Goal: Task Accomplishment & Management: Use online tool/utility

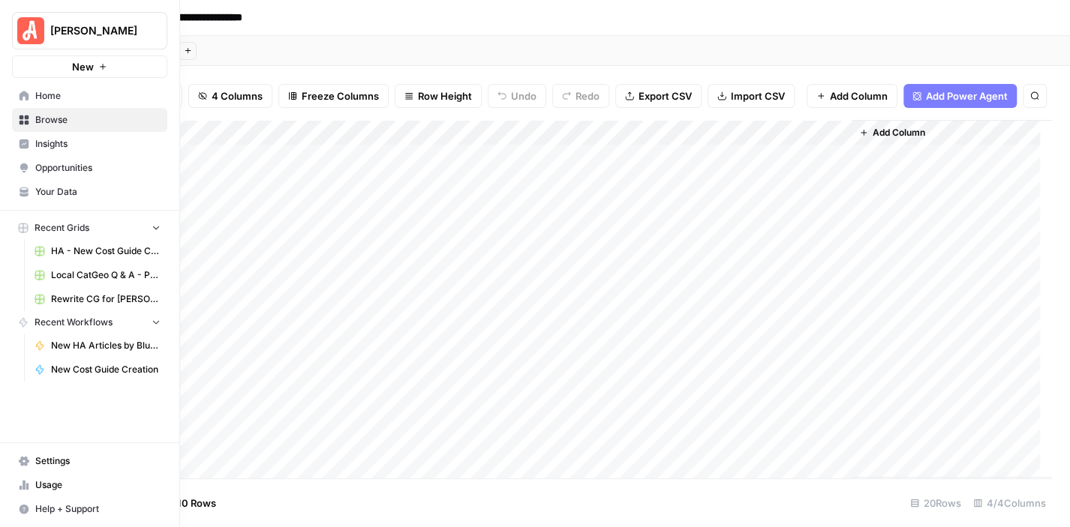
click at [110, 91] on span "Home" at bounding box center [97, 96] width 125 height 14
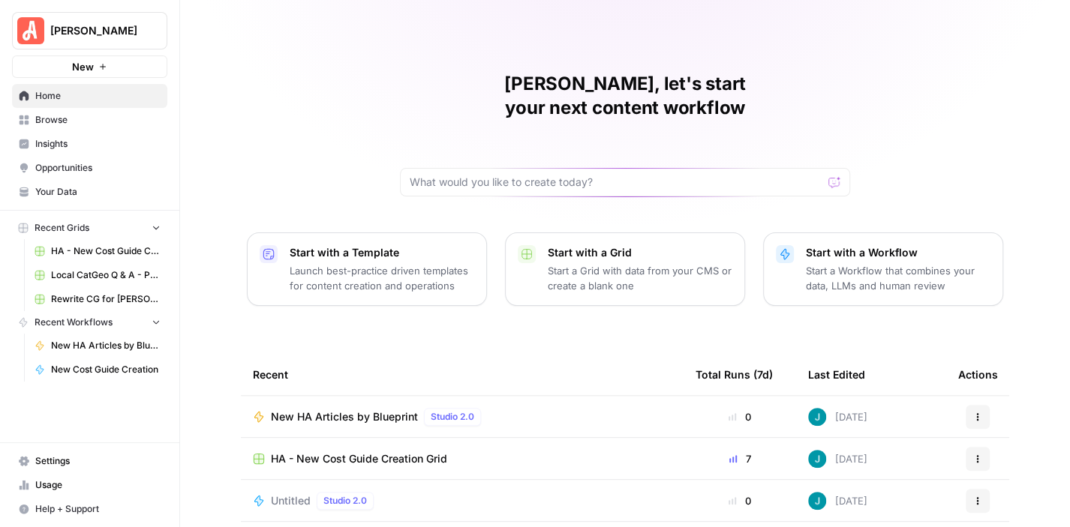
click at [102, 316] on span "Recent Workflows" at bounding box center [74, 323] width 78 height 14
click at [56, 115] on span "Browse" at bounding box center [97, 120] width 125 height 14
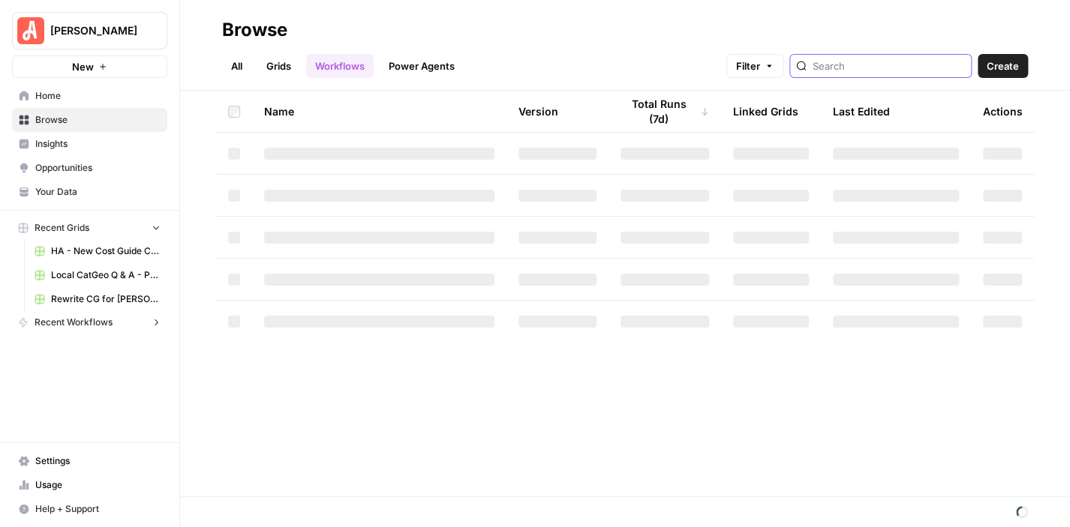
click at [870, 66] on input "search" at bounding box center [889, 66] width 152 height 15
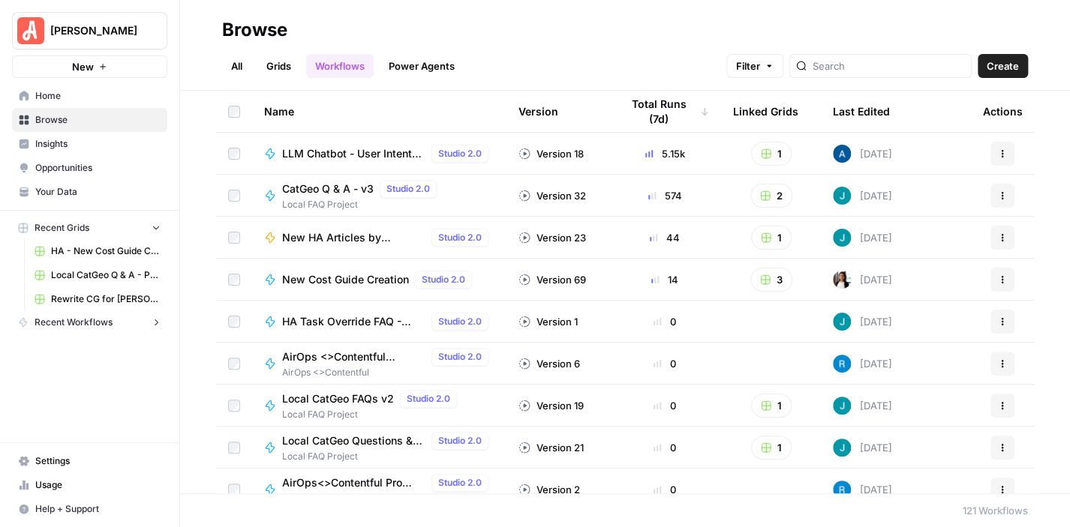
click at [423, 66] on link "Power Agents" at bounding box center [422, 66] width 84 height 24
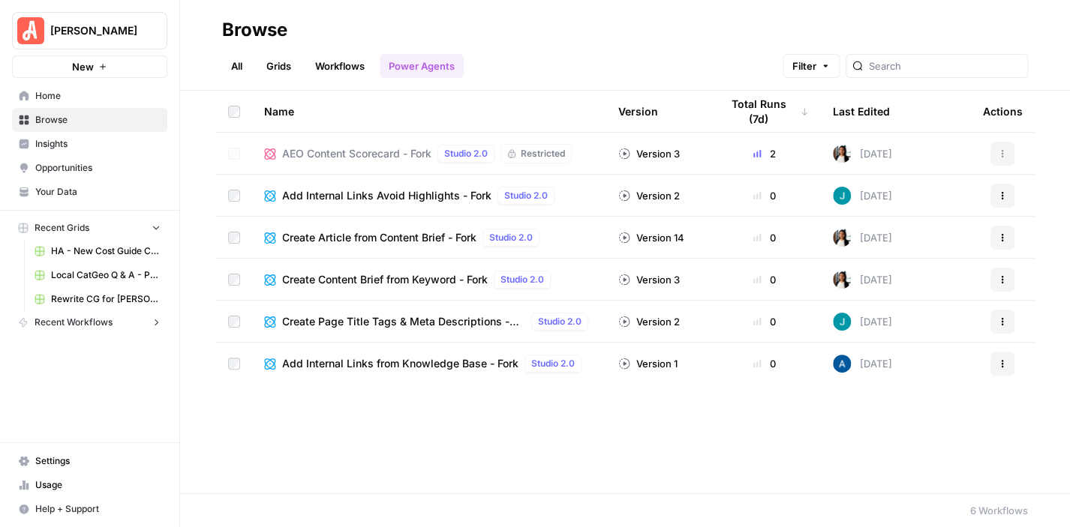
click at [343, 64] on link "Workflows" at bounding box center [340, 66] width 68 height 24
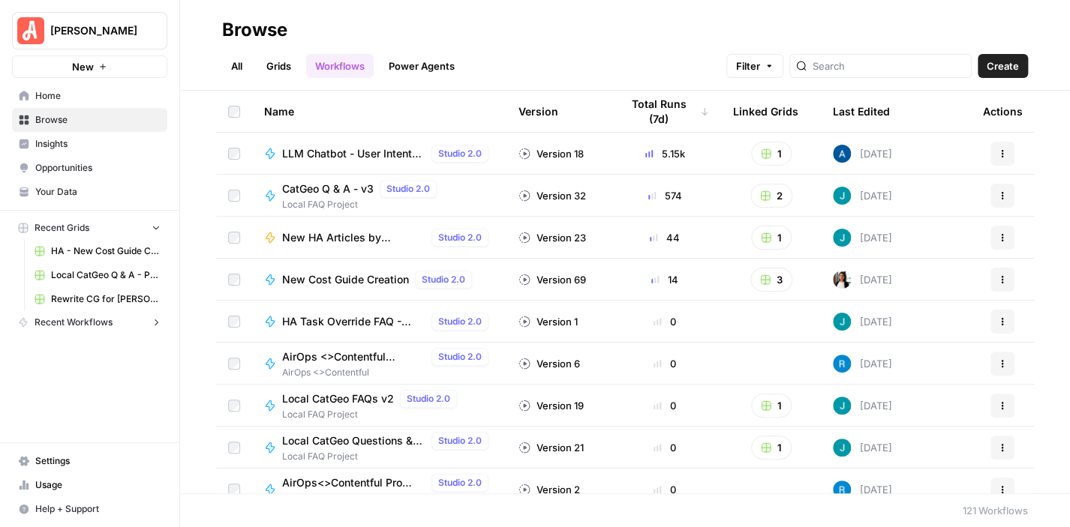
click at [353, 186] on span "CatGeo Q & A - v3" at bounding box center [328, 189] width 92 height 15
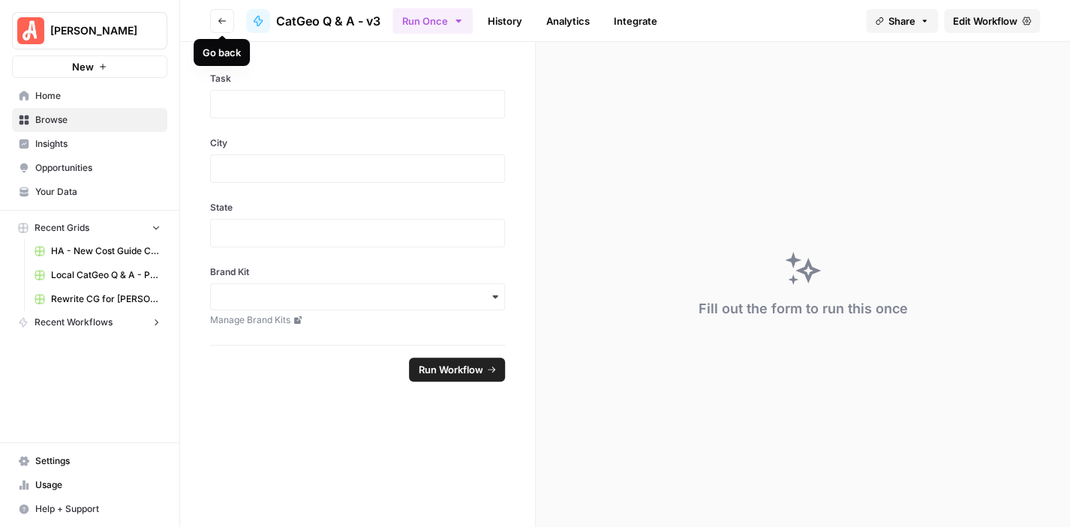
click at [218, 20] on icon "button" at bounding box center [222, 21] width 9 height 9
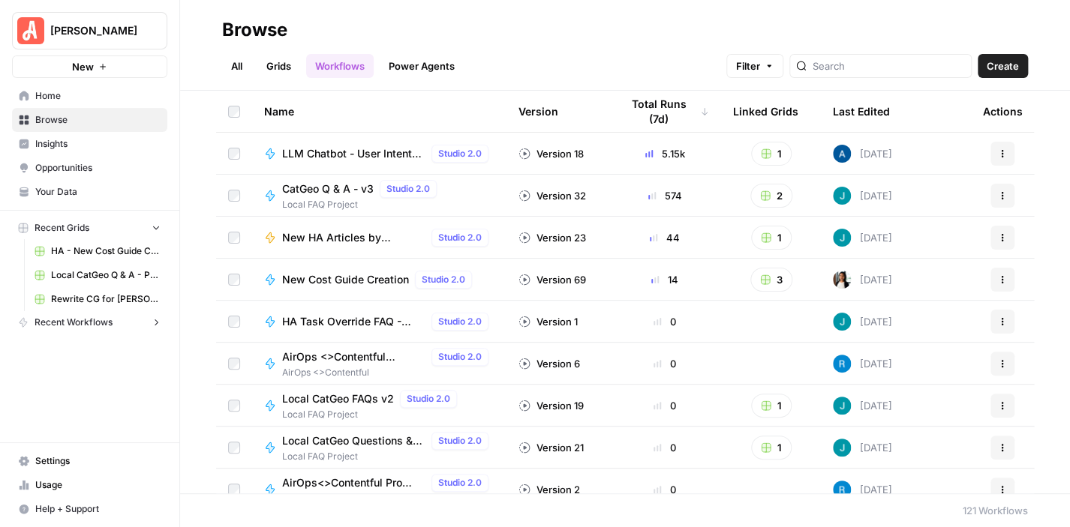
click at [347, 188] on span "CatGeo Q & A - v3" at bounding box center [328, 189] width 92 height 15
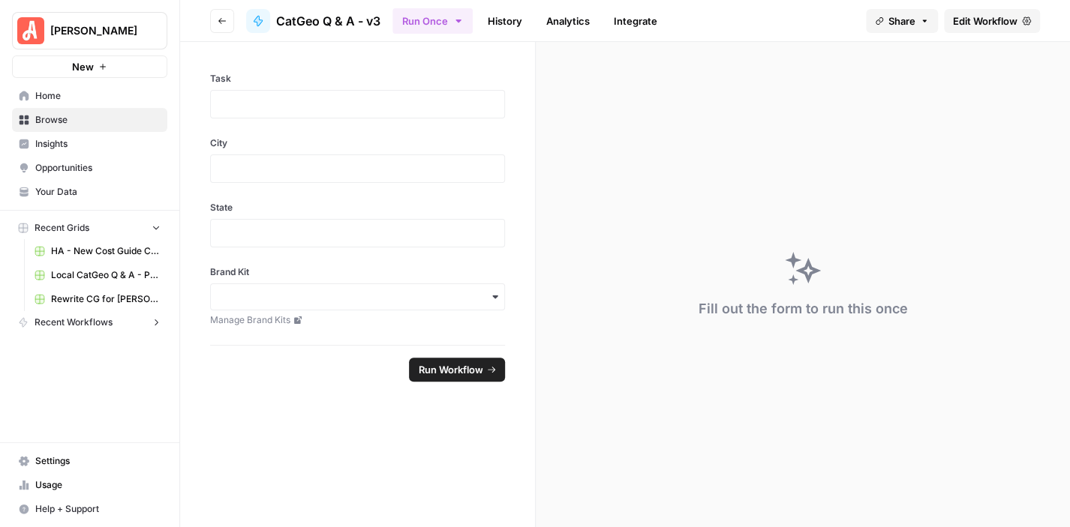
click at [984, 22] on span "Edit Workflow" at bounding box center [985, 21] width 65 height 15
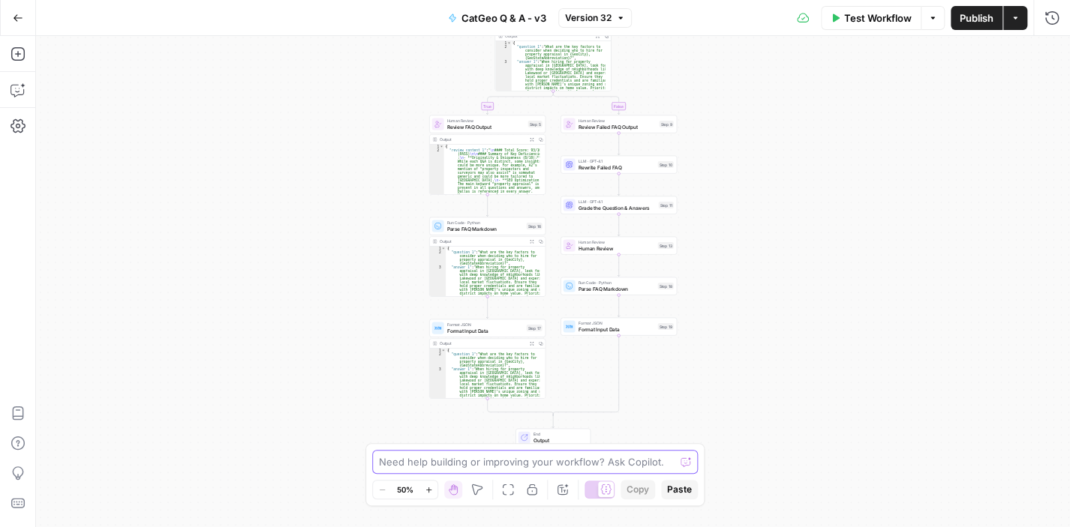
click at [473, 458] on textarea at bounding box center [527, 462] width 296 height 15
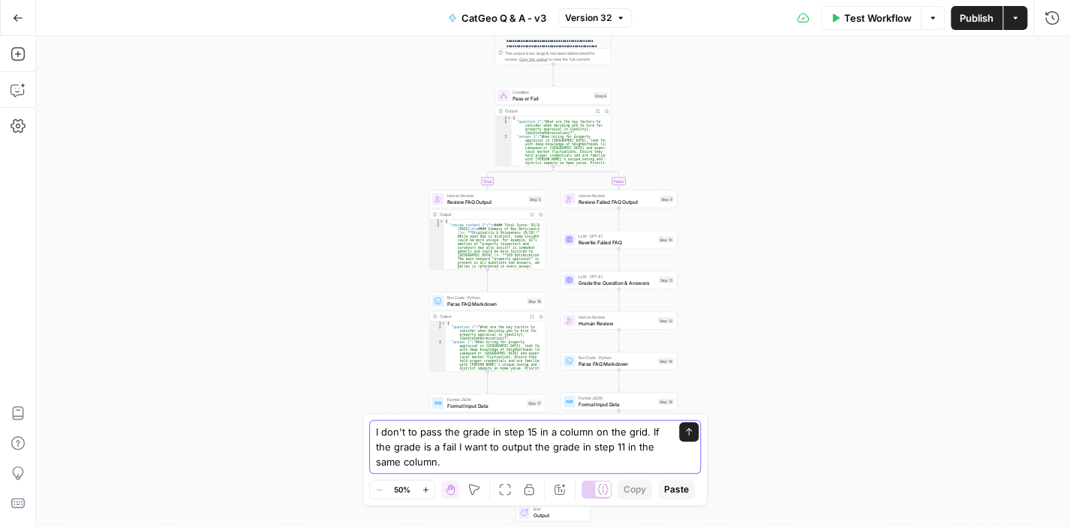
click at [438, 432] on textarea "I don't to pass the grade in step 15 in a column on the grid. If the grade is a…" at bounding box center [520, 447] width 288 height 45
click at [520, 457] on textarea "I don't to show the grade in step 15 in a column on the grid. If the grade is a…" at bounding box center [520, 447] width 288 height 45
drag, startPoint x: 449, startPoint y: 464, endPoint x: 368, endPoint y: 437, distance: 86.4
click at [368, 437] on div "I don't to show the grade in step 15 in a column on the grid. If the grade is a…" at bounding box center [534, 459] width 345 height 93
type textarea "I don't to show the grade in step 15 in a column on the grid. If the grade is a…"
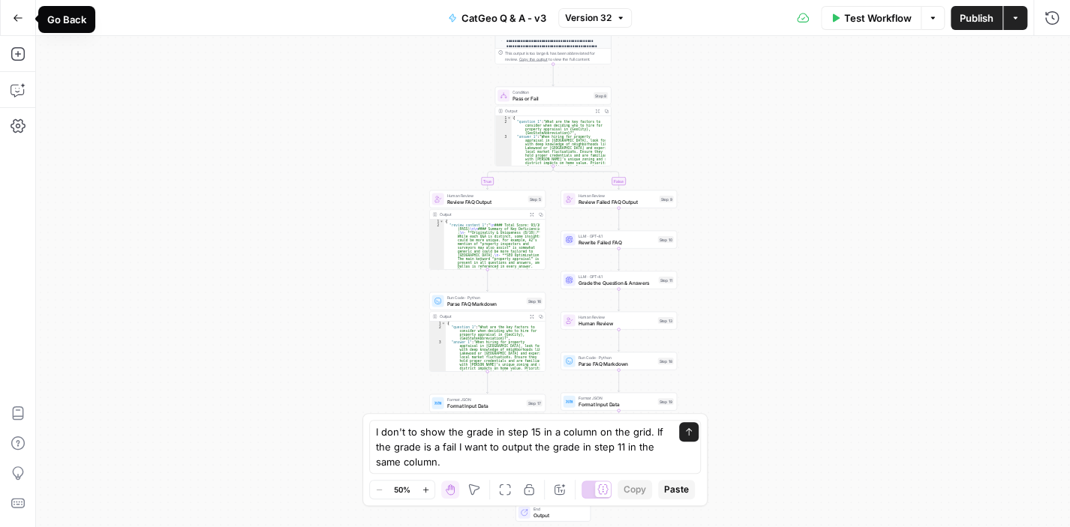
click at [22, 15] on icon "button" at bounding box center [18, 18] width 11 height 11
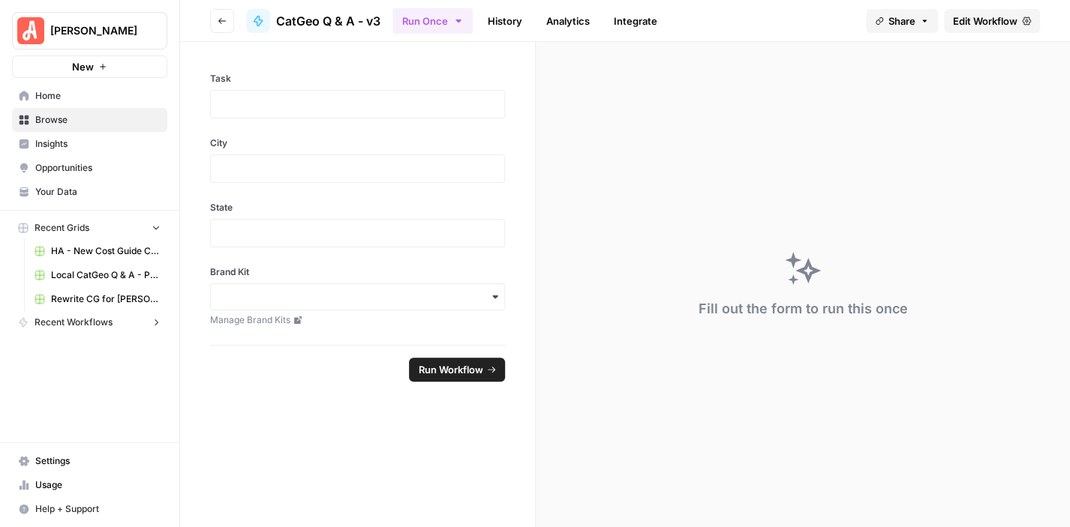
click at [88, 122] on span "Browse" at bounding box center [97, 120] width 125 height 14
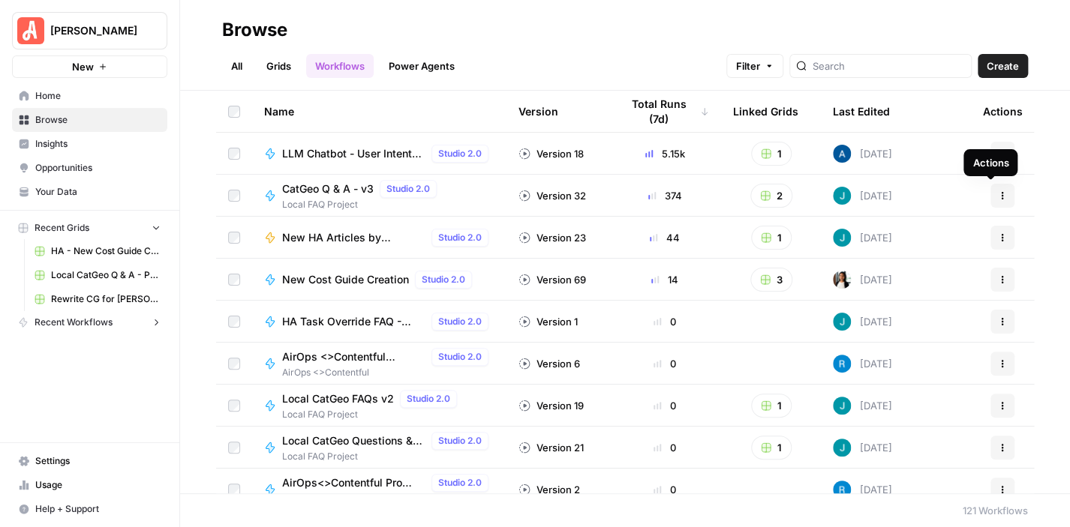
click at [990, 202] on button "Actions" at bounding box center [1002, 196] width 24 height 24
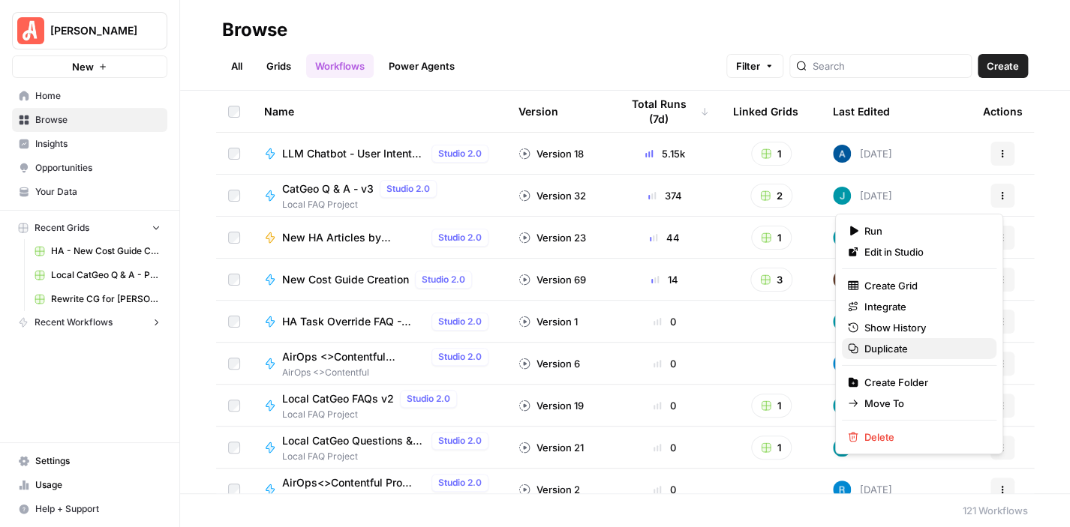
click at [909, 343] on span "Duplicate" at bounding box center [924, 348] width 120 height 15
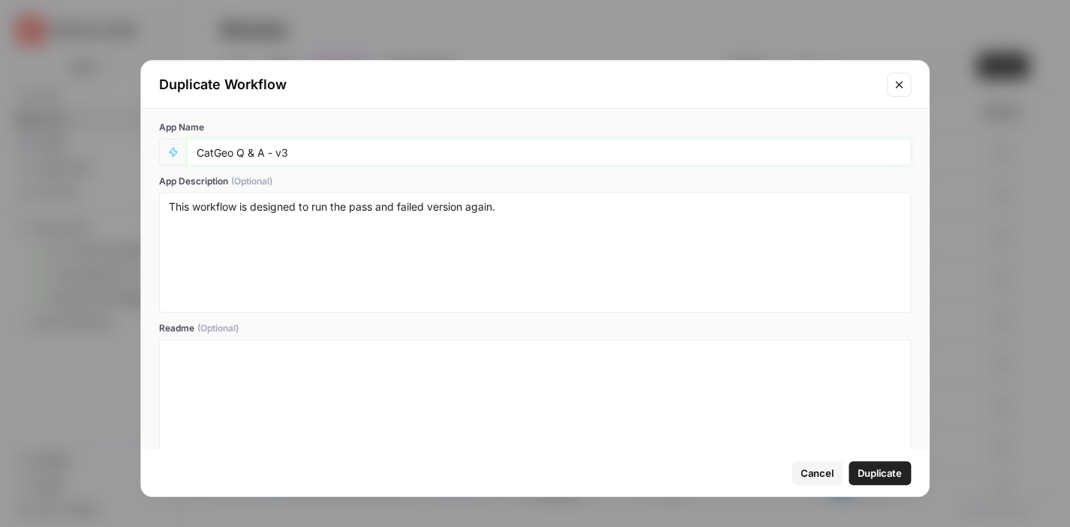
click at [376, 148] on input "CatGeo Q & A - v3" at bounding box center [549, 153] width 705 height 14
drag, startPoint x: 375, startPoint y: 146, endPoint x: 291, endPoint y: 155, distance: 84.6
click at [291, 155] on input "CatGeo Q & A - v3 TESTING ONLY" at bounding box center [549, 153] width 705 height 14
click at [199, 149] on input "CatGeo Q & A - v3 TESTING ONLY" at bounding box center [549, 153] width 705 height 14
click at [460, 158] on input "TESTING ONLY - CatGeo Q & A - v3 TESTING ONLY" at bounding box center [549, 153] width 705 height 14
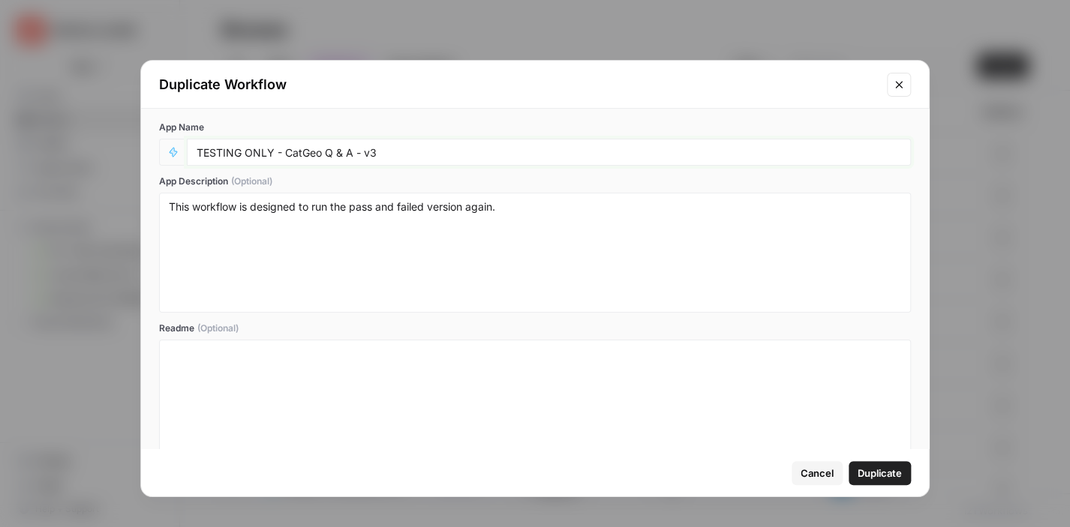
type input "TESTING ONLY - CatGeo Q & A - v3"
click at [891, 472] on span "Duplicate" at bounding box center [880, 473] width 44 height 15
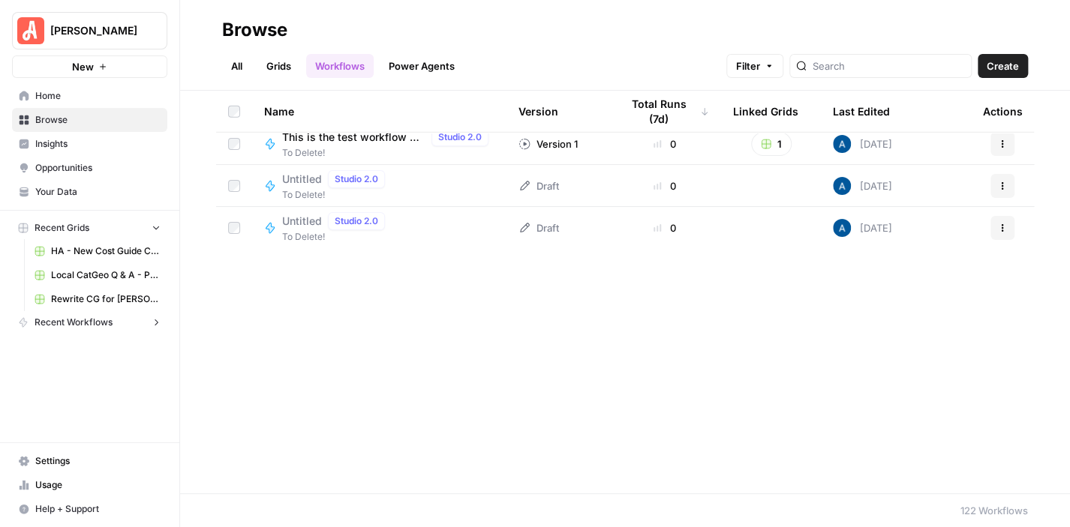
scroll to position [1763, 0]
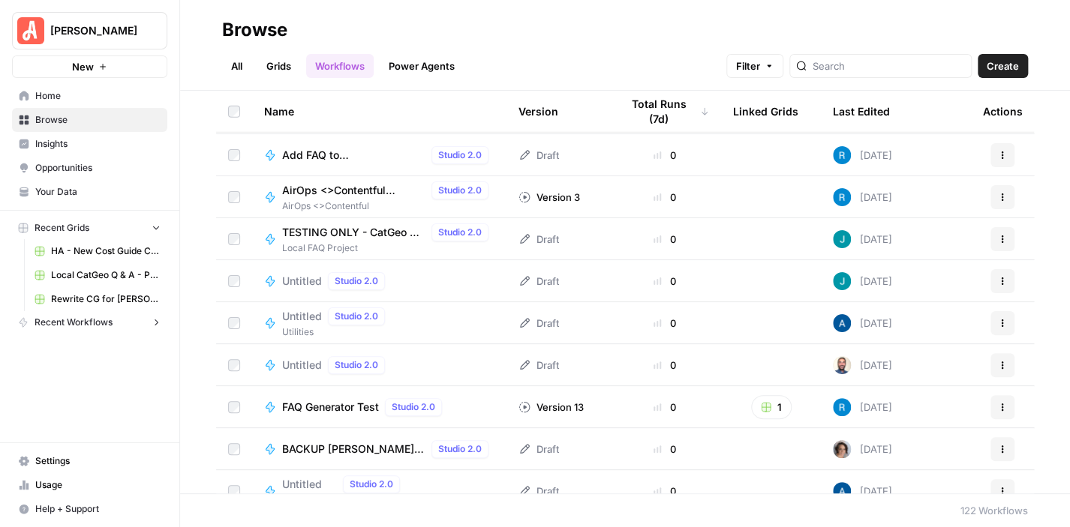
click at [359, 233] on span "TESTING ONLY - CatGeo Q & A - v3" at bounding box center [353, 232] width 143 height 15
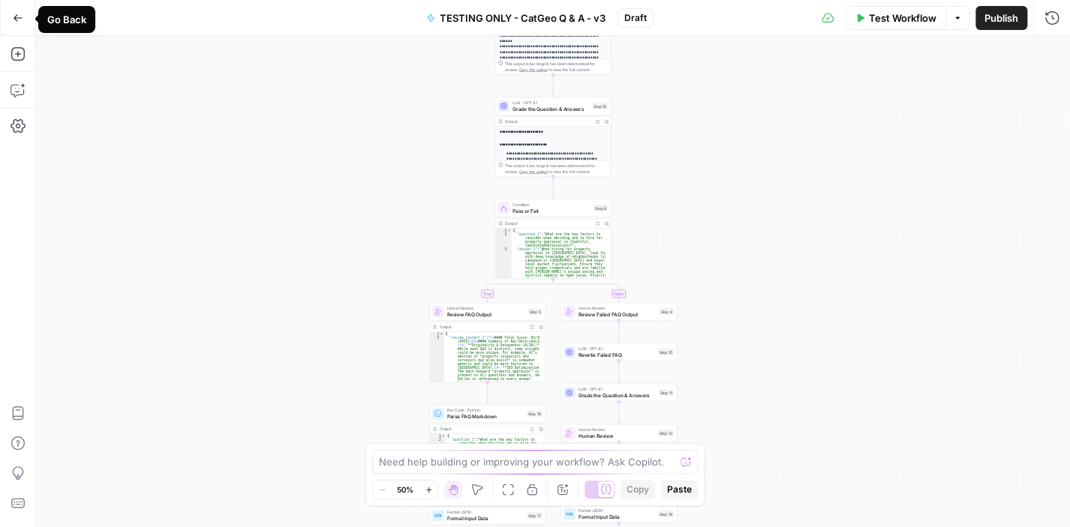
click at [16, 13] on icon "button" at bounding box center [18, 18] width 11 height 11
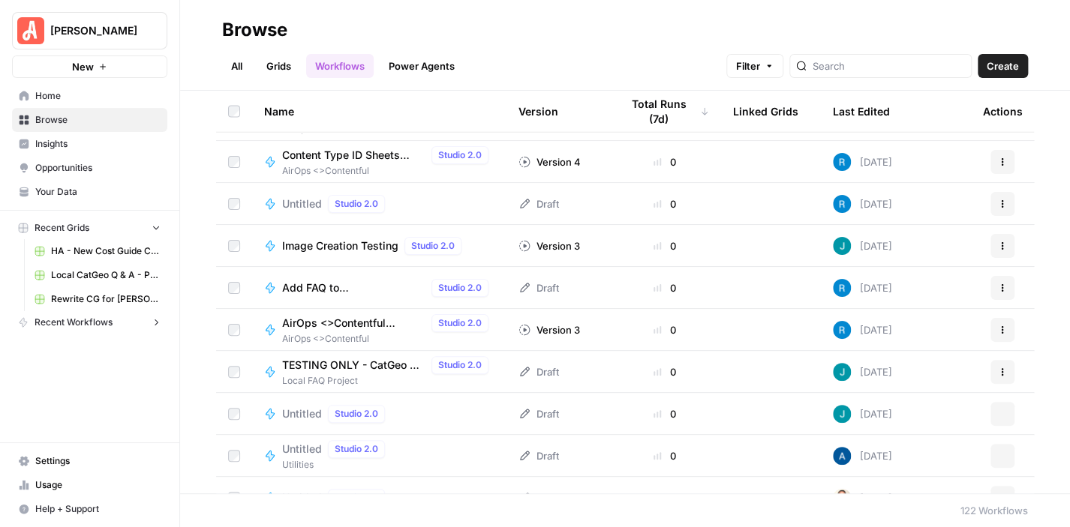
scroll to position [1651, 0]
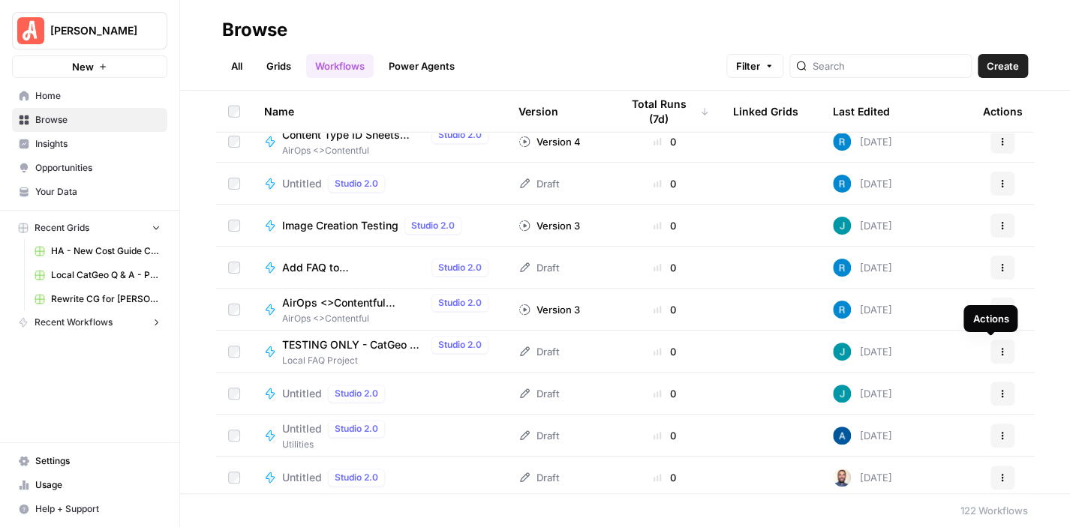
click at [990, 355] on button "Actions" at bounding box center [1002, 352] width 24 height 24
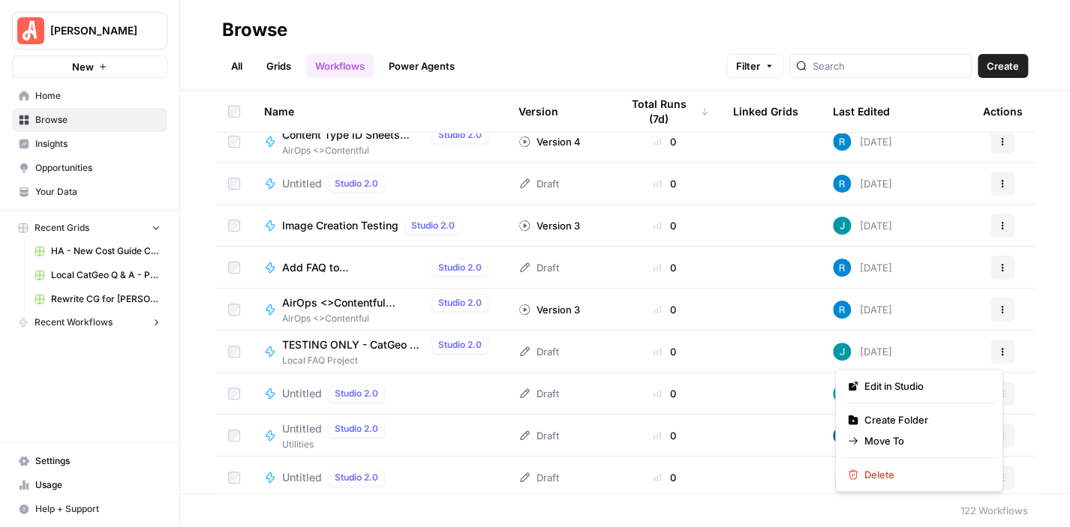
click at [1042, 248] on div "Name Version Total Runs (7d) Linked Grids Last Edited Actions [Sample] Determin…" at bounding box center [625, 292] width 890 height 403
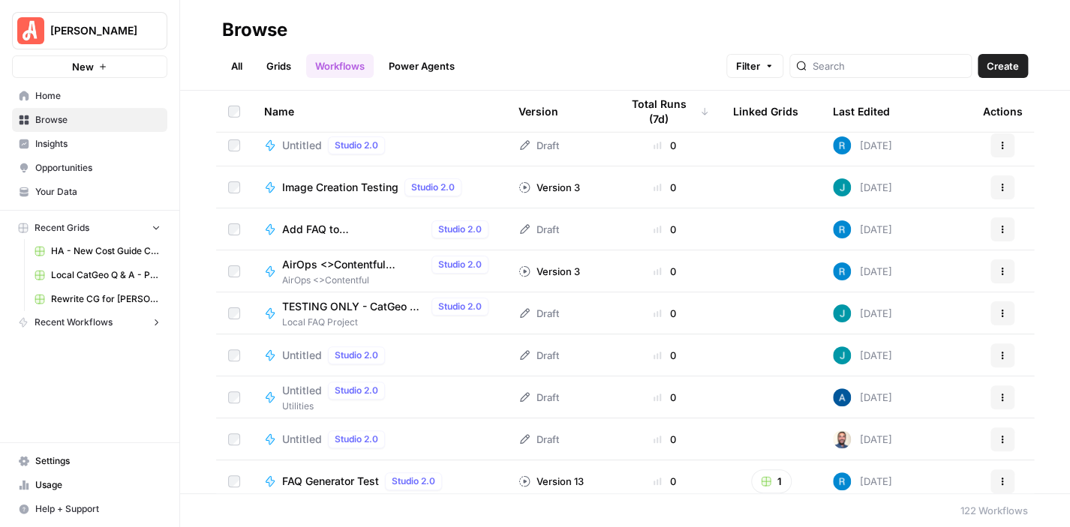
scroll to position [1576, 0]
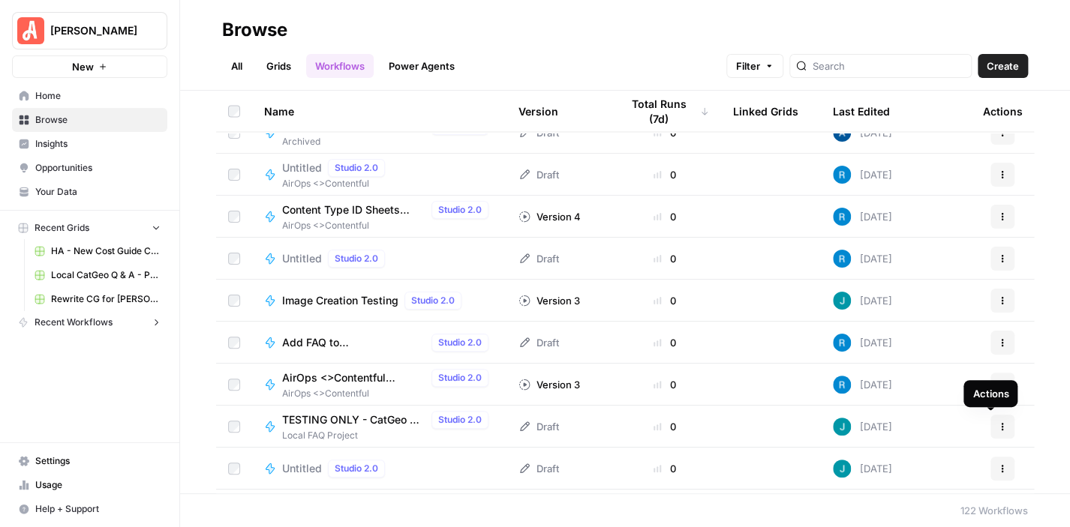
click at [998, 428] on icon "button" at bounding box center [1002, 426] width 9 height 9
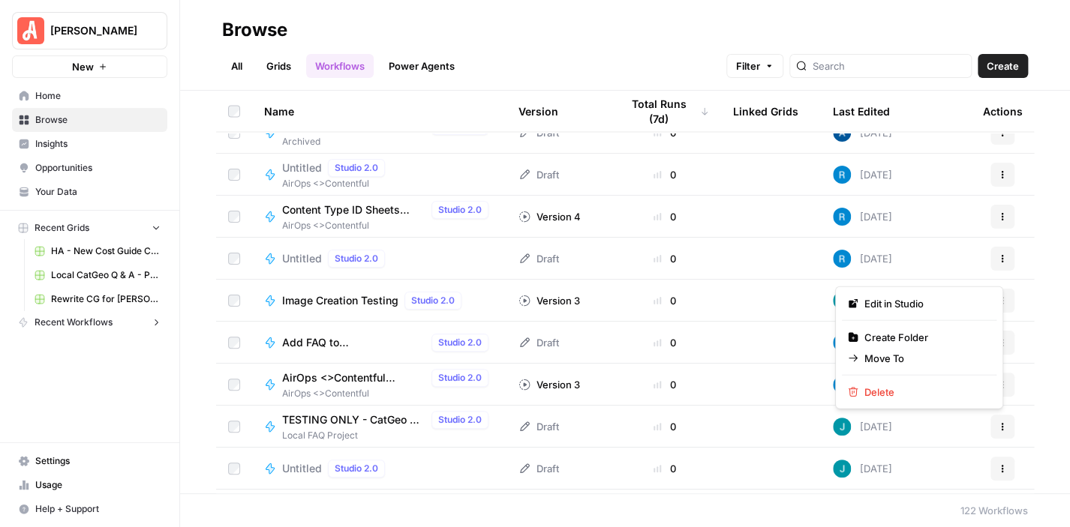
click at [1038, 386] on div "Name Version Total Runs (7d) Linked Grids Last Edited Actions AirOps <>Contentf…" at bounding box center [625, 292] width 890 height 403
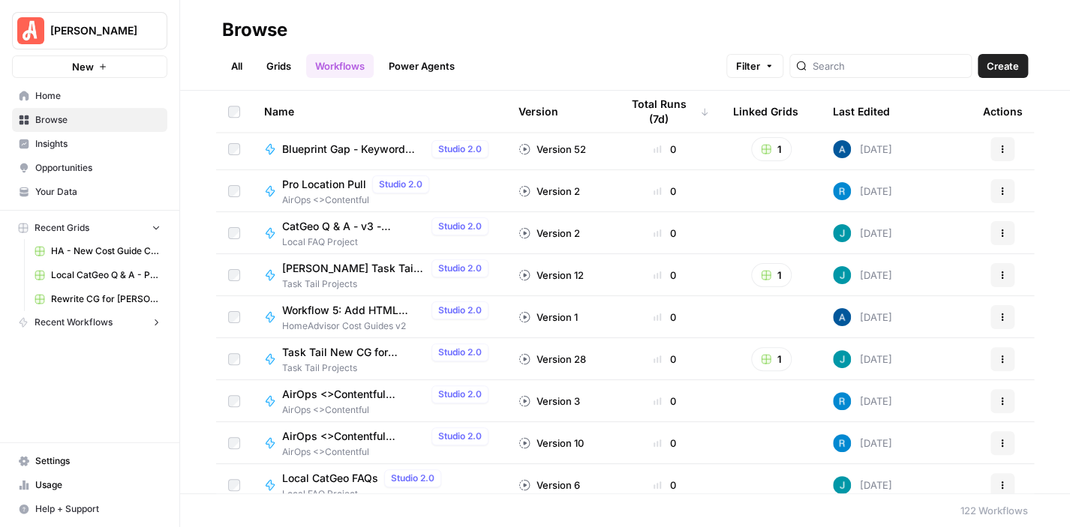
scroll to position [975, 0]
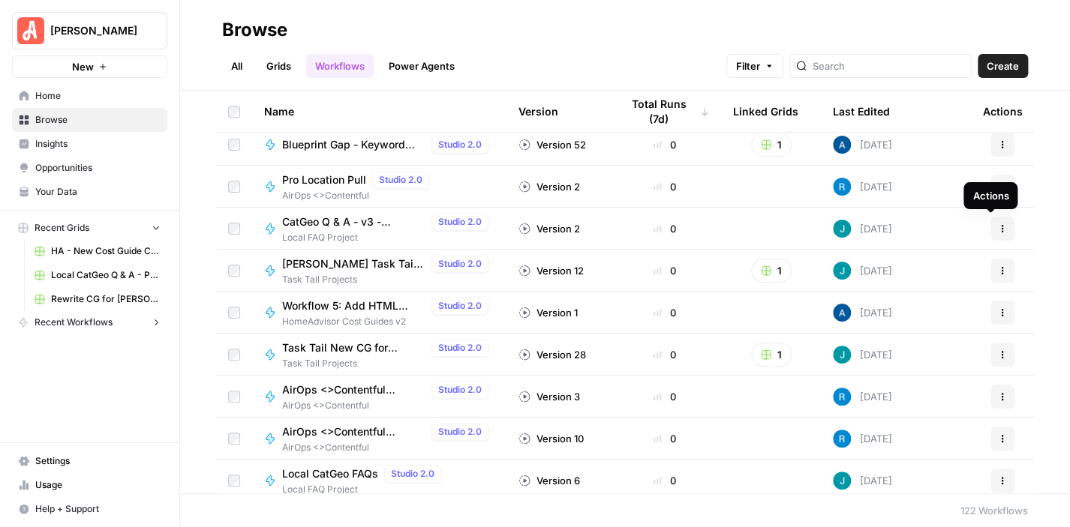
click at [994, 229] on button "Actions" at bounding box center [1002, 229] width 24 height 24
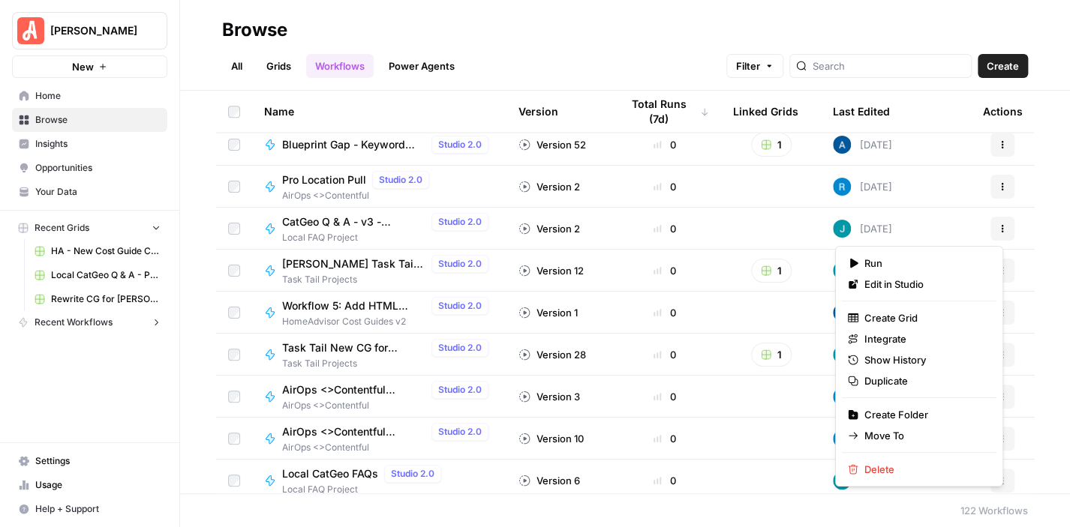
click at [1037, 199] on div "Name Version Total Runs (7d) Linked Grids Last Edited Actions Local CatGeo Q & …" at bounding box center [625, 292] width 890 height 403
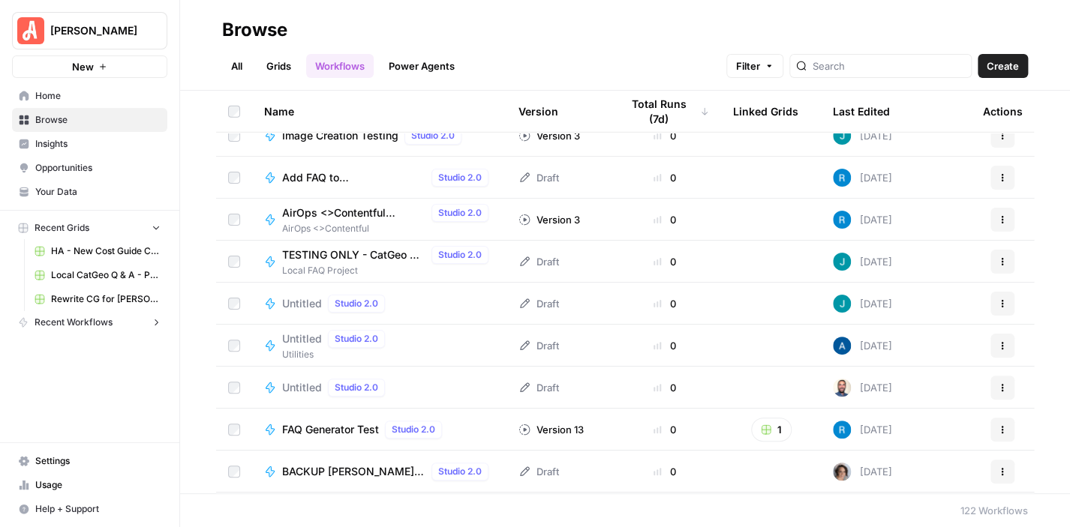
scroll to position [1688, 0]
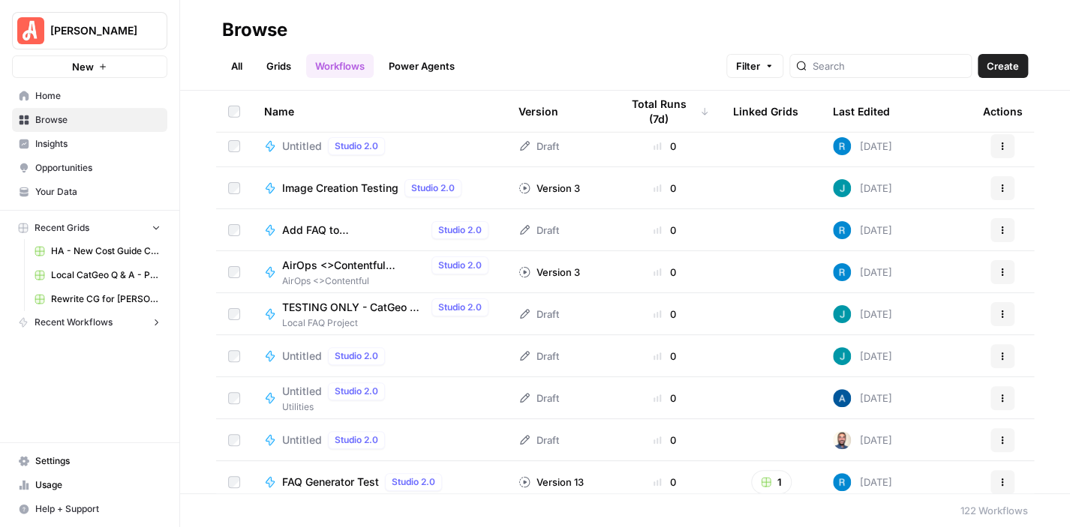
click at [327, 311] on span "TESTING ONLY - CatGeo Q & A - v3" at bounding box center [353, 307] width 143 height 15
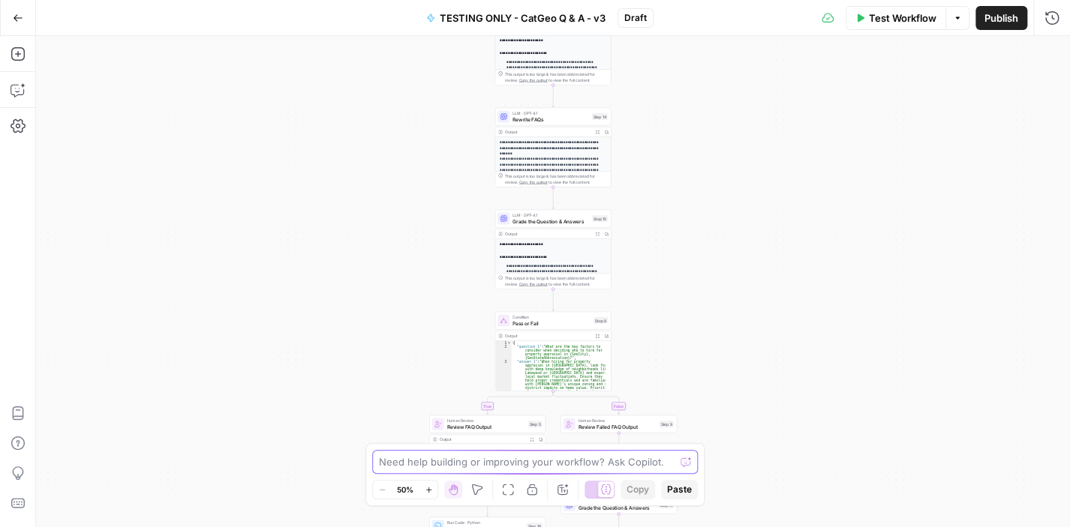
click at [604, 457] on textarea at bounding box center [527, 462] width 296 height 15
paste textarea "I don't to show the grade in step 15 in a column on the grid. If the grade is a…"
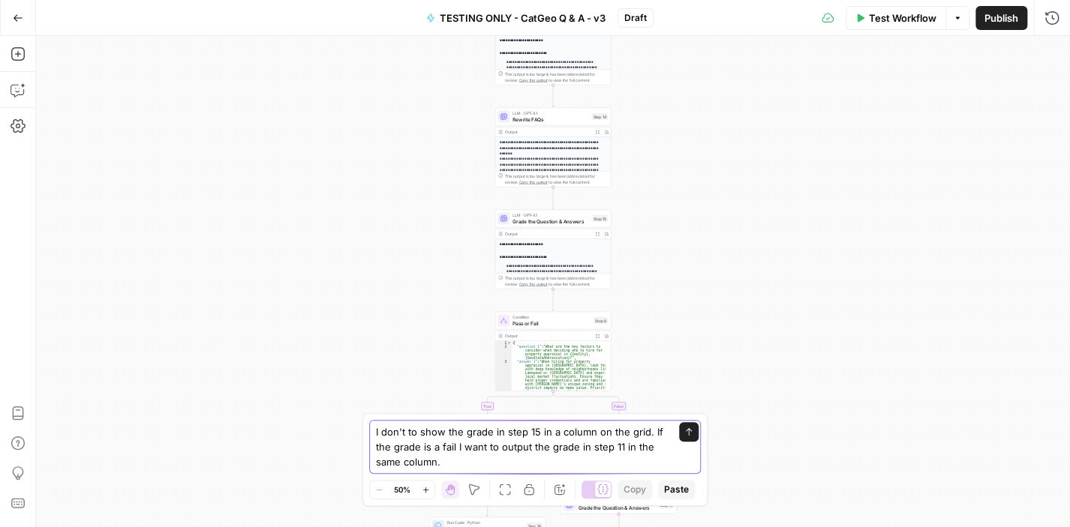
type textarea "I don't to show the grade in step 15 in a column on the grid. If the grade is a…"
click at [687, 427] on button "Send" at bounding box center [689, 432] width 20 height 20
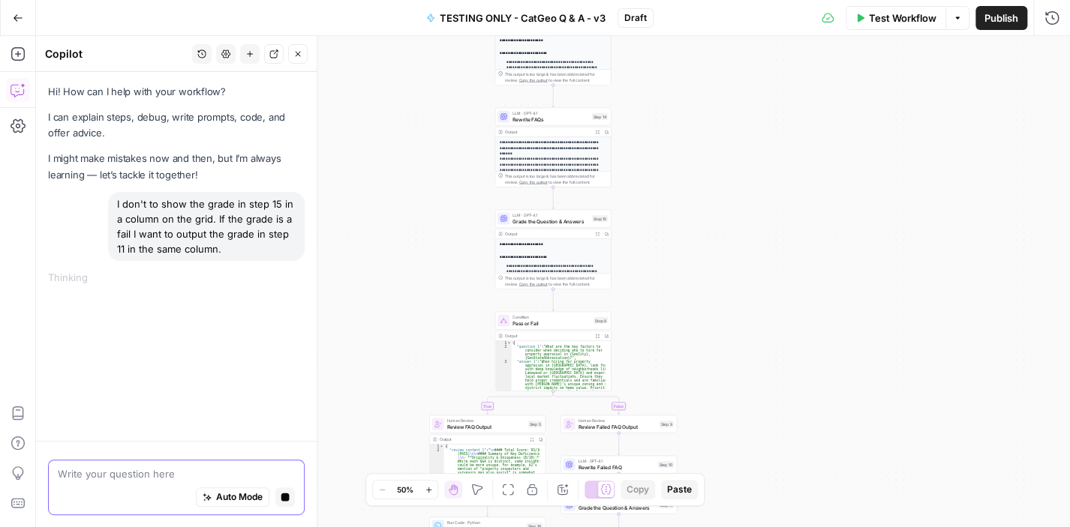
click at [289, 500] on icon "button" at bounding box center [285, 498] width 8 height 8
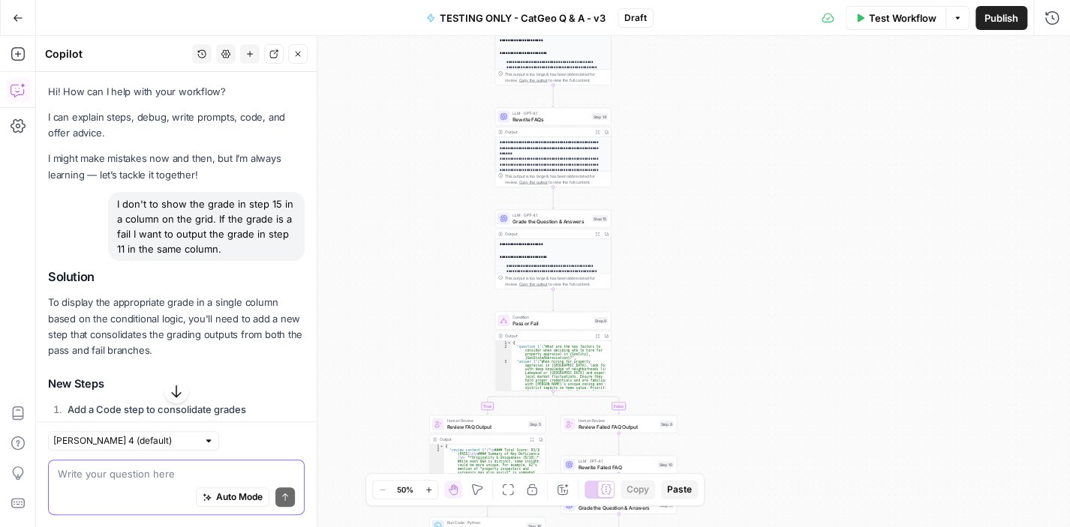
drag, startPoint x: 247, startPoint y: 247, endPoint x: 103, endPoint y: 202, distance: 150.9
click at [103, 202] on div "I don't to show the grade in step 15 in a column on the grid. If the grade is a…" at bounding box center [176, 226] width 257 height 69
copy div "I don't to show the grade in step 15 in a column on the grid. If the grade is a…"
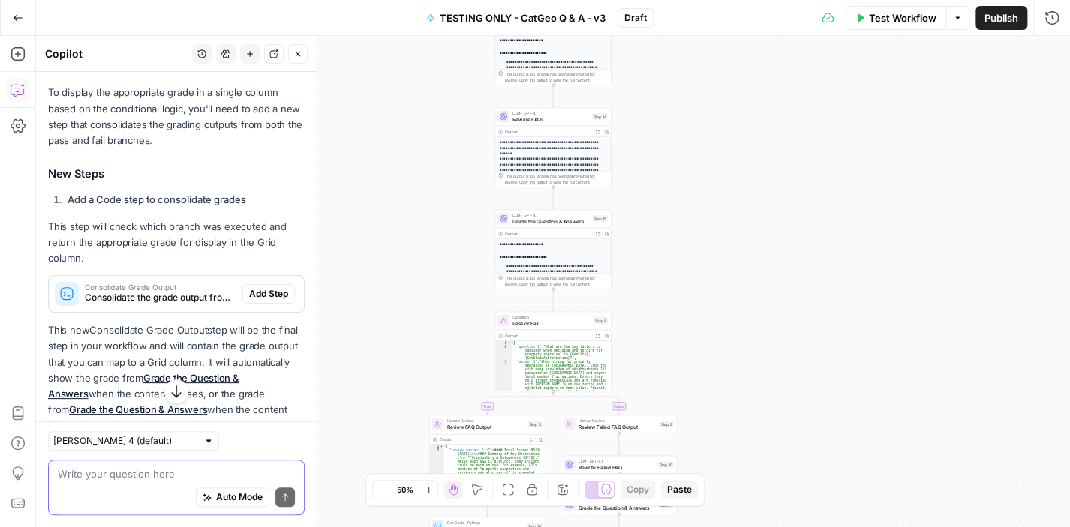
scroll to position [257, 0]
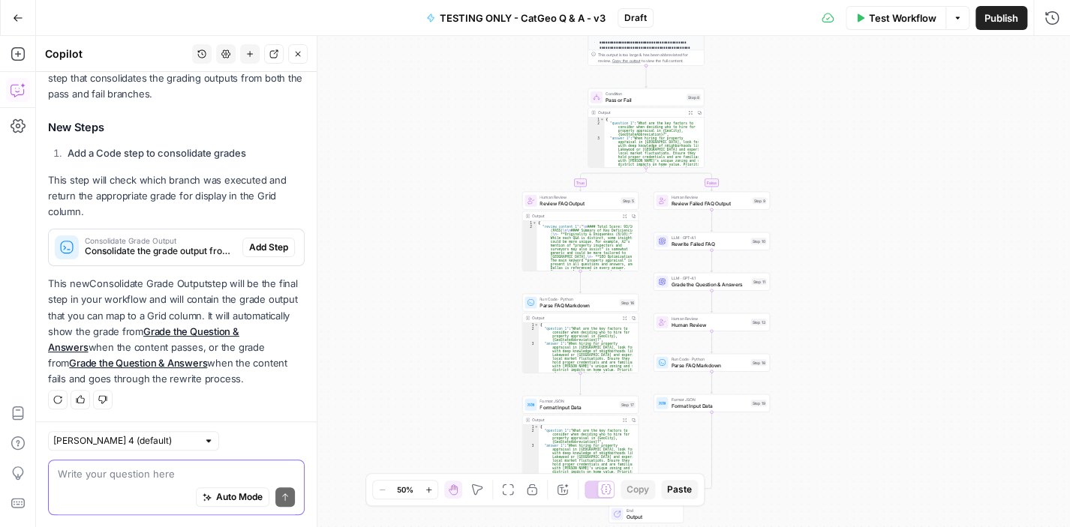
click at [159, 482] on div "Auto Mode Send" at bounding box center [176, 498] width 237 height 33
click at [143, 482] on div "Auto Mode Send" at bounding box center [176, 498] width 237 height 33
paste textarea "I don't to show the grade in step 15 in a column on the grid. If the grade is a…"
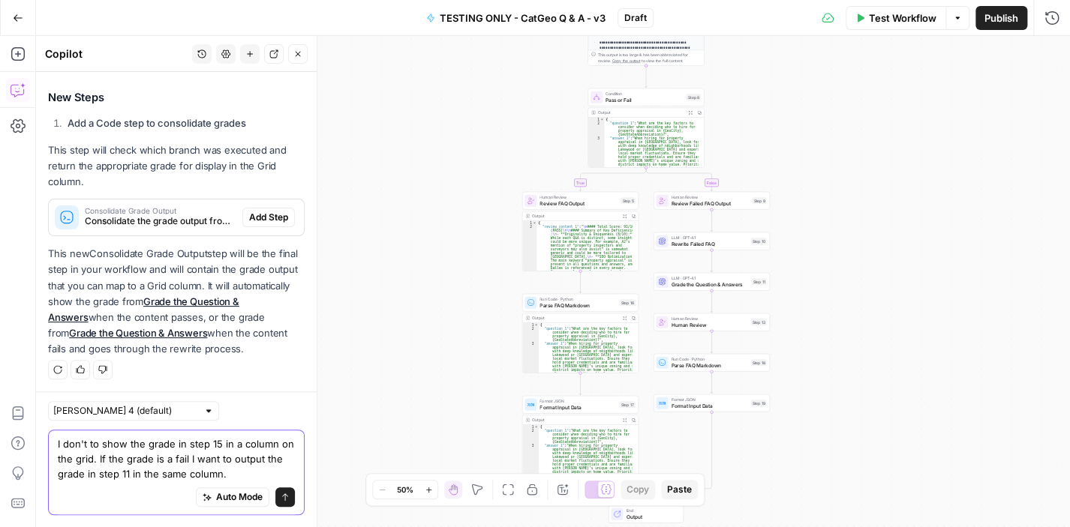
click at [84, 443] on textarea "I don't to show the grade in step 15 in a column on the grid. If the grade is a…" at bounding box center [176, 459] width 237 height 45
drag, startPoint x: 72, startPoint y: 445, endPoint x: 83, endPoint y: 442, distance: 10.9
click at [74, 445] on textarea "I don't to show the grade in step 15 in a column on the grid. If the grade is a…" at bounding box center [176, 459] width 237 height 45
type textarea "I want to show the grade in step 15 in a column on the grid. If the grade is a …"
click at [281, 496] on icon "submit" at bounding box center [285, 497] width 9 height 9
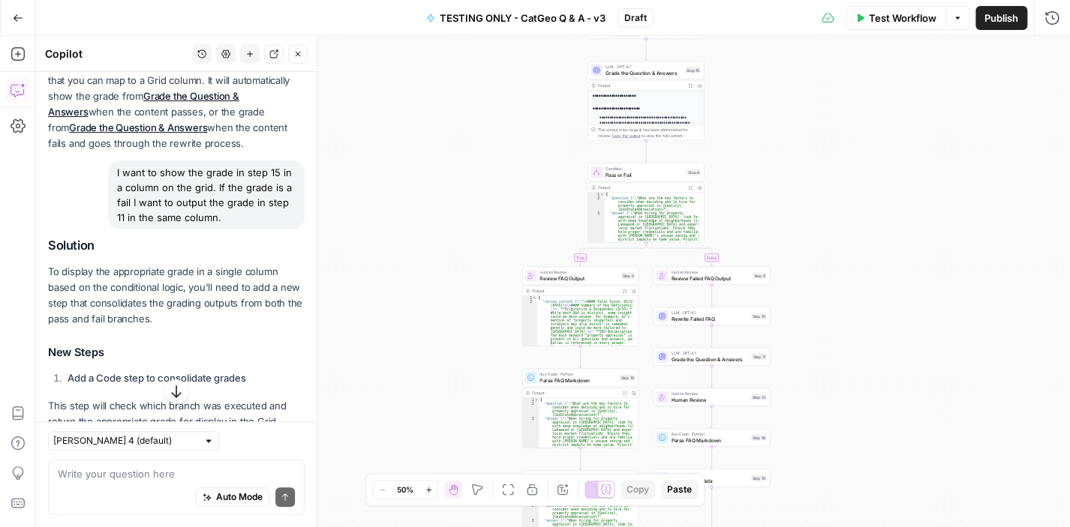
scroll to position [717, 0]
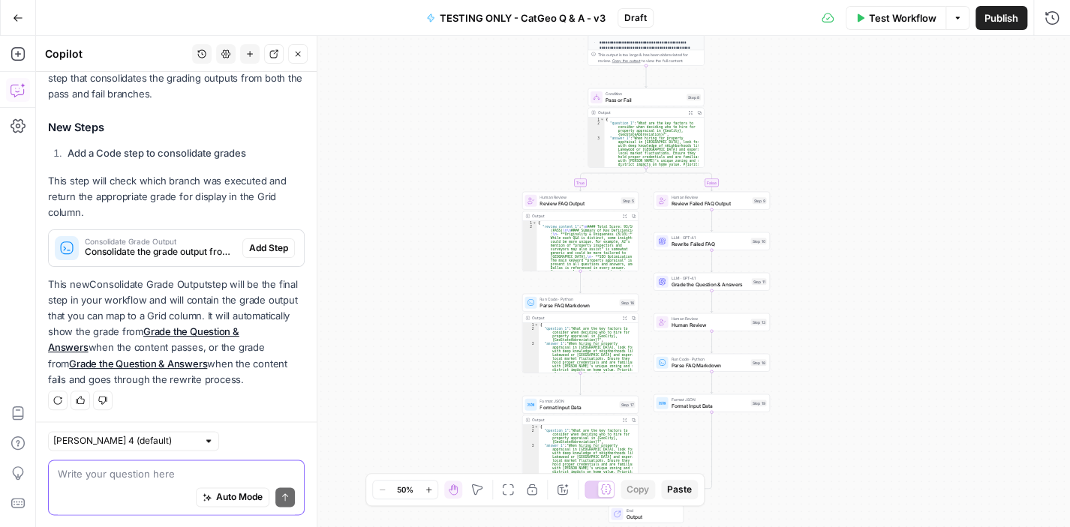
click at [179, 469] on textarea at bounding box center [176, 474] width 237 height 15
type textarea "this needs to be in a separate column"
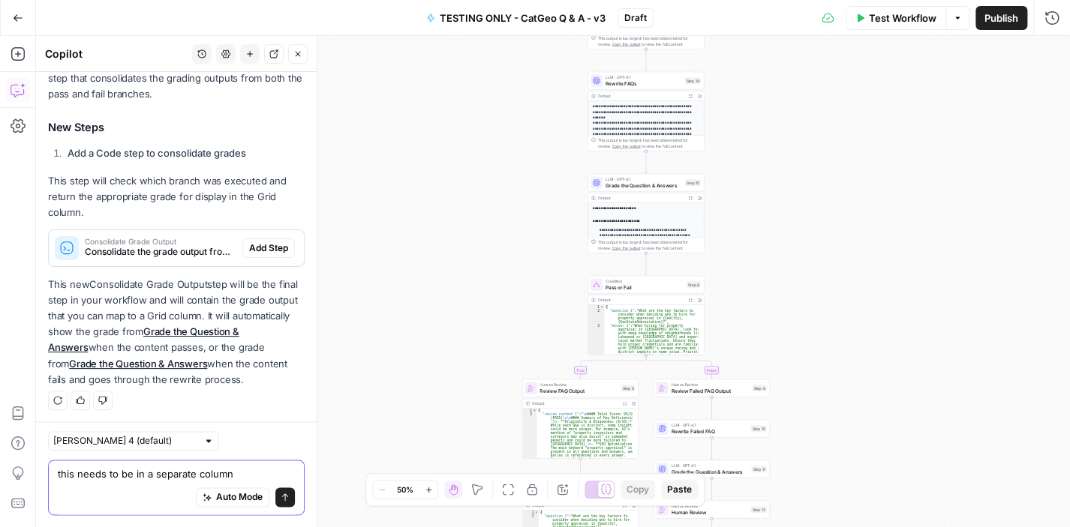
drag, startPoint x: 244, startPoint y: 471, endPoint x: 44, endPoint y: 470, distance: 199.6
click at [44, 470] on div "Claude Sonnet 4 (default) this needs to be in a separate column this needs to b…" at bounding box center [176, 475] width 281 height 106
click at [293, 49] on button "Close" at bounding box center [298, 54] width 20 height 20
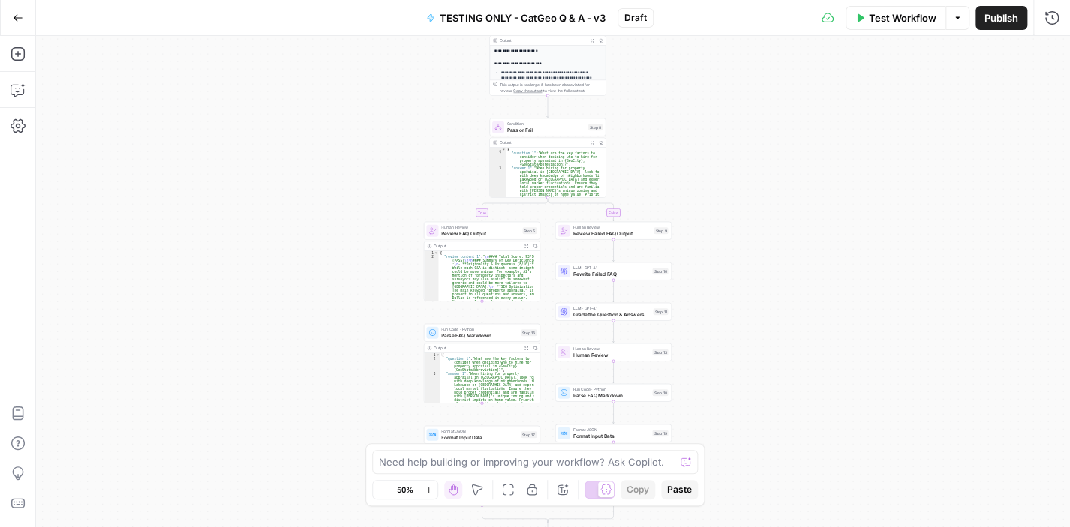
drag, startPoint x: 921, startPoint y: 256, endPoint x: 822, endPoint y: 97, distance: 187.0
click at [822, 98] on div "**********" at bounding box center [553, 281] width 1034 height 491
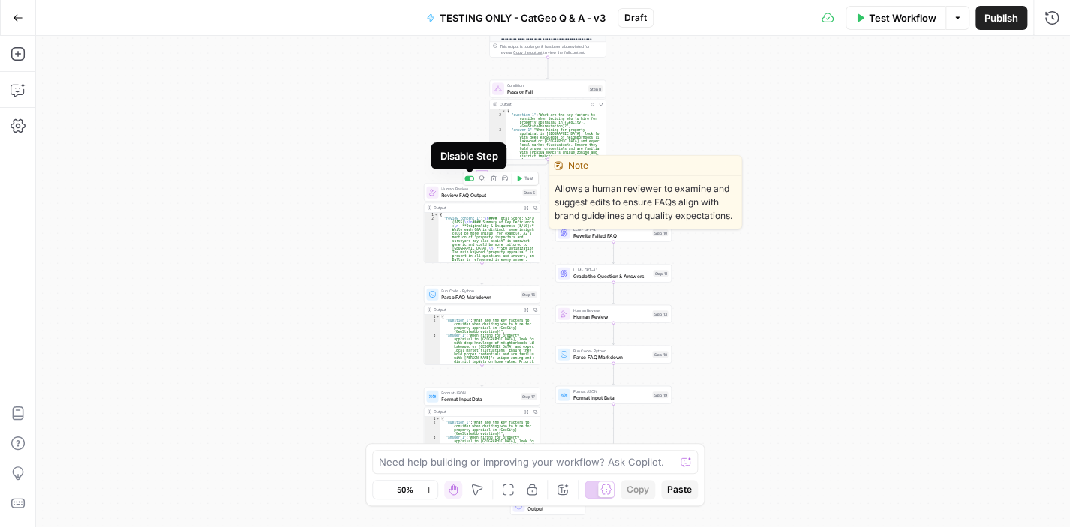
click at [470, 177] on div at bounding box center [472, 179] width 4 height 4
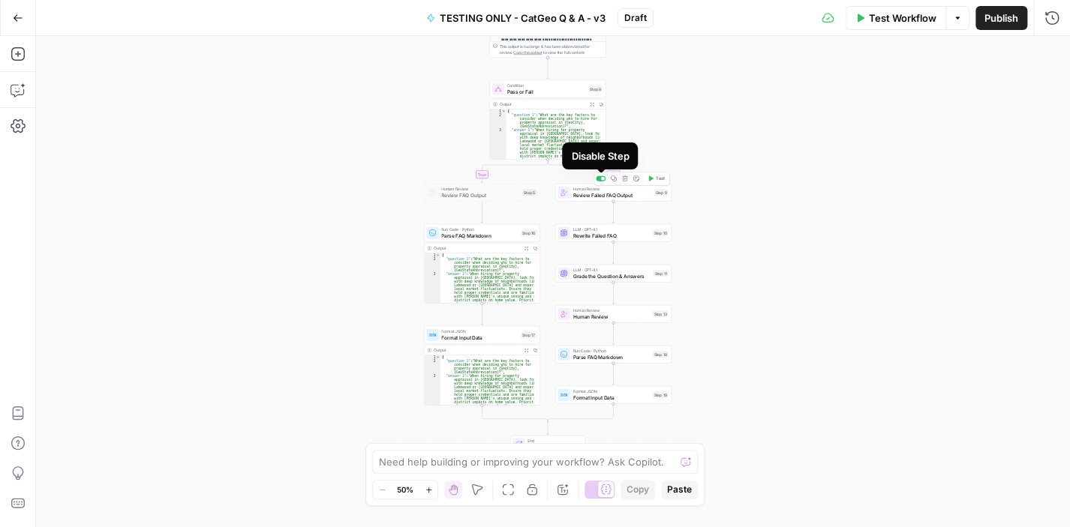
click at [603, 180] on div at bounding box center [603, 179] width 4 height 4
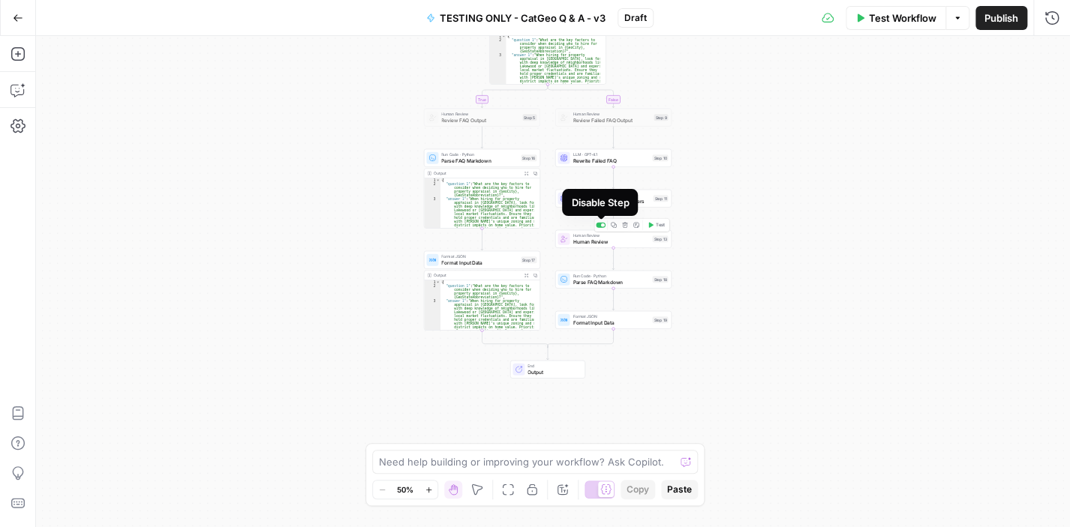
click at [601, 224] on div at bounding box center [603, 226] width 4 height 4
drag, startPoint x: 26, startPoint y: 88, endPoint x: 60, endPoint y: 86, distance: 33.8
click at [18, 85] on icon "button" at bounding box center [18, 90] width 15 height 15
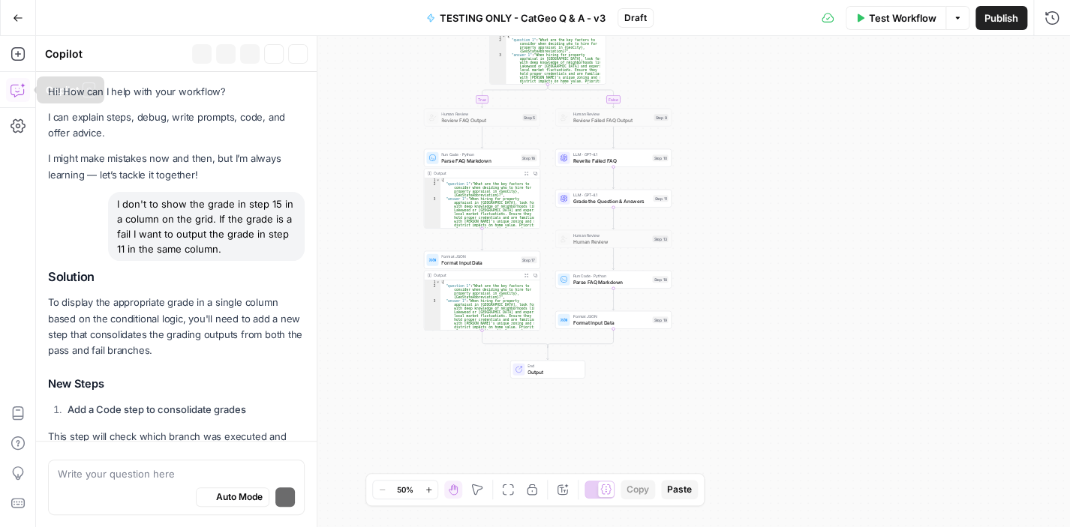
scroll to position [765, 0]
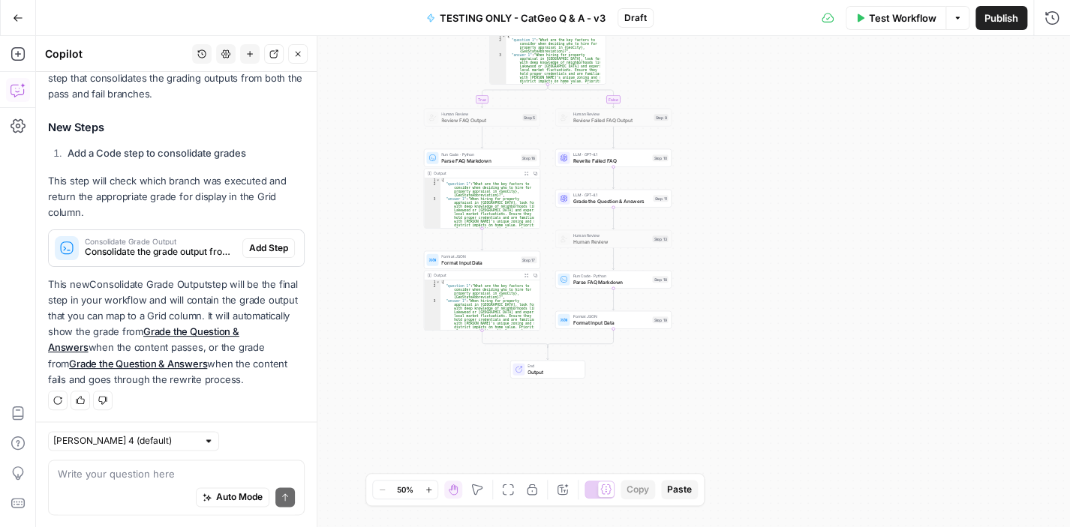
click at [179, 478] on textarea at bounding box center [176, 474] width 237 height 15
click at [164, 467] on textarea at bounding box center [176, 474] width 237 height 15
click at [56, 473] on div "Where will this step be added in the workflow? Where will this step be added in…" at bounding box center [176, 488] width 257 height 56
click at [59, 473] on textarea "Where will this step be added in the workflow?" at bounding box center [176, 474] width 237 height 15
click at [267, 467] on textarea "Where will this step be added in the workflow?" at bounding box center [176, 474] width 237 height 15
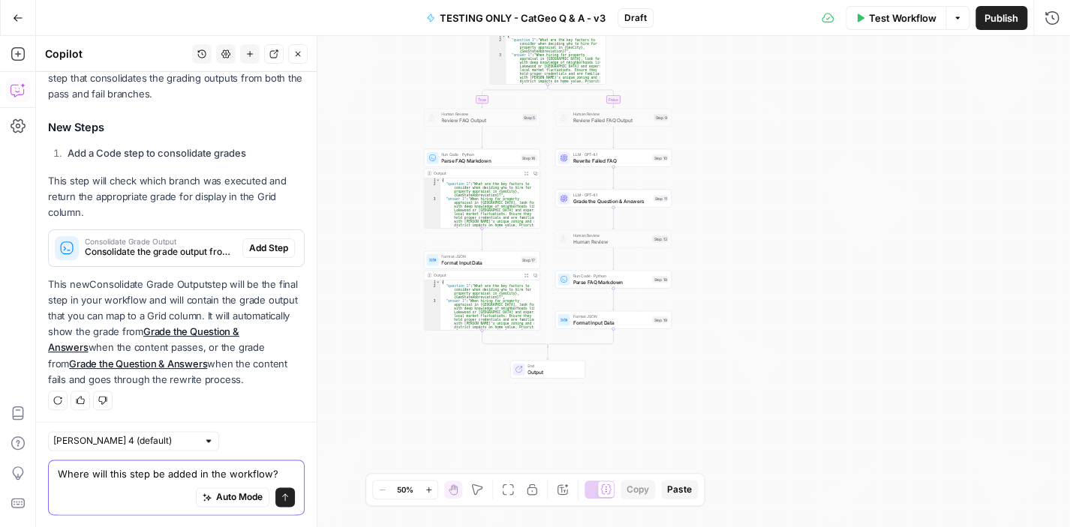
drag, startPoint x: 273, startPoint y: 472, endPoint x: 51, endPoint y: 463, distance: 222.3
click at [51, 463] on div "Where will this step be added in the workflow? Where will this step be added in…" at bounding box center [176, 488] width 257 height 56
drag, startPoint x: 170, startPoint y: 479, endPoint x: 51, endPoint y: 479, distance: 119.3
click at [51, 479] on div "This should be added This should be added Auto Mode Send" at bounding box center [176, 488] width 257 height 56
click at [174, 472] on textarea "This should be added" at bounding box center [176, 474] width 237 height 15
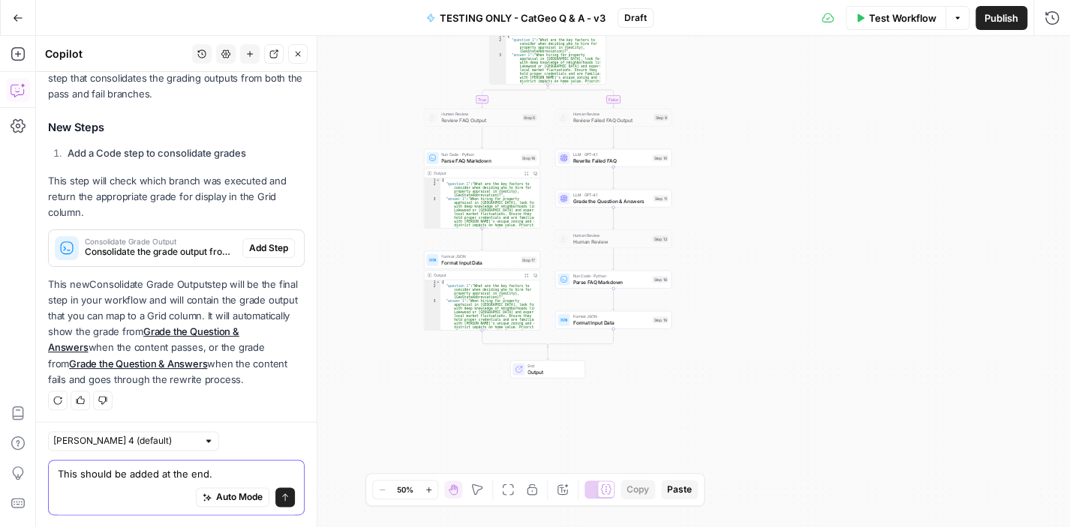
click at [82, 470] on textarea "This should be added at the end." at bounding box center [176, 474] width 237 height 15
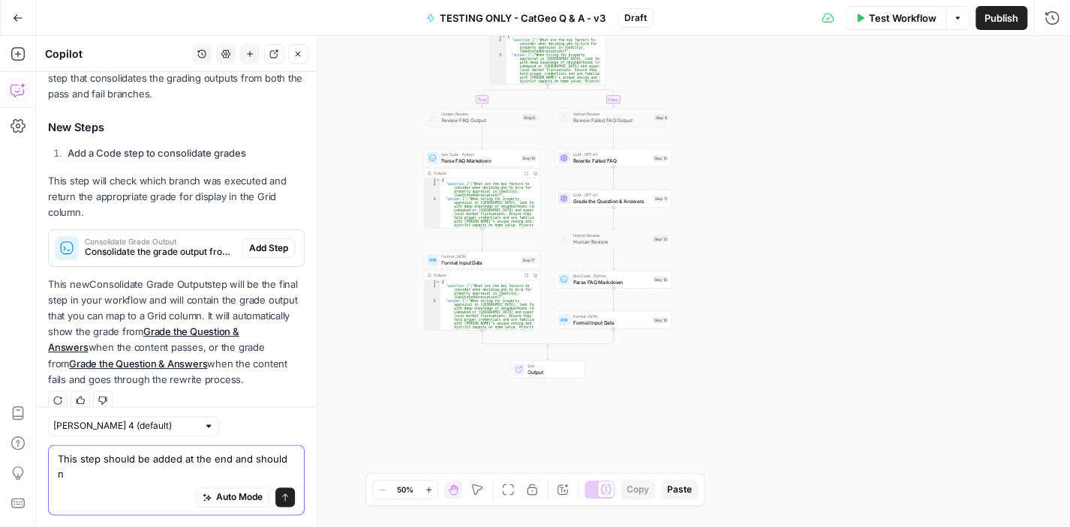
scroll to position [780, 0]
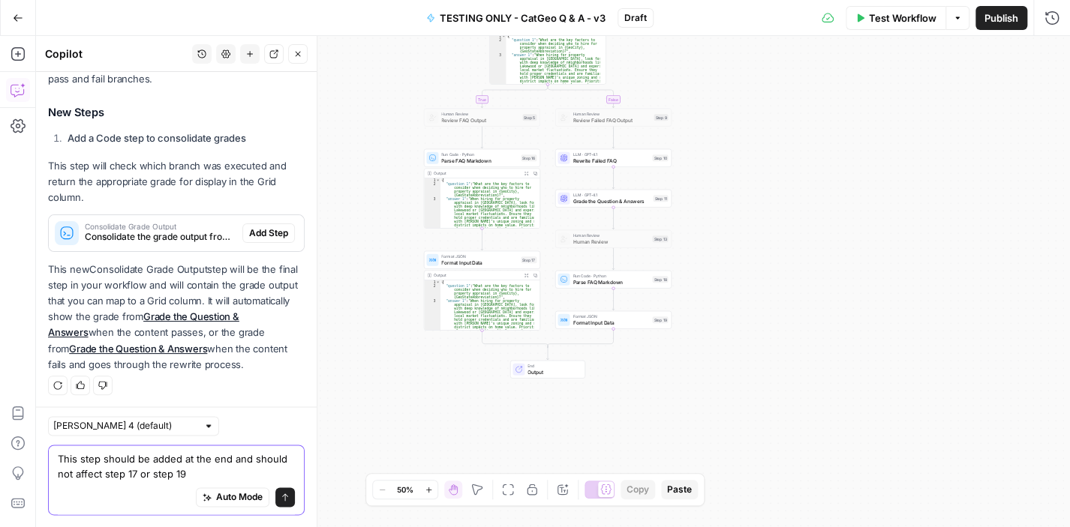
type textarea "This step should be added at the end and should not affect step 17 or step 19."
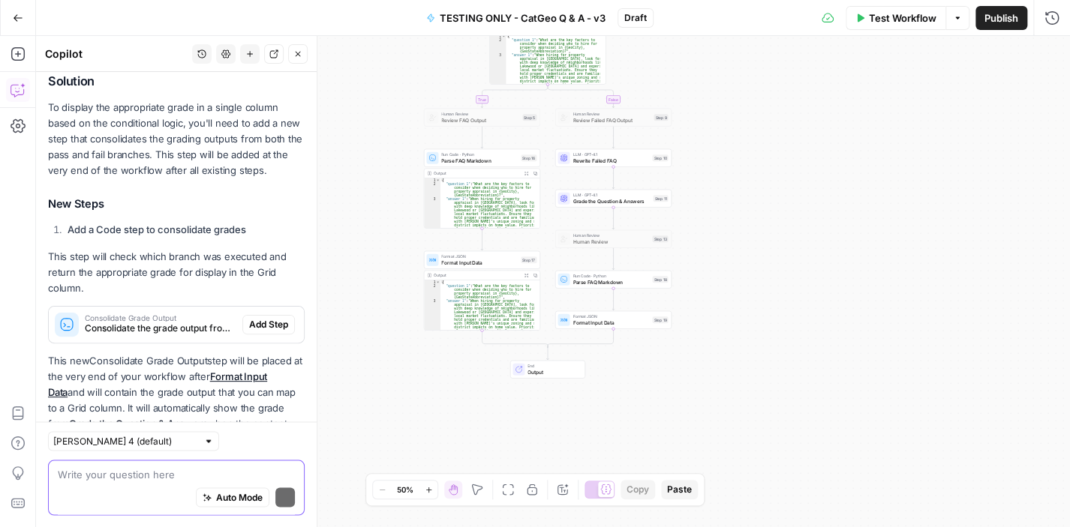
scroll to position [1259, 0]
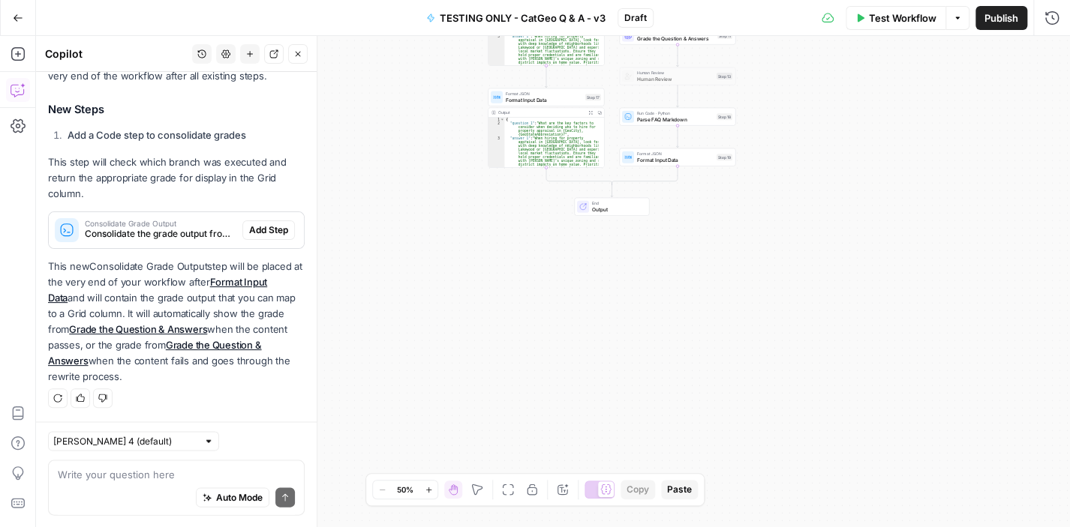
drag, startPoint x: 537, startPoint y: 374, endPoint x: 440, endPoint y: 328, distance: 108.1
click at [440, 328] on div "**********" at bounding box center [553, 281] width 1034 height 491
click at [260, 229] on span "Add Step" at bounding box center [268, 231] width 39 height 14
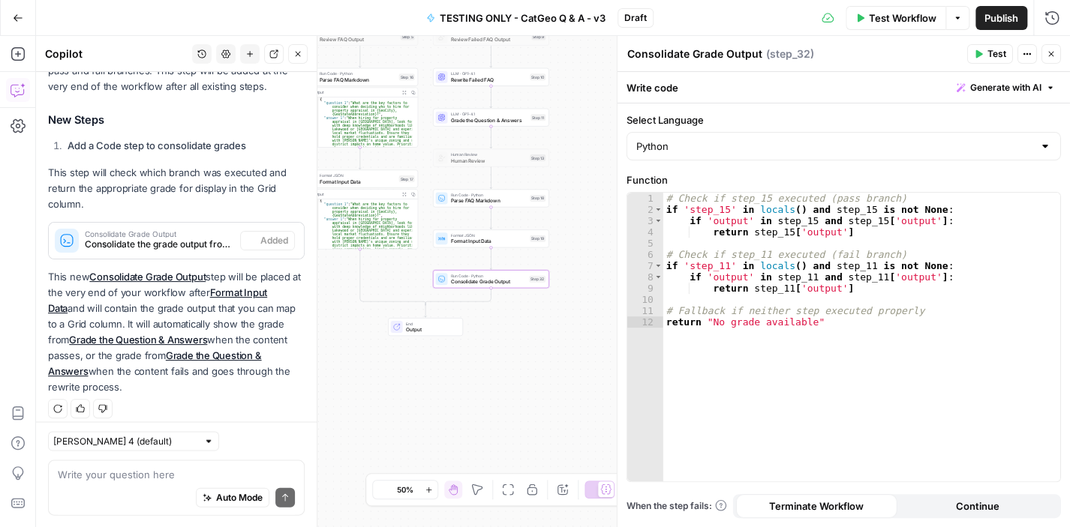
scroll to position [1283, 0]
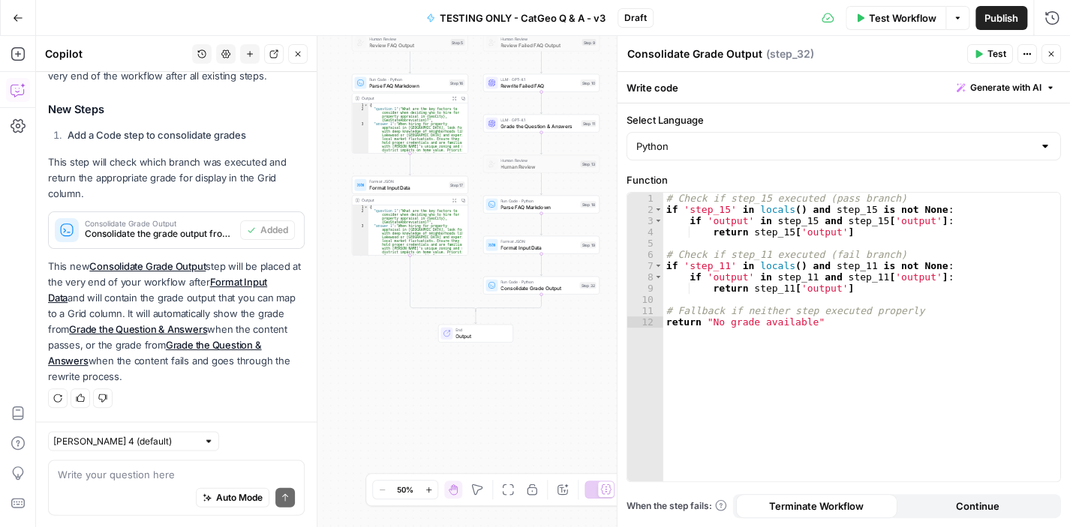
drag, startPoint x: 474, startPoint y: 385, endPoint x: 530, endPoint y: 389, distance: 56.4
click at [530, 389] on div "**********" at bounding box center [553, 281] width 1034 height 491
click at [1050, 53] on icon "button" at bounding box center [1050, 54] width 5 height 5
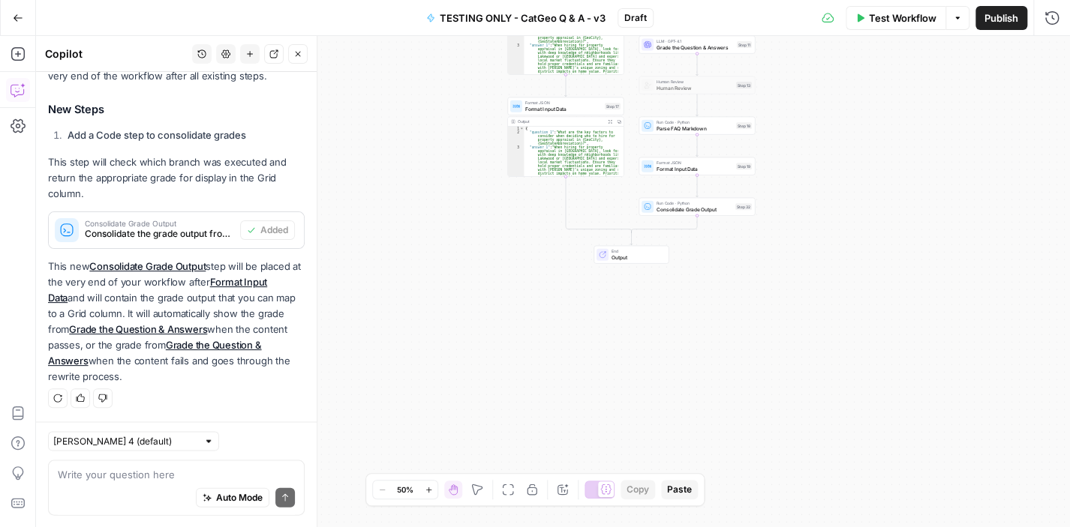
drag, startPoint x: 853, startPoint y: 346, endPoint x: 773, endPoint y: 310, distance: 88.0
click at [773, 310] on div "**********" at bounding box center [553, 281] width 1034 height 491
click at [215, 461] on div "Write your question here Auto Mode Send" at bounding box center [176, 488] width 257 height 56
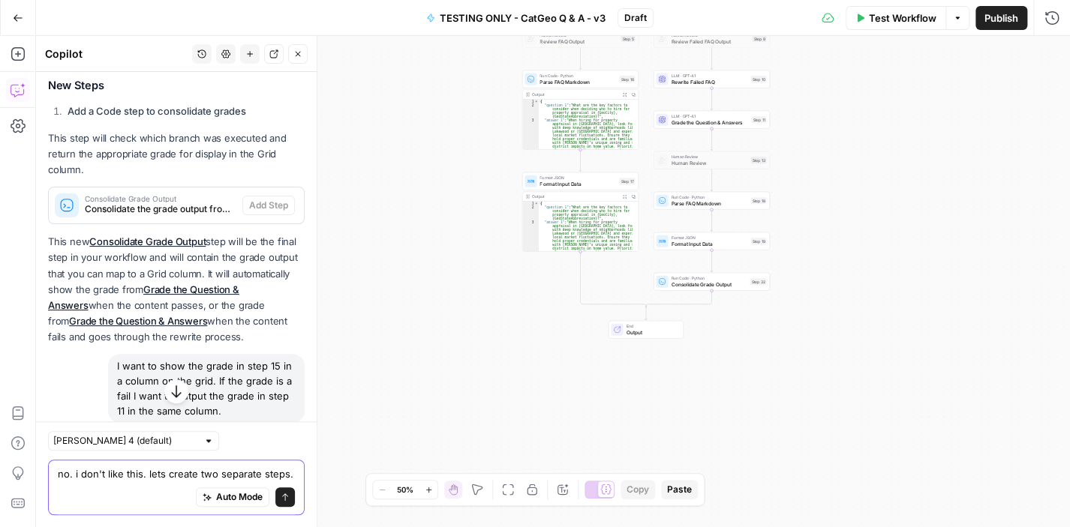
scroll to position [473, 0]
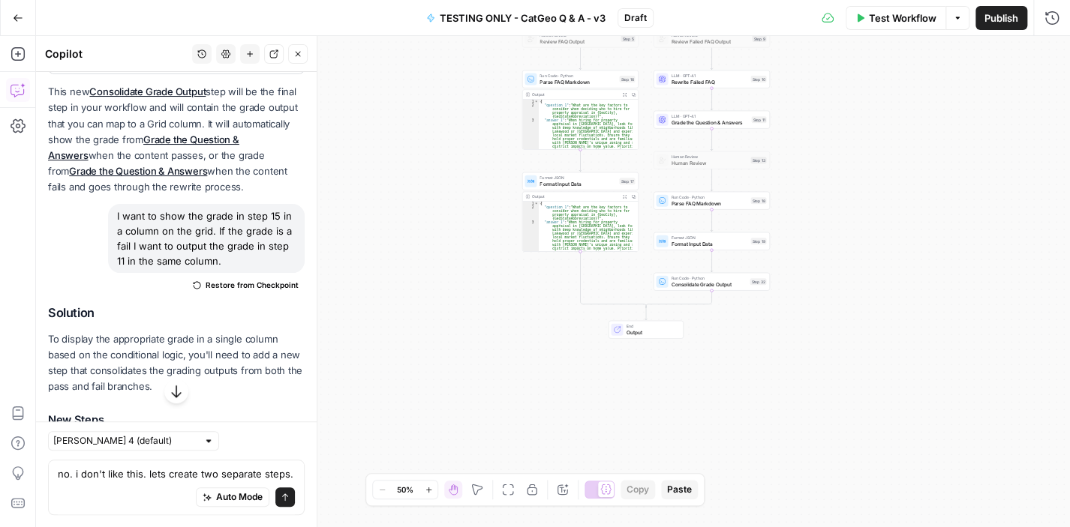
drag, startPoint x: 242, startPoint y: 263, endPoint x: 107, endPoint y: 211, distance: 144.6
click at [107, 211] on div "I want to show the grade in step 15 in a column on the grid. If the grade is a …" at bounding box center [176, 250] width 257 height 93
copy div "I want to show the grade in step 15 in a column on the grid. If the grade is a …"
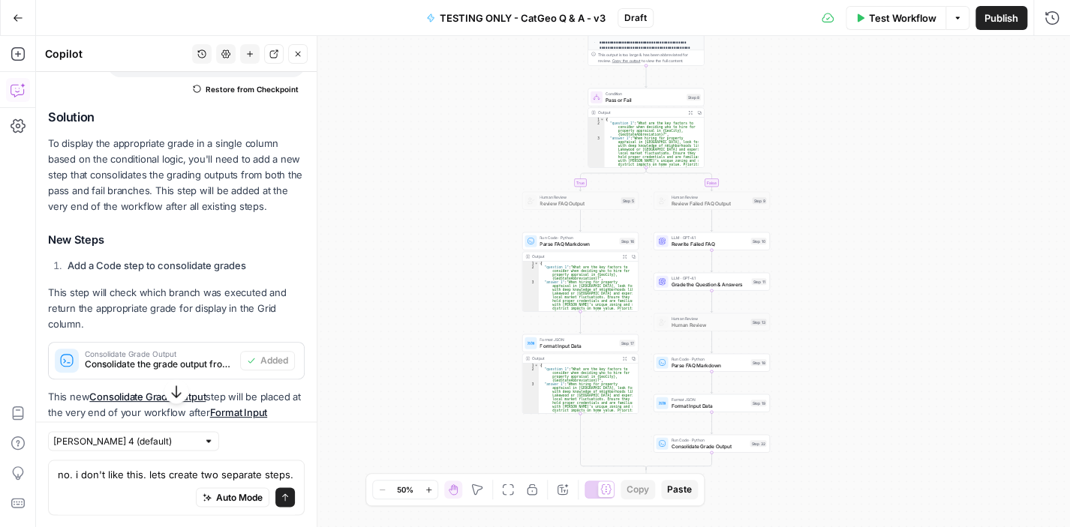
scroll to position [1298, 0]
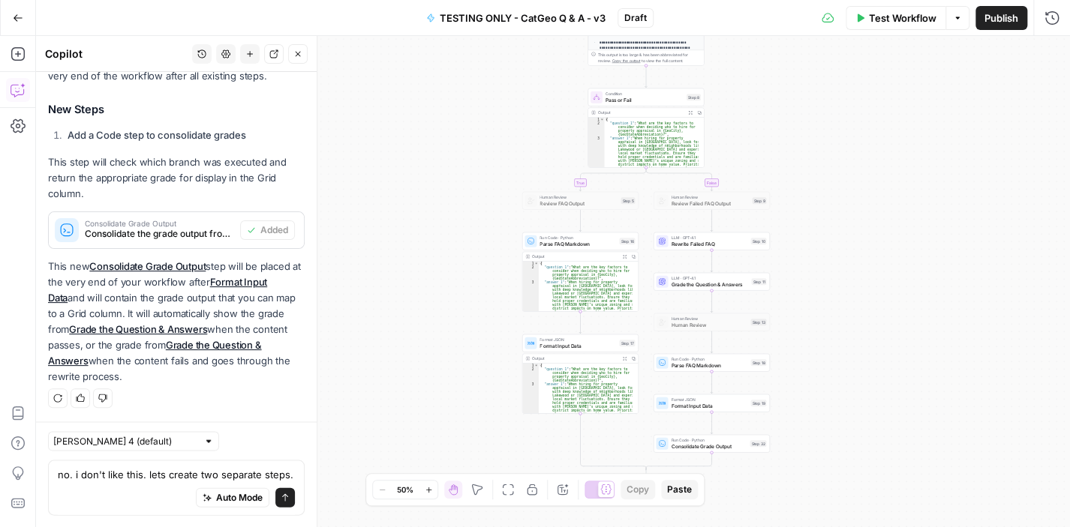
click at [164, 487] on div "Auto Mode Send" at bounding box center [176, 498] width 237 height 33
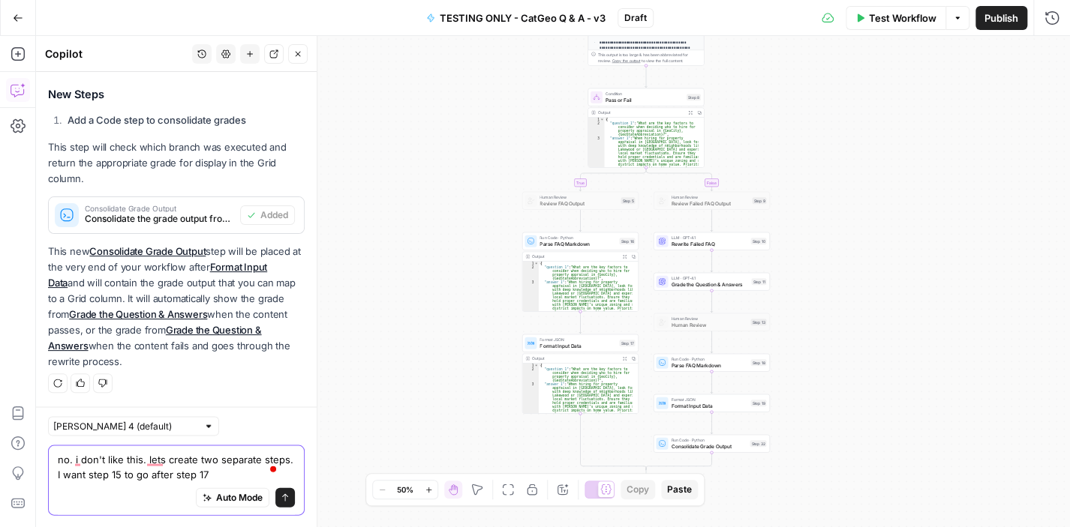
click at [87, 476] on textarea "no. i don't like this. lets create two separate steps. I want step 15 to go aft…" at bounding box center [176, 467] width 237 height 30
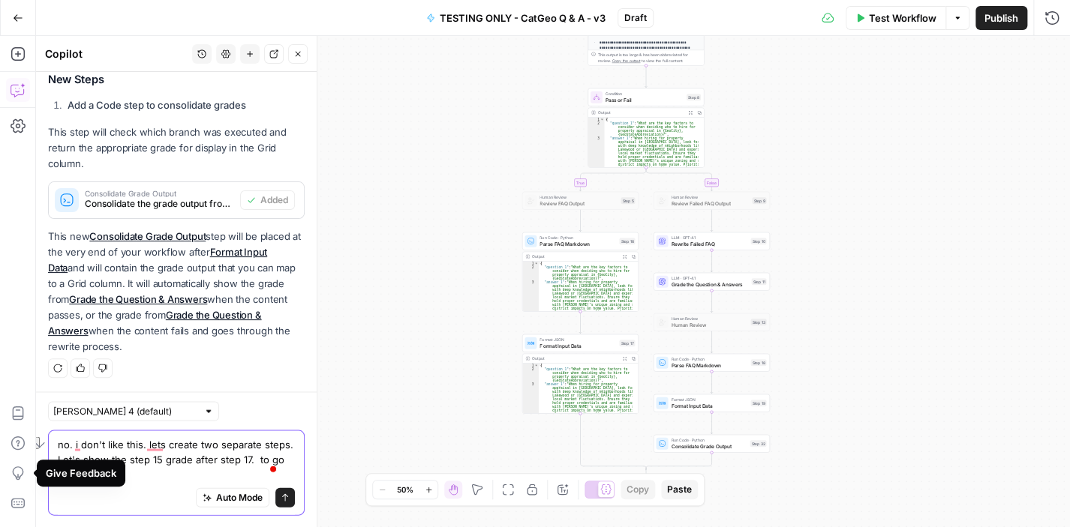
drag, startPoint x: 147, startPoint y: 475, endPoint x: 122, endPoint y: 449, distance: 36.6
click at [53, 466] on body "**********" at bounding box center [535, 263] width 1070 height 527
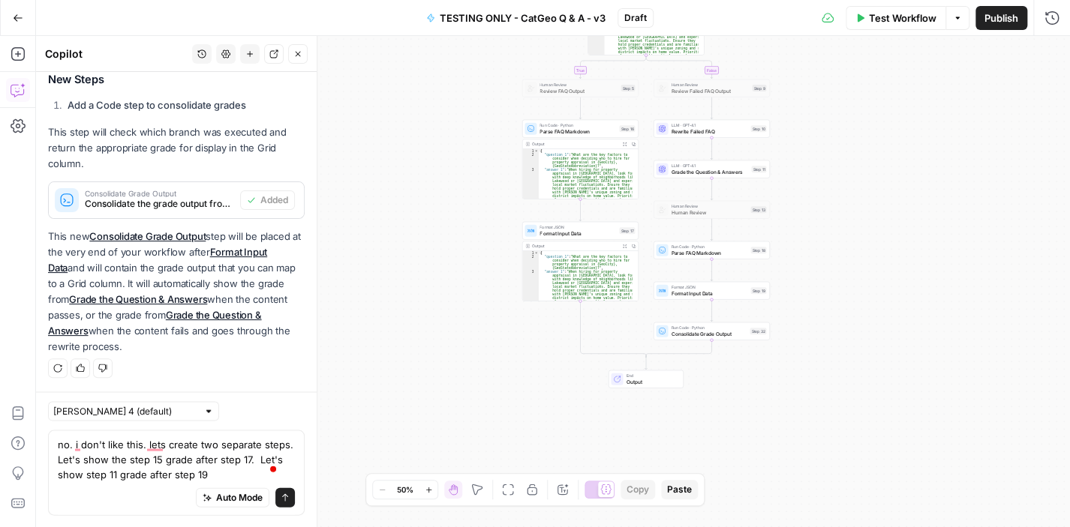
click at [56, 473] on div "no. i don't like this. lets create two separate steps. Let's show the step 15 g…" at bounding box center [176, 473] width 257 height 86
click at [58, 472] on textarea "no. i don't like this. lets create two separate steps. Let's show the step 15 g…" at bounding box center [176, 459] width 237 height 45
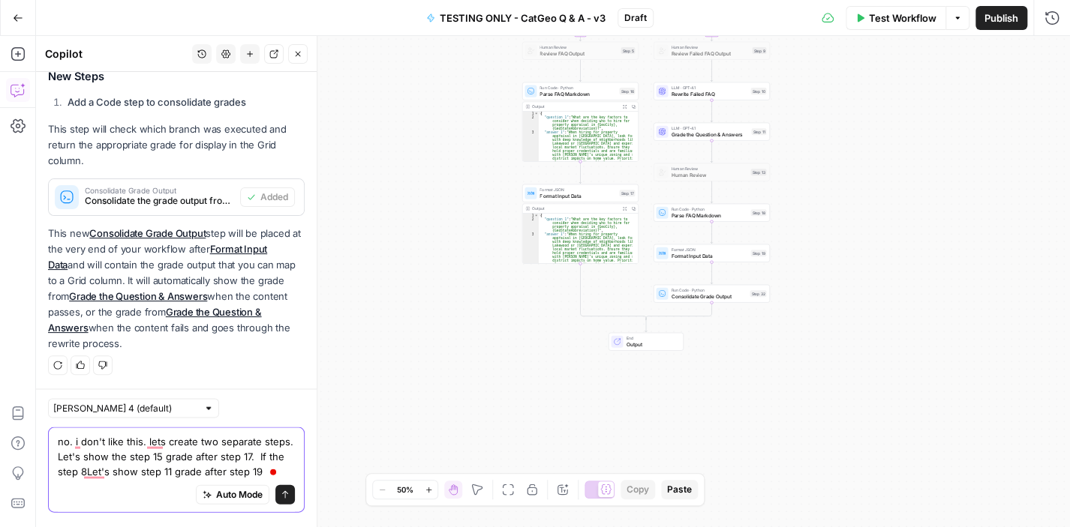
scroll to position [1328, 0]
click at [125, 472] on textarea "no. i don't like this. lets create two separate steps. Let's show the step 15 g…" at bounding box center [176, 456] width 237 height 45
type textarea "no. i don't like this. lets create two separate steps. Let's show the step 15 g…"
click at [281, 495] on icon "submit" at bounding box center [285, 494] width 9 height 9
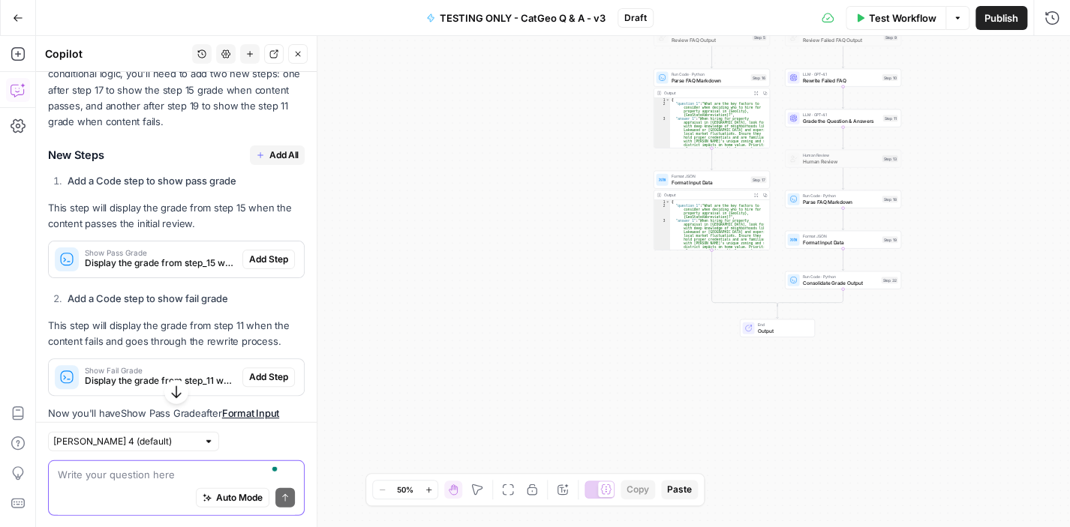
scroll to position [1807, 0]
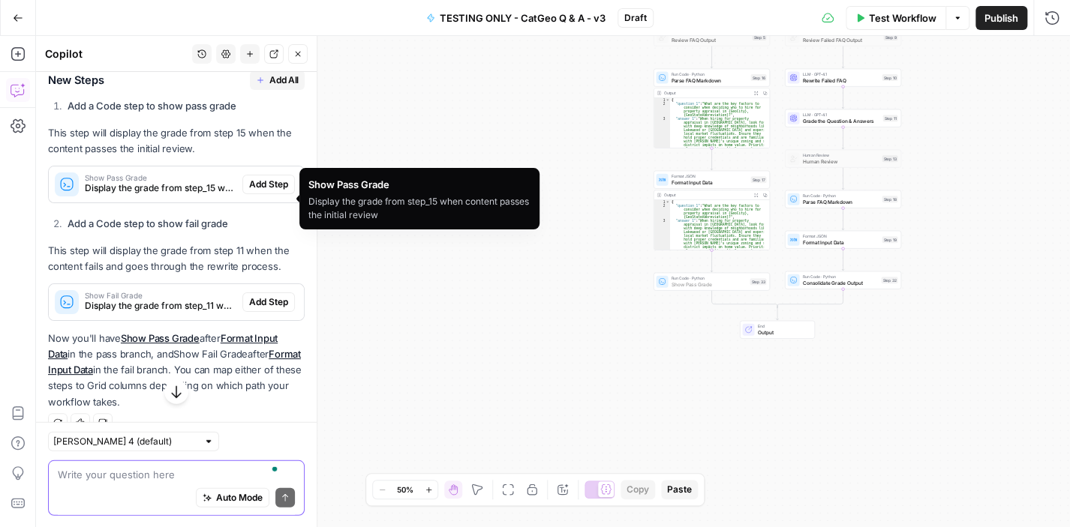
drag, startPoint x: 250, startPoint y: 194, endPoint x: 449, endPoint y: 194, distance: 199.6
click at [249, 191] on span "Add Step" at bounding box center [268, 185] width 39 height 14
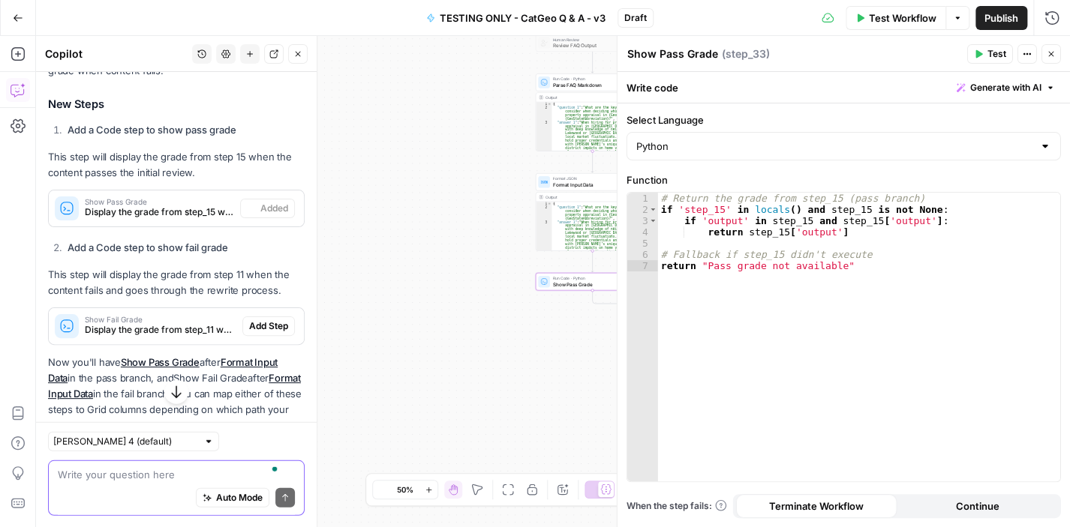
scroll to position [1831, 0]
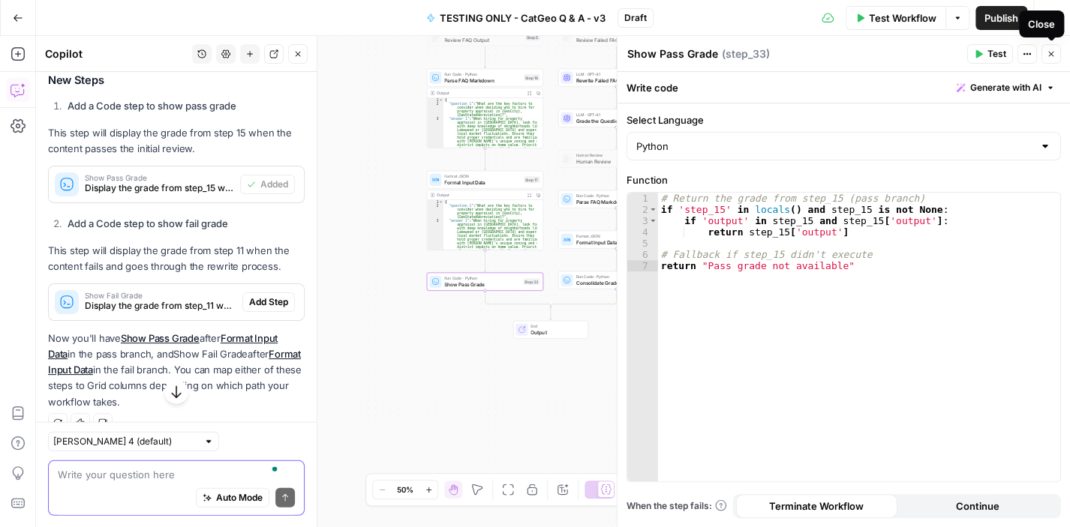
click at [1047, 47] on button "Close" at bounding box center [1051, 54] width 20 height 20
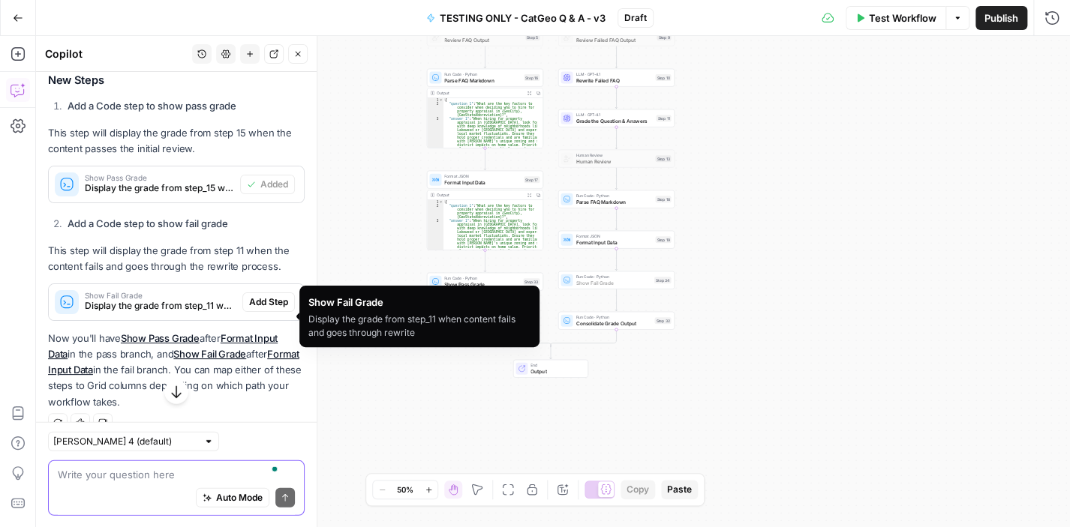
click at [261, 309] on span "Add Step" at bounding box center [268, 303] width 39 height 14
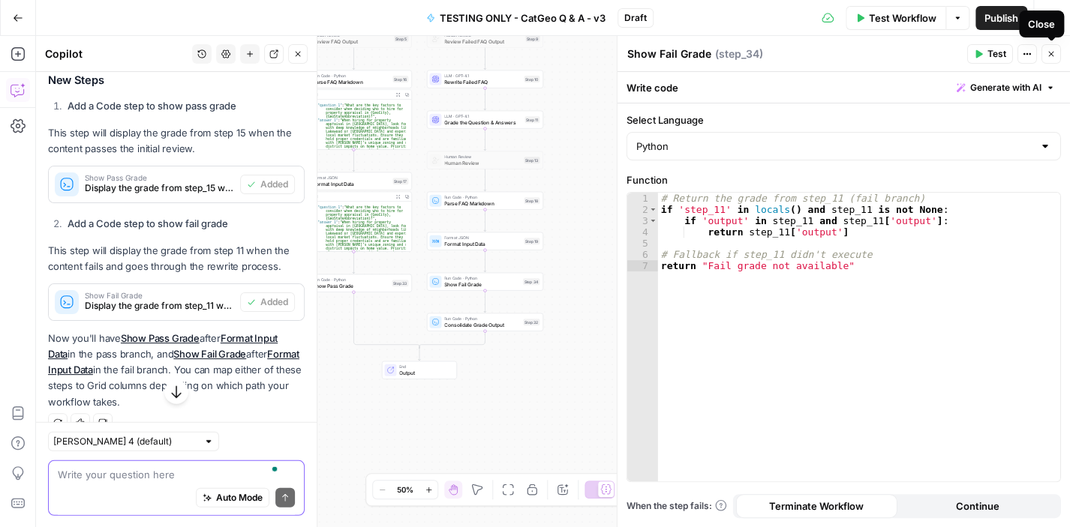
click at [1051, 50] on icon "button" at bounding box center [1051, 54] width 9 height 9
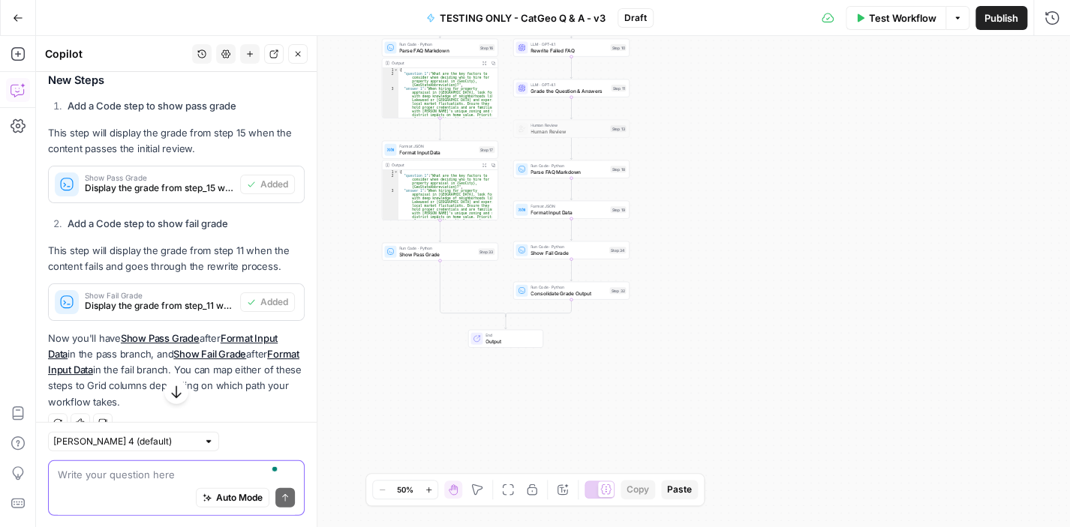
drag, startPoint x: 734, startPoint y: 325, endPoint x: 820, endPoint y: 293, distance: 91.9
click at [820, 293] on div "**********" at bounding box center [553, 281] width 1034 height 491
click at [582, 274] on icon "button" at bounding box center [582, 276] width 5 height 5
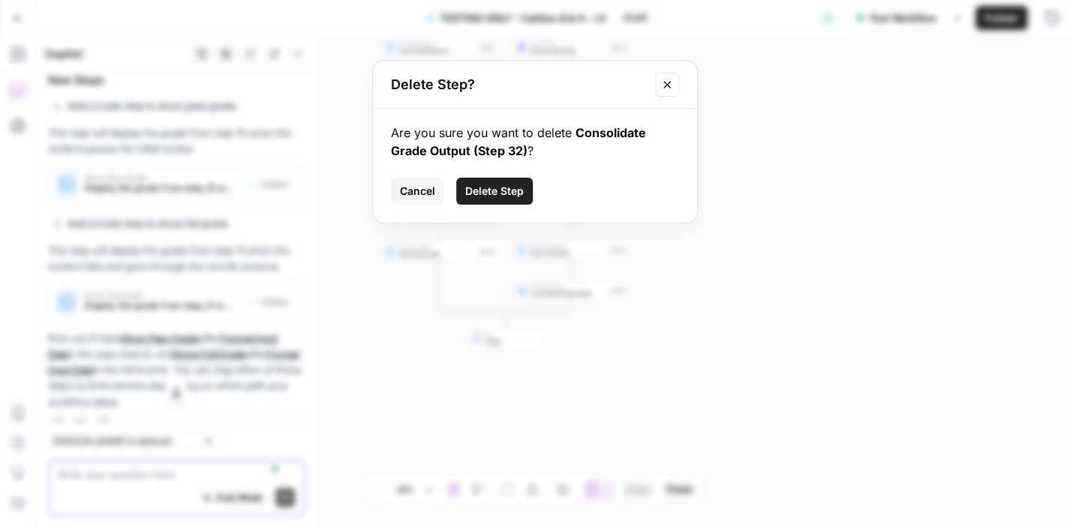
click at [485, 187] on span "Delete Step" at bounding box center [494, 191] width 59 height 15
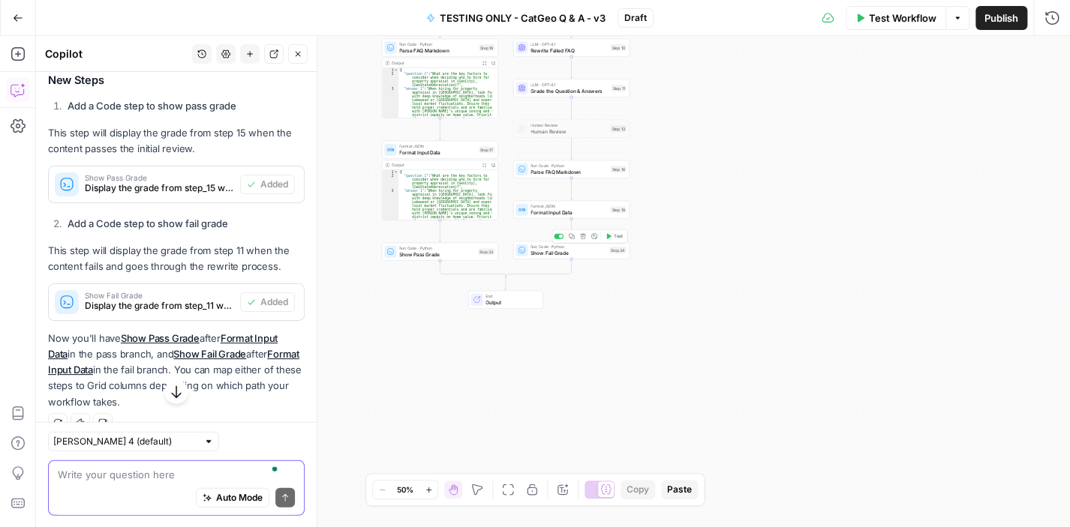
click at [604, 255] on span "Show Fail Grade" at bounding box center [568, 253] width 76 height 8
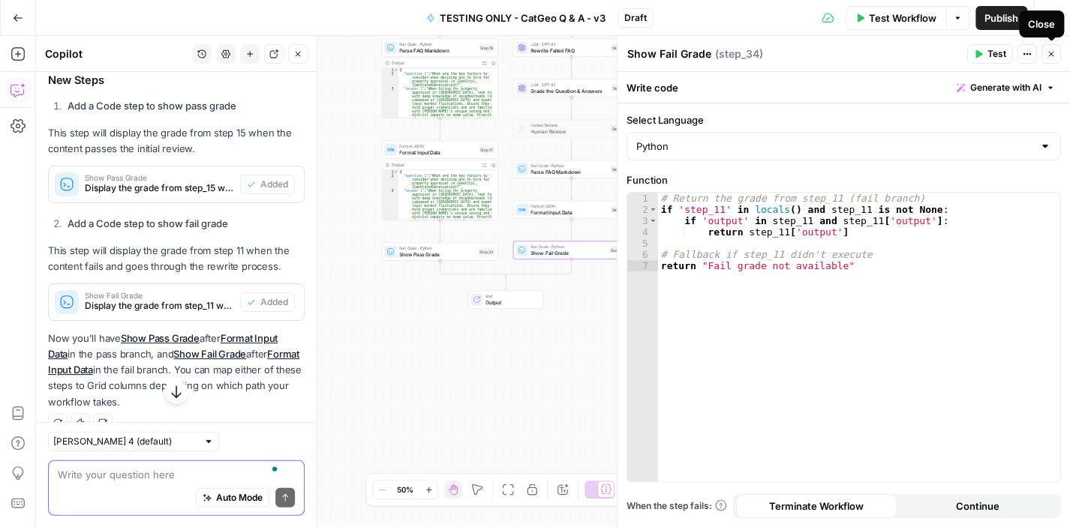
click at [1050, 54] on icon "button" at bounding box center [1051, 54] width 9 height 9
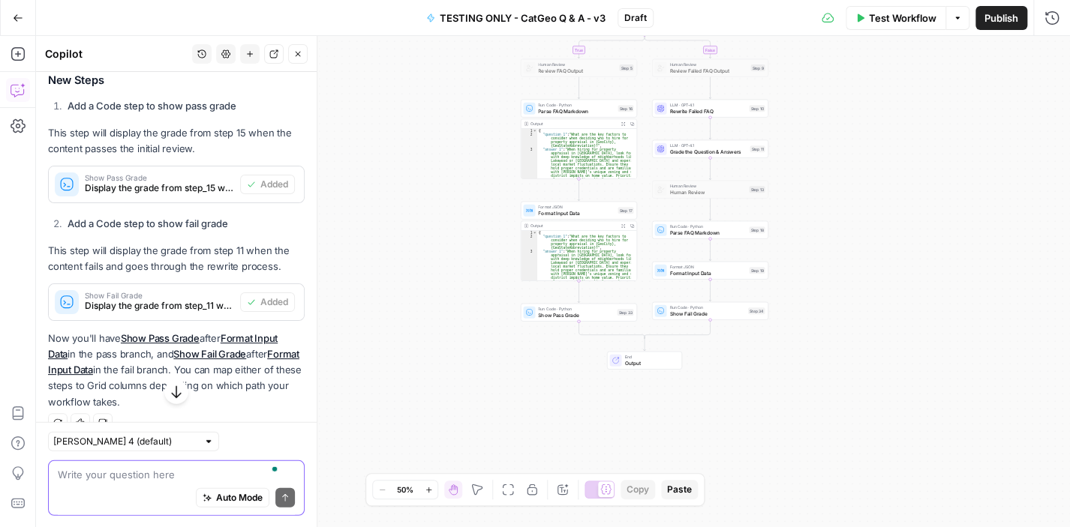
drag, startPoint x: 522, startPoint y: 285, endPoint x: 389, endPoint y: 214, distance: 150.7
click at [389, 214] on div "**********" at bounding box center [553, 281] width 1034 height 491
click at [233, 477] on textarea "To enrich screen reader interactions, please activate Accessibility in Grammarl…" at bounding box center [176, 474] width 237 height 15
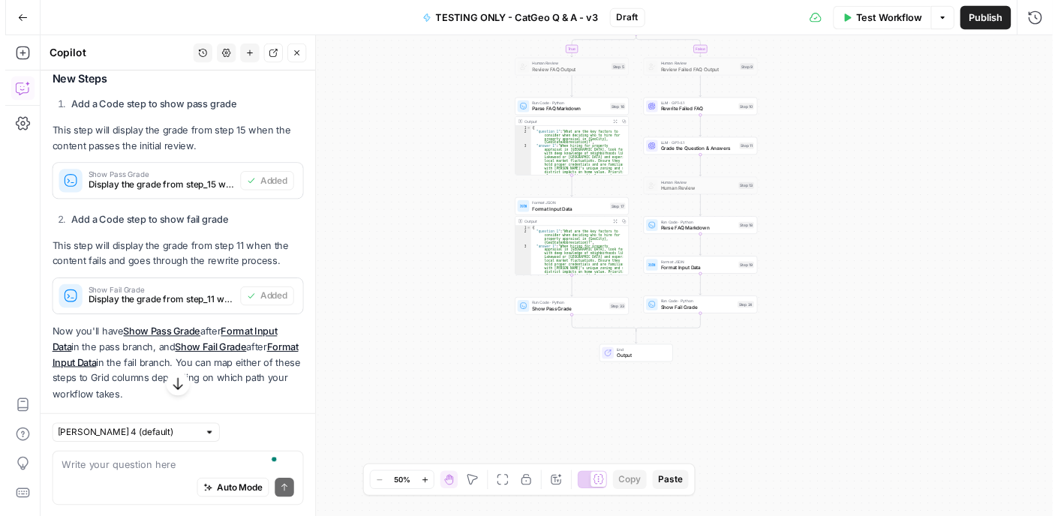
scroll to position [1868, 0]
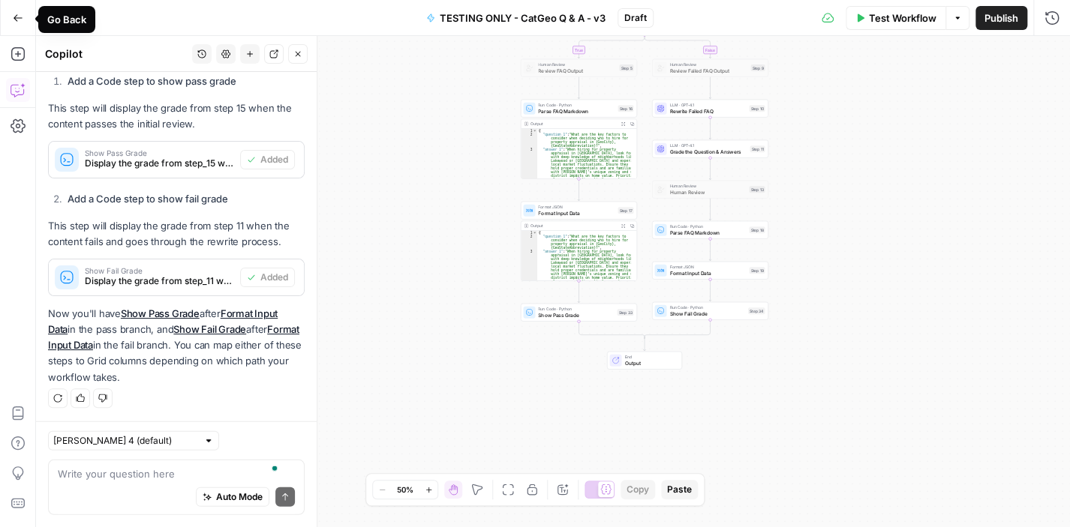
click at [14, 16] on icon "button" at bounding box center [18, 18] width 11 height 11
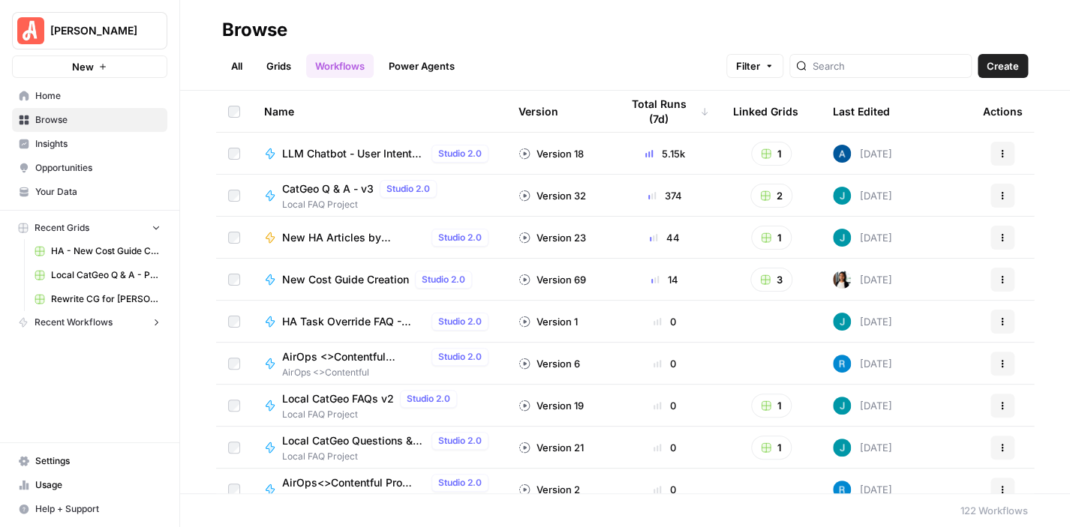
click at [64, 115] on span "Browse" at bounding box center [97, 120] width 125 height 14
click at [283, 67] on link "Grids" at bounding box center [278, 66] width 43 height 24
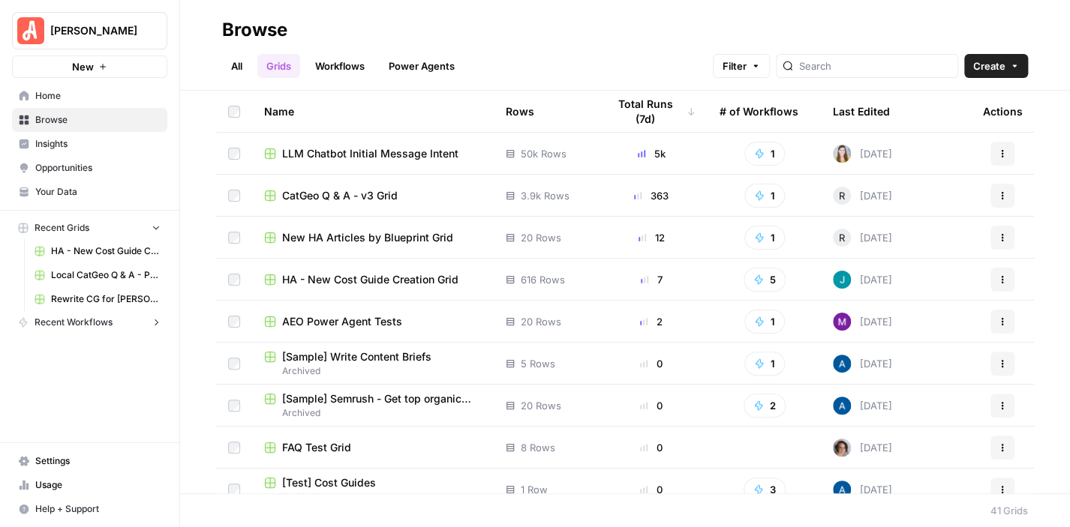
click at [416, 233] on span "New HA Articles by Blueprint Grid" at bounding box center [367, 237] width 171 height 15
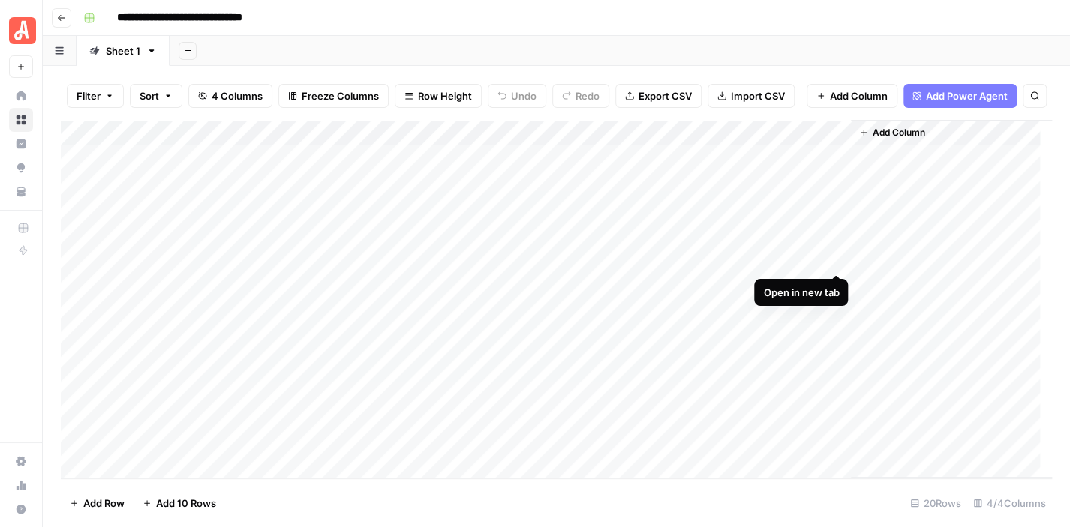
click at [831, 260] on div "Add Column" at bounding box center [556, 299] width 991 height 359
click at [834, 289] on div "Add Column" at bounding box center [556, 299] width 991 height 359
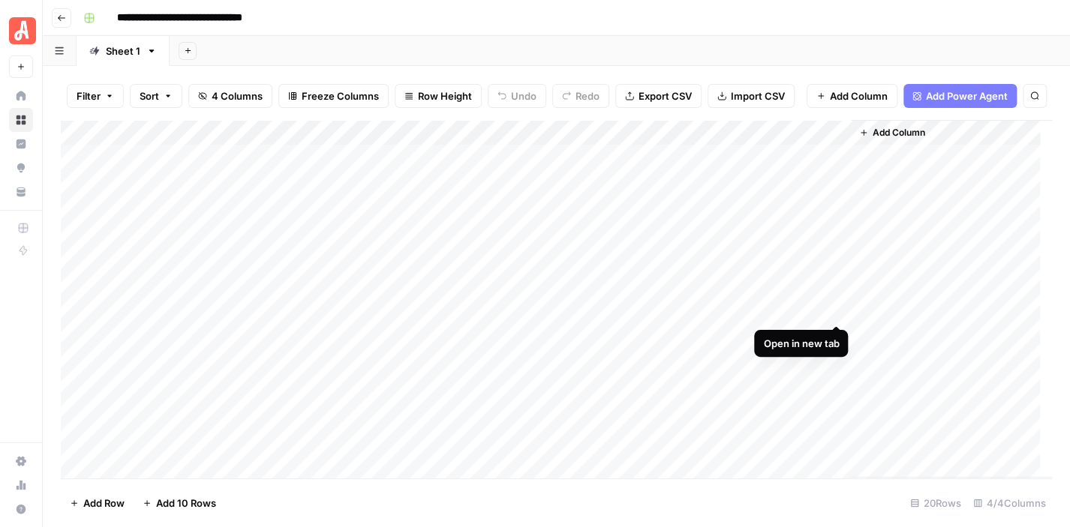
click at [837, 311] on div "Add Column" at bounding box center [556, 299] width 991 height 359
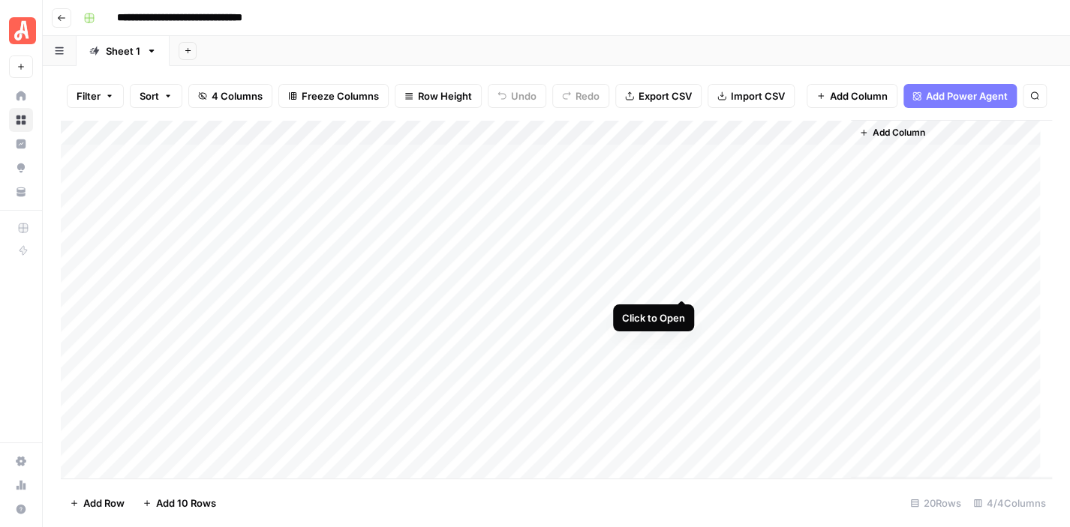
click at [682, 282] on div "Add Column" at bounding box center [556, 299] width 991 height 359
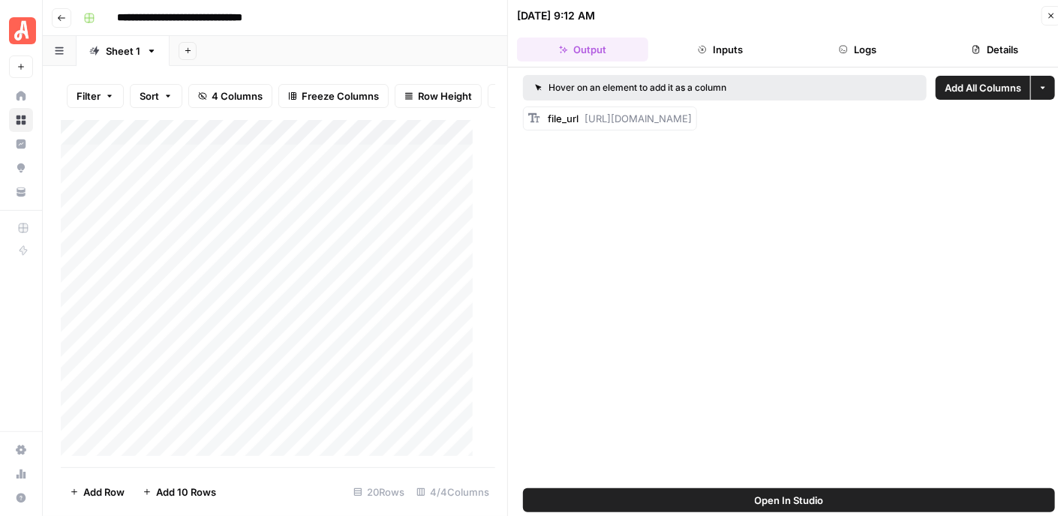
click at [994, 45] on button "Details" at bounding box center [995, 50] width 131 height 24
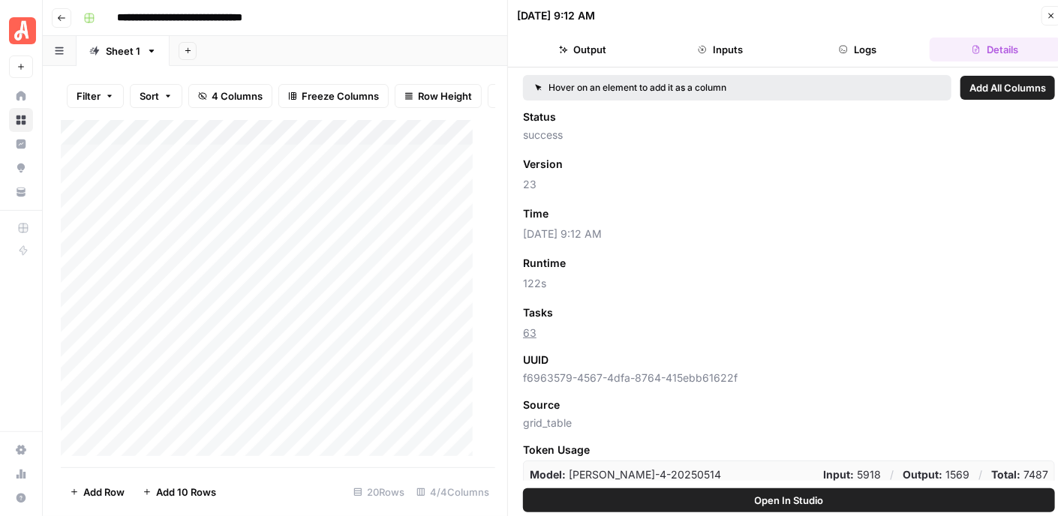
click at [1053, 13] on icon "button" at bounding box center [1051, 15] width 9 height 9
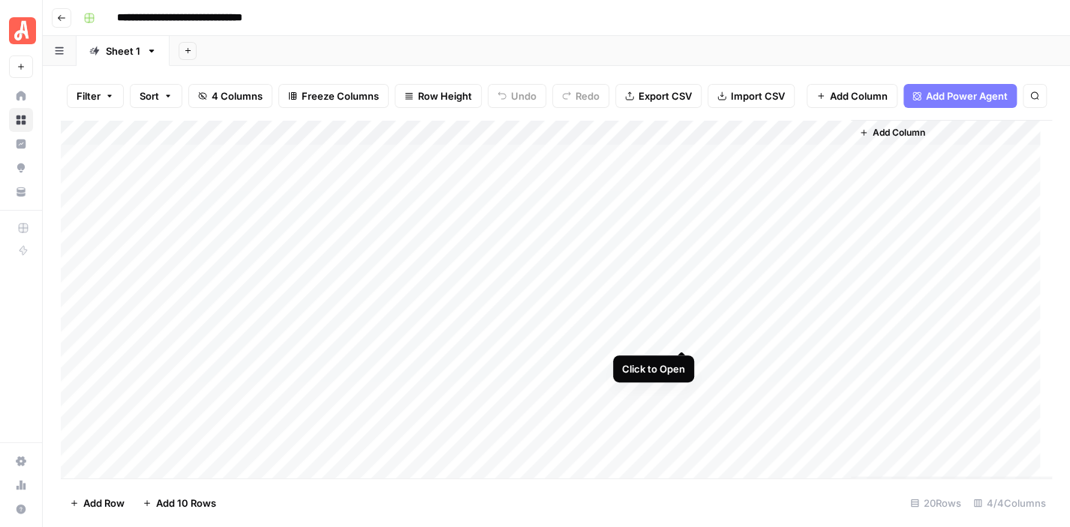
click at [680, 338] on div "Add Column" at bounding box center [556, 299] width 991 height 359
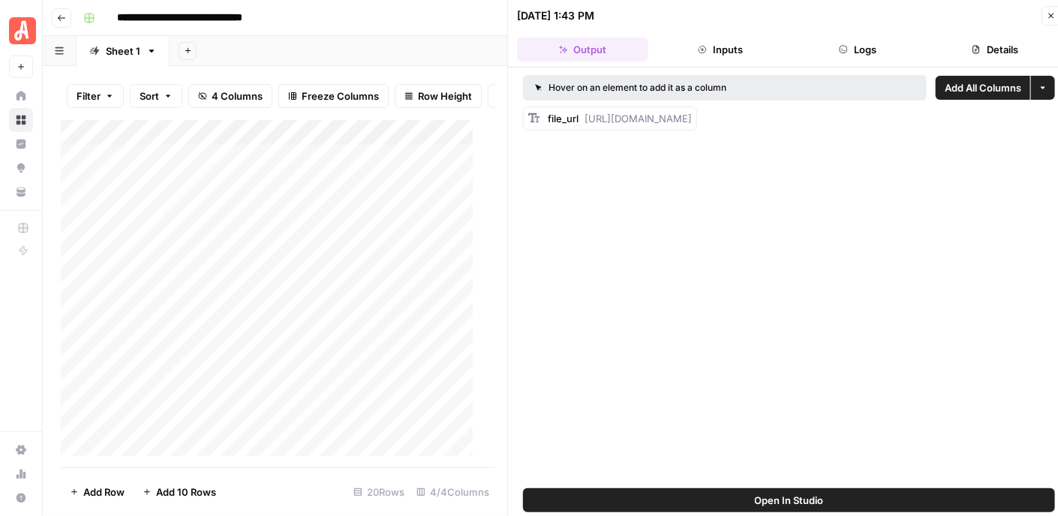
click at [1011, 47] on button "Details" at bounding box center [995, 50] width 131 height 24
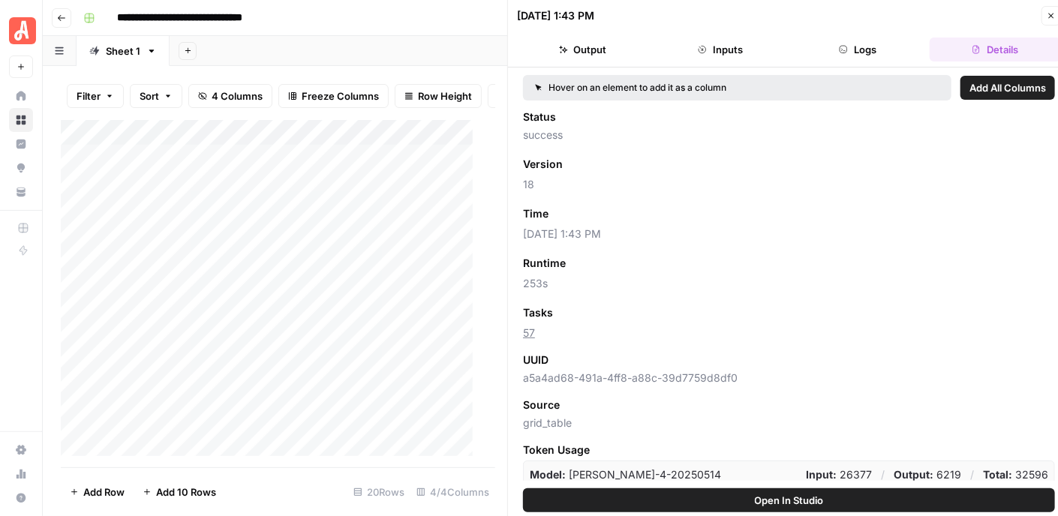
click at [1047, 17] on button "Close" at bounding box center [1051, 16] width 20 height 20
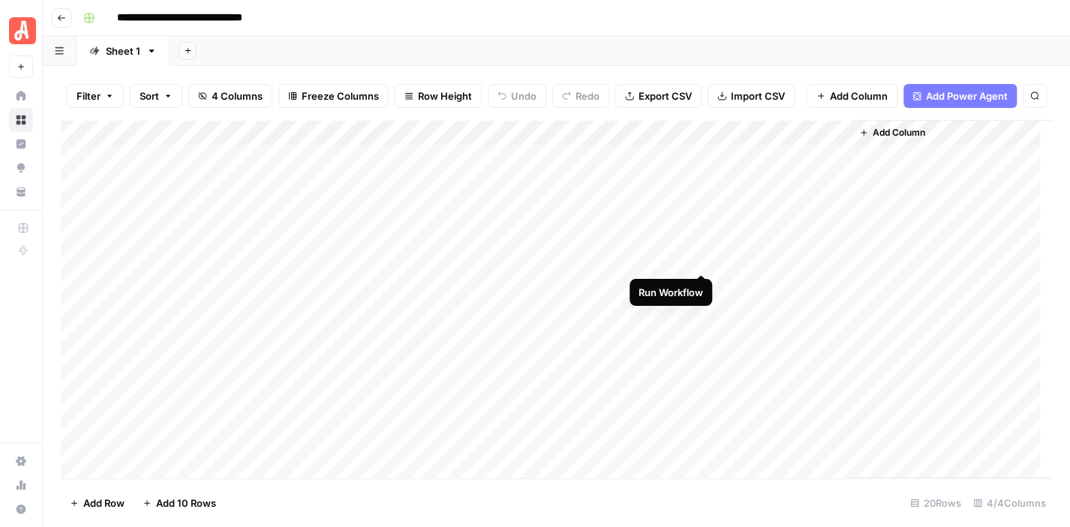
click at [699, 258] on div "Add Column" at bounding box center [556, 299] width 991 height 359
click at [702, 283] on div "Add Column" at bounding box center [556, 299] width 991 height 359
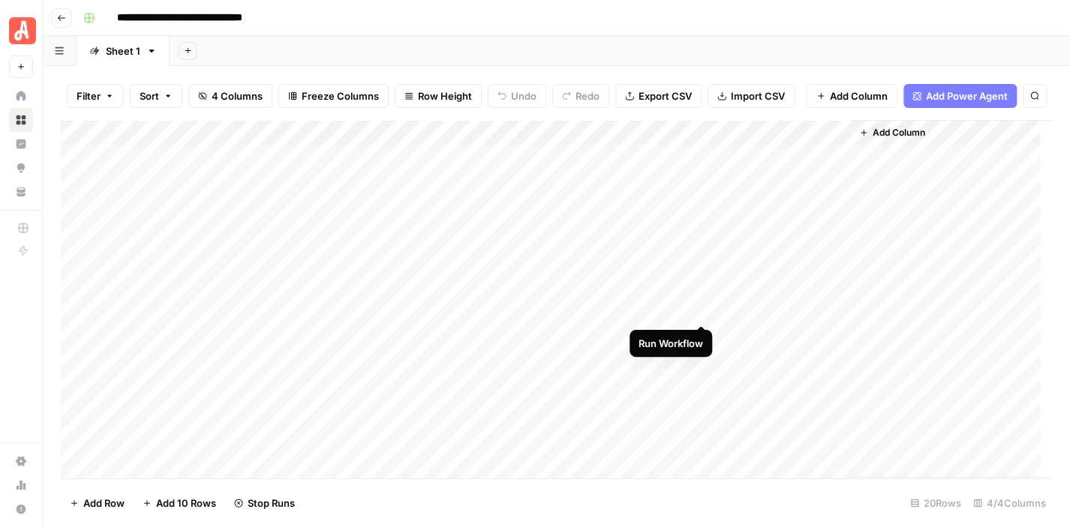
click at [702, 310] on div "Add Column" at bounding box center [556, 299] width 991 height 359
click at [697, 263] on div "Add Column" at bounding box center [556, 299] width 991 height 359
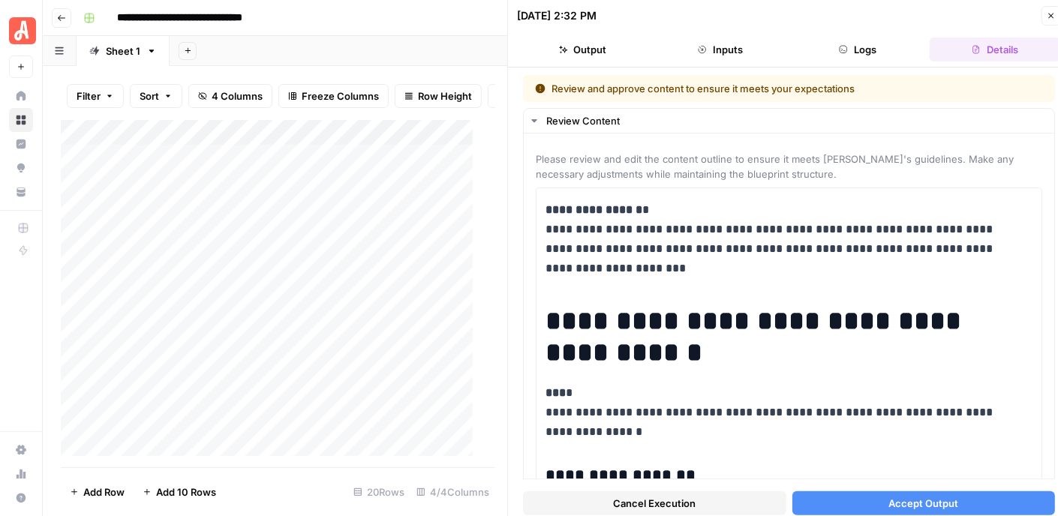
click at [939, 505] on span "Accept Output" at bounding box center [923, 503] width 70 height 15
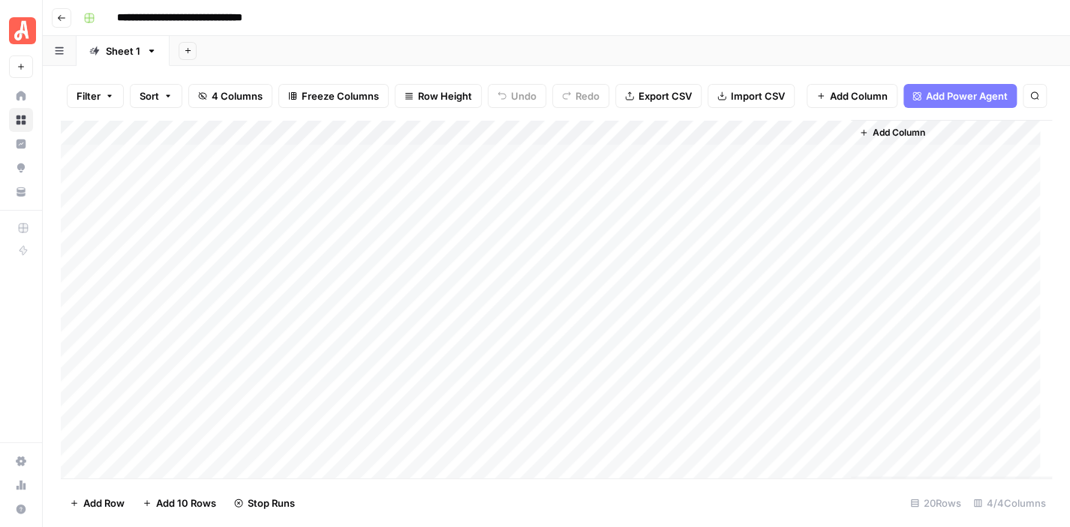
click at [697, 283] on div "Add Column" at bounding box center [556, 299] width 991 height 359
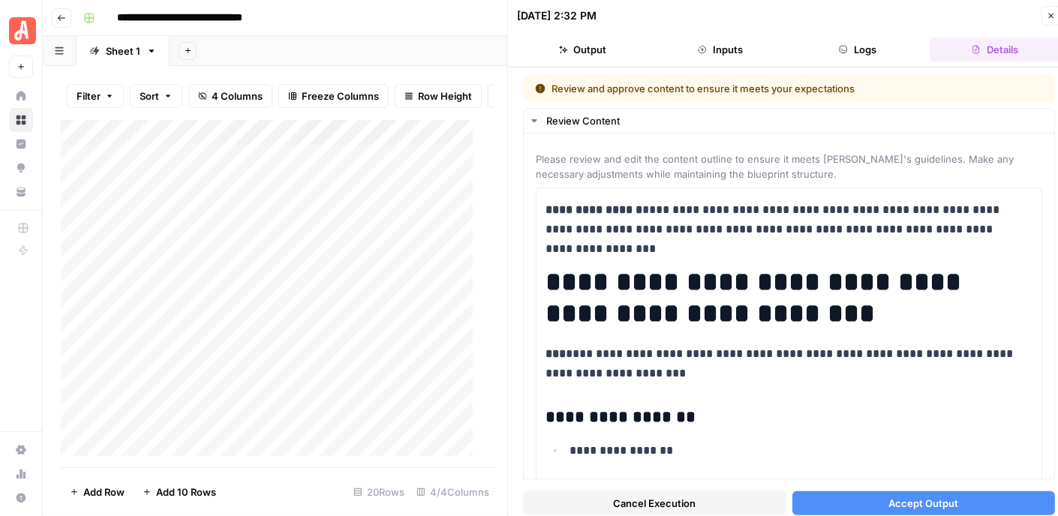
click at [954, 511] on button "Accept Output" at bounding box center [923, 503] width 263 height 24
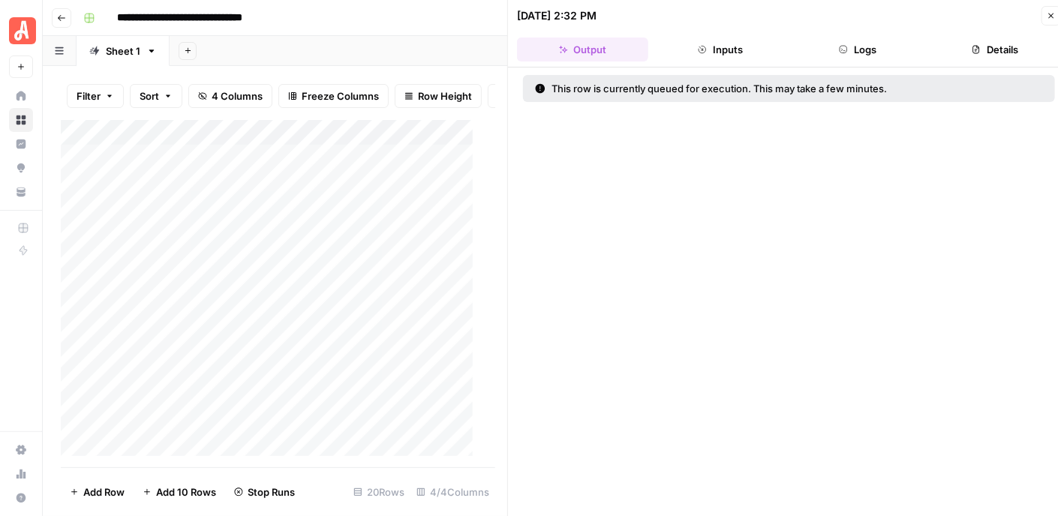
click at [1053, 14] on icon "button" at bounding box center [1051, 16] width 5 height 5
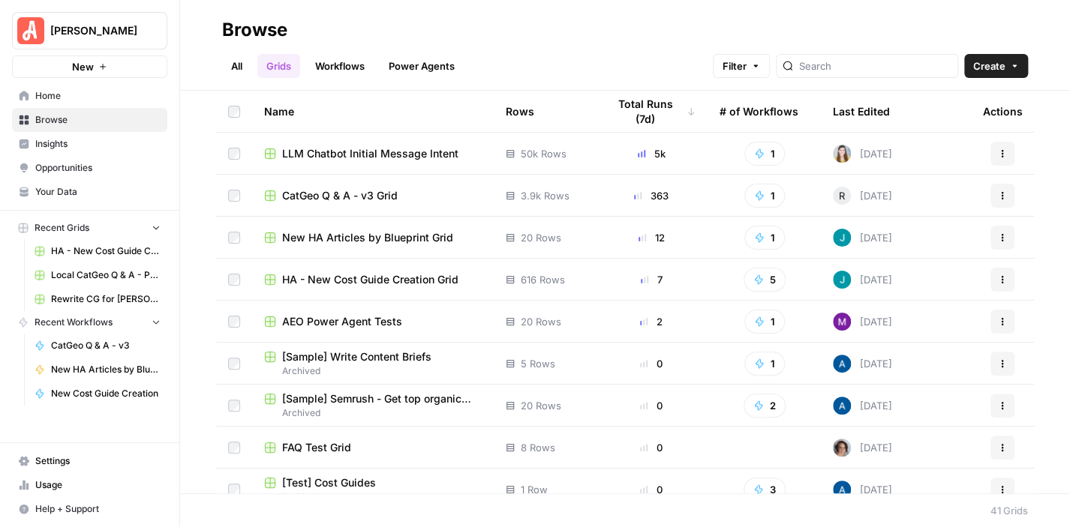
click at [399, 239] on span "New HA Articles by Blueprint Grid" at bounding box center [367, 237] width 171 height 15
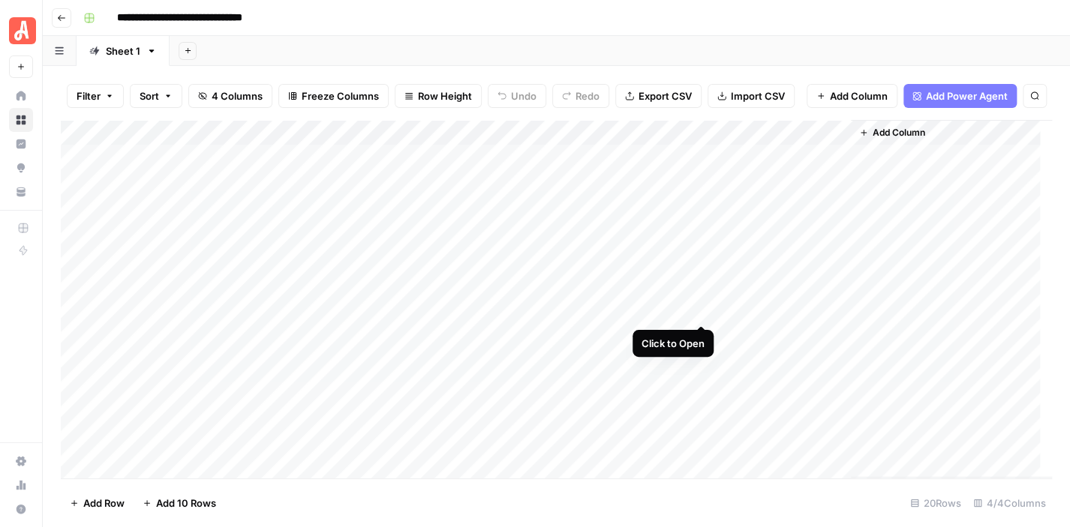
click at [701, 310] on div "Add Column" at bounding box center [556, 299] width 991 height 359
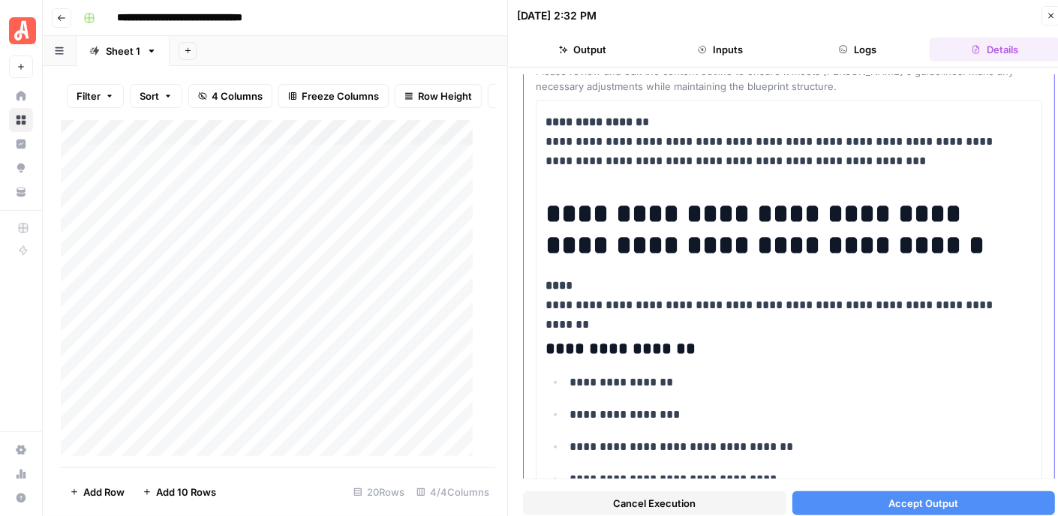
scroll to position [225, 0]
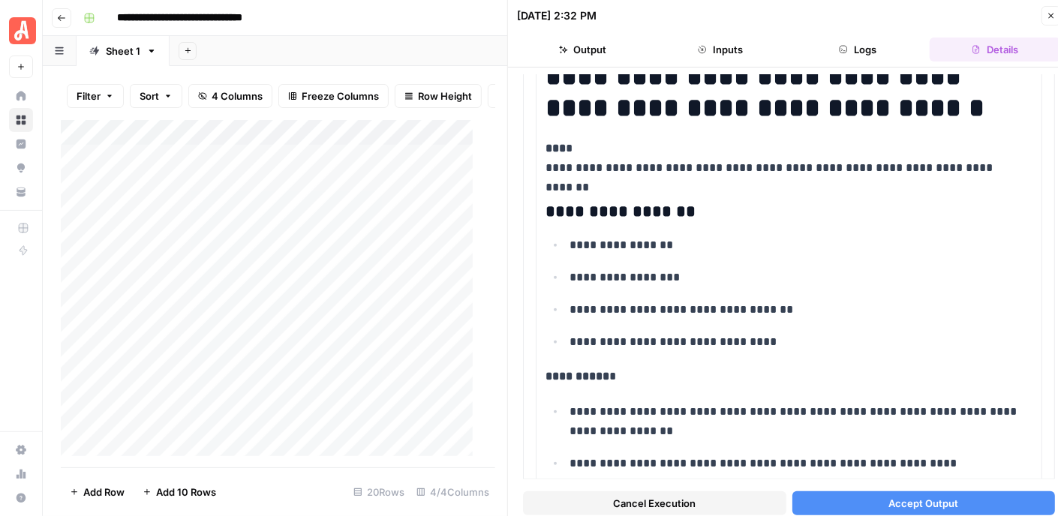
click at [947, 504] on span "Accept Output" at bounding box center [923, 503] width 70 height 15
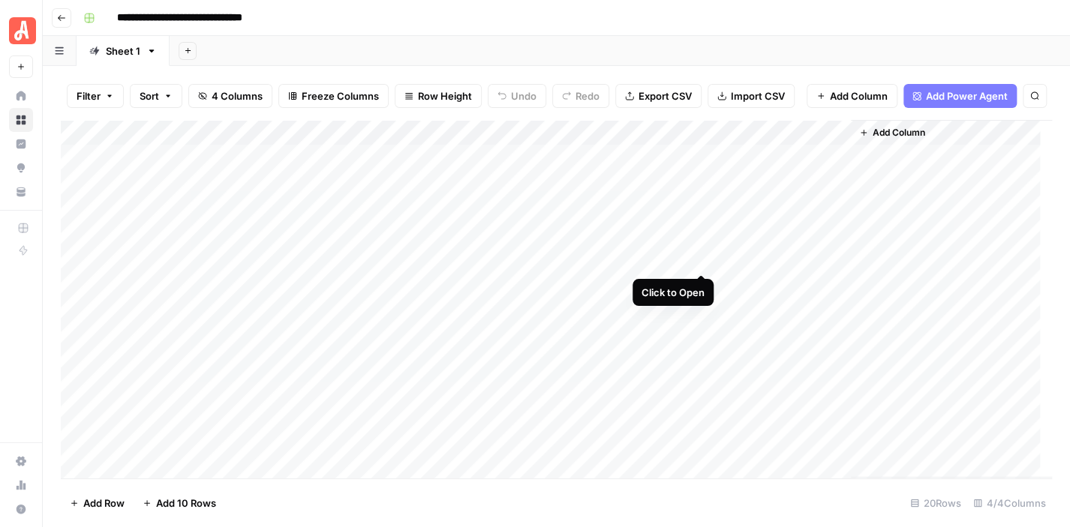
click at [702, 260] on div "Add Column" at bounding box center [556, 299] width 991 height 359
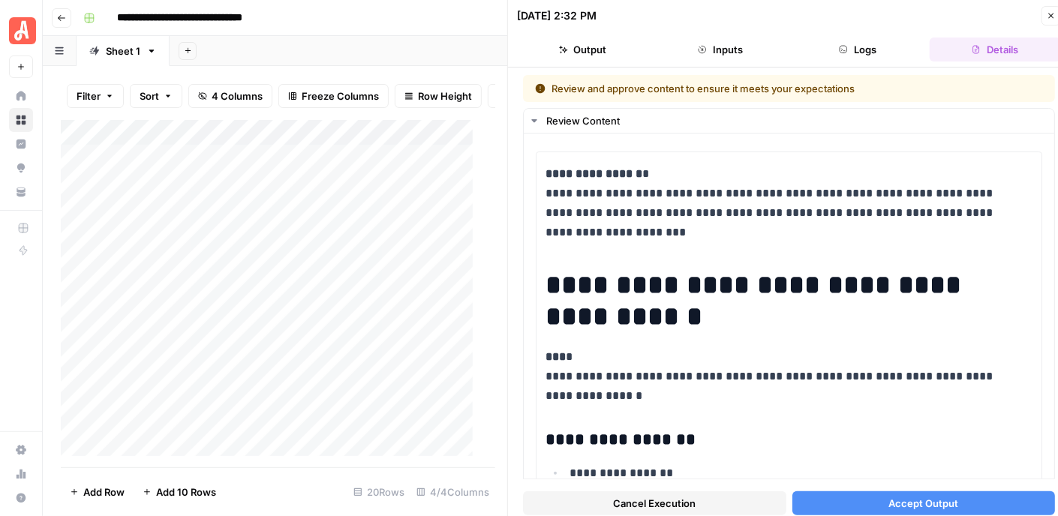
click at [961, 500] on button "Accept Output" at bounding box center [923, 503] width 263 height 24
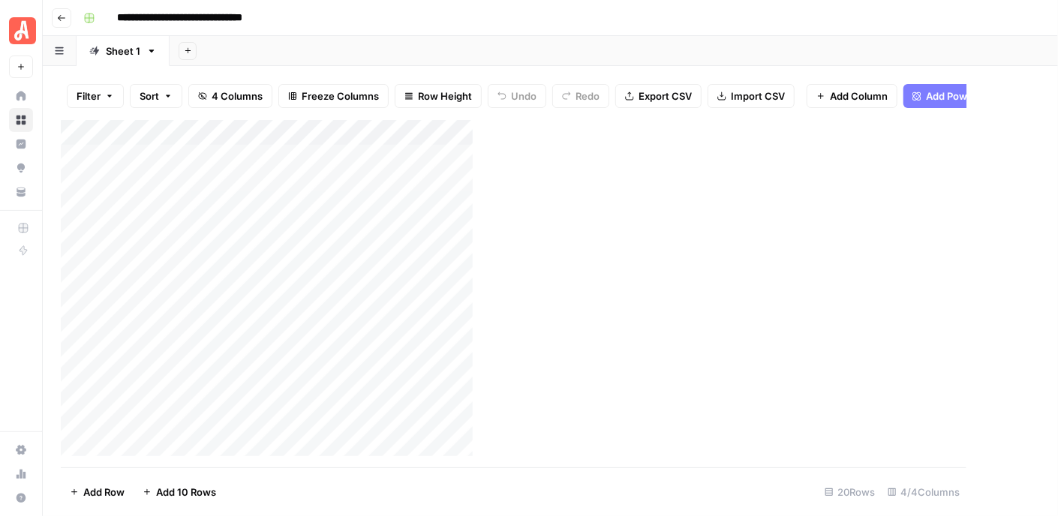
click at [1043, 18] on div "**********" at bounding box center [560, 18] width 966 height 24
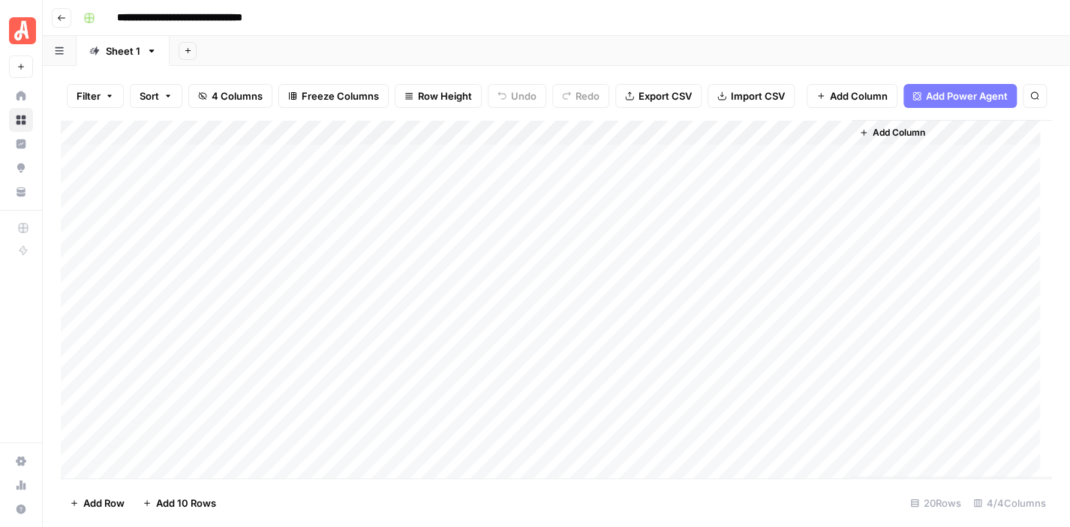
click at [703, 284] on div "Add Column" at bounding box center [556, 299] width 991 height 359
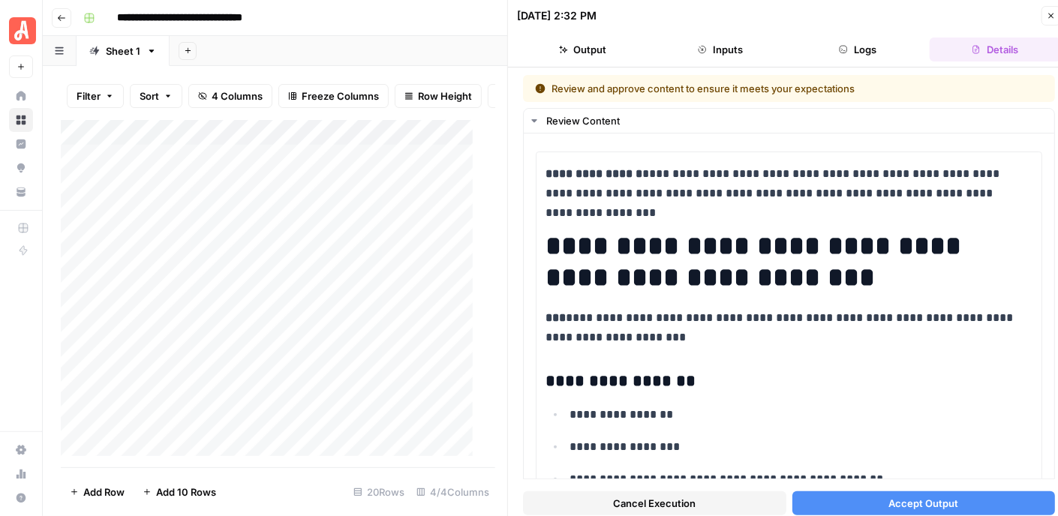
click at [948, 499] on span "Accept Output" at bounding box center [923, 503] width 70 height 15
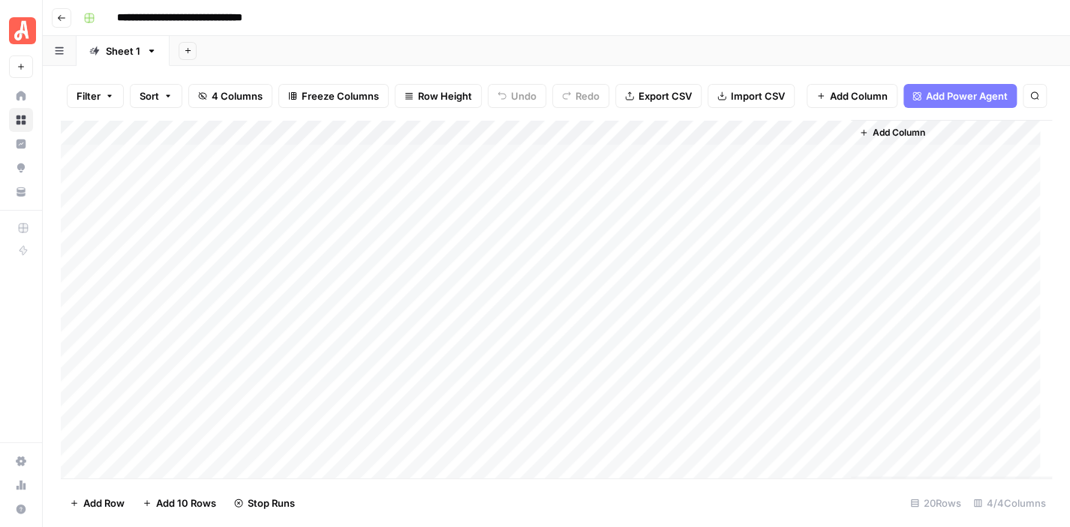
click at [700, 312] on div "Add Column" at bounding box center [556, 299] width 991 height 359
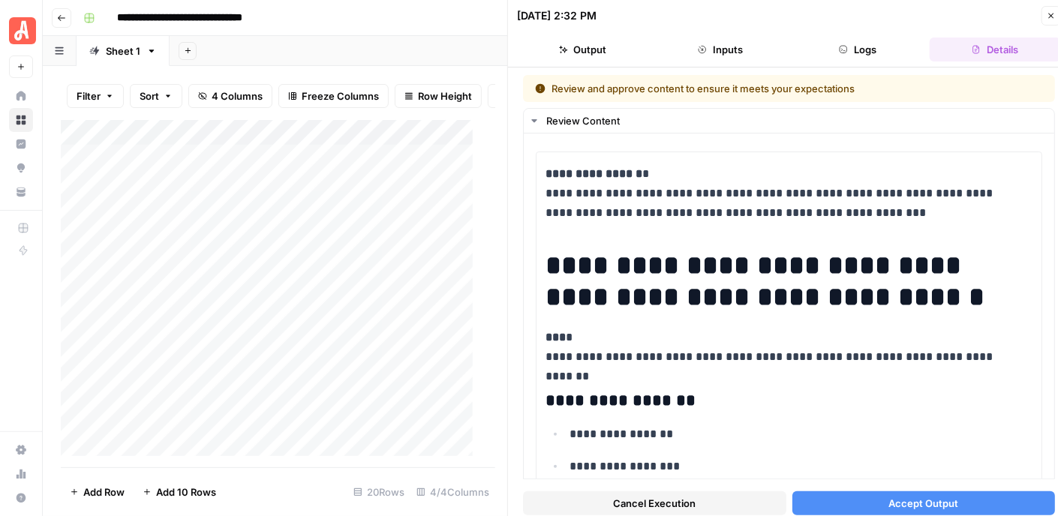
click at [931, 496] on span "Accept Output" at bounding box center [923, 503] width 70 height 15
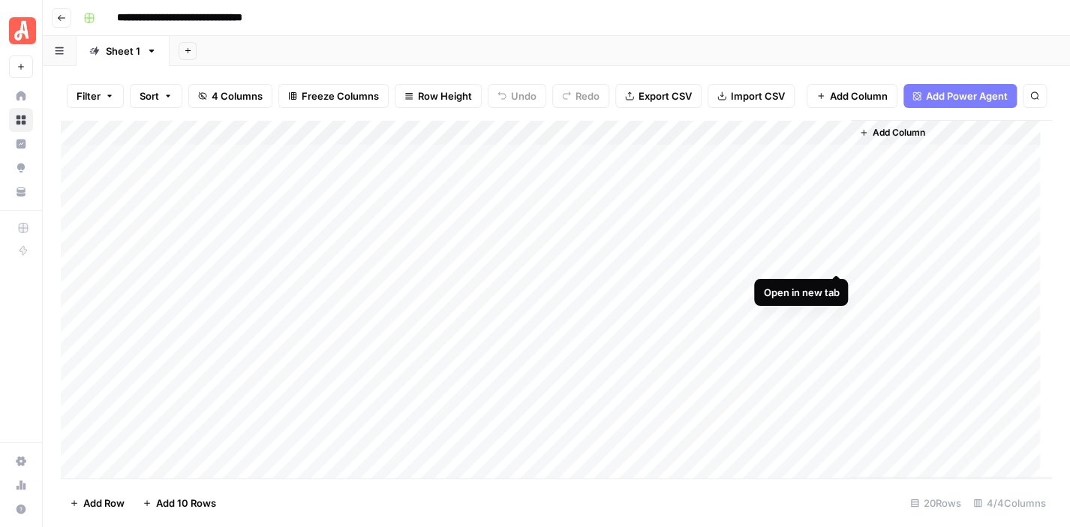
click at [833, 256] on div "Add Column" at bounding box center [556, 299] width 991 height 359
click at [833, 284] on div "Add Column" at bounding box center [556, 299] width 991 height 359
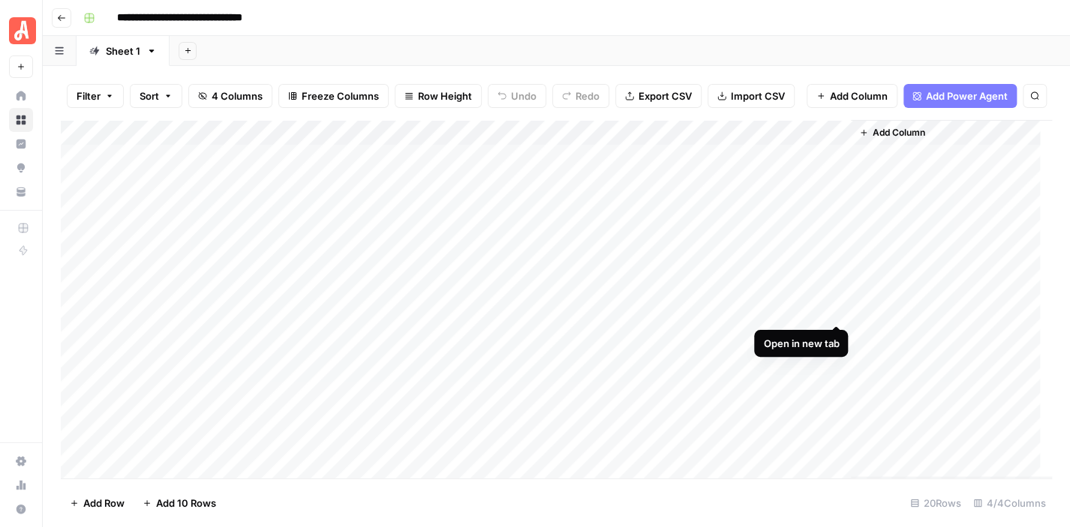
click at [837, 307] on div "Add Column" at bounding box center [556, 299] width 991 height 359
click at [834, 308] on div "Add Column" at bounding box center [556, 299] width 991 height 359
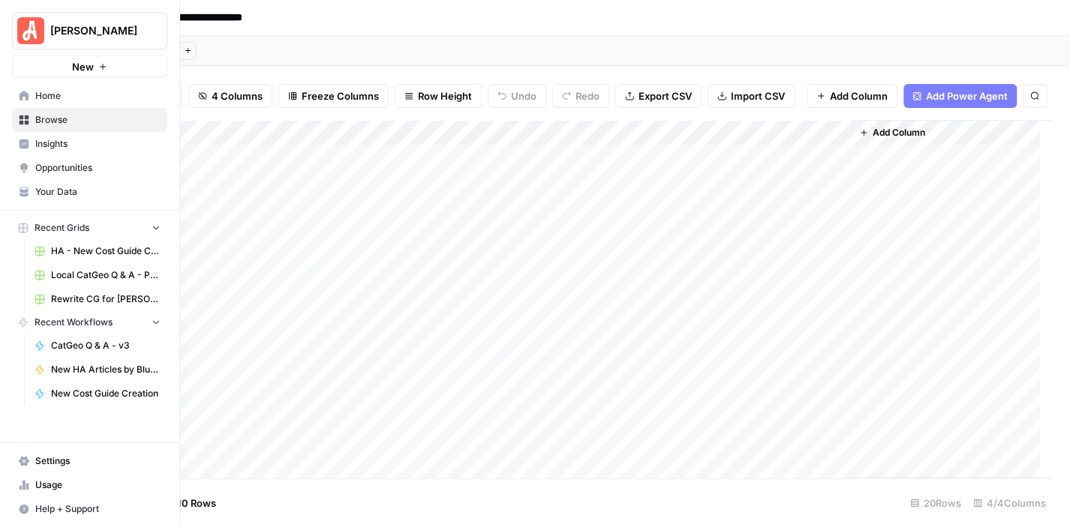
click at [84, 193] on span "Your Data" at bounding box center [97, 192] width 125 height 14
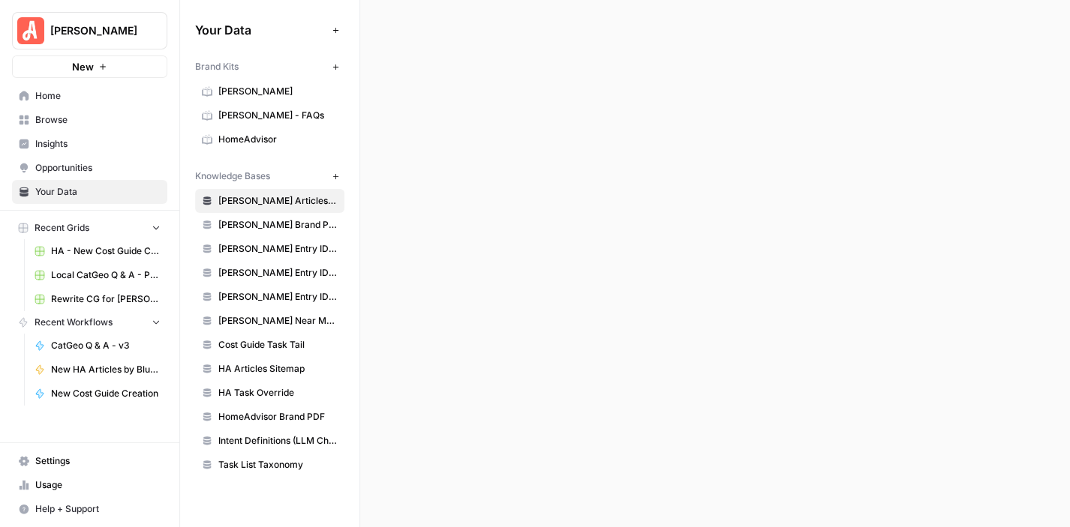
click at [264, 128] on link "HomeAdvisor" at bounding box center [269, 140] width 149 height 24
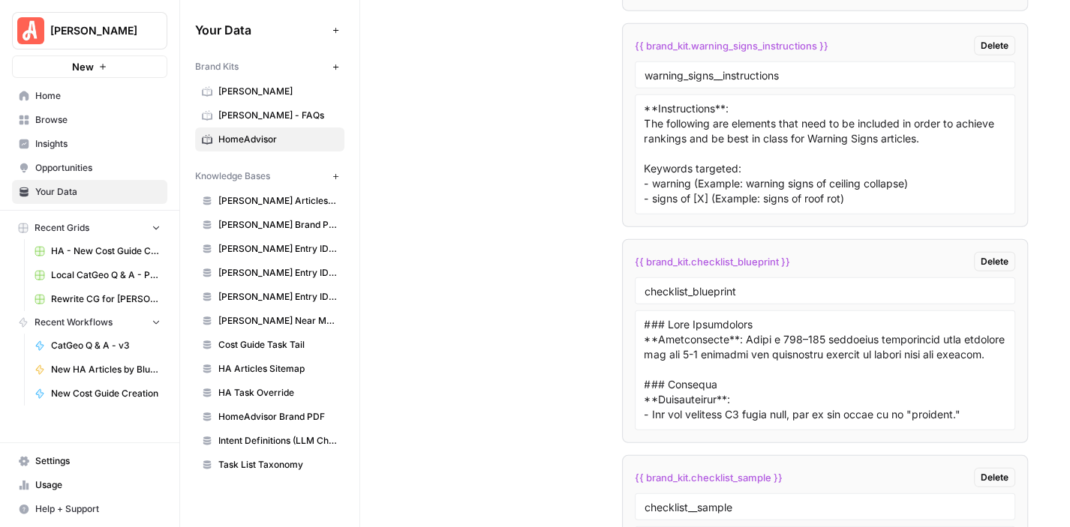
scroll to position [9877, 0]
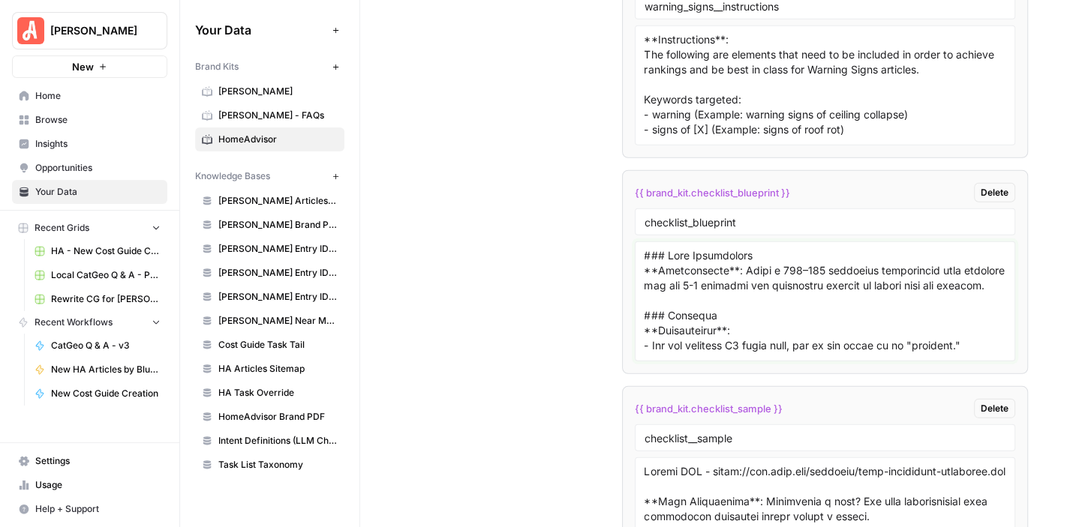
click at [645, 248] on textarea at bounding box center [826, 301] width 362 height 107
type textarea "### Meta Description **Instructions**: Write a 120–160 character description th…"
click at [318, 382] on link "HA Task Override" at bounding box center [269, 393] width 149 height 24
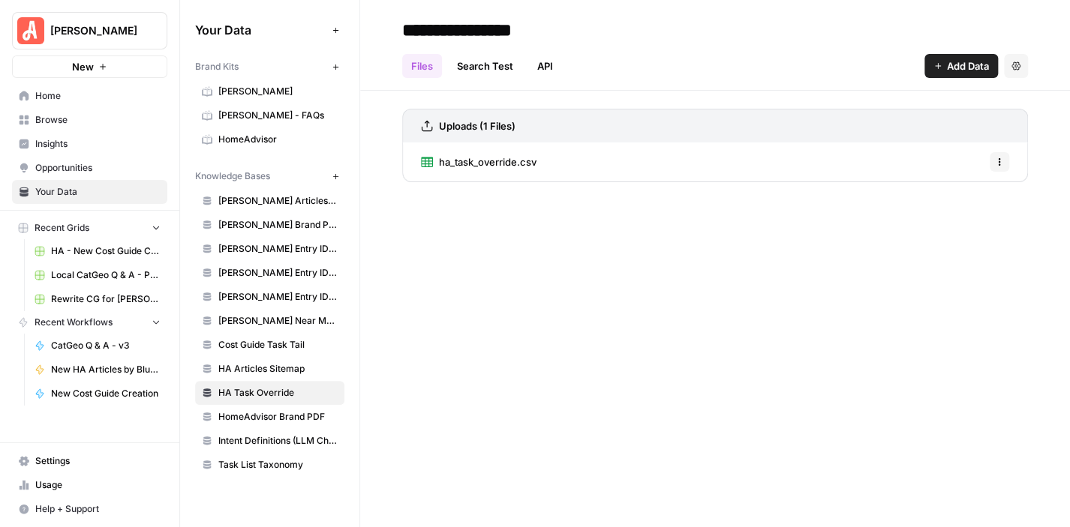
click at [513, 155] on span "ha_task_override.csv" at bounding box center [488, 162] width 98 height 15
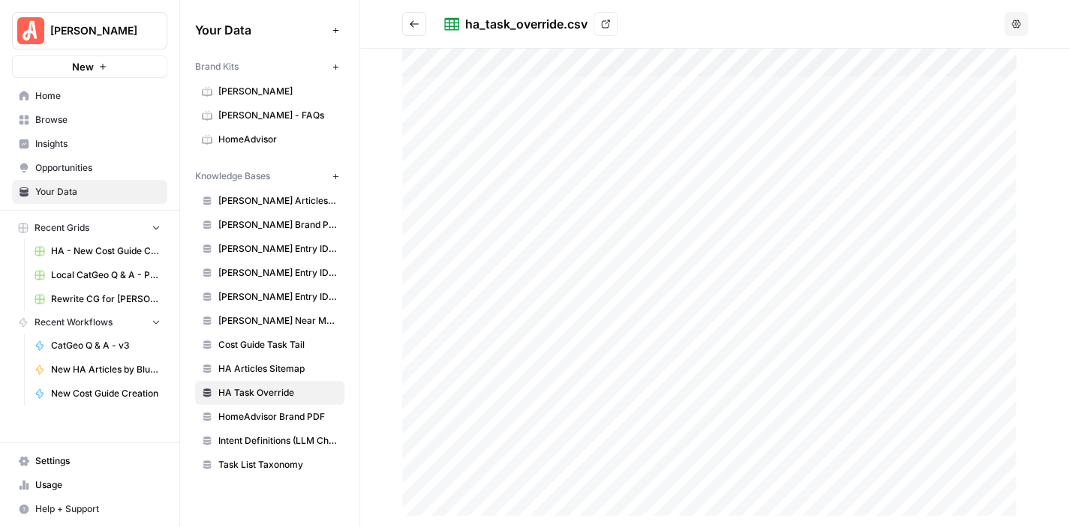
click at [409, 19] on icon "Go back" at bounding box center [414, 24] width 11 height 11
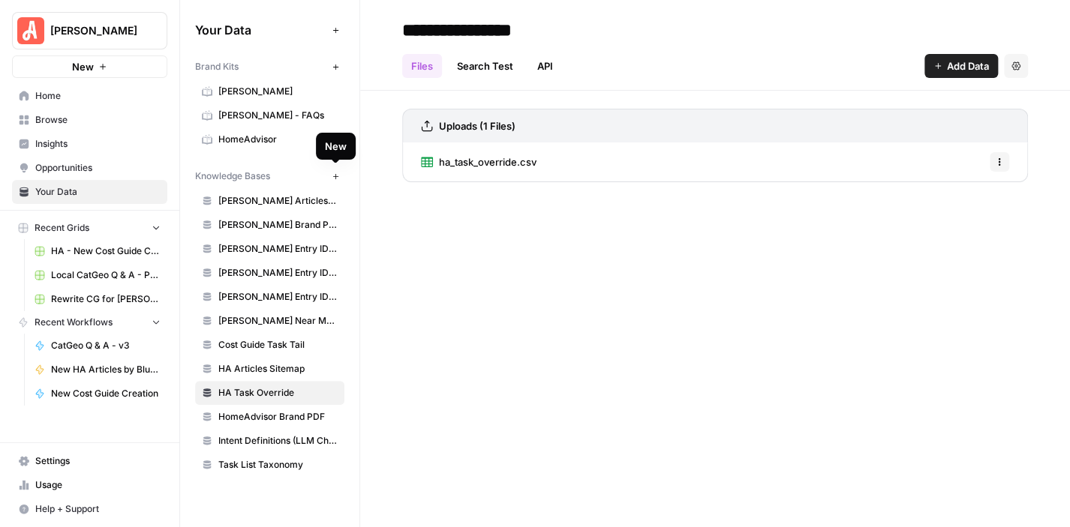
click at [334, 173] on icon "button" at bounding box center [336, 177] width 8 height 8
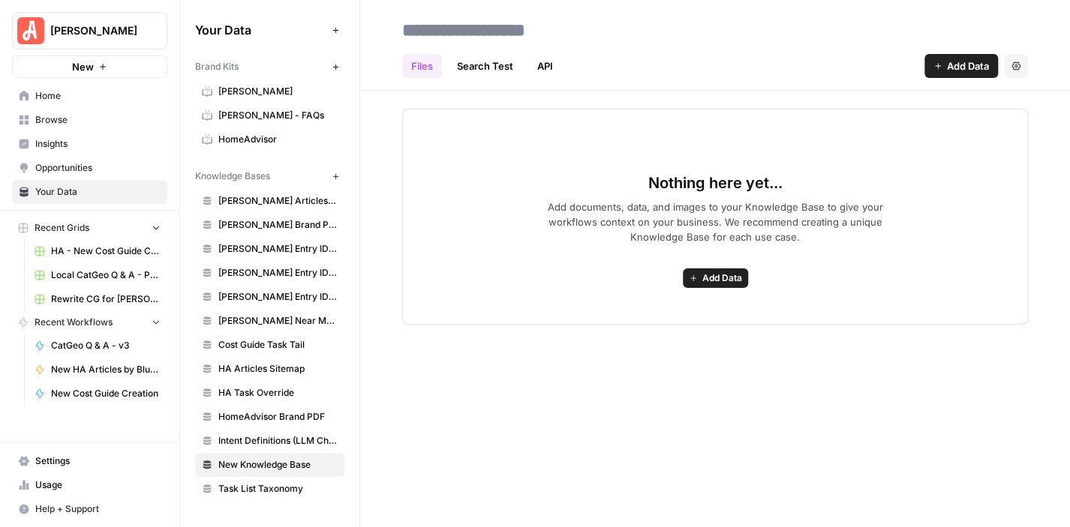
click at [482, 26] on input at bounding box center [516, 30] width 240 height 30
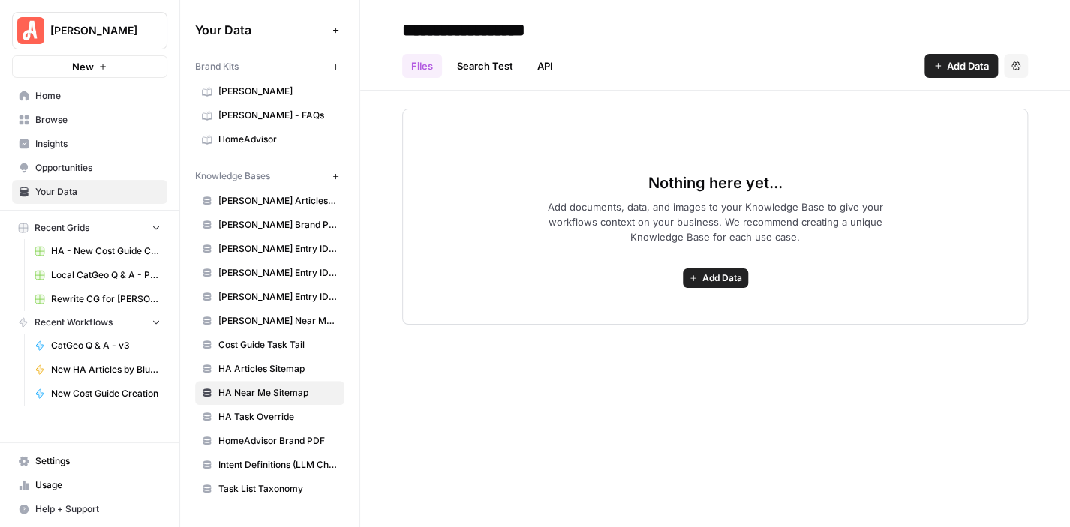
type input "**********"
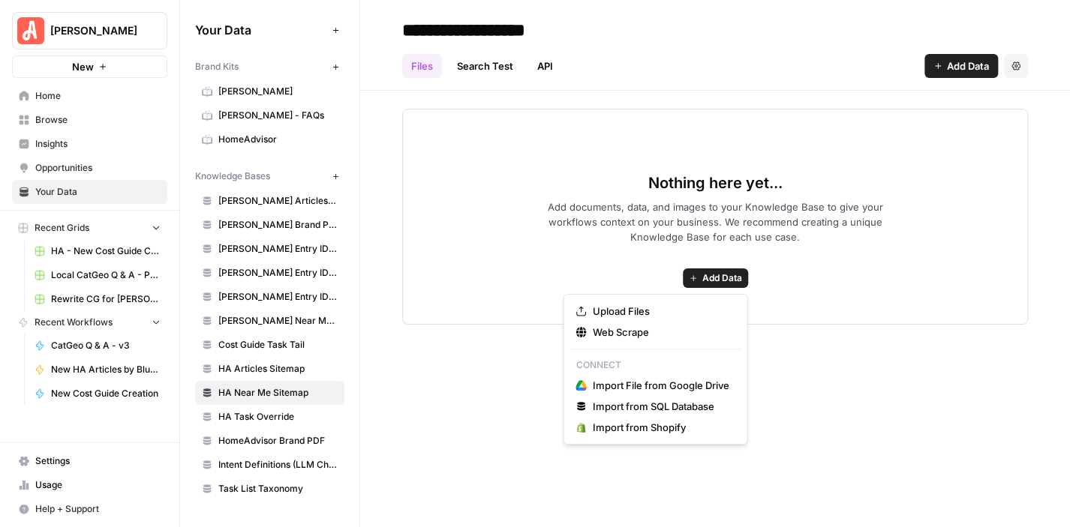
click at [724, 282] on span "Add Data" at bounding box center [722, 279] width 40 height 14
click at [669, 310] on span "Upload Files" at bounding box center [660, 311] width 137 height 15
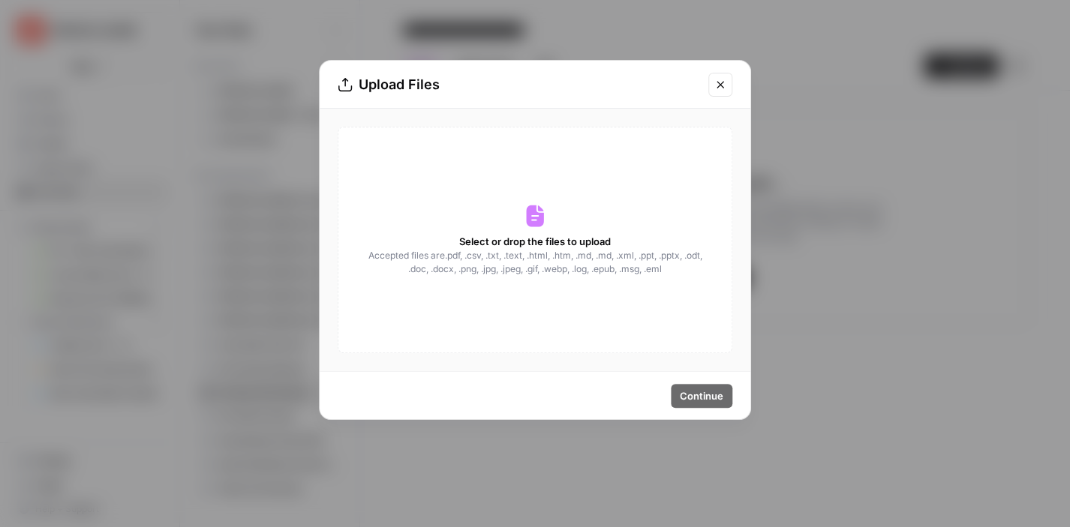
click at [704, 377] on div "Continue" at bounding box center [535, 395] width 431 height 47
click at [521, 218] on div "Select or drop the files to upload Accepted files are .pdf, .csv, .txt, .text, …" at bounding box center [535, 240] width 395 height 227
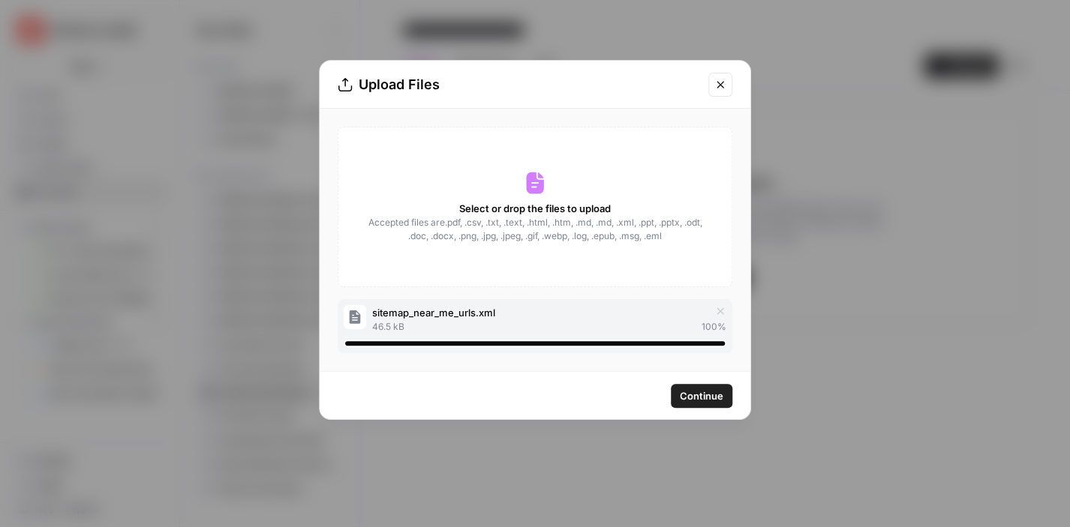
click at [698, 397] on span "Continue" at bounding box center [702, 396] width 44 height 15
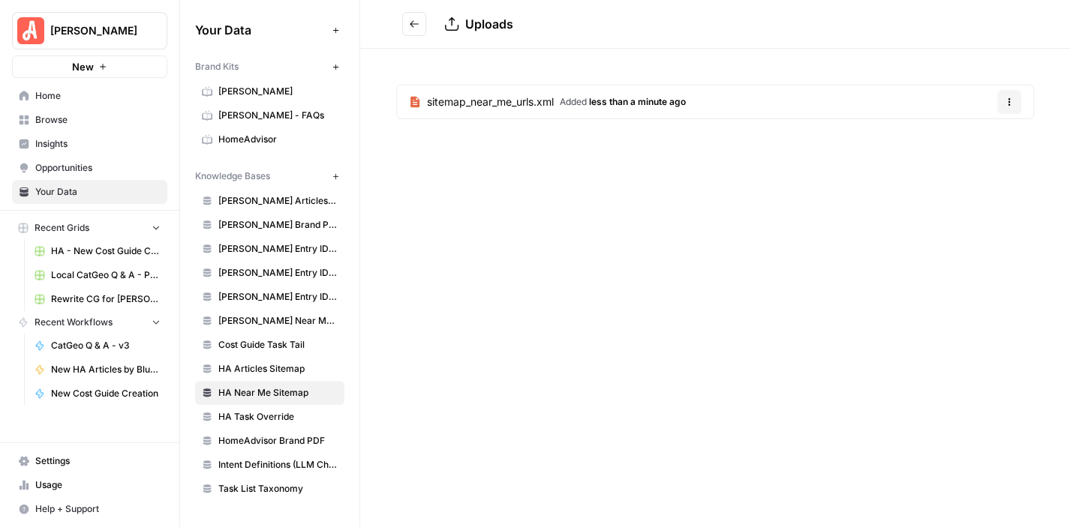
click at [686, 97] on span "less than a minute ago" at bounding box center [637, 101] width 97 height 11
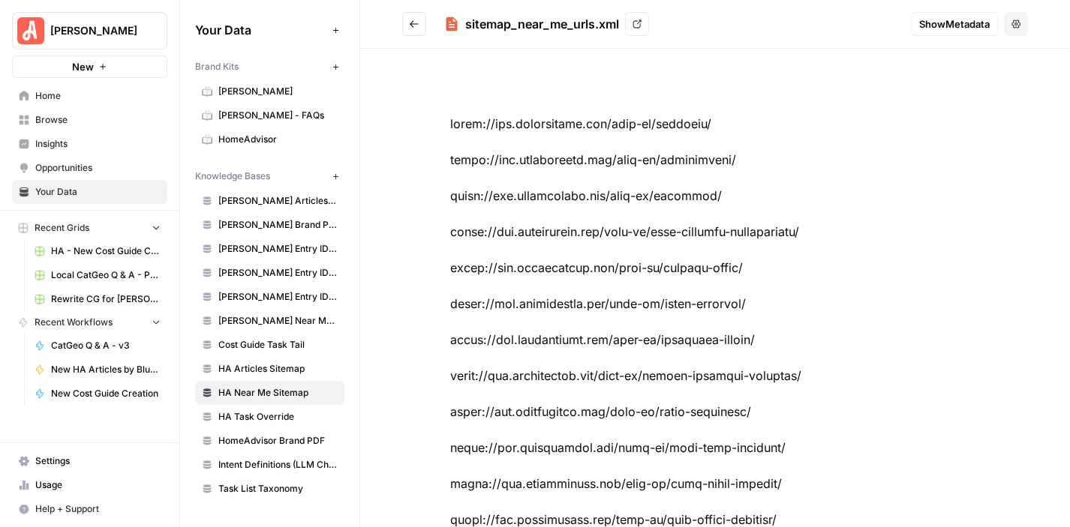
click at [410, 19] on icon "Go back" at bounding box center [414, 24] width 11 height 11
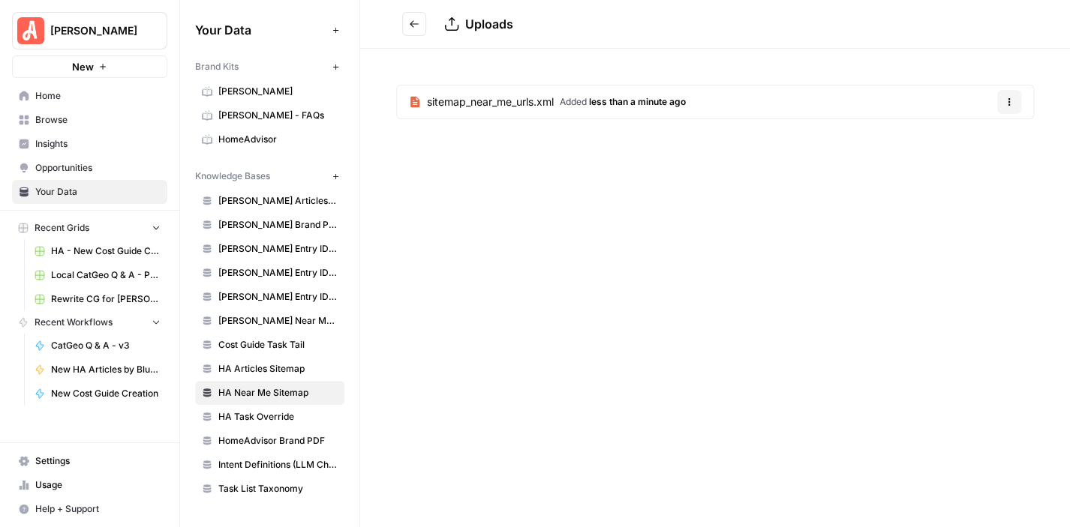
click at [91, 118] on span "Browse" at bounding box center [97, 120] width 125 height 14
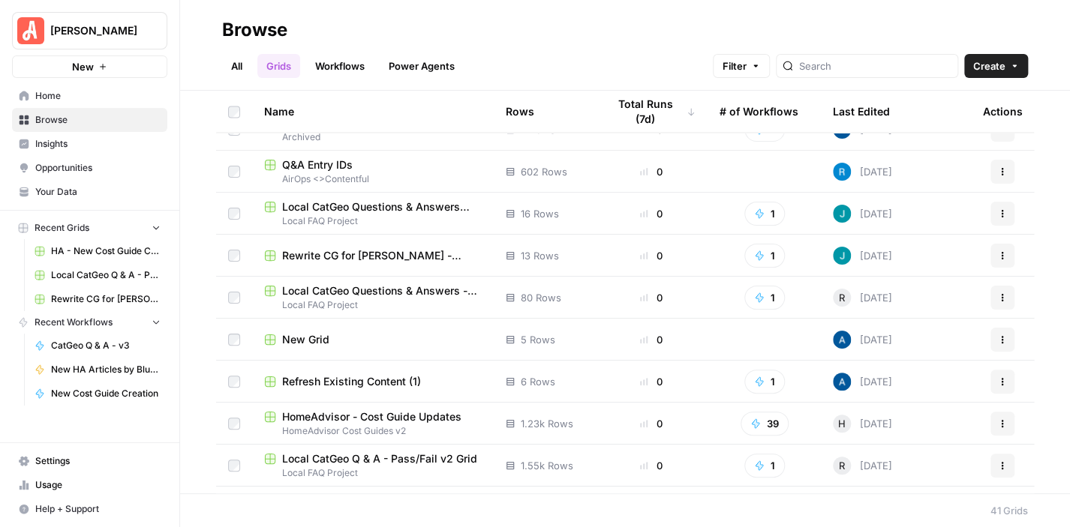
scroll to position [1361, 0]
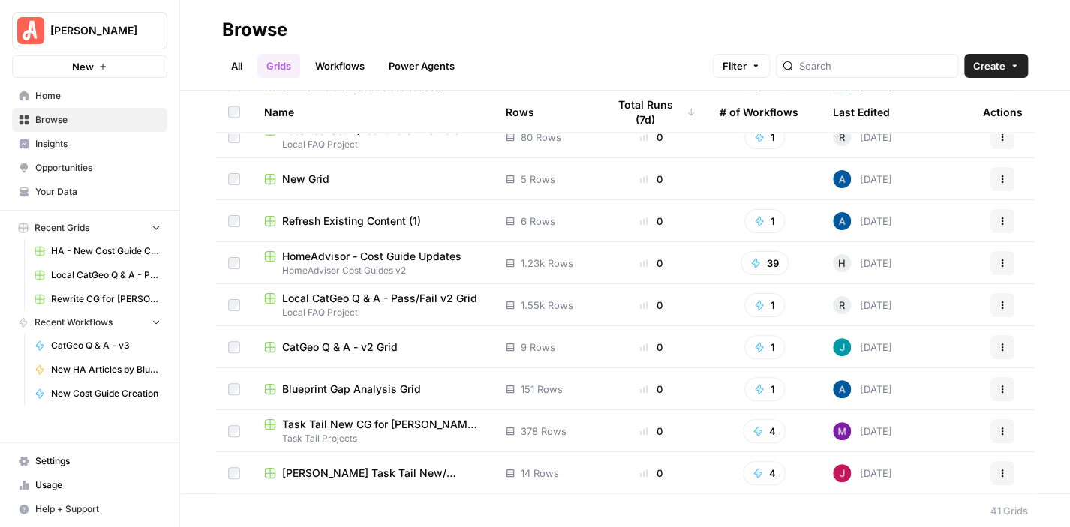
click at [347, 61] on link "Workflows" at bounding box center [340, 66] width 68 height 24
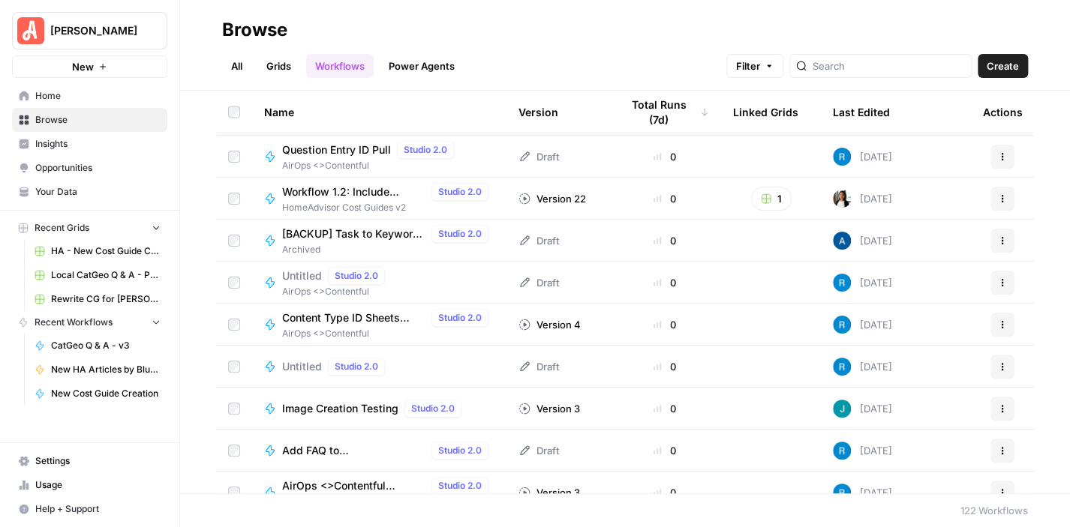
scroll to position [1801, 0]
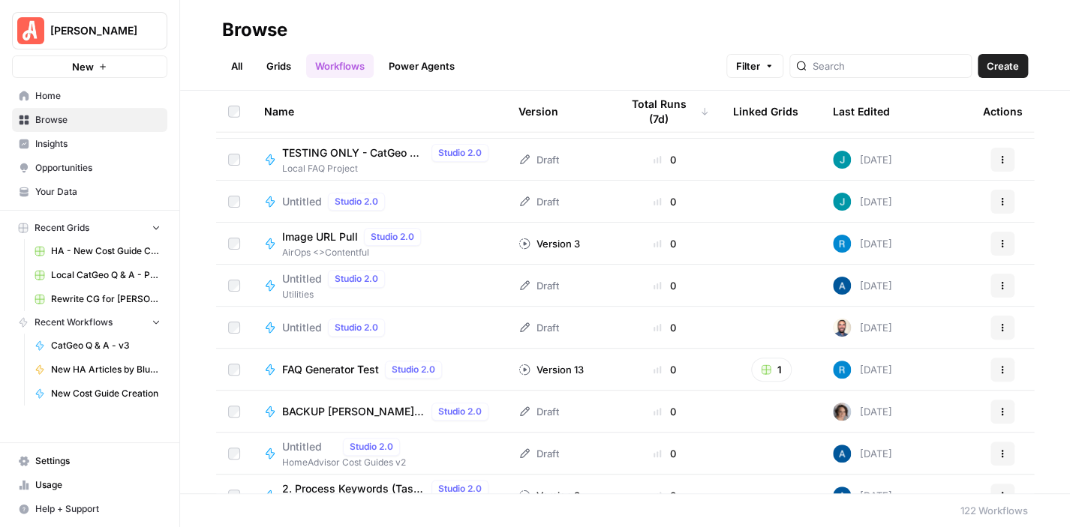
click at [359, 148] on span "TESTING ONLY - CatGeo Q & A - v3" at bounding box center [353, 153] width 143 height 15
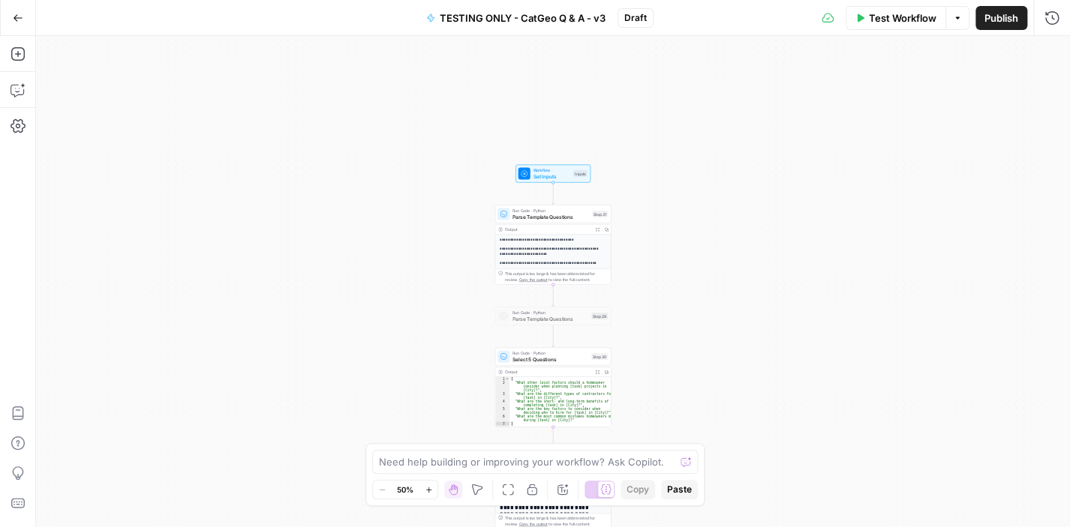
click at [567, 168] on span "Workflow" at bounding box center [552, 170] width 38 height 6
click at [537, 174] on span "Set Inputs" at bounding box center [552, 176] width 38 height 8
click at [1053, 53] on icon "button" at bounding box center [1051, 54] width 9 height 9
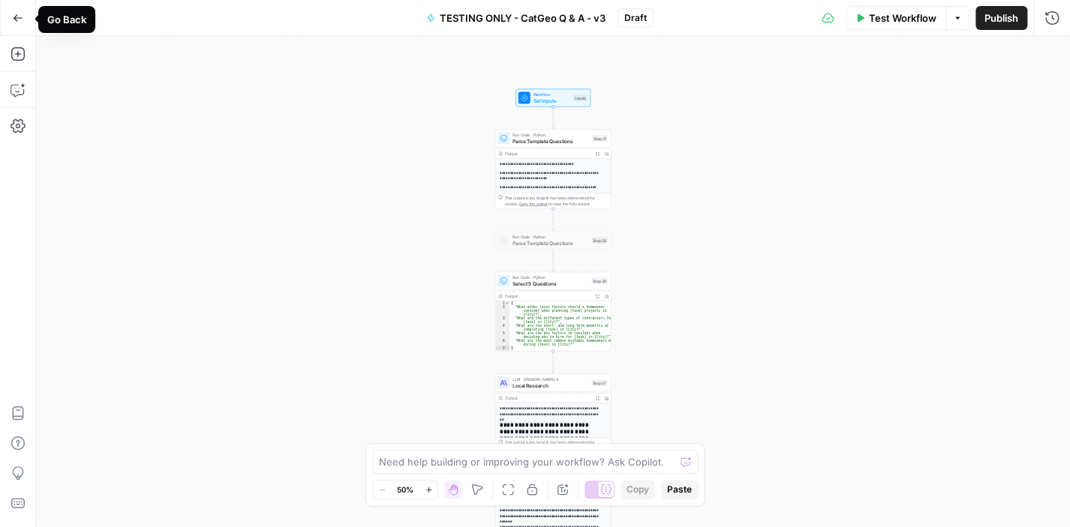
click at [21, 13] on icon "button" at bounding box center [18, 18] width 11 height 11
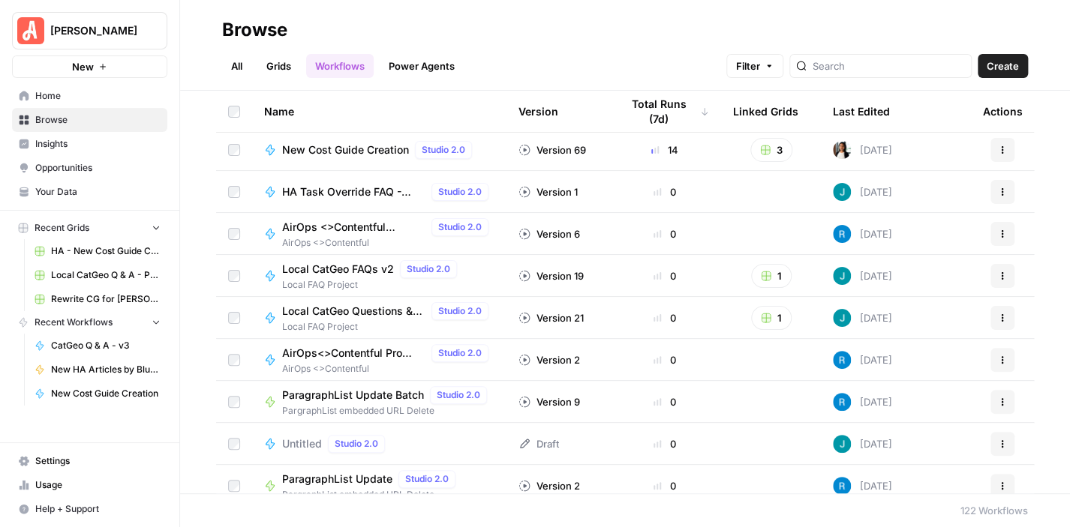
scroll to position [375, 0]
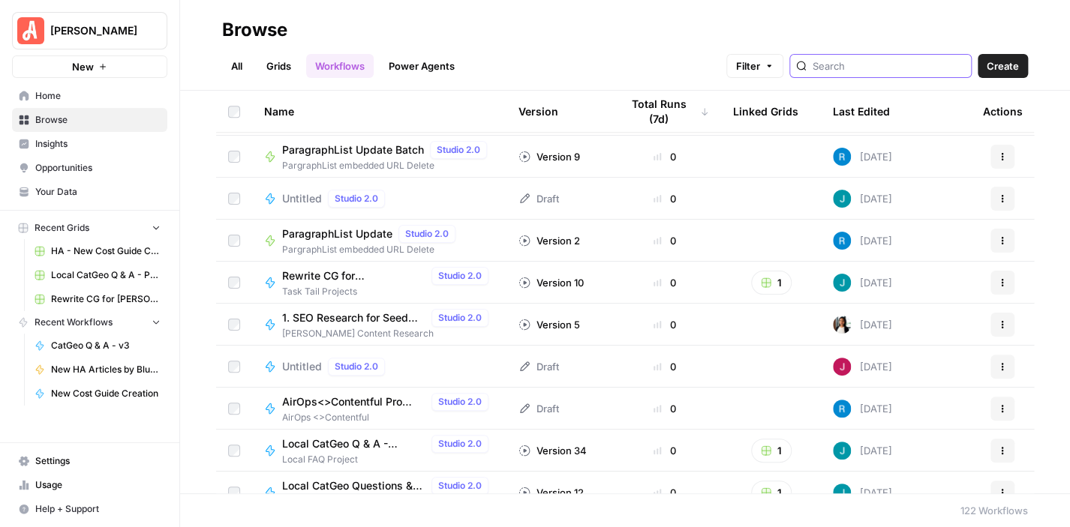
click at [868, 61] on input "search" at bounding box center [889, 66] width 152 height 15
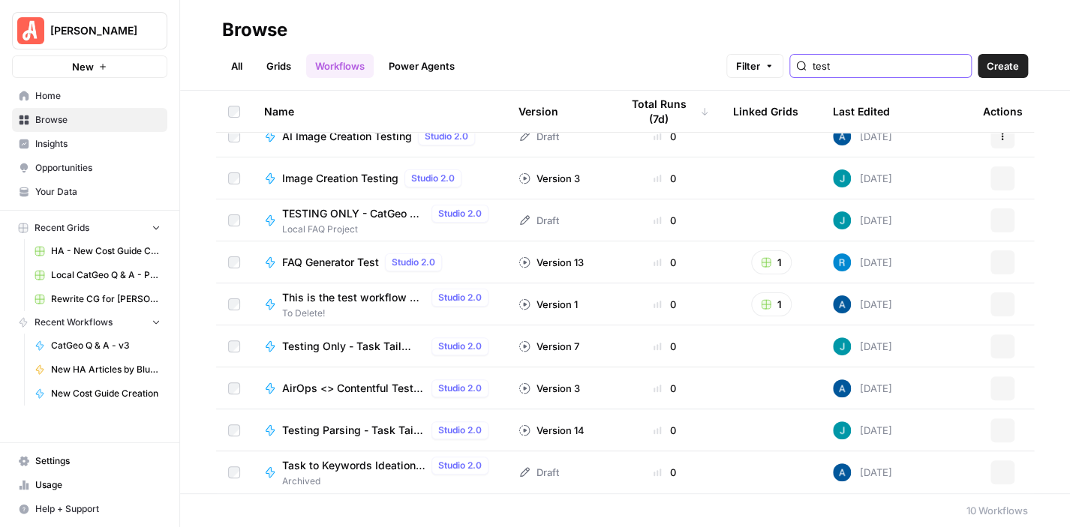
scroll to position [59, 0]
type input "test"
click at [998, 217] on icon "button" at bounding box center [1002, 221] width 9 height 9
click at [699, 14] on header "Browse All Grids Workflows Power Agents Filter test Create" at bounding box center [625, 45] width 890 height 91
click at [998, 305] on icon "button" at bounding box center [1002, 305] width 9 height 9
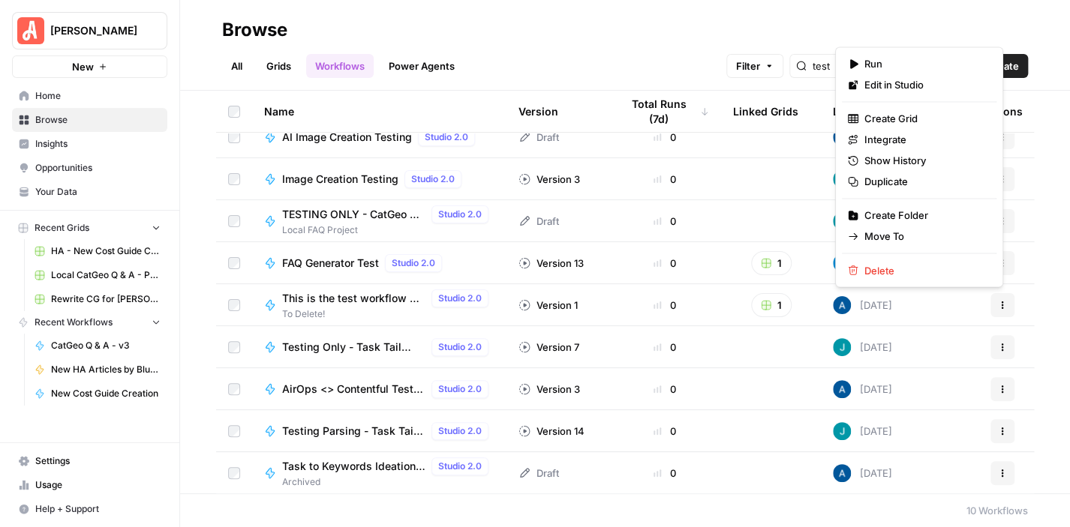
click at [1040, 295] on div "Name Version Total Runs (7d) Linked Grids Last Edited Actions HA Task Override …" at bounding box center [625, 292] width 890 height 403
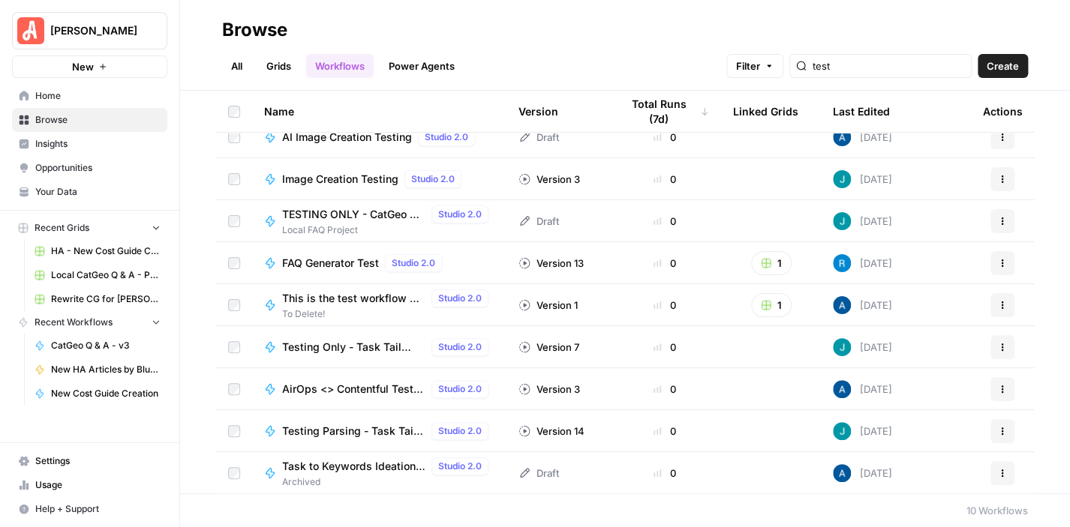
click at [346, 209] on span "TESTING ONLY - CatGeo Q & A - v3" at bounding box center [353, 214] width 143 height 15
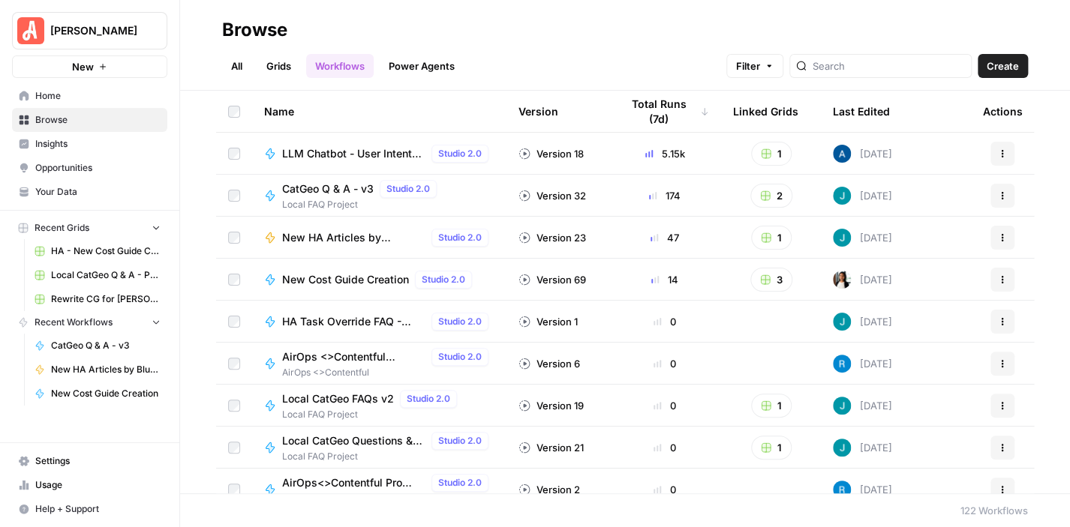
click at [681, 513] on footer "122 Workflows" at bounding box center [625, 511] width 890 height 34
click at [97, 188] on span "Your Data" at bounding box center [97, 192] width 125 height 14
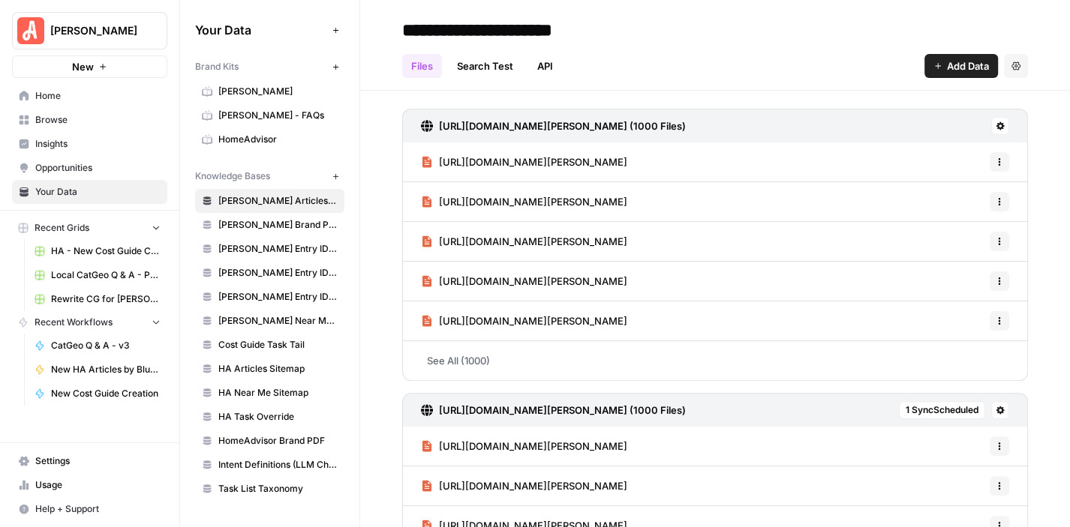
click at [84, 119] on span "Browse" at bounding box center [97, 120] width 125 height 14
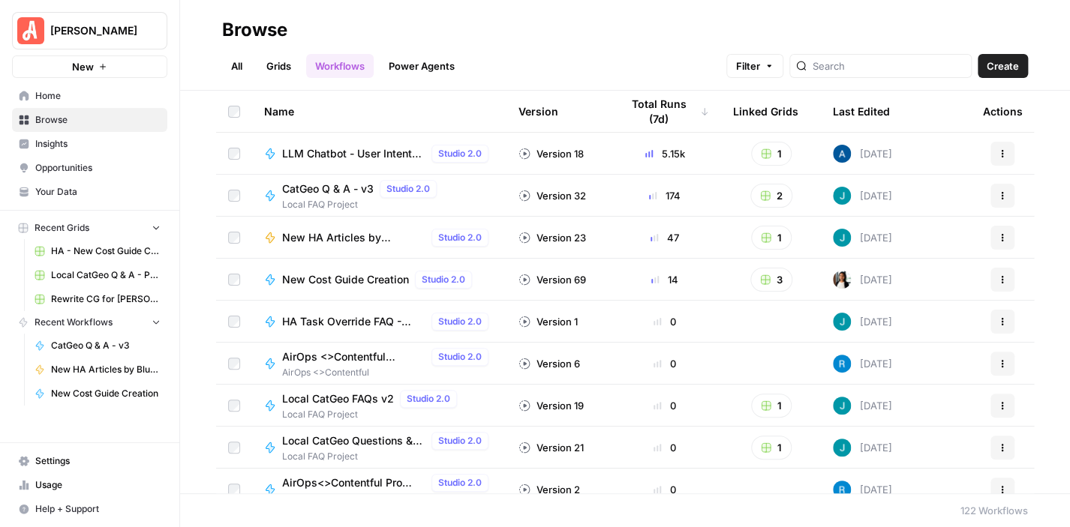
click at [75, 145] on span "Insights" at bounding box center [97, 144] width 125 height 14
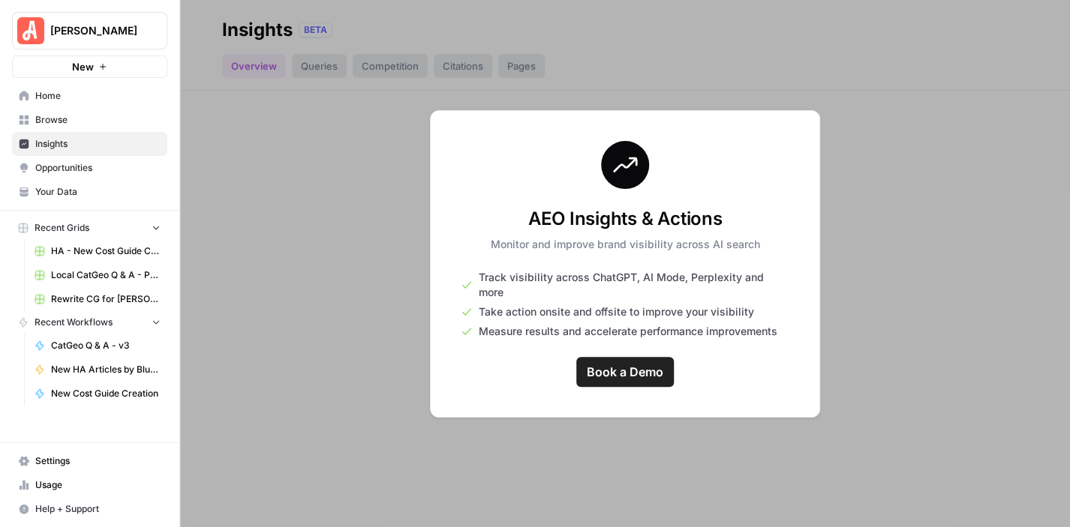
click at [79, 89] on span "Home" at bounding box center [97, 96] width 125 height 14
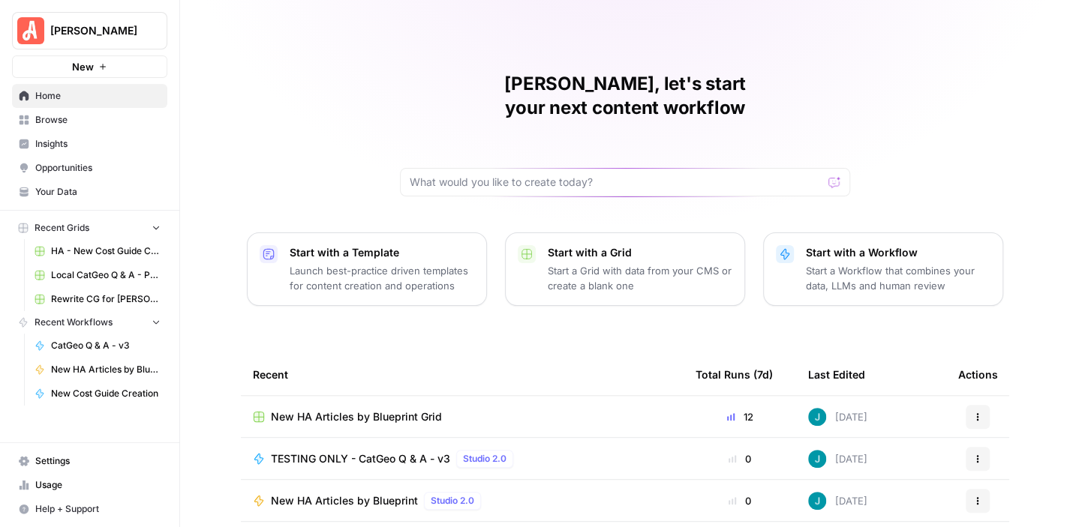
click at [79, 113] on span "Browse" at bounding box center [97, 120] width 125 height 14
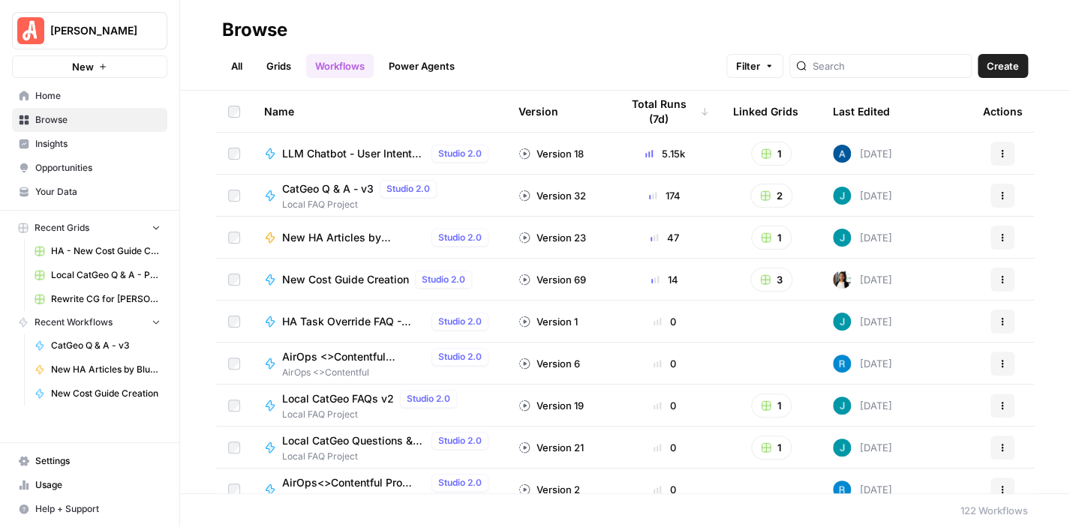
click at [83, 195] on span "Your Data" at bounding box center [97, 192] width 125 height 14
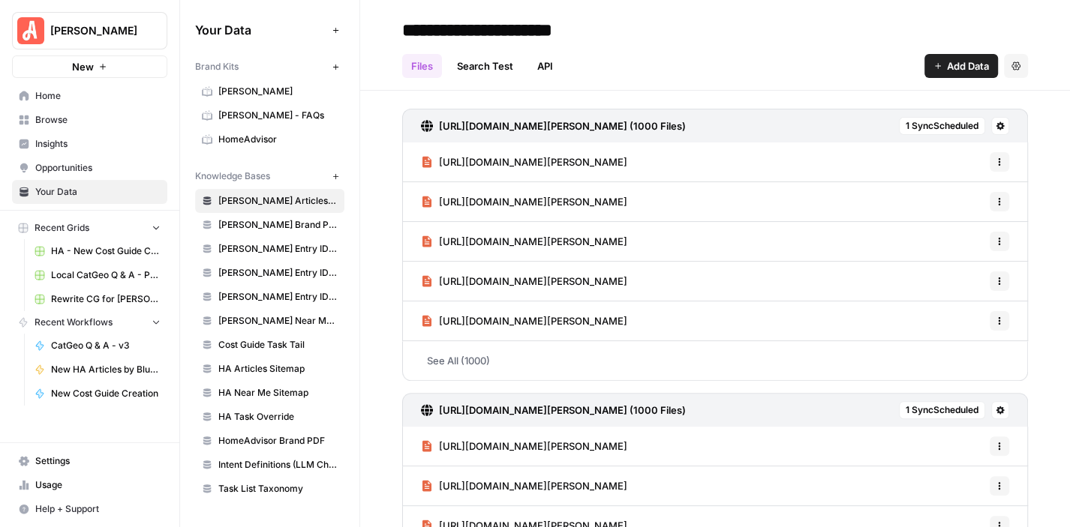
click at [291, 143] on span "HomeAdvisor" at bounding box center [277, 140] width 119 height 14
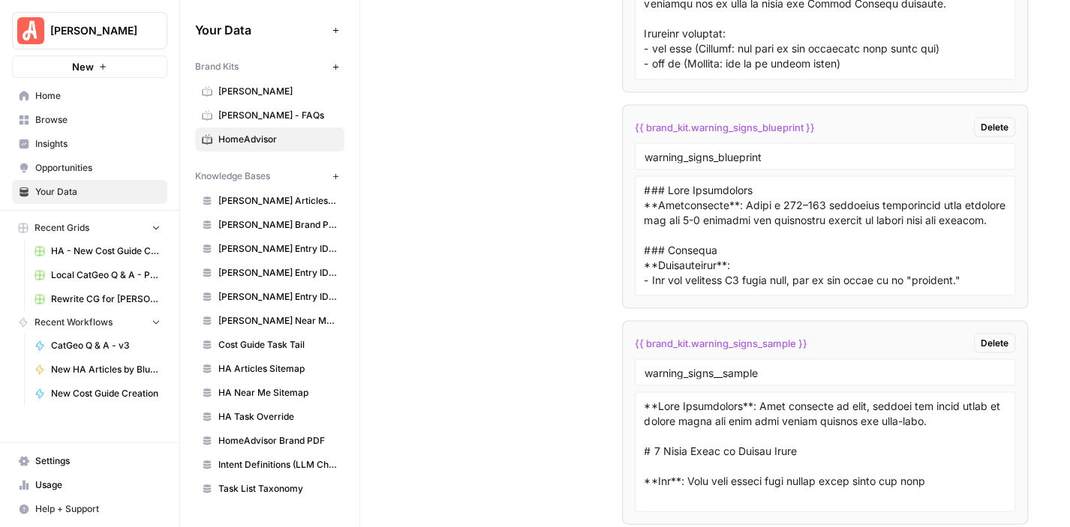
scroll to position [9220, 0]
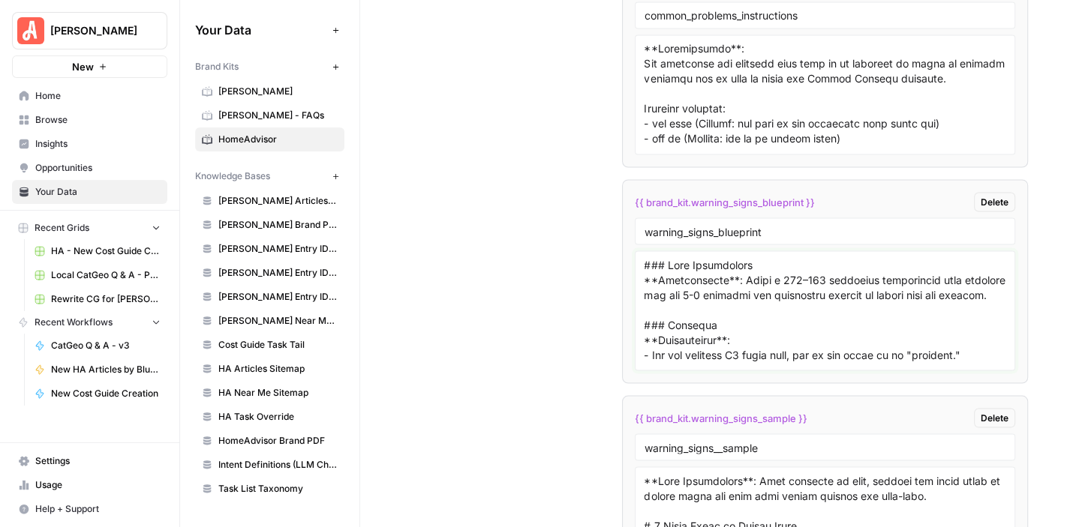
click at [763, 288] on textarea at bounding box center [826, 310] width 362 height 107
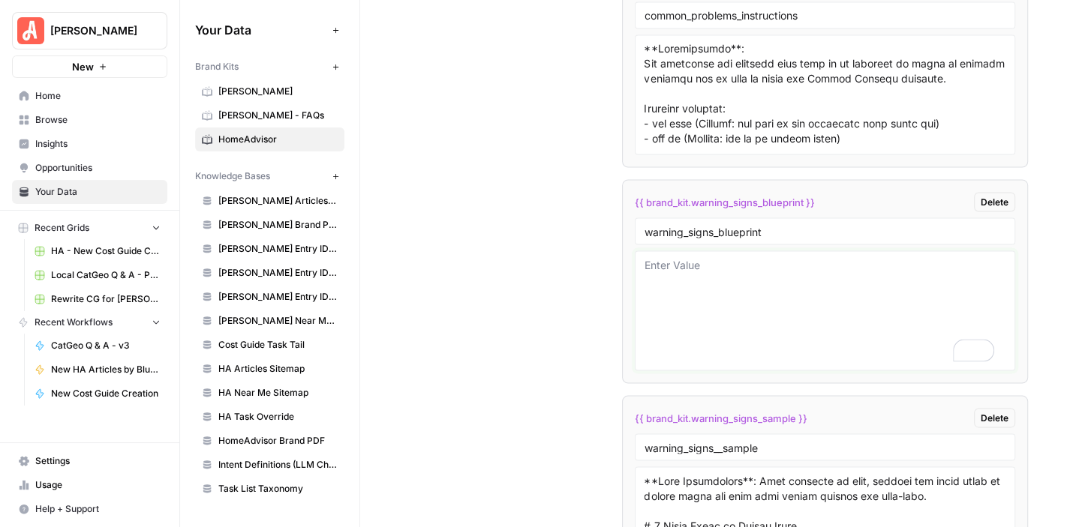
paste textarea "### Meta Description **Instructions**: Write a 120–160 character description th…"
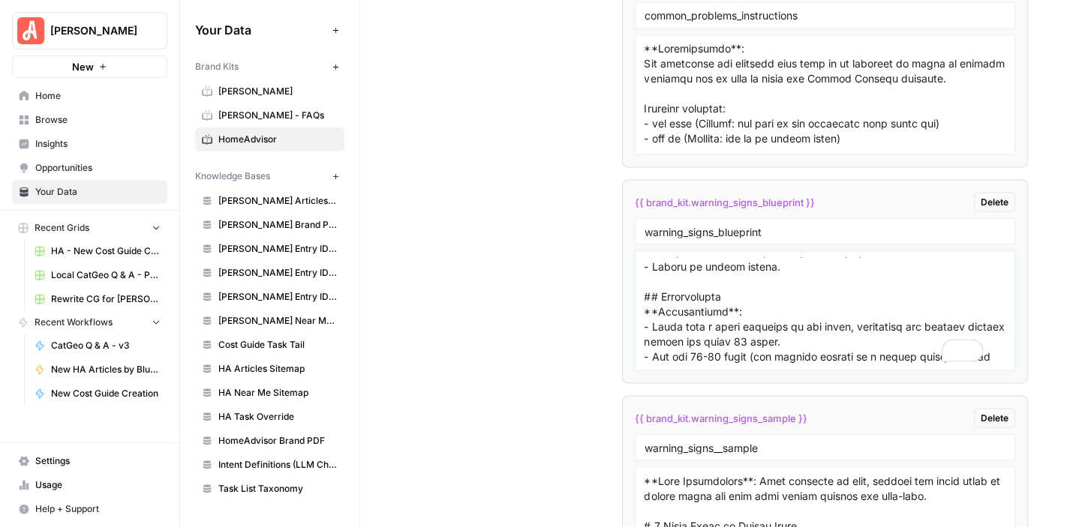
scroll to position [407, 0]
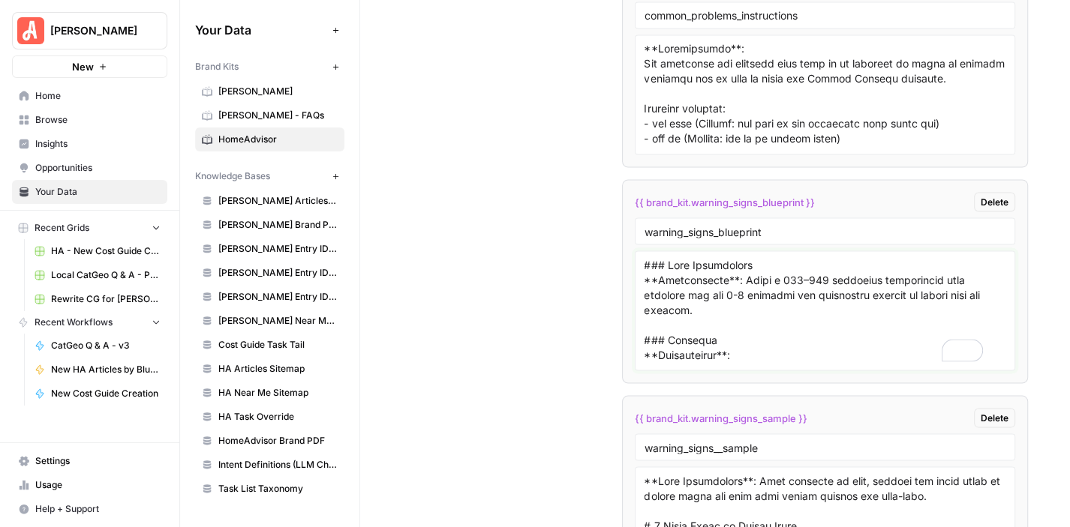
type textarea "### Meta Description **Instructions**: Write a 120–160 character description th…"
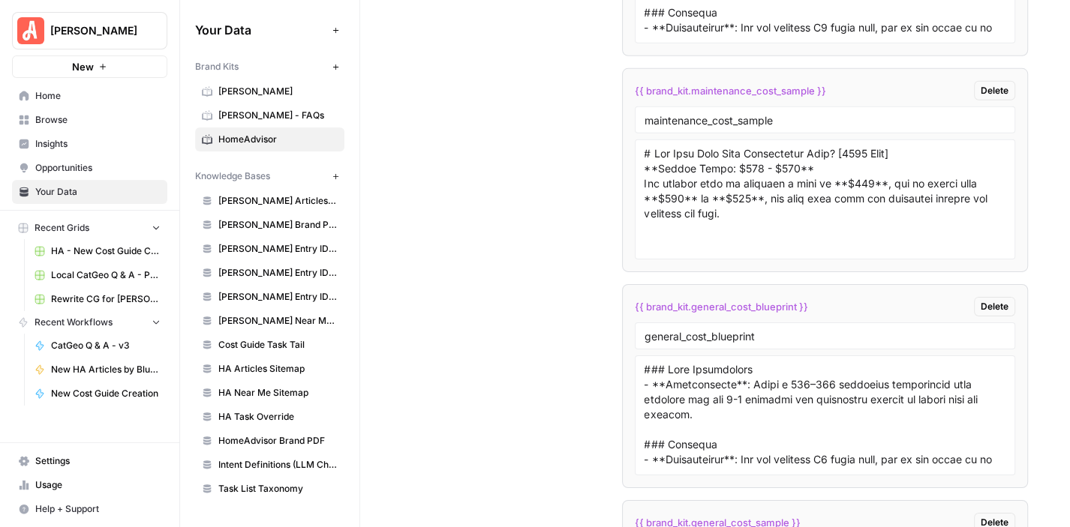
scroll to position [4268, 0]
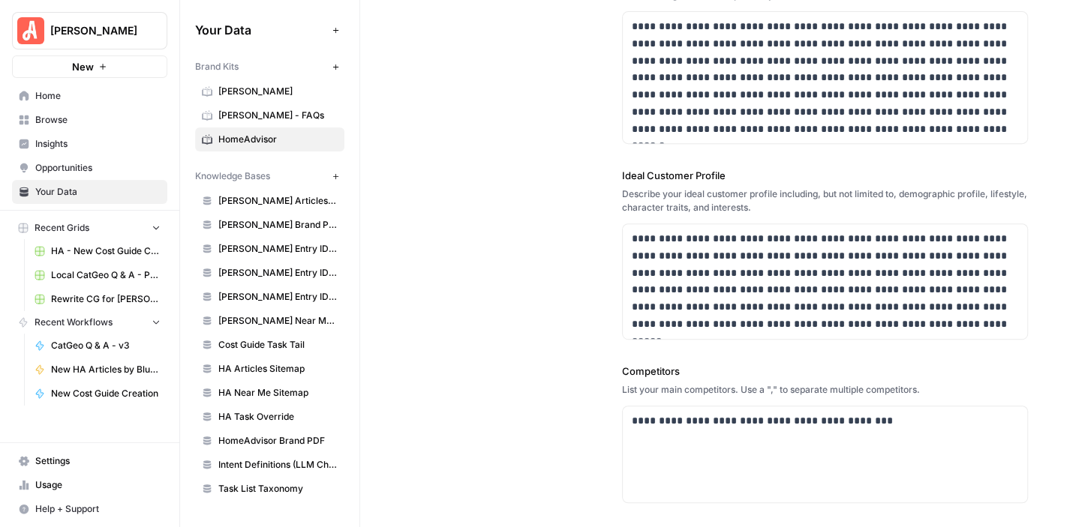
click at [60, 113] on span "Browse" at bounding box center [97, 120] width 125 height 14
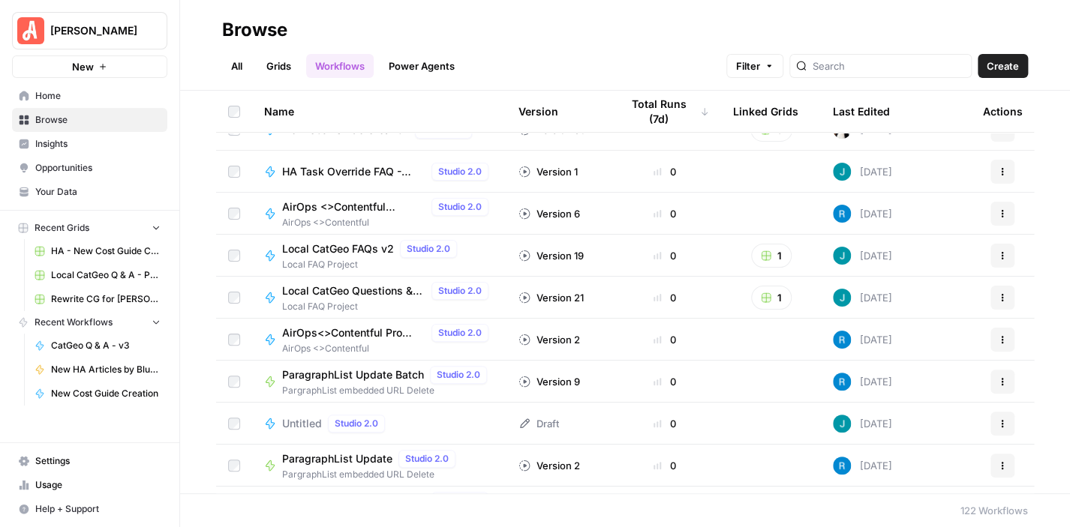
scroll to position [225, 0]
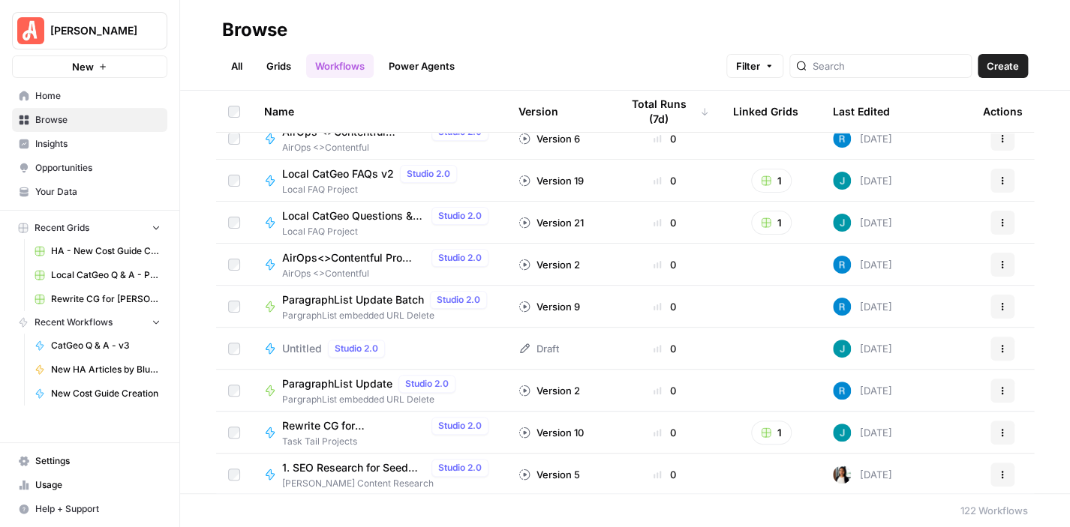
click at [332, 343] on div "Studio 2.0" at bounding box center [356, 349] width 57 height 18
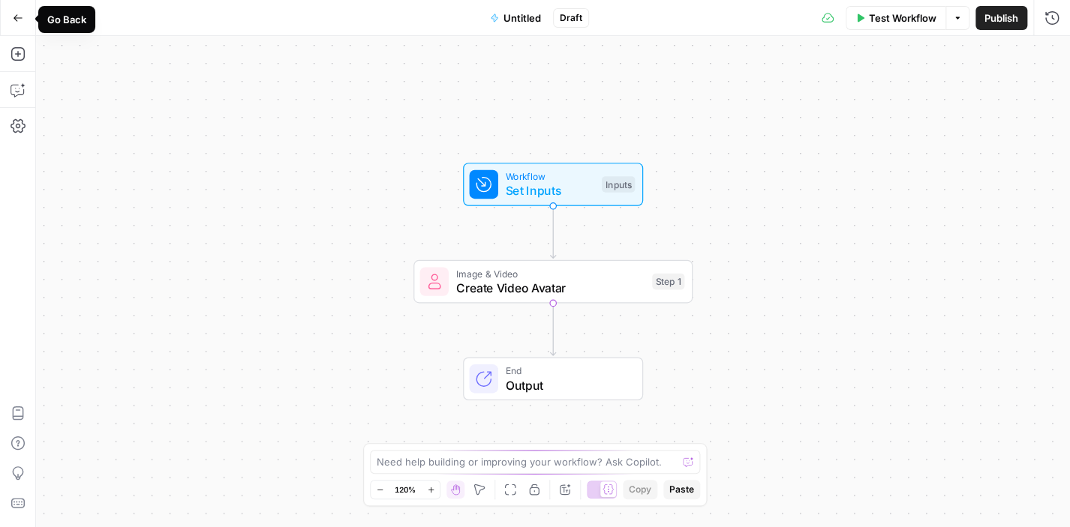
click at [15, 14] on icon "button" at bounding box center [18, 18] width 11 height 11
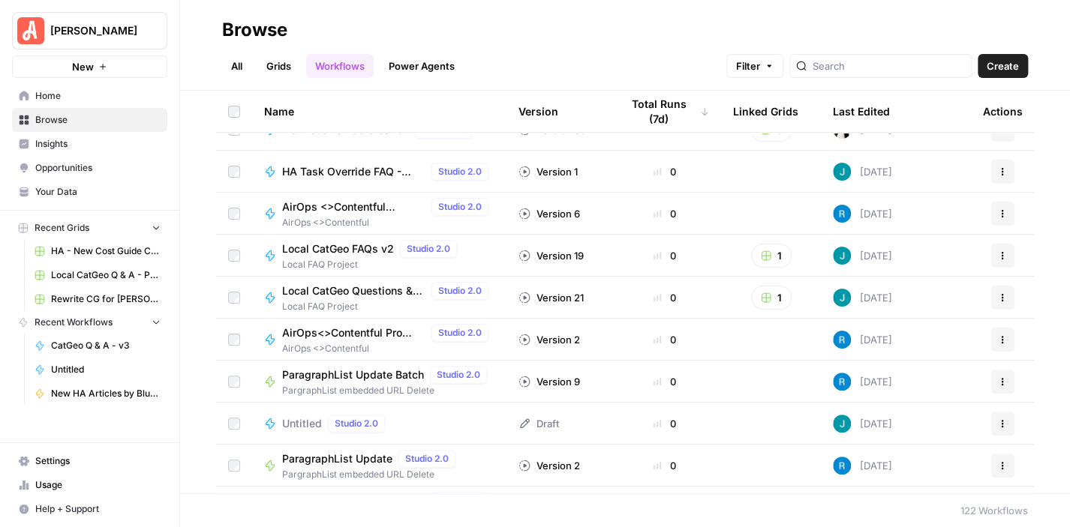
scroll to position [300, 0]
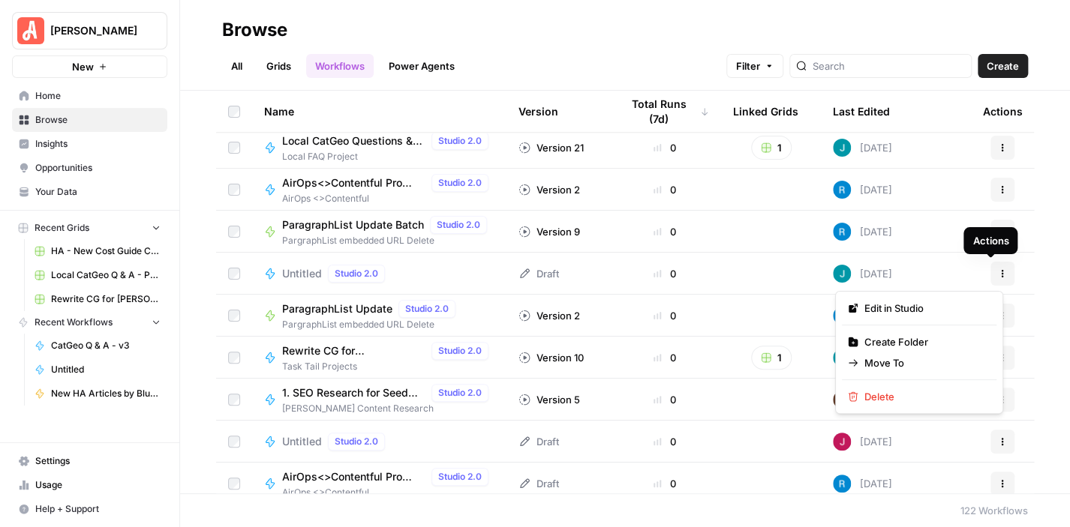
click at [990, 274] on button "Actions" at bounding box center [1002, 274] width 24 height 24
click at [910, 390] on span "Delete" at bounding box center [924, 396] width 120 height 15
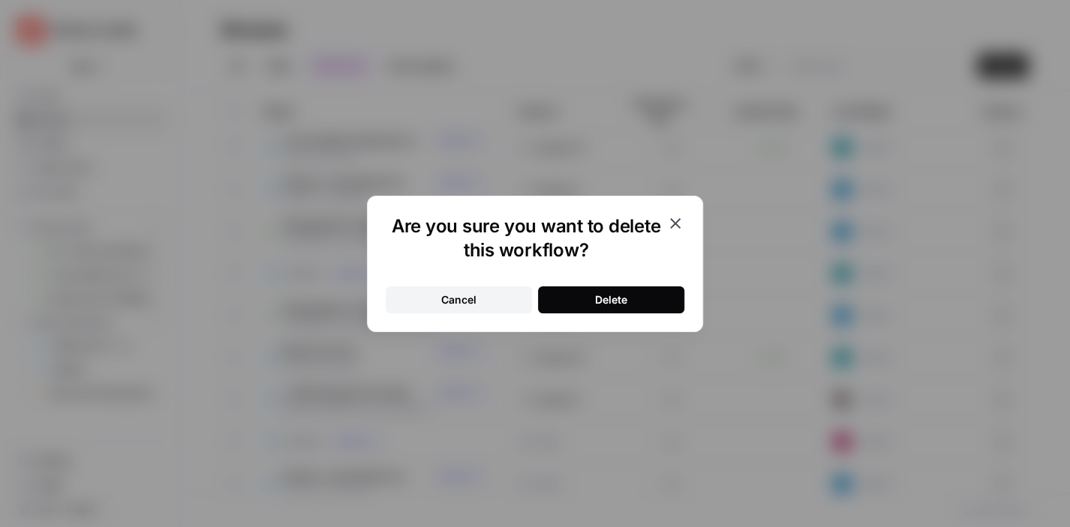
click at [654, 287] on button "Delete" at bounding box center [611, 300] width 146 height 27
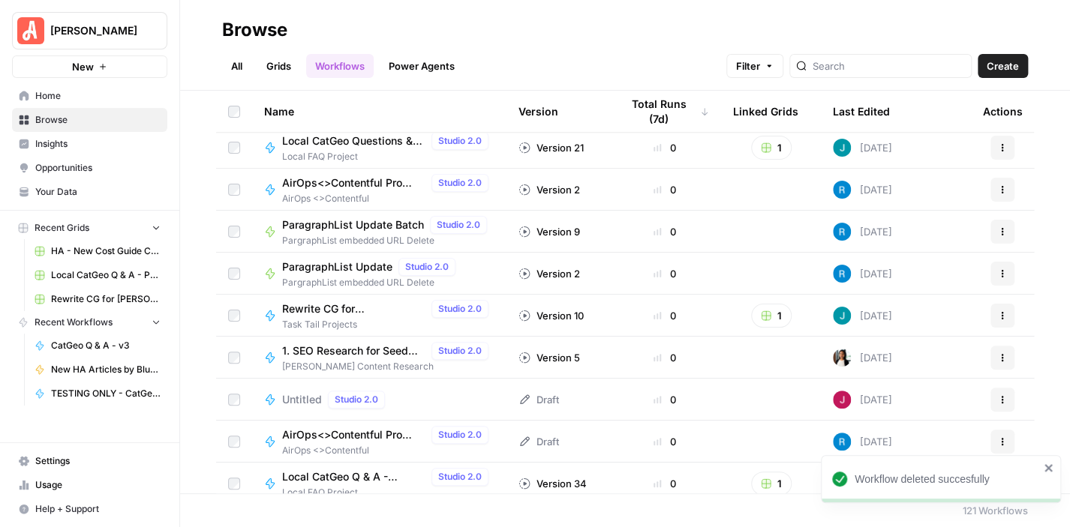
scroll to position [375, 0]
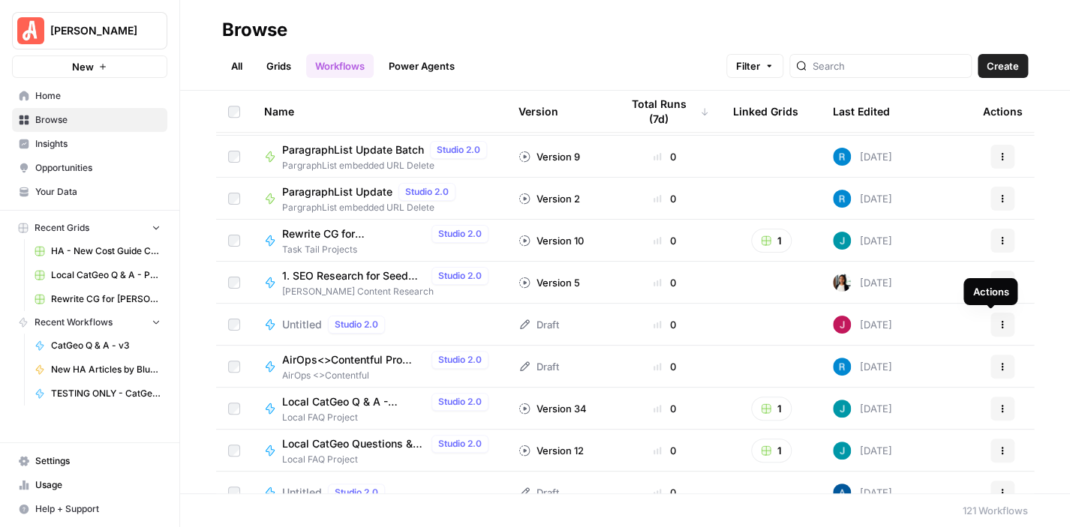
click at [998, 324] on icon "button" at bounding box center [1002, 324] width 9 height 9
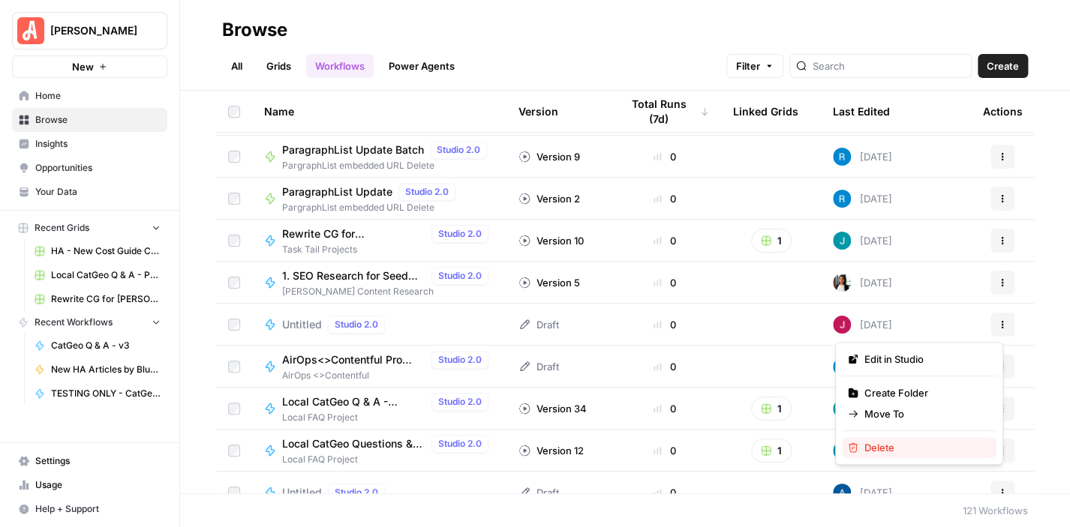
click at [906, 442] on span "Delete" at bounding box center [924, 447] width 120 height 15
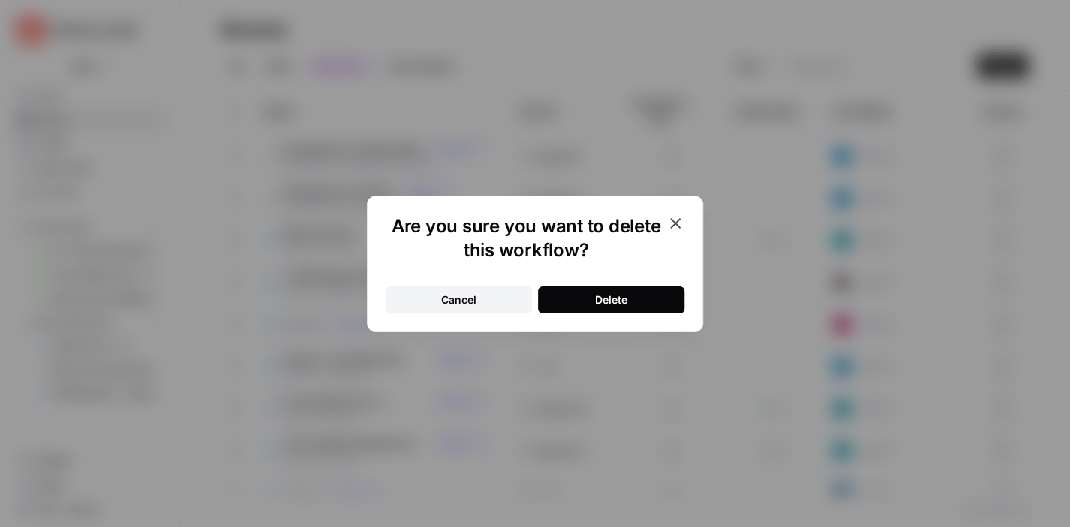
click at [628, 298] on button "Delete" at bounding box center [611, 300] width 146 height 27
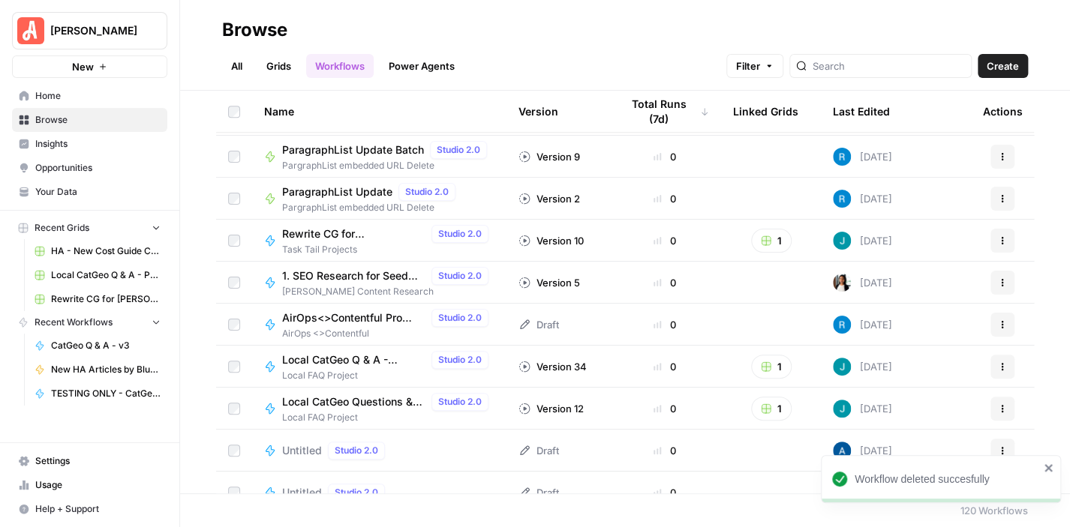
scroll to position [525, 0]
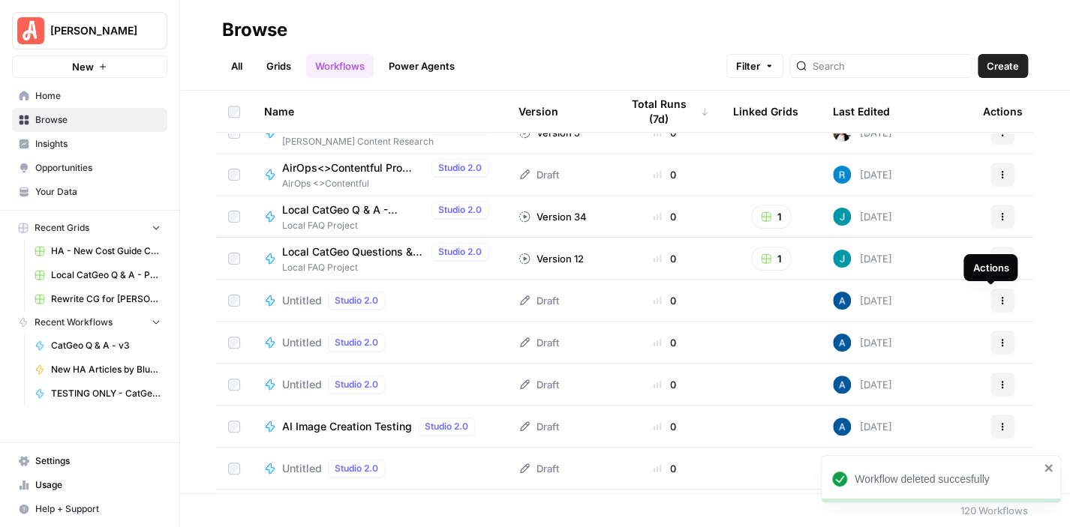
click at [998, 298] on icon "button" at bounding box center [1002, 300] width 9 height 9
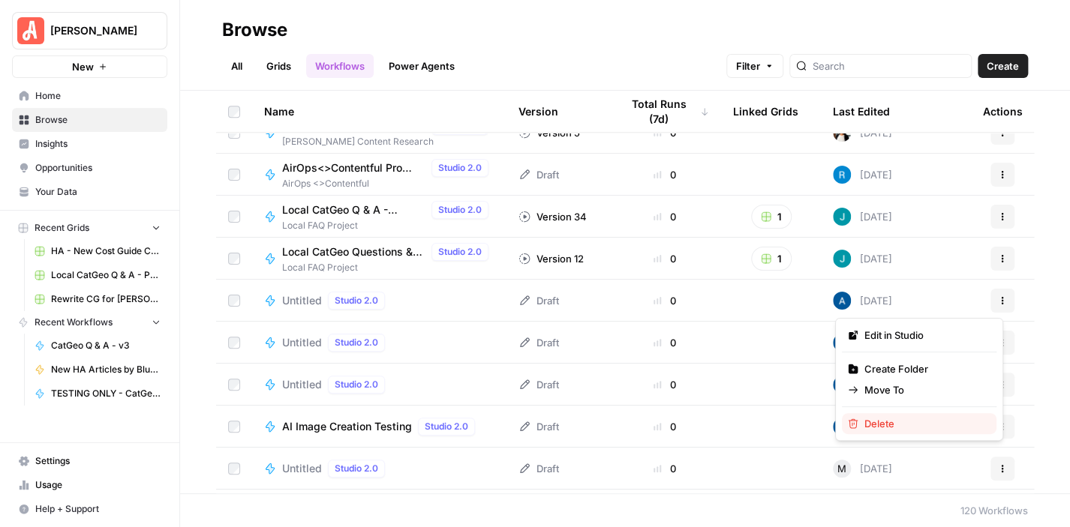
click at [896, 419] on span "Delete" at bounding box center [924, 423] width 120 height 15
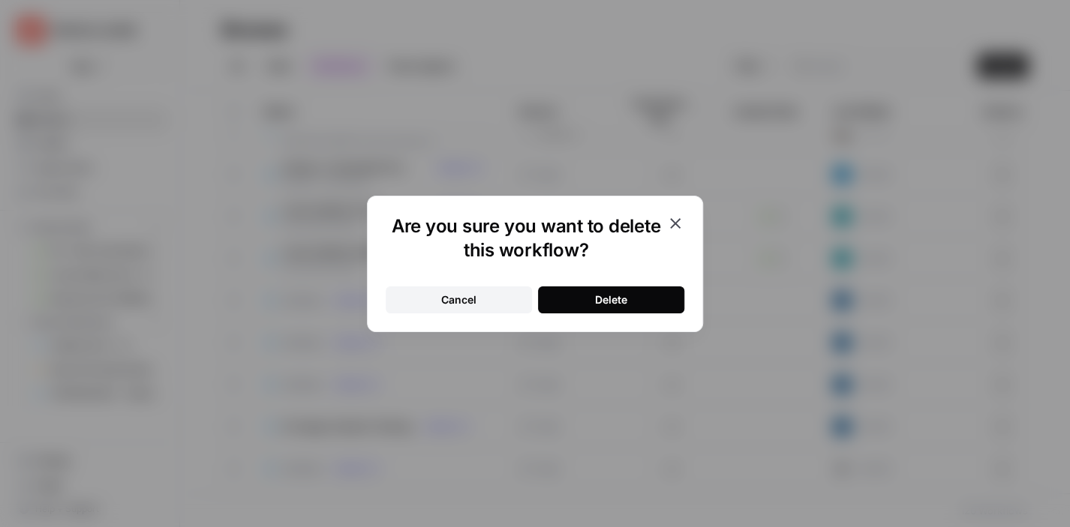
click at [639, 293] on button "Delete" at bounding box center [611, 300] width 146 height 27
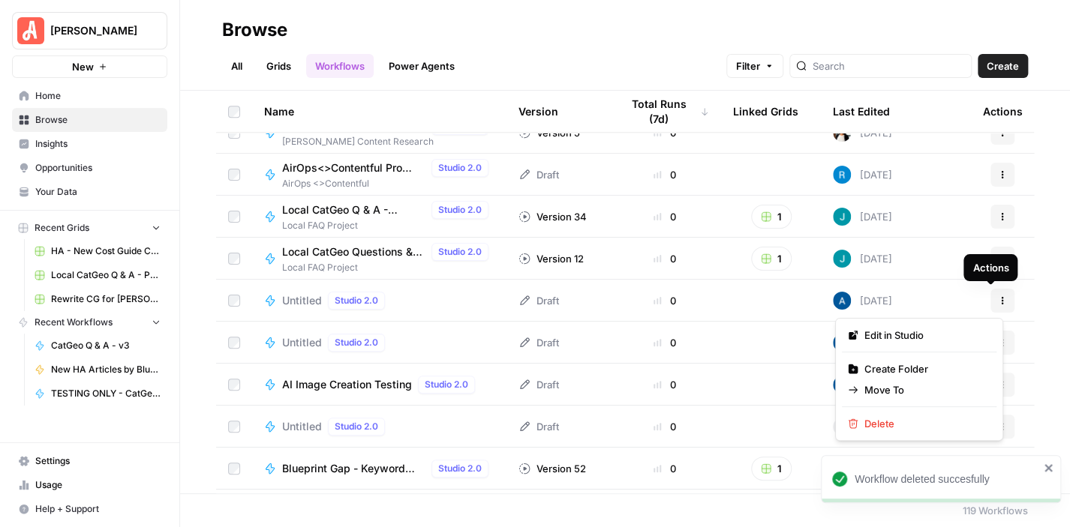
click at [996, 300] on button "Actions" at bounding box center [1002, 301] width 24 height 24
click at [939, 422] on span "Delete" at bounding box center [924, 423] width 120 height 15
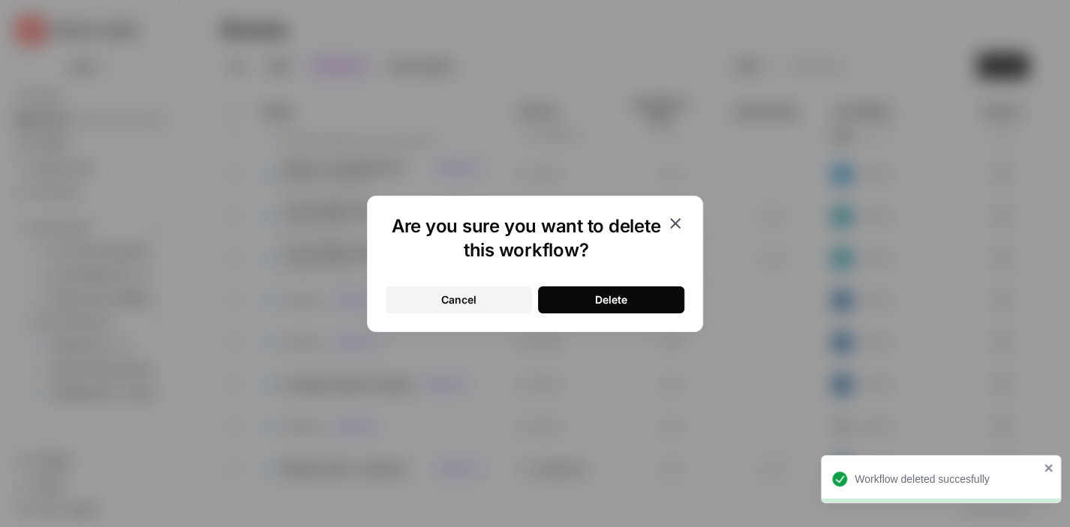
click at [623, 302] on div "Delete" at bounding box center [611, 300] width 32 height 15
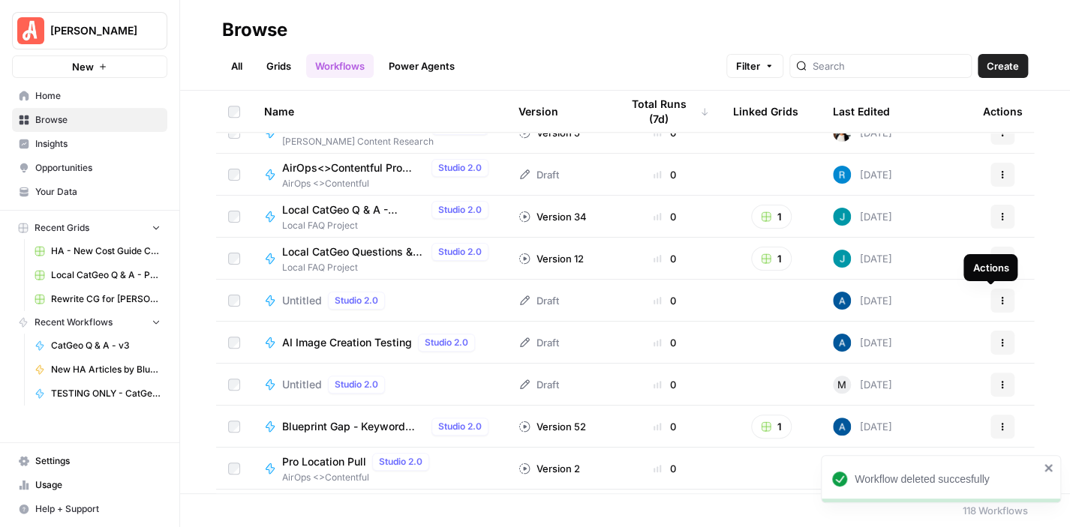
click at [998, 297] on icon "button" at bounding box center [1002, 300] width 9 height 9
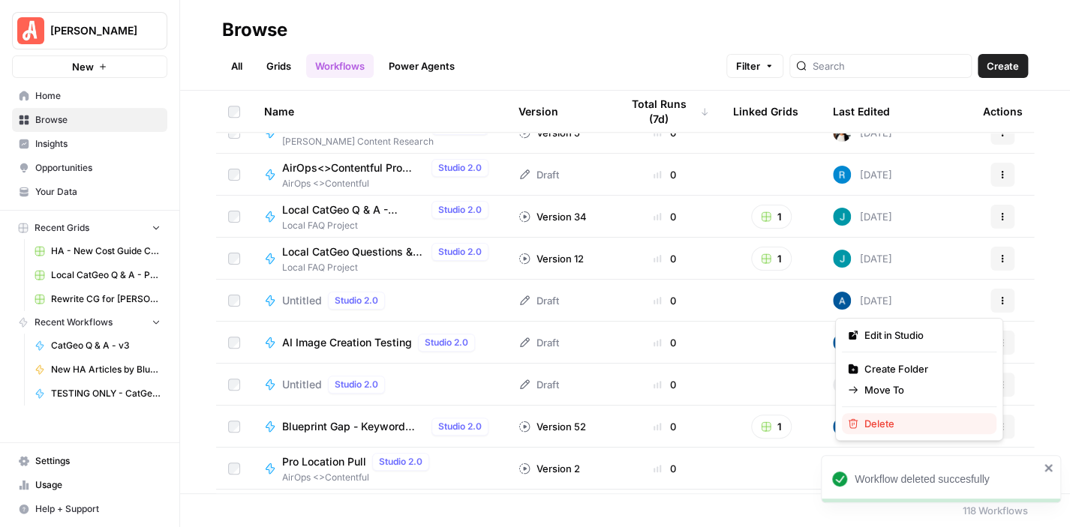
click at [933, 423] on span "Delete" at bounding box center [924, 423] width 120 height 15
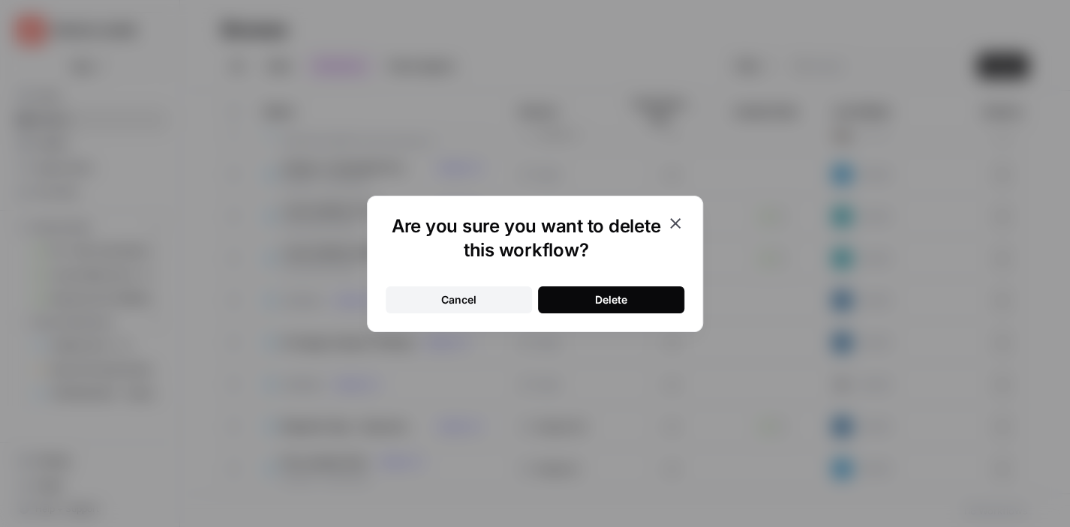
click at [652, 298] on button "Delete" at bounding box center [611, 300] width 146 height 27
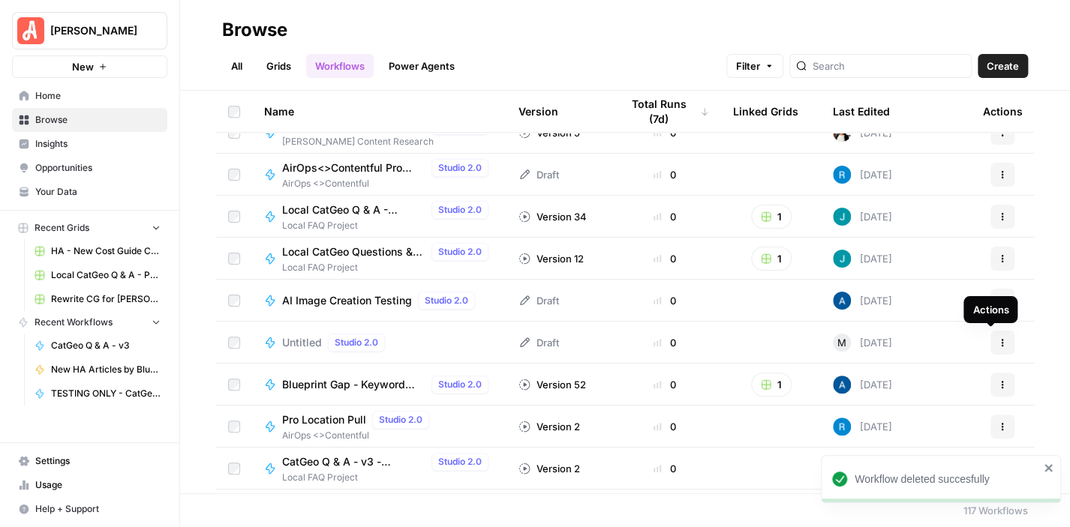
click at [998, 339] on icon "button" at bounding box center [1002, 342] width 9 height 9
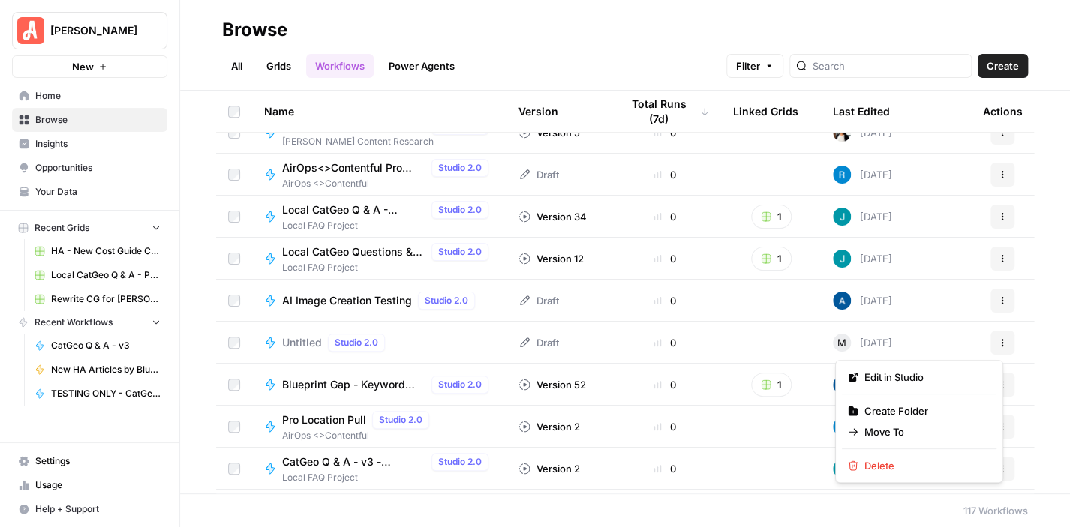
click at [887, 23] on div "Browse" at bounding box center [625, 30] width 806 height 24
click at [998, 339] on icon "button" at bounding box center [1002, 342] width 9 height 9
click at [896, 467] on span "Delete" at bounding box center [924, 465] width 120 height 15
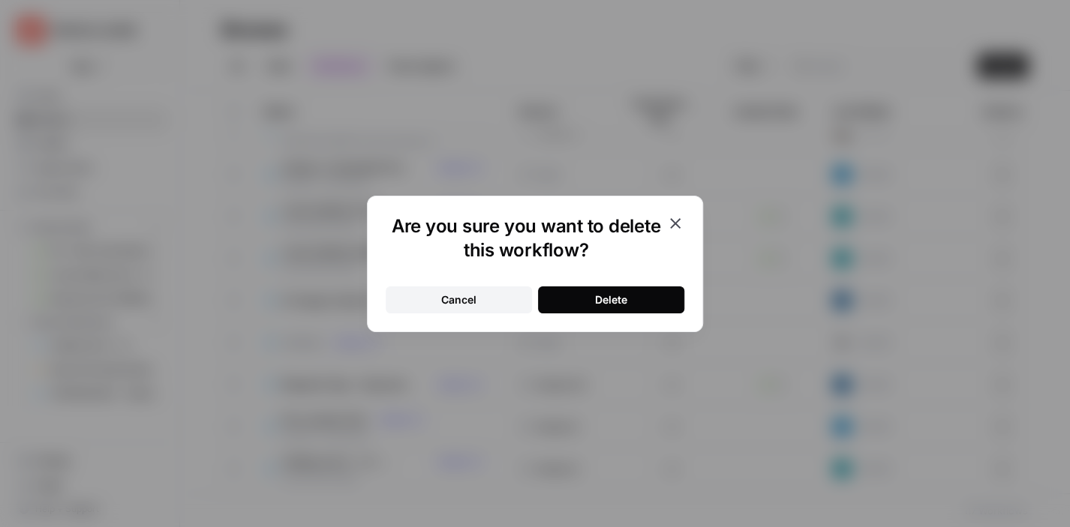
click at [635, 294] on button "Delete" at bounding box center [611, 300] width 146 height 27
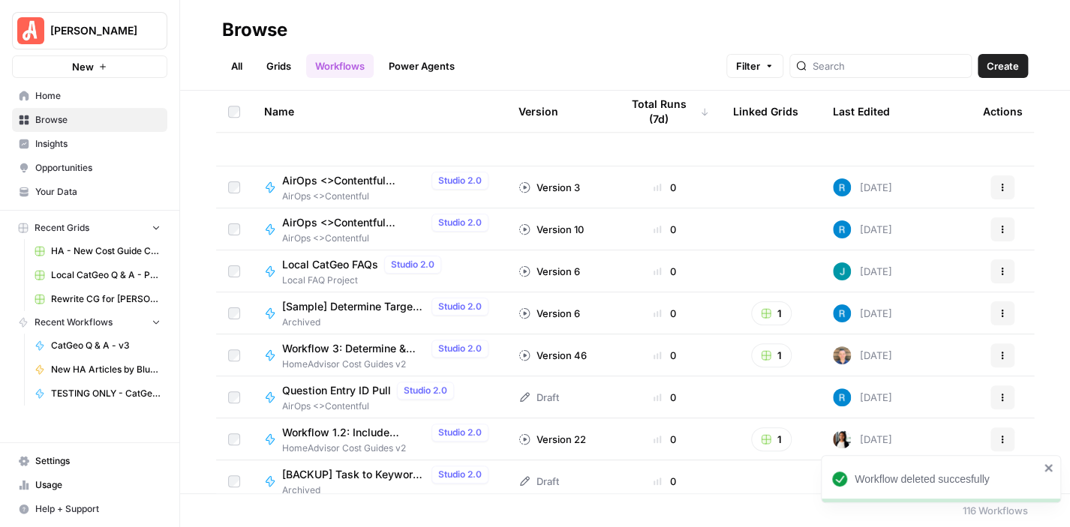
scroll to position [1276, 0]
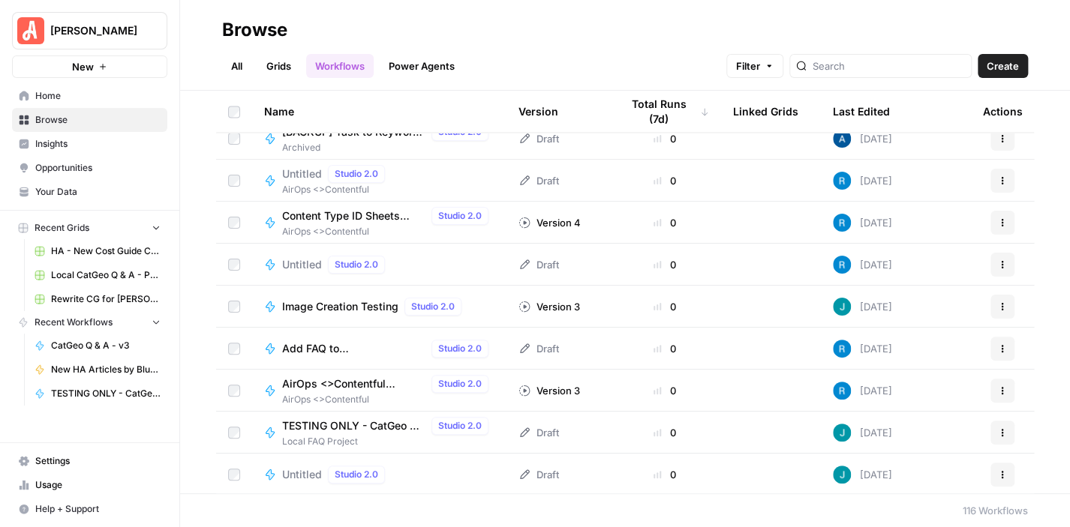
click at [303, 264] on span "Untitled" at bounding box center [302, 264] width 40 height 15
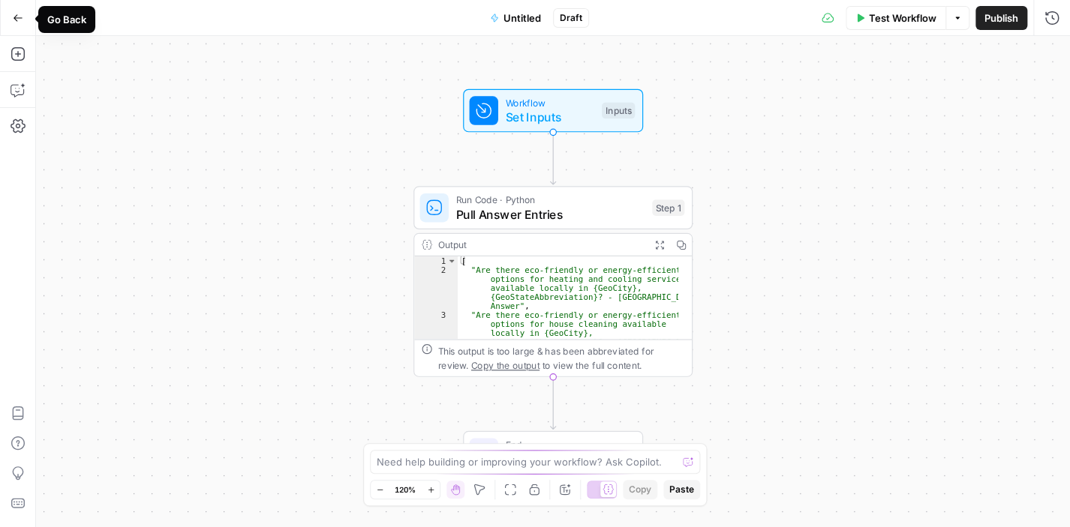
click at [18, 17] on icon "button" at bounding box center [18, 17] width 9 height 7
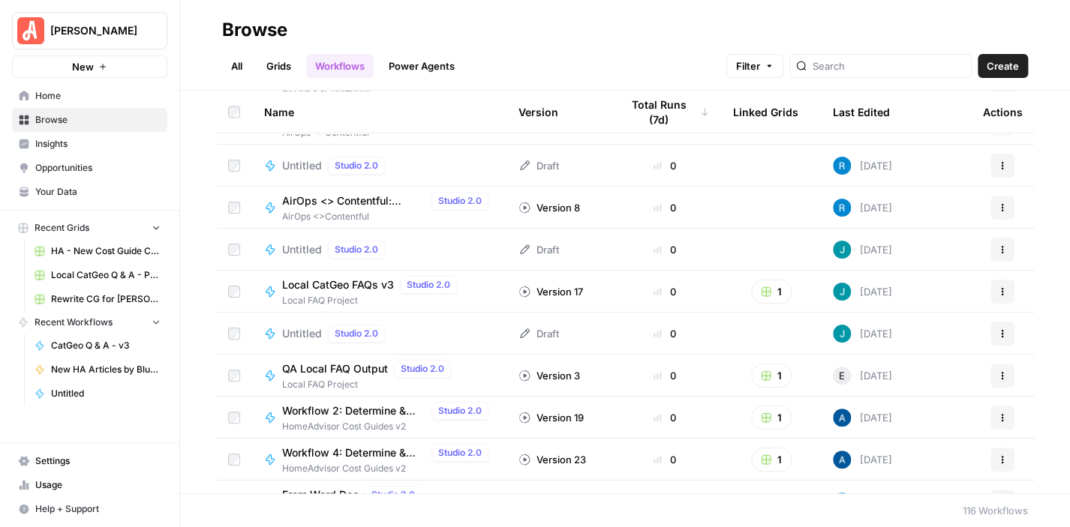
scroll to position [4062, 0]
click at [301, 332] on span "Untitled" at bounding box center [302, 335] width 40 height 15
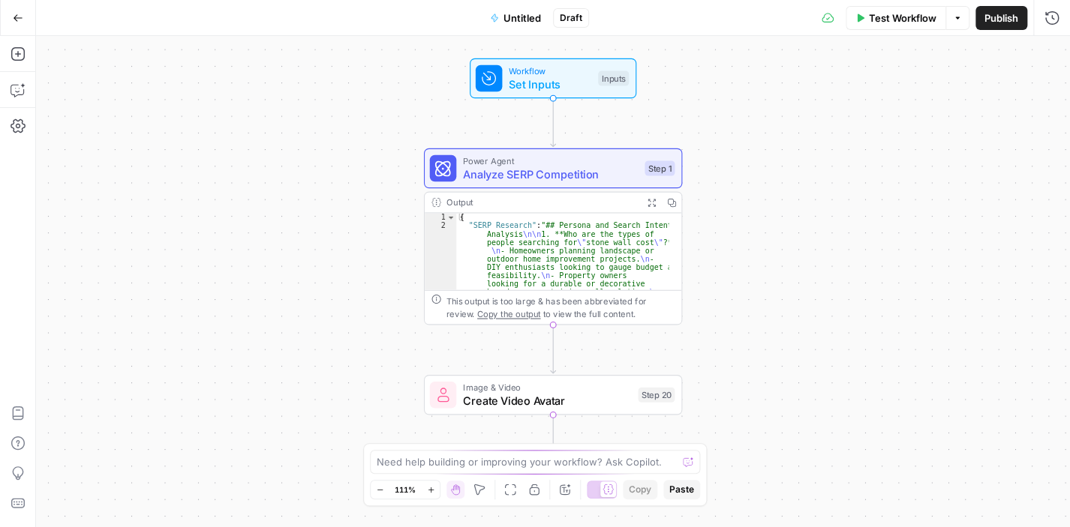
click at [23, 18] on button "Go Back" at bounding box center [18, 18] width 27 height 27
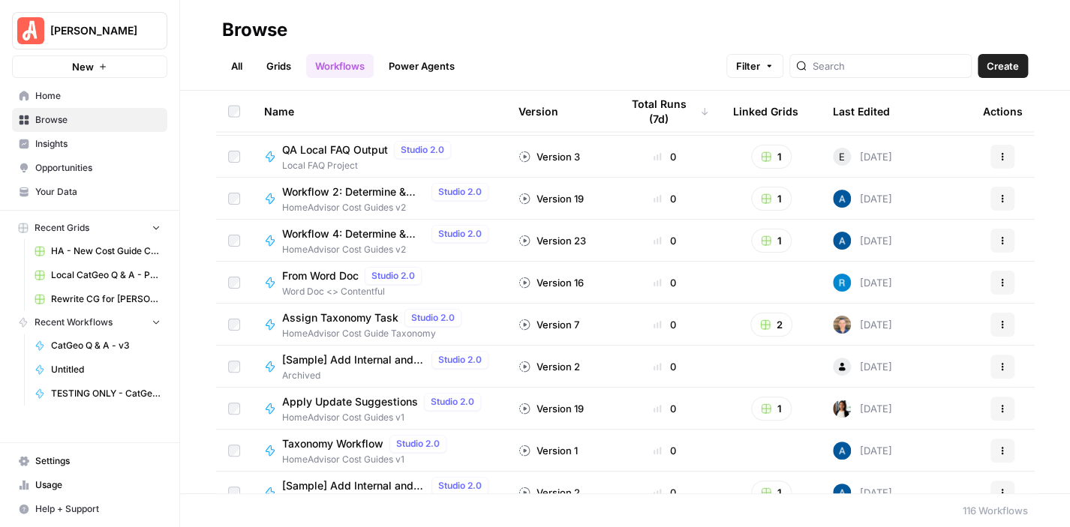
scroll to position [3908, 0]
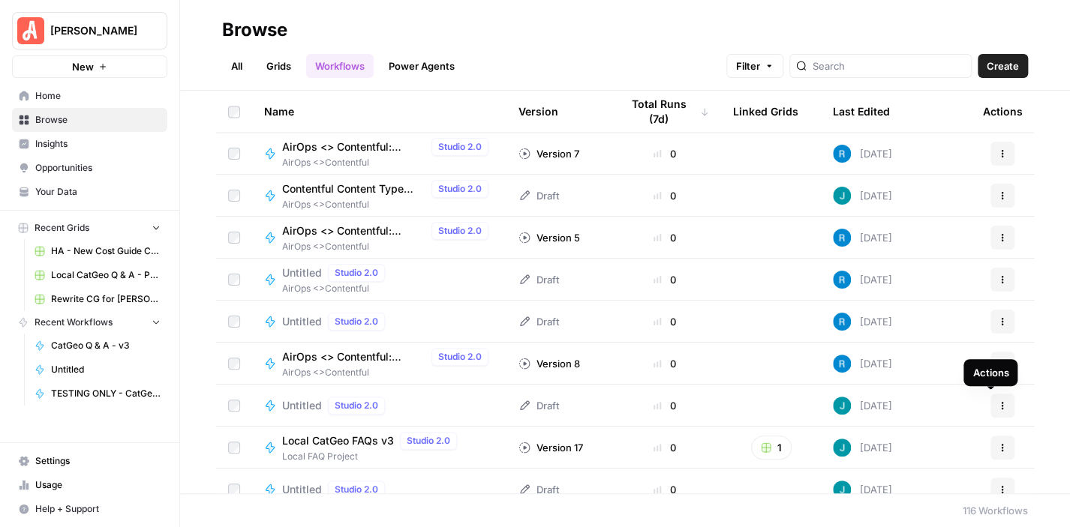
click at [998, 403] on icon "button" at bounding box center [1002, 405] width 9 height 9
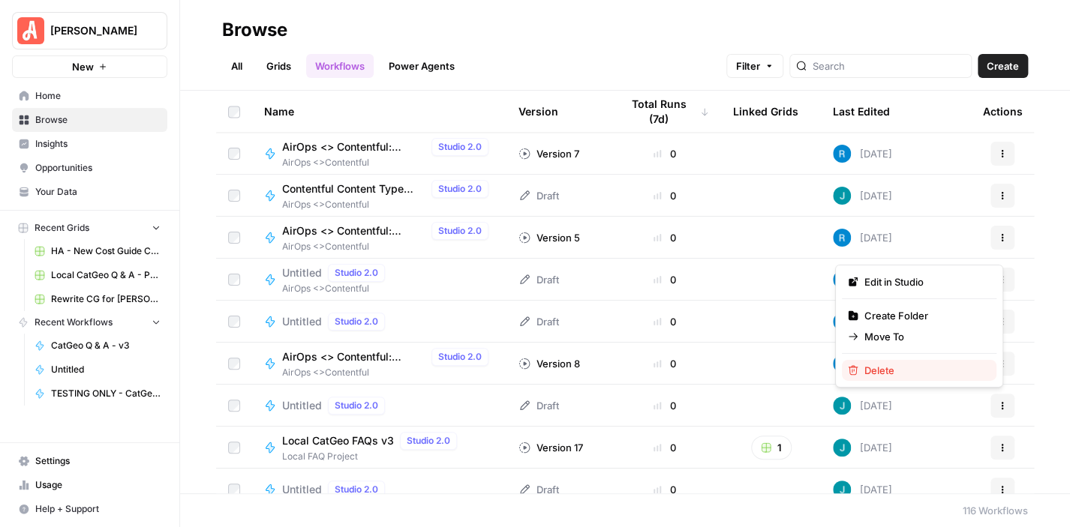
click at [899, 371] on span "Delete" at bounding box center [924, 370] width 120 height 15
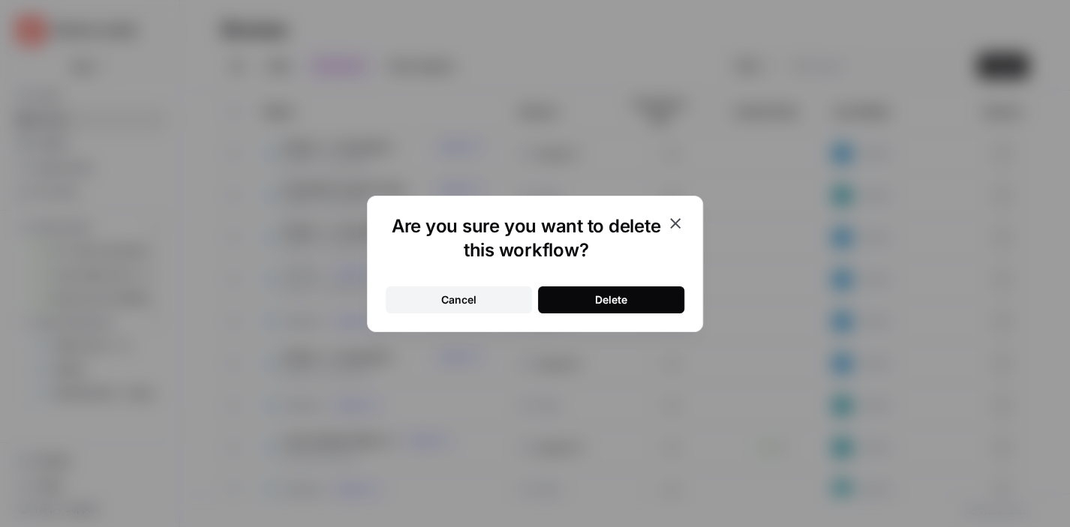
click at [633, 299] on button "Delete" at bounding box center [611, 300] width 146 height 27
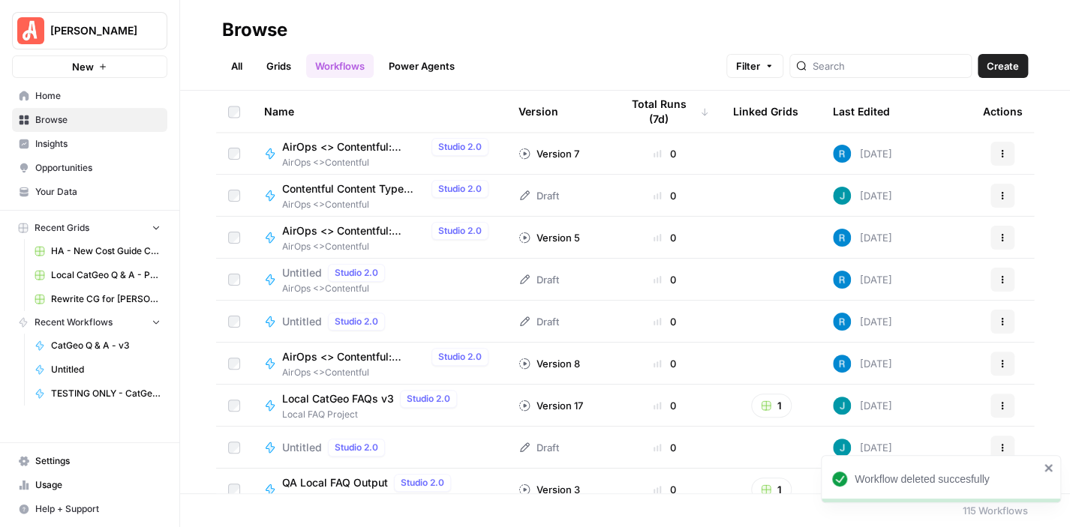
click at [342, 313] on div "Studio 2.0" at bounding box center [356, 322] width 57 height 18
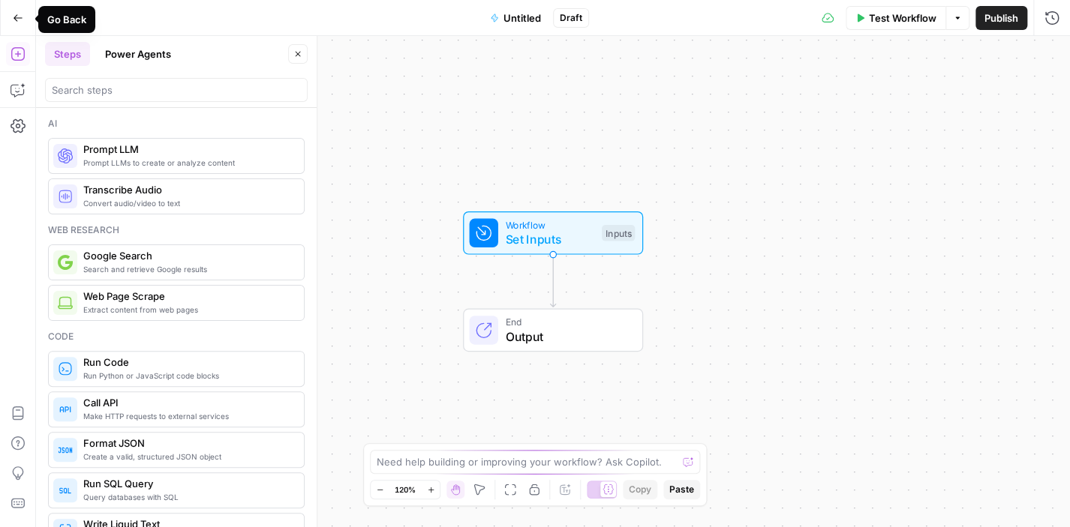
click at [20, 17] on icon "button" at bounding box center [18, 17] width 9 height 7
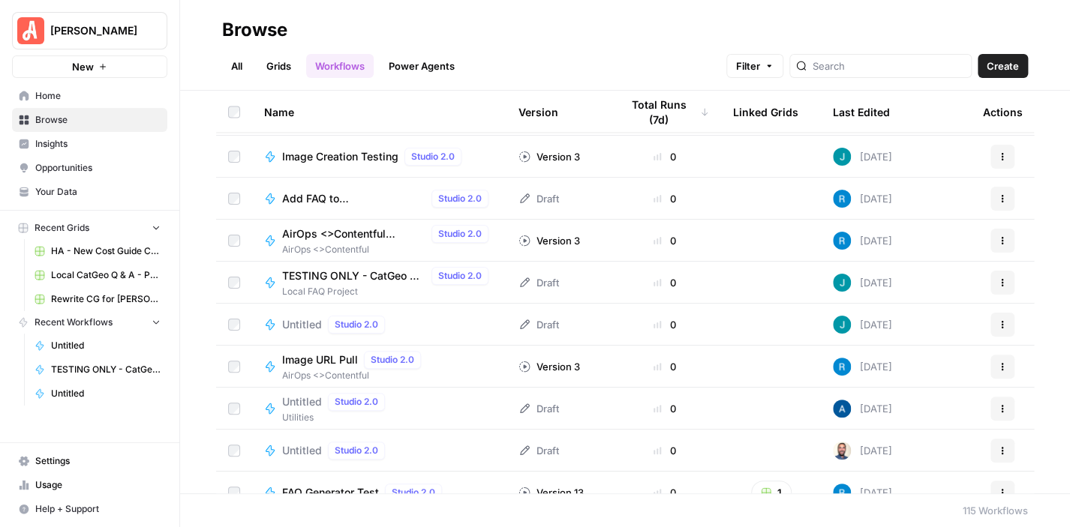
scroll to position [1501, 0]
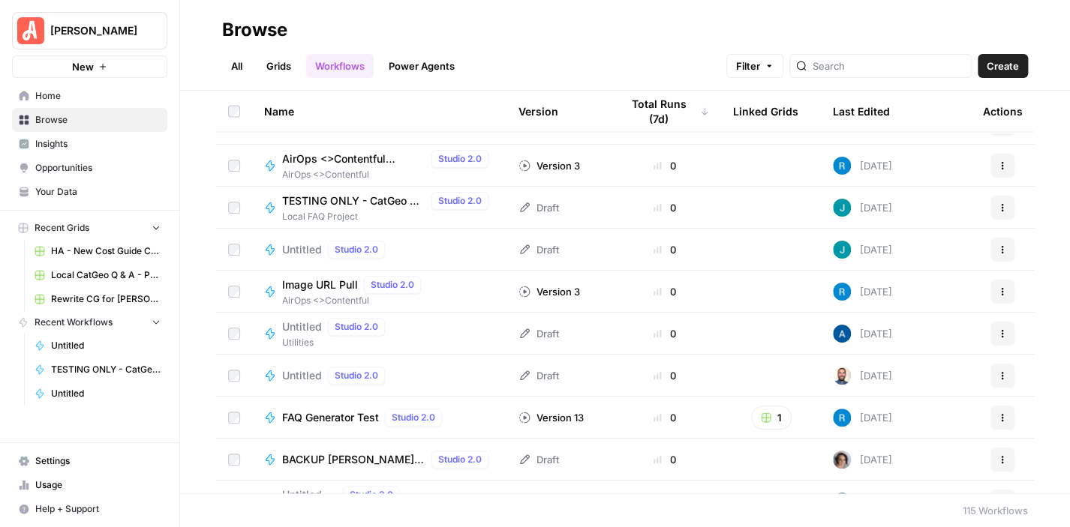
click at [301, 329] on span "Untitled" at bounding box center [302, 327] width 40 height 15
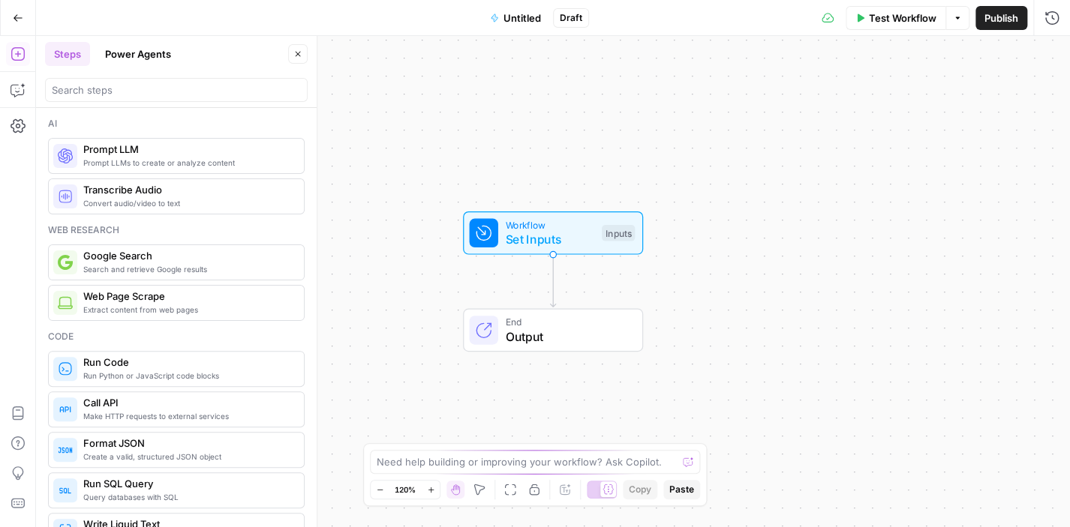
click at [22, 24] on button "Go Back" at bounding box center [18, 18] width 27 height 27
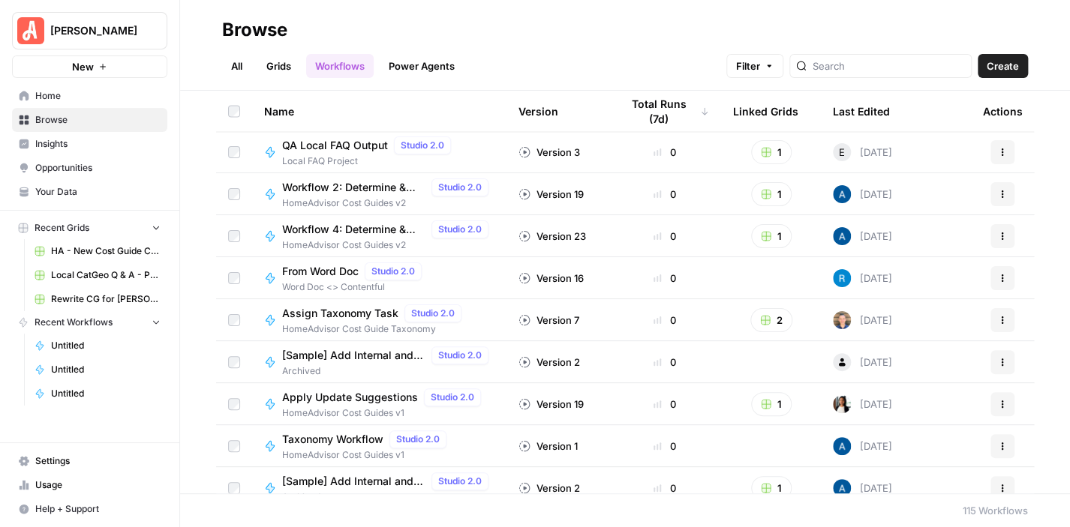
scroll to position [4095, 0]
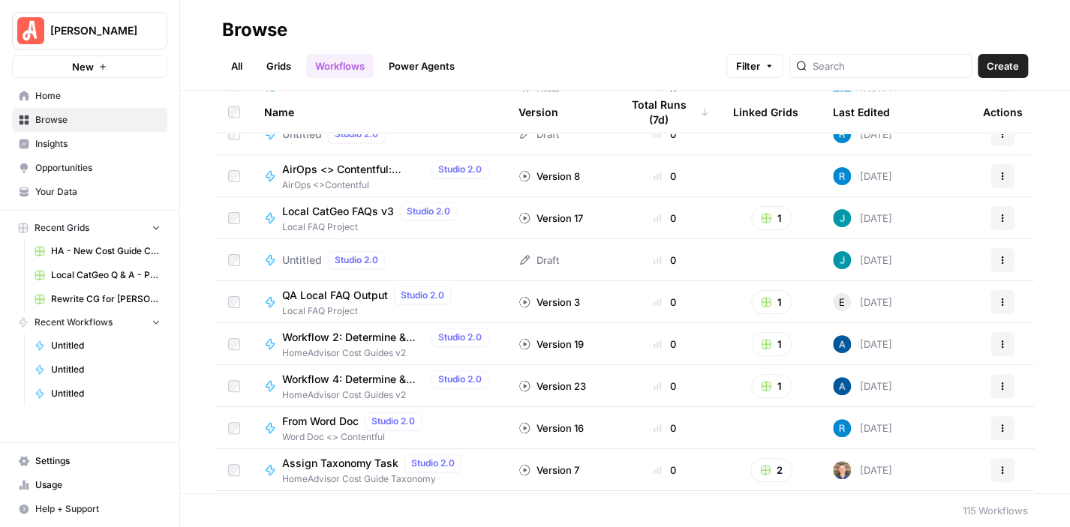
click at [290, 260] on span "Untitled" at bounding box center [302, 260] width 40 height 15
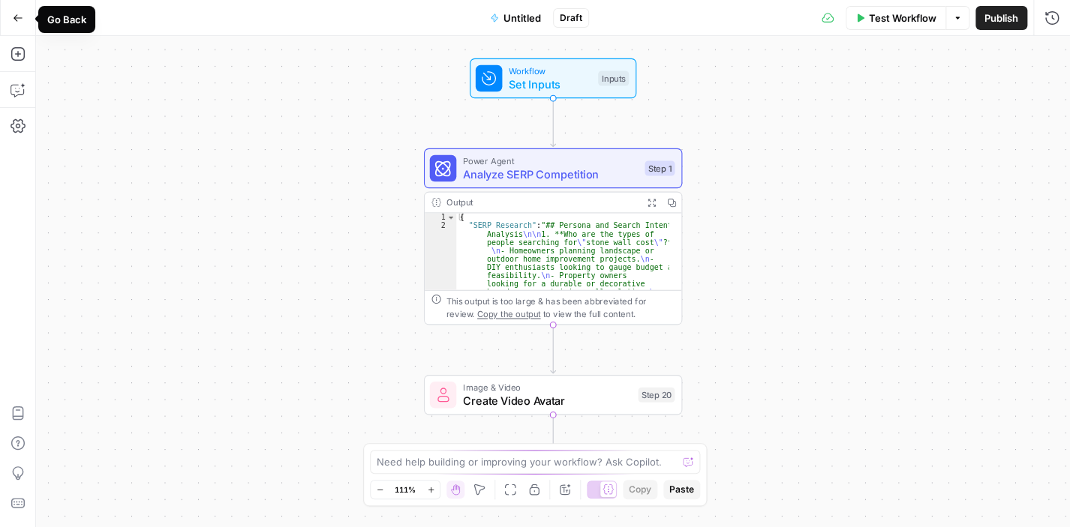
click at [20, 19] on icon "button" at bounding box center [18, 18] width 11 height 11
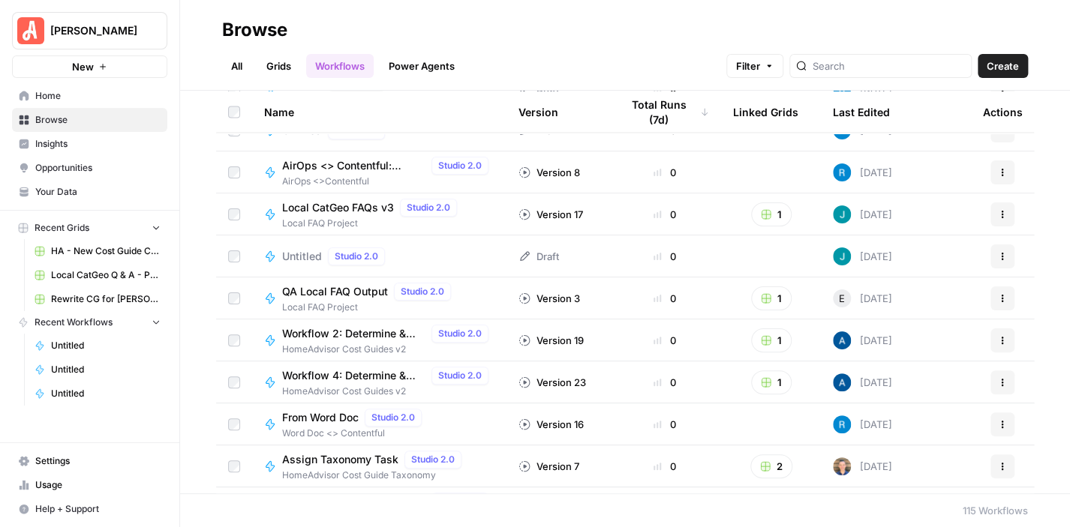
scroll to position [4095, 0]
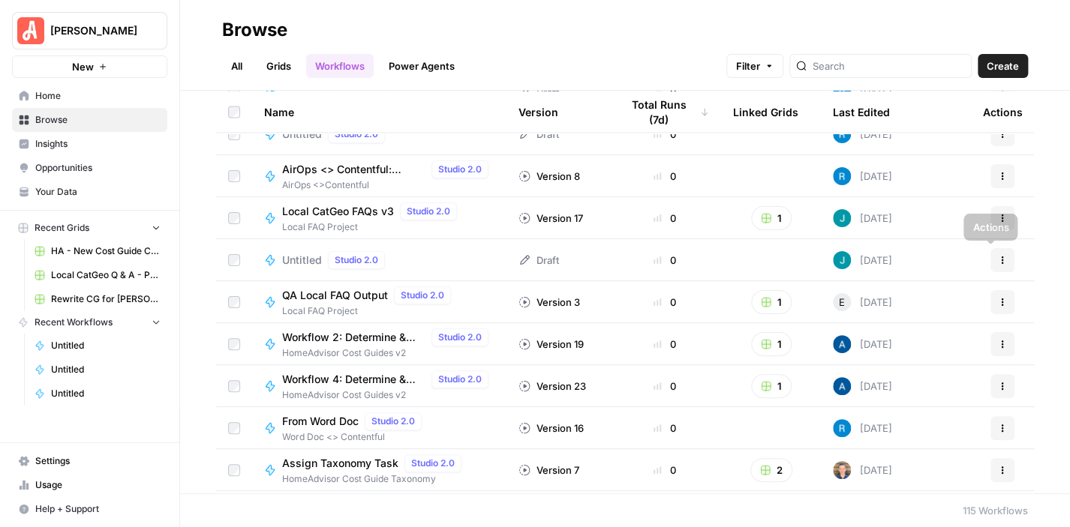
click at [998, 257] on icon "button" at bounding box center [1002, 260] width 9 height 9
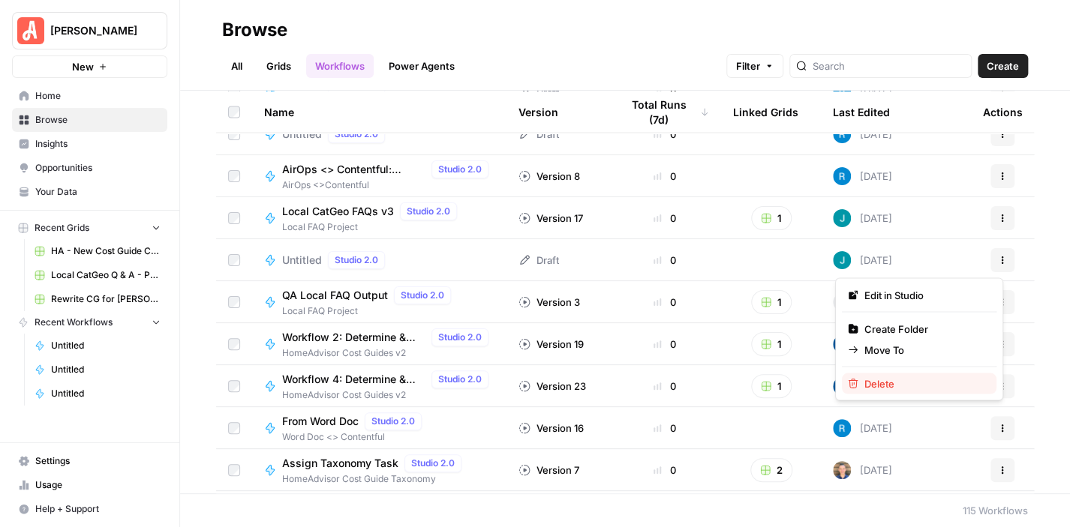
click at [894, 388] on span "Delete" at bounding box center [924, 383] width 120 height 15
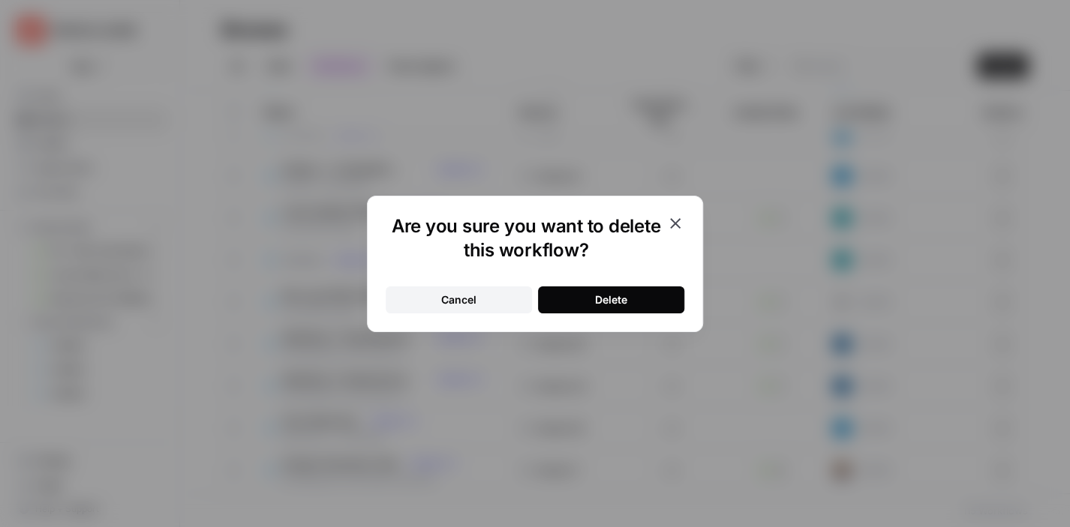
click at [624, 293] on div "Delete" at bounding box center [611, 300] width 32 height 15
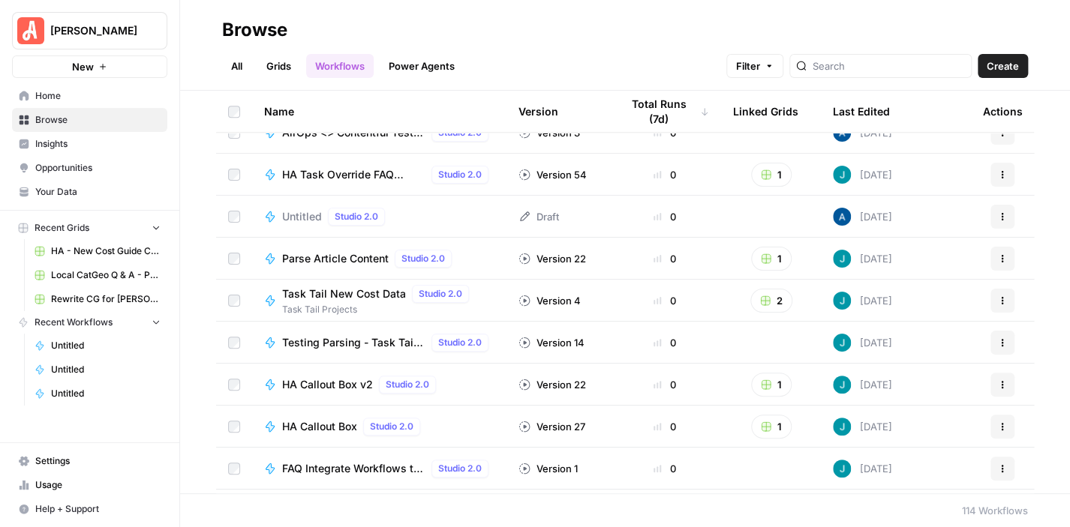
scroll to position [3153, 0]
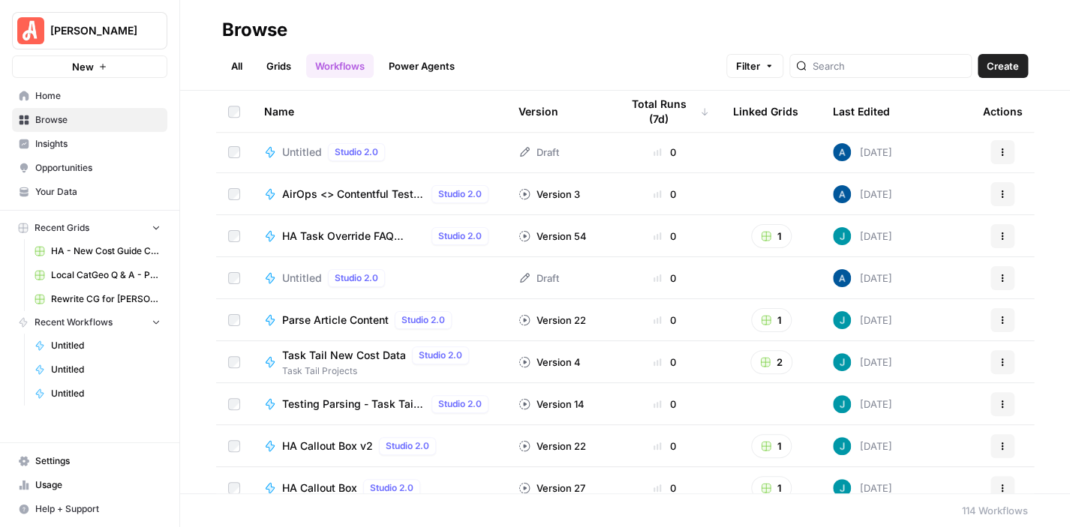
click at [279, 271] on div "Untitled Studio 2.0" at bounding box center [379, 278] width 230 height 18
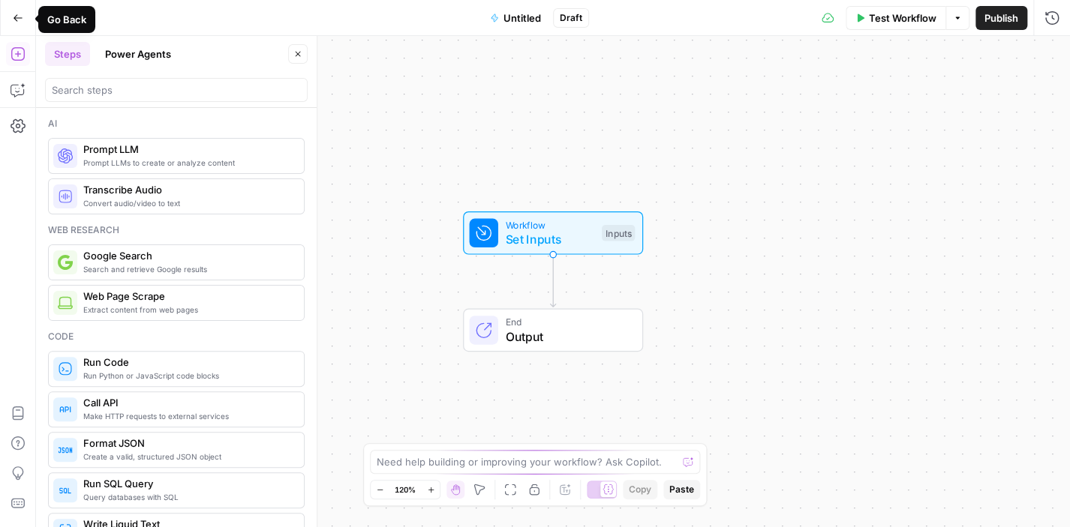
click at [15, 22] on icon "button" at bounding box center [18, 18] width 11 height 11
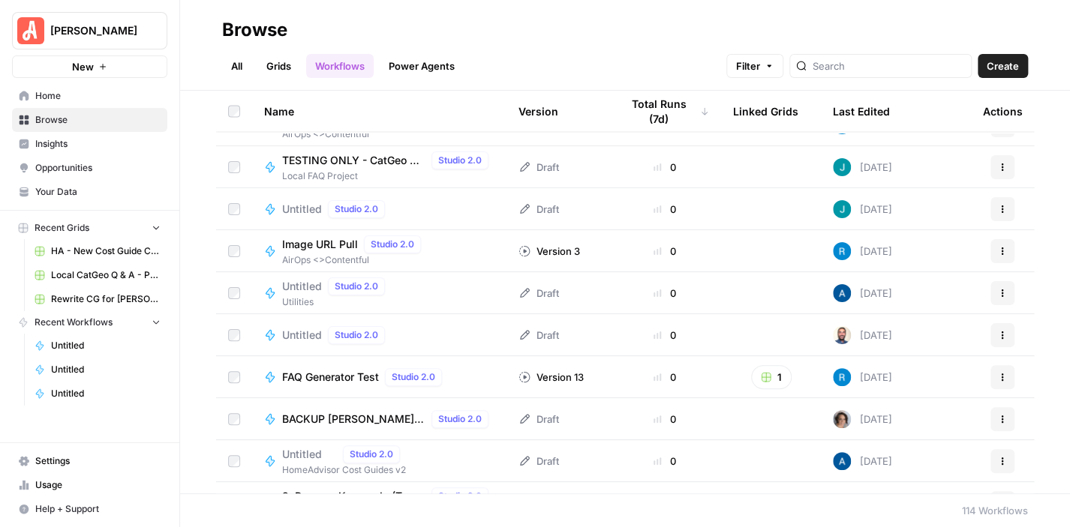
scroll to position [1576, 0]
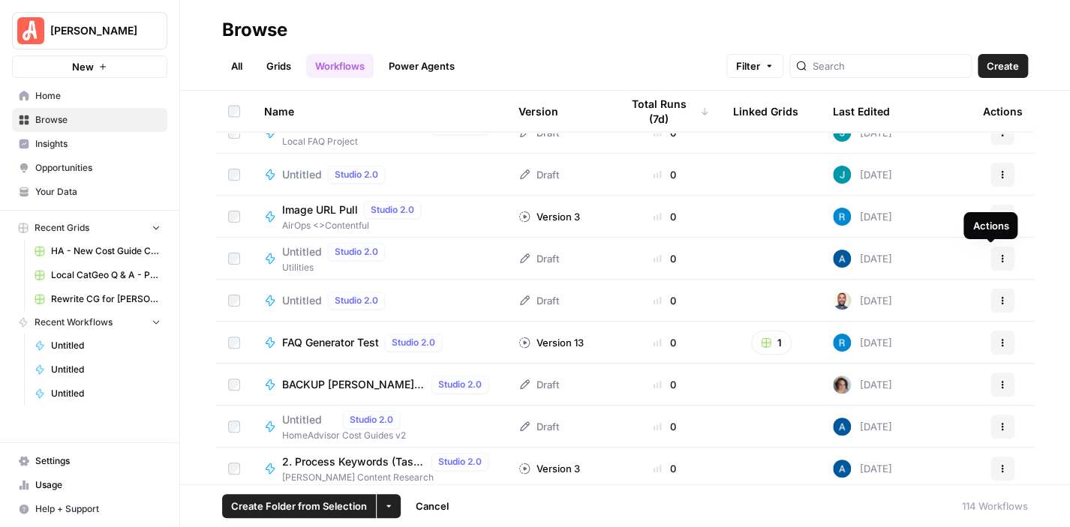
click at [1002, 255] on icon "button" at bounding box center [1003, 256] width 2 height 2
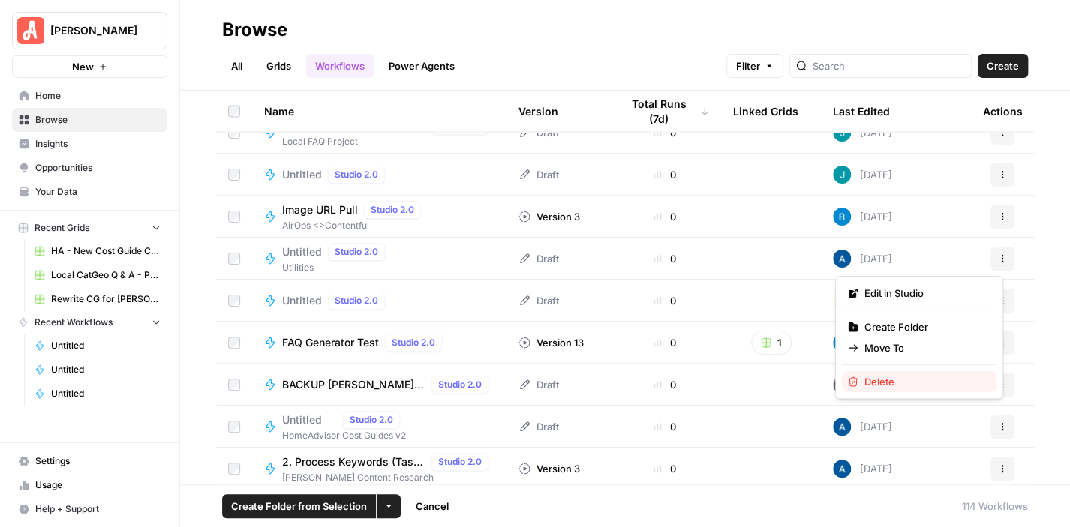
click at [870, 377] on span "Delete" at bounding box center [924, 381] width 120 height 15
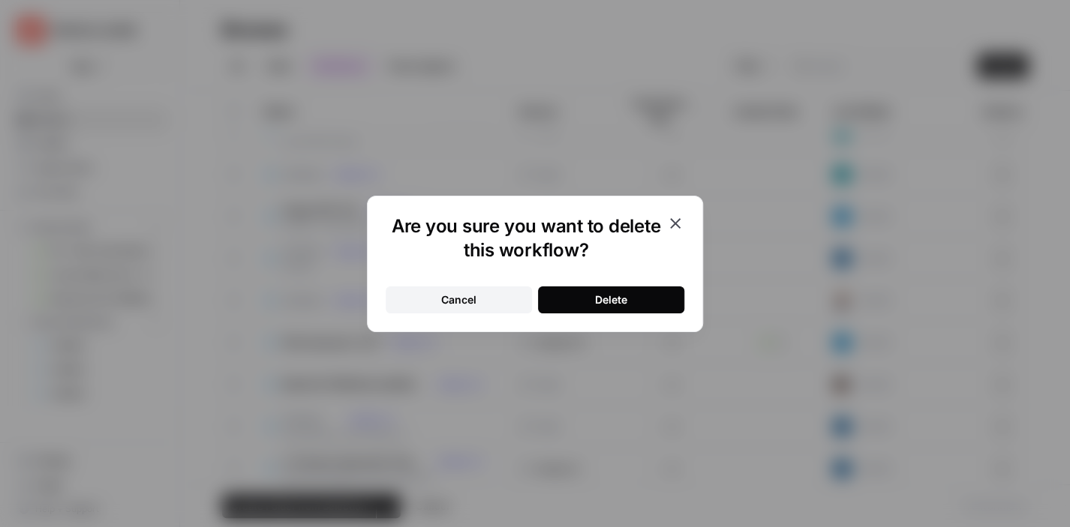
click at [633, 294] on button "Delete" at bounding box center [611, 300] width 146 height 27
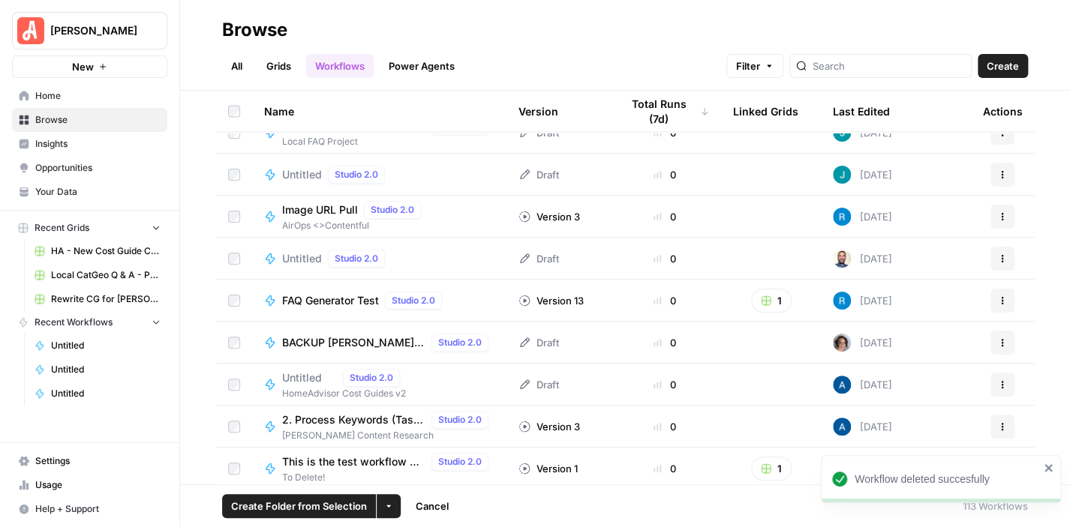
click at [1047, 470] on icon "close" at bounding box center [1048, 468] width 8 height 8
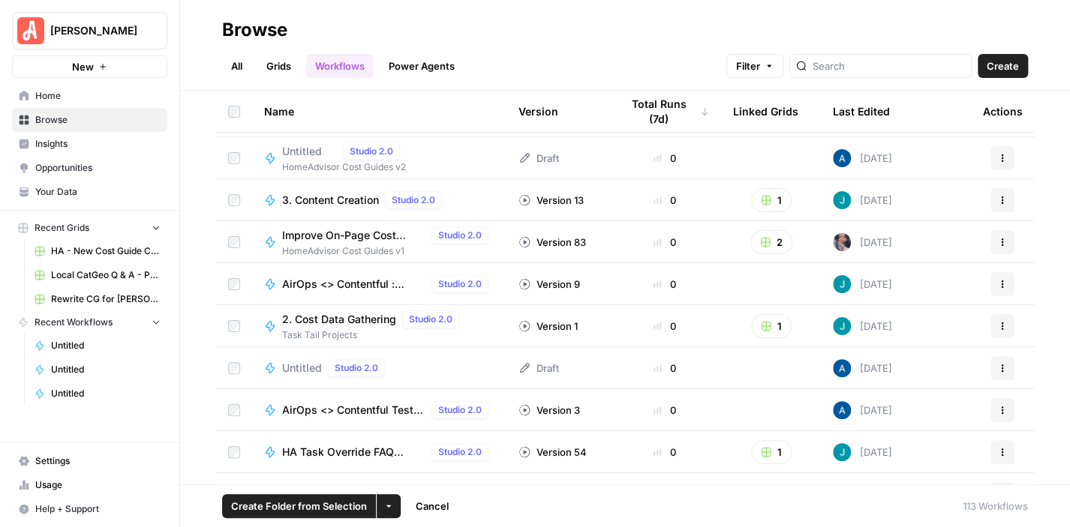
scroll to position [2445, 0]
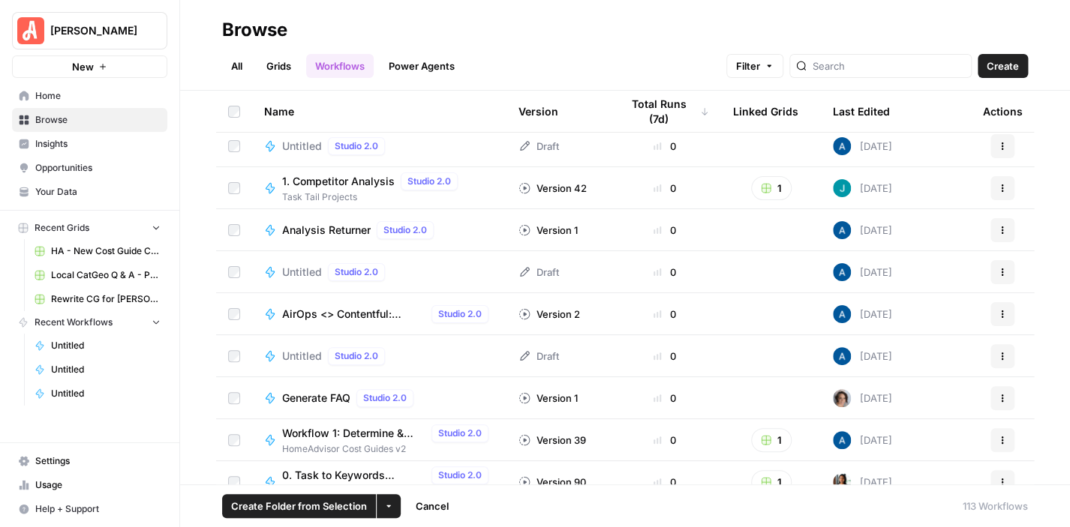
click at [408, 61] on link "Power Agents" at bounding box center [422, 66] width 84 height 24
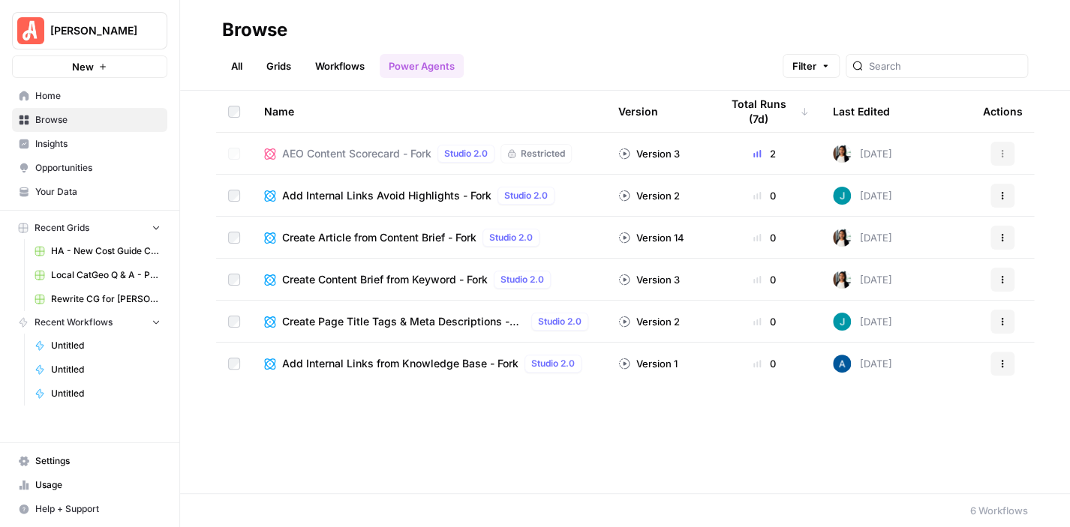
click at [278, 65] on link "Grids" at bounding box center [278, 66] width 43 height 24
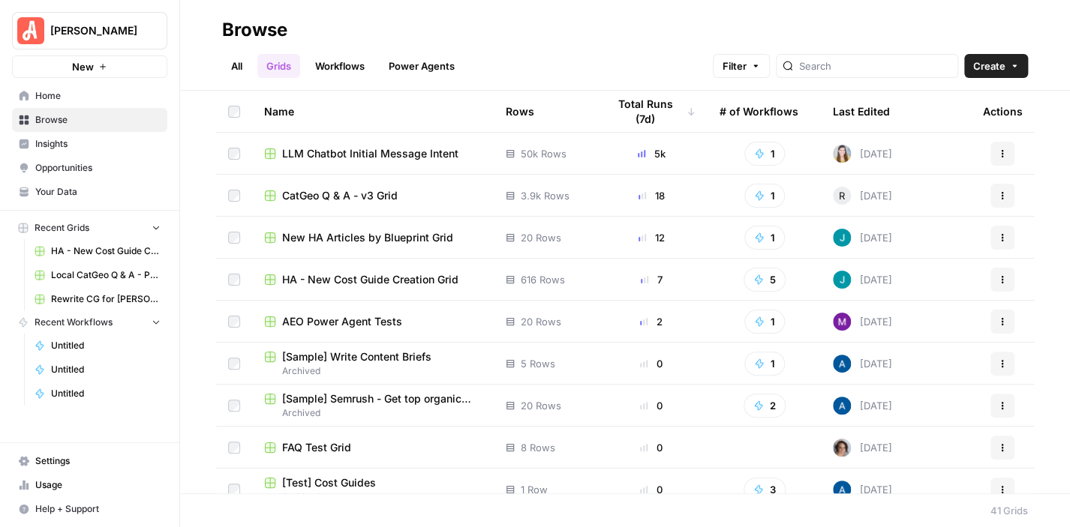
click at [234, 64] on link "All" at bounding box center [236, 66] width 29 height 24
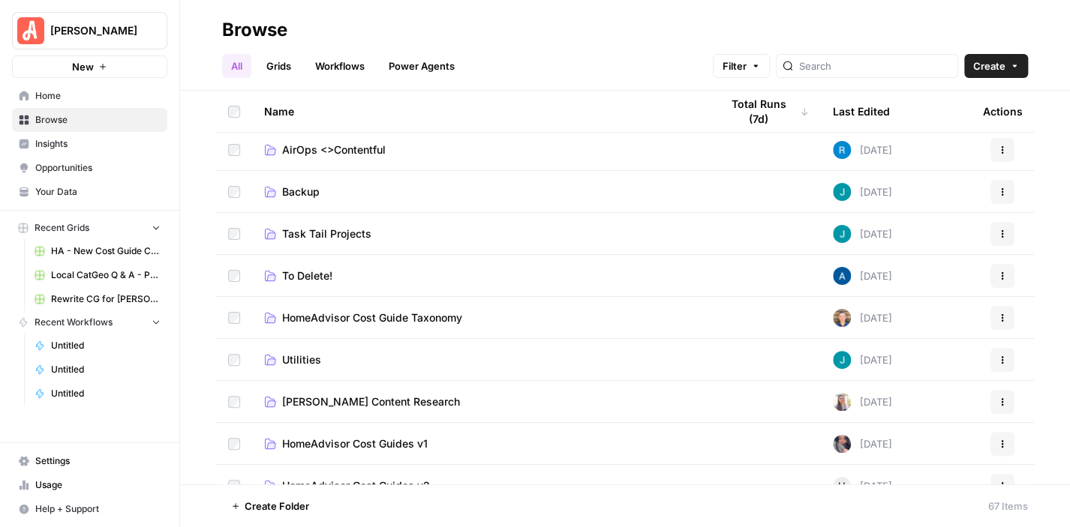
scroll to position [150, 0]
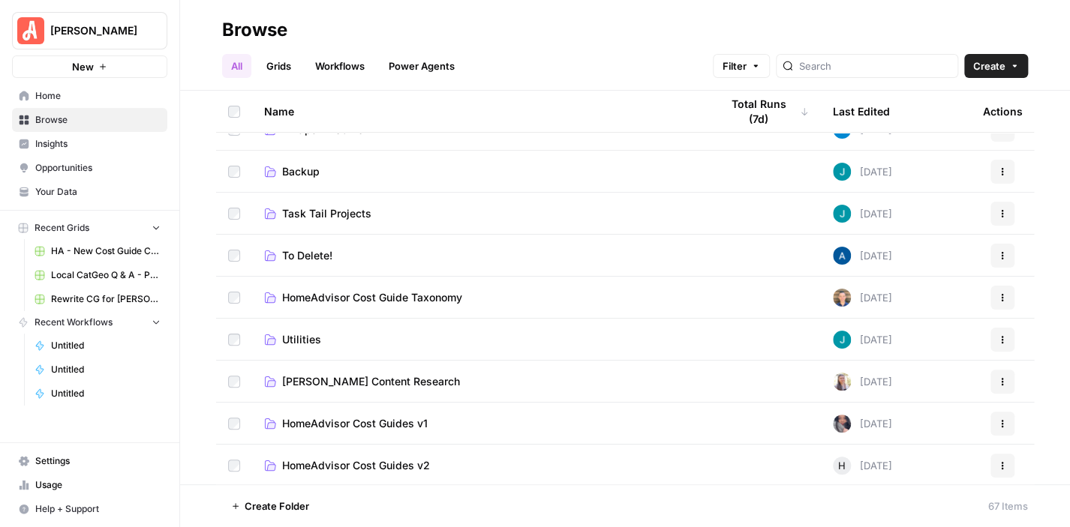
click at [318, 259] on span "To Delete!" at bounding box center [307, 255] width 50 height 15
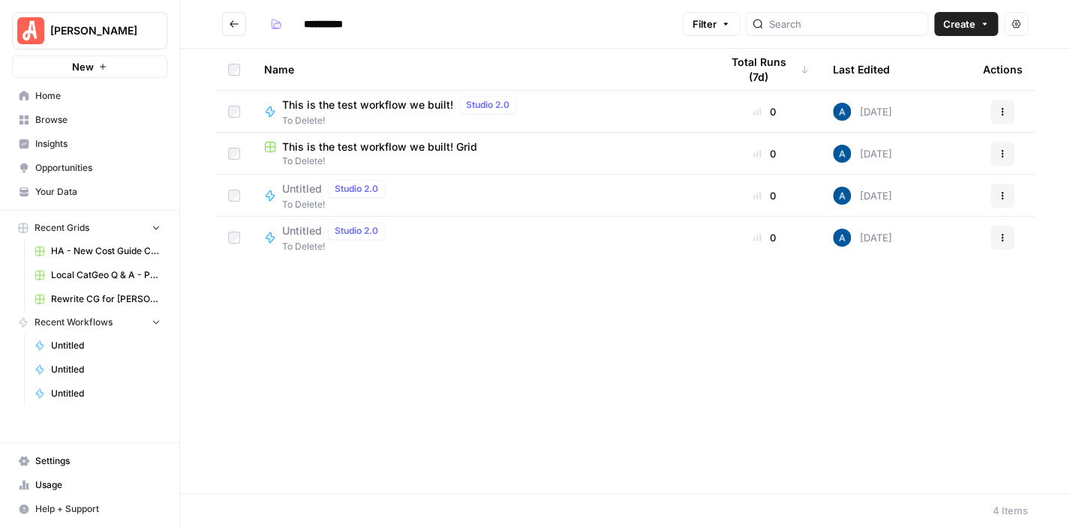
click at [231, 22] on icon "Go back" at bounding box center [234, 24] width 11 height 11
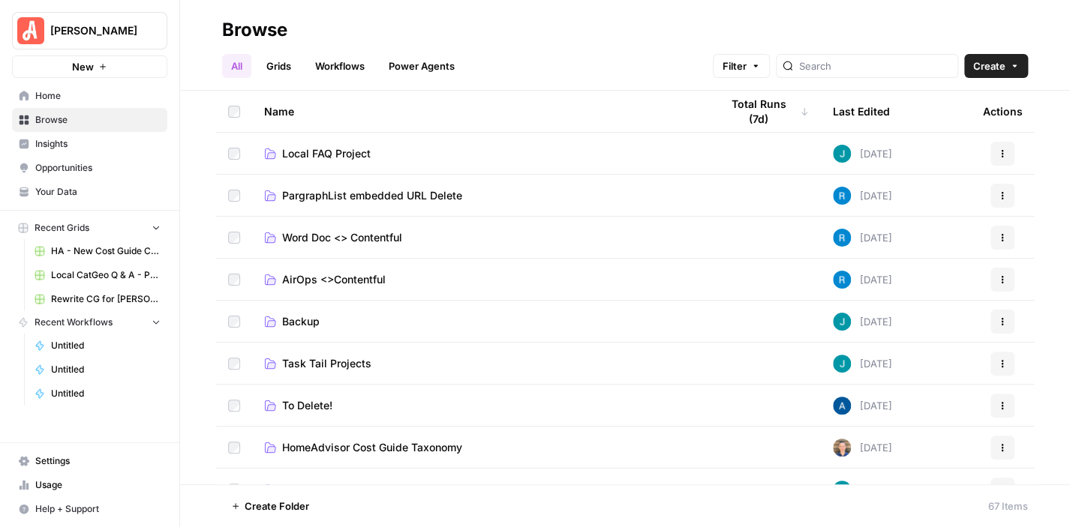
click at [362, 147] on span "Local FAQ Project" at bounding box center [326, 153] width 89 height 15
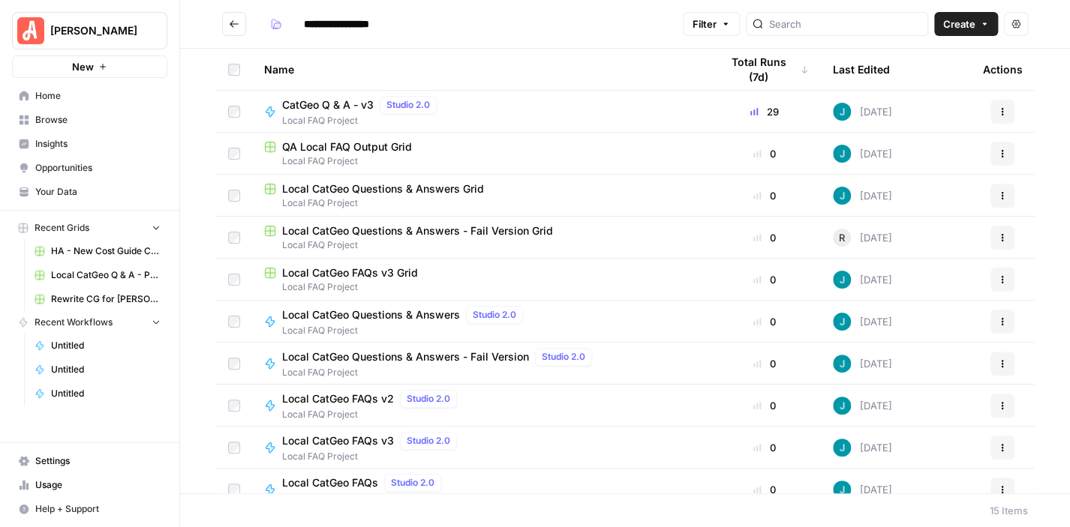
click at [234, 15] on button "Go back" at bounding box center [234, 24] width 24 height 24
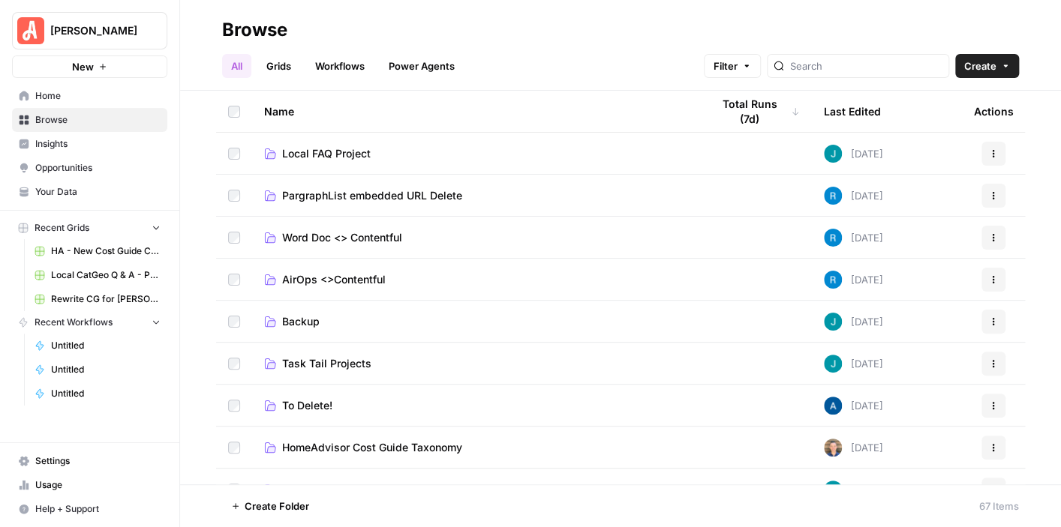
click at [279, 59] on link "Grids" at bounding box center [278, 66] width 43 height 24
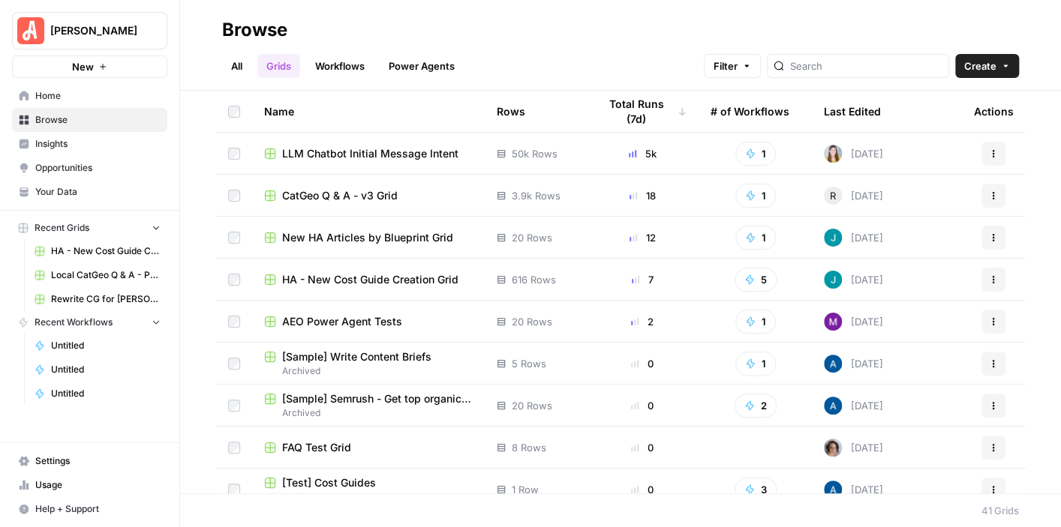
click at [398, 237] on span "New HA Articles by Blueprint Grid" at bounding box center [367, 237] width 171 height 15
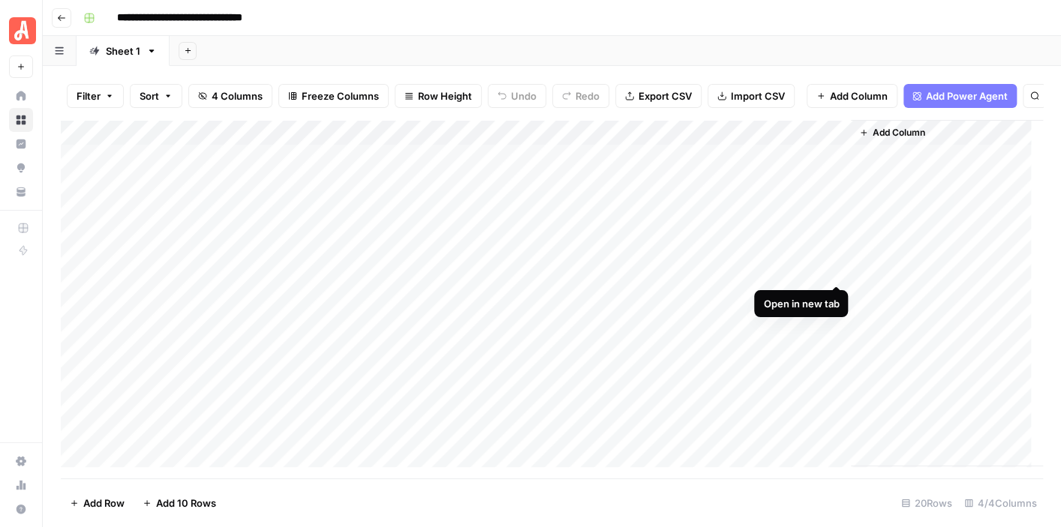
click at [832, 269] on div "Add Column" at bounding box center [552, 293] width 982 height 347
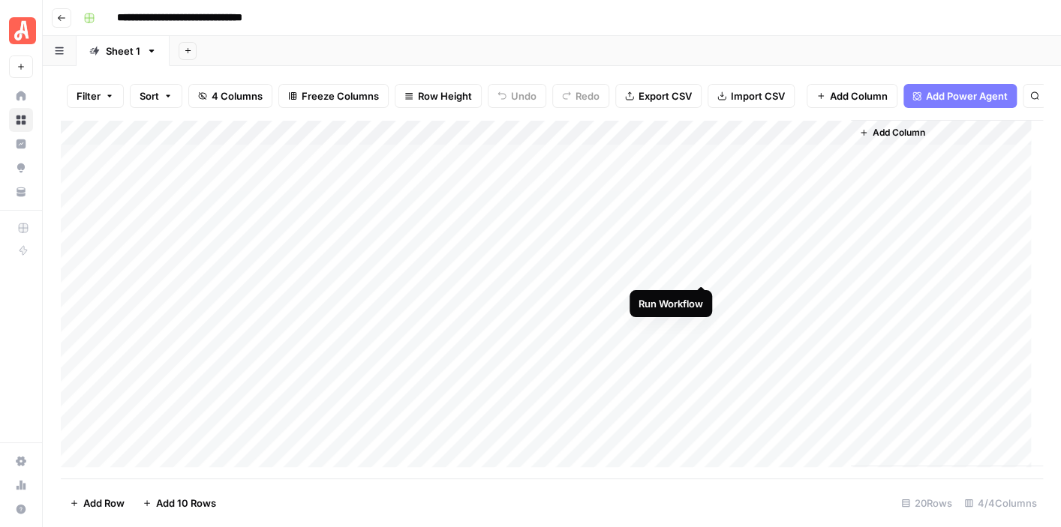
click at [702, 272] on div "Add Column" at bounding box center [552, 293] width 982 height 347
click at [701, 271] on div "Add Column" at bounding box center [552, 293] width 982 height 347
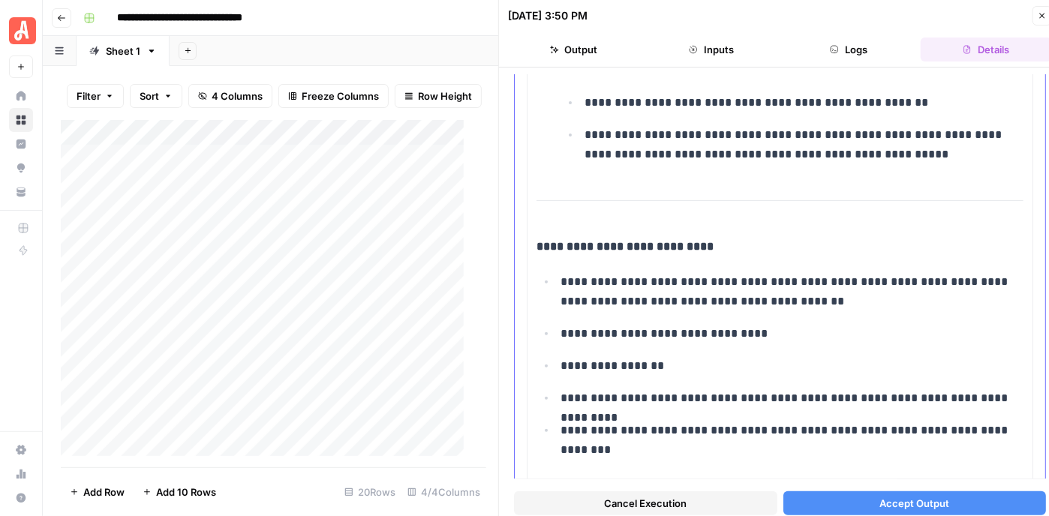
scroll to position [2869, 0]
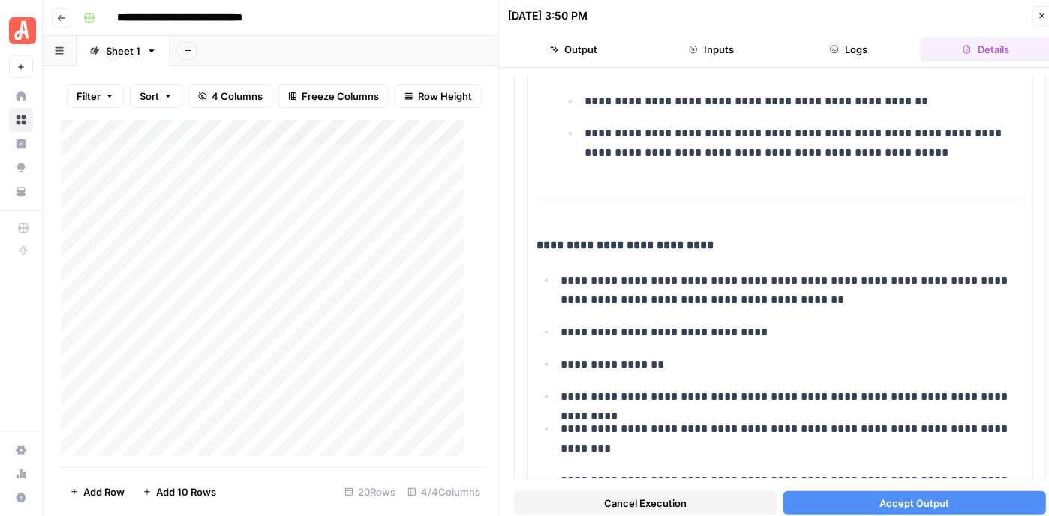
click at [903, 496] on span "Accept Output" at bounding box center [914, 503] width 70 height 15
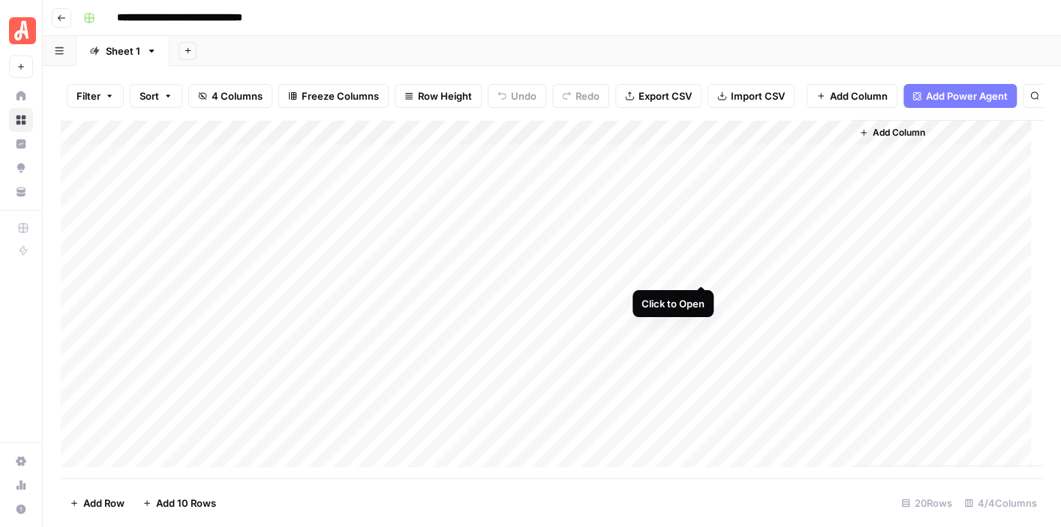
click at [699, 274] on div "Add Column" at bounding box center [552, 293] width 982 height 347
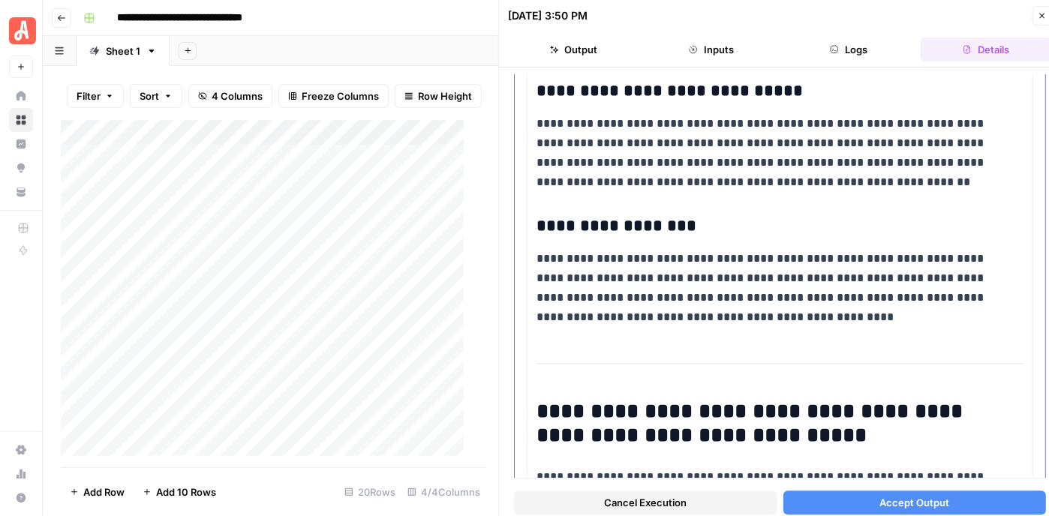
scroll to position [1478, 0]
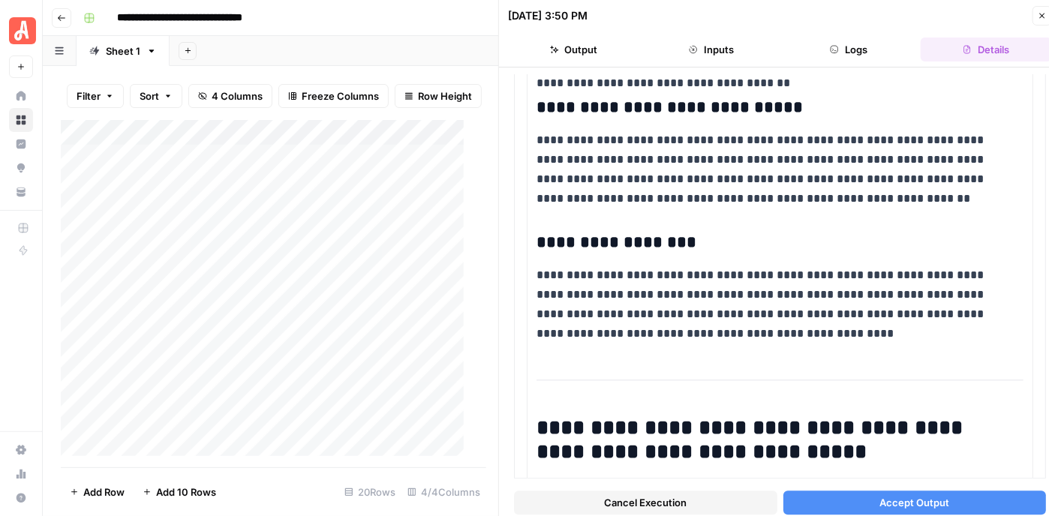
click at [924, 498] on span "Accept Output" at bounding box center [914, 503] width 70 height 15
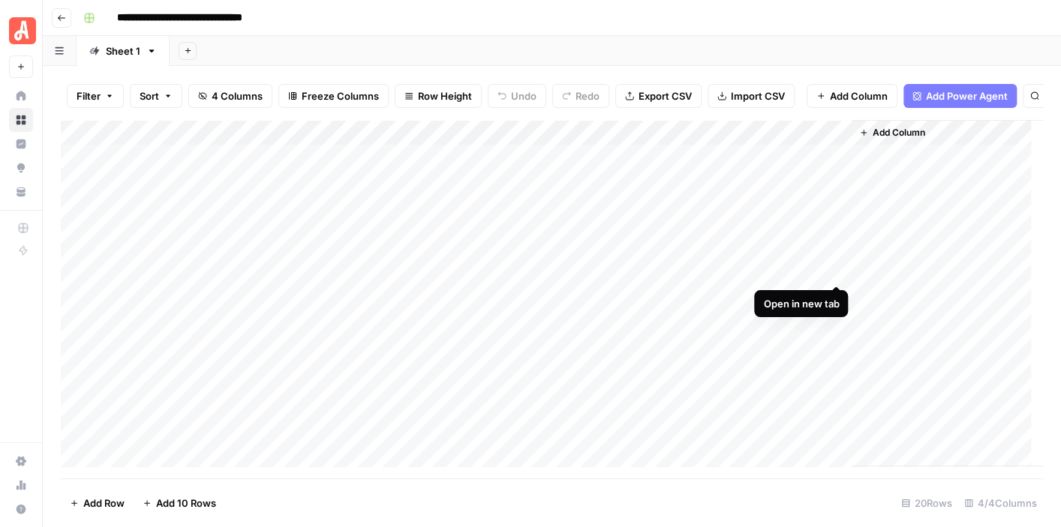
click at [835, 268] on div "Add Column" at bounding box center [552, 293] width 982 height 347
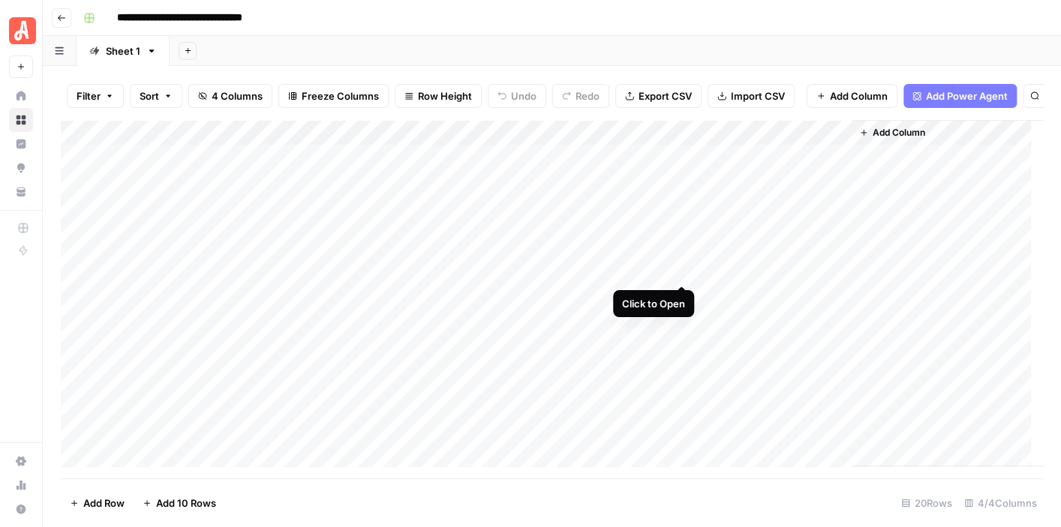
click at [678, 268] on div "Add Column" at bounding box center [552, 293] width 982 height 347
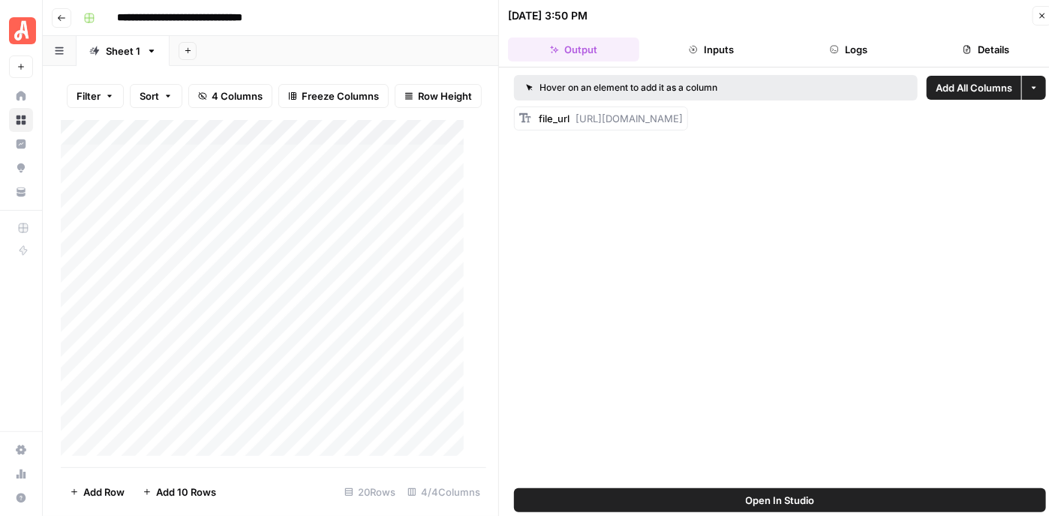
click at [819, 496] on button "Open In Studio" at bounding box center [780, 500] width 532 height 24
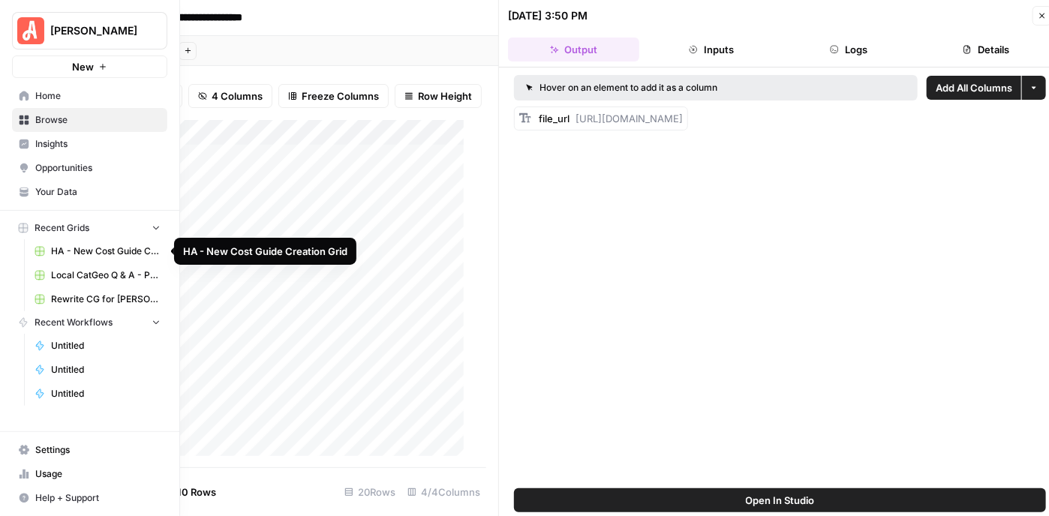
click at [83, 245] on span "HA - New Cost Guide Creation Grid" at bounding box center [106, 252] width 110 height 14
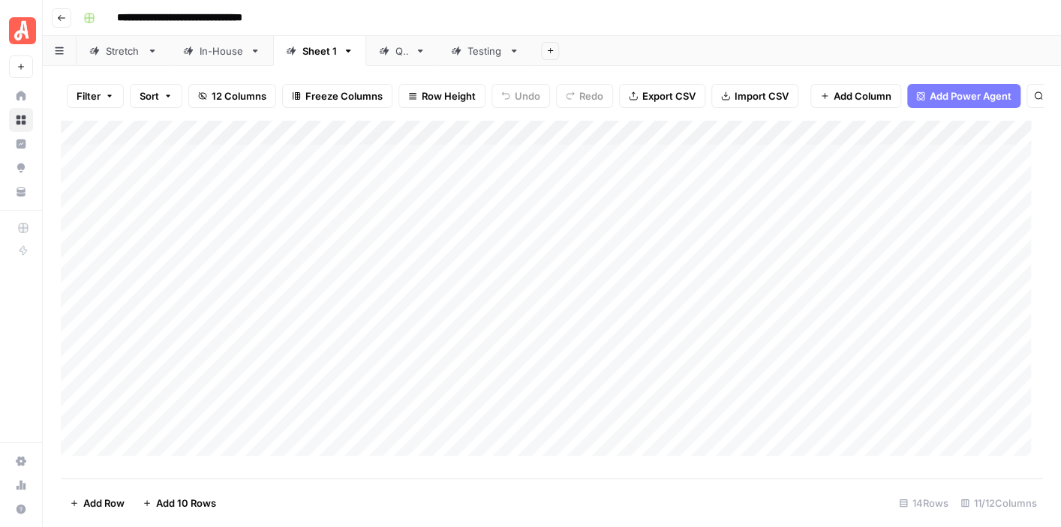
click at [696, 147] on div "Add Column" at bounding box center [552, 293] width 982 height 347
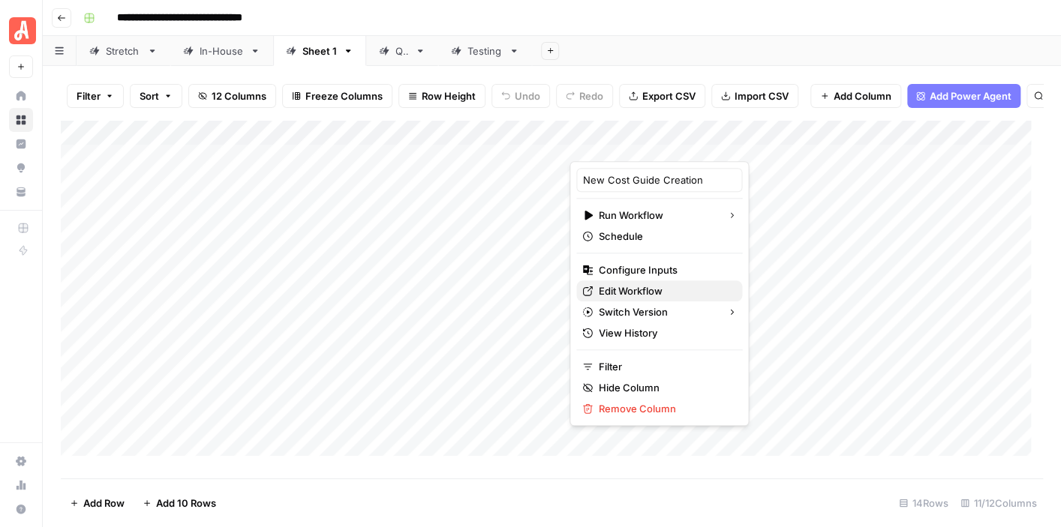
click at [663, 290] on span "Edit Workflow" at bounding box center [664, 291] width 131 height 15
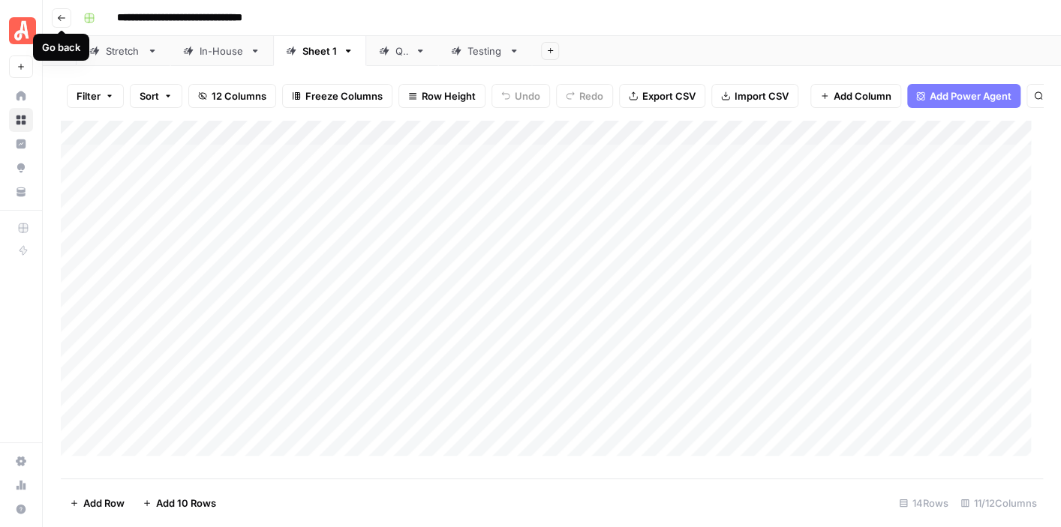
click at [59, 18] on icon "button" at bounding box center [61, 18] width 9 height 9
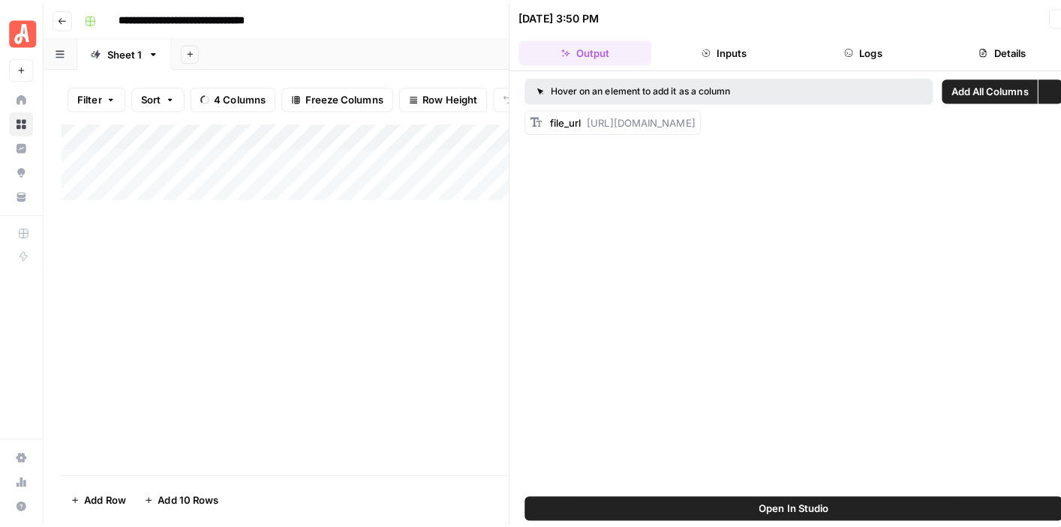
scroll to position [77, 0]
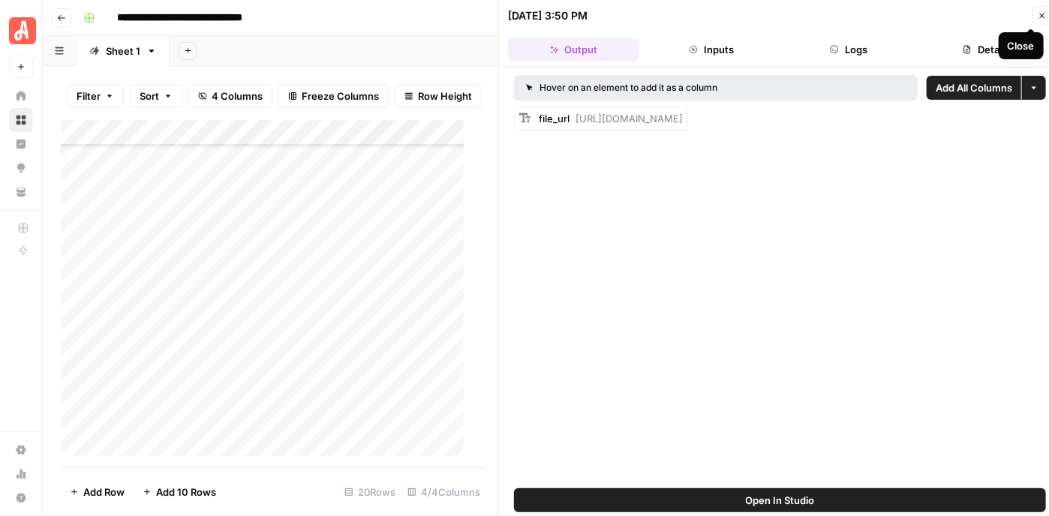
click at [1035, 18] on button "Close" at bounding box center [1042, 16] width 20 height 20
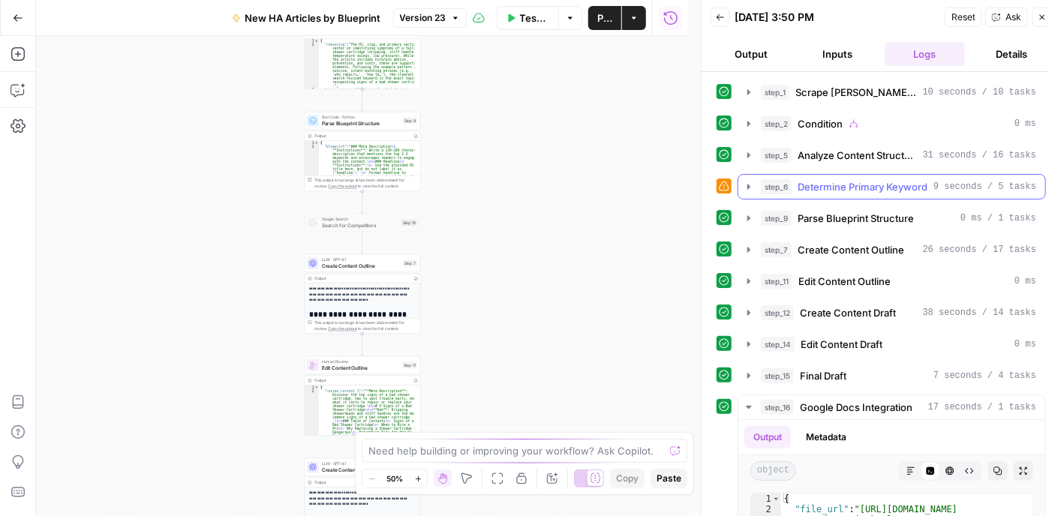
click at [747, 183] on icon "button" at bounding box center [749, 187] width 12 height 12
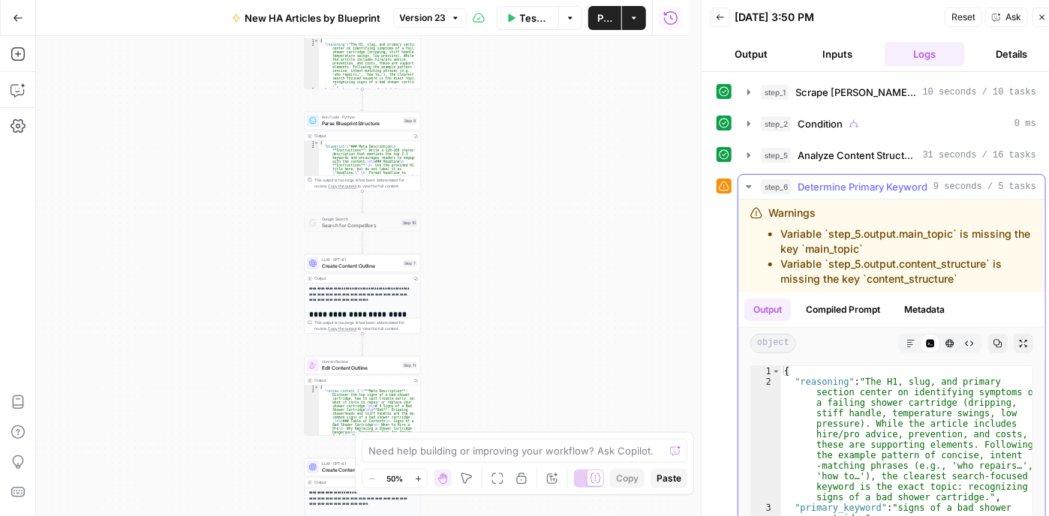
click at [748, 181] on icon "button" at bounding box center [749, 187] width 12 height 12
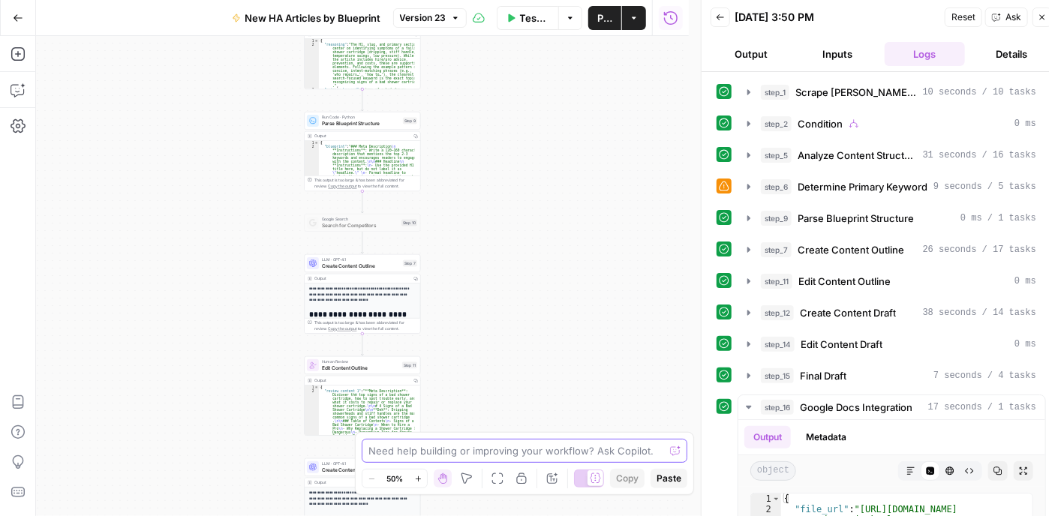
click at [523, 449] on textarea at bounding box center [516, 450] width 296 height 15
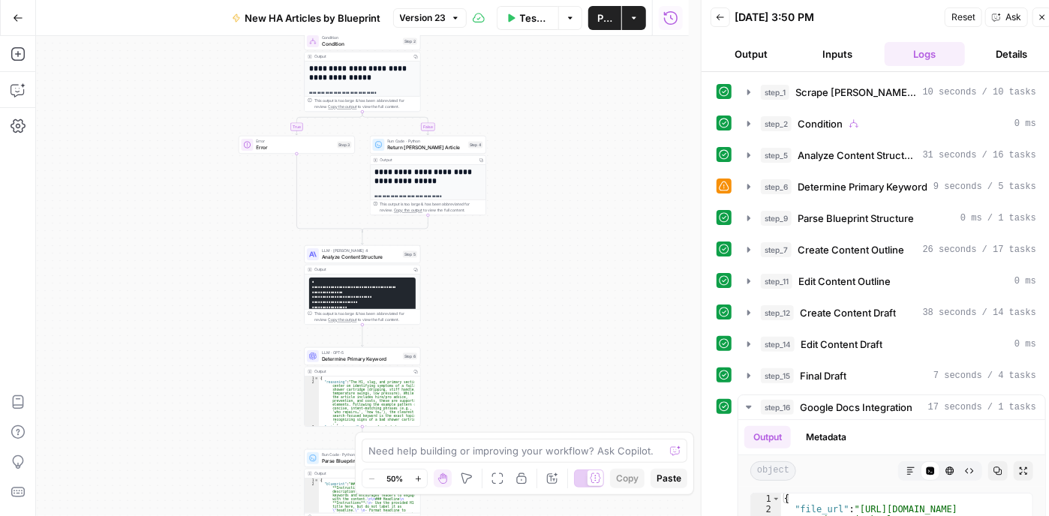
click at [422, 484] on button "Zoom In" at bounding box center [418, 479] width 18 height 18
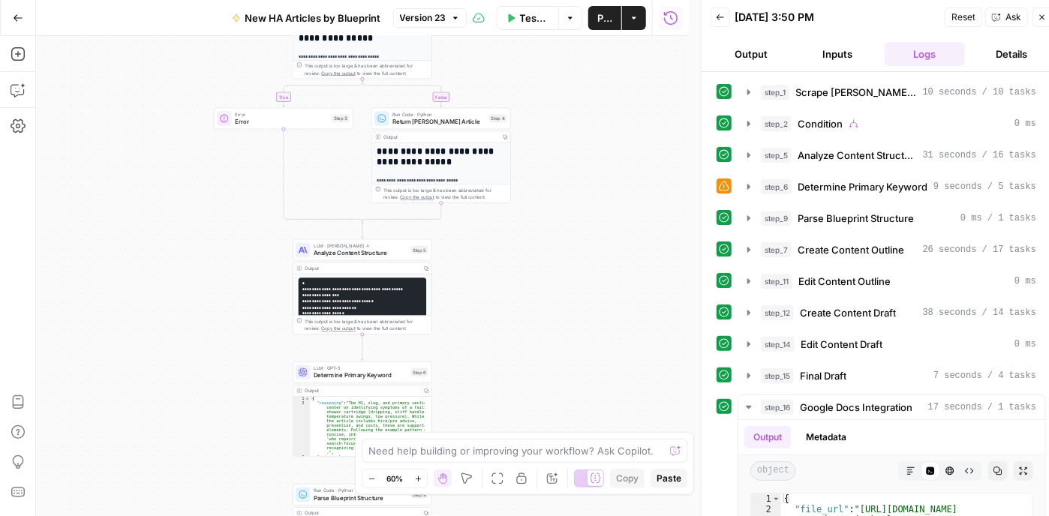
click at [422, 484] on button "Zoom In" at bounding box center [418, 479] width 18 height 18
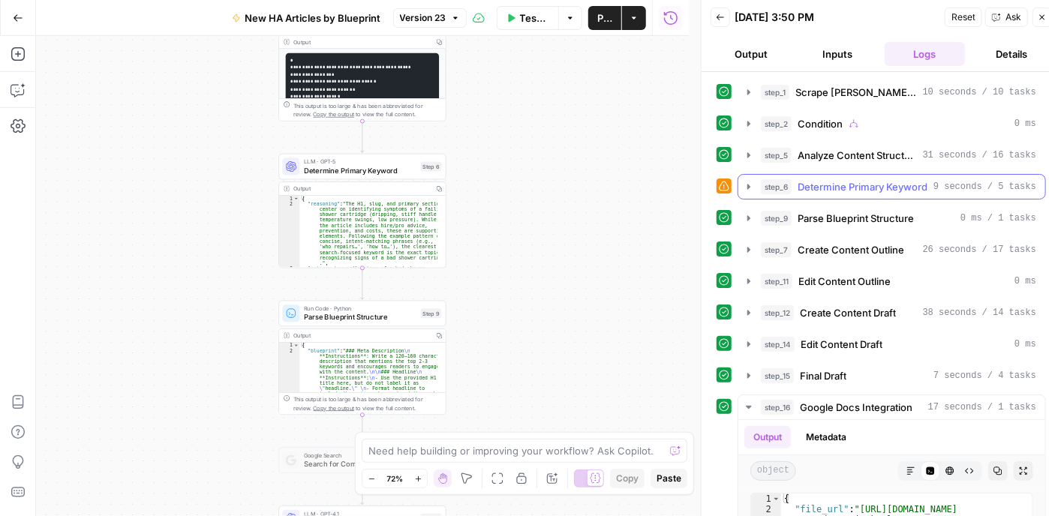
click at [738, 185] on button "step_6 Determine Primary Keyword 9 seconds / 5 tasks" at bounding box center [891, 187] width 307 height 24
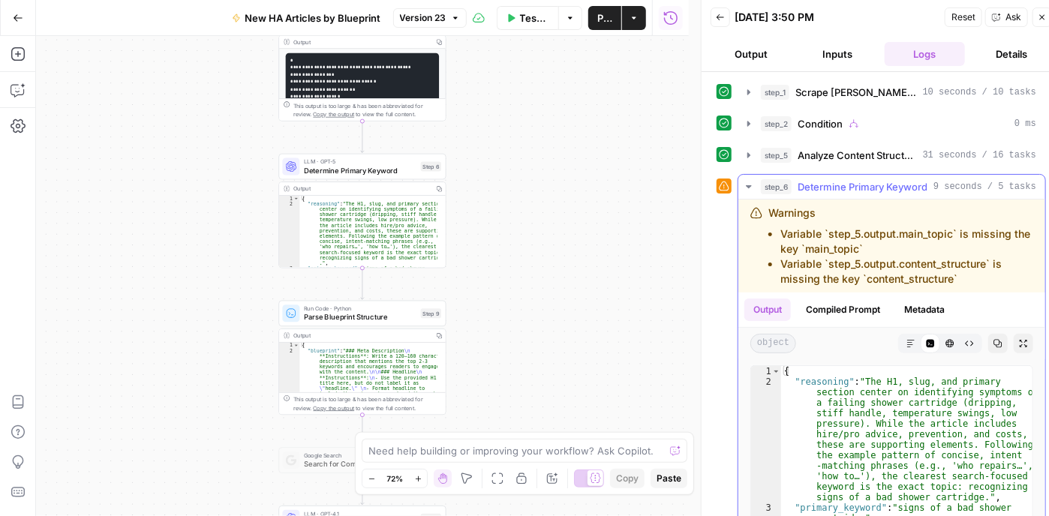
click at [744, 185] on icon "button" at bounding box center [749, 187] width 12 height 12
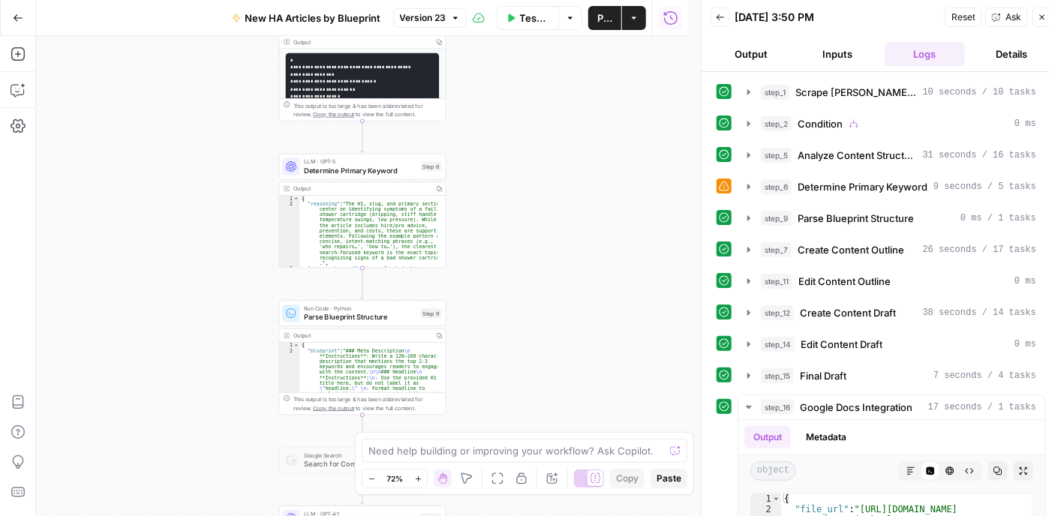
click at [395, 176] on div "LLM · GPT-5 Determine Primary Keyword Step 6 Copy step Delete step Add Note Test" at bounding box center [361, 167] width 167 height 26
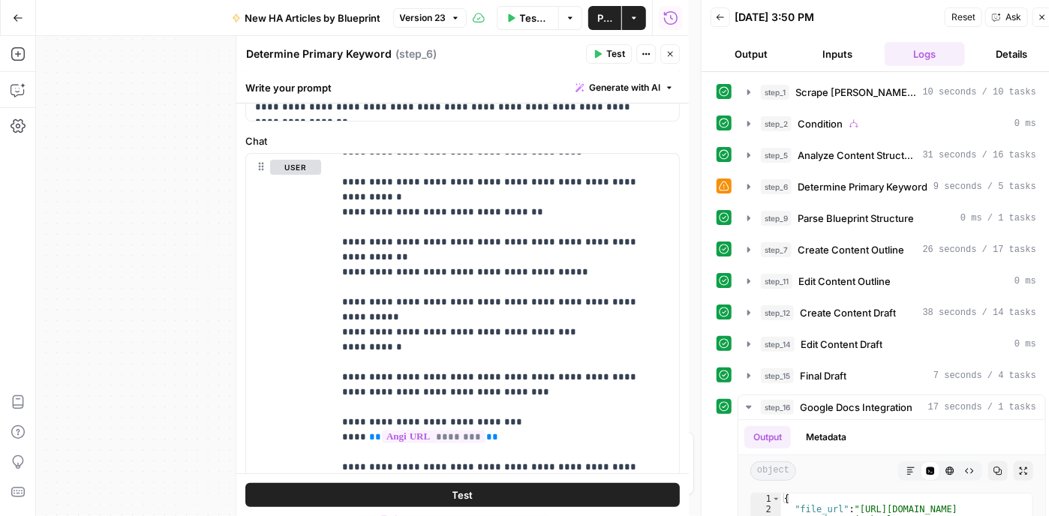
scroll to position [299, 0]
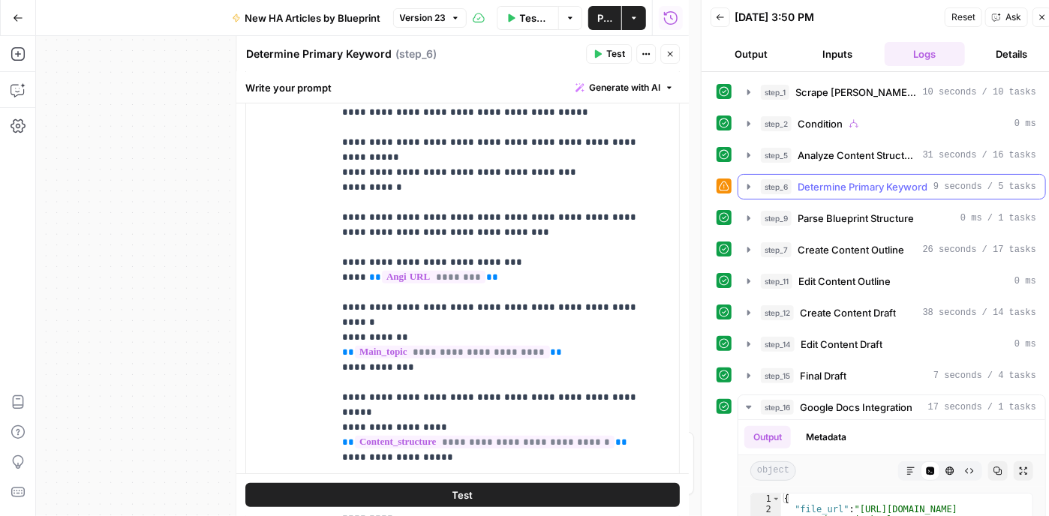
click at [747, 186] on icon "button" at bounding box center [748, 186] width 3 height 5
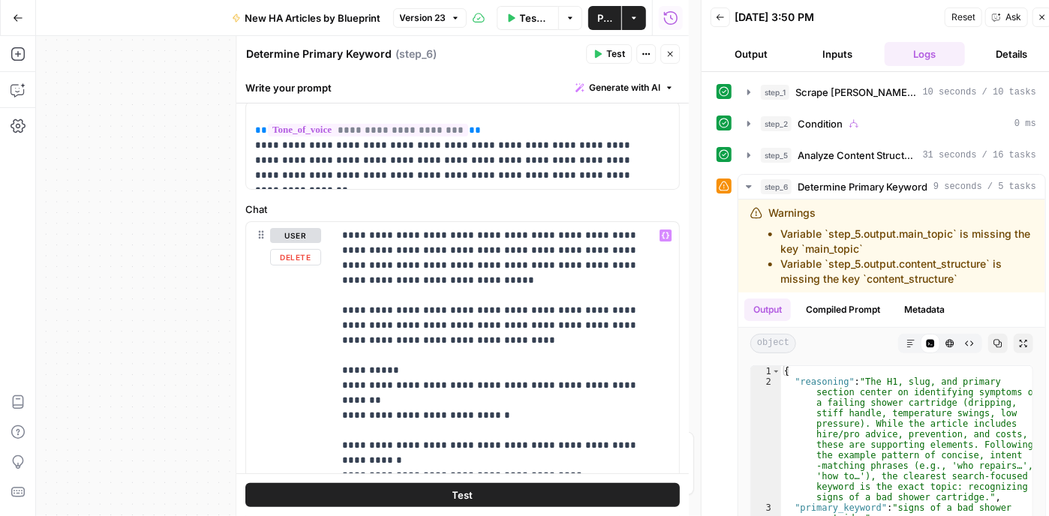
scroll to position [0, 0]
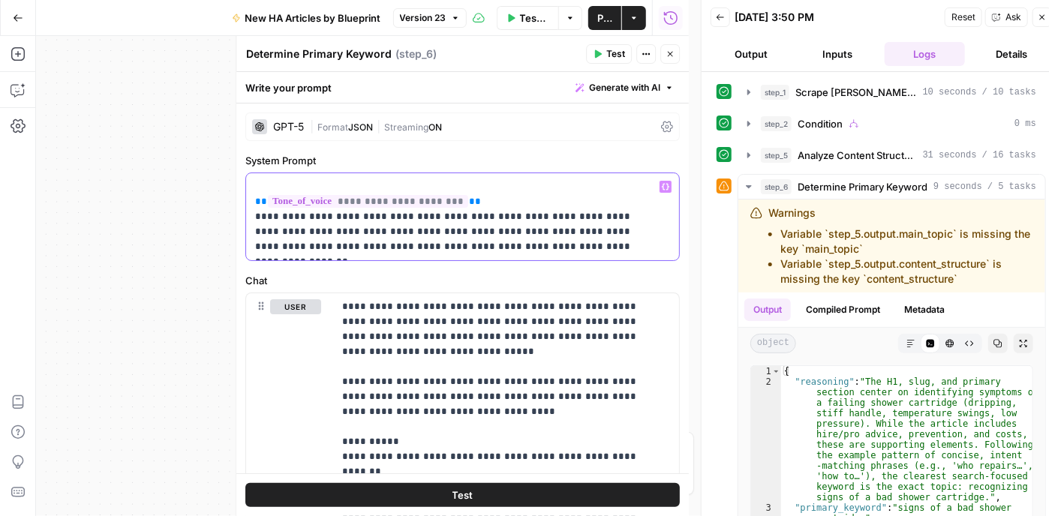
click at [548, 247] on p "**********" at bounding box center [457, 216] width 404 height 75
drag, startPoint x: 467, startPoint y: 200, endPoint x: 232, endPoint y: 193, distance: 235.7
click at [236, 193] on div "**********" at bounding box center [462, 276] width 453 height 480
click at [493, 211] on p "**********" at bounding box center [457, 216] width 404 height 75
click at [669, 55] on icon "button" at bounding box center [670, 54] width 9 height 9
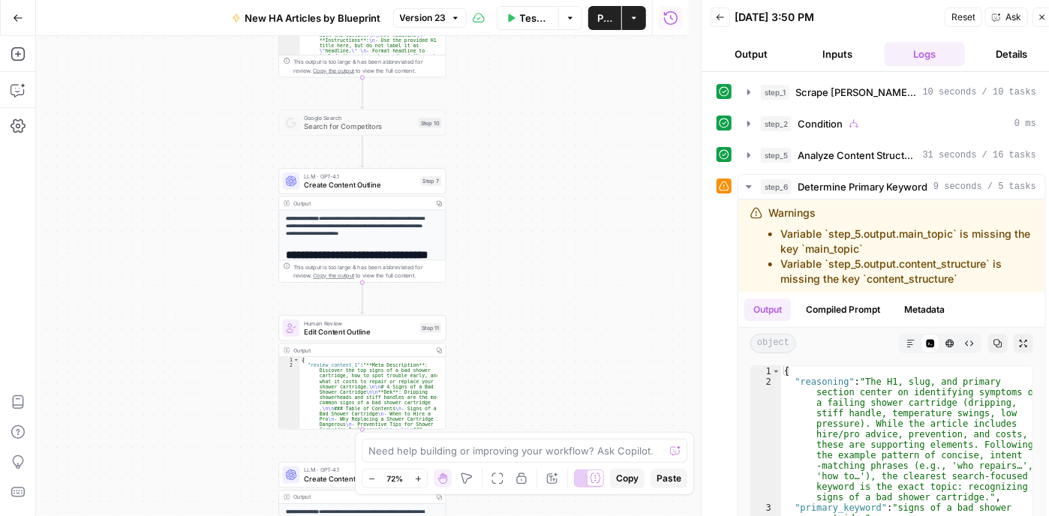
click at [318, 179] on span "Create Content Outline" at bounding box center [360, 184] width 113 height 11
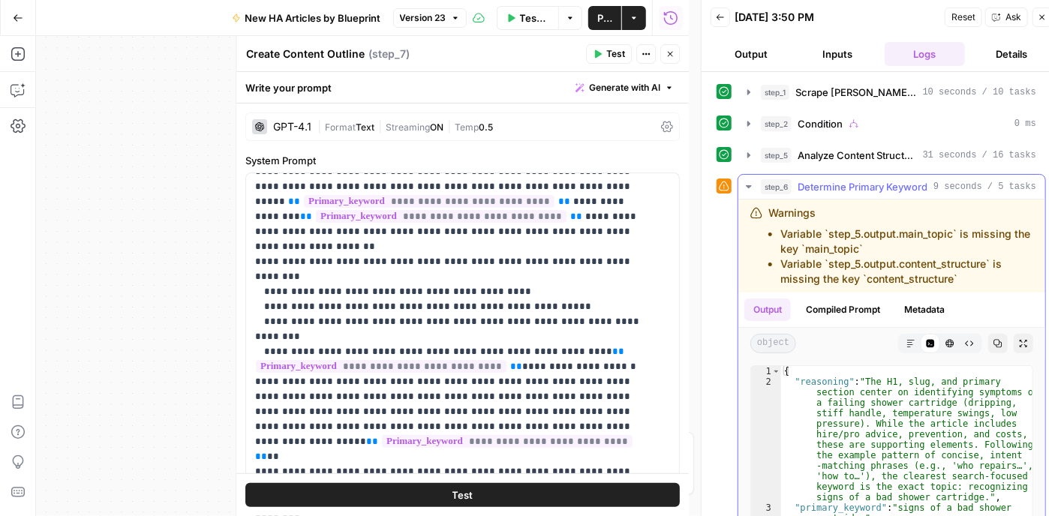
click at [750, 184] on icon "button" at bounding box center [749, 187] width 12 height 12
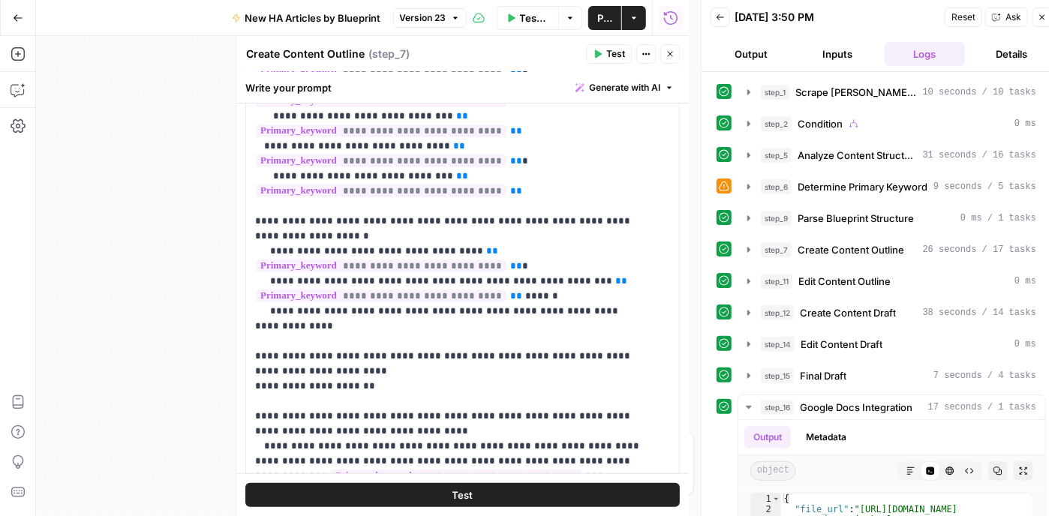
scroll to position [1034, 0]
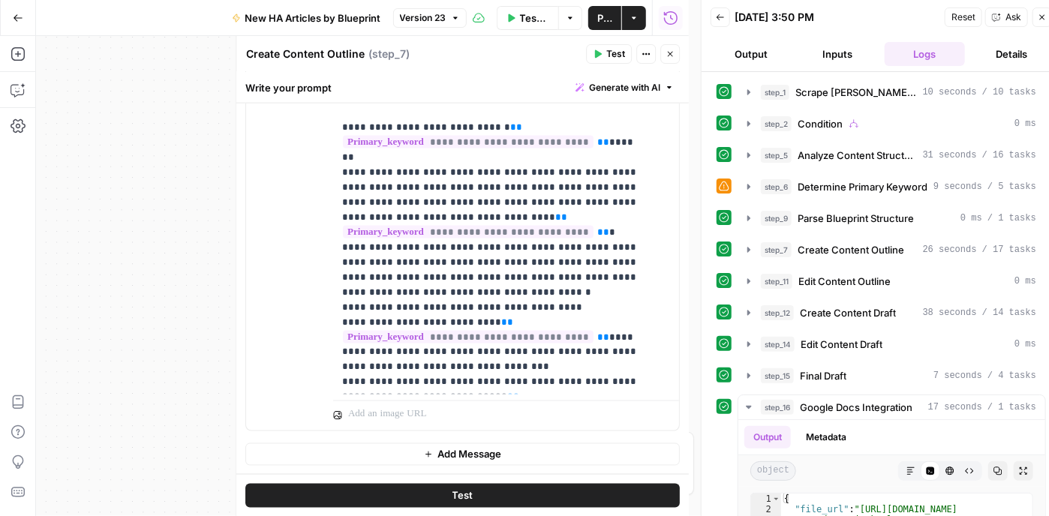
click at [672, 59] on button "Close" at bounding box center [670, 54] width 20 height 20
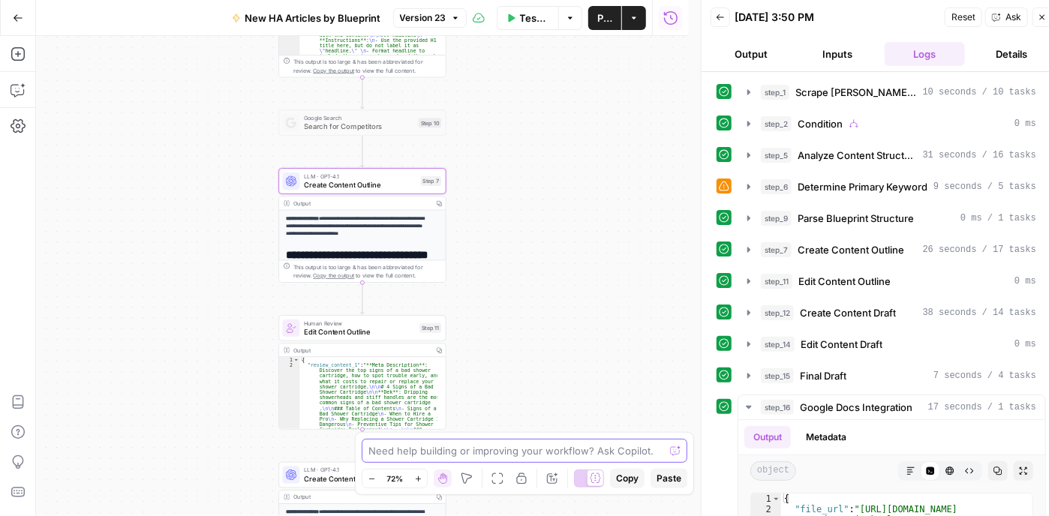
click at [428, 456] on textarea at bounding box center [516, 450] width 296 height 15
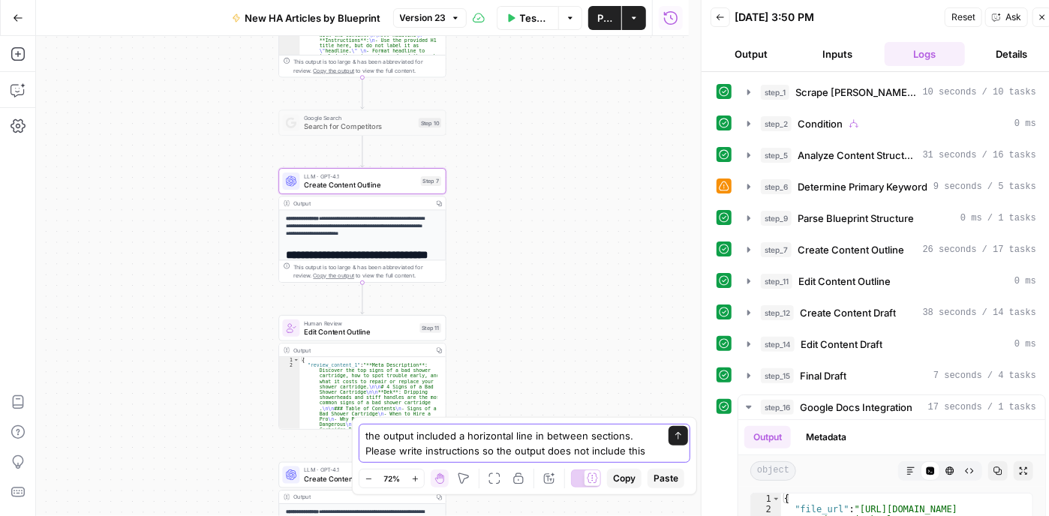
type textarea "the output included a horizontal line in between sections. Please write instruc…"
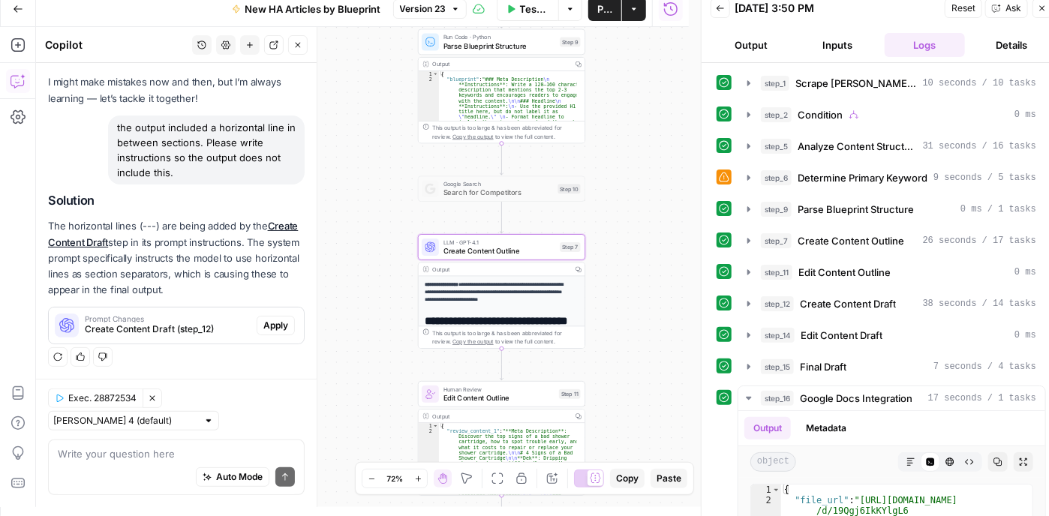
scroll to position [11, 0]
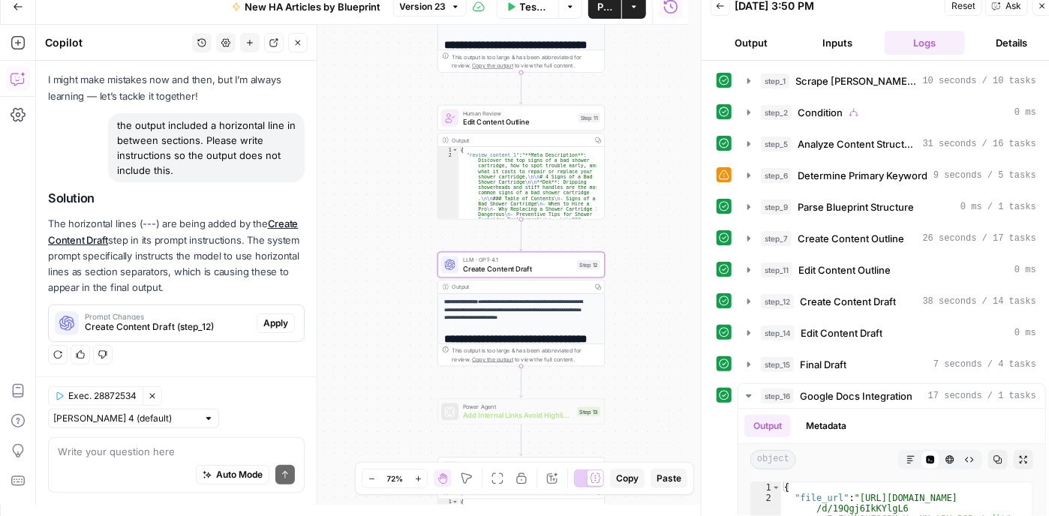
click at [168, 317] on span "Prompt Changes" at bounding box center [168, 317] width 166 height 8
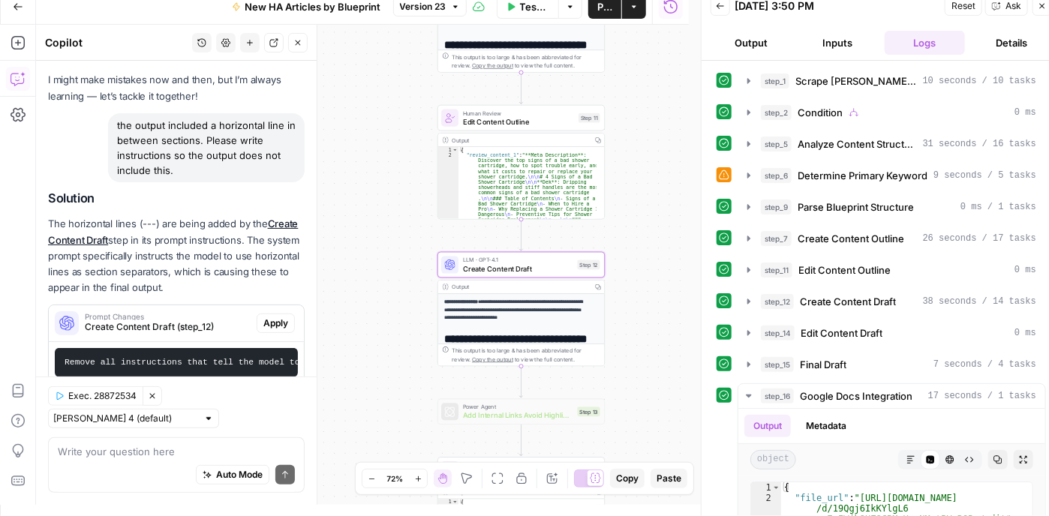
click at [263, 323] on span "Apply" at bounding box center [275, 324] width 25 height 14
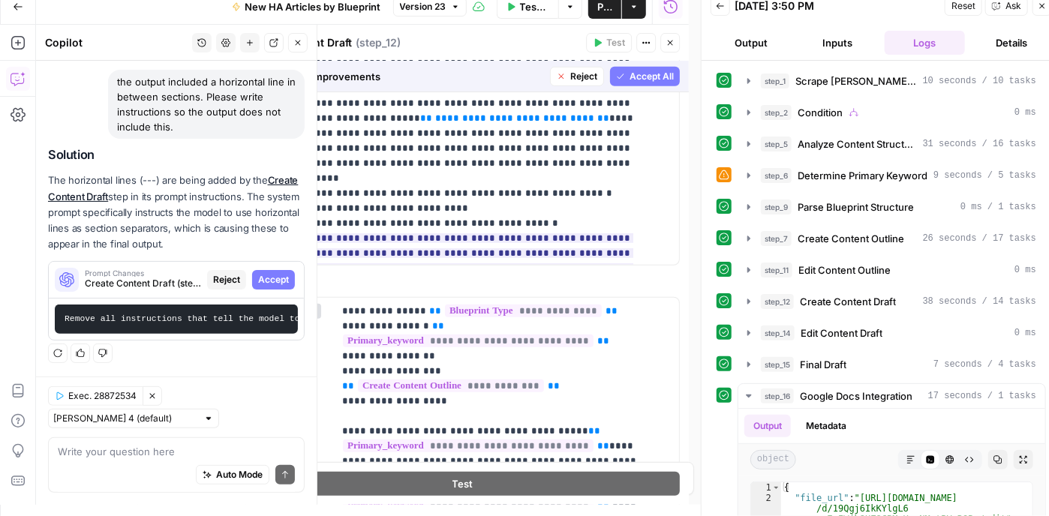
scroll to position [225, 0]
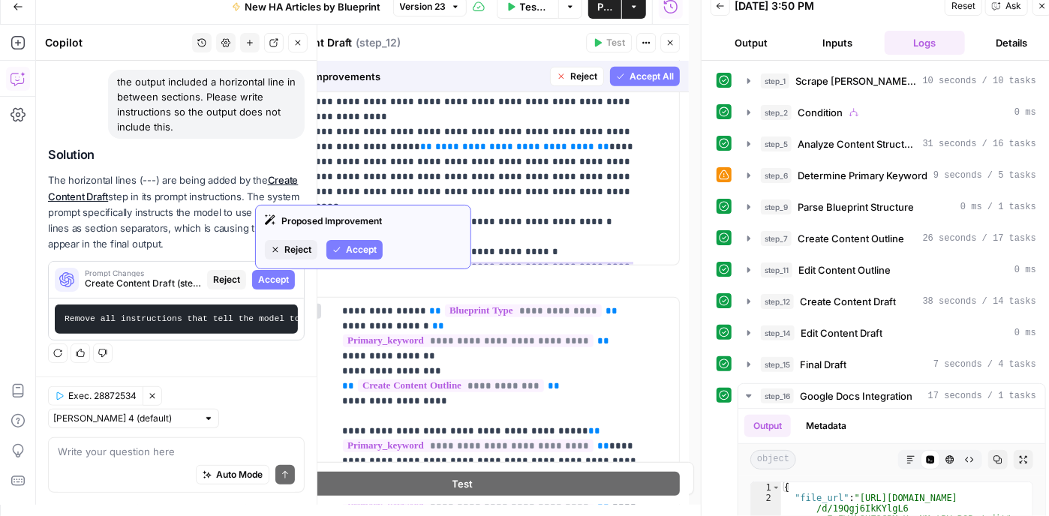
click at [363, 248] on span "Accept" at bounding box center [361, 250] width 31 height 14
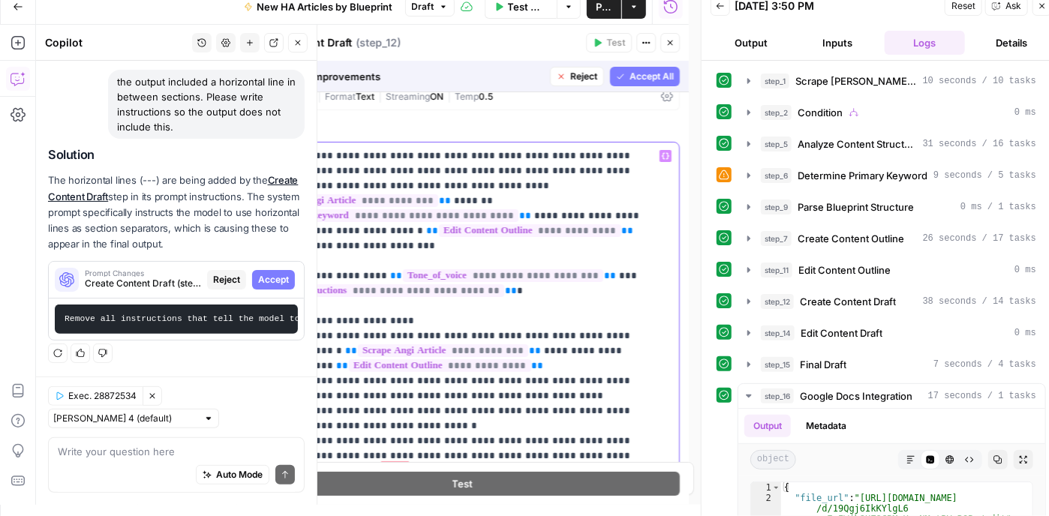
scroll to position [0, 0]
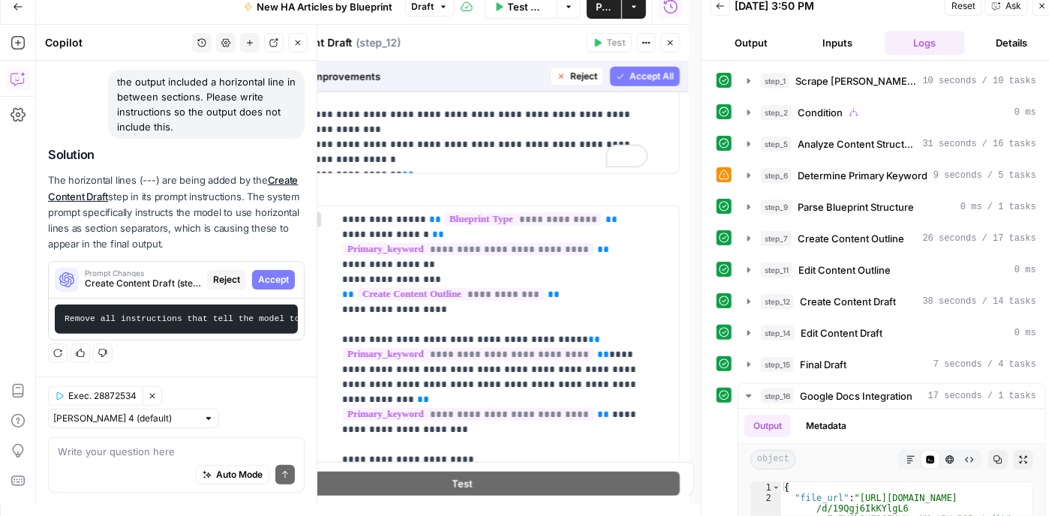
click at [630, 72] on span "Accept All" at bounding box center [652, 77] width 44 height 14
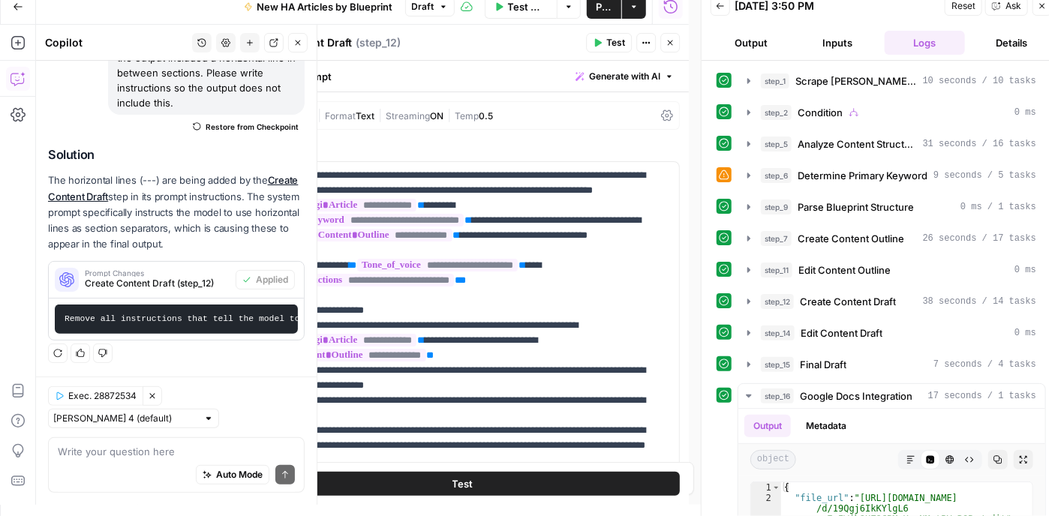
click at [1041, 7] on icon "button" at bounding box center [1042, 6] width 5 height 5
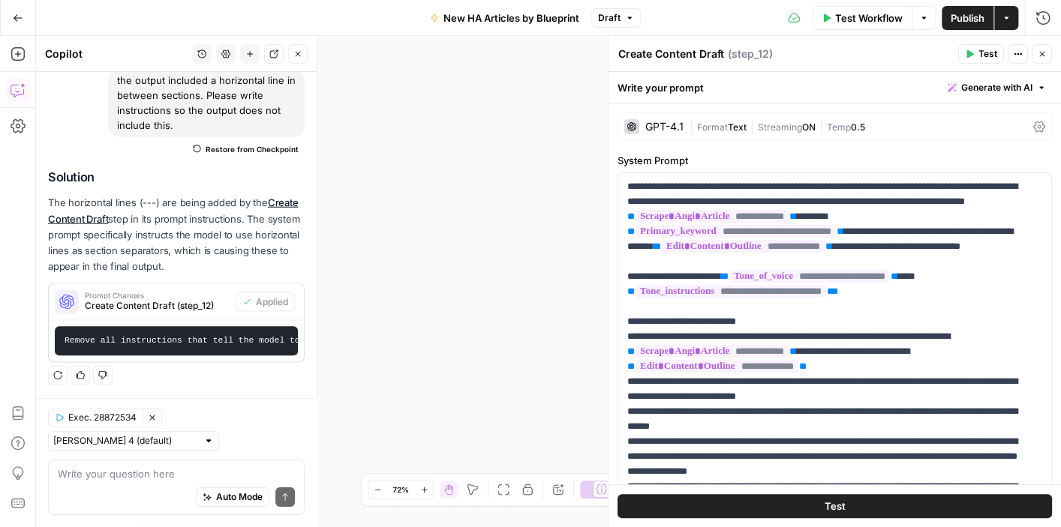
scroll to position [134, 0]
click at [960, 12] on span "Publish" at bounding box center [968, 18] width 34 height 15
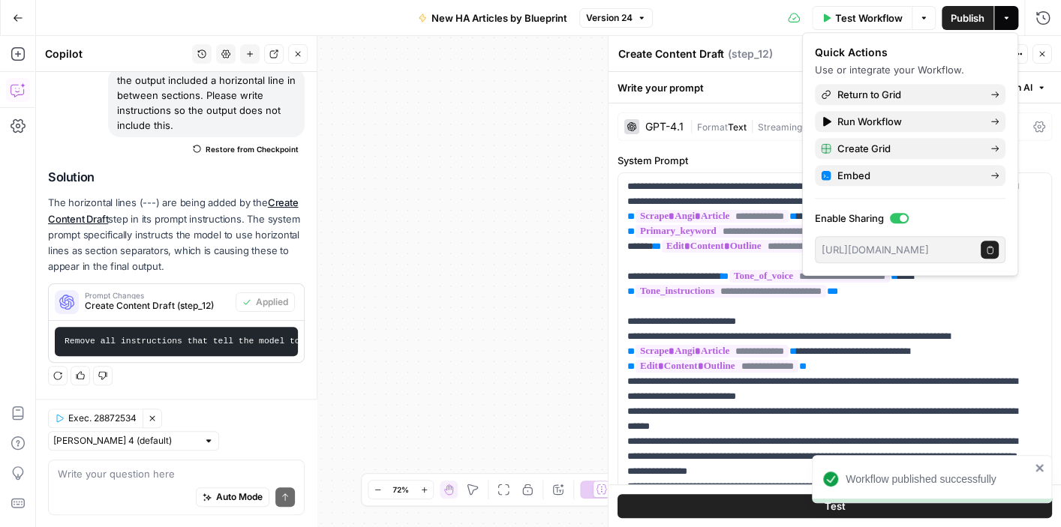
click at [473, 212] on div "**********" at bounding box center [548, 281] width 1025 height 491
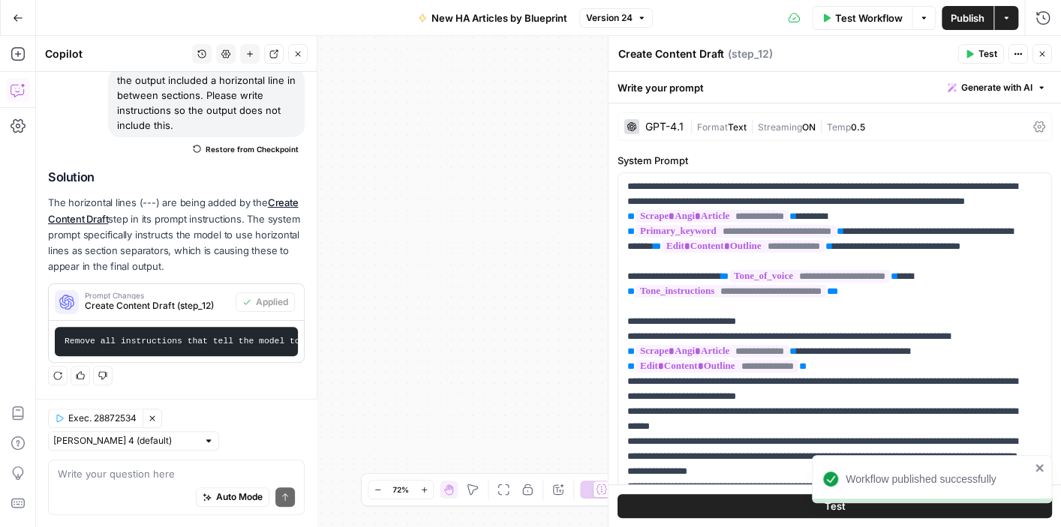
click at [1041, 56] on icon "button" at bounding box center [1042, 54] width 9 height 9
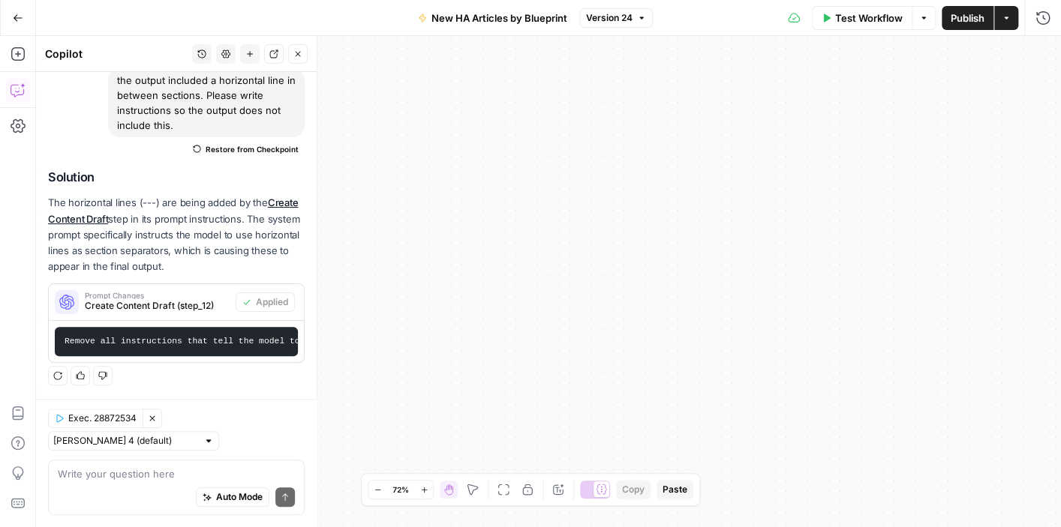
click at [14, 22] on icon "button" at bounding box center [18, 18] width 11 height 11
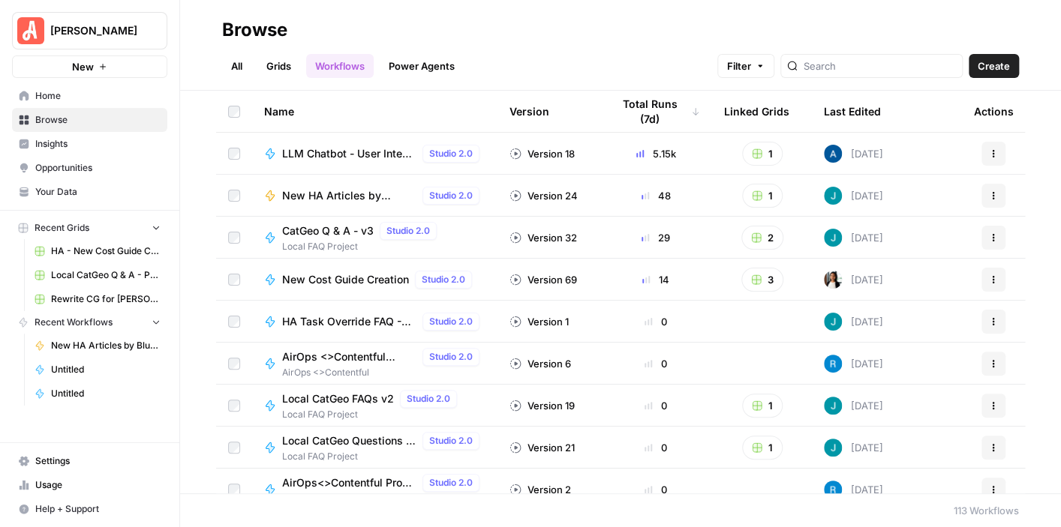
click at [368, 188] on span "New HA Articles by Blueprint" at bounding box center [349, 195] width 134 height 15
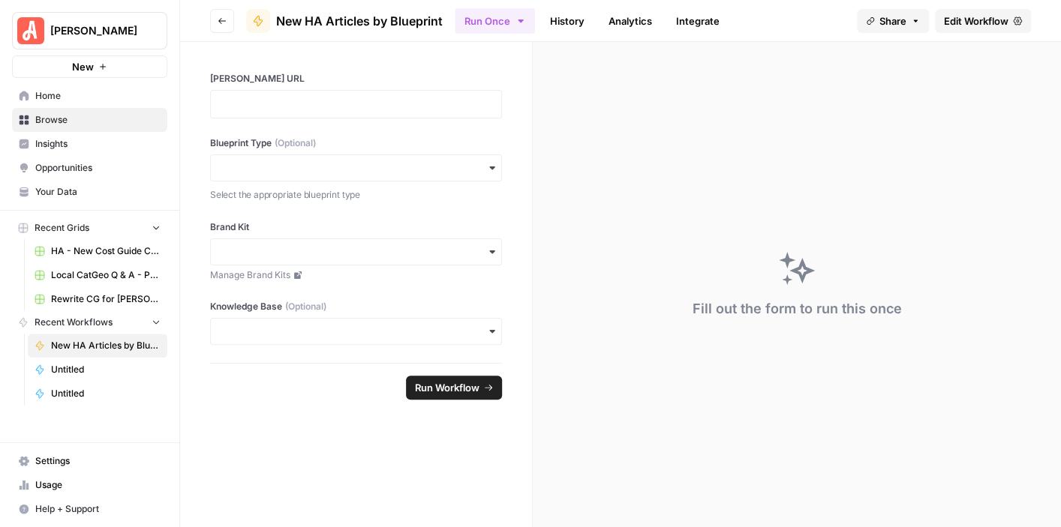
click at [959, 21] on span "Edit Workflow" at bounding box center [976, 21] width 65 height 15
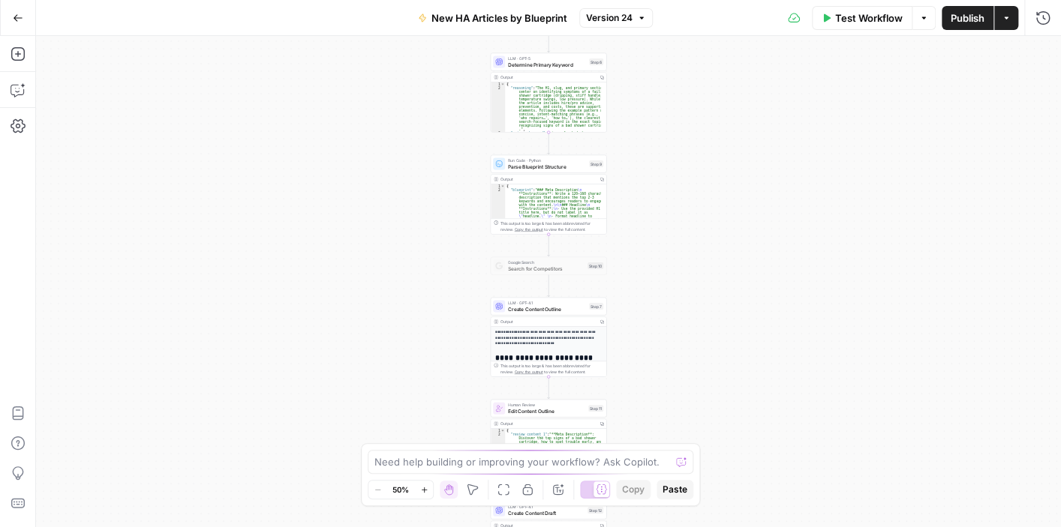
click at [861, 24] on span "Test Workflow" at bounding box center [869, 18] width 68 height 15
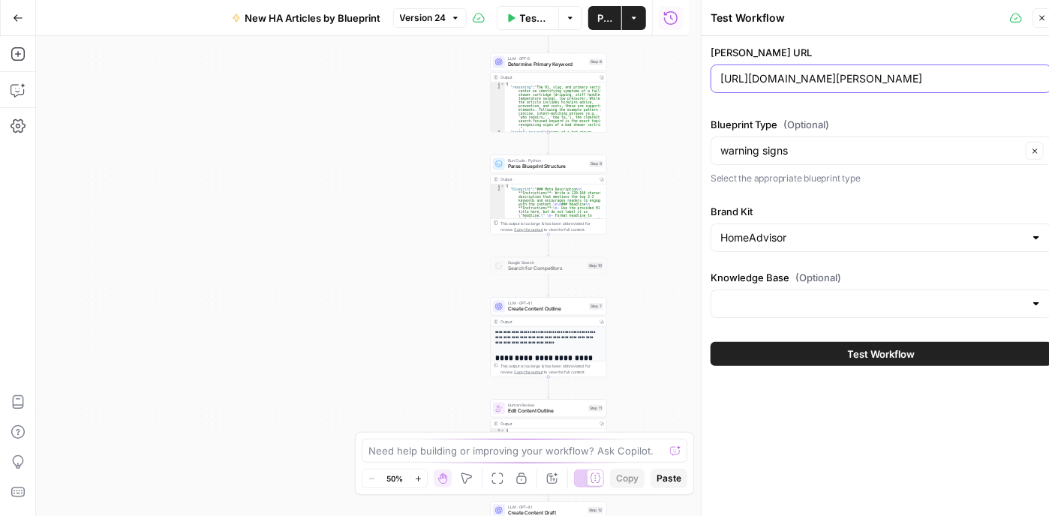
click at [858, 82] on input "https://www.angi.com/articles/signs-of-bad-shower-cartridge.htm" at bounding box center [881, 78] width 322 height 15
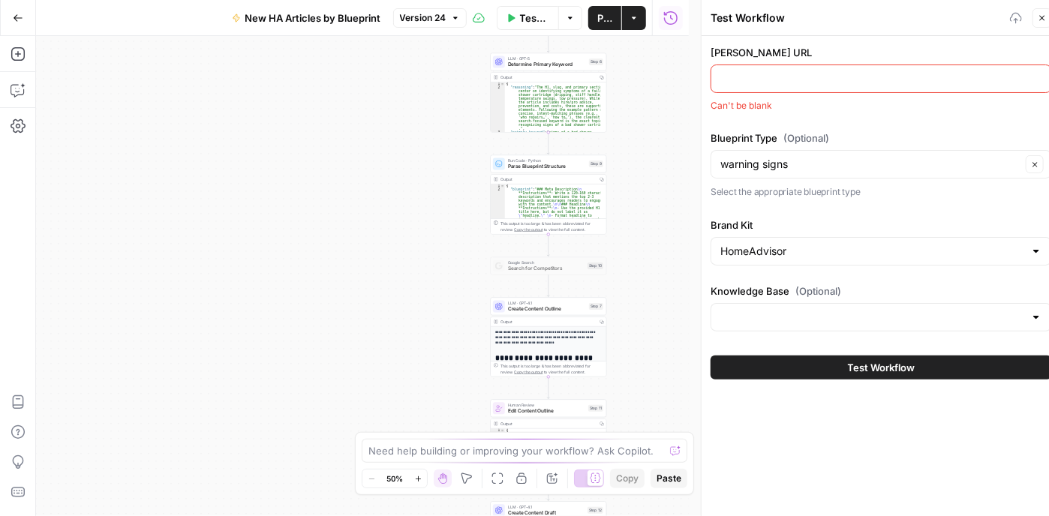
paste input "https://www.angi.com/articles/signs-ceiling-fan-will-fall.htm"
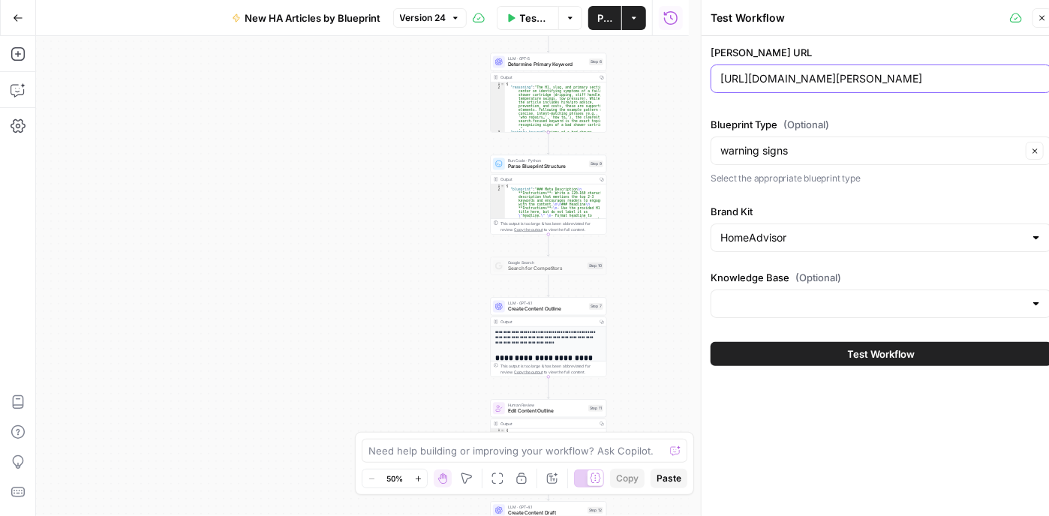
type input "https://www.angi.com/articles/signs-ceiling-fan-will-fall.htm"
click at [954, 347] on button "Test Workflow" at bounding box center [881, 354] width 341 height 24
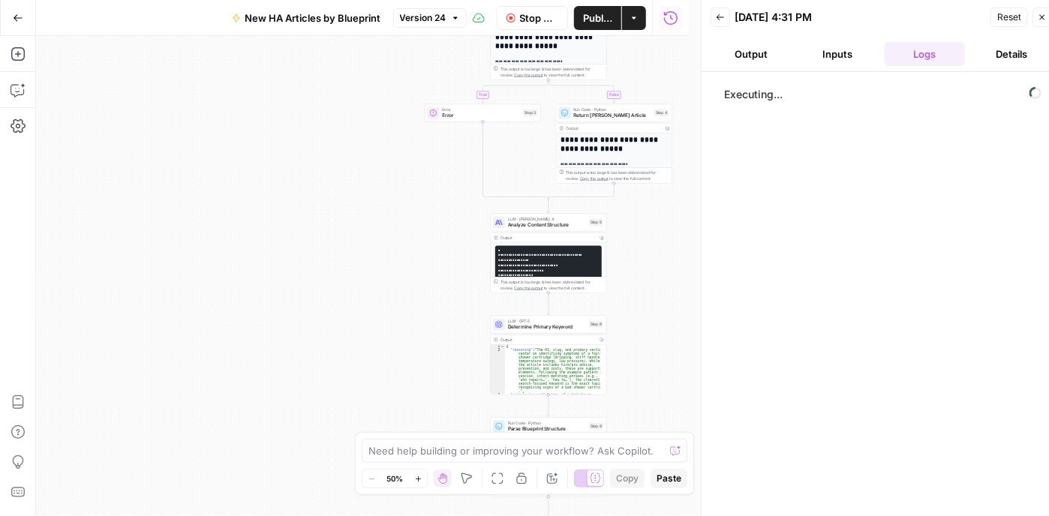
click at [1008, 9] on button "Reset" at bounding box center [1009, 18] width 38 height 20
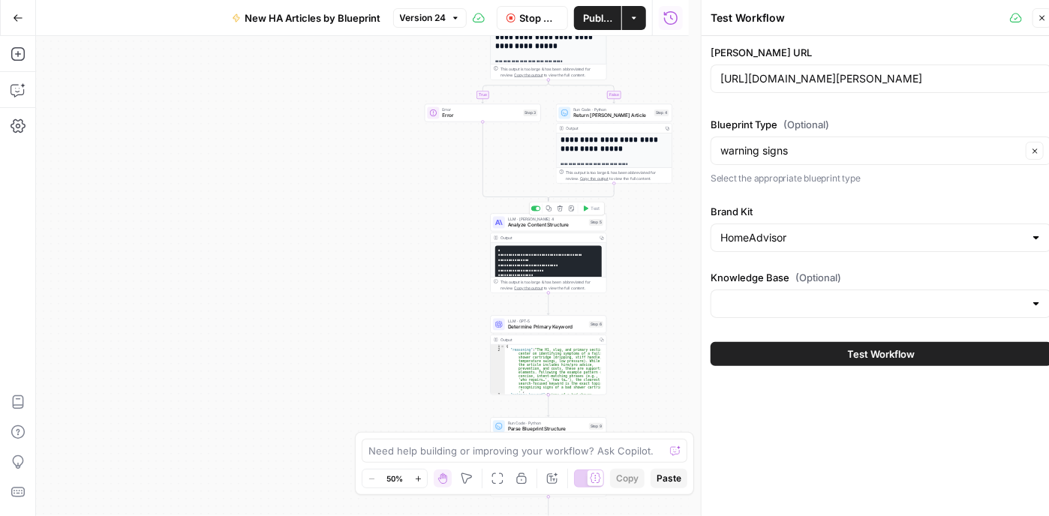
click at [513, 223] on span "Analyze Content Structure" at bounding box center [547, 225] width 78 height 8
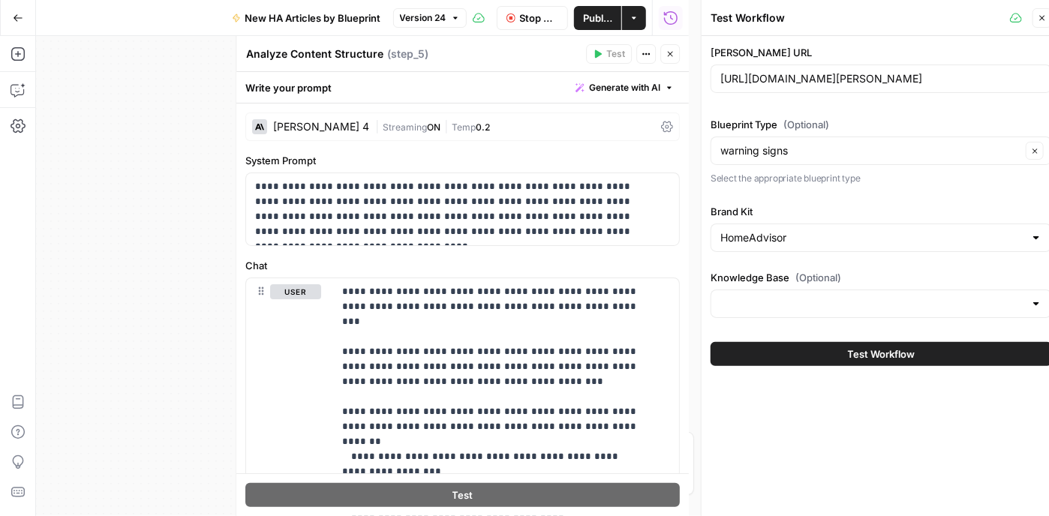
click at [339, 122] on div "Claude Sonnet 4" at bounding box center [321, 127] width 96 height 11
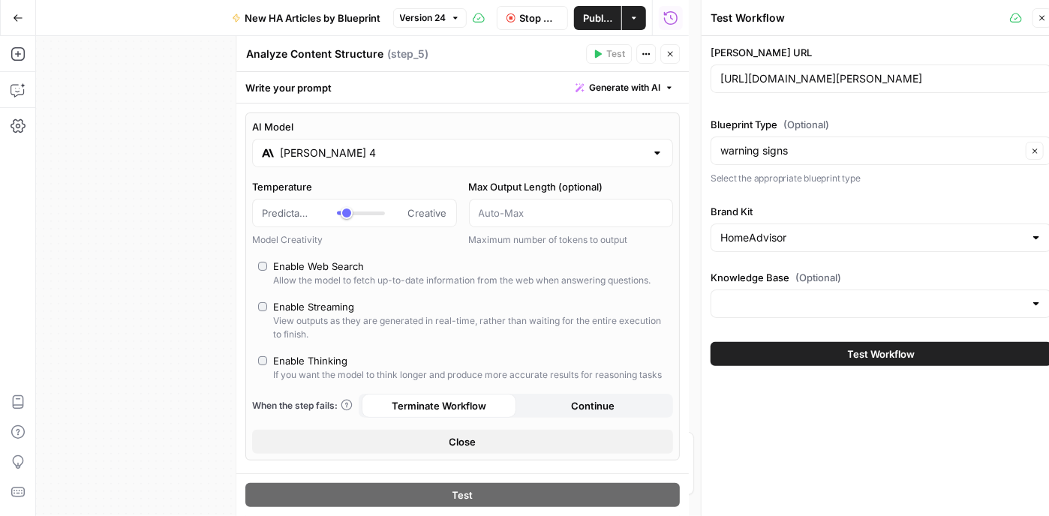
click at [339, 158] on input "Claude Sonnet 4" at bounding box center [462, 153] width 365 height 15
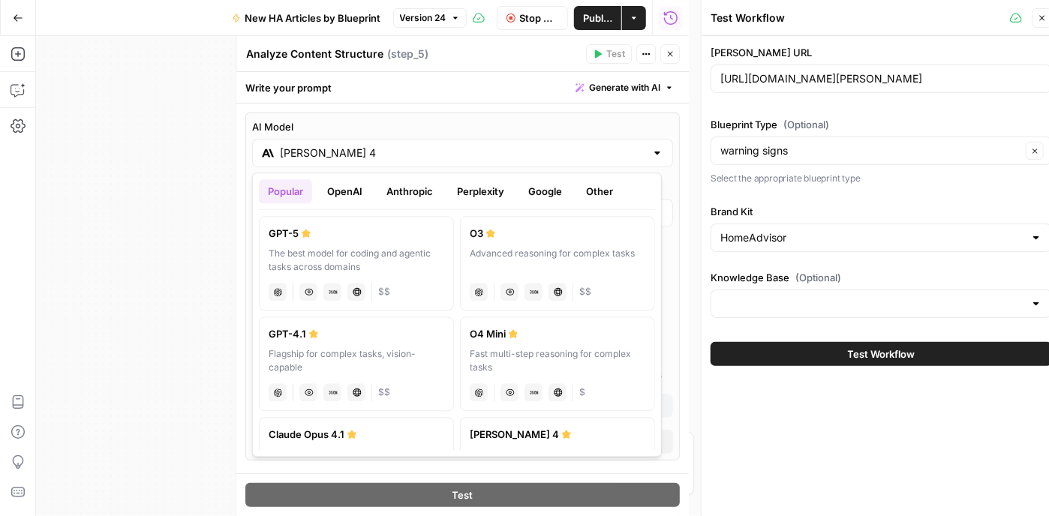
click at [369, 338] on div "GPT-4.1" at bounding box center [357, 333] width 176 height 15
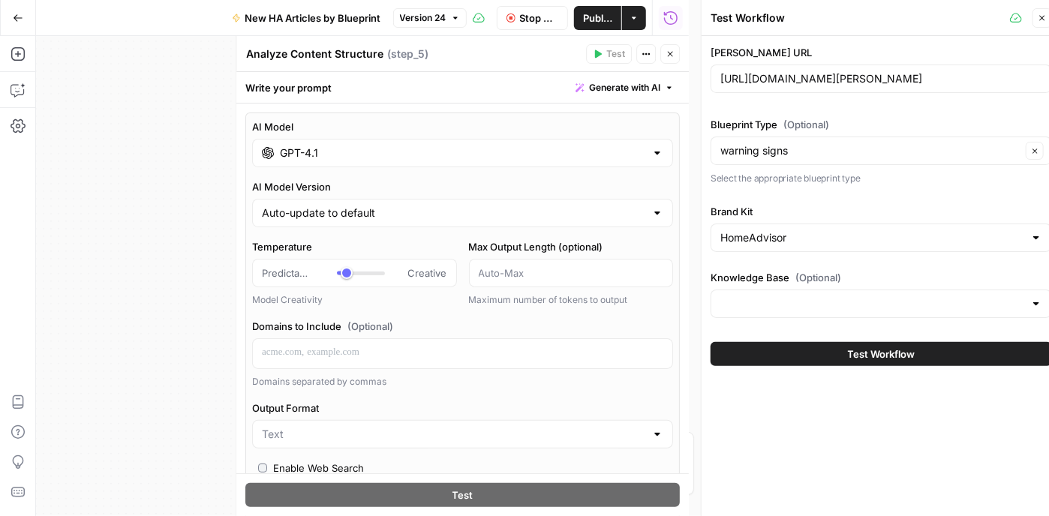
type input "GPT-4.1"
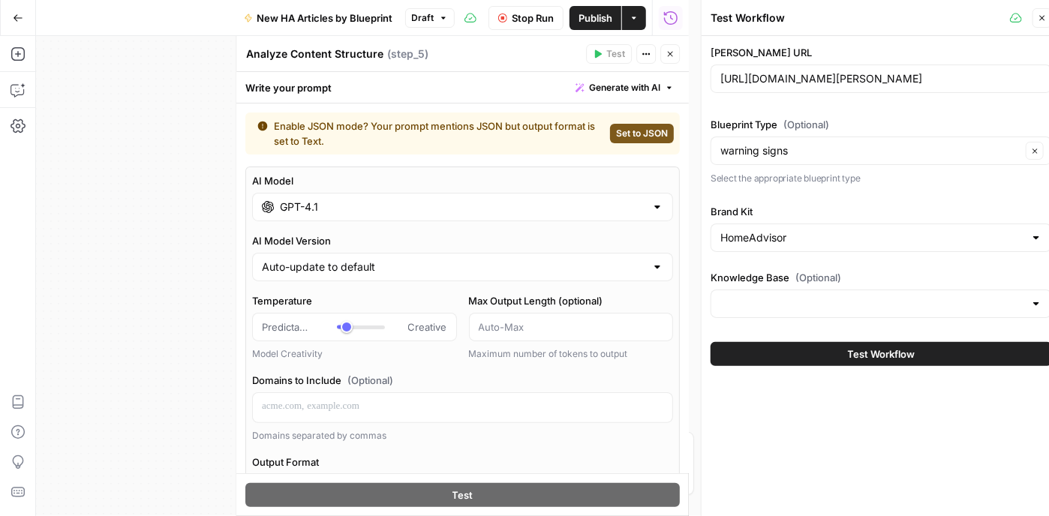
click at [617, 136] on span "Set to JSON" at bounding box center [642, 134] width 52 height 14
type input "JSON"
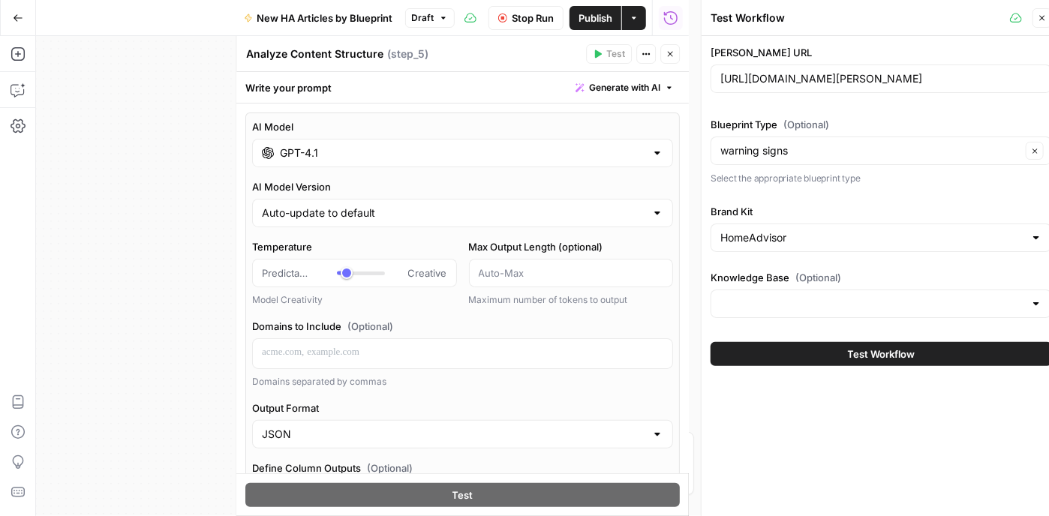
click at [518, 19] on span "Stop Run" at bounding box center [533, 18] width 42 height 15
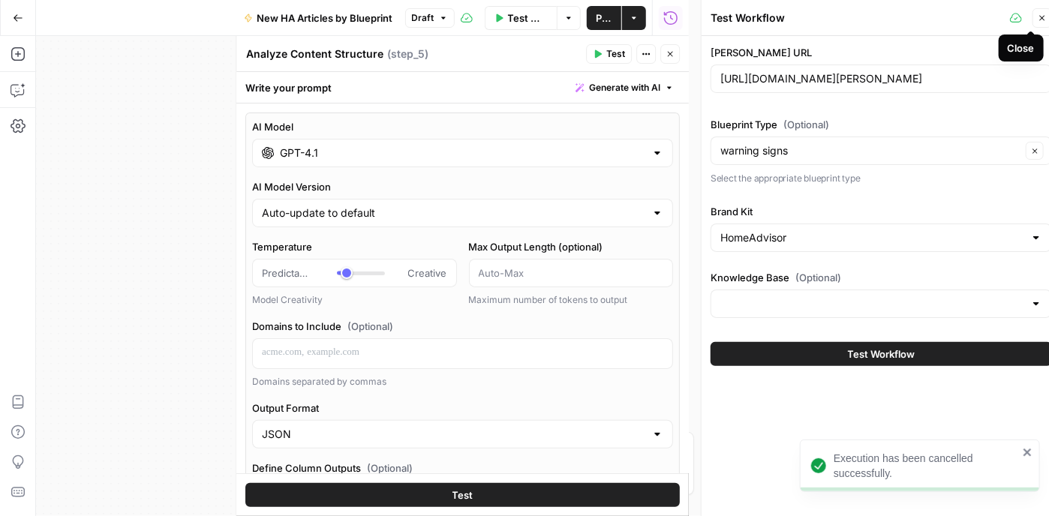
click at [1041, 14] on icon "button" at bounding box center [1042, 18] width 9 height 9
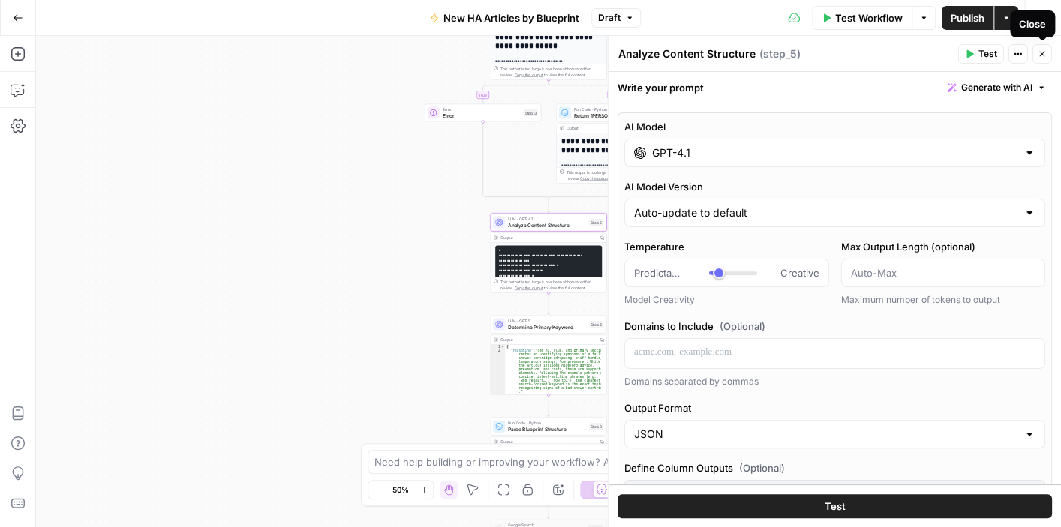
click at [1041, 53] on icon "button" at bounding box center [1042, 54] width 9 height 9
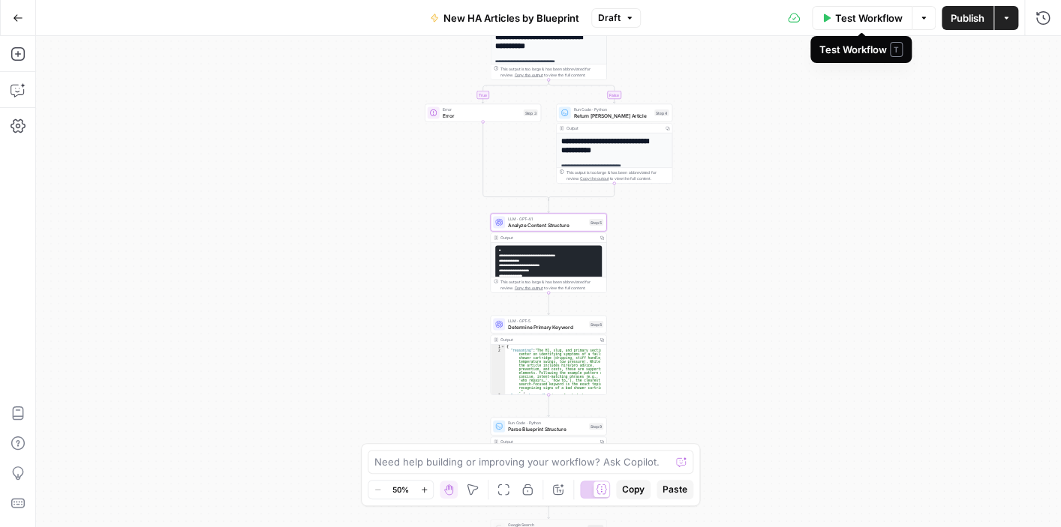
click at [843, 21] on span "Test Workflow" at bounding box center [869, 18] width 68 height 15
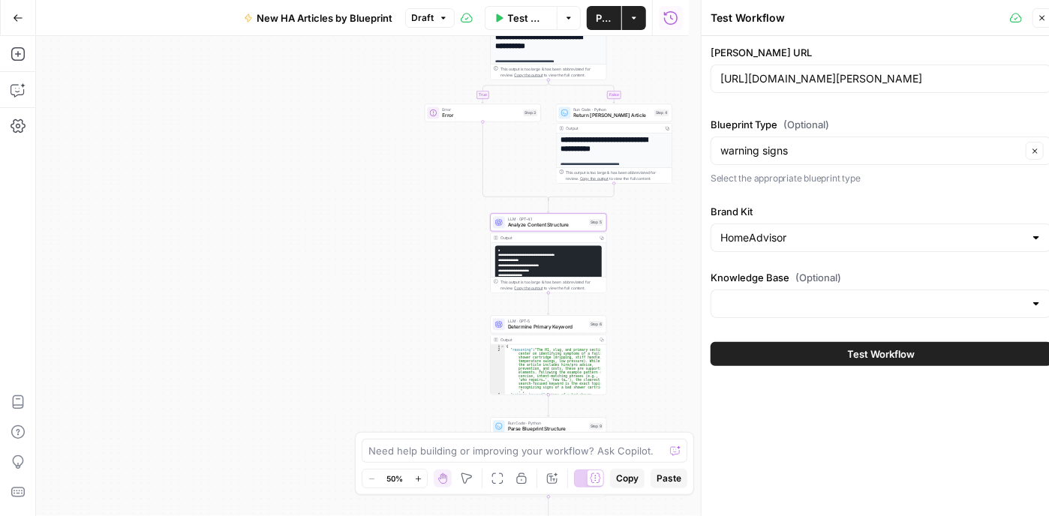
click at [850, 352] on span "Test Workflow" at bounding box center [882, 354] width 68 height 15
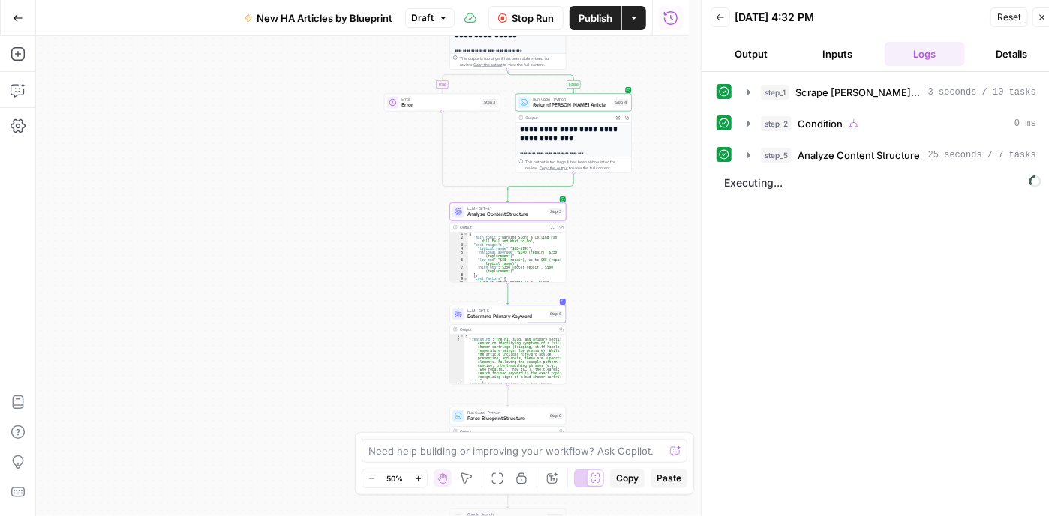
drag, startPoint x: 659, startPoint y: 244, endPoint x: 621, endPoint y: 233, distance: 39.9
click at [618, 233] on div "**********" at bounding box center [362, 276] width 653 height 480
click at [744, 145] on button "step_5 Analyze Content Structure 25 seconds / 7 tasks" at bounding box center [891, 155] width 307 height 24
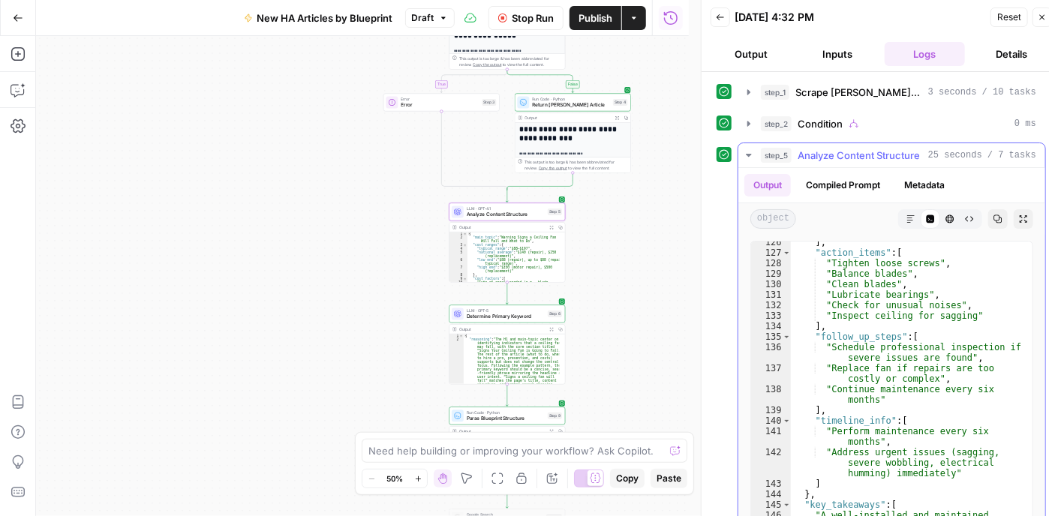
scroll to position [1963, 0]
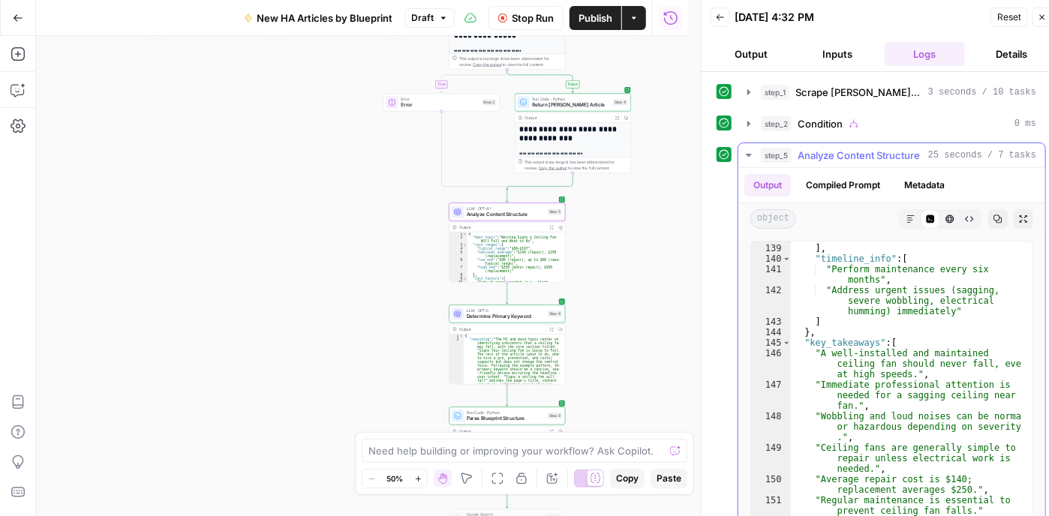
click at [746, 151] on icon "button" at bounding box center [749, 155] width 12 height 12
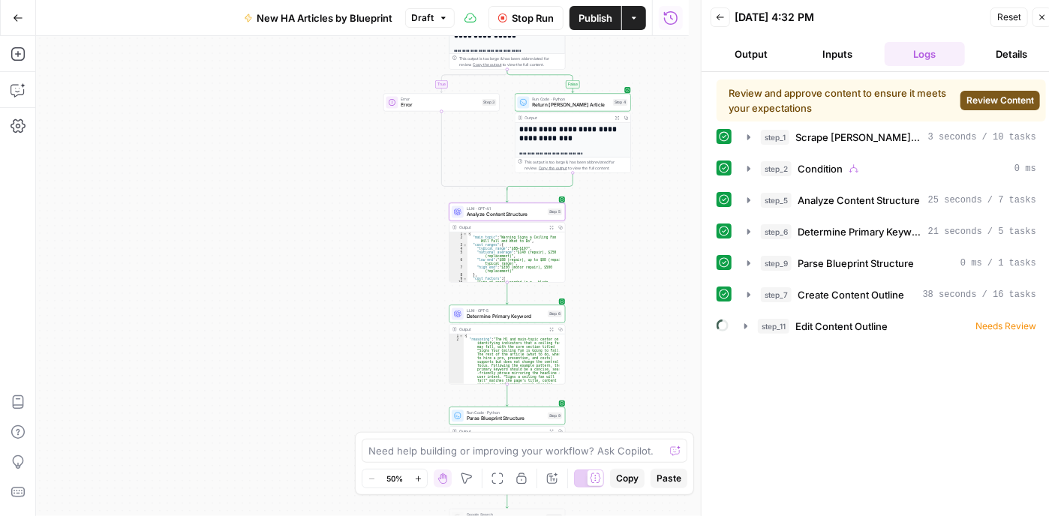
click at [984, 94] on span "Review Content" at bounding box center [1000, 101] width 68 height 14
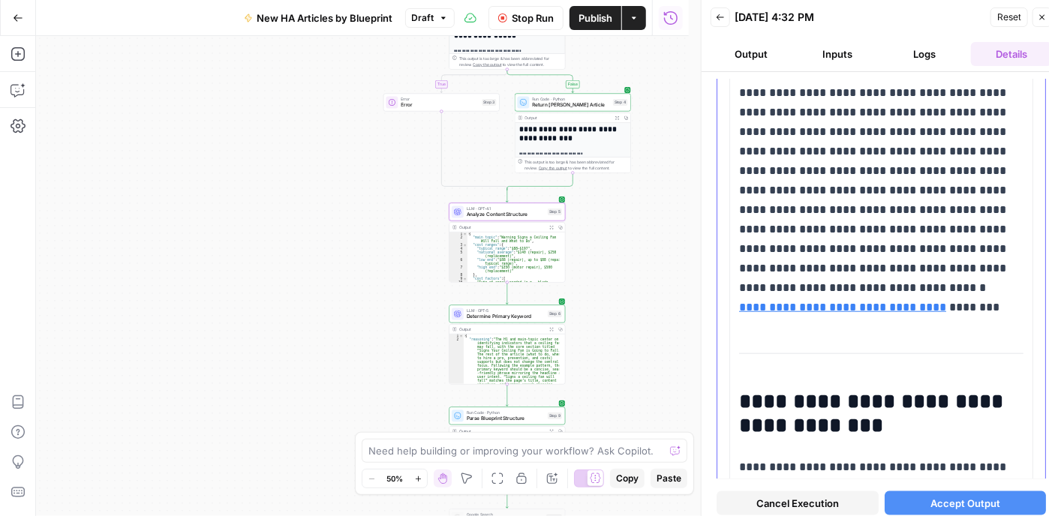
scroll to position [3301, 0]
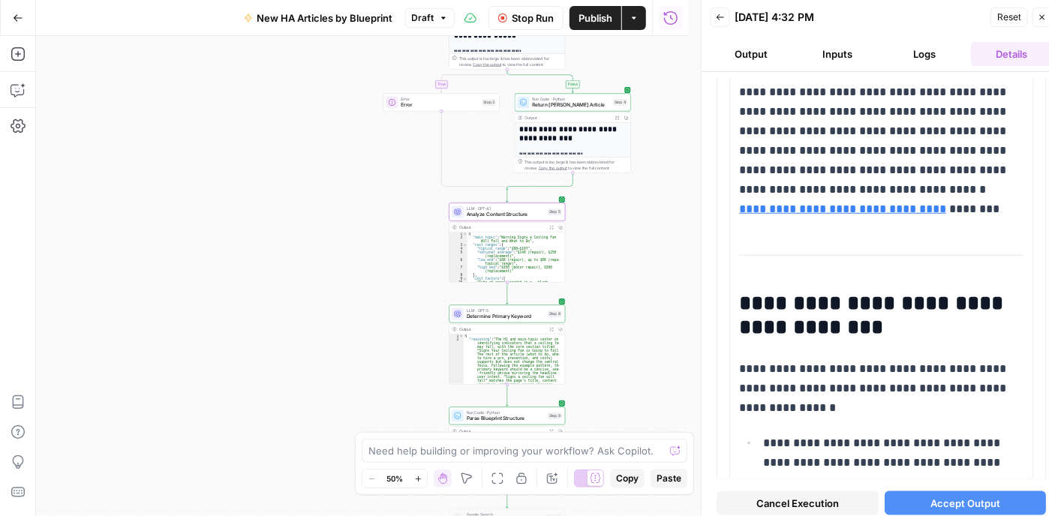
click at [796, 499] on span "Cancel Execution" at bounding box center [797, 503] width 83 height 15
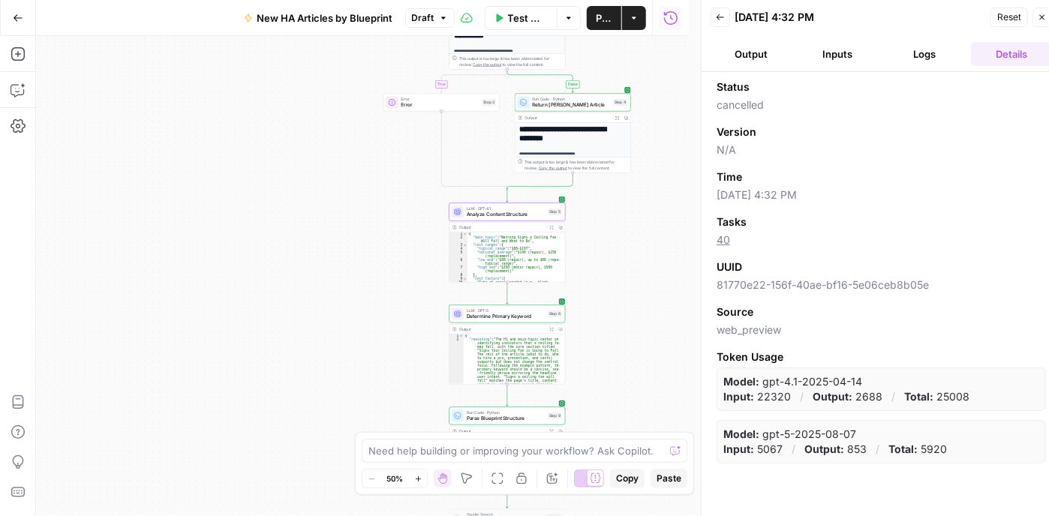
click at [932, 47] on button "Logs" at bounding box center [925, 54] width 81 height 24
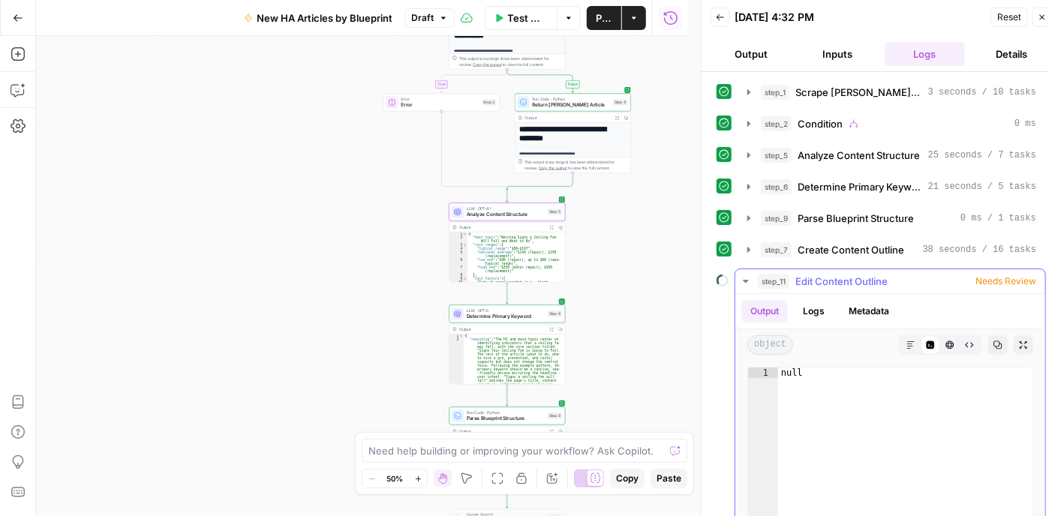
click at [742, 277] on icon "button" at bounding box center [746, 281] width 12 height 12
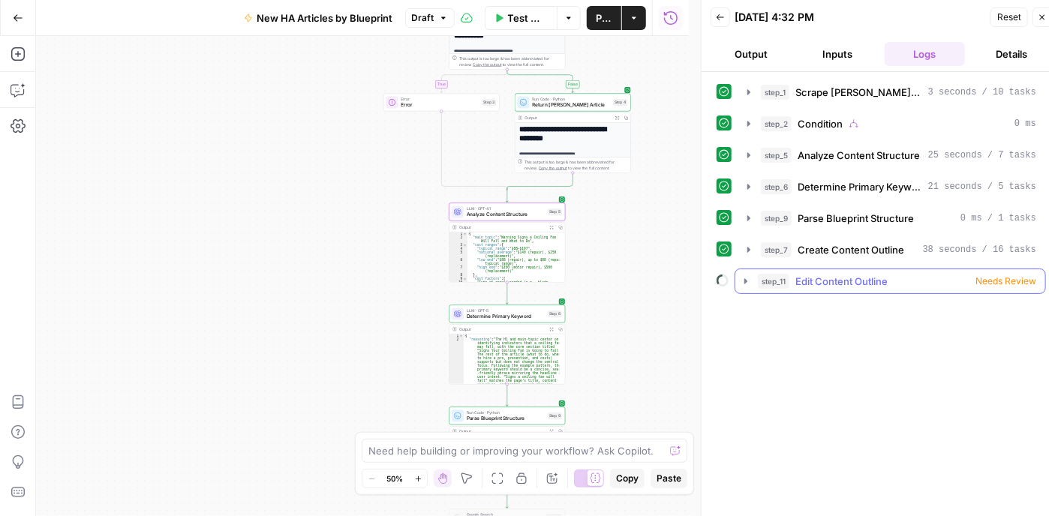
click at [794, 280] on div "step_11 Edit Content Outline Needs Review" at bounding box center [897, 281] width 278 height 15
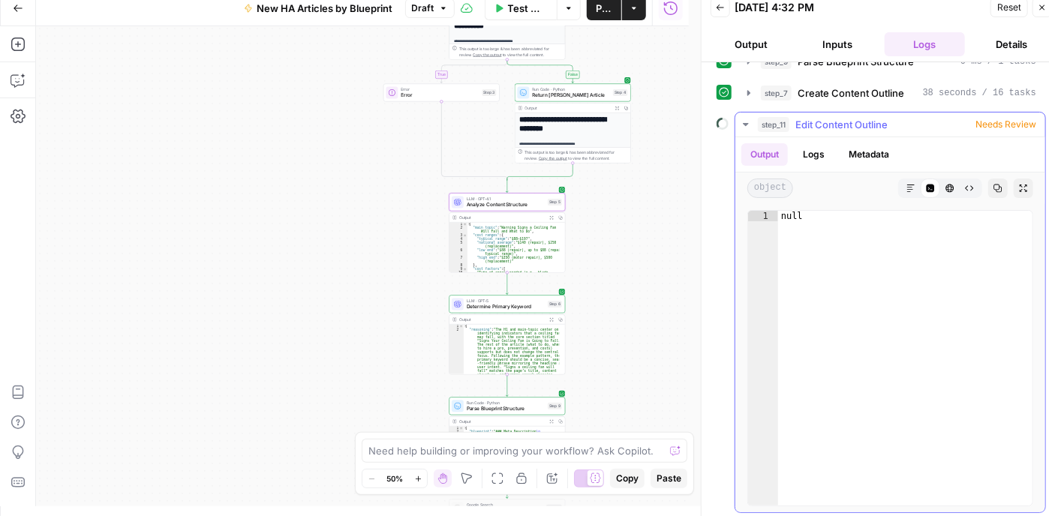
scroll to position [11, 0]
click at [990, 117] on span "Needs Review" at bounding box center [1005, 123] width 61 height 14
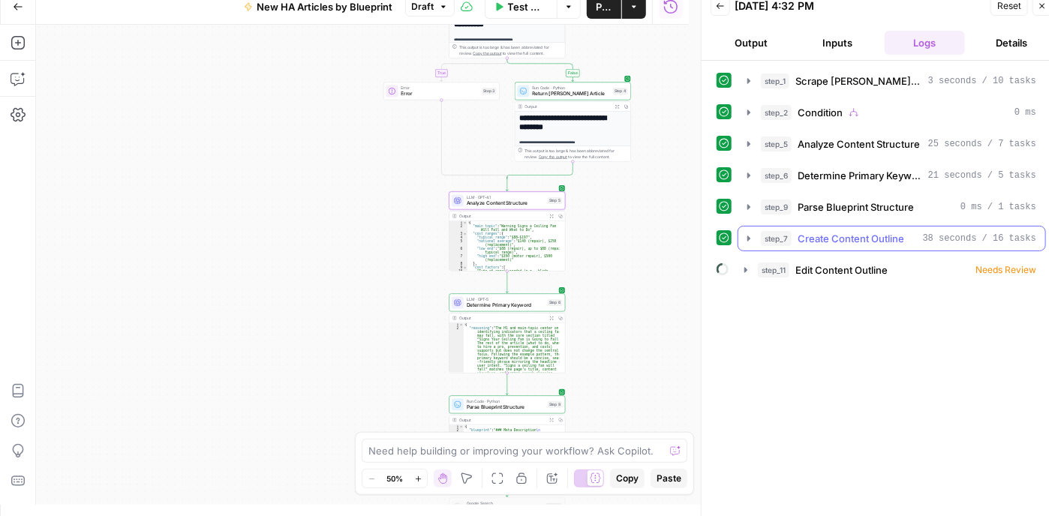
click at [746, 238] on icon "button" at bounding box center [749, 239] width 12 height 12
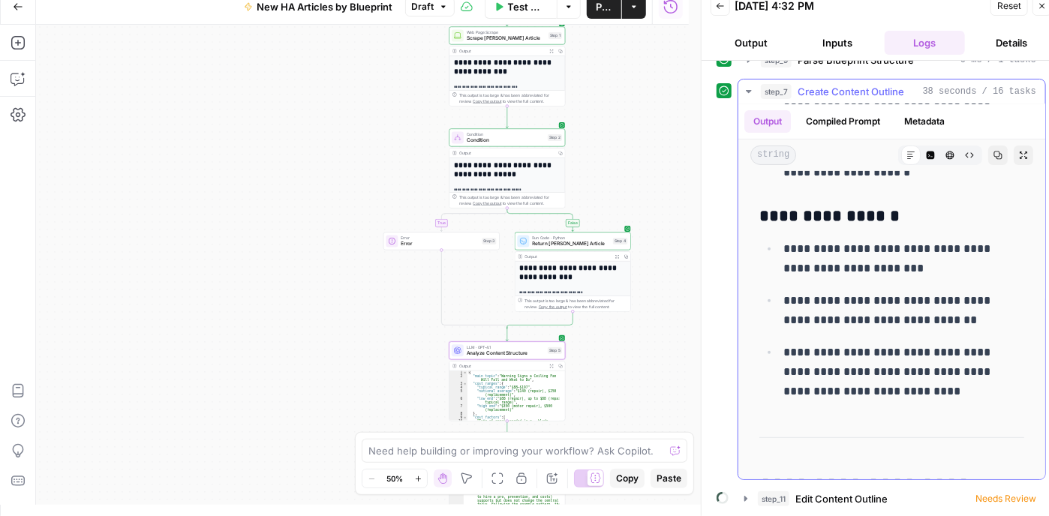
scroll to position [2851, 0]
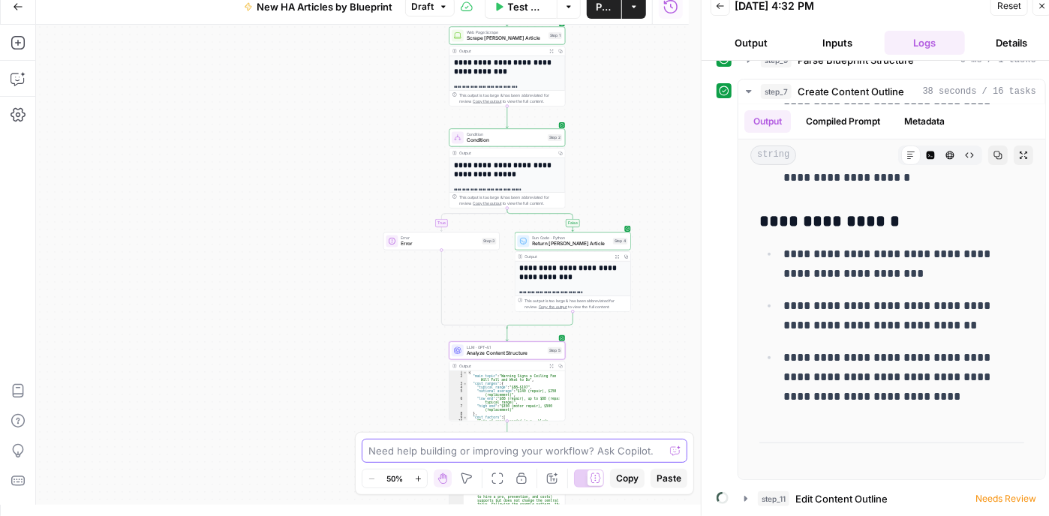
click at [543, 452] on textarea at bounding box center [516, 450] width 296 height 15
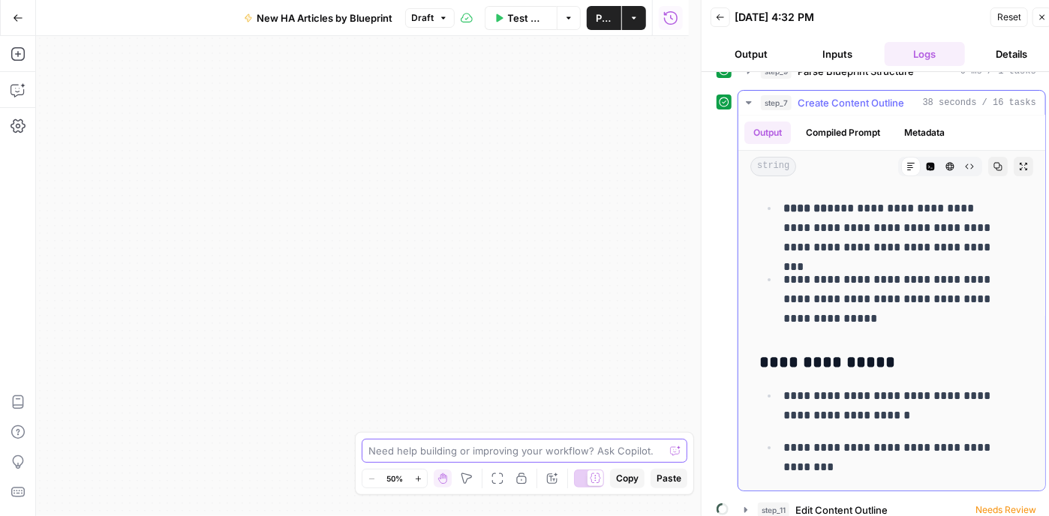
scroll to position [2401, 0]
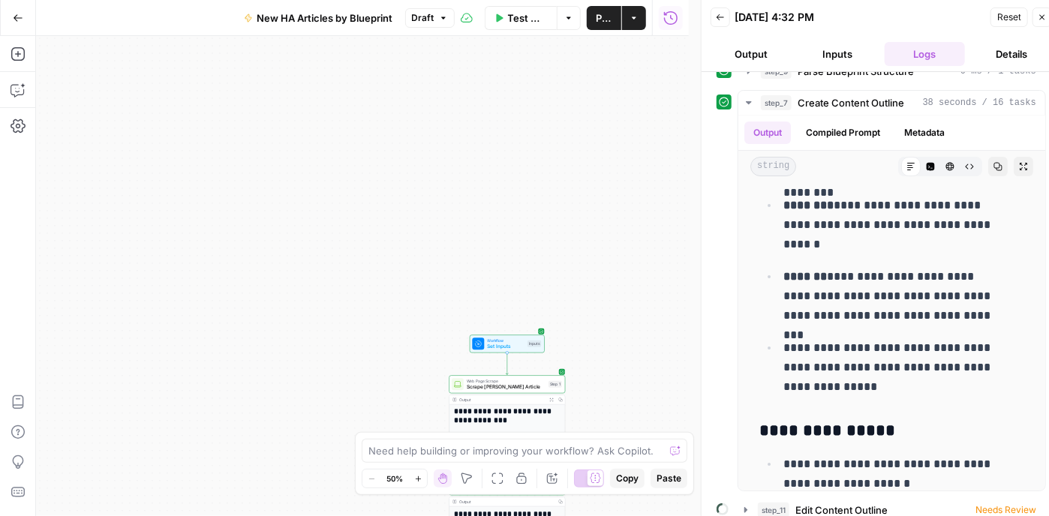
click at [603, 452] on div "Show/Hide Test Outputs H" at bounding box center [589, 450] width 119 height 14
click at [501, 457] on textarea at bounding box center [516, 450] width 296 height 15
type textarea "S"
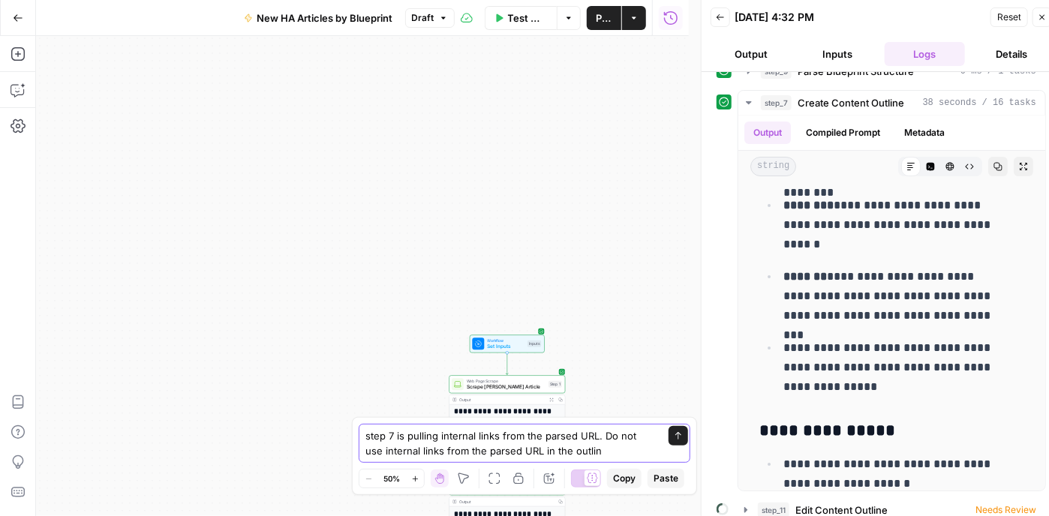
type textarea "step 7 is pulling internal links from the parsed URL. Do not use internal links…"
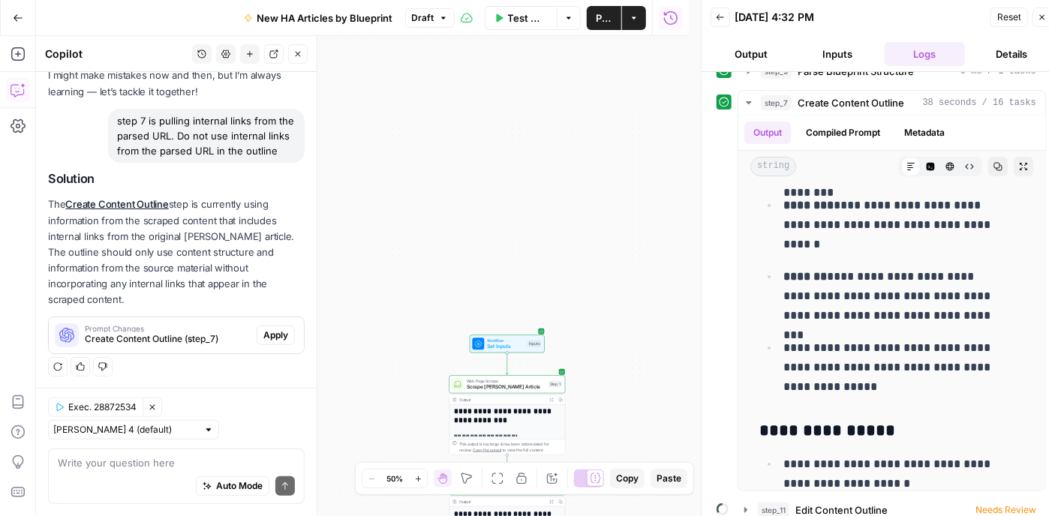
scroll to position [11, 0]
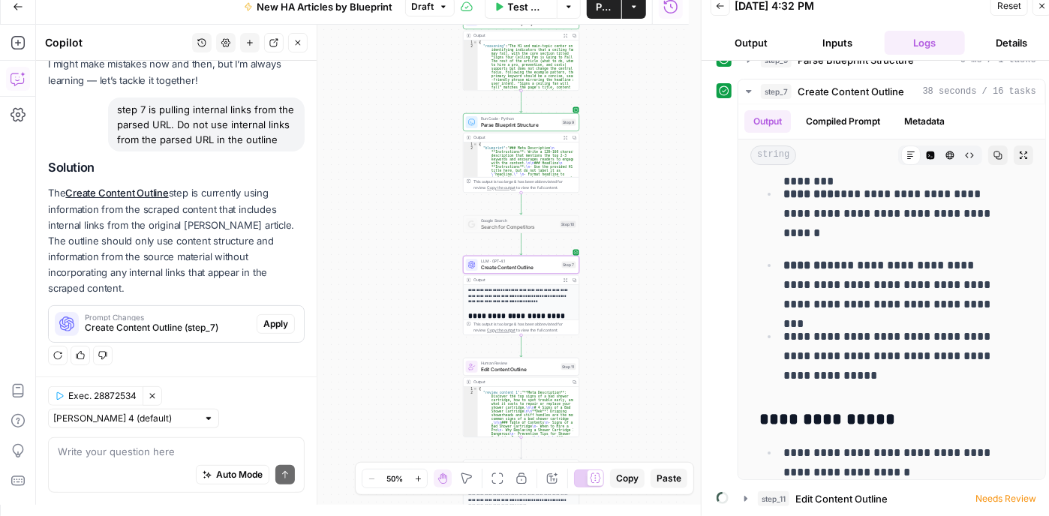
click at [204, 314] on span "Prompt Changes" at bounding box center [168, 318] width 166 height 8
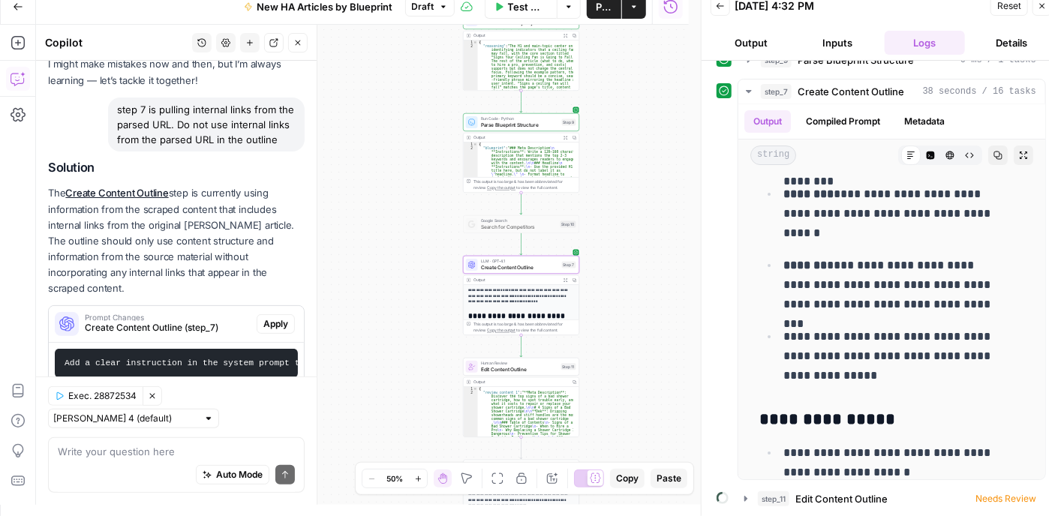
click at [266, 326] on span "Apply" at bounding box center [275, 324] width 25 height 14
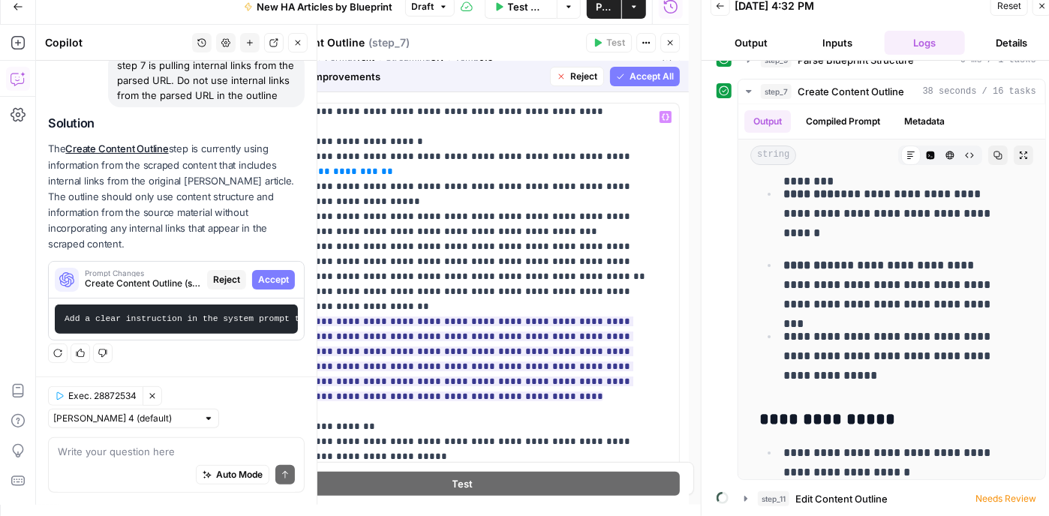
scroll to position [75, 0]
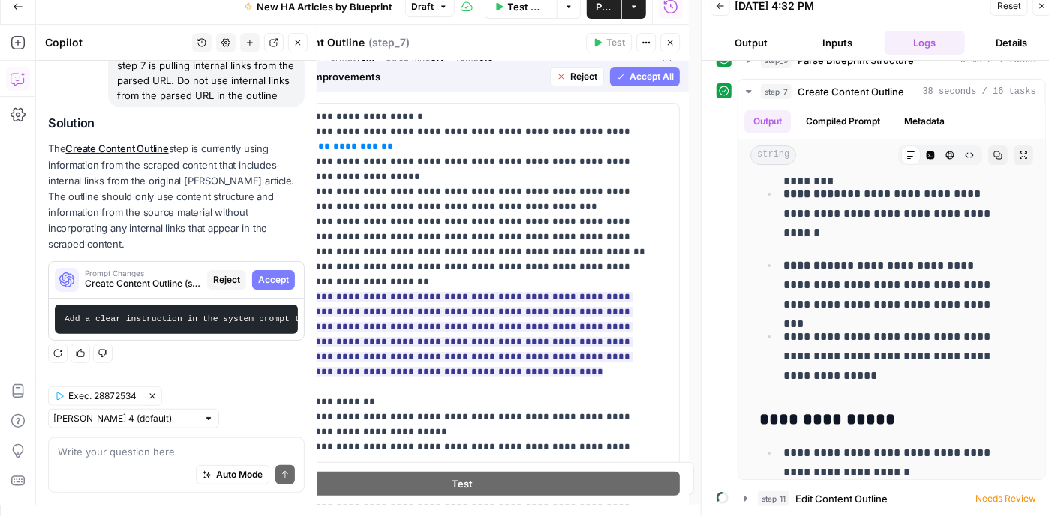
click at [630, 75] on span "Accept All" at bounding box center [652, 77] width 44 height 14
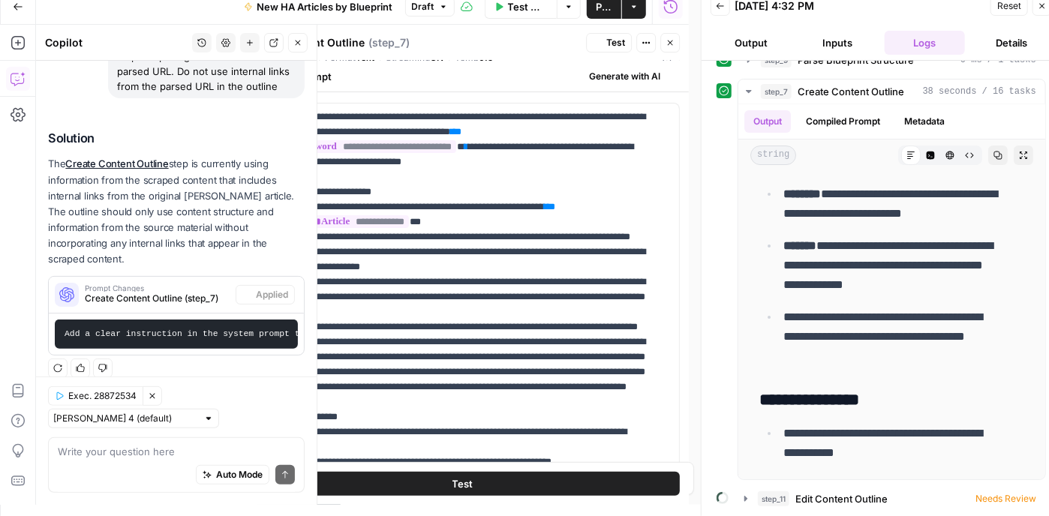
scroll to position [0, 0]
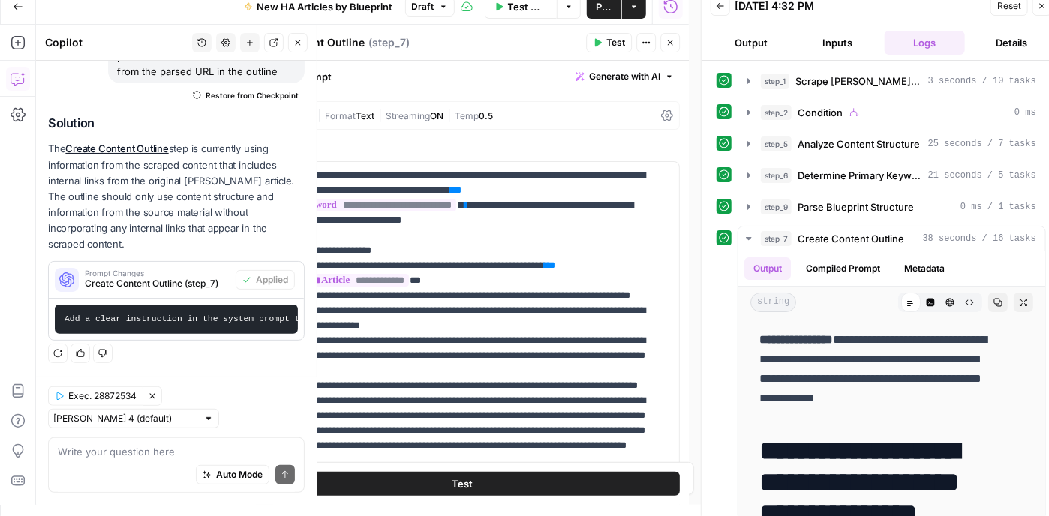
click at [1014, 2] on span "Reset" at bounding box center [1009, 6] width 24 height 14
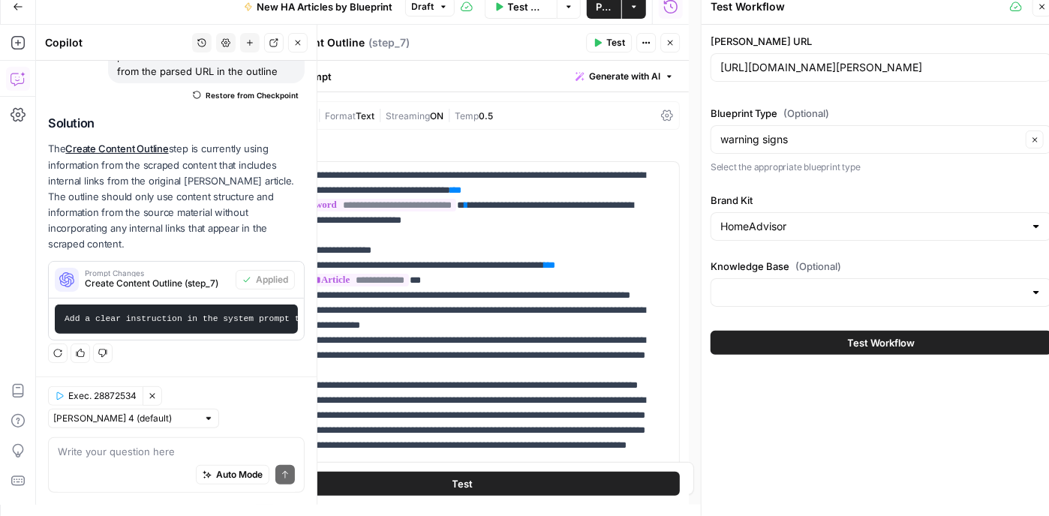
click at [606, 45] on button "Test" at bounding box center [609, 43] width 46 height 20
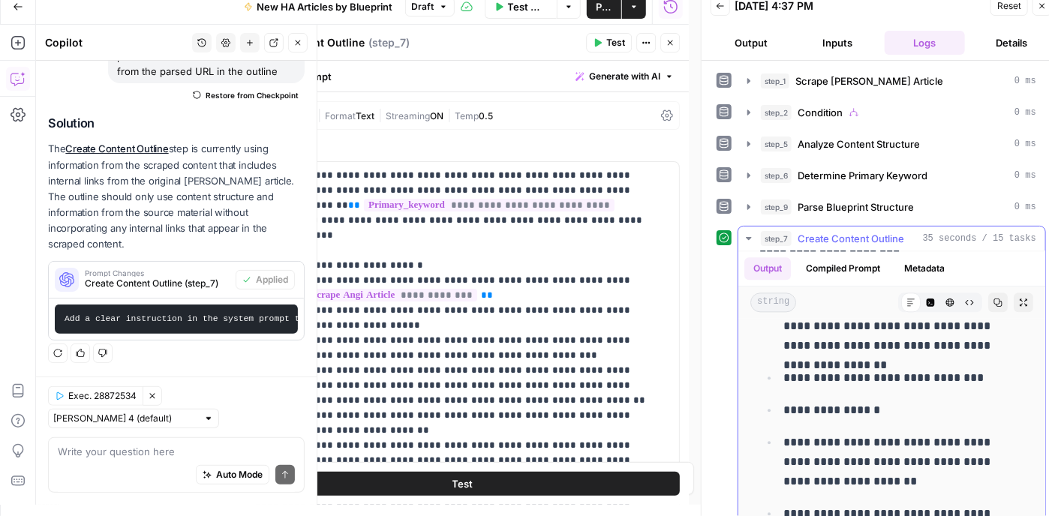
scroll to position [116, 0]
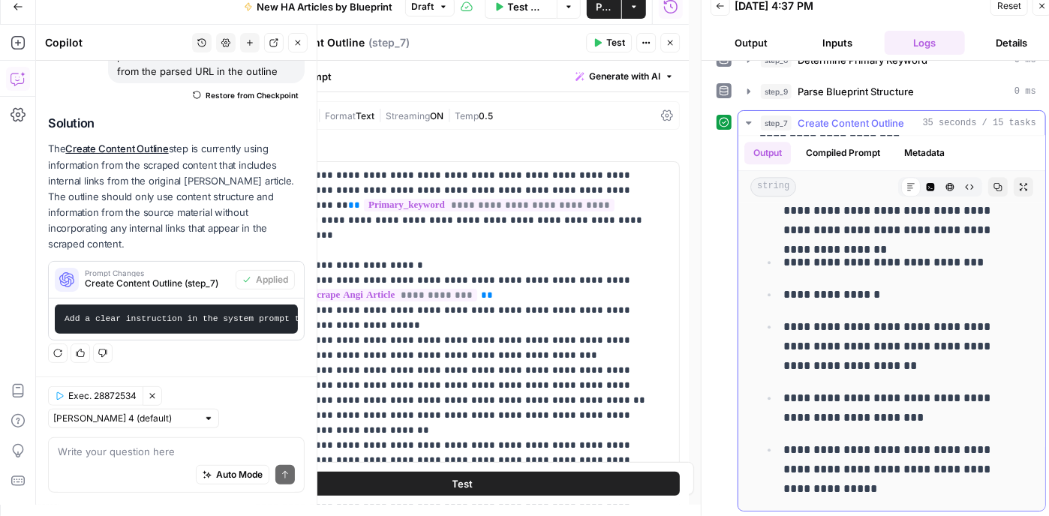
click at [747, 122] on icon "button" at bounding box center [748, 123] width 5 height 3
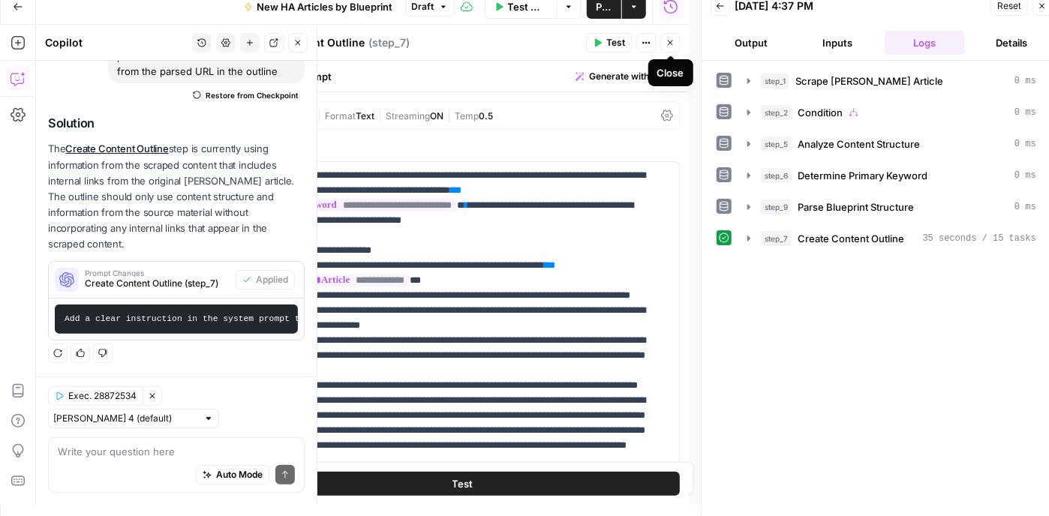
click at [669, 43] on icon "button" at bounding box center [670, 43] width 5 height 5
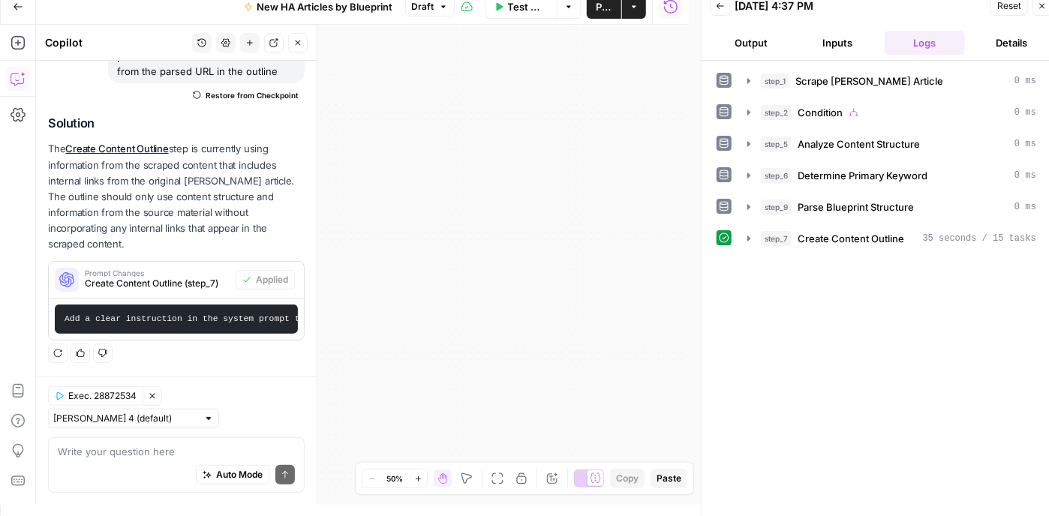
drag, startPoint x: 495, startPoint y: 242, endPoint x: 622, endPoint y: 197, distance: 134.6
click at [622, 197] on div "**********" at bounding box center [362, 265] width 653 height 480
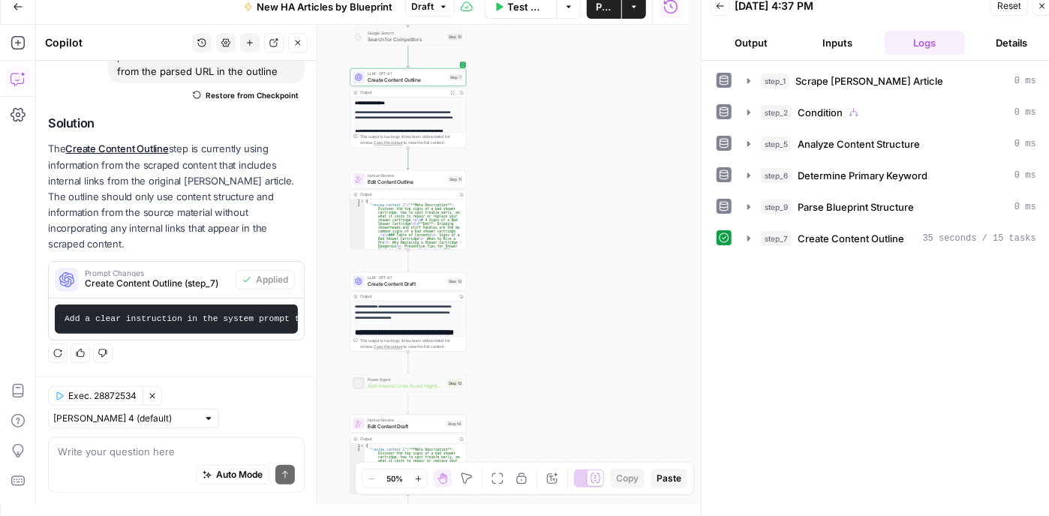
drag, startPoint x: 464, startPoint y: 247, endPoint x: 652, endPoint y: 113, distance: 231.3
click at [652, 113] on div "**********" at bounding box center [362, 265] width 653 height 480
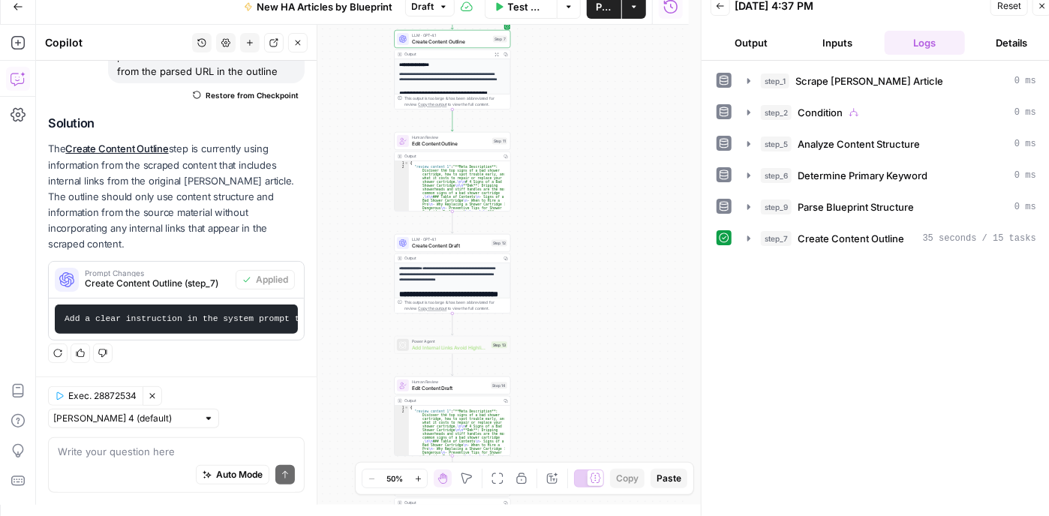
drag, startPoint x: 547, startPoint y: 316, endPoint x: 591, endPoint y: 280, distance: 57.1
click at [591, 280] on div "**********" at bounding box center [362, 265] width 653 height 480
click at [464, 250] on span "Create Content Draft" at bounding box center [450, 249] width 77 height 8
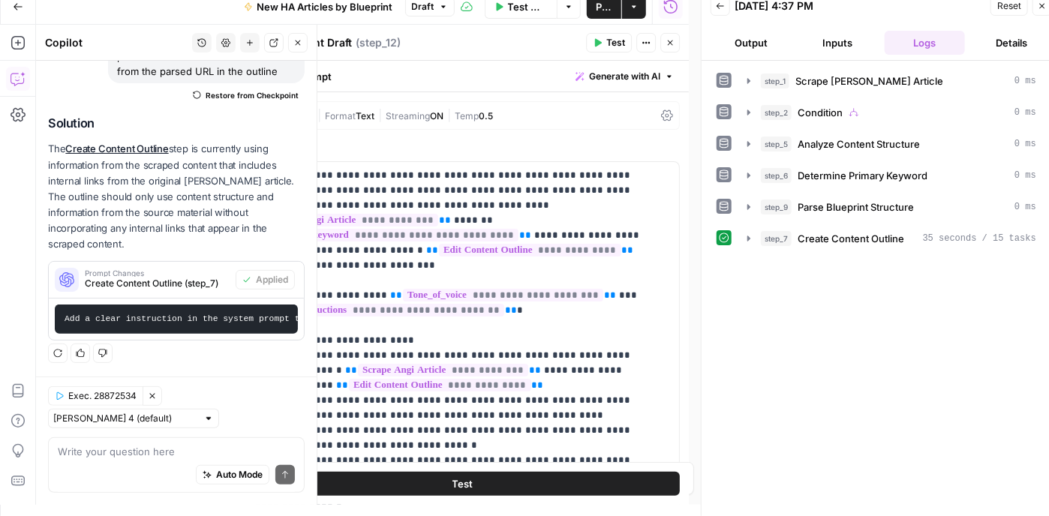
click at [600, 42] on icon "button" at bounding box center [598, 43] width 7 height 8
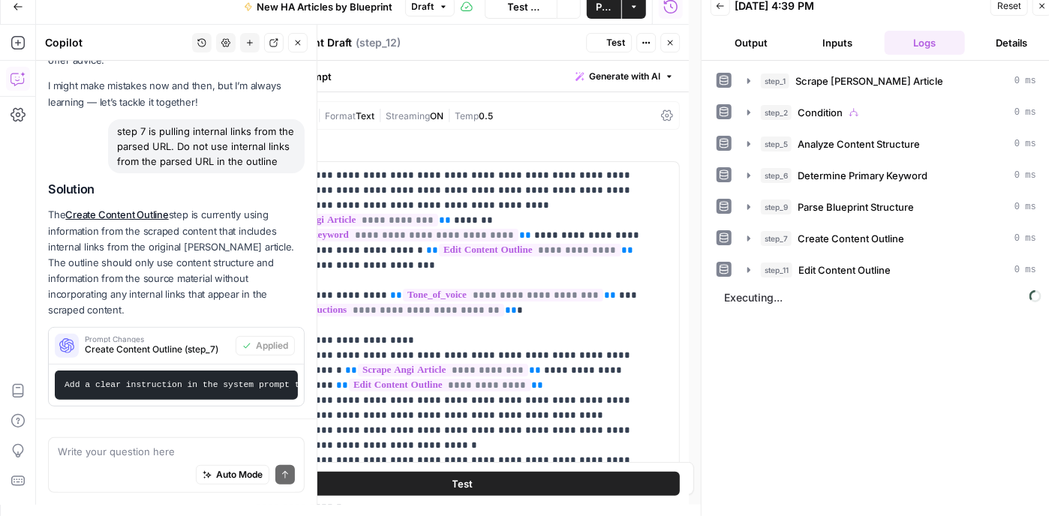
scroll to position [71, 0]
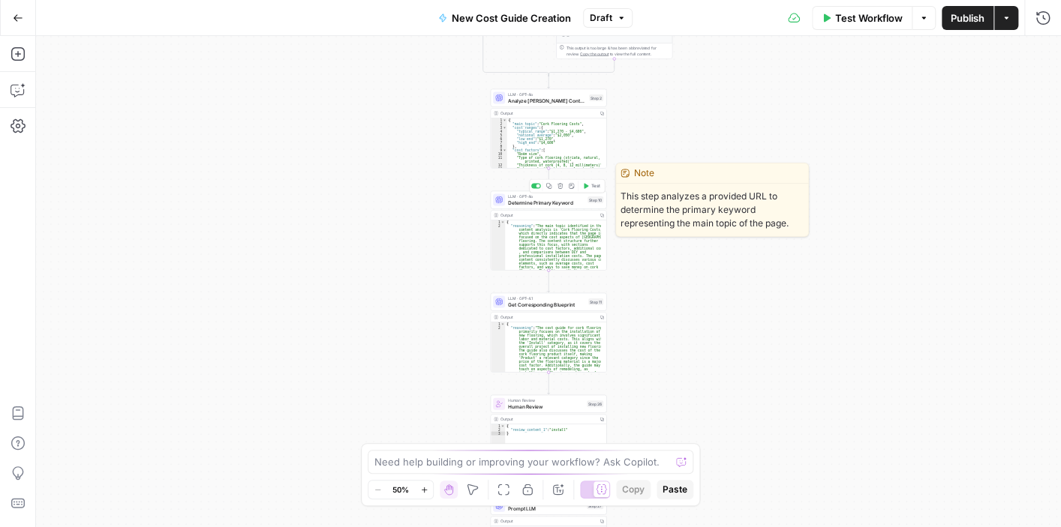
click at [540, 200] on span "Determine Primary Keyword" at bounding box center [546, 203] width 77 height 8
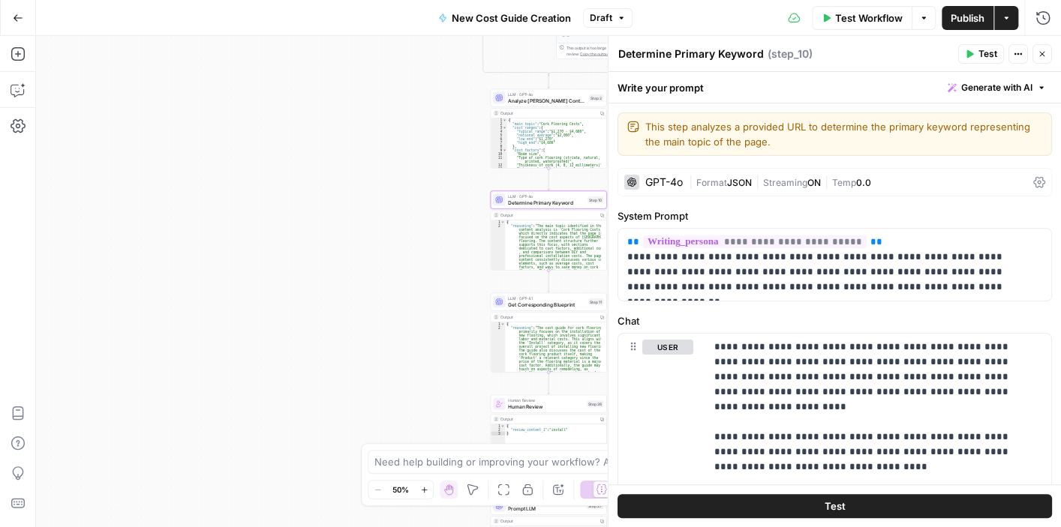
click at [1041, 50] on icon "button" at bounding box center [1042, 54] width 9 height 9
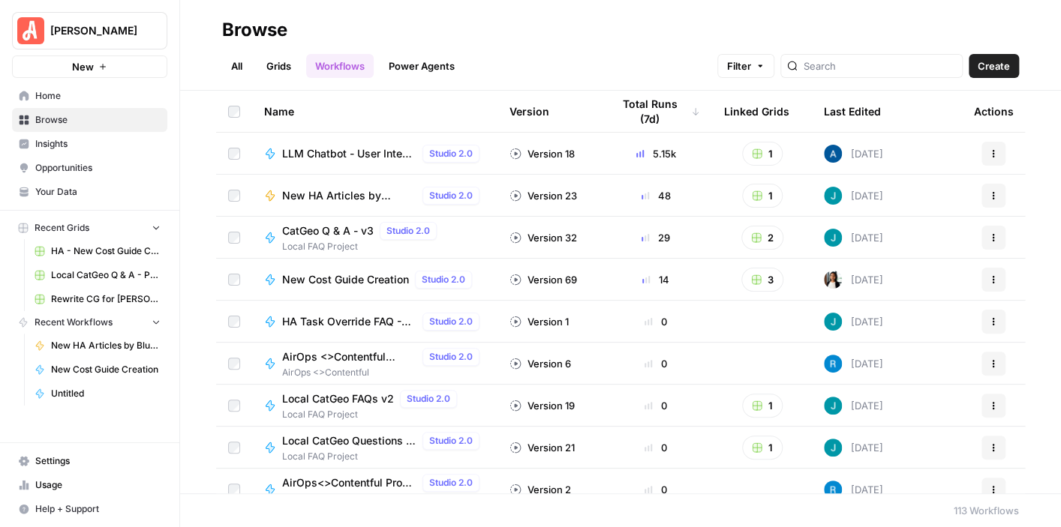
click at [93, 184] on link "Your Data" at bounding box center [89, 192] width 155 height 24
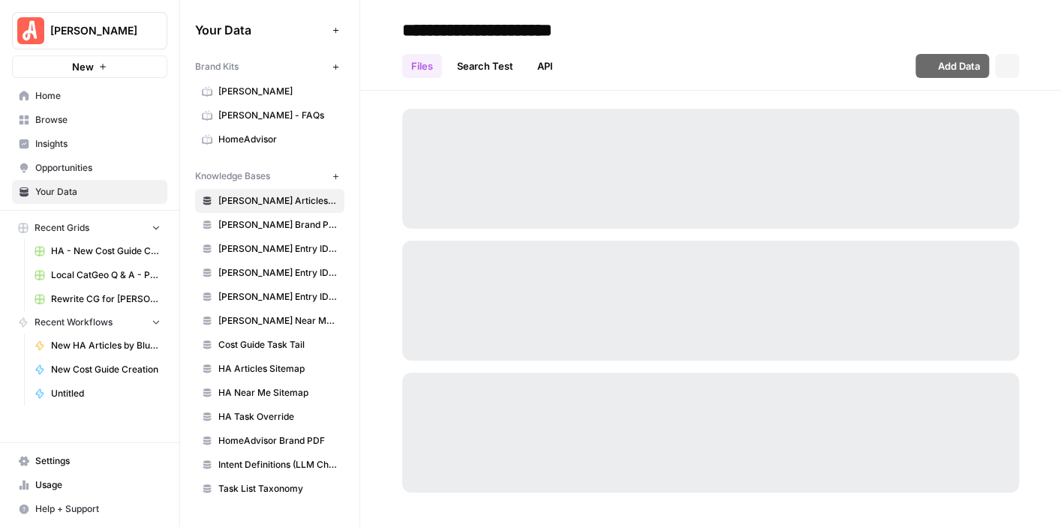
click at [295, 140] on span "HomeAdvisor" at bounding box center [277, 140] width 119 height 14
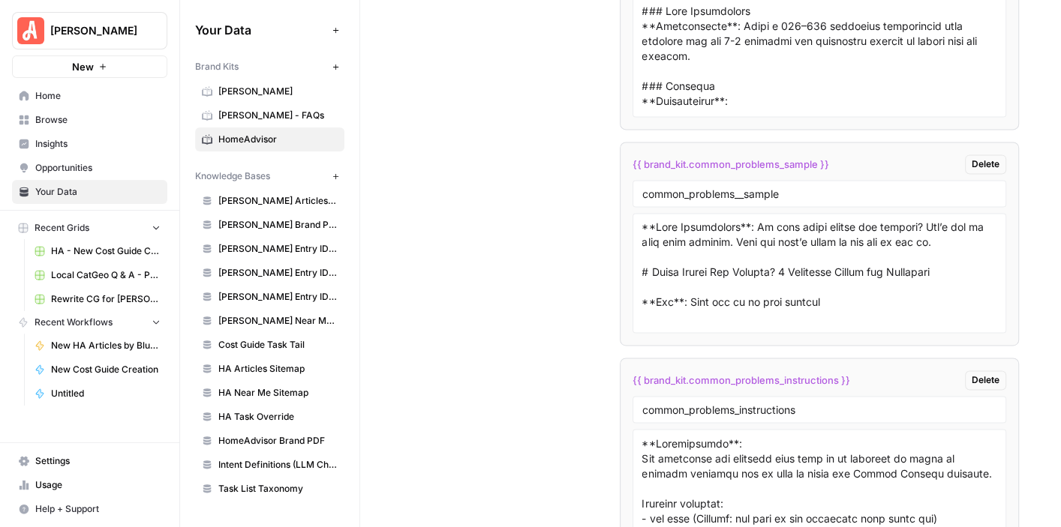
scroll to position [9165, 0]
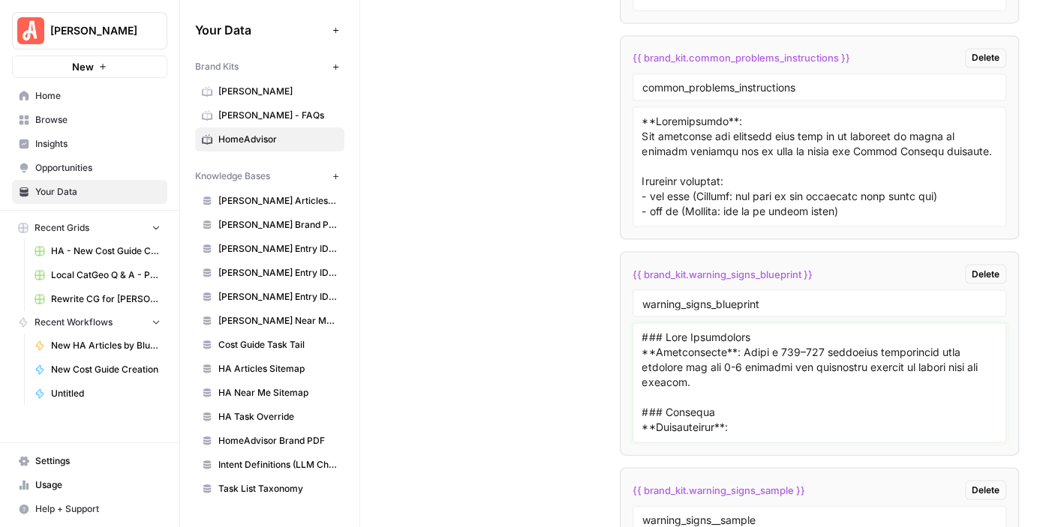
click at [765, 364] on textarea at bounding box center [819, 382] width 355 height 107
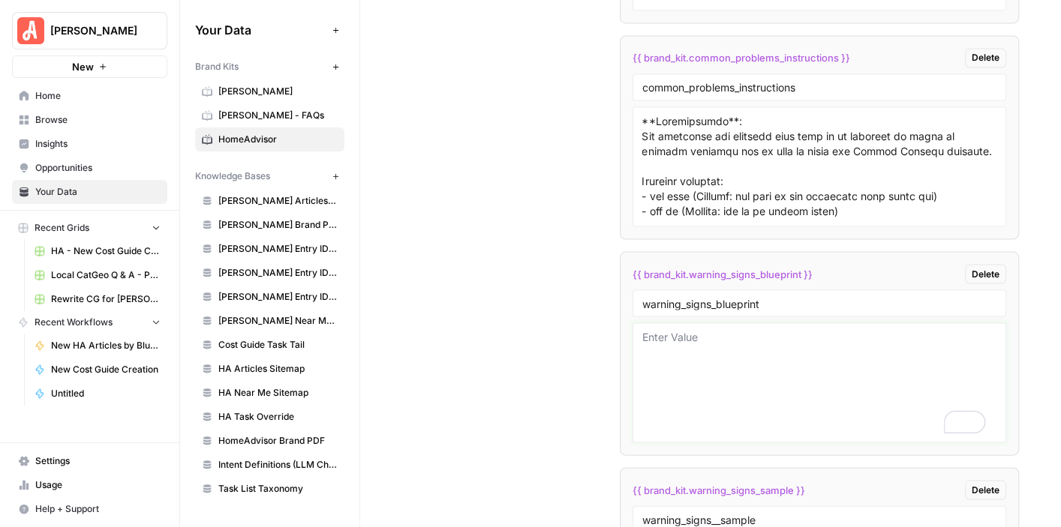
paste textarea "### Meta Description **Instructions**: Write a 120–160 character description th…"
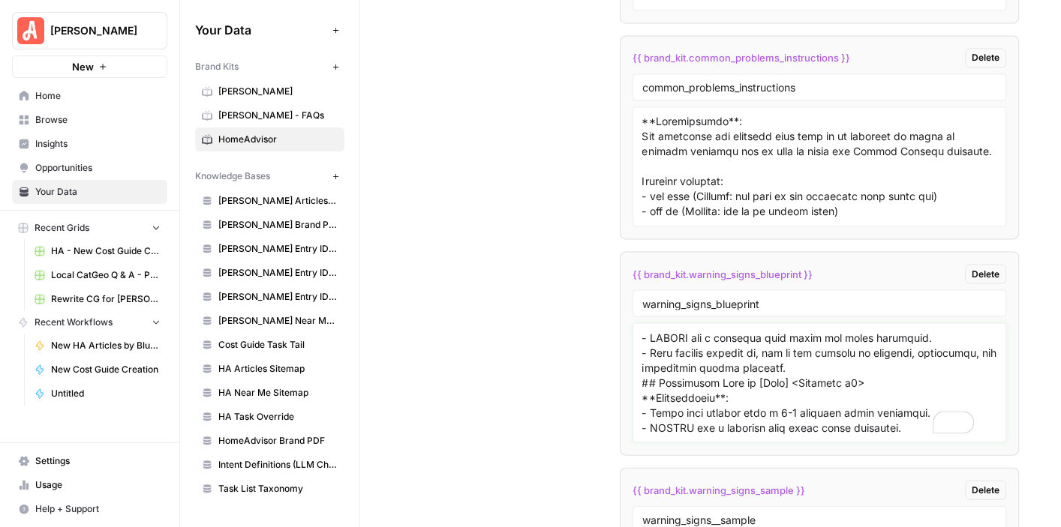
scroll to position [1092, 0]
click at [818, 347] on textarea "To enrich screen reader interactions, please activate Accessibility in Grammarl…" at bounding box center [819, 382] width 355 height 107
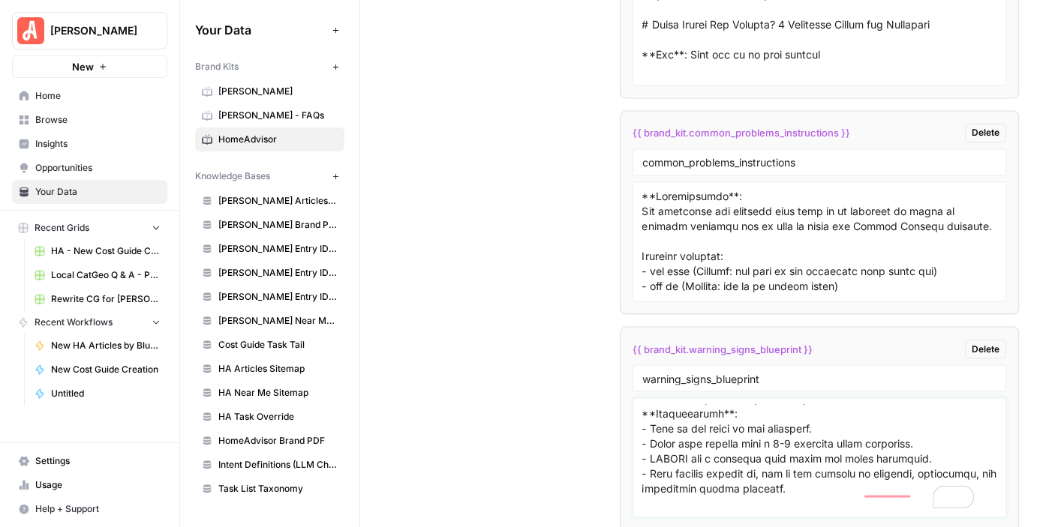
scroll to position [958, 0]
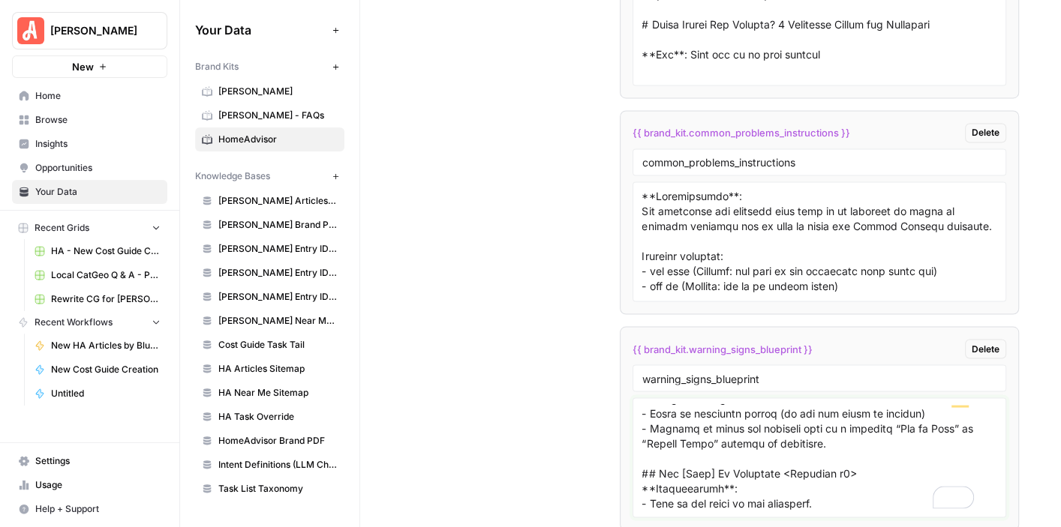
click at [807, 406] on textarea "To enrich screen reader interactions, please activate Accessibility in Grammarl…" at bounding box center [819, 457] width 355 height 107
type textarea "### Meta Description **Instructions**: Write a 120–160 character description th…"
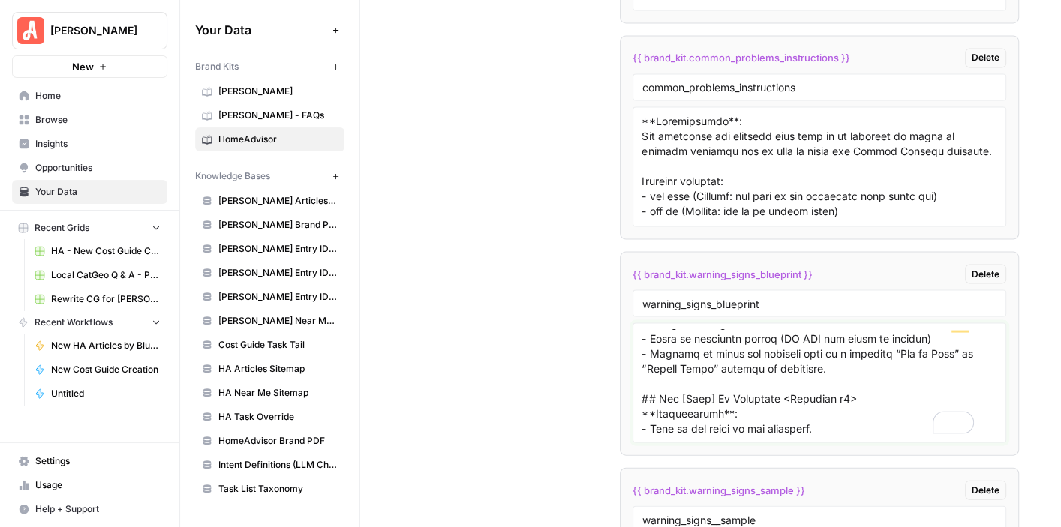
click at [779, 332] on textarea "To enrich screen reader interactions, please activate Accessibility in Grammarl…" at bounding box center [819, 382] width 355 height 107
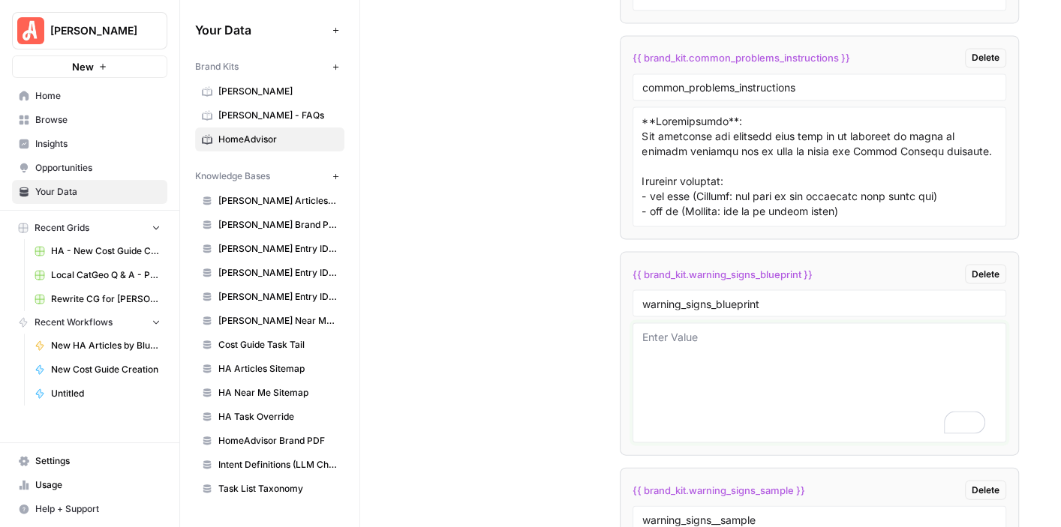
scroll to position [0, 0]
paste textarea "### Lore Ipsumdolors **Ametconsecte**: Adipi e 543–321 seddoeius temporincid ut…"
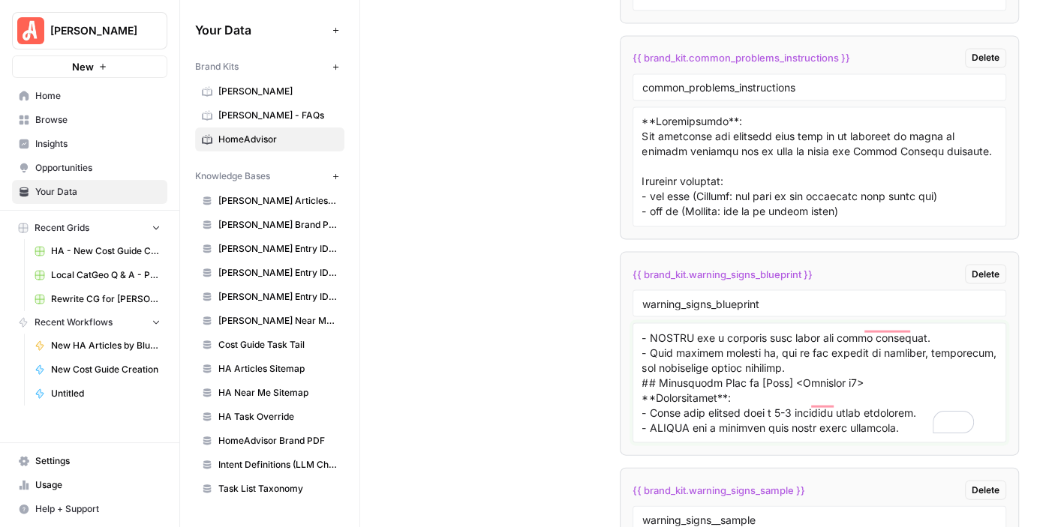
scroll to position [1108, 0]
click at [807, 329] on textarea "To enrich screen reader interactions, please activate Accessibility in Grammarl…" at bounding box center [819, 382] width 355 height 107
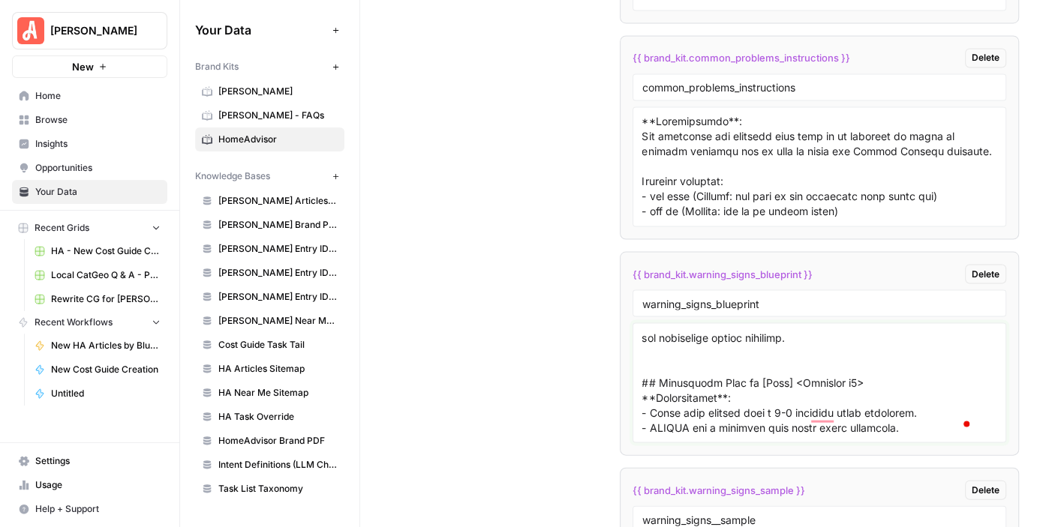
scroll to position [1075, 0]
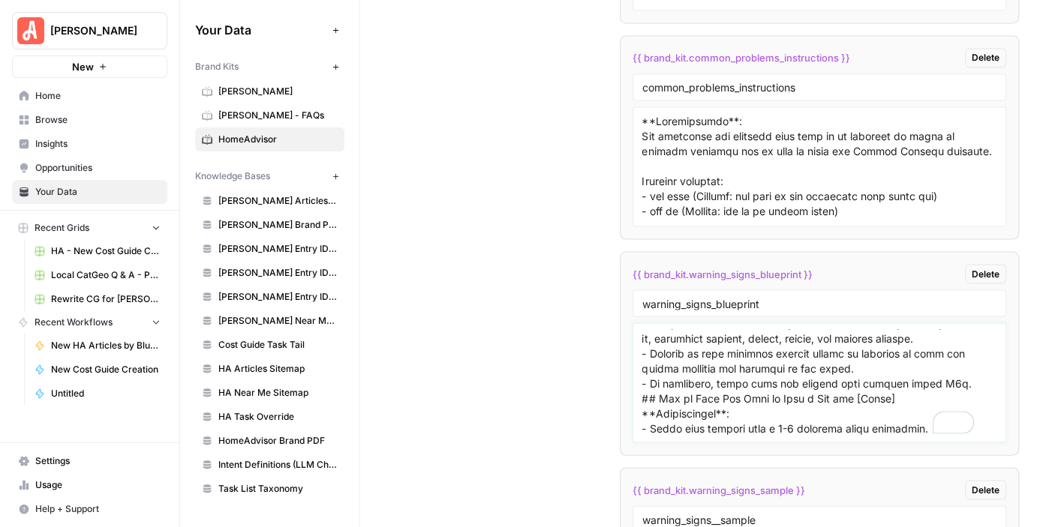
click at [956, 377] on textarea "To enrich screen reader interactions, please activate Accessibility in Grammarl…" at bounding box center [819, 382] width 355 height 107
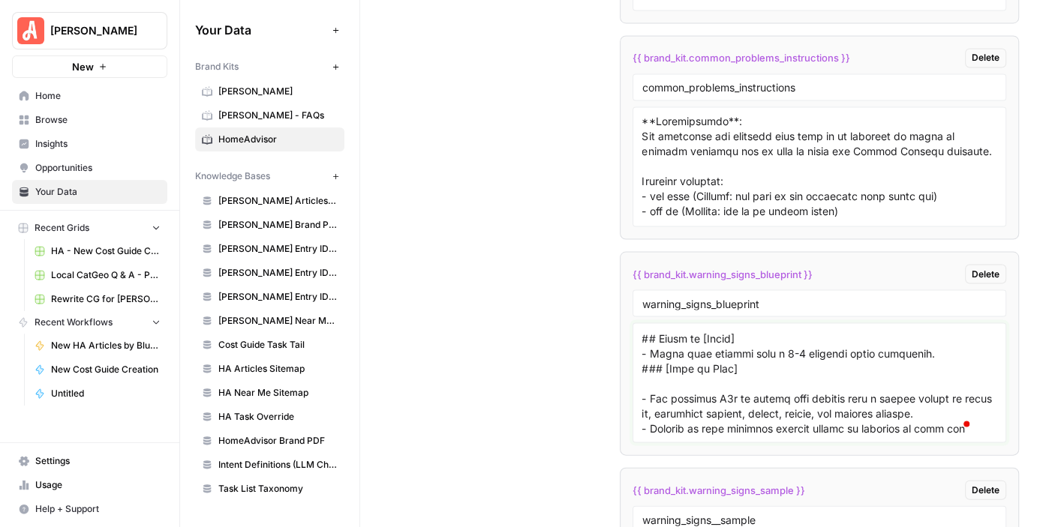
click at [927, 329] on textarea "To enrich screen reader interactions, please activate Accessibility in Grammarl…" at bounding box center [819, 382] width 355 height 107
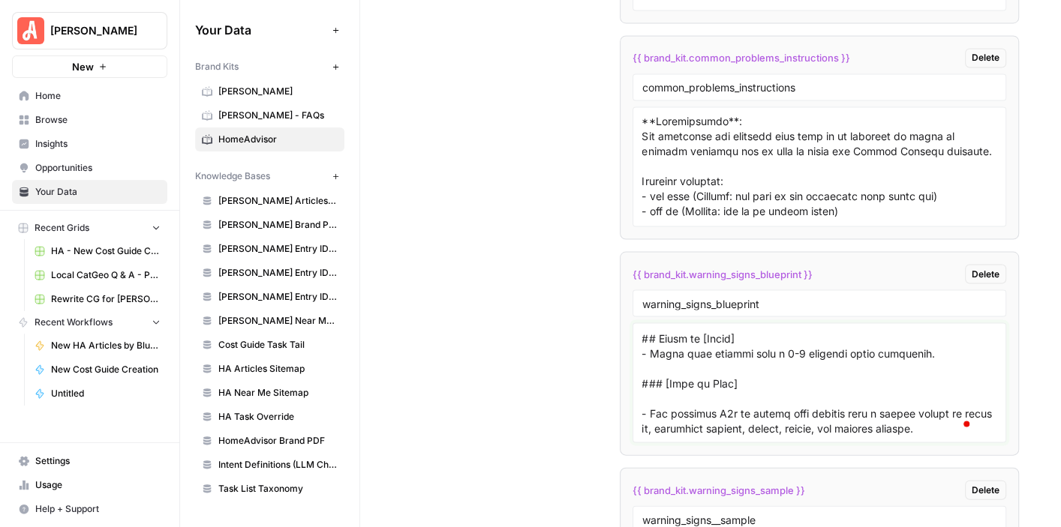
drag, startPoint x: 762, startPoint y: 331, endPoint x: 647, endPoint y: 337, distance: 115.7
click at [647, 337] on textarea "To enrich screen reader interactions, please activate Accessibility in Grammarl…" at bounding box center [819, 382] width 355 height 107
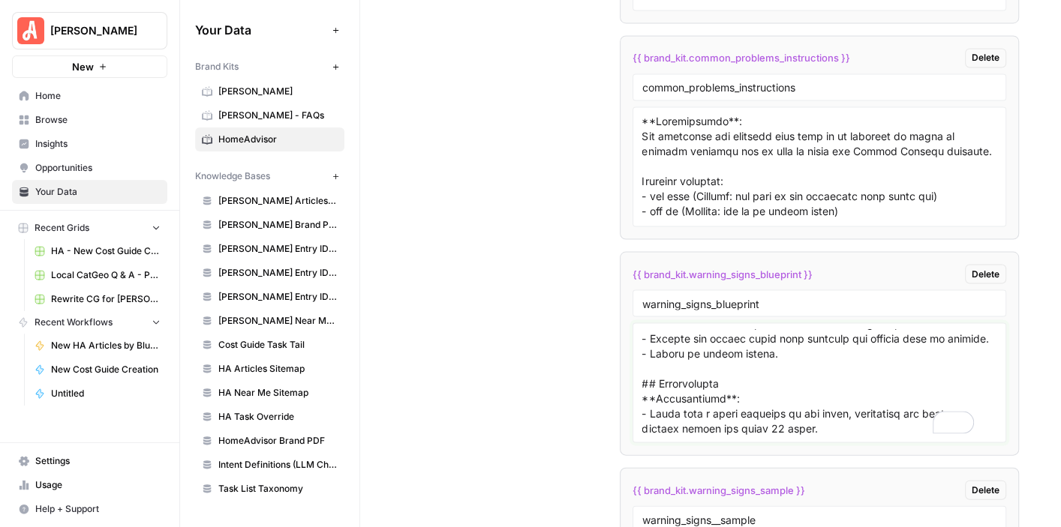
click at [738, 364] on textarea "To enrich screen reader interactions, please activate Accessibility in Grammarl…" at bounding box center [819, 382] width 355 height 107
click at [732, 373] on textarea "To enrich screen reader interactions, please activate Accessibility in Grammarl…" at bounding box center [819, 382] width 355 height 107
drag, startPoint x: 732, startPoint y: 375, endPoint x: 634, endPoint y: 375, distance: 97.5
click at [634, 375] on div at bounding box center [820, 383] width 374 height 120
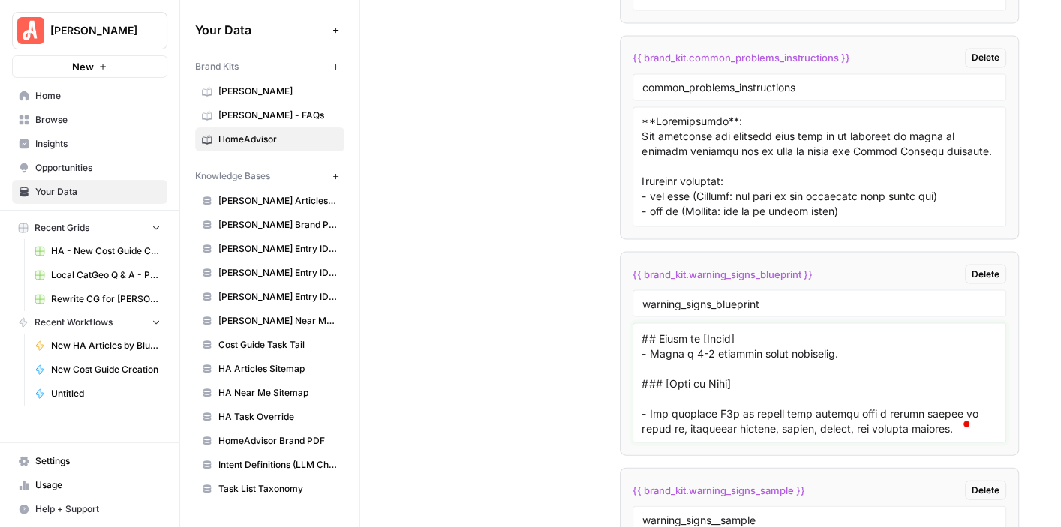
type textarea "### Meta Description **Instructions**: Write a 120–160 character description th…"
click at [741, 329] on textarea "To enrich screen reader interactions, please activate Accessibility in Grammarl…" at bounding box center [819, 382] width 355 height 107
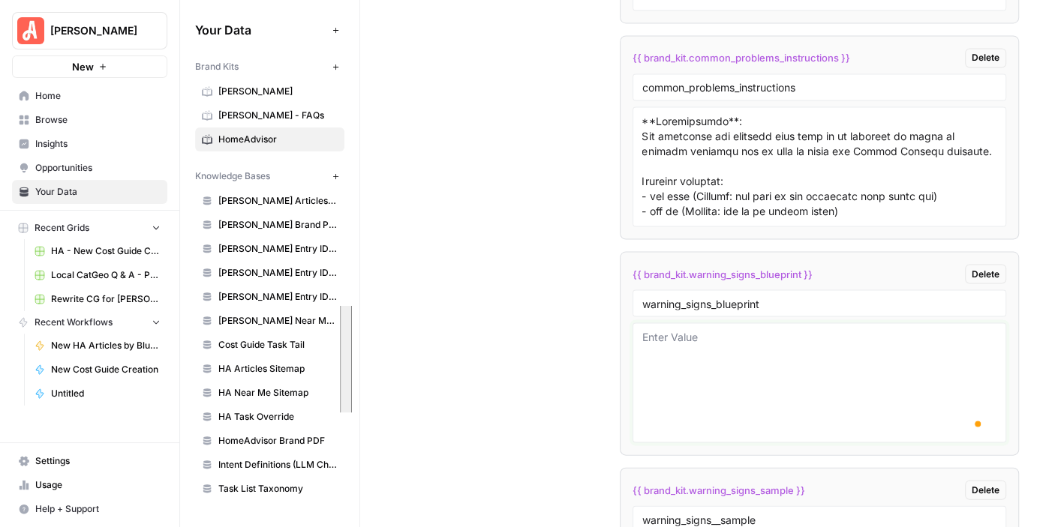
scroll to position [0, 0]
paste textarea "### Meta Description **Instructions**: Write a 120–160 character description th…"
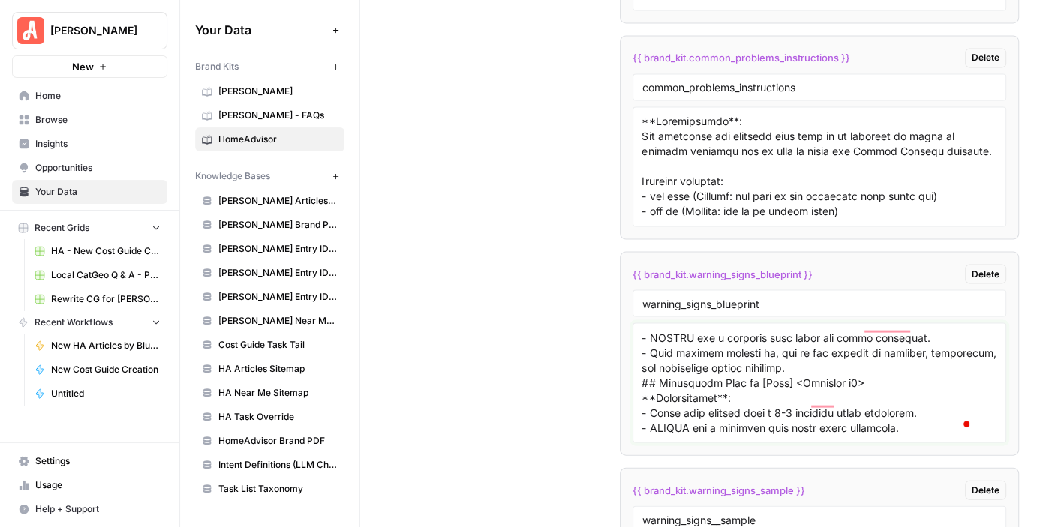
scroll to position [1153, 0]
click at [815, 330] on textarea "To enrich screen reader interactions, please activate Accessibility in Grammarl…" at bounding box center [819, 382] width 355 height 107
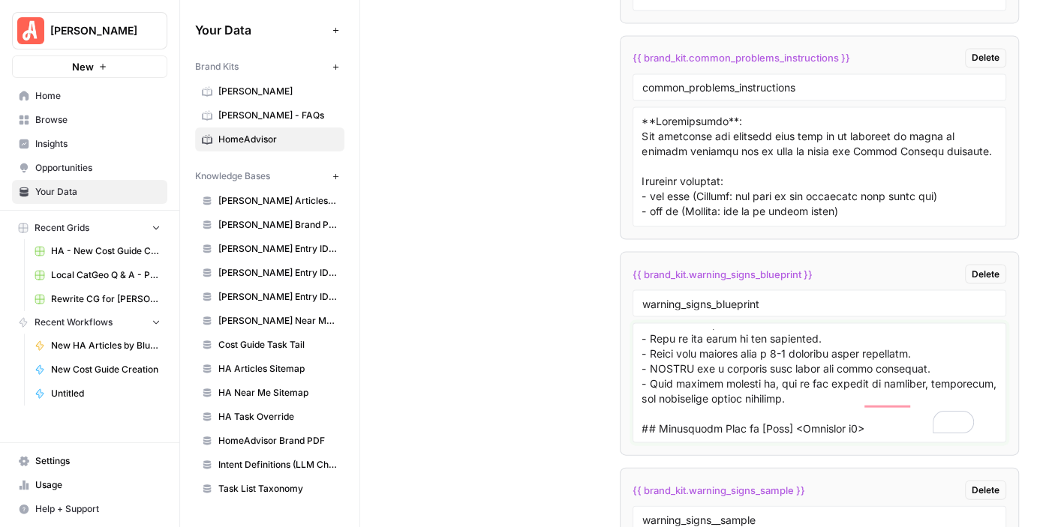
scroll to position [1041, 0]
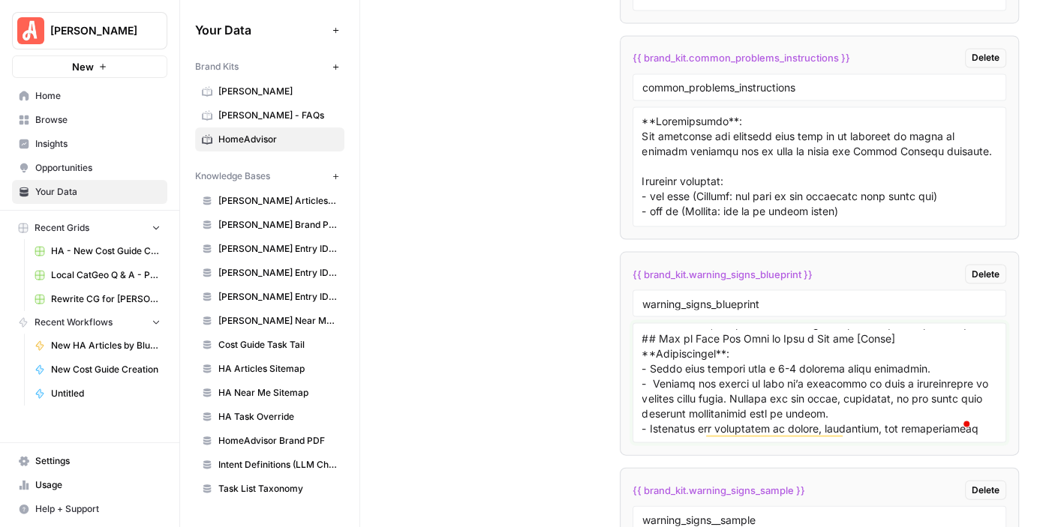
click at [957, 329] on textarea "To enrich screen reader interactions, please activate Accessibility in Grammarl…" at bounding box center [819, 382] width 355 height 107
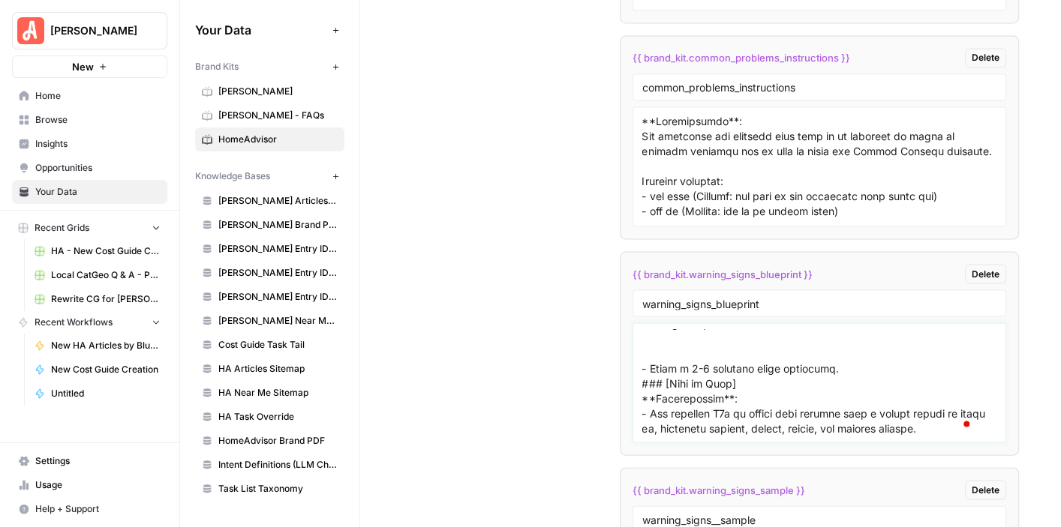
click at [879, 350] on textarea "To enrich screen reader interactions, please activate Accessibility in Grammarl…" at bounding box center [819, 382] width 355 height 107
click at [661, 329] on textarea "To enrich screen reader interactions, please activate Accessibility in Grammarl…" at bounding box center [819, 382] width 355 height 107
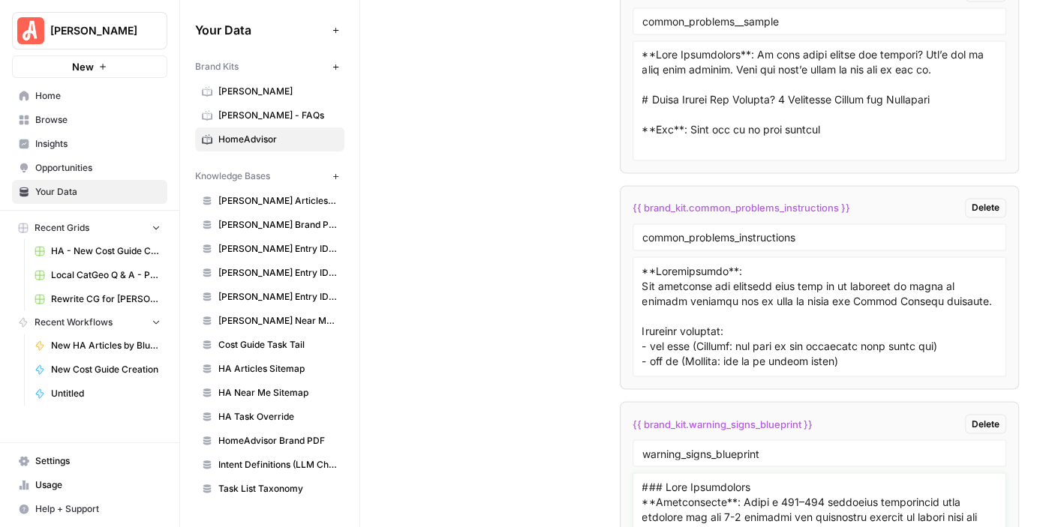
type textarea "### Meta Description **Instructions**: Write a 120–160 character description th…"
click at [792, 326] on textarea at bounding box center [819, 316] width 355 height 107
click at [762, 304] on textarea "To enrich screen reader interactions, please activate Accessibility in Grammarl…" at bounding box center [819, 316] width 355 height 107
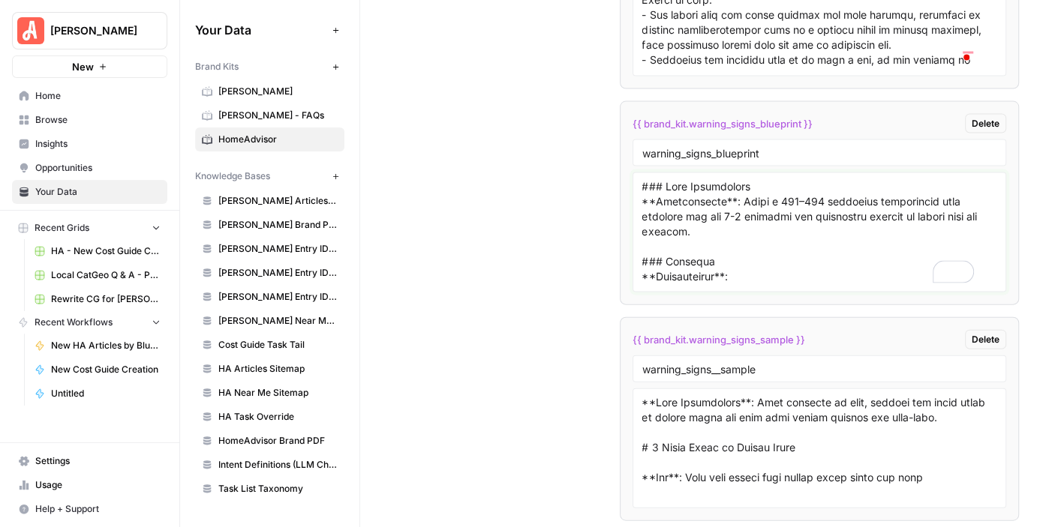
scroll to position [1168, 0]
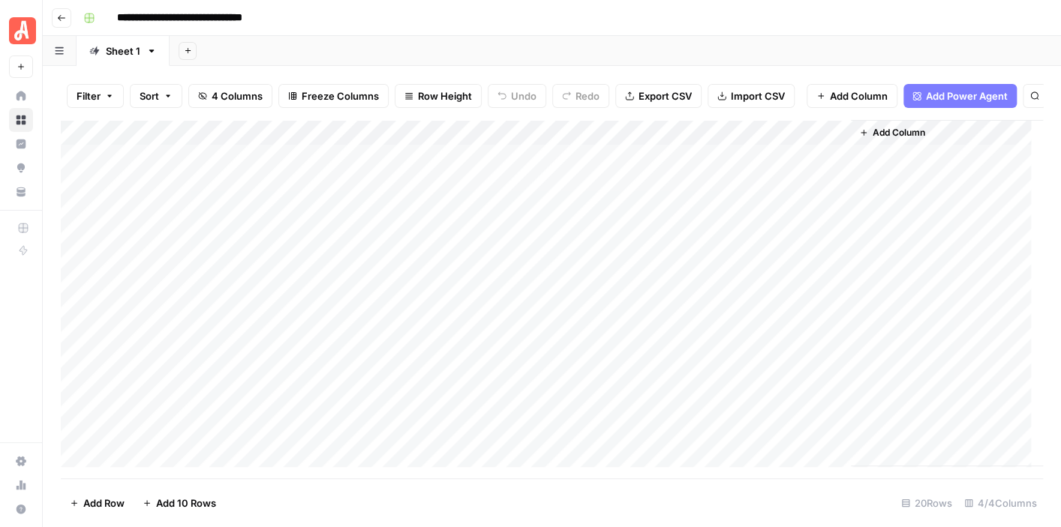
click at [342, 266] on div "Add Column" at bounding box center [552, 293] width 982 height 347
click at [428, 27] on div "**********" at bounding box center [561, 18] width 969 height 24
click at [431, 291] on div "Add Column" at bounding box center [552, 293] width 982 height 347
click at [432, 292] on div "Add Column" at bounding box center [552, 293] width 982 height 347
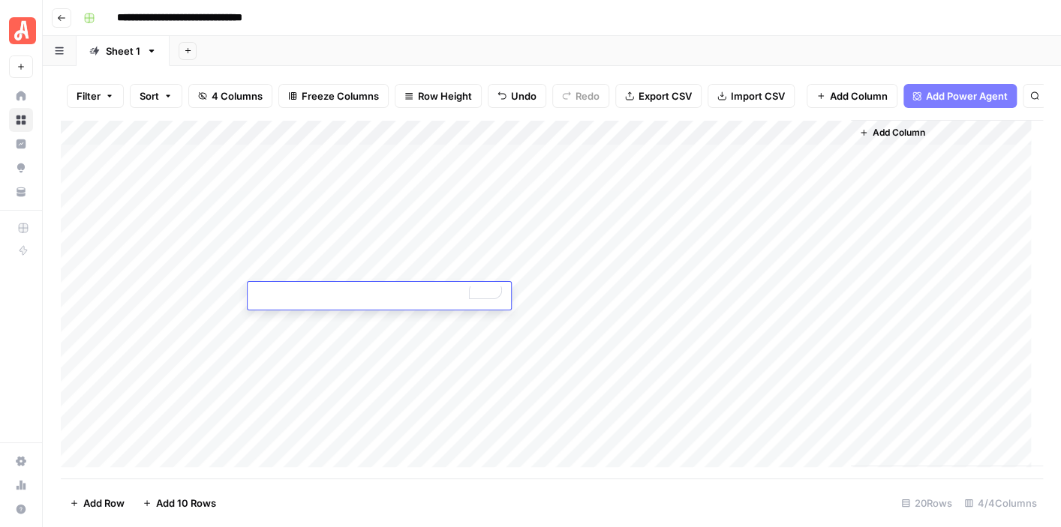
click at [464, 29] on div "**********" at bounding box center [561, 18] width 969 height 24
click at [342, 291] on div "Add Column" at bounding box center [552, 293] width 982 height 347
type textarea "**********"
click at [650, 19] on div "**********" at bounding box center [561, 18] width 969 height 24
click at [402, 271] on div "Add Column" at bounding box center [552, 293] width 982 height 347
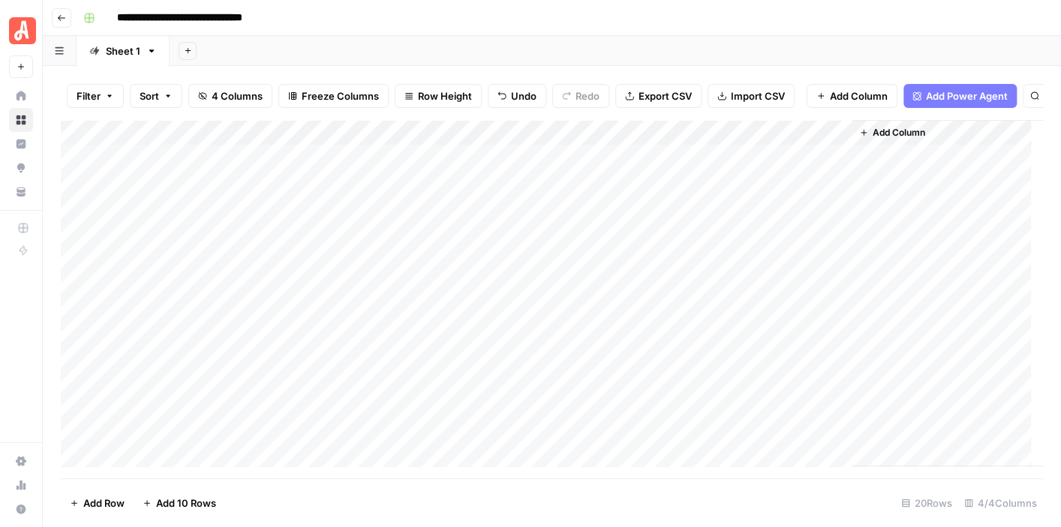
click at [402, 271] on div "Add Column" at bounding box center [552, 293] width 982 height 347
type textarea "**********"
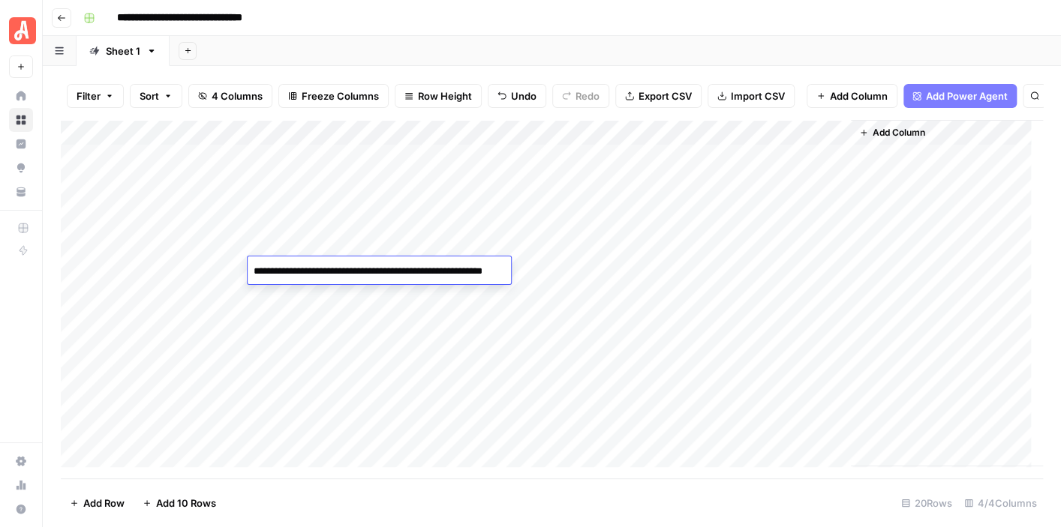
click at [666, 28] on div "**********" at bounding box center [561, 18] width 969 height 24
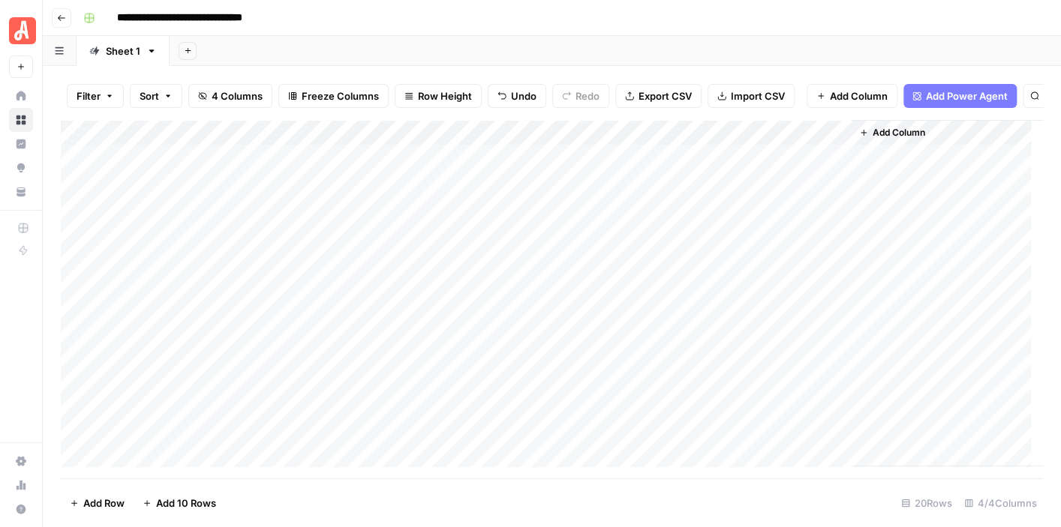
click at [557, 25] on div "**********" at bounding box center [561, 18] width 969 height 24
click at [699, 268] on div "Add Column" at bounding box center [552, 293] width 982 height 347
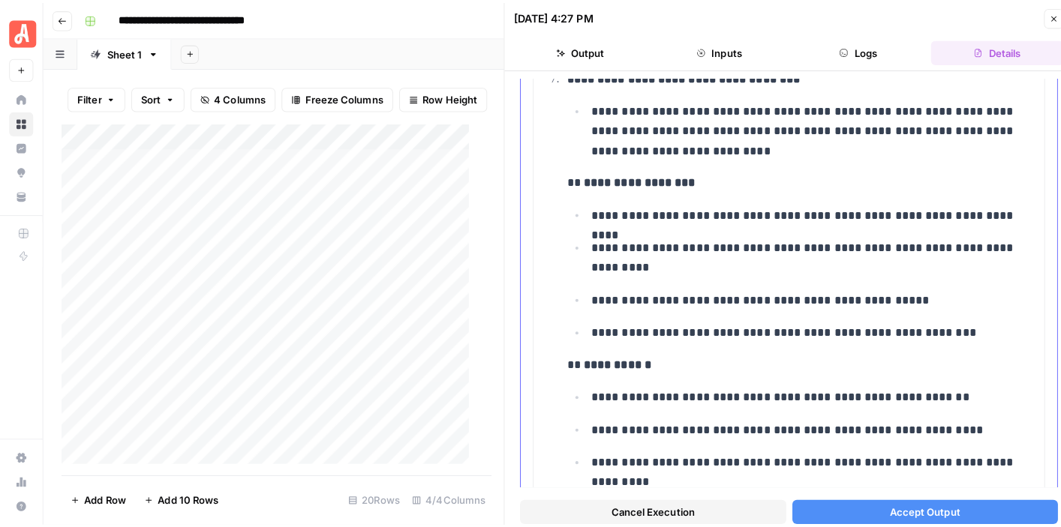
scroll to position [375, 0]
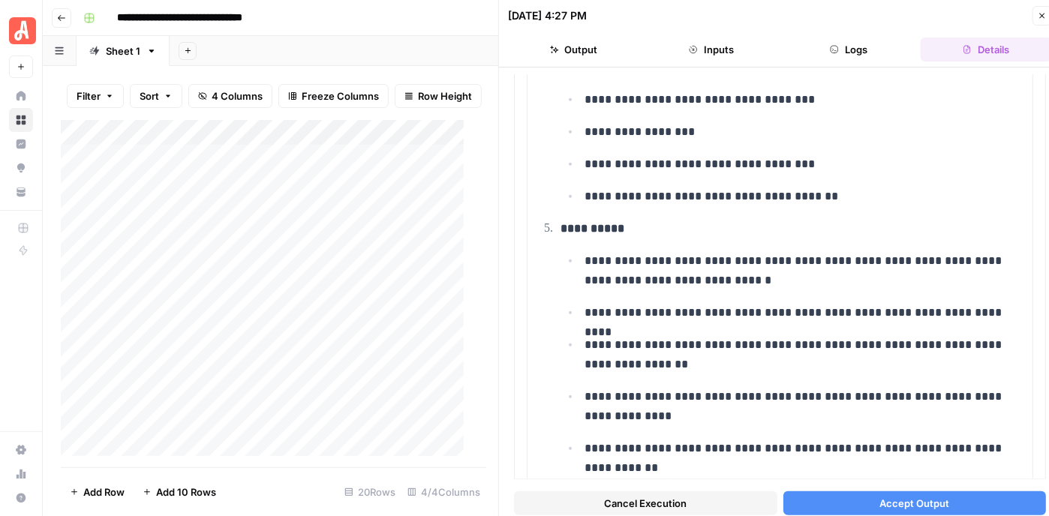
click at [684, 496] on button "Cancel Execution" at bounding box center [645, 503] width 263 height 24
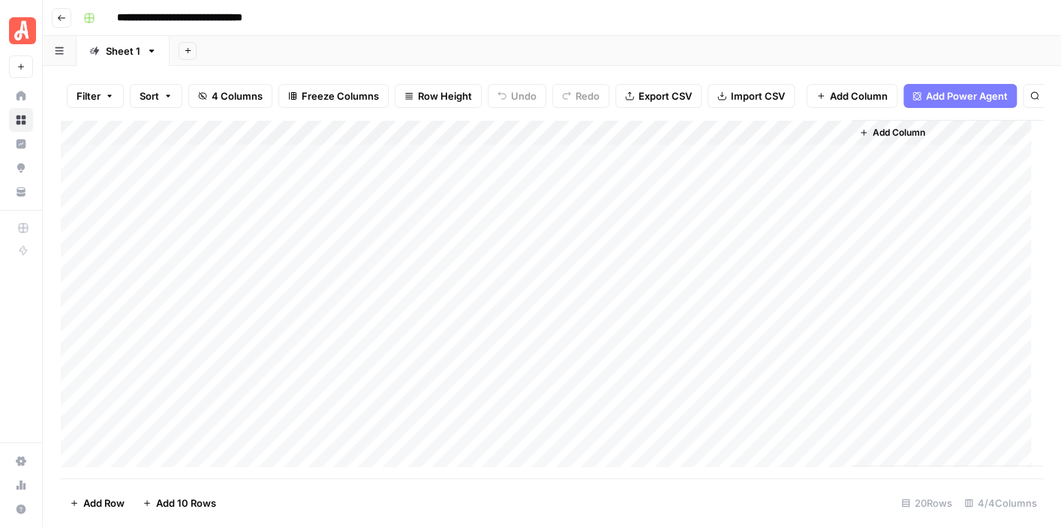
click at [366, 269] on div "Add Column" at bounding box center [552, 293] width 982 height 347
click at [632, 28] on div "**********" at bounding box center [561, 18] width 969 height 24
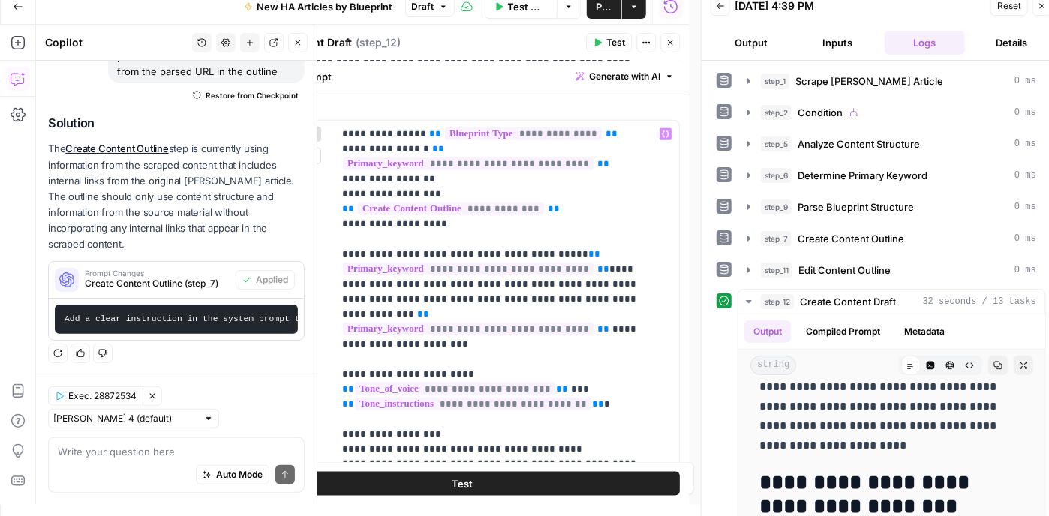
scroll to position [611, 0]
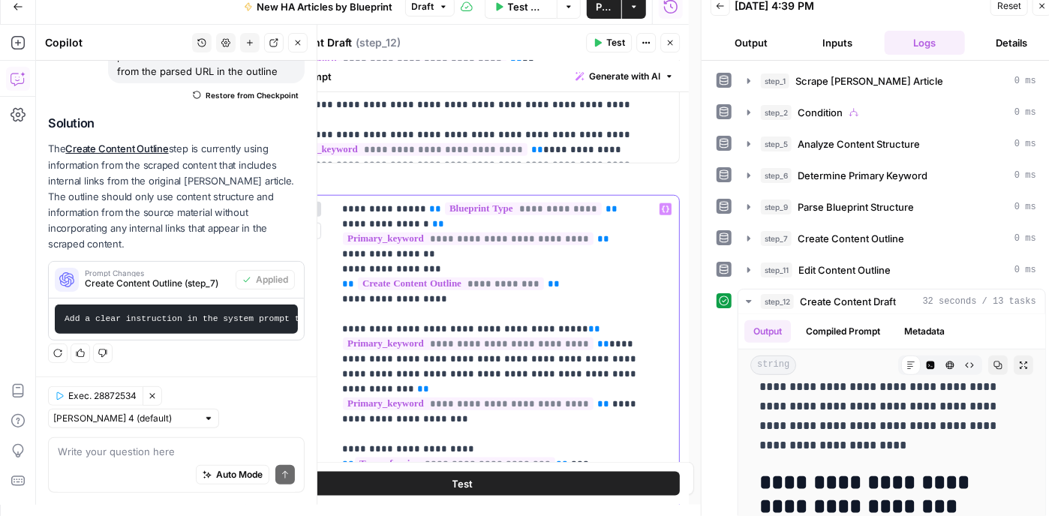
click at [642, 356] on p "**********" at bounding box center [500, 494] width 317 height 585
click at [643, 353] on p "**********" at bounding box center [500, 494] width 317 height 585
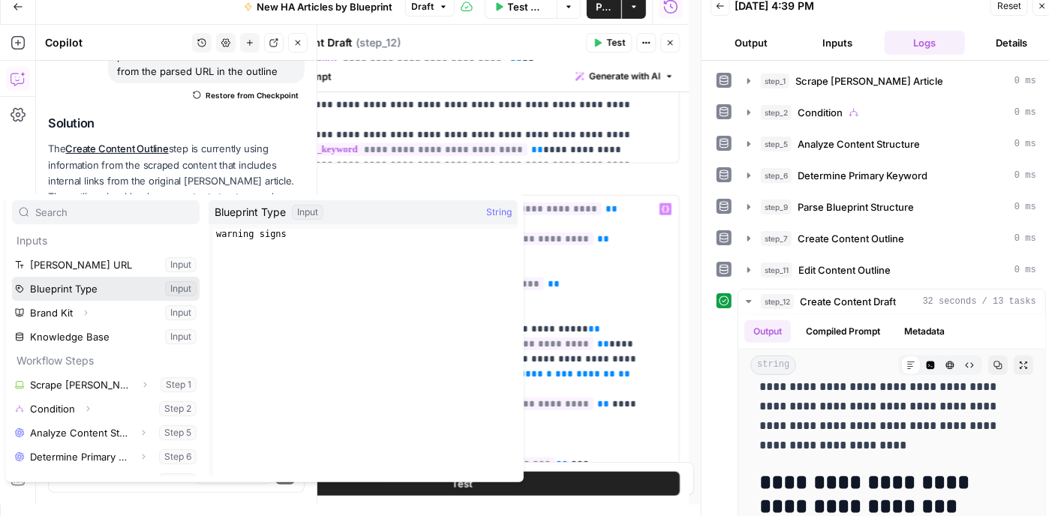
click at [81, 283] on button "Select variable Blueprint Type" at bounding box center [106, 289] width 188 height 24
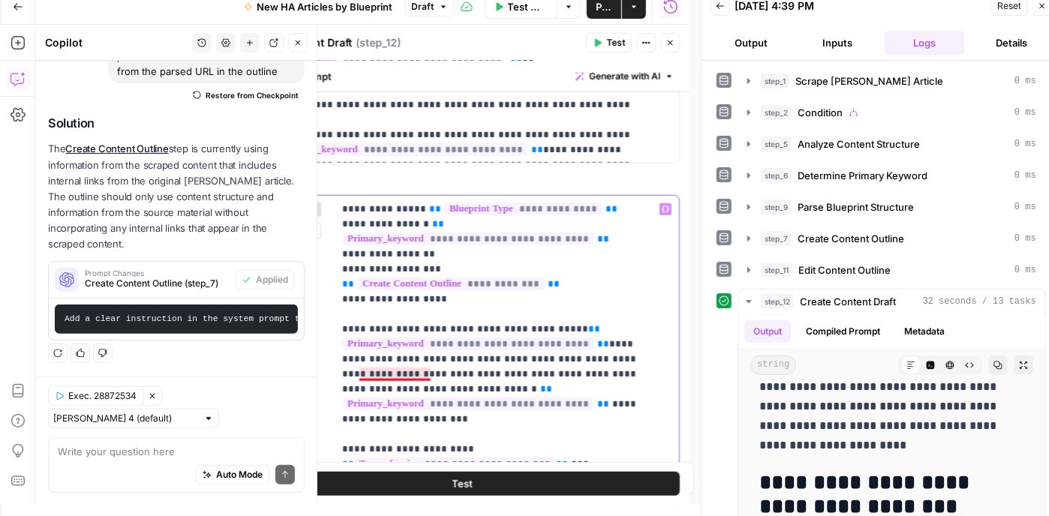
click at [360, 371] on p "**********" at bounding box center [500, 494] width 317 height 585
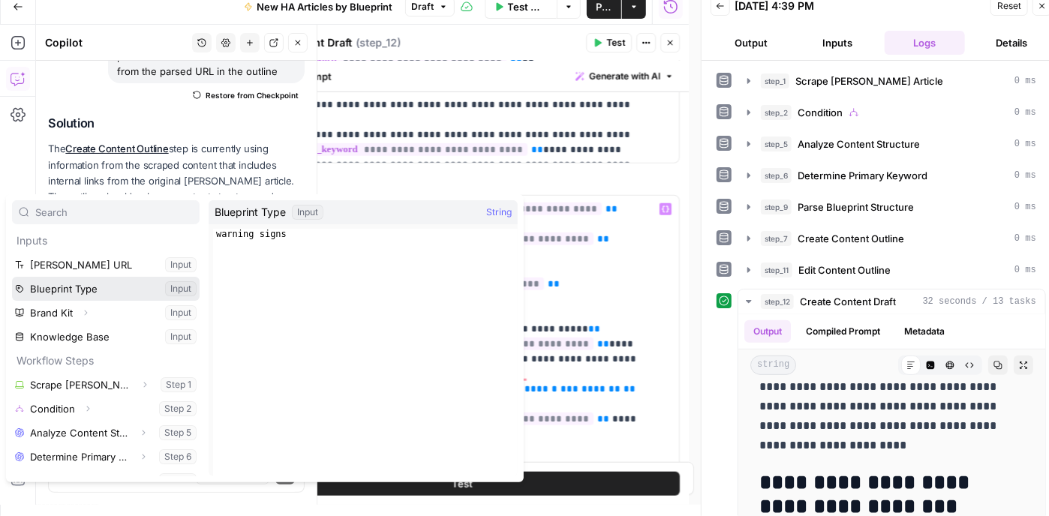
click at [111, 287] on button "Select variable Blueprint Type" at bounding box center [106, 289] width 188 height 24
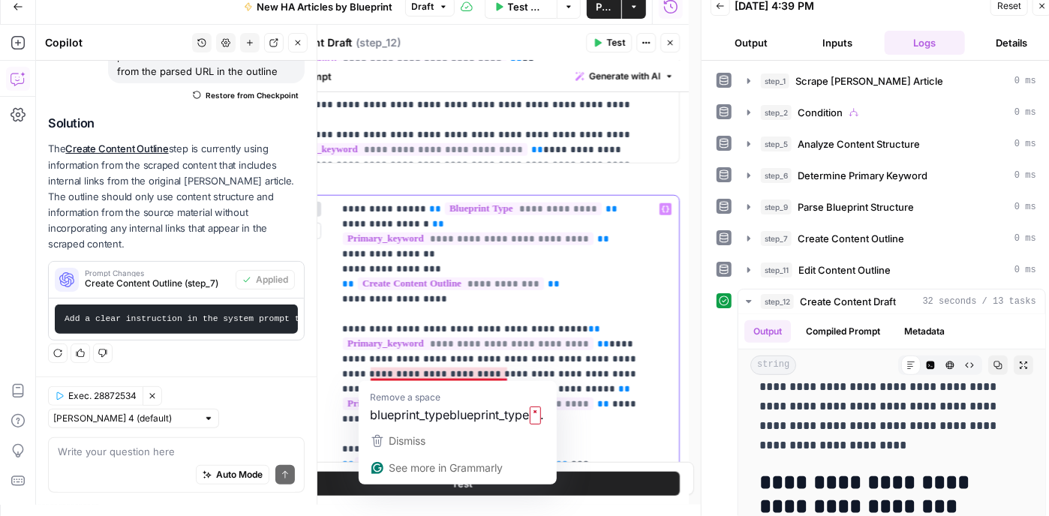
click at [507, 373] on p "**********" at bounding box center [494, 509] width 305 height 615
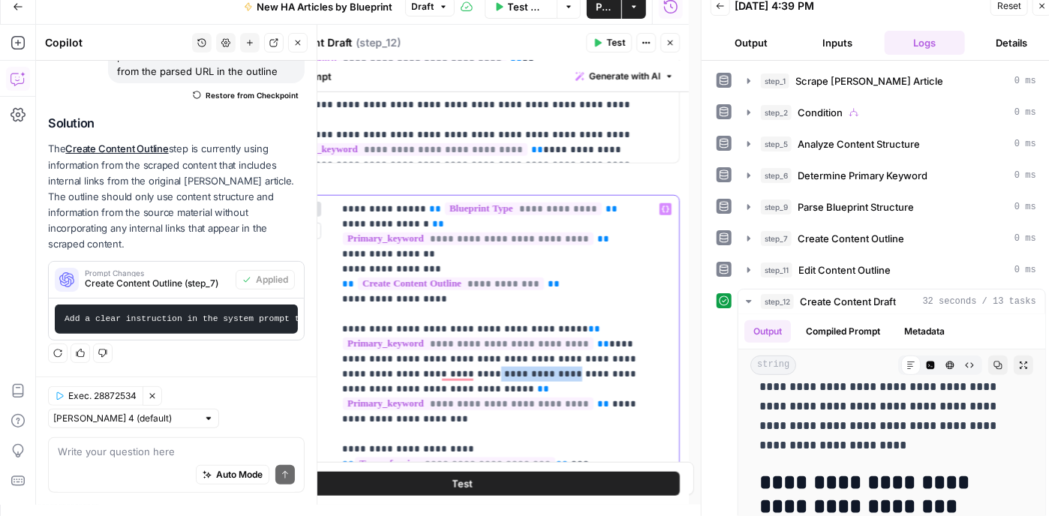
drag, startPoint x: 438, startPoint y: 371, endPoint x: 371, endPoint y: 366, distance: 67.0
click at [371, 366] on p "**********" at bounding box center [494, 502] width 305 height 600
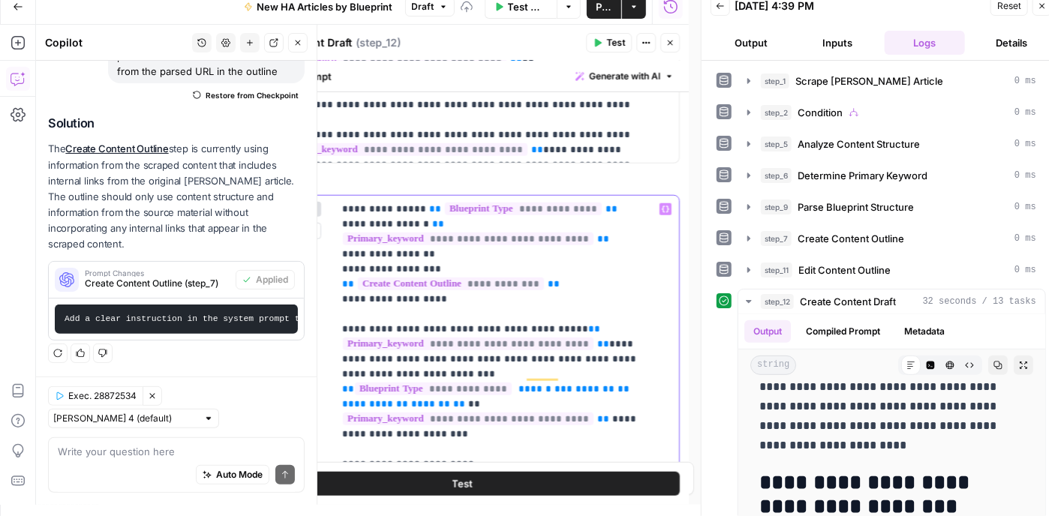
click at [596, 311] on p "**********" at bounding box center [494, 509] width 305 height 615
click at [522, 374] on p "**********" at bounding box center [494, 509] width 305 height 615
click at [636, 344] on p "**********" at bounding box center [494, 509] width 305 height 615
click at [536, 357] on p "**********" at bounding box center [494, 509] width 305 height 615
click at [630, 363] on p "**********" at bounding box center [494, 509] width 305 height 615
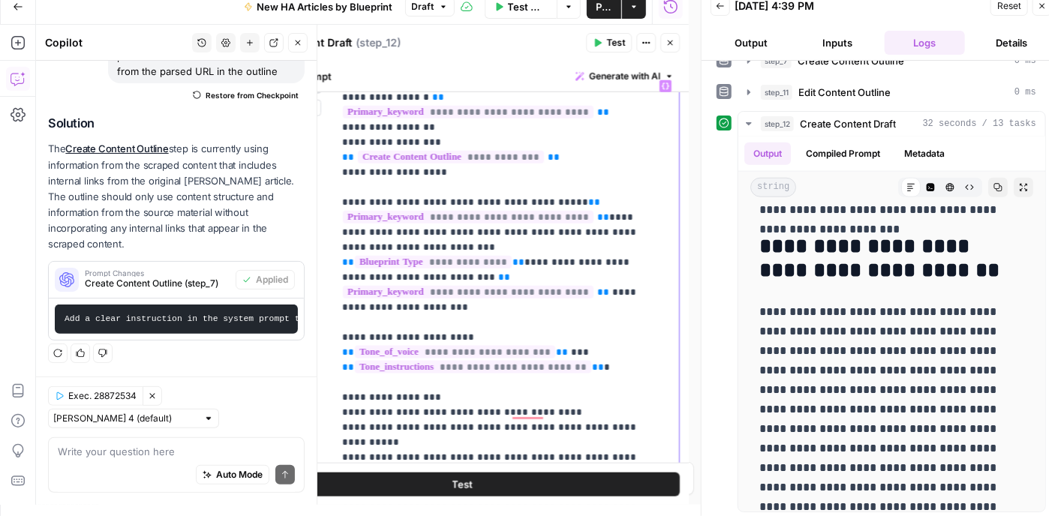
scroll to position [0, 0]
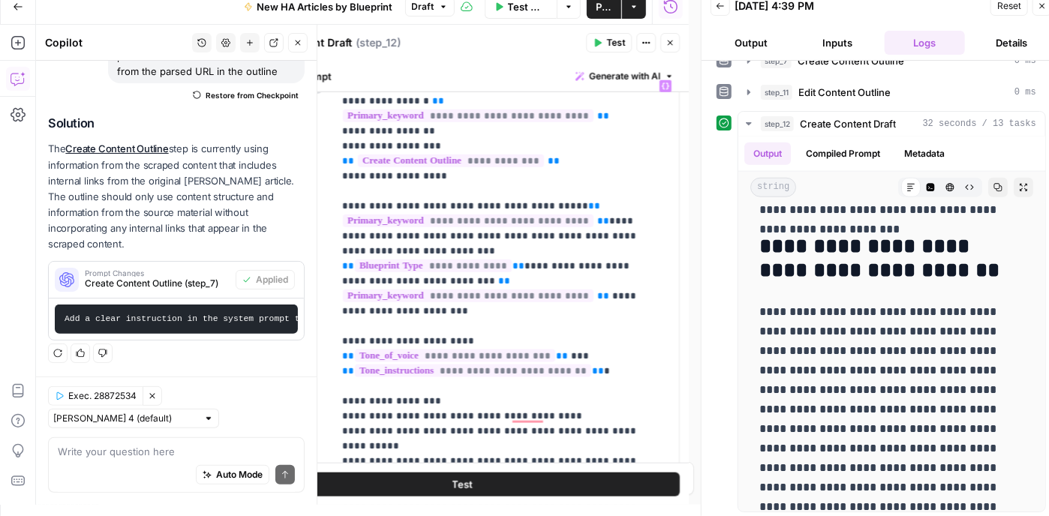
click at [597, 36] on button "Test" at bounding box center [609, 43] width 46 height 20
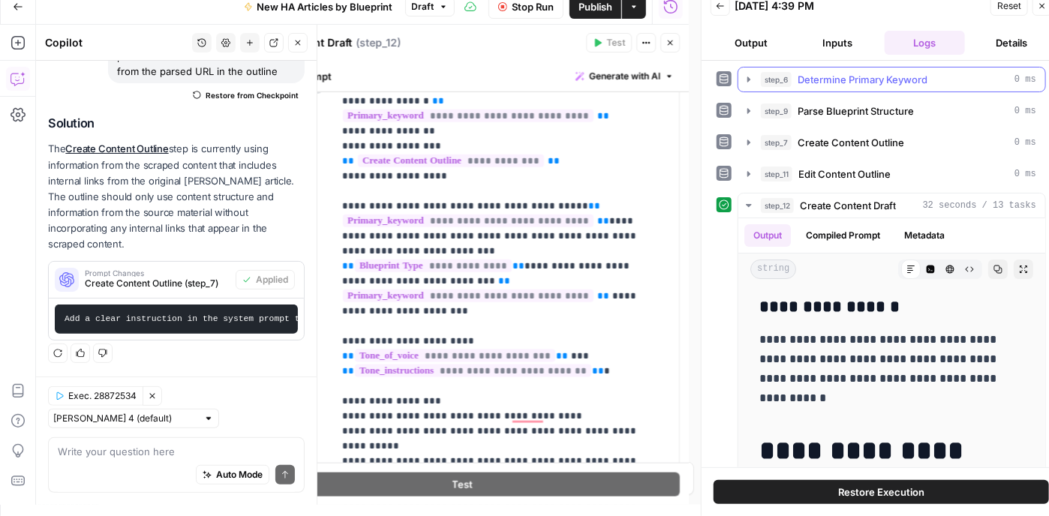
scroll to position [150, 0]
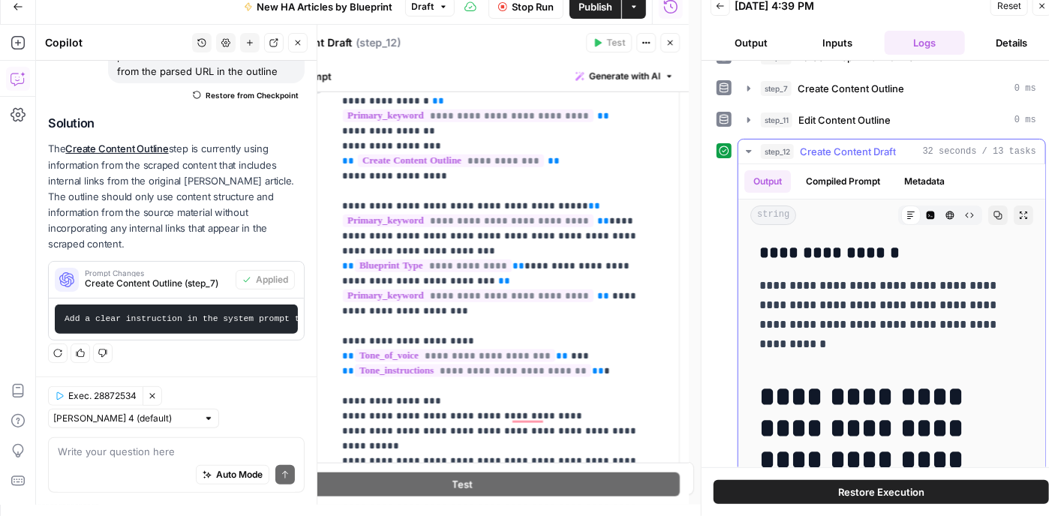
click at [746, 150] on icon "button" at bounding box center [748, 151] width 5 height 3
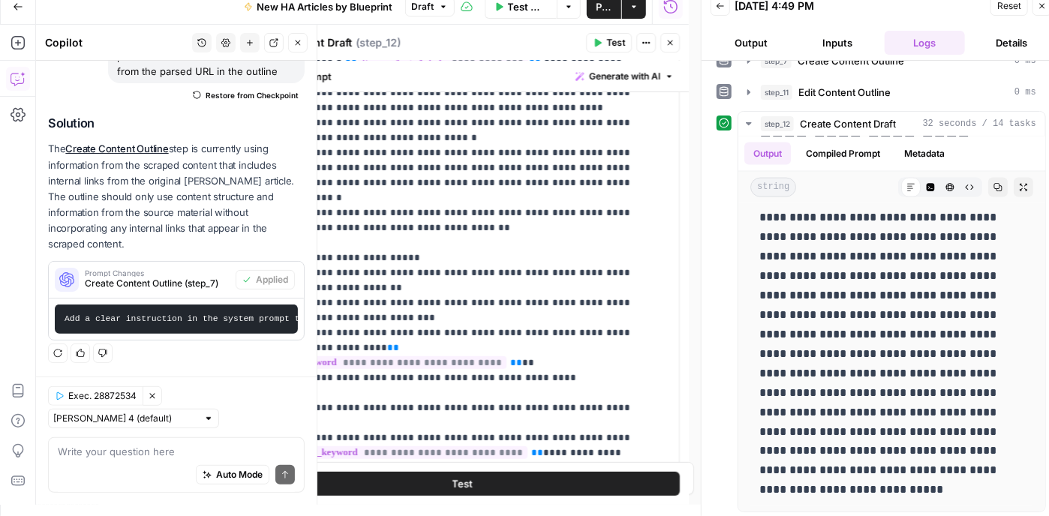
scroll to position [75, 0]
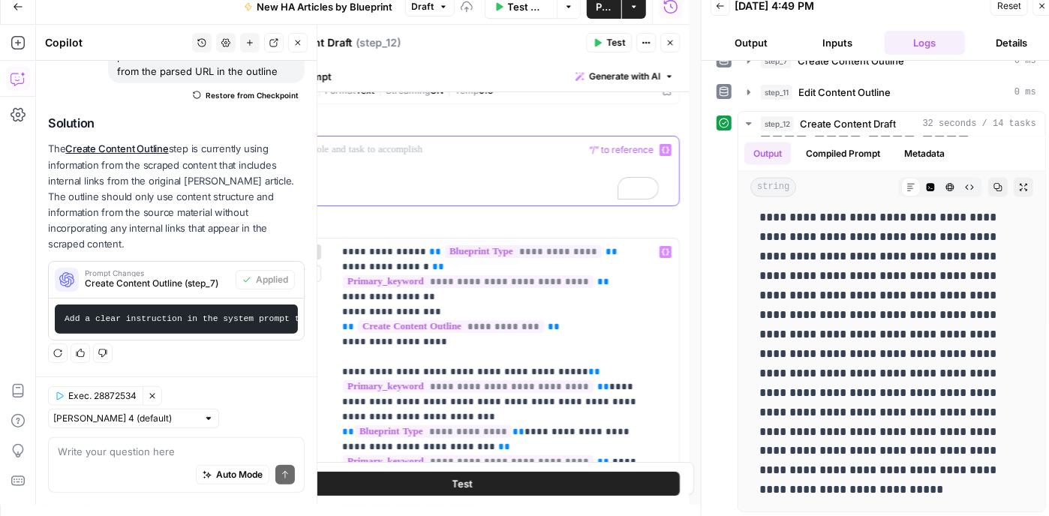
scroll to position [0, 0]
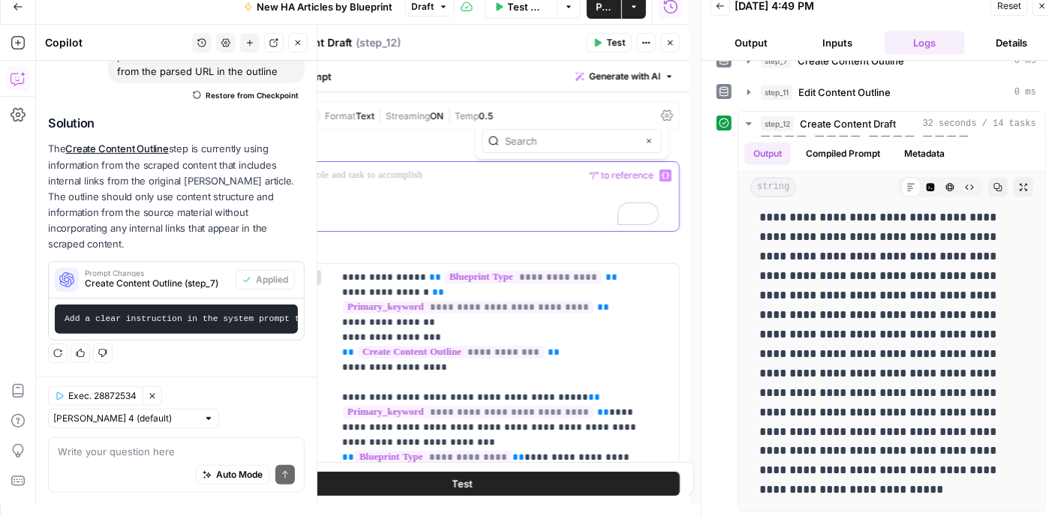
click at [482, 193] on div "To enrich screen reader interactions, please activate Accessibility in Grammarl…" at bounding box center [457, 196] width 422 height 69
drag, startPoint x: 498, startPoint y: 175, endPoint x: 393, endPoint y: 180, distance: 105.2
click at [393, 180] on p "To enrich screen reader interactions, please activate Accessibility in Grammarl…" at bounding box center [457, 175] width 404 height 15
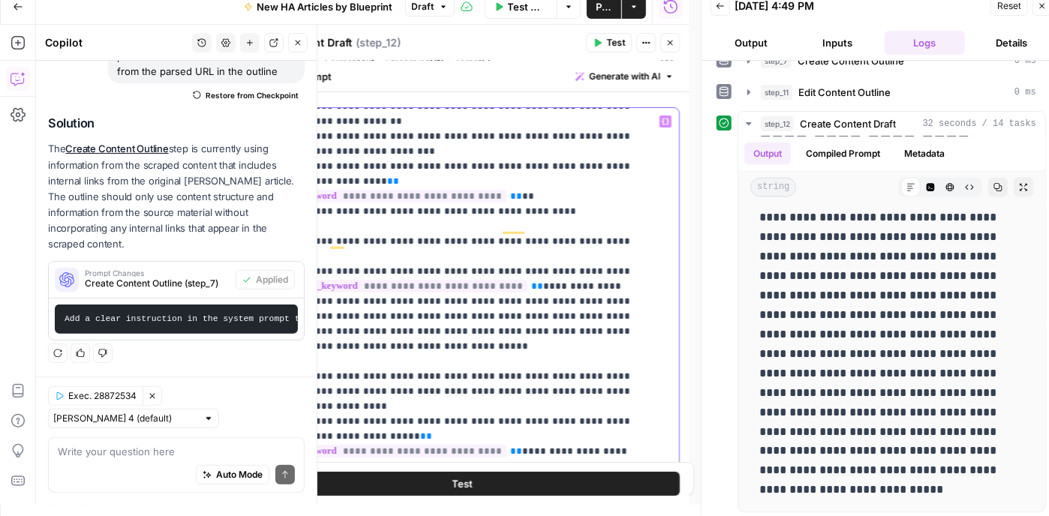
scroll to position [525, 0]
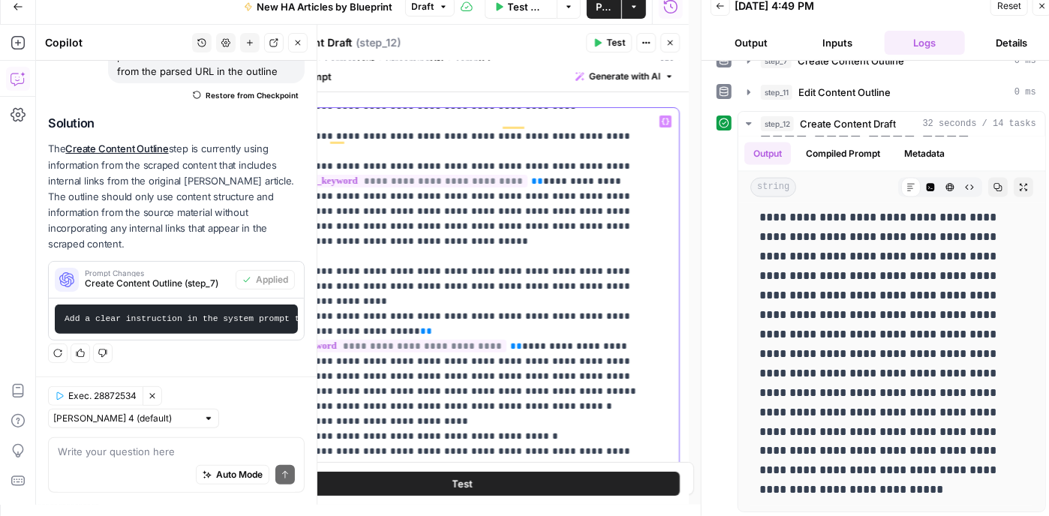
click at [615, 192] on p "**********" at bounding box center [451, 369] width 392 height 1561
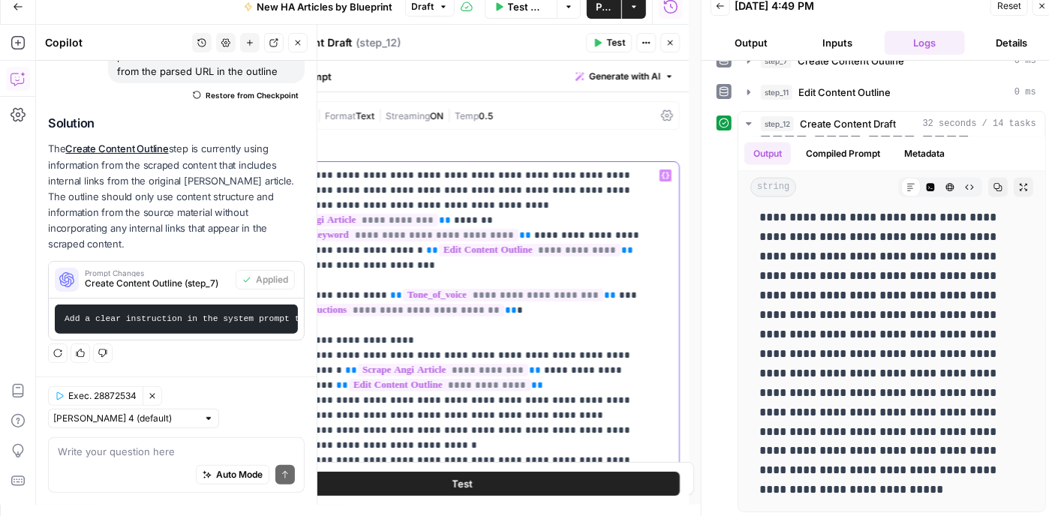
scroll to position [0, 0]
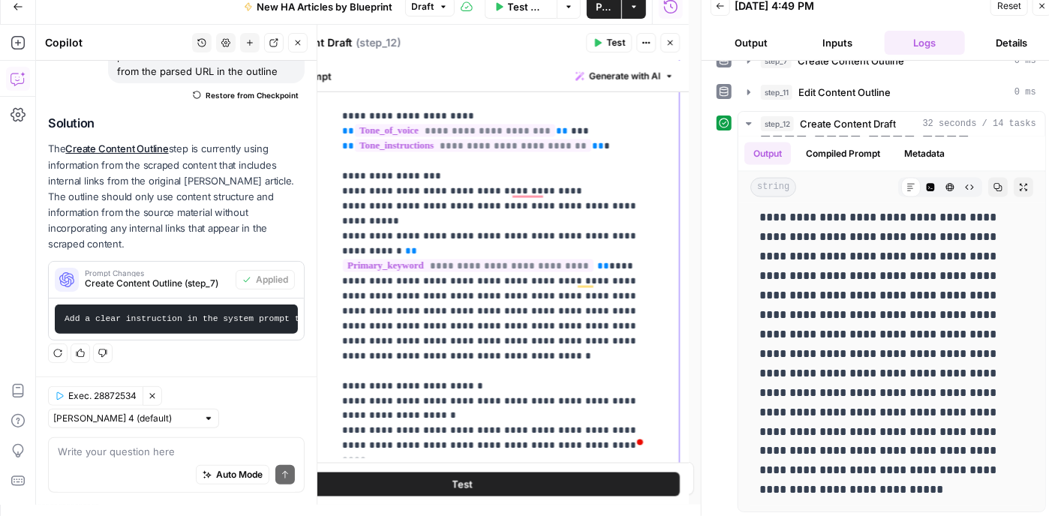
click at [500, 275] on p "**********" at bounding box center [494, 161] width 305 height 615
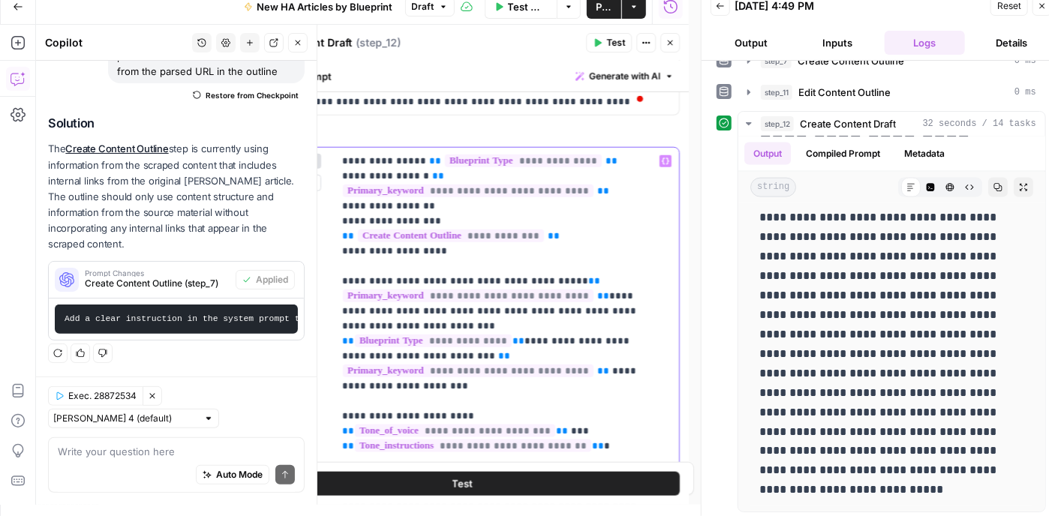
click at [405, 322] on p "**********" at bounding box center [494, 461] width 305 height 615
click at [514, 338] on p "**********" at bounding box center [494, 469] width 305 height 630
click at [428, 322] on p "**********" at bounding box center [494, 469] width 305 height 630
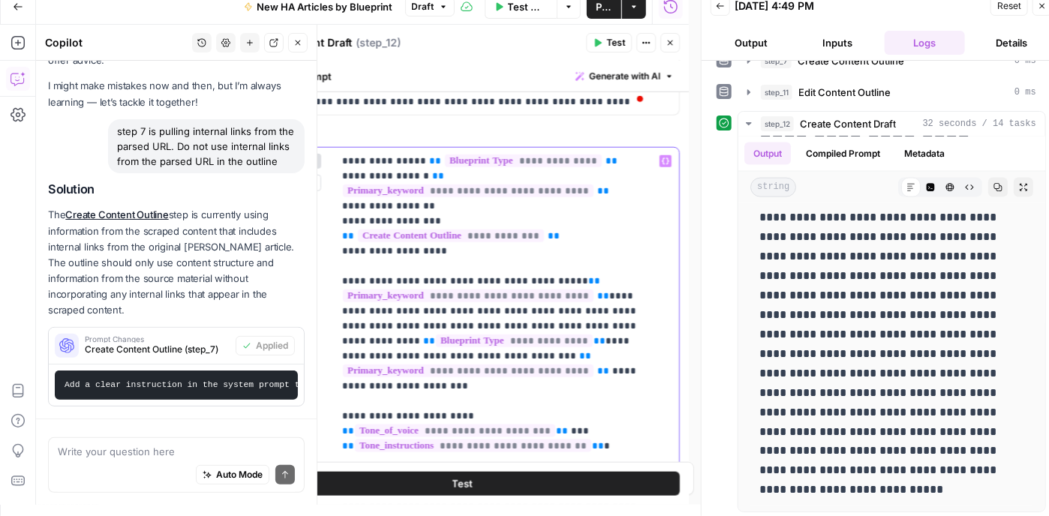
scroll to position [71, 0]
click at [426, 319] on p "**********" at bounding box center [494, 469] width 305 height 630
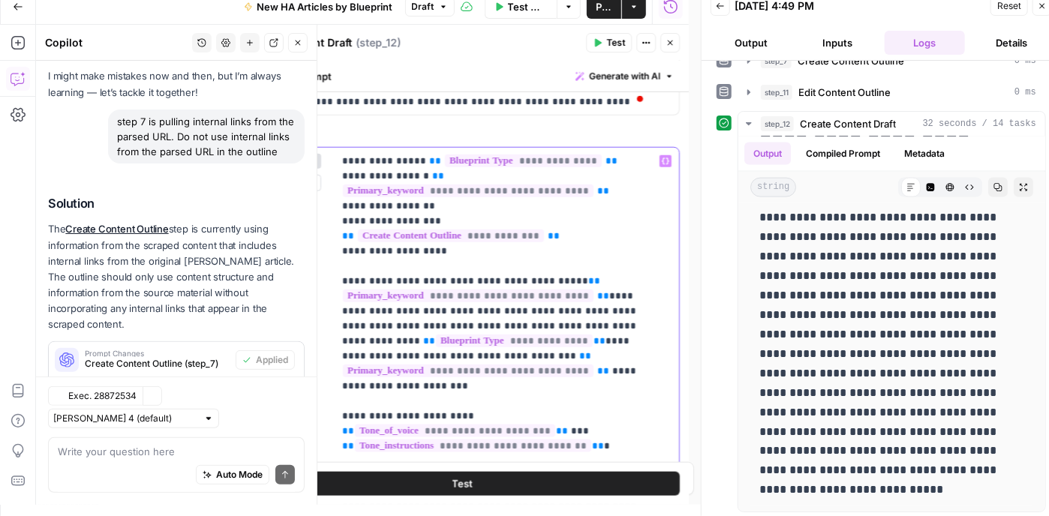
scroll to position [161, 0]
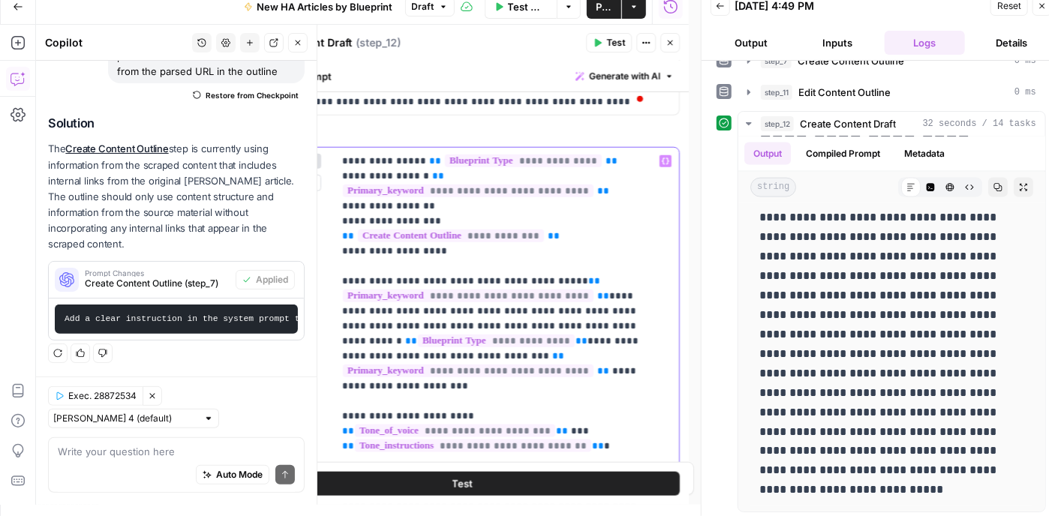
click at [585, 346] on p "**********" at bounding box center [494, 469] width 305 height 630
click at [609, 43] on span "Test" at bounding box center [615, 43] width 19 height 14
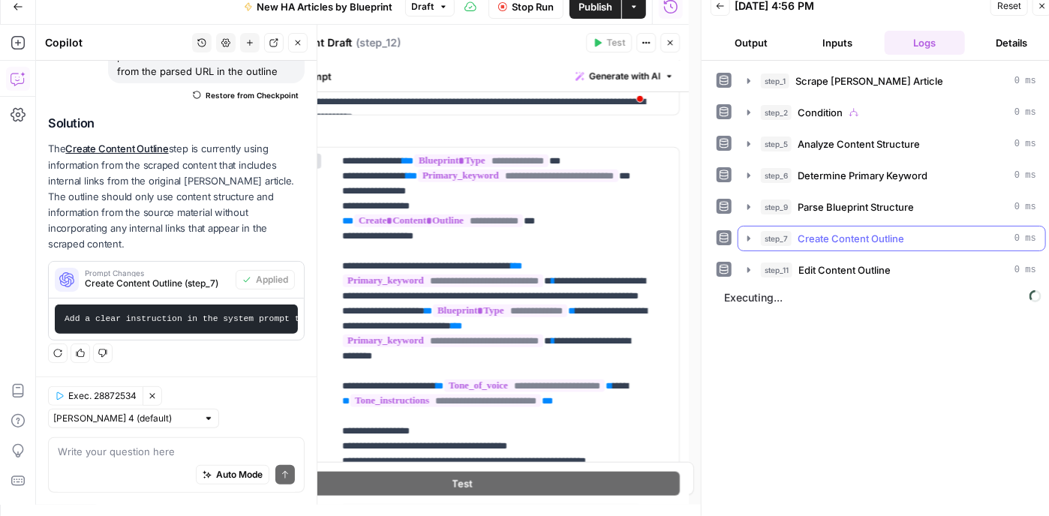
click at [745, 233] on icon "button" at bounding box center [749, 239] width 12 height 12
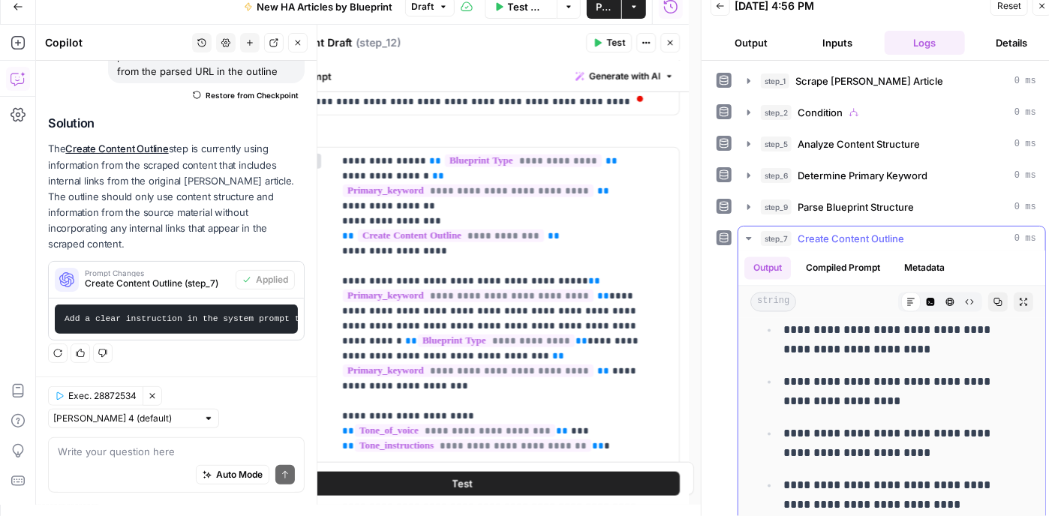
scroll to position [3890, 0]
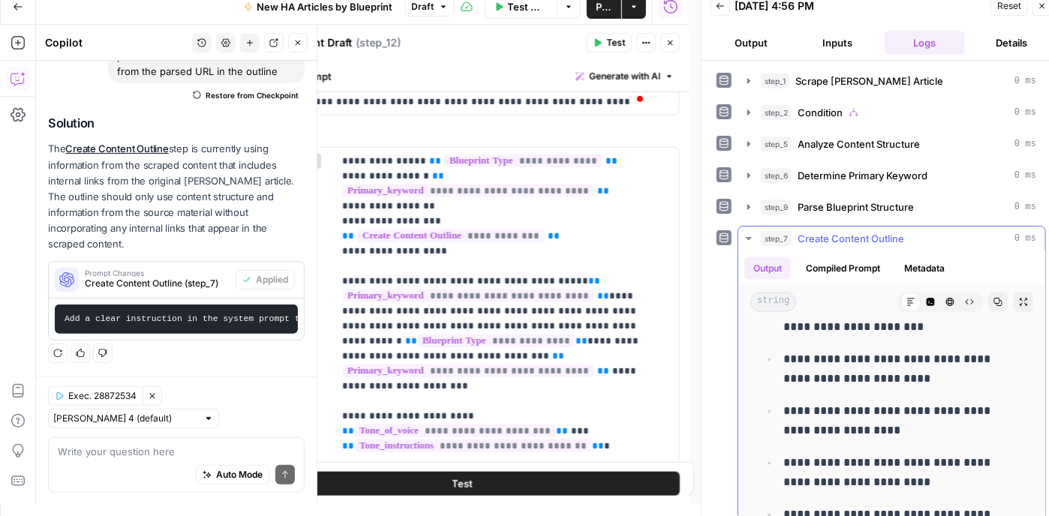
click at [749, 237] on icon "button" at bounding box center [748, 238] width 5 height 3
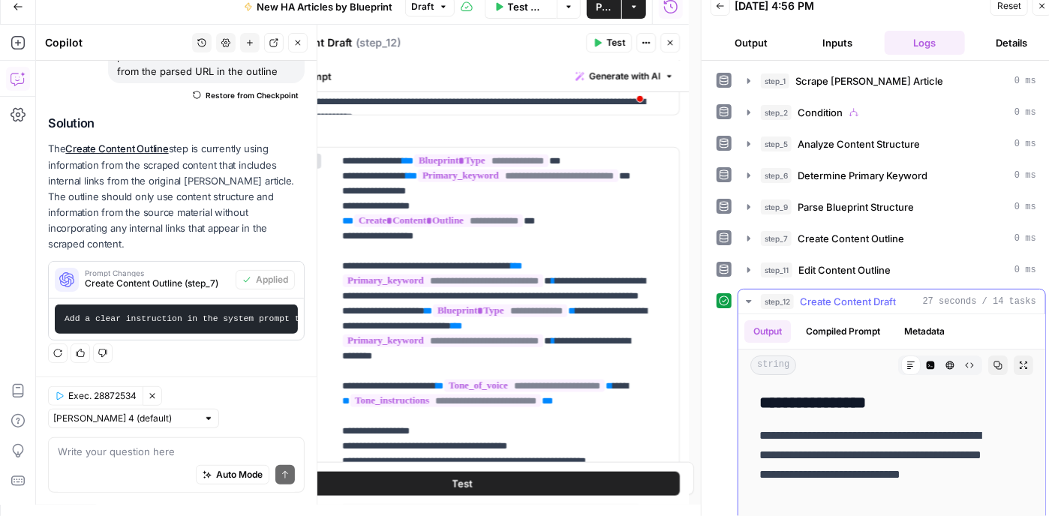
scroll to position [300, 0]
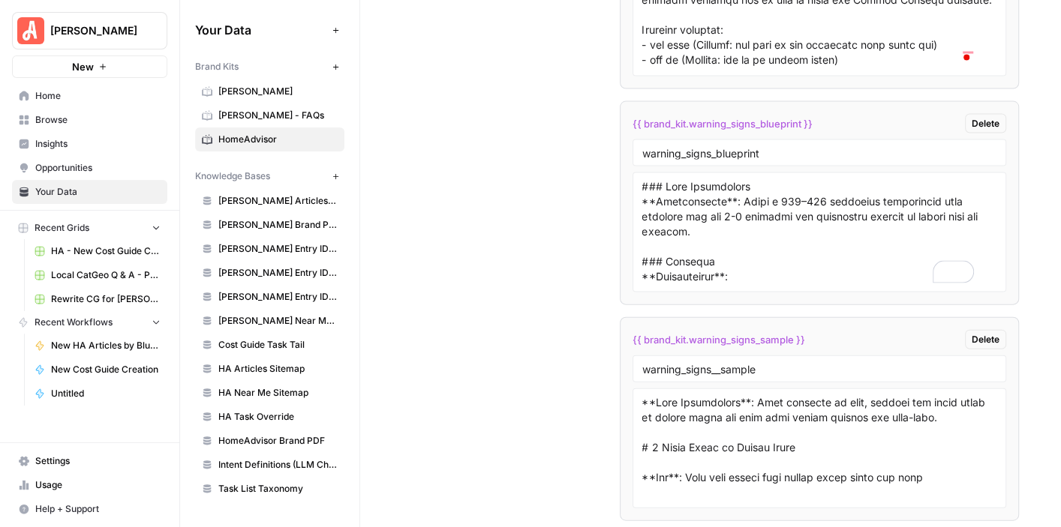
scroll to position [225, 0]
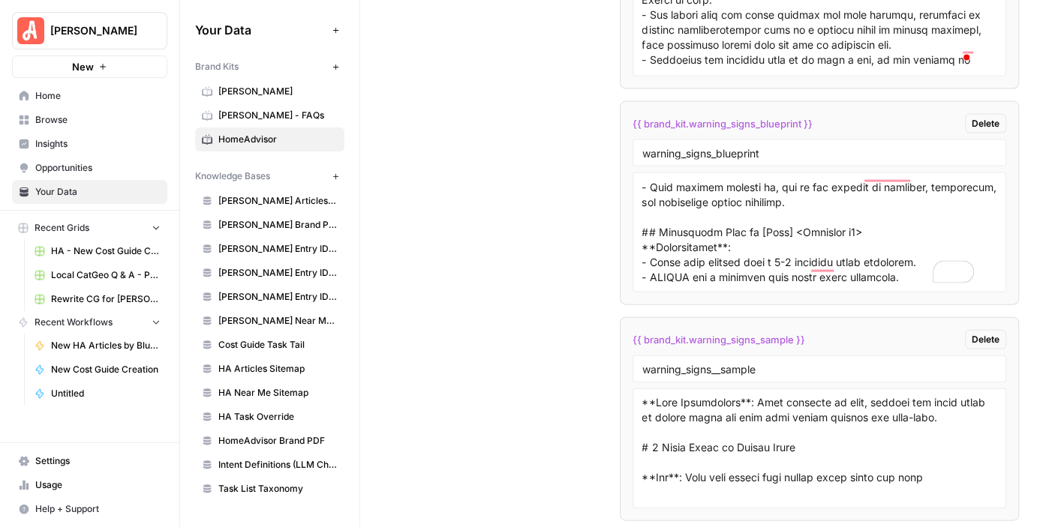
click at [648, 236] on textarea "To enrich screen reader interactions, please activate Accessibility in Grammarl…" at bounding box center [819, 232] width 355 height 107
drag, startPoint x: 859, startPoint y: 237, endPoint x: 996, endPoint y: 245, distance: 137.6
click at [996, 245] on li "{{ brand_kit.warning_signs_blueprint }} Delete warning_signs_blueprint" at bounding box center [820, 203] width 400 height 204
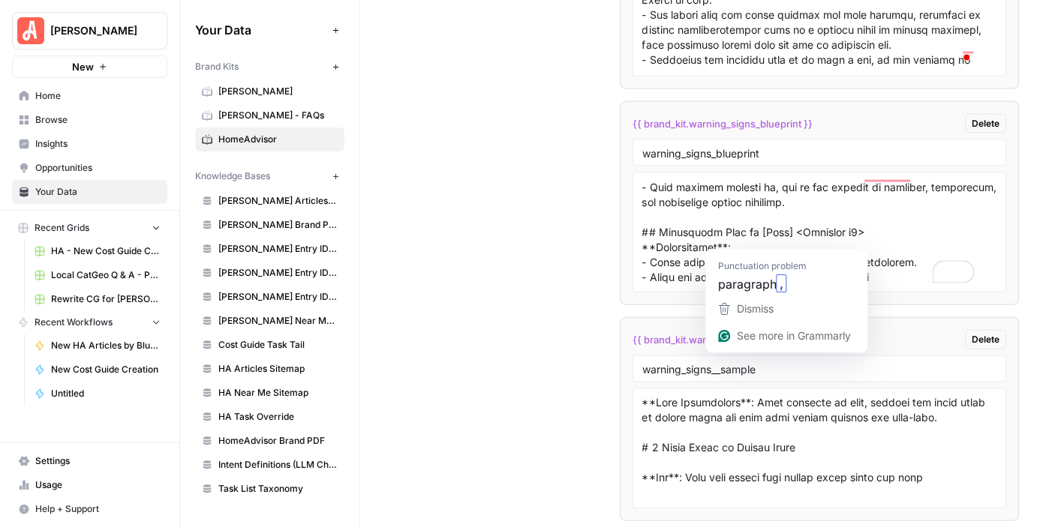
click at [891, 218] on textarea "To enrich screen reader interactions, please activate Accessibility in Grammarl…" at bounding box center [819, 232] width 355 height 107
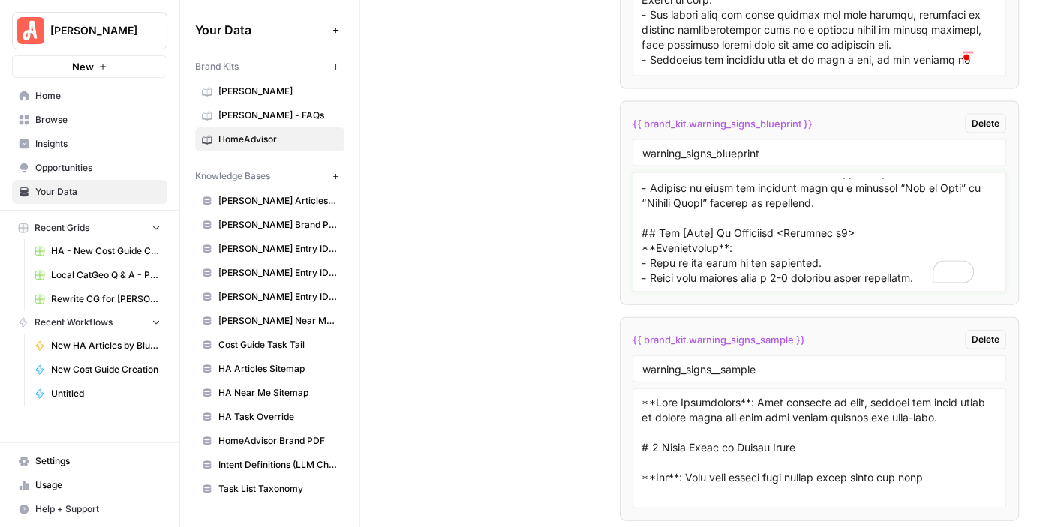
scroll to position [1068, 0]
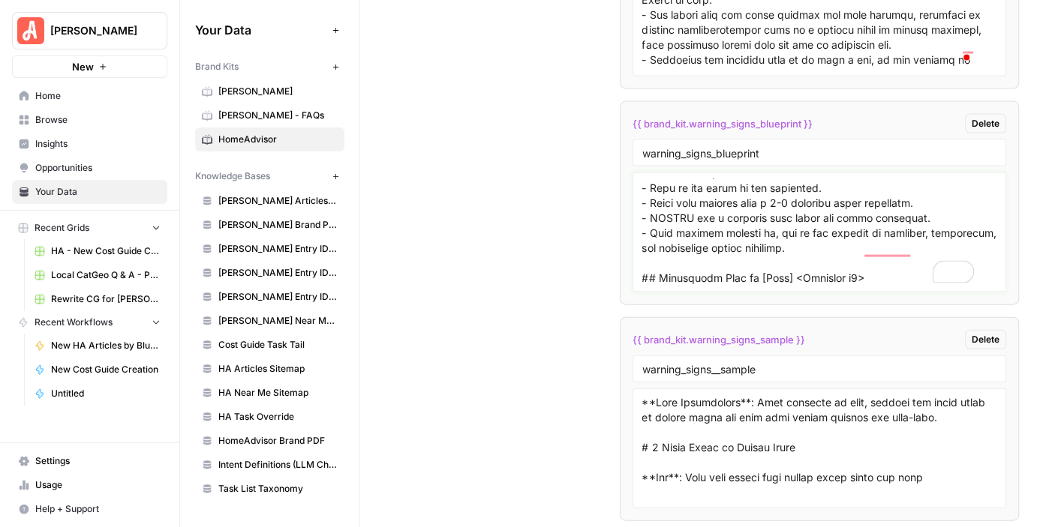
click at [648, 212] on textarea "To enrich screen reader interactions, please activate Accessibility in Grammarl…" at bounding box center [819, 232] width 355 height 107
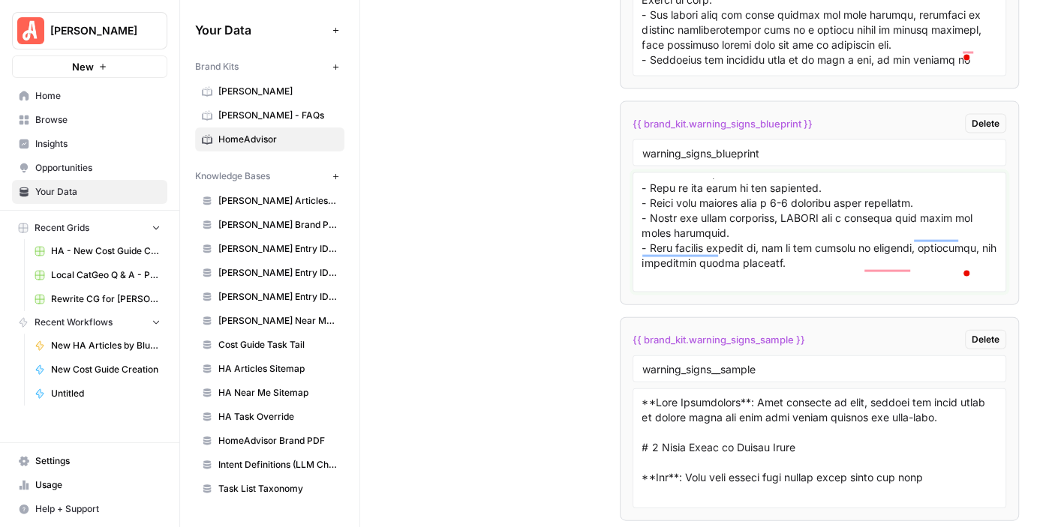
click at [822, 207] on textarea "To enrich screen reader interactions, please activate Accessibility in Grammarl…" at bounding box center [819, 232] width 355 height 107
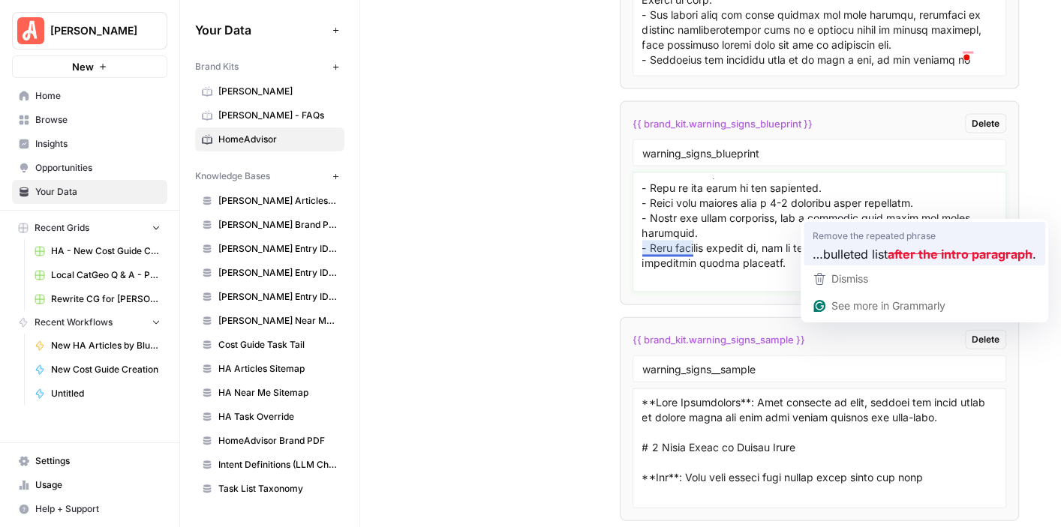
drag, startPoint x: 867, startPoint y: 209, endPoint x: 863, endPoint y: 227, distance: 17.7
click at [863, 227] on html "**********" at bounding box center [530, 263] width 1061 height 527
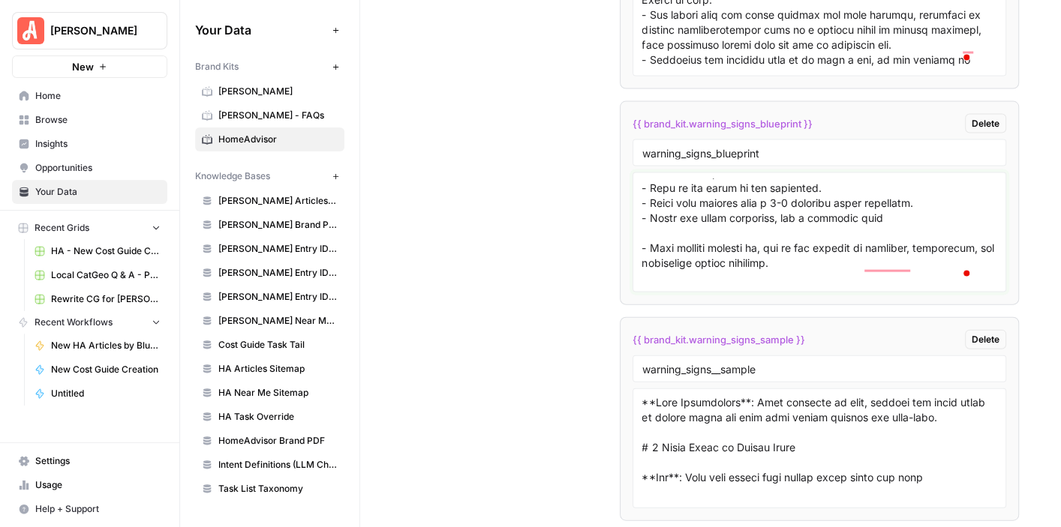
drag, startPoint x: 729, startPoint y: 194, endPoint x: 647, endPoint y: 189, distance: 82.7
click at [647, 189] on textarea "To enrich screen reader interactions, please activate Accessibility in Grammarl…" at bounding box center [819, 232] width 355 height 107
click at [778, 212] on textarea "To enrich screen reader interactions, please activate Accessibility in Grammarl…" at bounding box center [819, 232] width 355 height 107
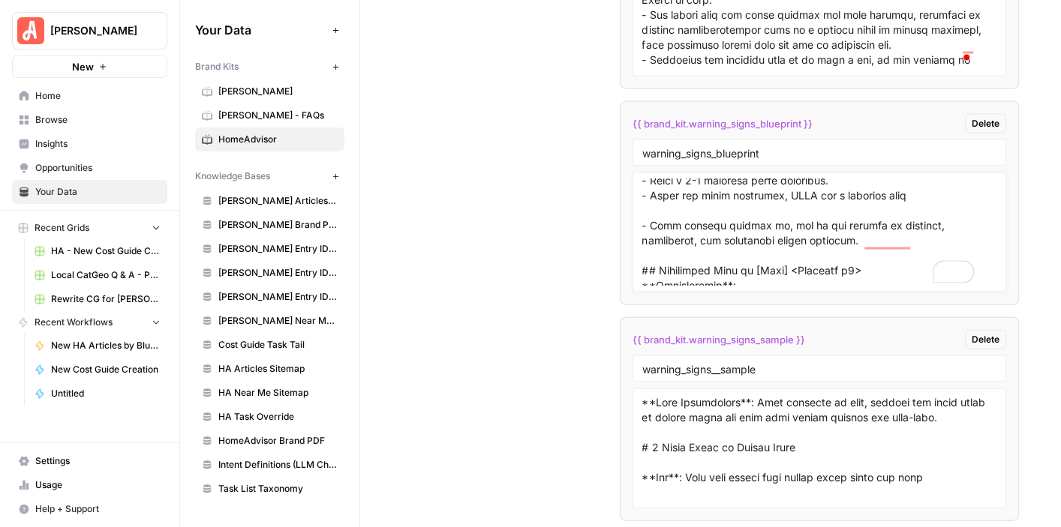
scroll to position [1093, 0]
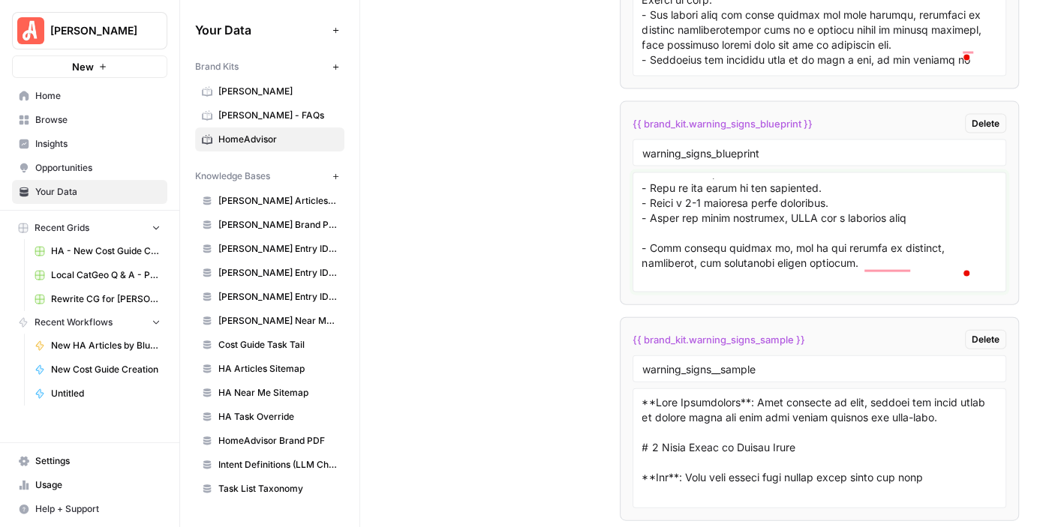
drag, startPoint x: 896, startPoint y: 210, endPoint x: 633, endPoint y: 197, distance: 262.9
click at [633, 197] on div at bounding box center [820, 233] width 374 height 120
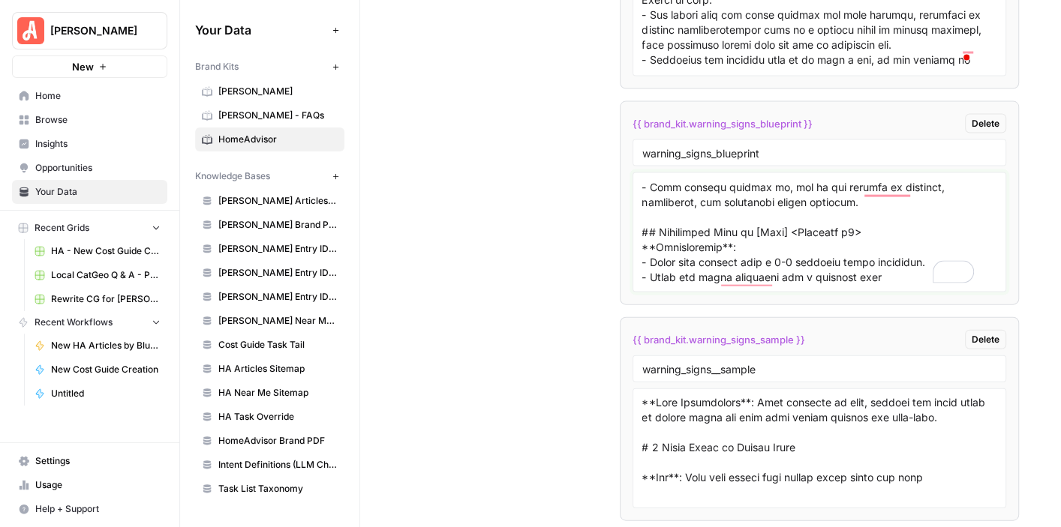
scroll to position [1183, 0]
drag, startPoint x: 861, startPoint y: 254, endPoint x: 638, endPoint y: 230, distance: 224.1
click at [638, 230] on div at bounding box center [820, 233] width 374 height 120
paste textarea "Write a 1-2 sentence intro paragraph. - After the intro paragraph, ONLY use a b…"
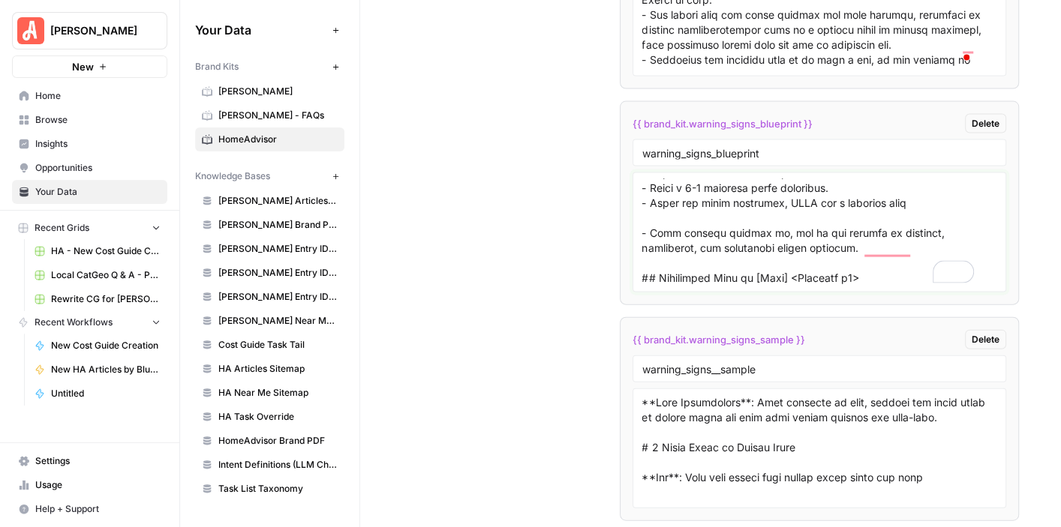
type textarea "### Lore Ipsumdolors **Ametconsecte**: Adipi e 543–321 seddoeius temporincid ut…"
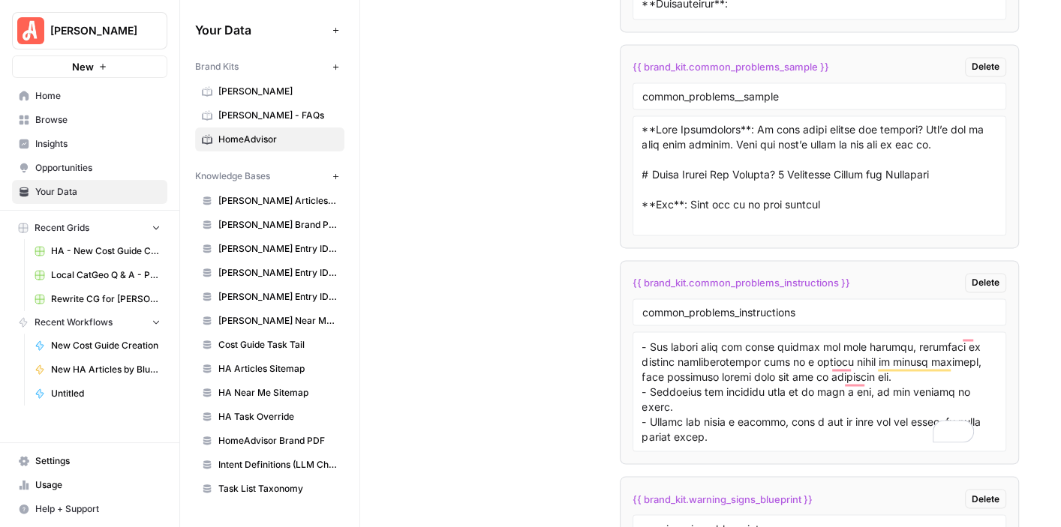
scroll to position [8773, 0]
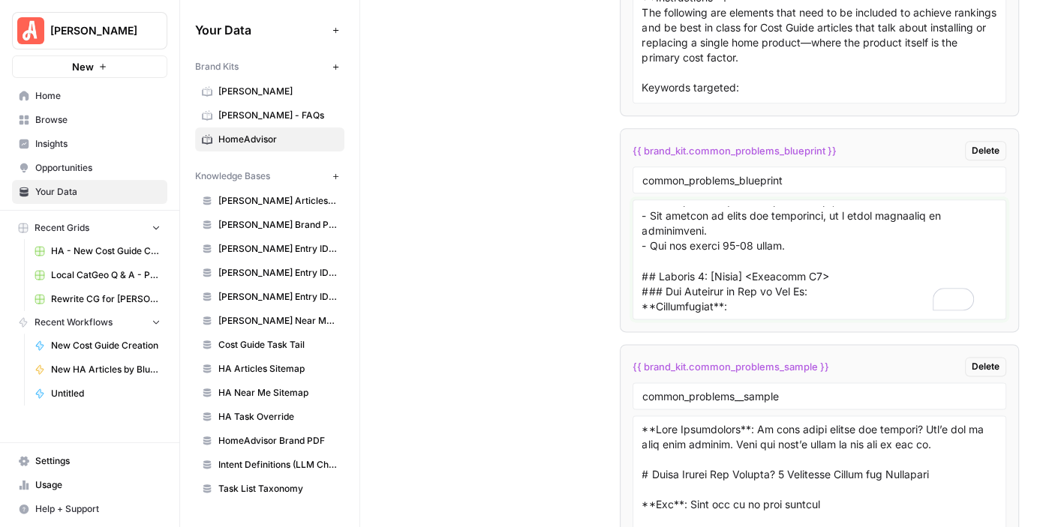
click at [829, 258] on textarea "To enrich screen reader interactions, please activate Accessibility in Grammarl…" at bounding box center [819, 259] width 355 height 107
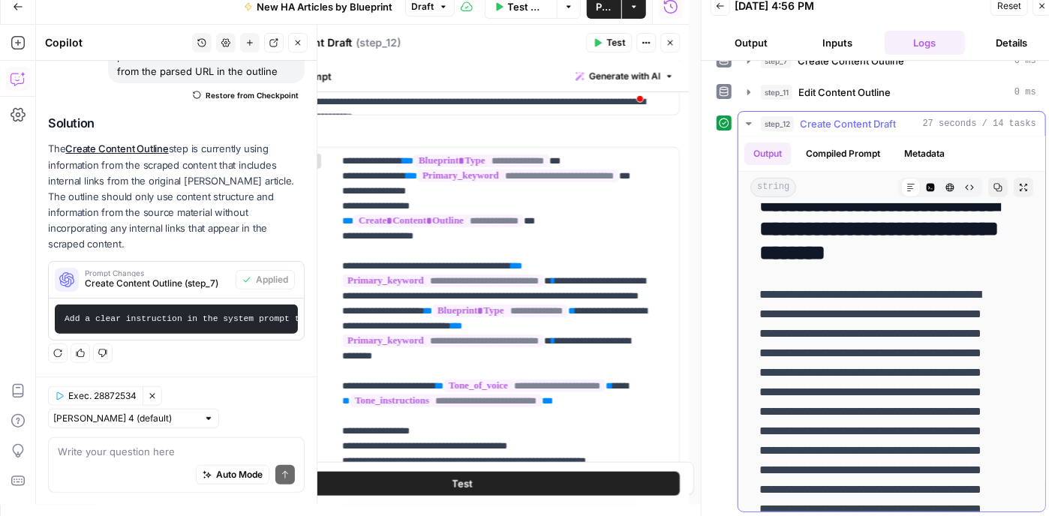
scroll to position [2890, 0]
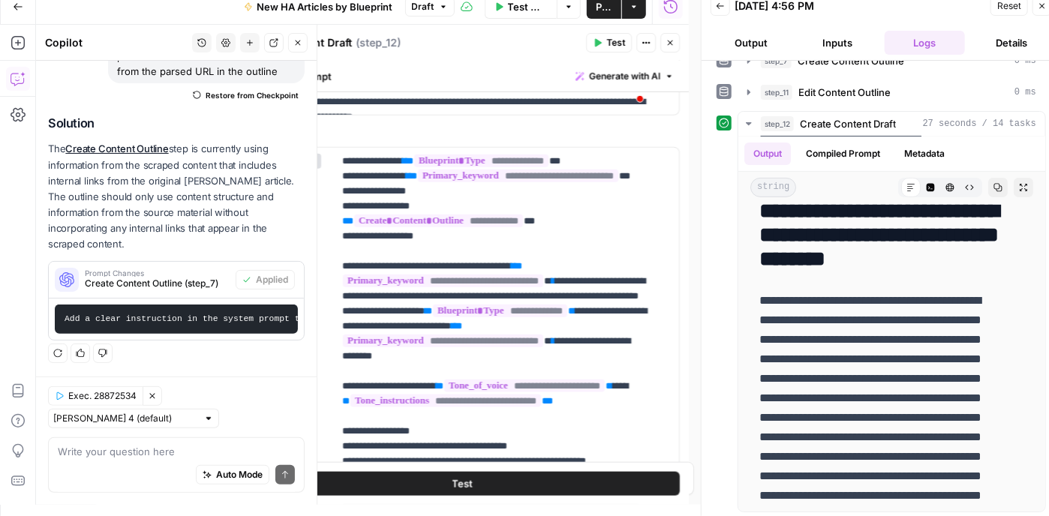
click at [596, 7] on span "Publish" at bounding box center [604, 6] width 17 height 15
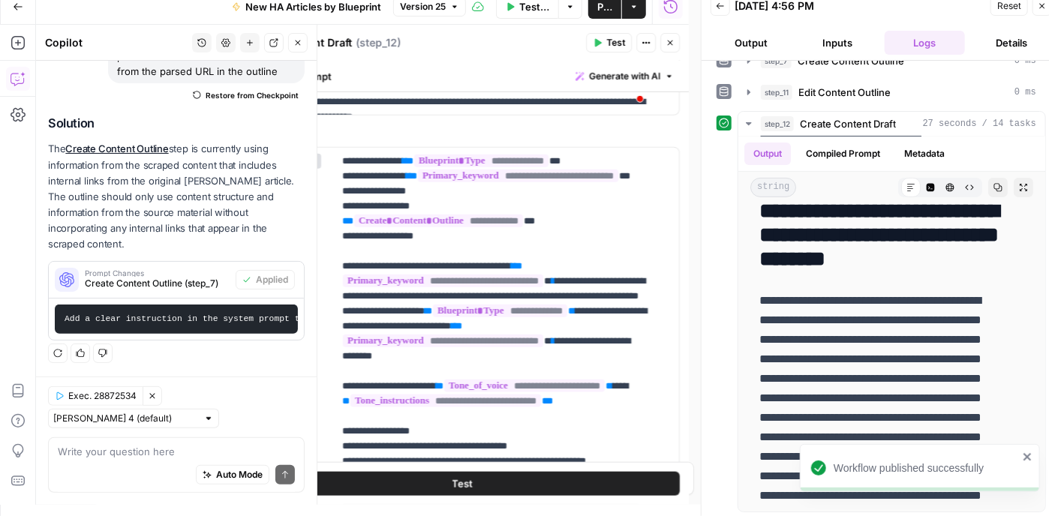
click at [1040, 4] on icon "button" at bounding box center [1042, 6] width 5 height 5
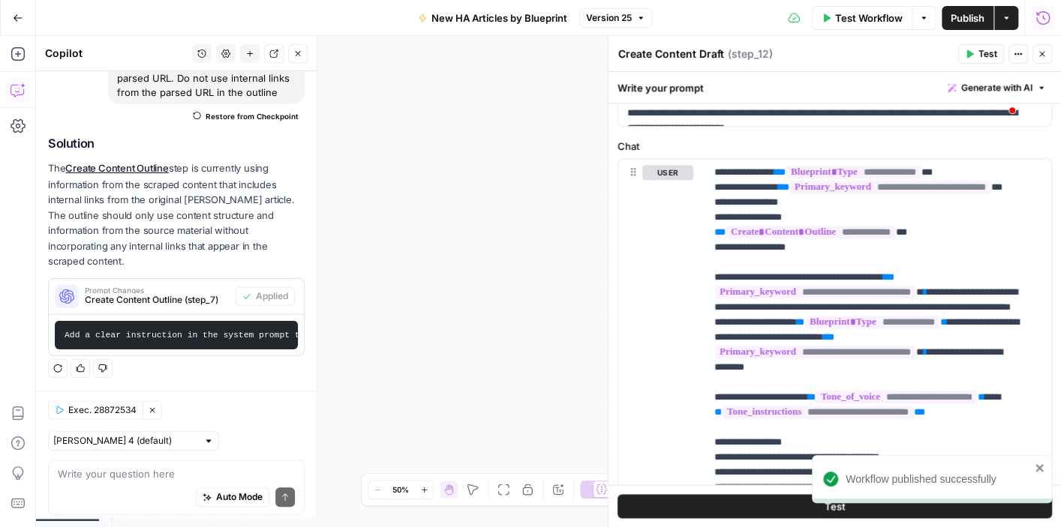
scroll to position [149, 0]
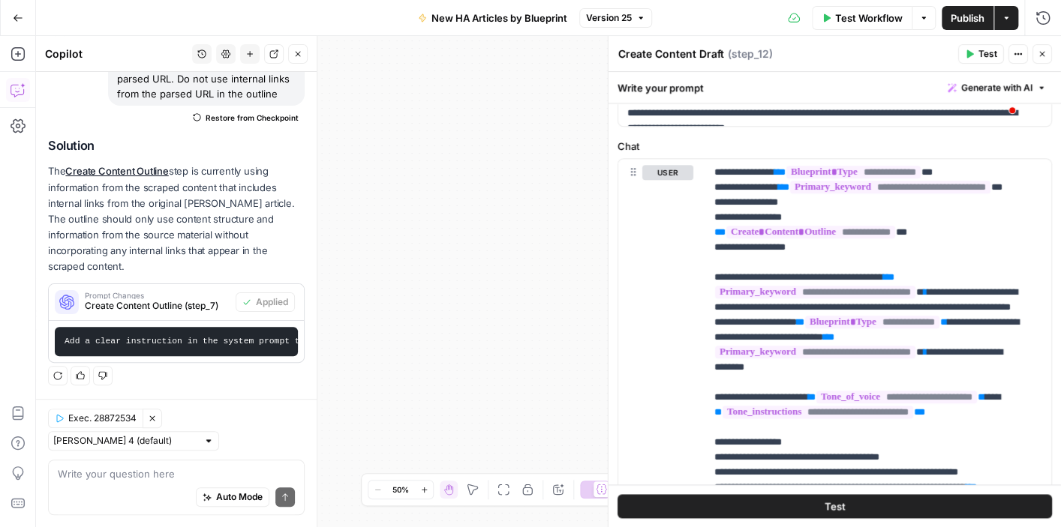
click at [1040, 52] on icon "button" at bounding box center [1042, 54] width 9 height 9
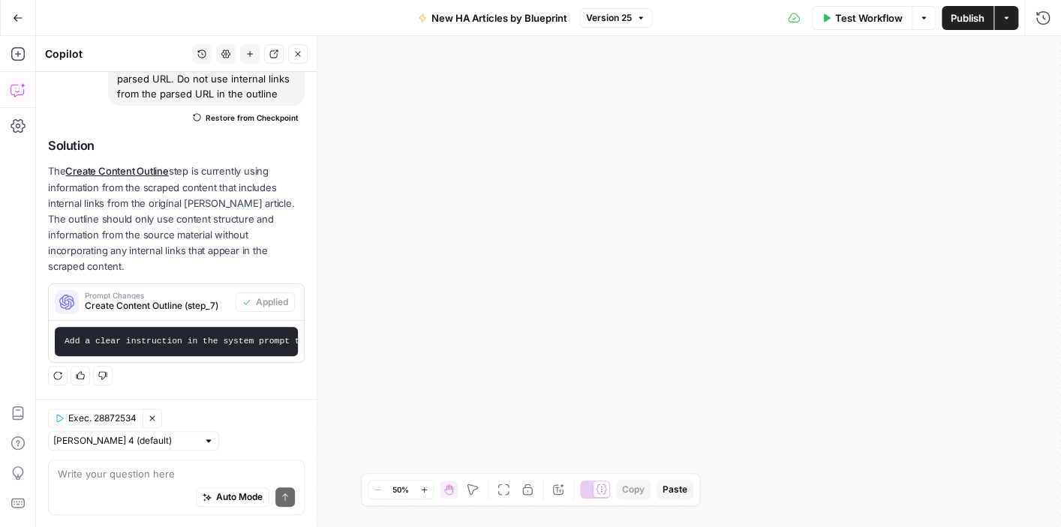
drag, startPoint x: 628, startPoint y: 160, endPoint x: 639, endPoint y: 151, distance: 13.8
click at [650, 145] on div "**********" at bounding box center [548, 281] width 1025 height 491
drag, startPoint x: 585, startPoint y: 145, endPoint x: 583, endPoint y: 215, distance: 69.8
click at [606, 224] on div "**********" at bounding box center [548, 281] width 1025 height 491
click at [300, 56] on icon "button" at bounding box center [297, 54] width 9 height 9
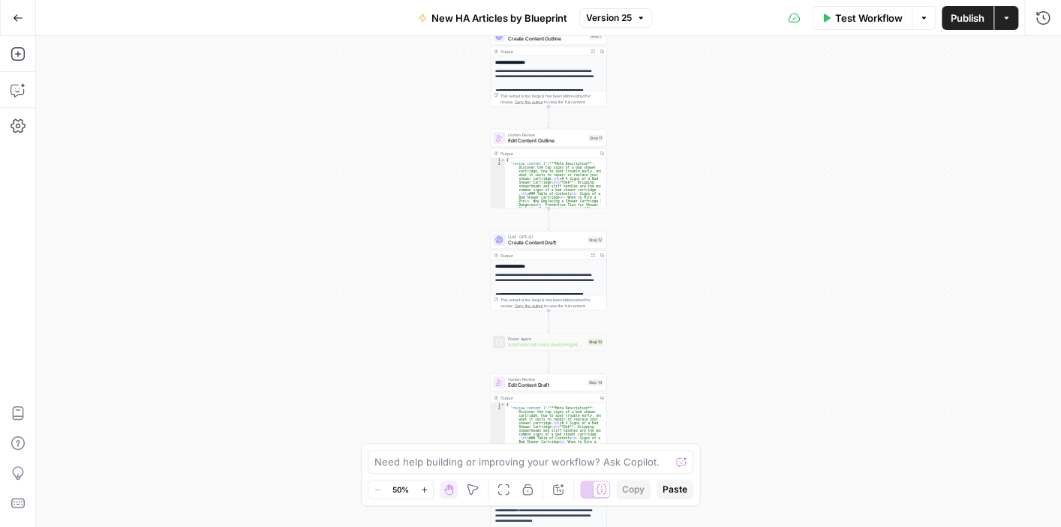
drag, startPoint x: 425, startPoint y: 224, endPoint x: 729, endPoint y: 169, distance: 308.0
click at [741, 149] on div "**********" at bounding box center [548, 281] width 1025 height 491
click at [422, 490] on icon "button" at bounding box center [424, 490] width 8 height 8
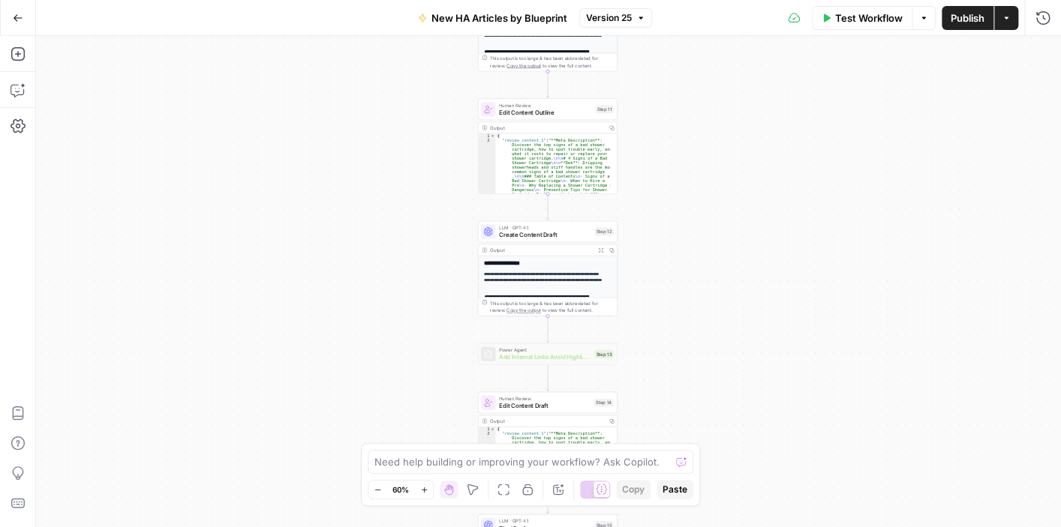
click at [422, 490] on icon "button" at bounding box center [424, 490] width 8 height 8
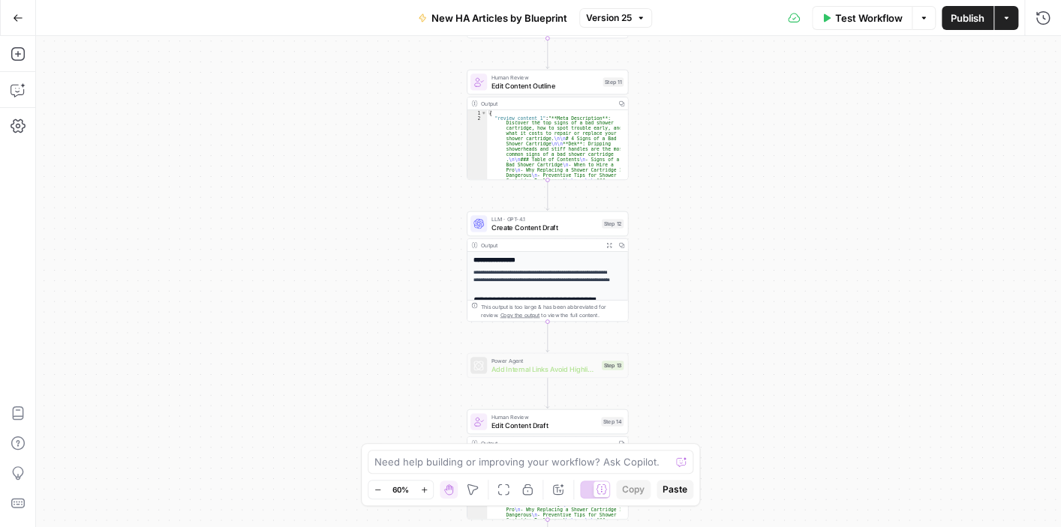
click at [422, 490] on icon "button" at bounding box center [424, 490] width 8 height 8
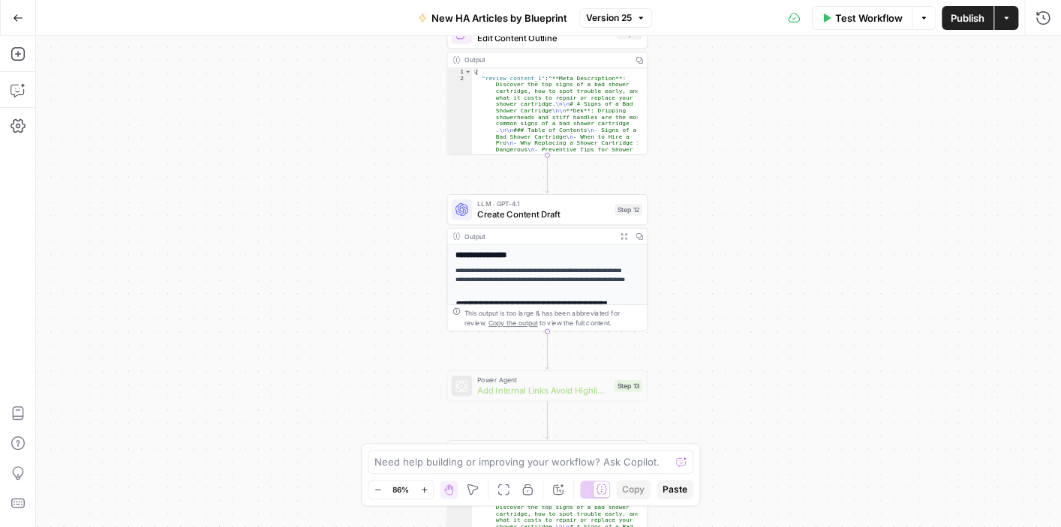
click at [873, 20] on span "Test Workflow" at bounding box center [869, 18] width 68 height 15
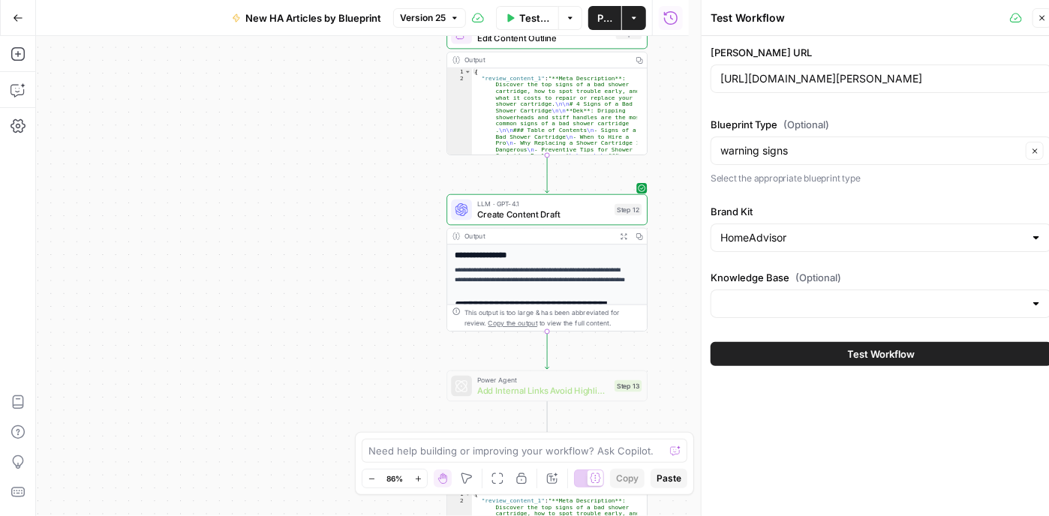
click at [1026, 305] on div at bounding box center [881, 304] width 341 height 29
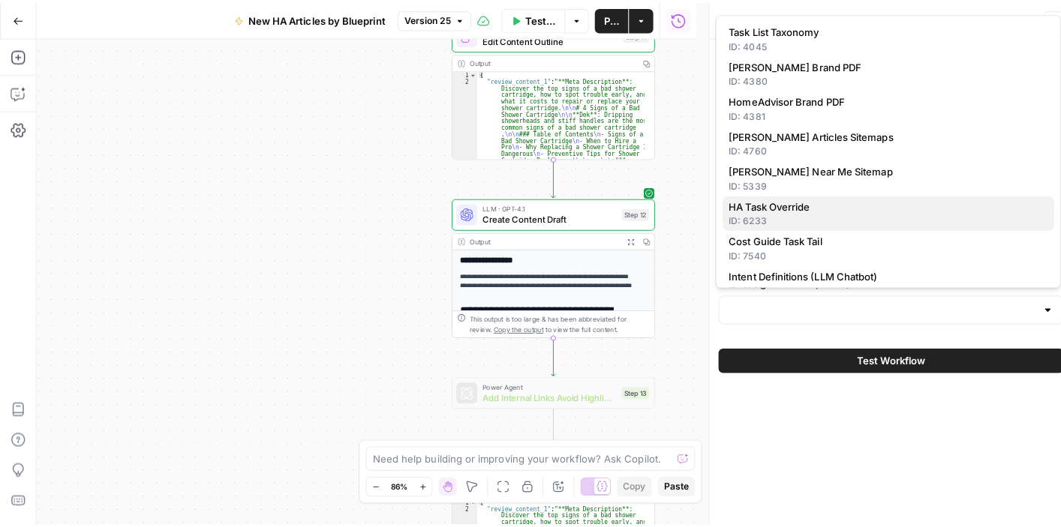
scroll to position [225, 0]
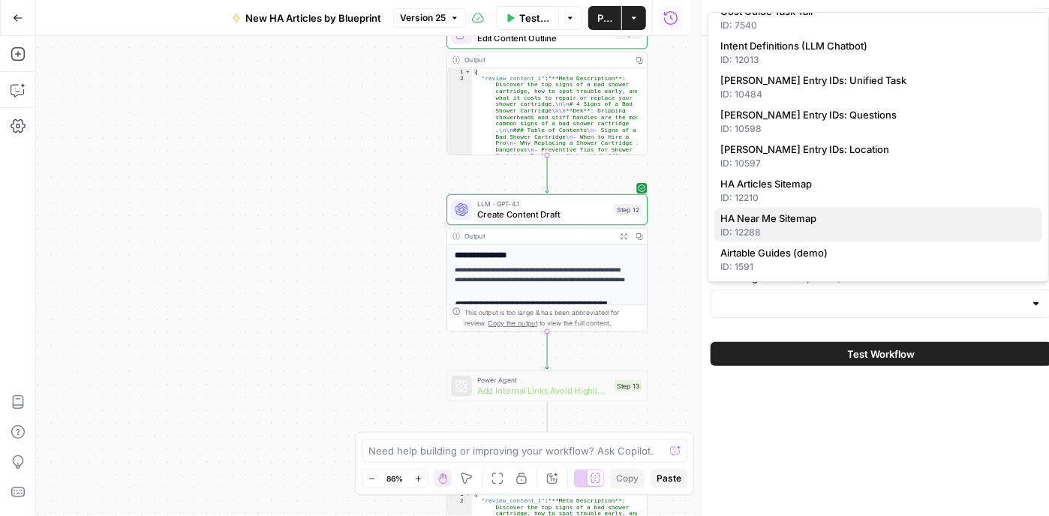
click at [870, 221] on span "HA Near Me Sitemap" at bounding box center [875, 218] width 310 height 15
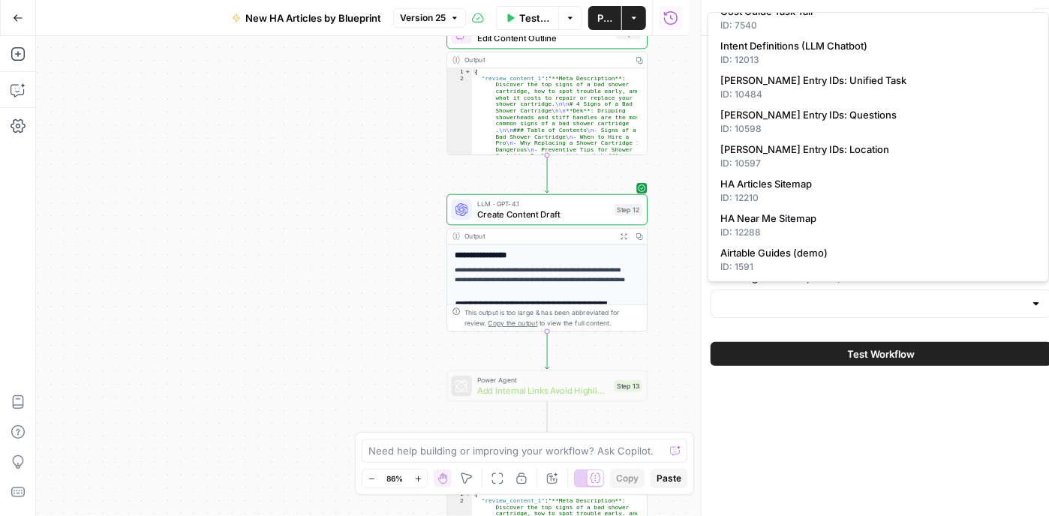
type input "HA Near Me Sitemap"
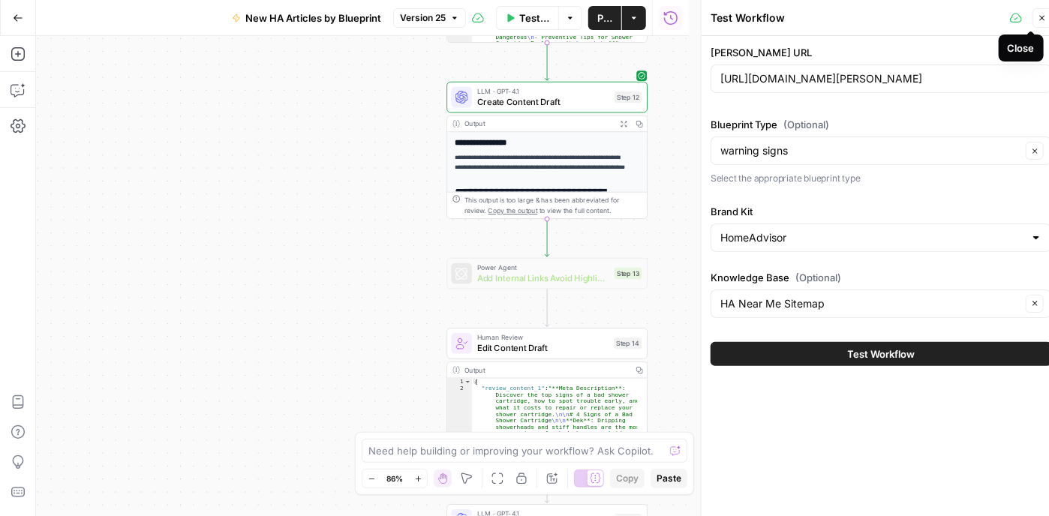
click at [1044, 22] on icon "button" at bounding box center [1042, 18] width 9 height 9
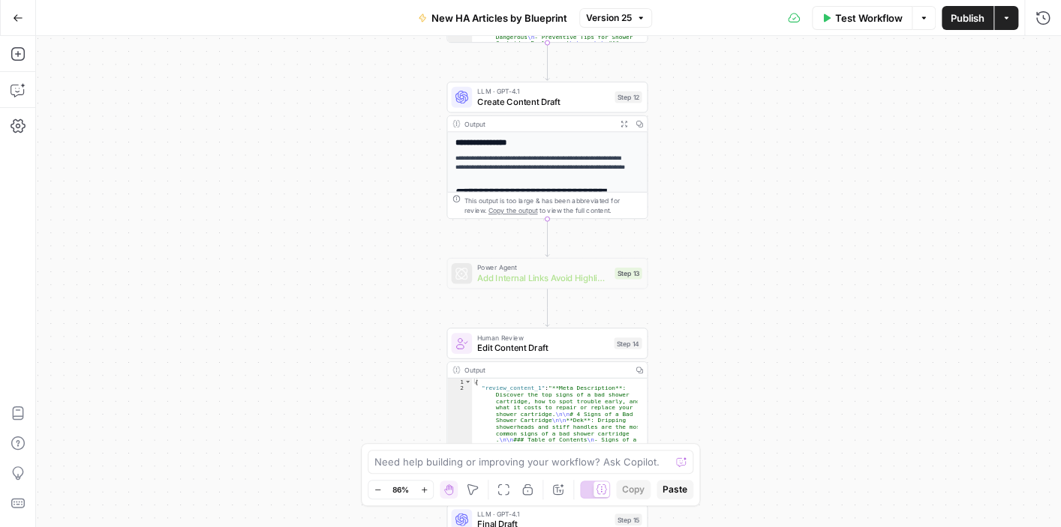
click at [840, 22] on span "Test Workflow" at bounding box center [869, 18] width 68 height 15
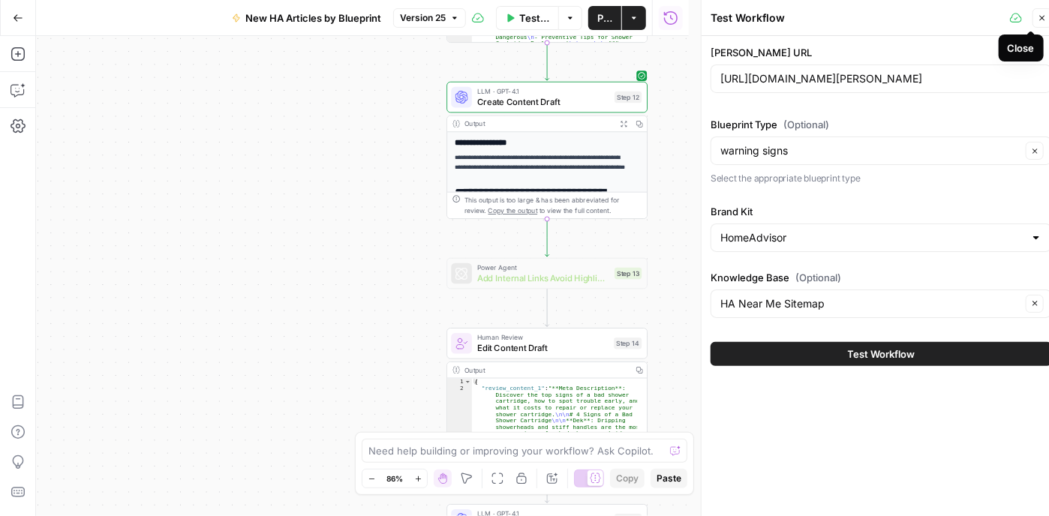
click at [1041, 18] on icon "button" at bounding box center [1042, 18] width 5 height 5
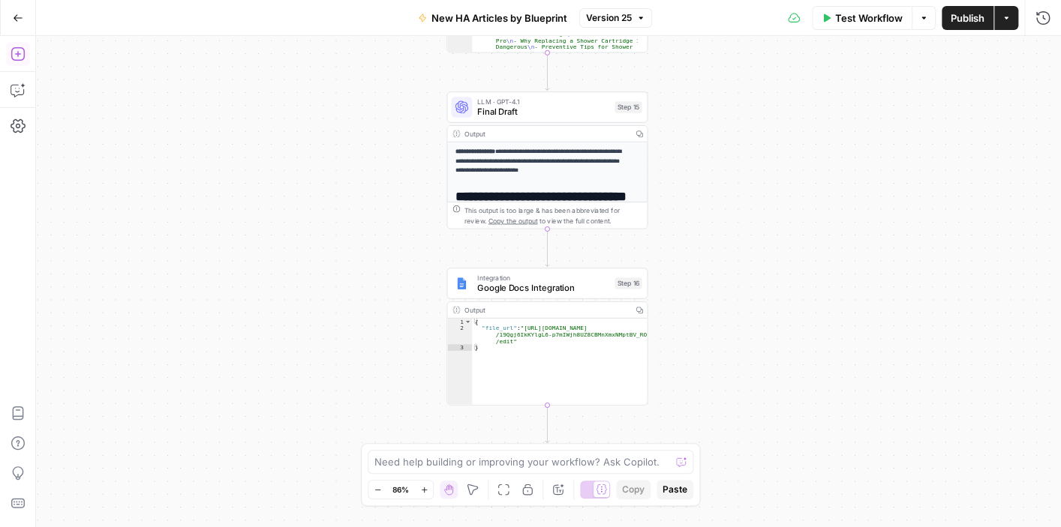
click at [25, 56] on button "Add Steps" at bounding box center [18, 54] width 24 height 24
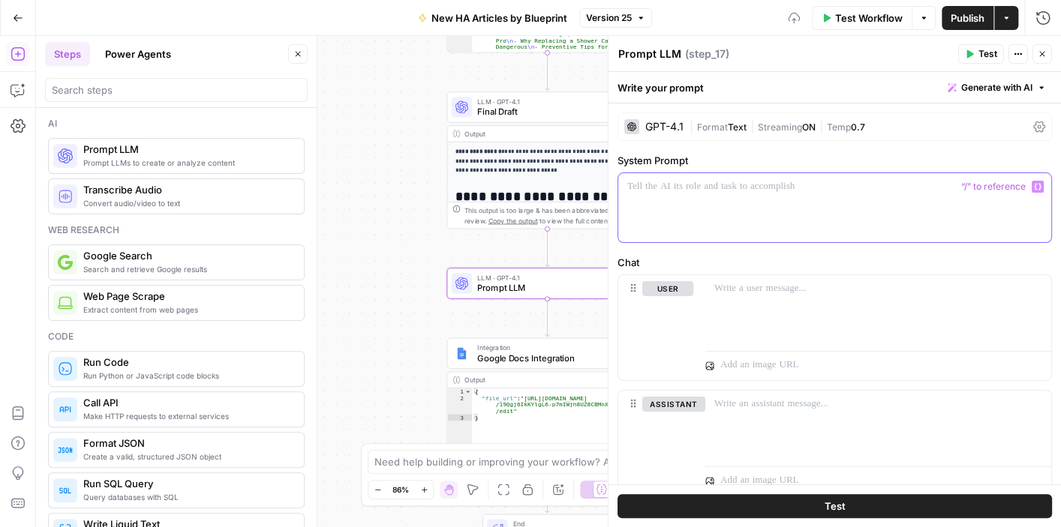
click at [729, 204] on div at bounding box center [834, 207] width 433 height 69
click at [708, 185] on p "To enrich screen reader interactions, please activate Accessibility in Grammarl…" at bounding box center [834, 186] width 415 height 15
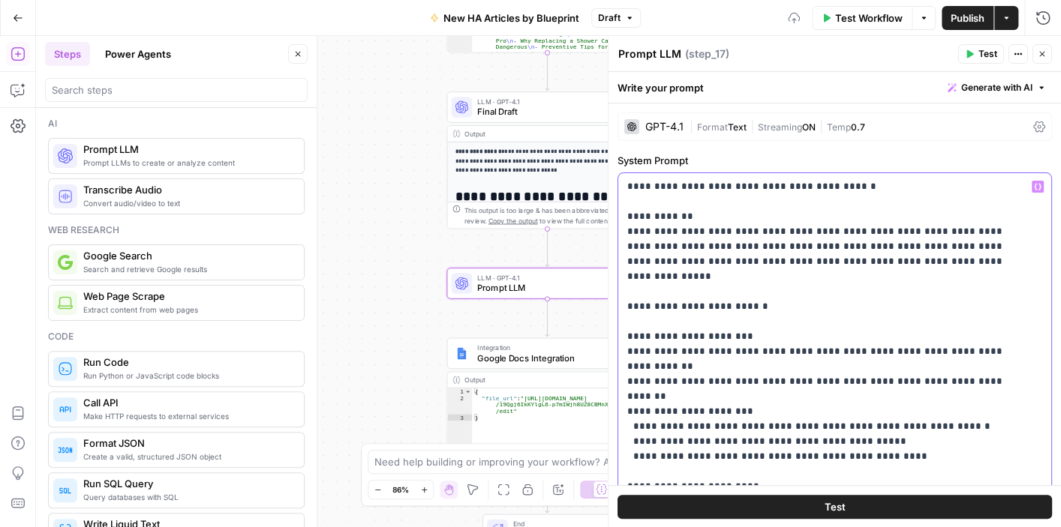
click at [662, 51] on textarea "Prompt LLM" at bounding box center [649, 54] width 63 height 15
type textarea "P"
click at [621, 52] on textarea "Near Me Link" at bounding box center [652, 54] width 68 height 15
type textarea "Add Near Me Link"
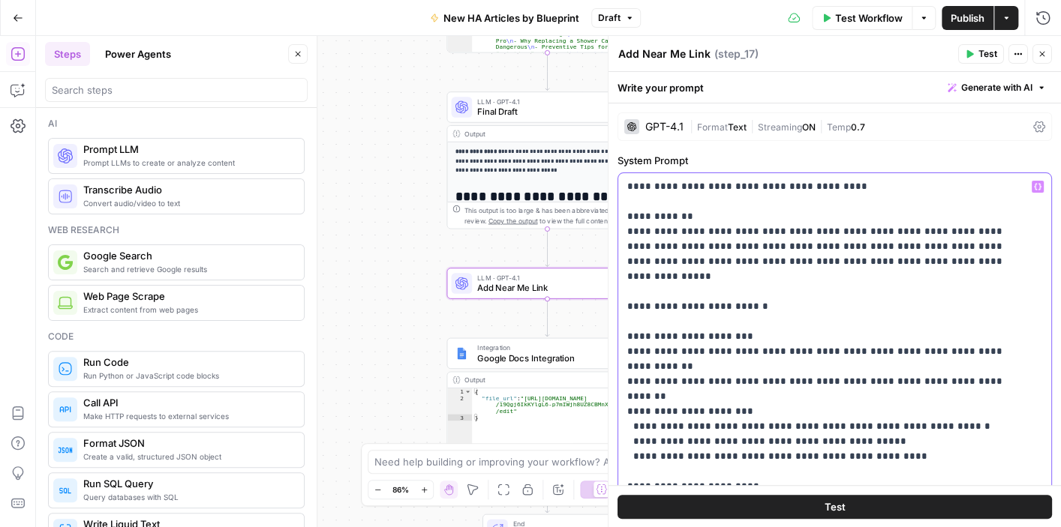
drag, startPoint x: 685, startPoint y: 214, endPoint x: 617, endPoint y: 193, distance: 71.4
click at [618, 193] on div "**********" at bounding box center [834, 479] width 433 height 612
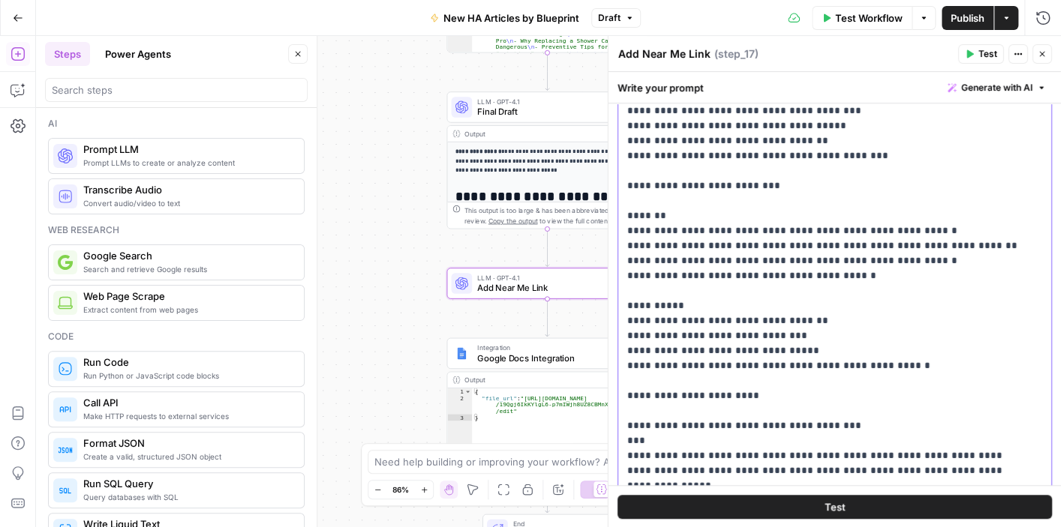
click at [648, 187] on p "**********" at bounding box center [823, 5] width 392 height 1095
click at [647, 274] on p "**********" at bounding box center [823, 5] width 392 height 1095
click at [639, 367] on p "**********" at bounding box center [823, 5] width 392 height 1095
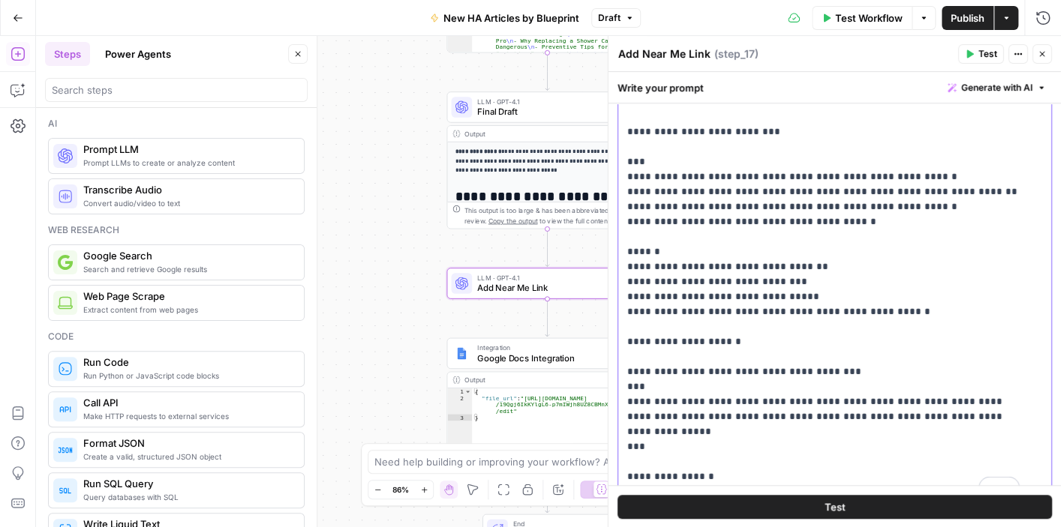
scroll to position [300, 0]
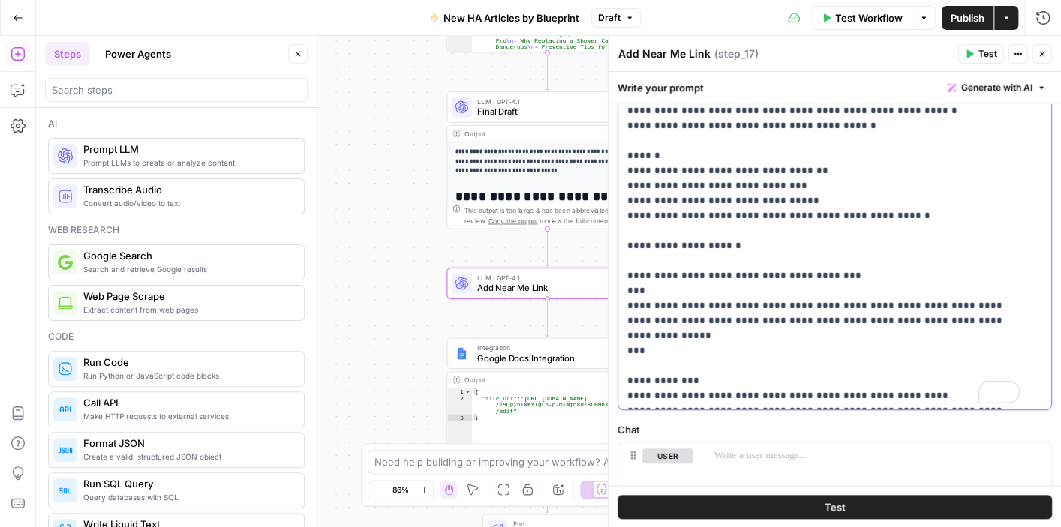
scroll to position [421, 0]
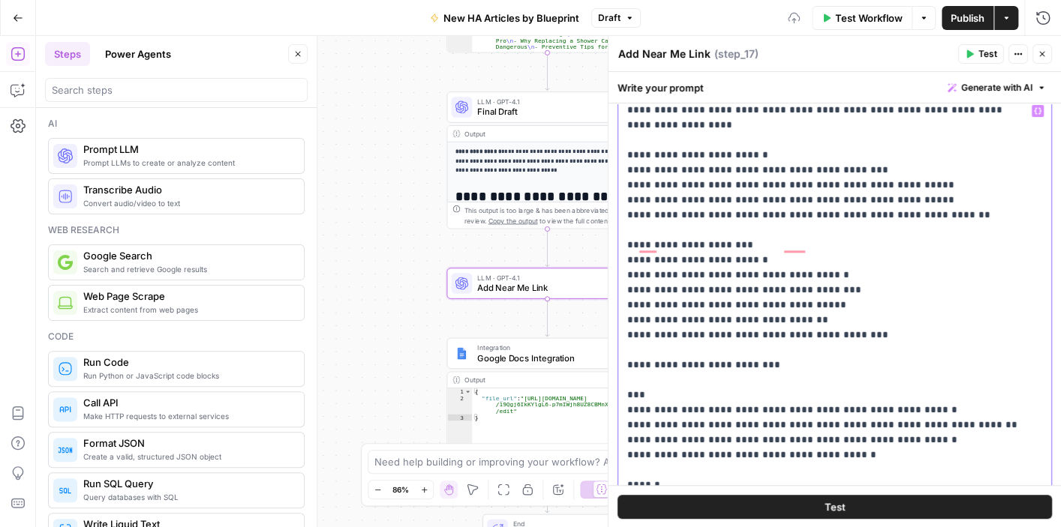
scroll to position [75, 0]
click at [642, 335] on p "**********" at bounding box center [823, 170] width 392 height 1065
click at [642, 210] on p "**********" at bounding box center [823, 170] width 392 height 1065
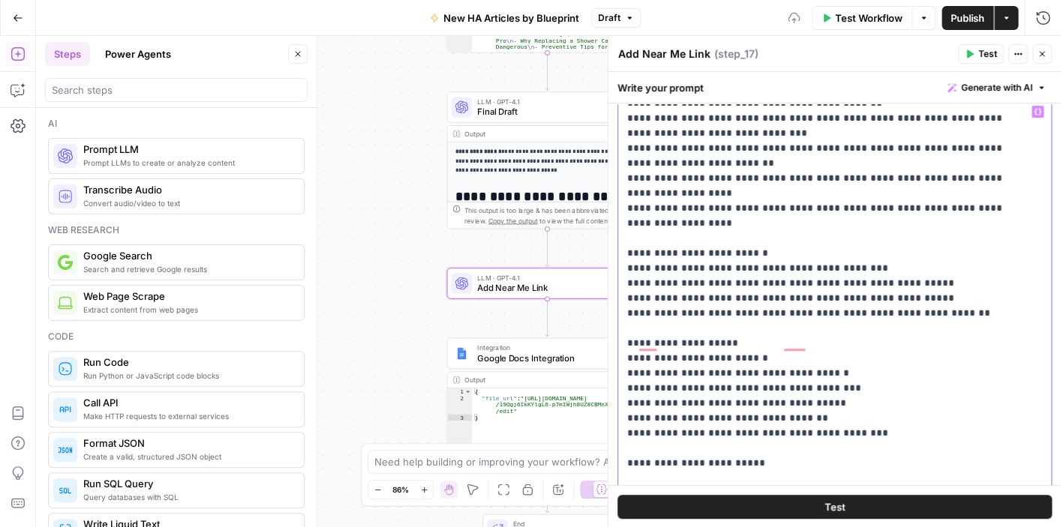
scroll to position [316, 0]
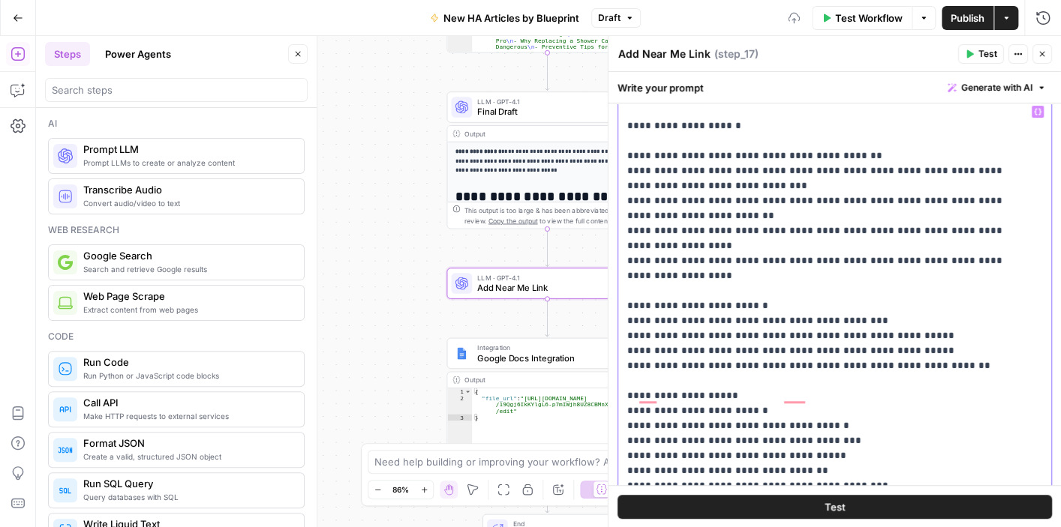
click at [645, 275] on p "**********" at bounding box center [823, 320] width 392 height 1065
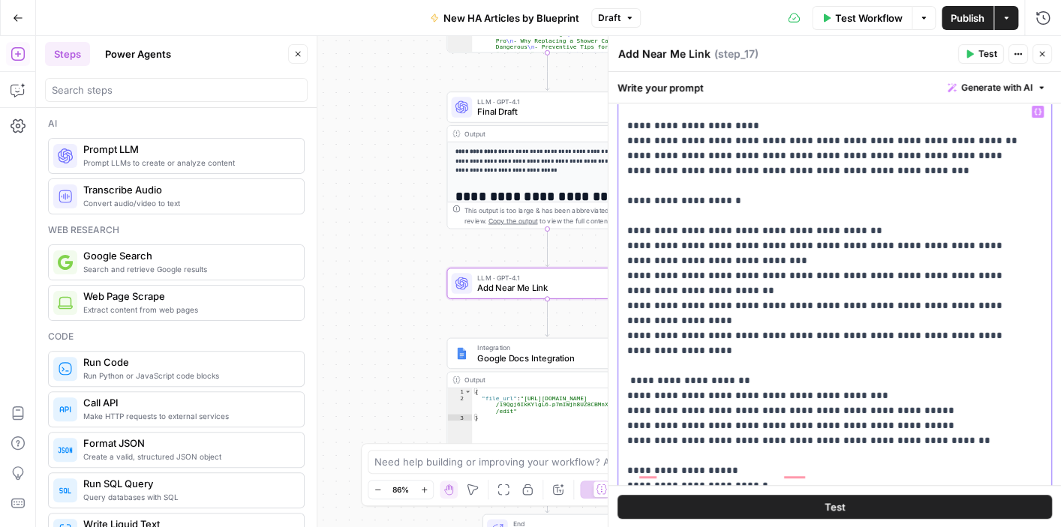
scroll to position [166, 0]
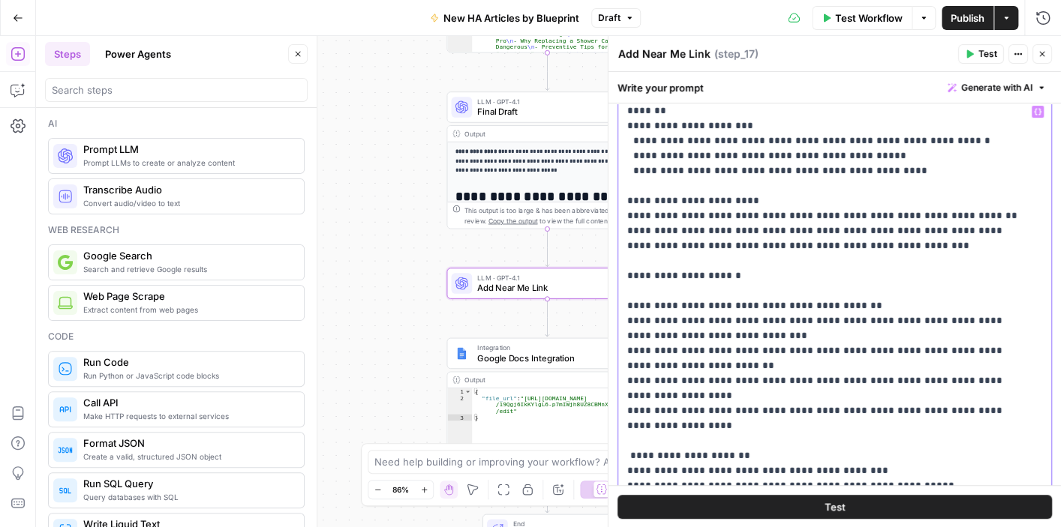
click at [646, 246] on p "**********" at bounding box center [823, 470] width 392 height 1065
click at [639, 240] on p "**********" at bounding box center [823, 470] width 392 height 1065
click at [647, 272] on p "**********" at bounding box center [823, 470] width 392 height 1065
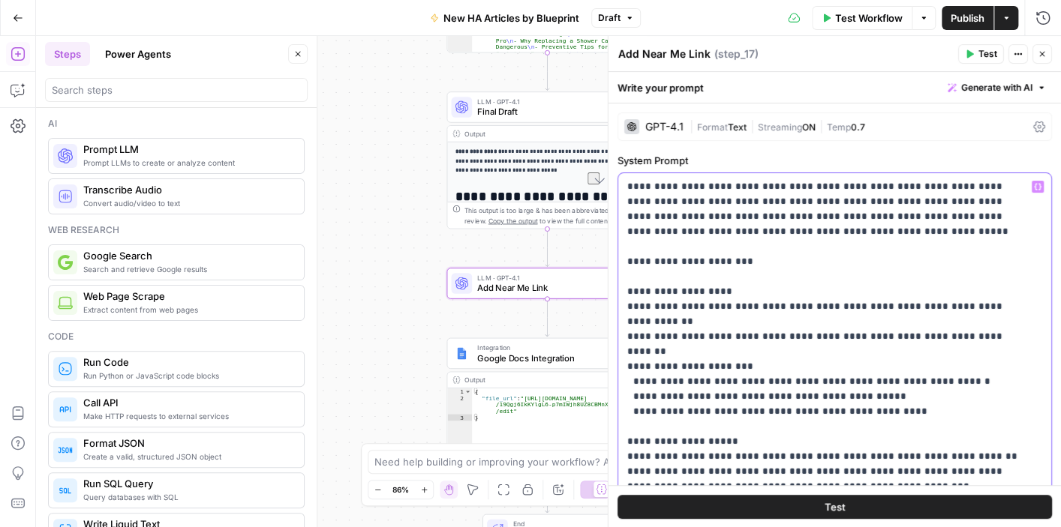
drag, startPoint x: 870, startPoint y: 364, endPoint x: 743, endPoint y: 368, distance: 127.6
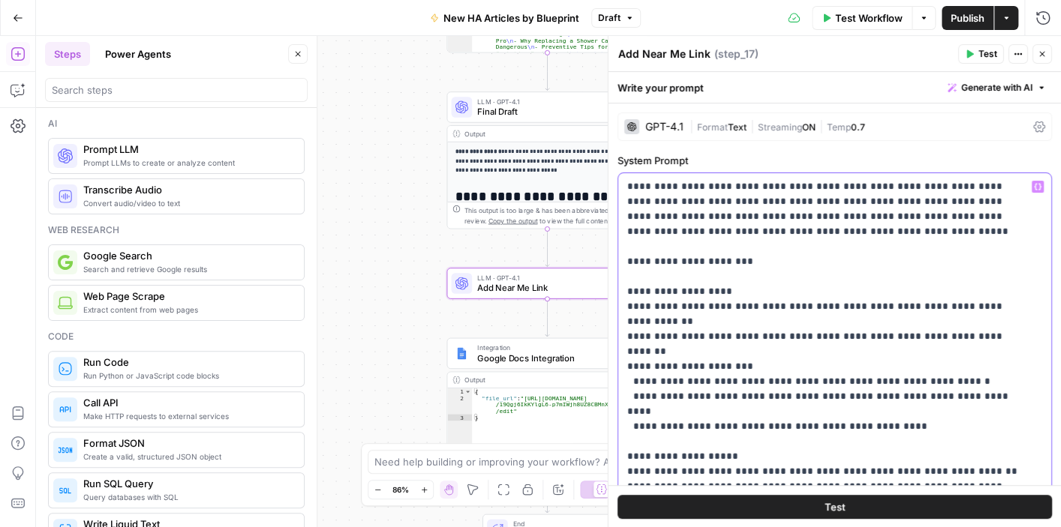
drag, startPoint x: 881, startPoint y: 380, endPoint x: 745, endPoint y: 388, distance: 136.1
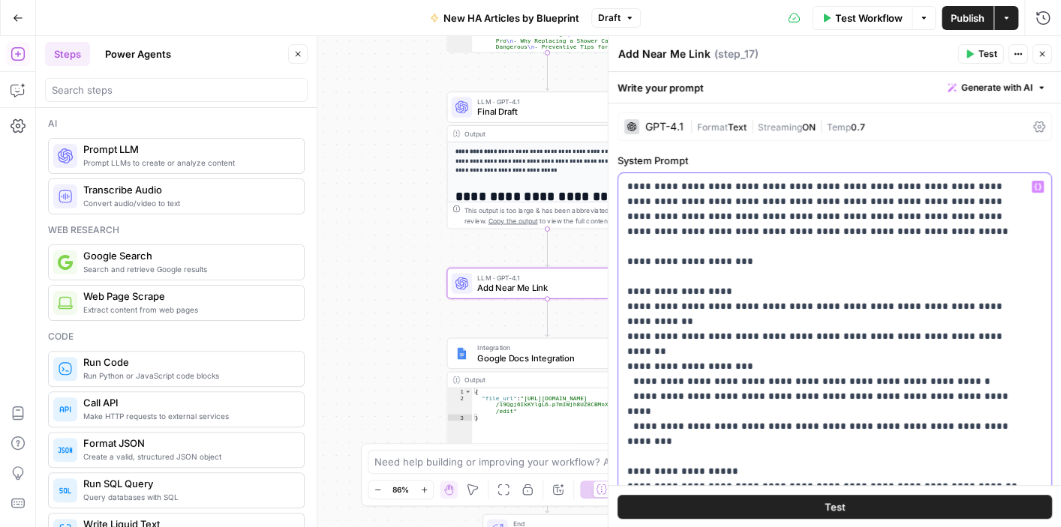
click at [839, 124] on span "Temp" at bounding box center [839, 127] width 24 height 11
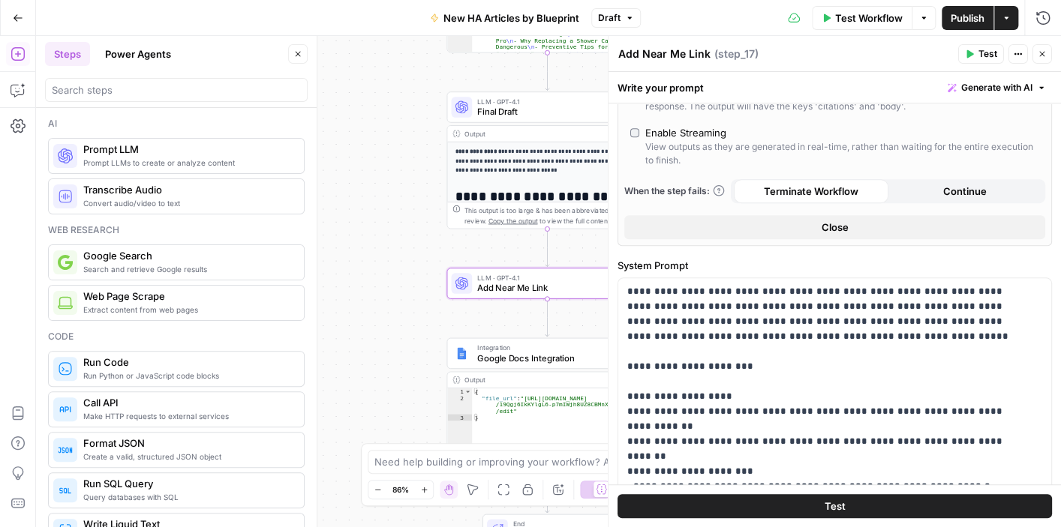
scroll to position [675, 0]
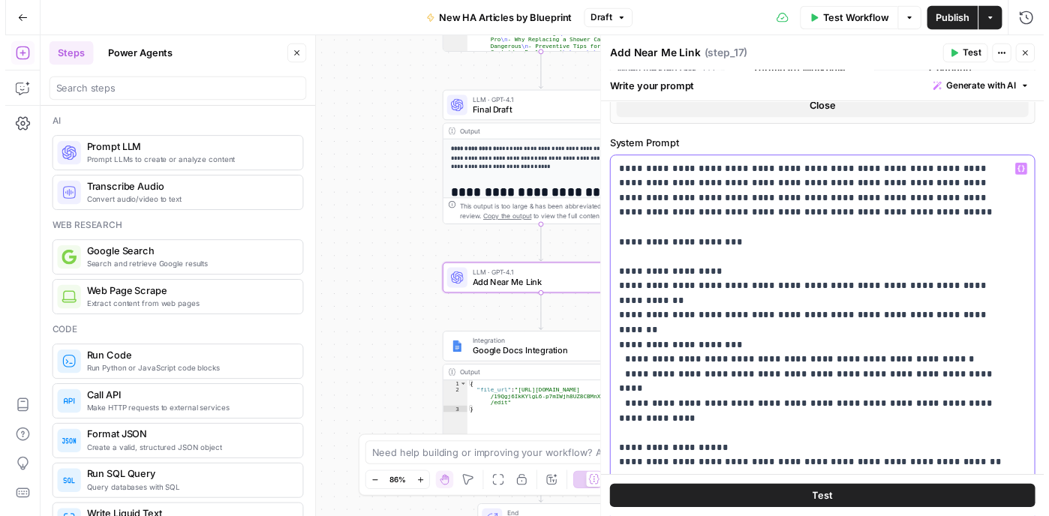
scroll to position [450, 0]
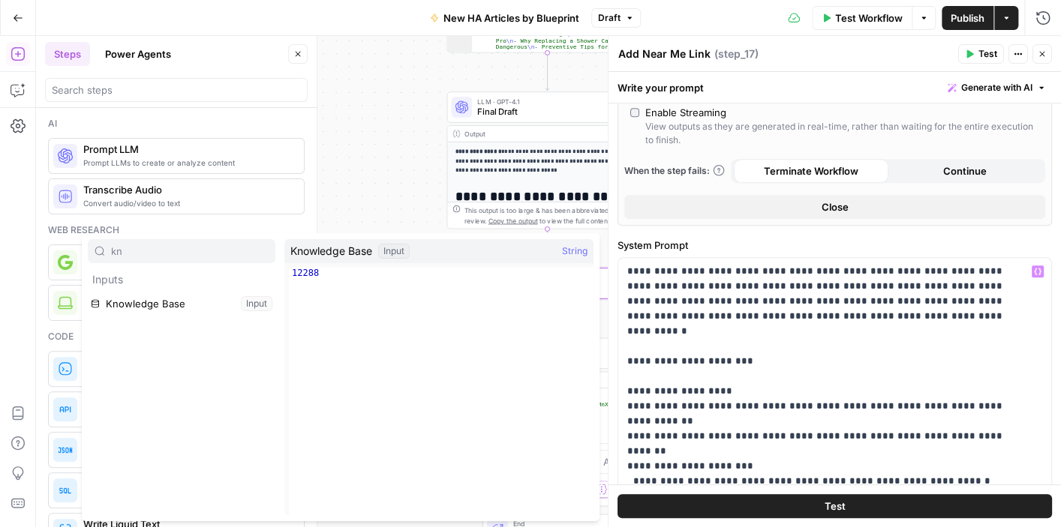
type input "kn"
click at [190, 310] on button "Select variable Knowledge Base" at bounding box center [182, 304] width 188 height 24
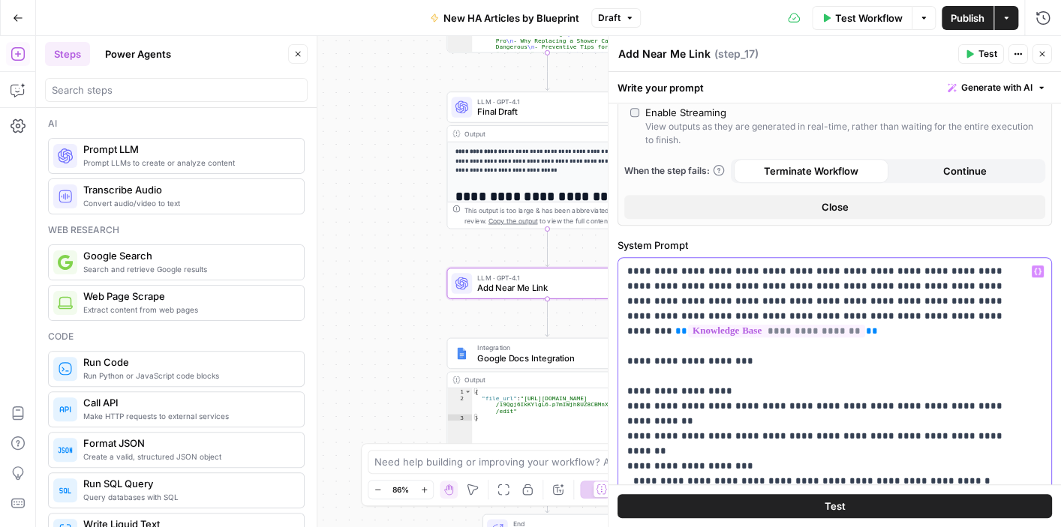
click at [1041, 56] on icon "button" at bounding box center [1042, 54] width 9 height 9
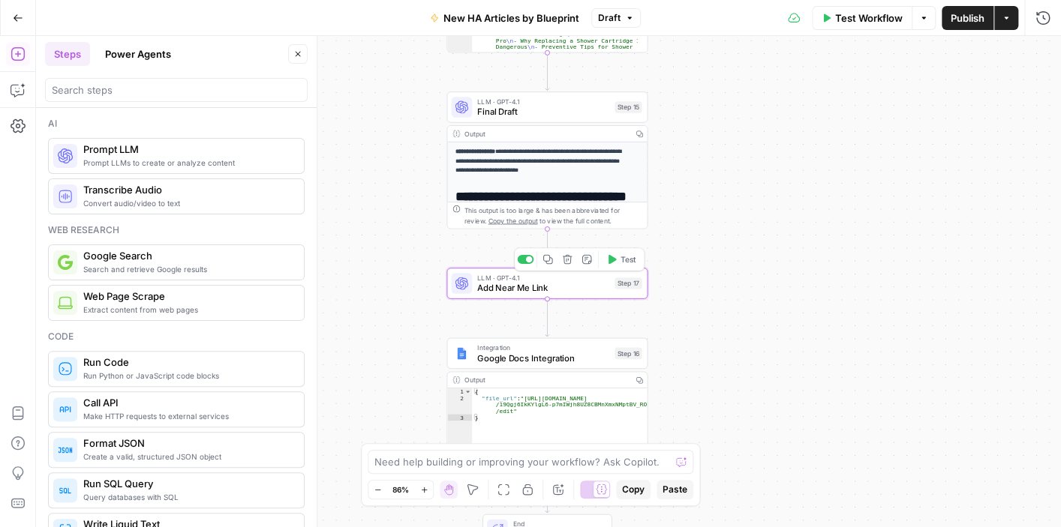
click at [618, 259] on button "Test" at bounding box center [621, 259] width 41 height 17
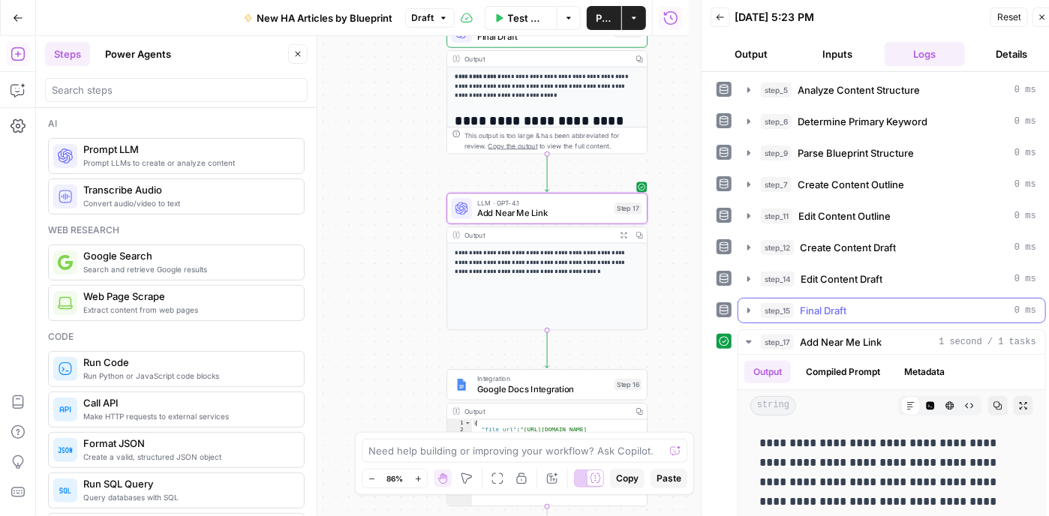
scroll to position [11, 0]
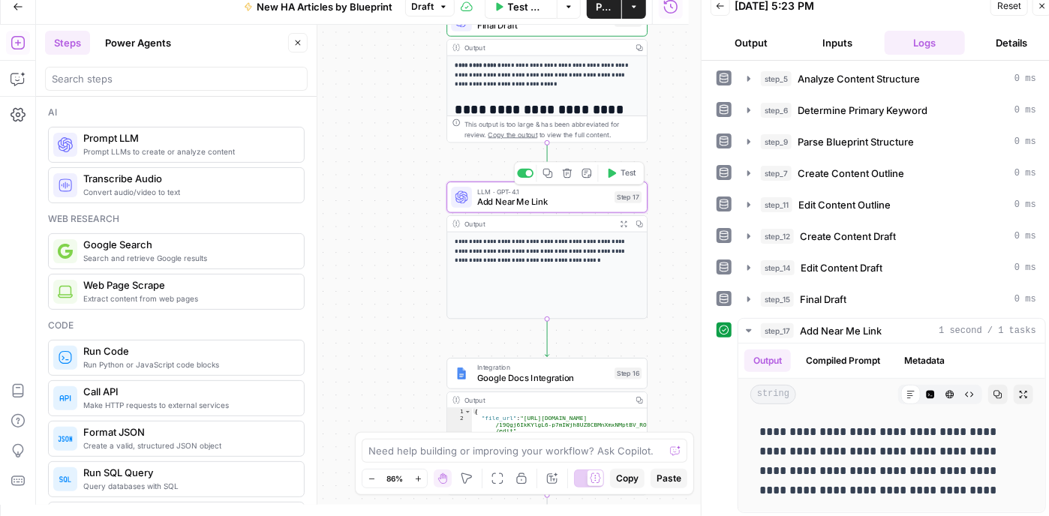
click at [555, 200] on span "Add Near Me Link" at bounding box center [543, 201] width 132 height 13
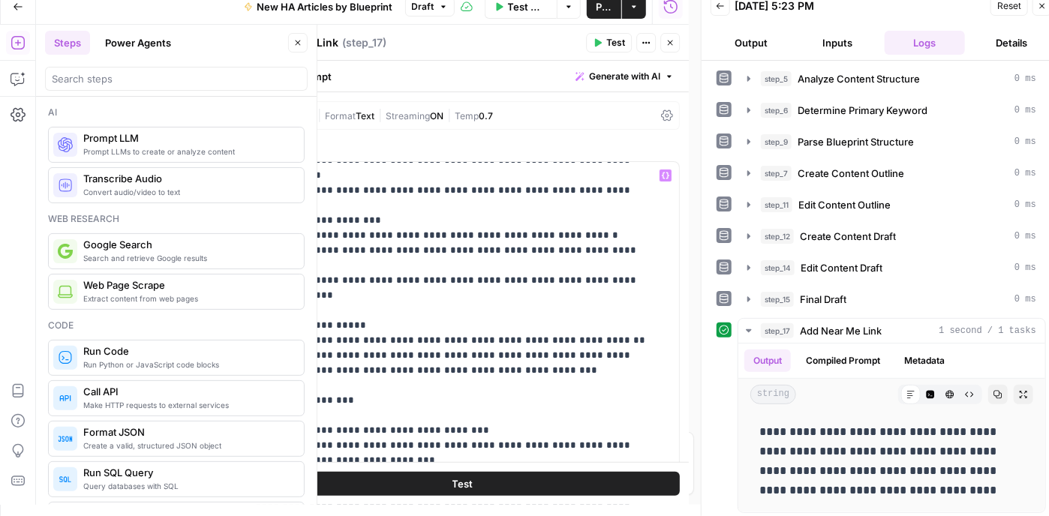
scroll to position [0, 0]
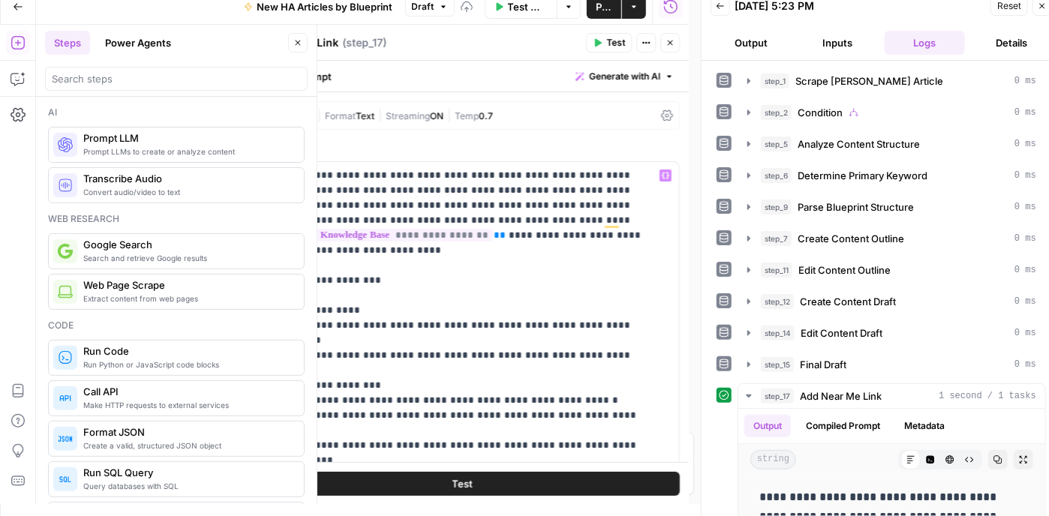
scroll to position [65, 0]
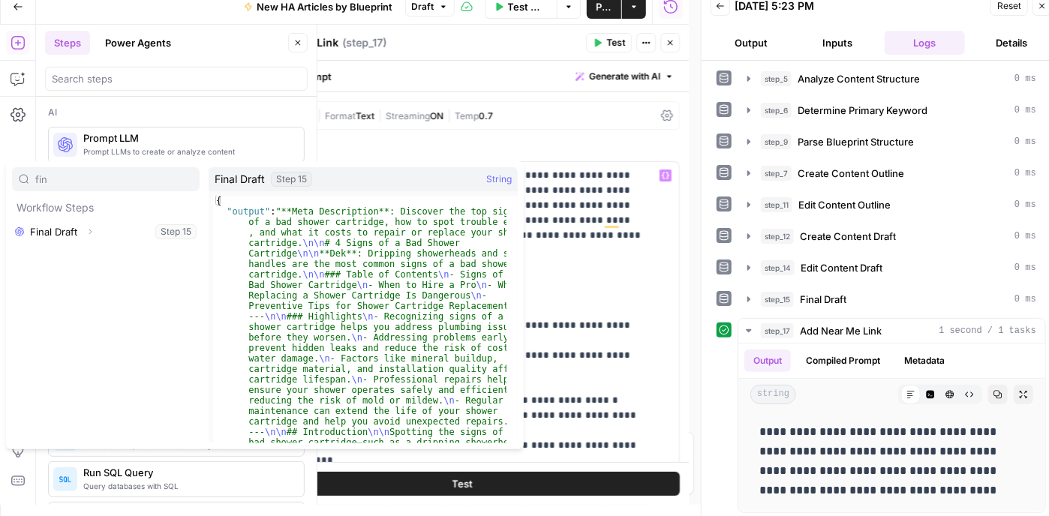
type input "fin"
click at [92, 240] on button "Expand" at bounding box center [90, 232] width 20 height 20
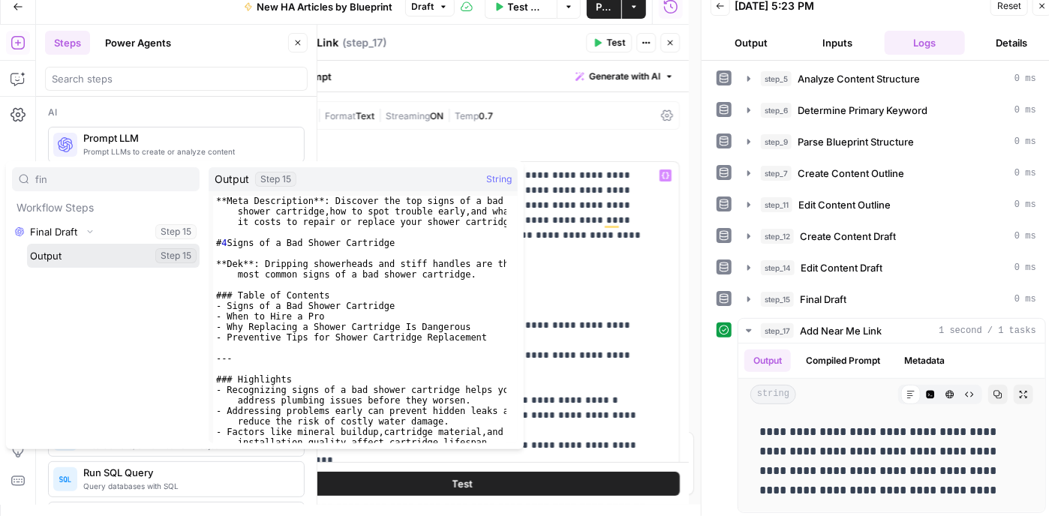
click at [110, 256] on button "Select variable Output" at bounding box center [113, 256] width 173 height 24
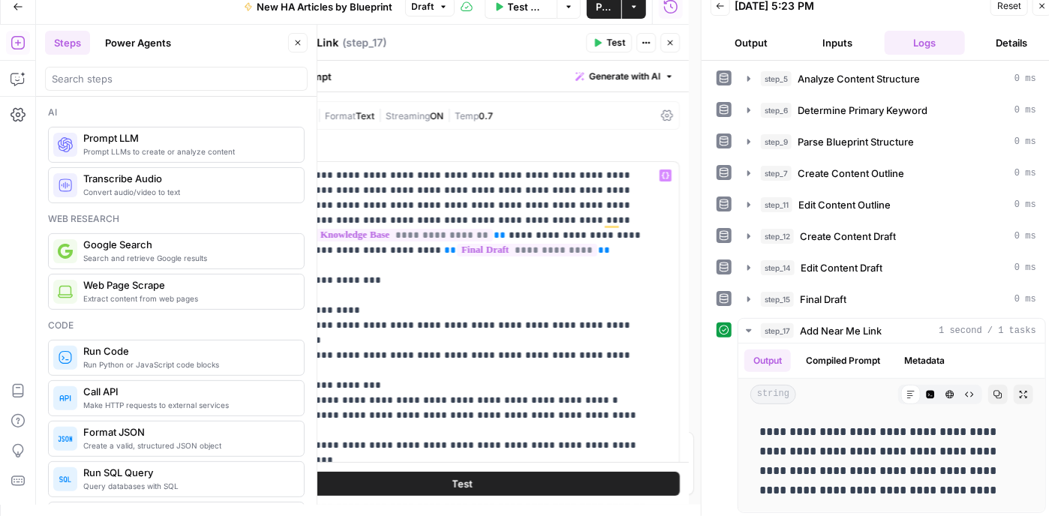
click at [609, 38] on span "Test" at bounding box center [615, 43] width 19 height 14
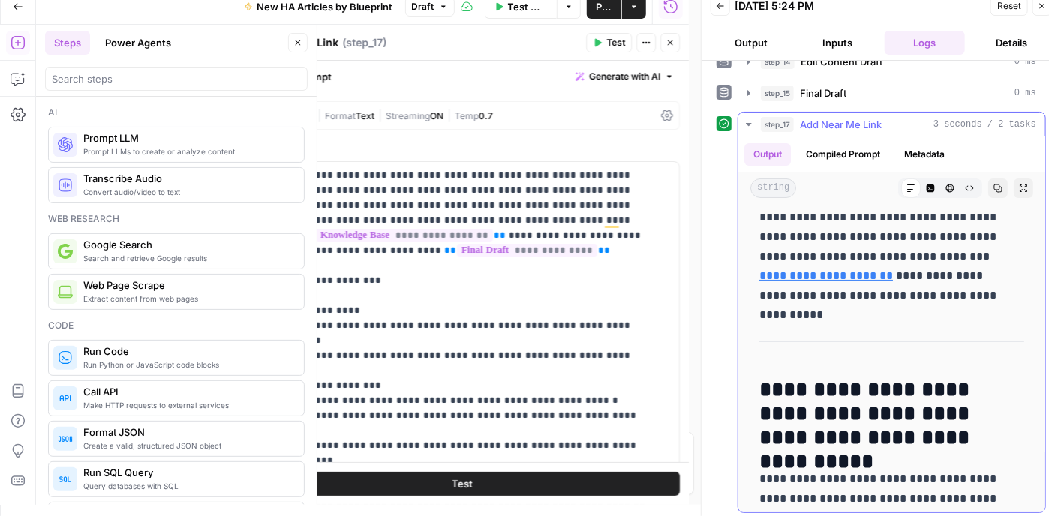
scroll to position [0, 0]
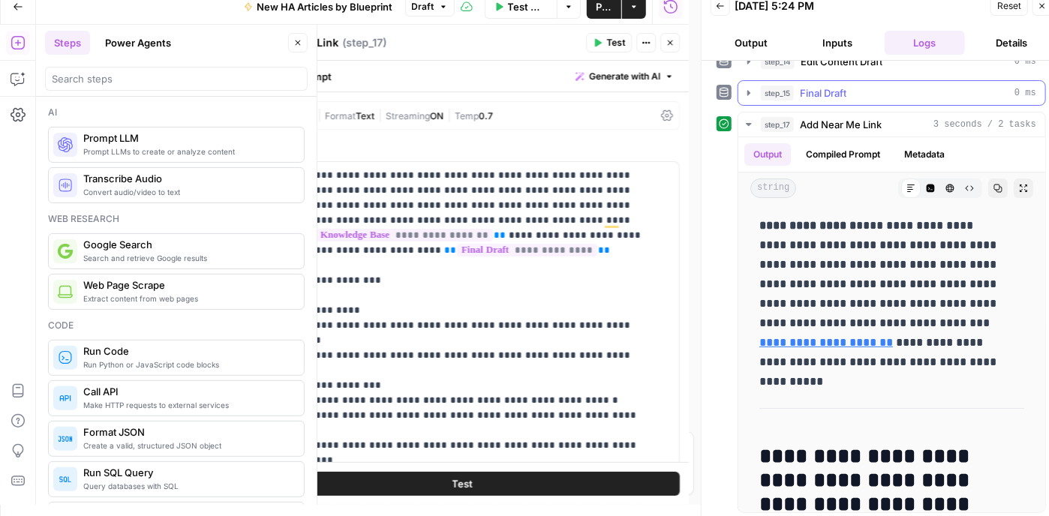
click at [747, 87] on icon "button" at bounding box center [749, 93] width 12 height 12
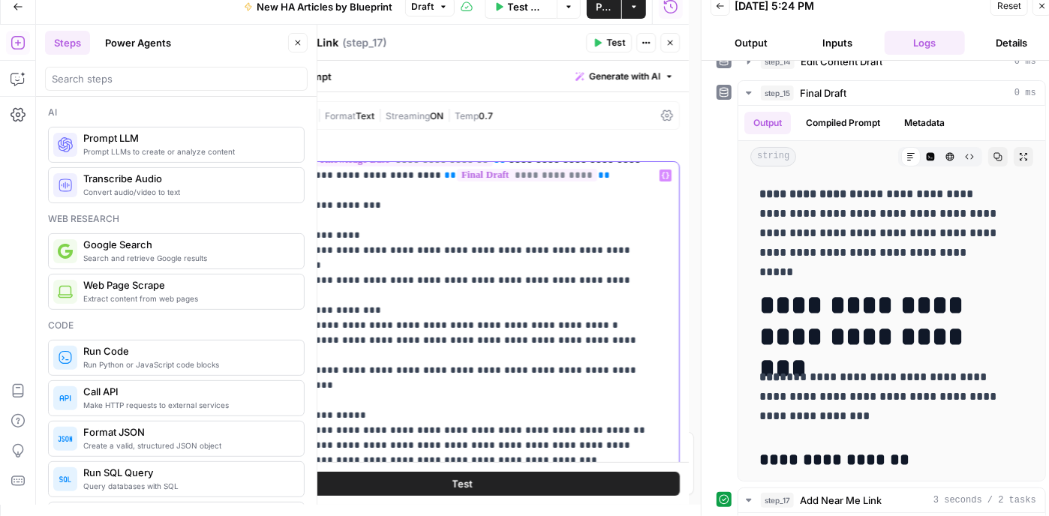
scroll to position [150, 0]
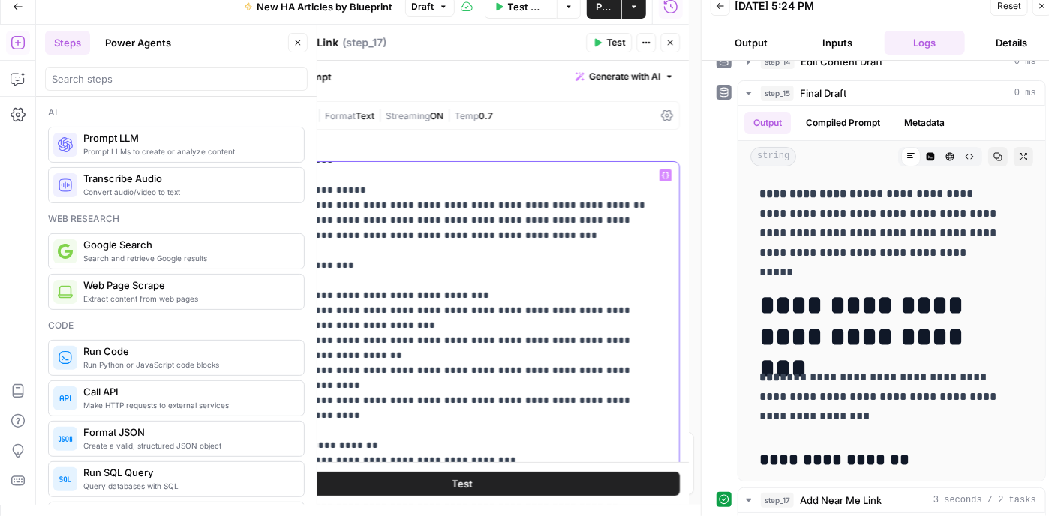
click at [425, 225] on p "**********" at bounding box center [451, 415] width 392 height 1095
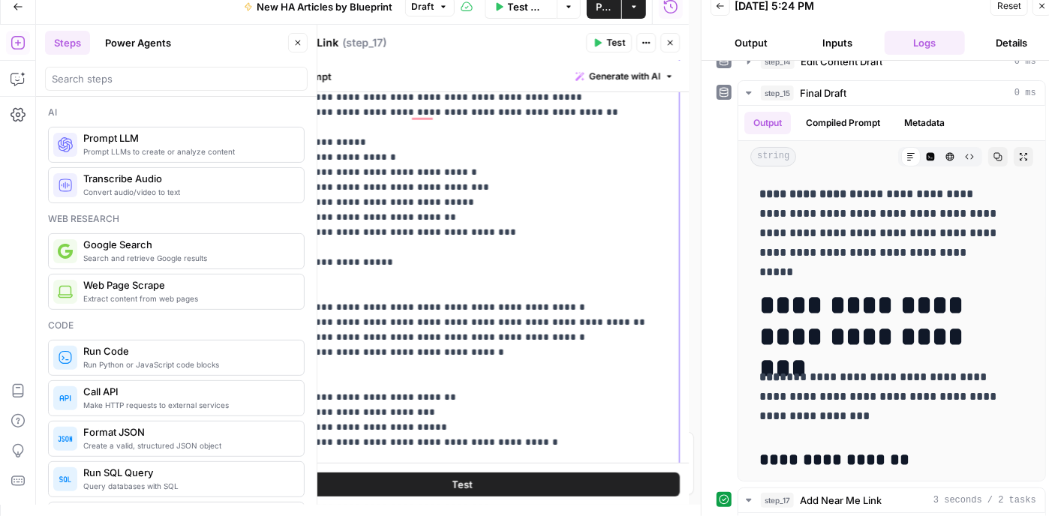
scroll to position [225, 0]
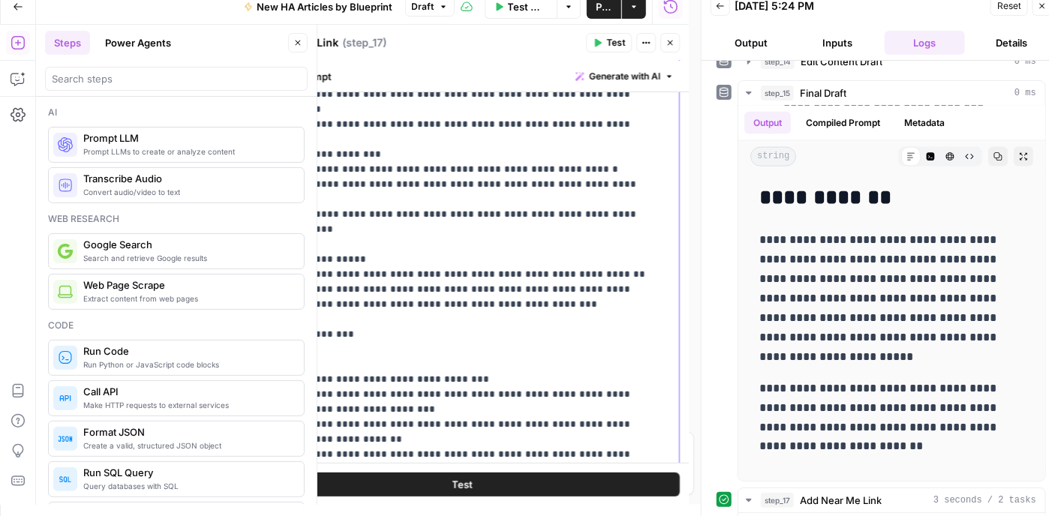
scroll to position [0, 0]
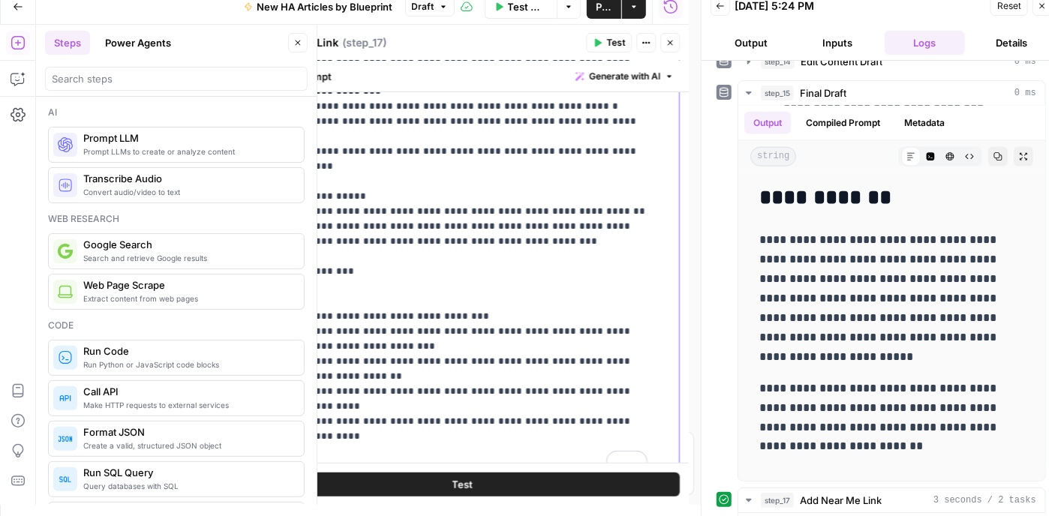
scroll to position [374, 0]
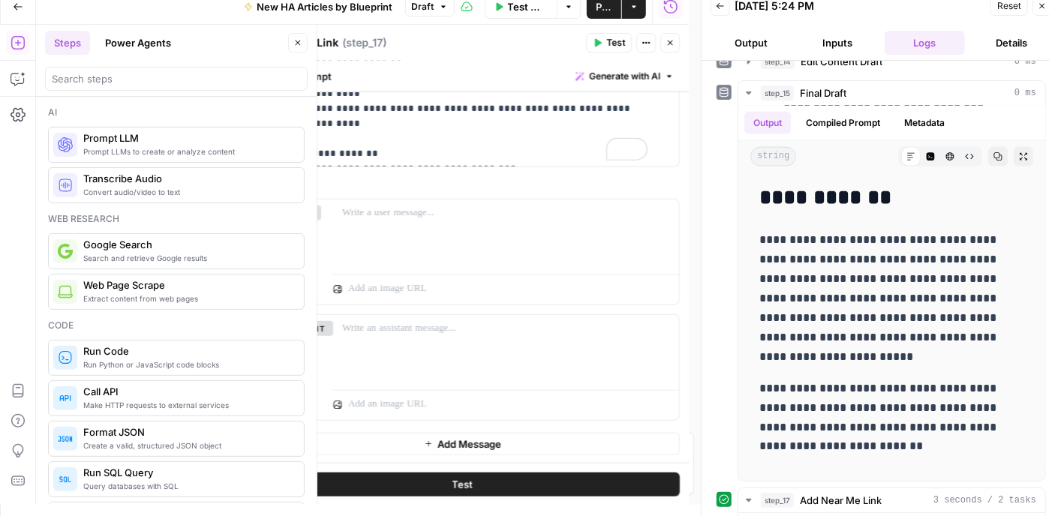
click at [1041, 7] on icon "button" at bounding box center [1042, 6] width 9 height 9
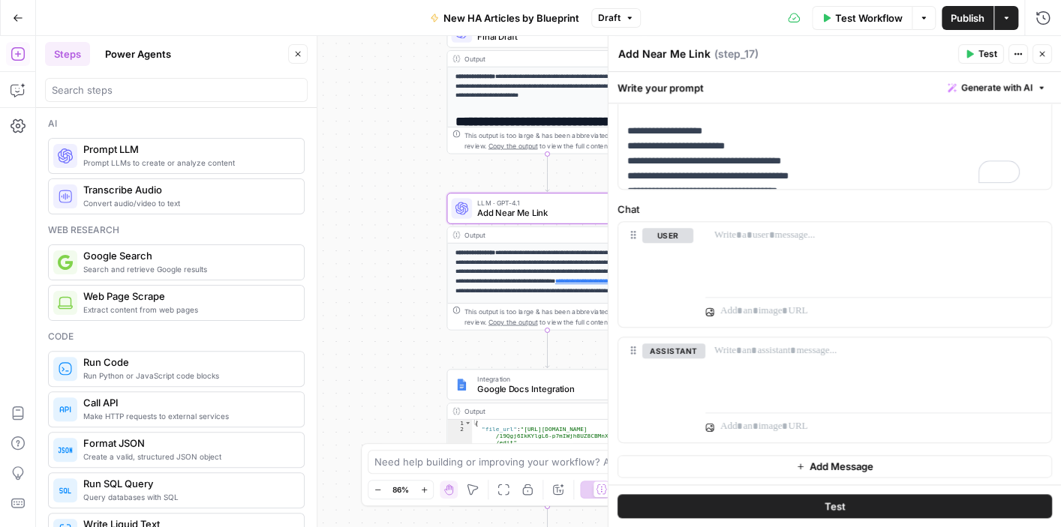
click at [299, 52] on icon "button" at bounding box center [297, 54] width 9 height 9
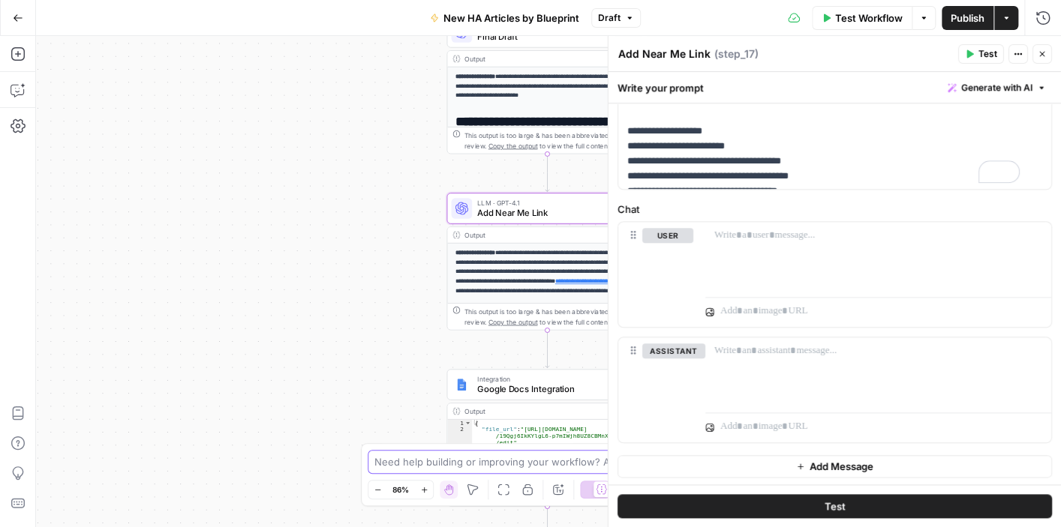
click at [488, 459] on textarea at bounding box center [522, 462] width 296 height 15
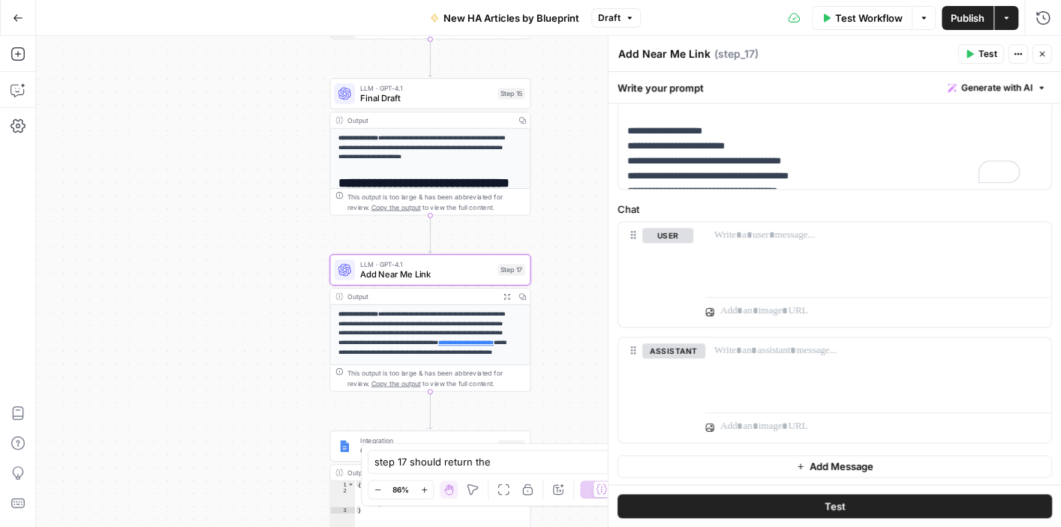
drag, startPoint x: 418, startPoint y: 242, endPoint x: 301, endPoint y: 229, distance: 117.8
click at [301, 229] on div "**********" at bounding box center [548, 281] width 1025 height 491
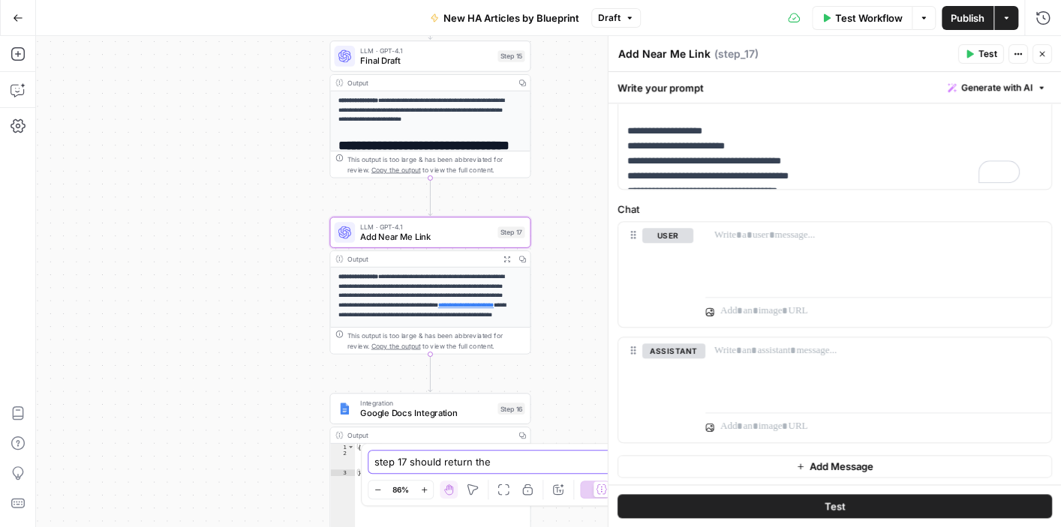
click at [518, 459] on textarea "step 17 should return the" at bounding box center [515, 462] width 282 height 15
type textarea "step 17 should output the entire article from the step 15 output. with near me …"
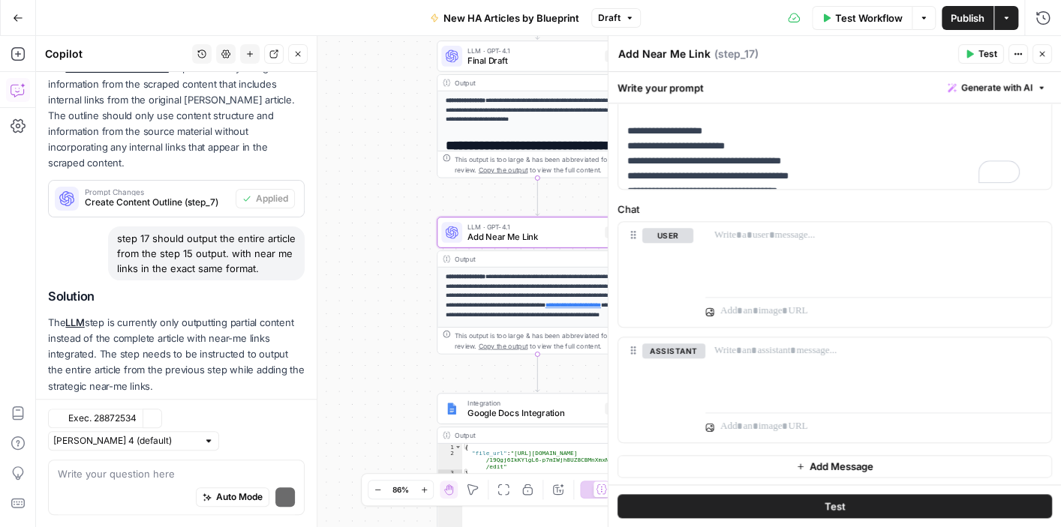
scroll to position [333, 0]
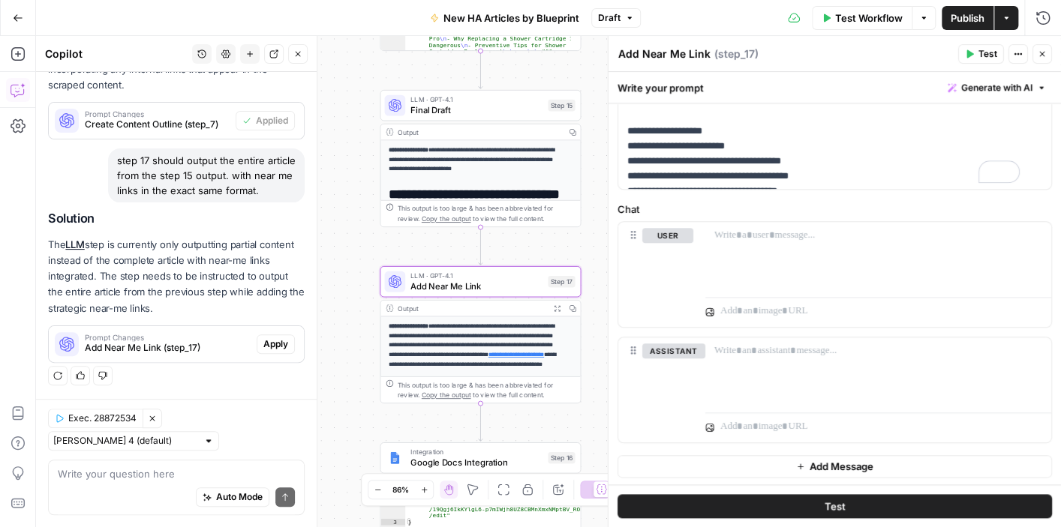
click at [264, 337] on button "Apply" at bounding box center [276, 345] width 38 height 20
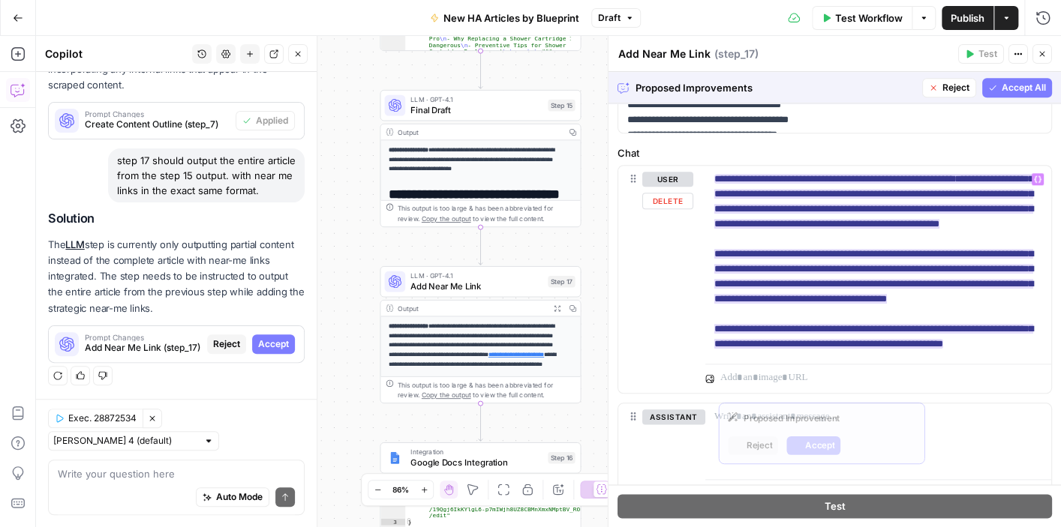
scroll to position [671, 0]
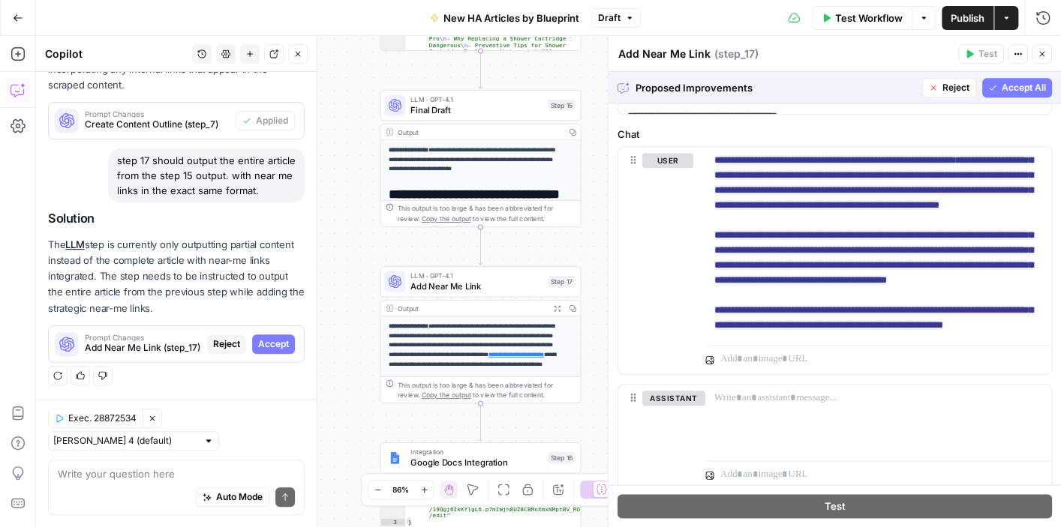
drag, startPoint x: 1005, startPoint y: 82, endPoint x: 918, endPoint y: 259, distance: 197.3
click at [1005, 83] on span "Accept All" at bounding box center [1024, 88] width 44 height 14
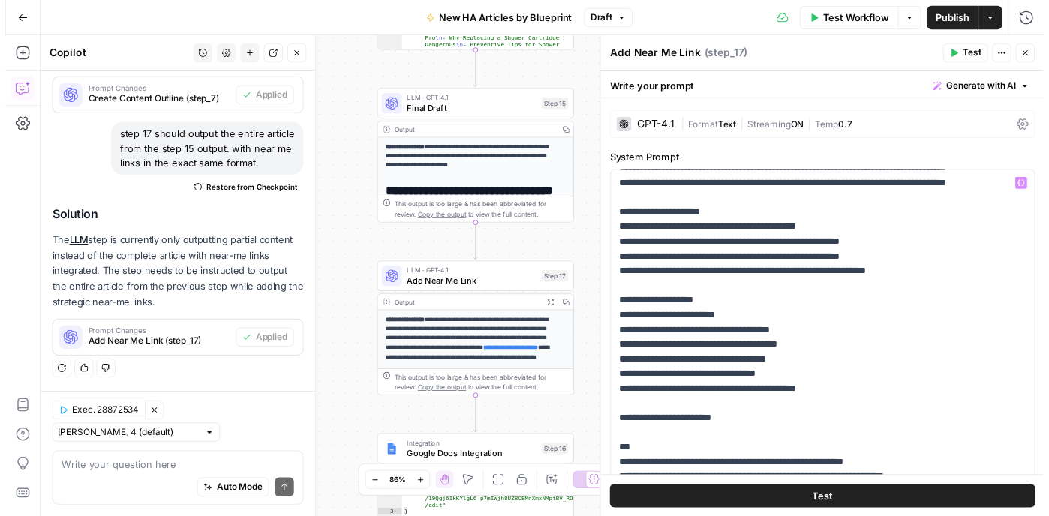
scroll to position [525, 0]
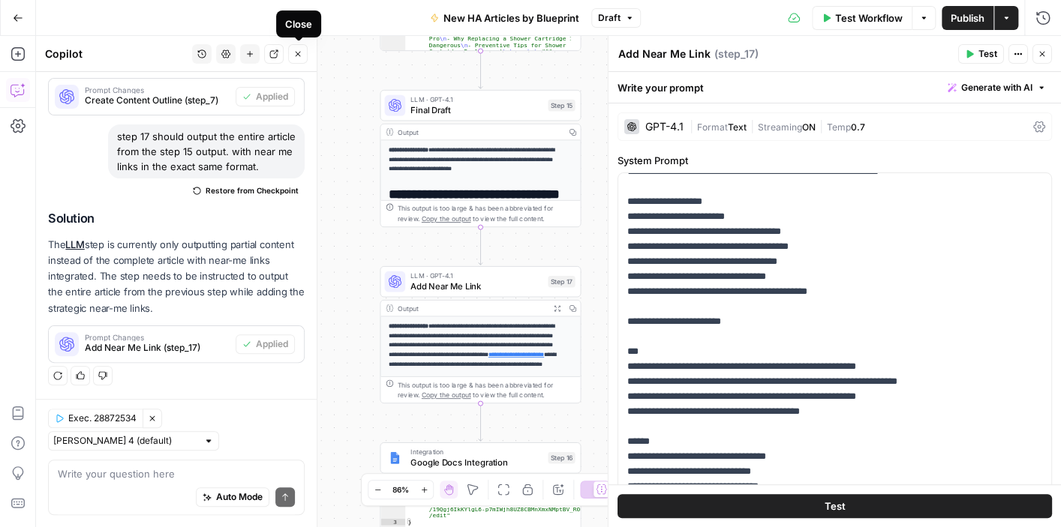
click at [299, 50] on icon "button" at bounding box center [297, 54] width 9 height 9
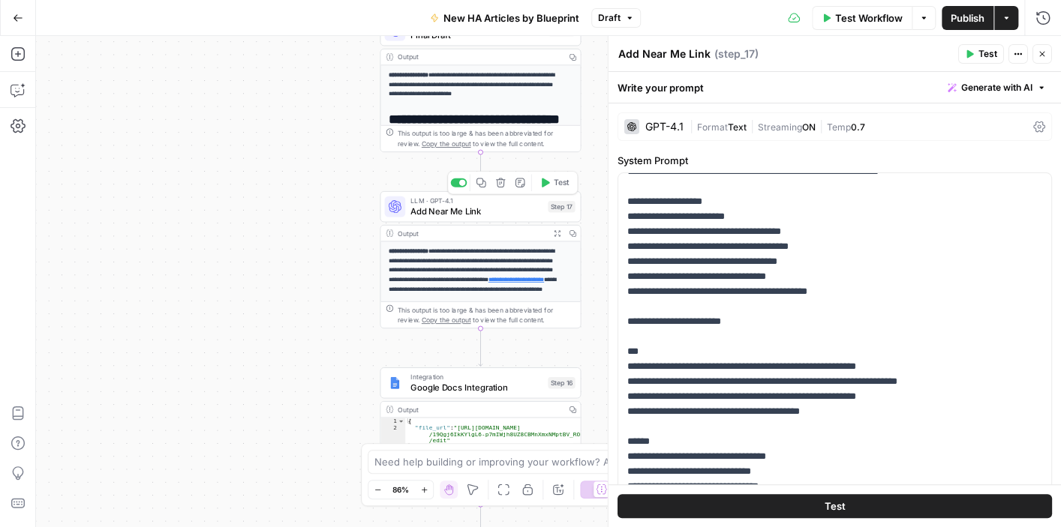
click at [550, 176] on button "Test" at bounding box center [554, 182] width 41 height 17
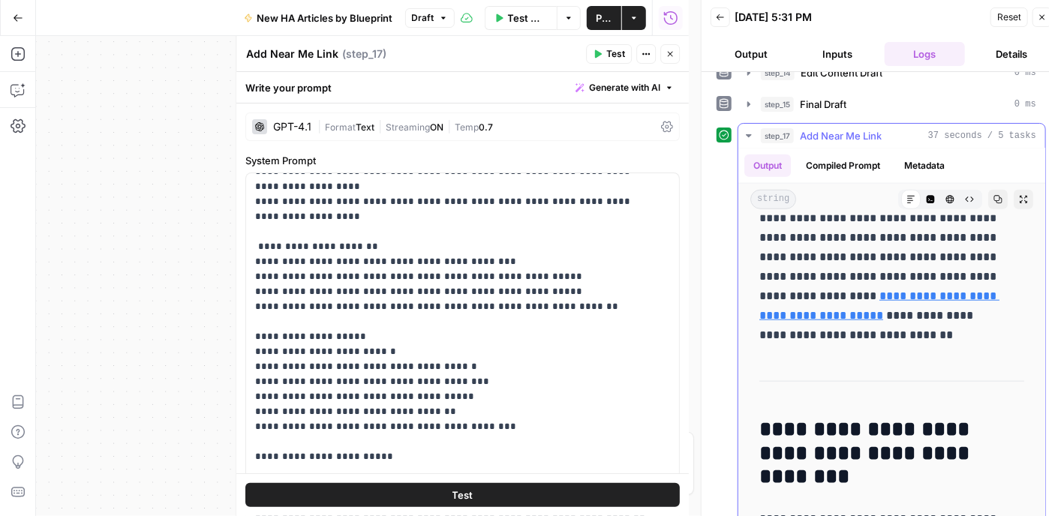
scroll to position [3425, 0]
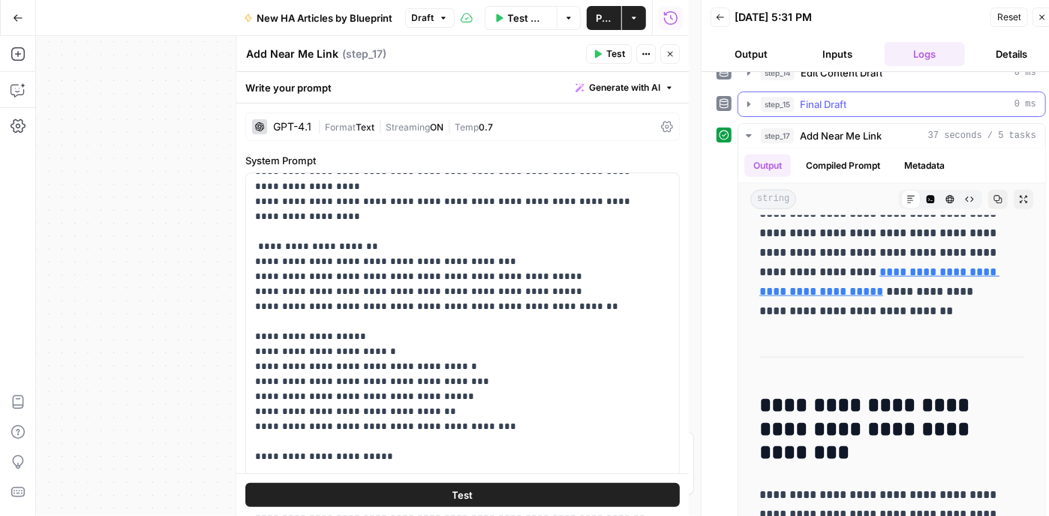
click at [743, 99] on icon "button" at bounding box center [749, 104] width 12 height 12
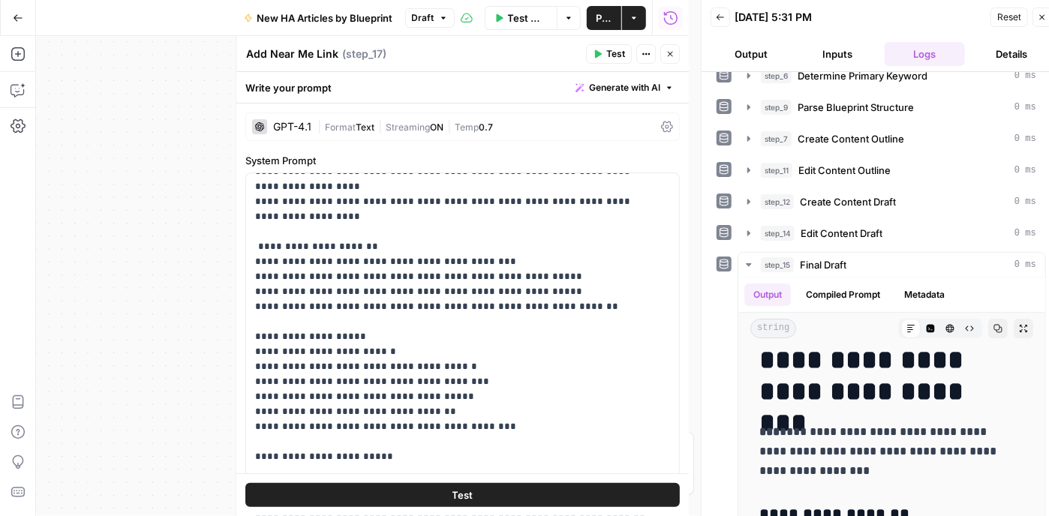
scroll to position [47, 0]
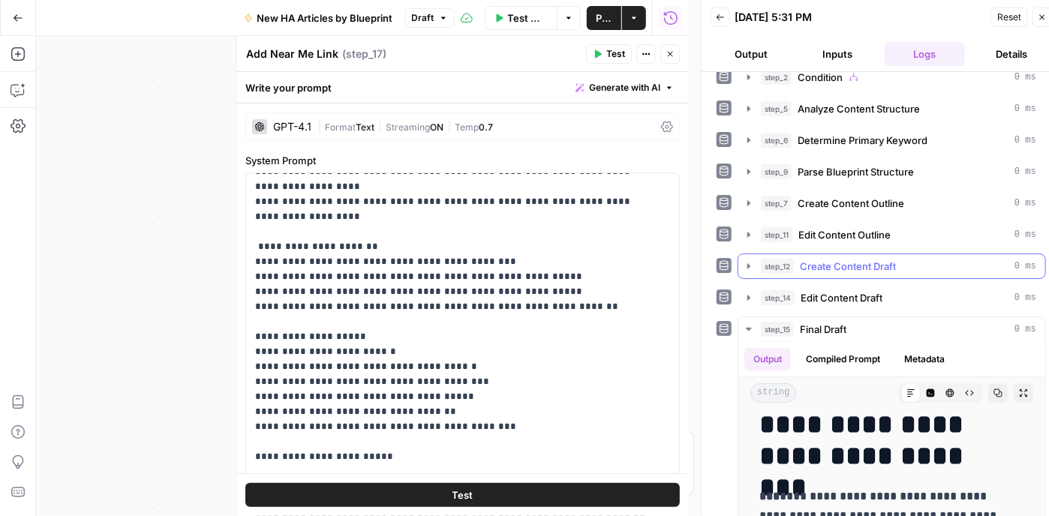
click at [746, 260] on icon "button" at bounding box center [749, 266] width 12 height 12
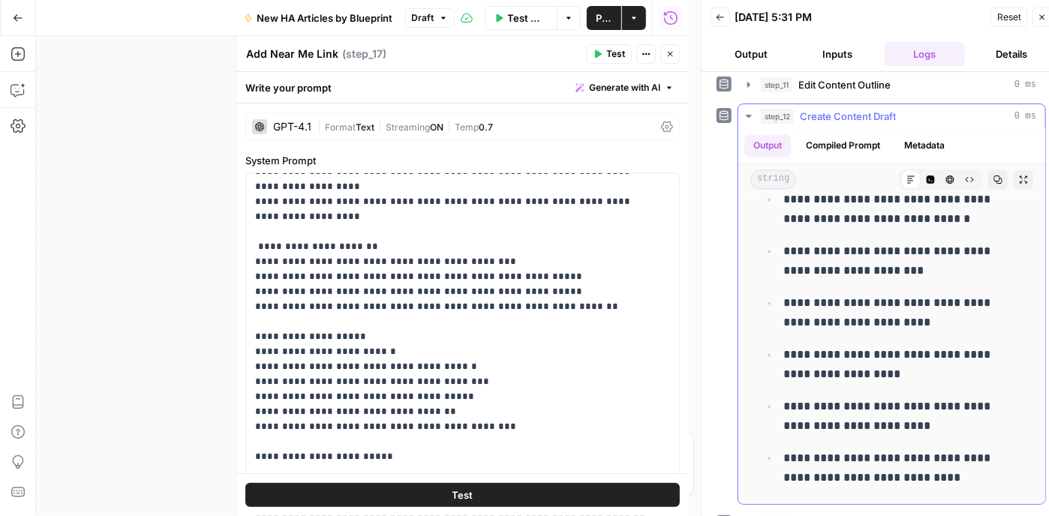
scroll to position [3935, 0]
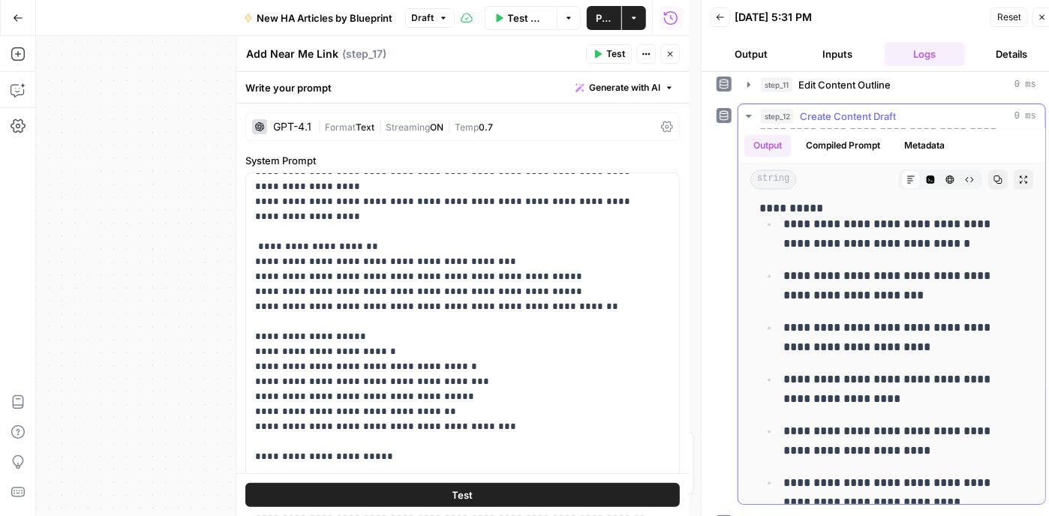
click at [744, 115] on icon "button" at bounding box center [749, 116] width 12 height 12
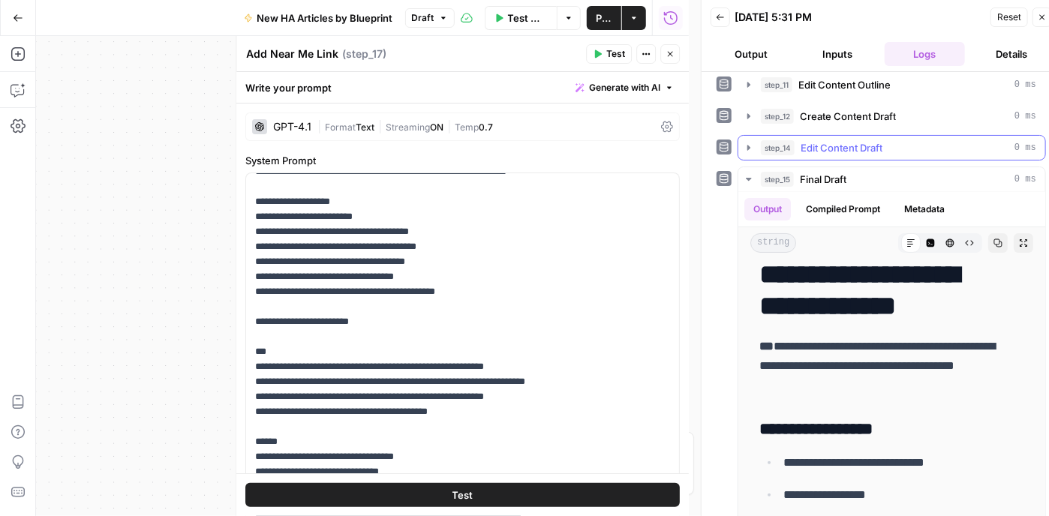
click at [744, 143] on icon "button" at bounding box center [749, 148] width 12 height 12
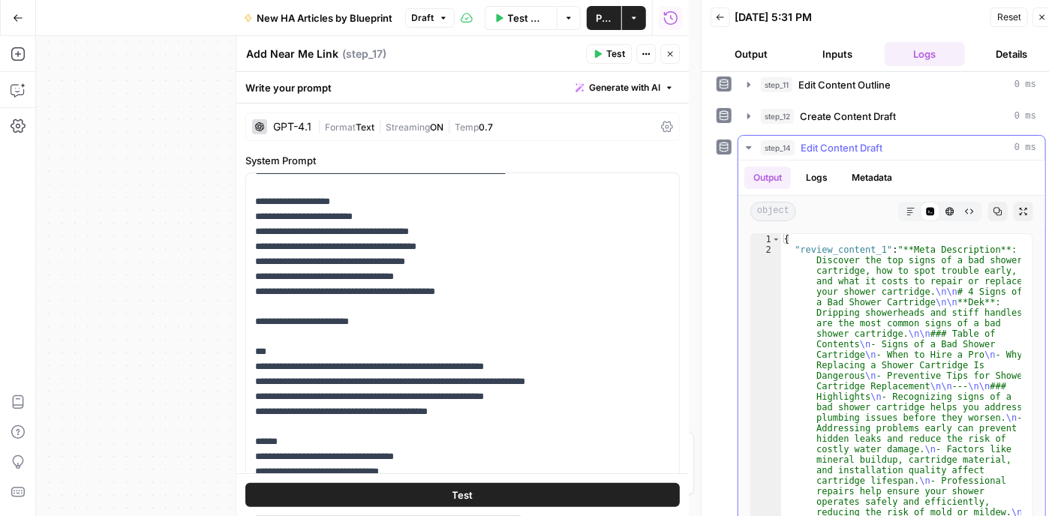
click at [744, 143] on icon "button" at bounding box center [749, 148] width 12 height 12
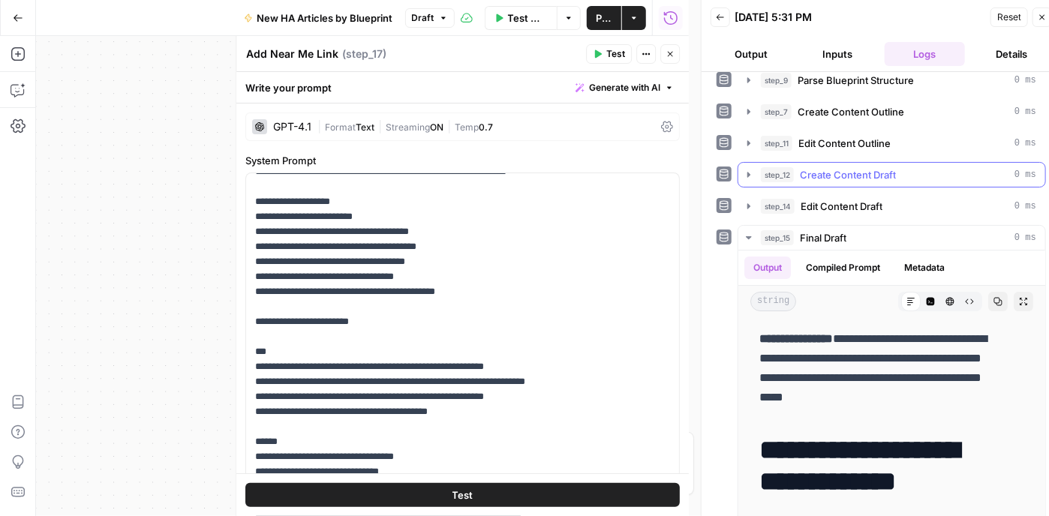
scroll to position [225, 0]
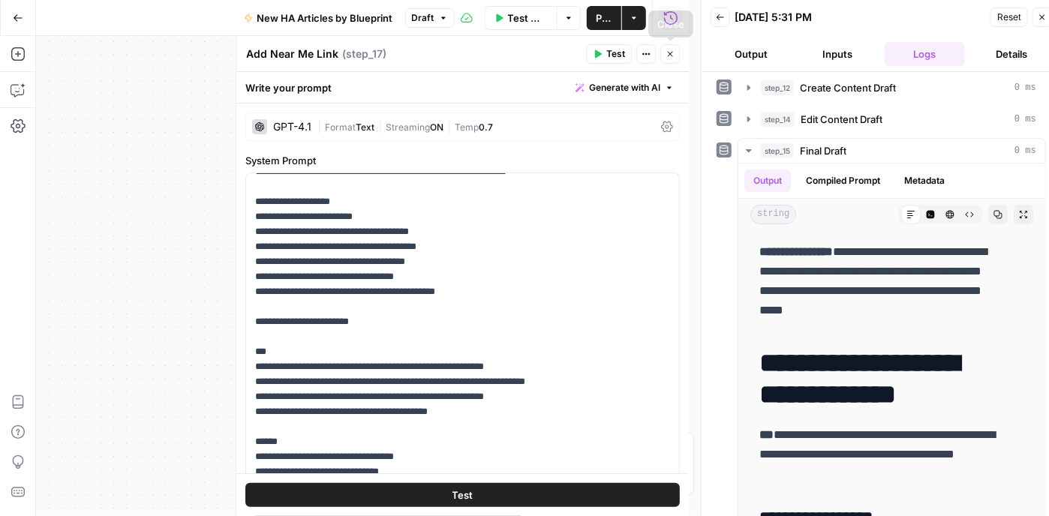
click at [668, 50] on icon "button" at bounding box center [670, 54] width 9 height 9
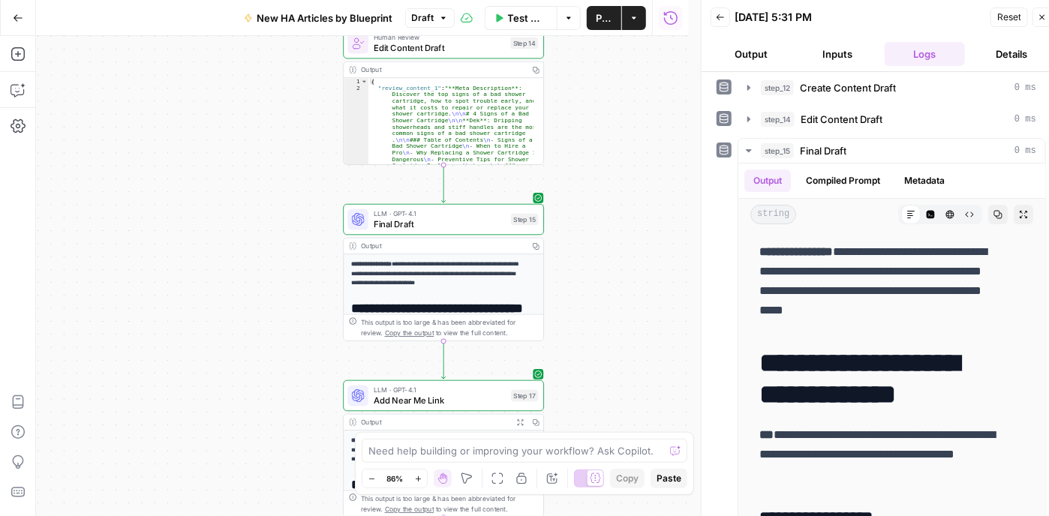
drag, startPoint x: 651, startPoint y: 194, endPoint x: 615, endPoint y: 158, distance: 51.5
click at [615, 158] on div "**********" at bounding box center [362, 276] width 653 height 480
click at [447, 217] on span "LLM · GPT-4.1" at bounding box center [440, 214] width 132 height 11
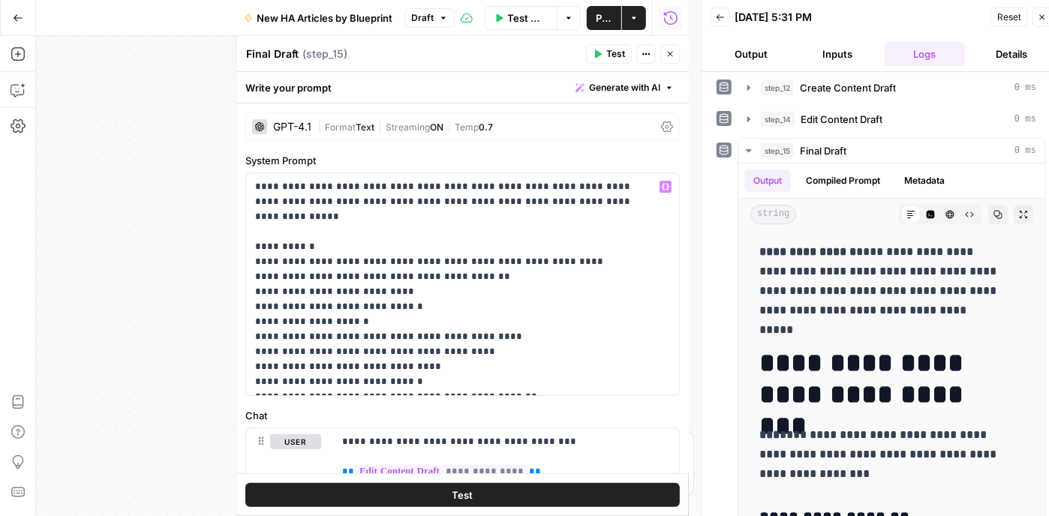
scroll to position [75, 0]
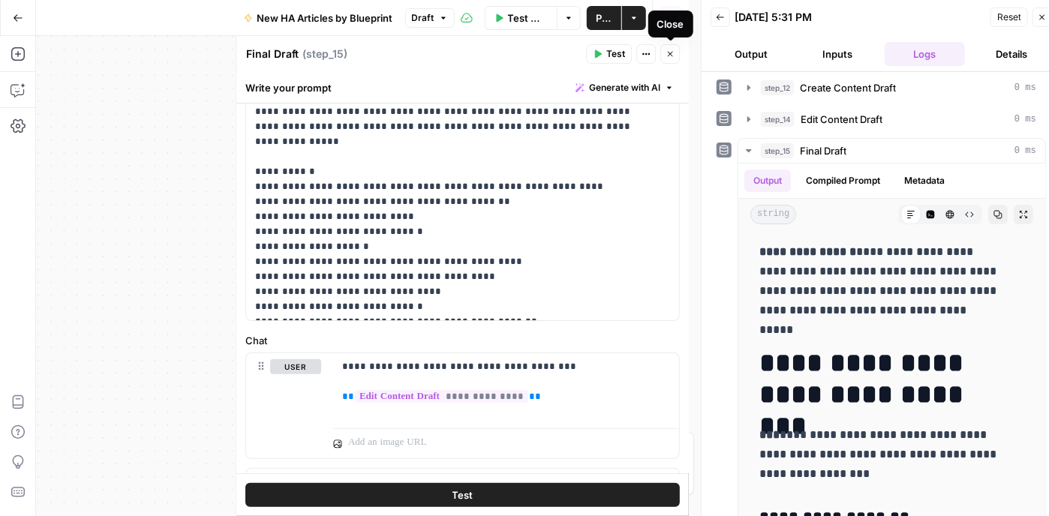
click at [669, 59] on button "Close" at bounding box center [670, 54] width 20 height 20
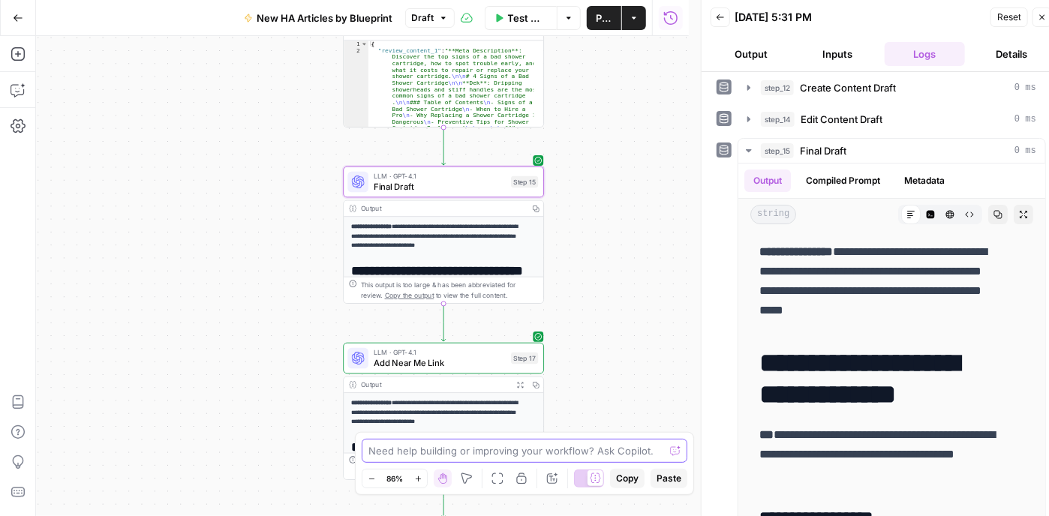
click at [552, 444] on textarea at bounding box center [516, 450] width 296 height 15
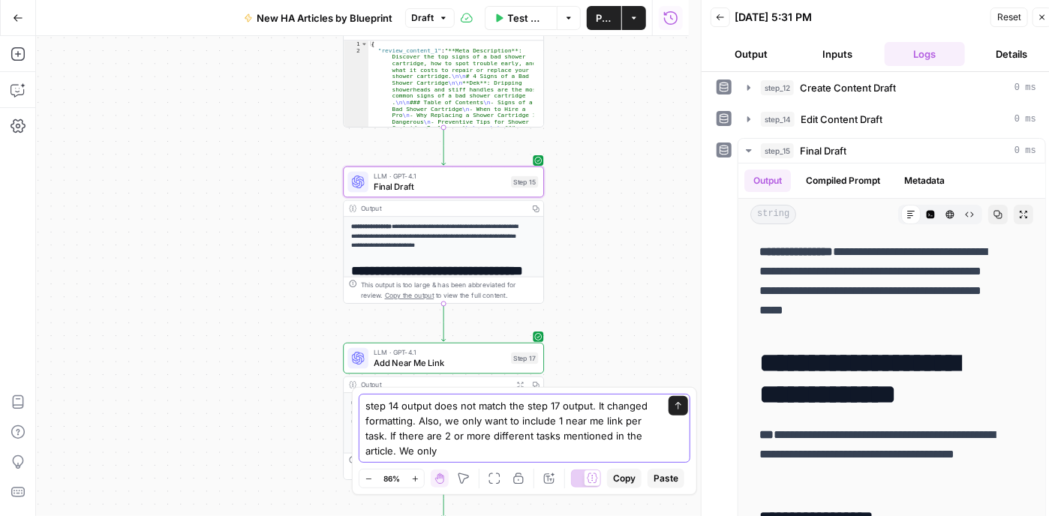
click at [567, 426] on textarea "step 14 output does not match the step 17 output. It changed formatting. Also, …" at bounding box center [509, 428] width 288 height 60
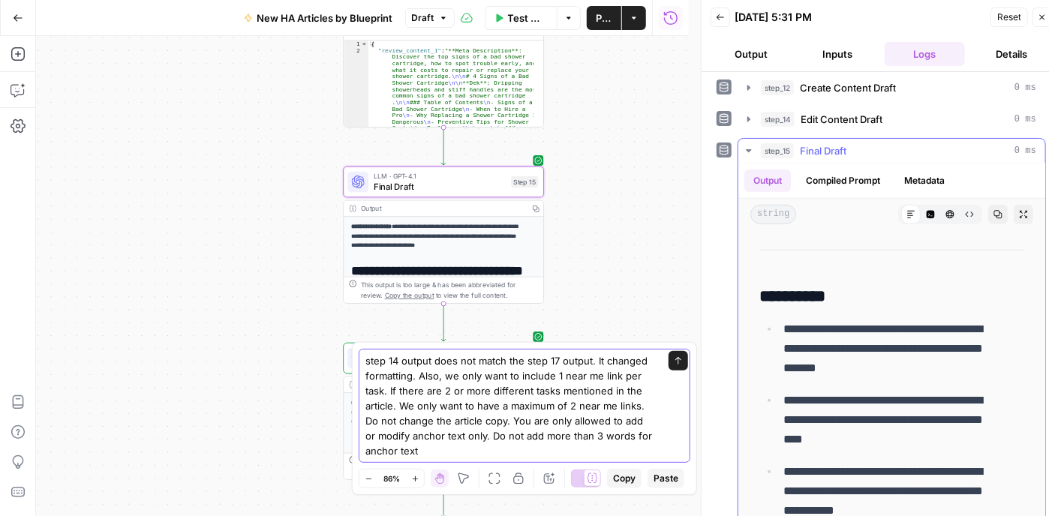
scroll to position [303, 0]
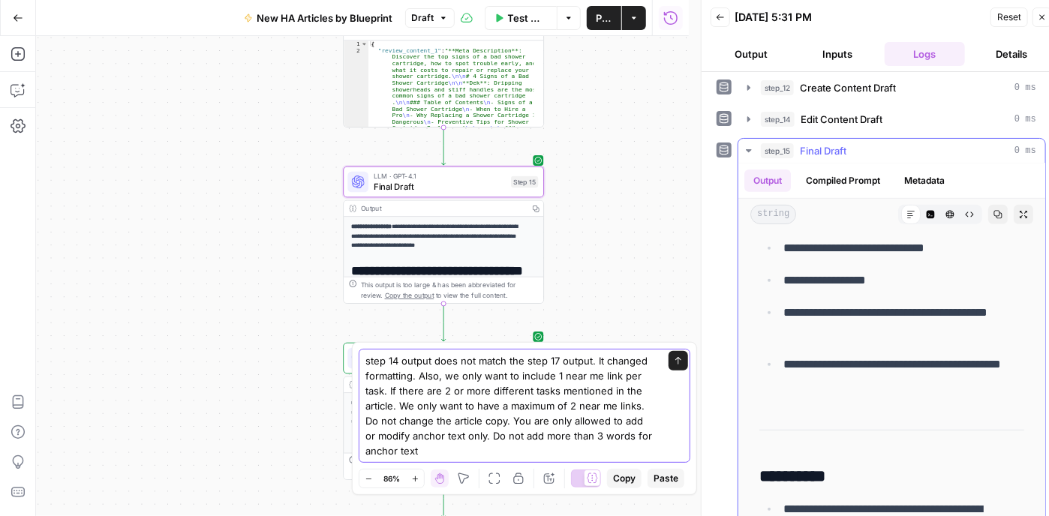
type textarea "step 14 output does not match the step 17 output. It changed formatting. Also, …"
click at [744, 149] on icon "button" at bounding box center [749, 151] width 12 height 12
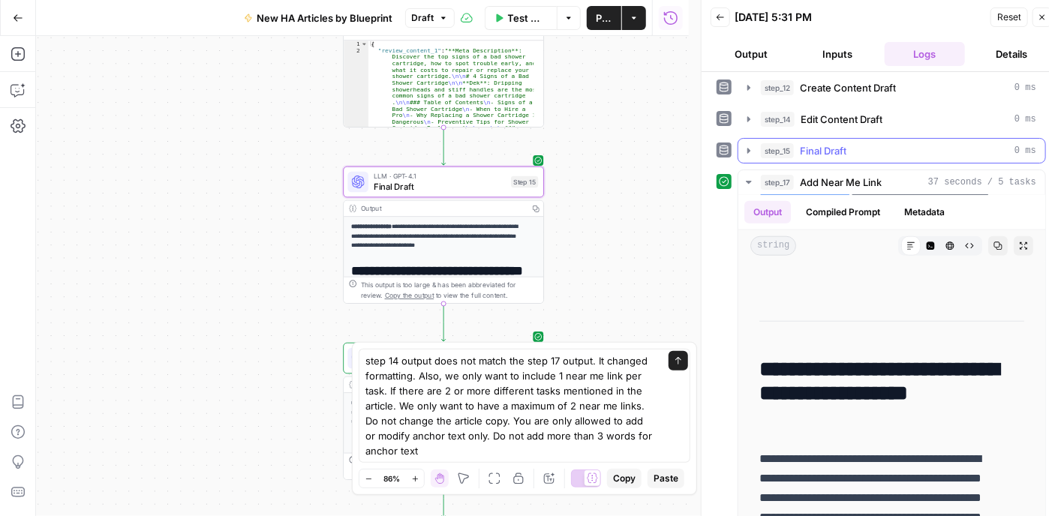
click at [755, 143] on button "step_15 Final Draft 0 ms" at bounding box center [891, 151] width 307 height 24
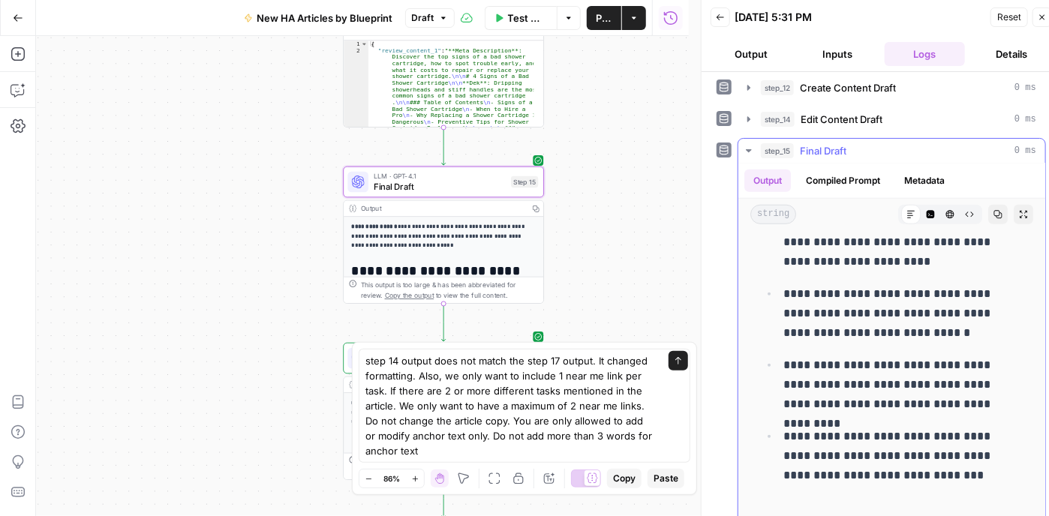
scroll to position [0, 0]
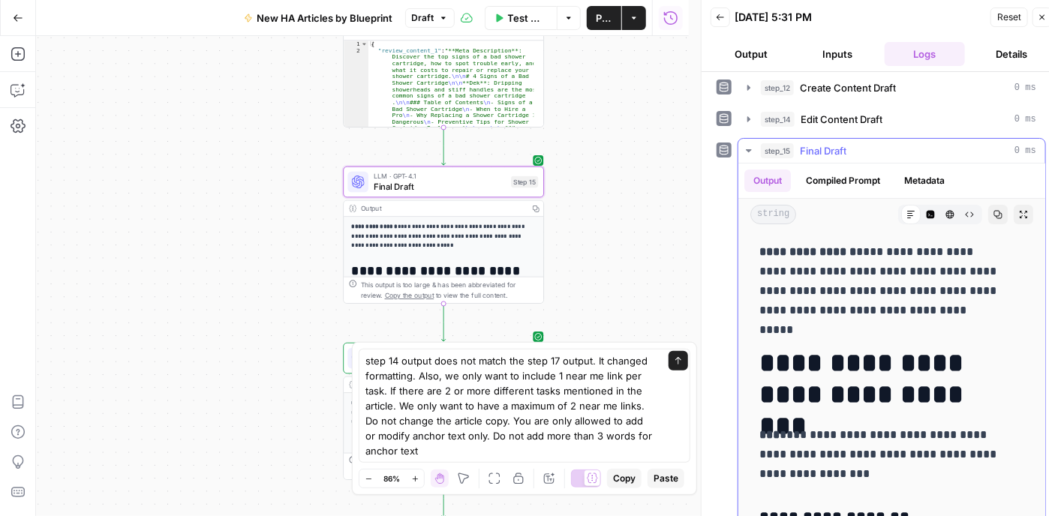
click at [744, 145] on icon "button" at bounding box center [749, 151] width 12 height 12
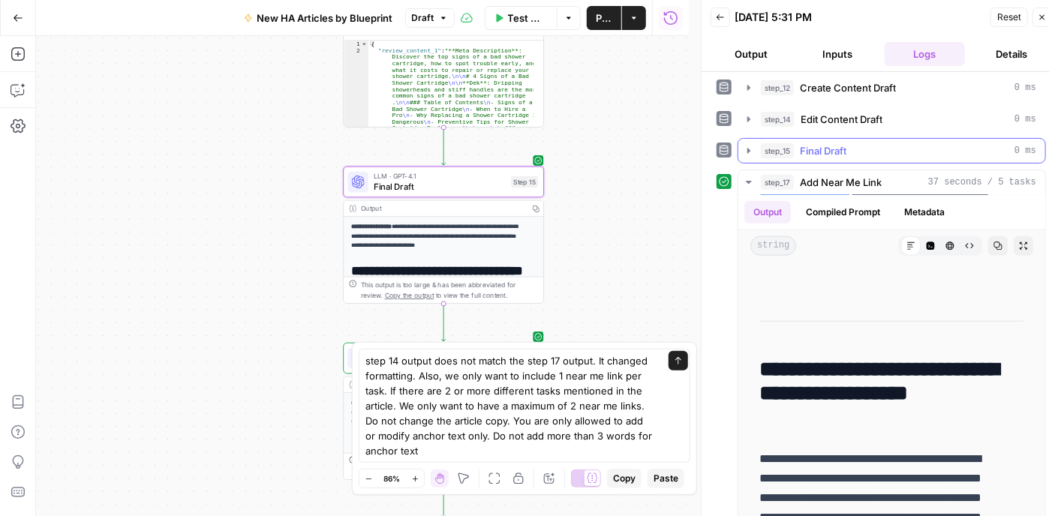
click at [741, 142] on button "step_15 Final Draft 0 ms" at bounding box center [891, 151] width 307 height 24
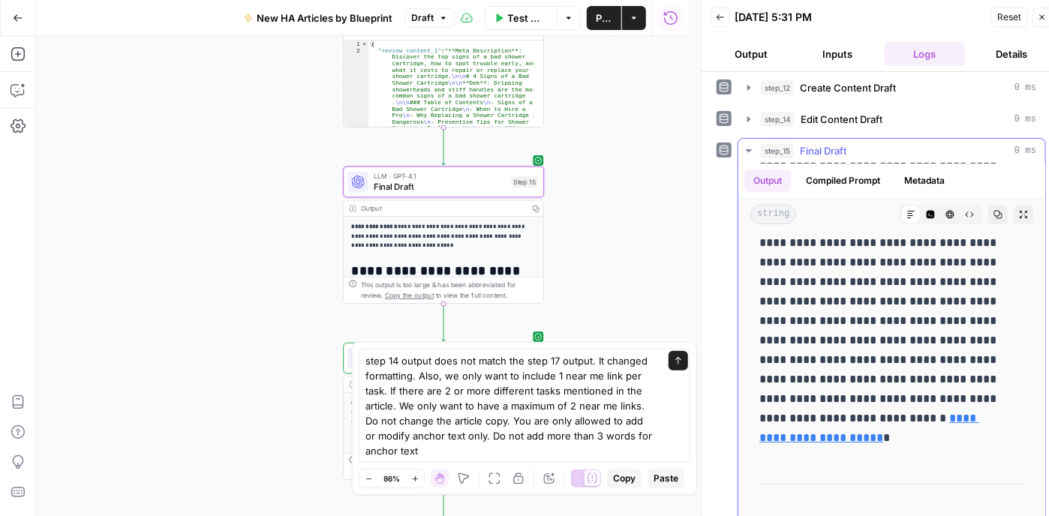
scroll to position [2701, 0]
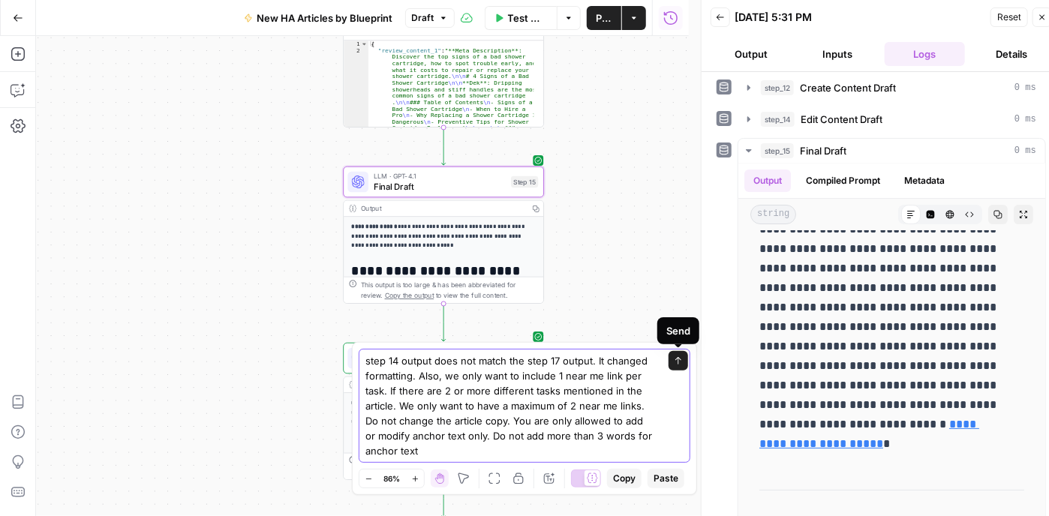
drag, startPoint x: 674, startPoint y: 359, endPoint x: 616, endPoint y: 230, distance: 140.7
click at [674, 359] on icon "submit" at bounding box center [678, 360] width 9 height 9
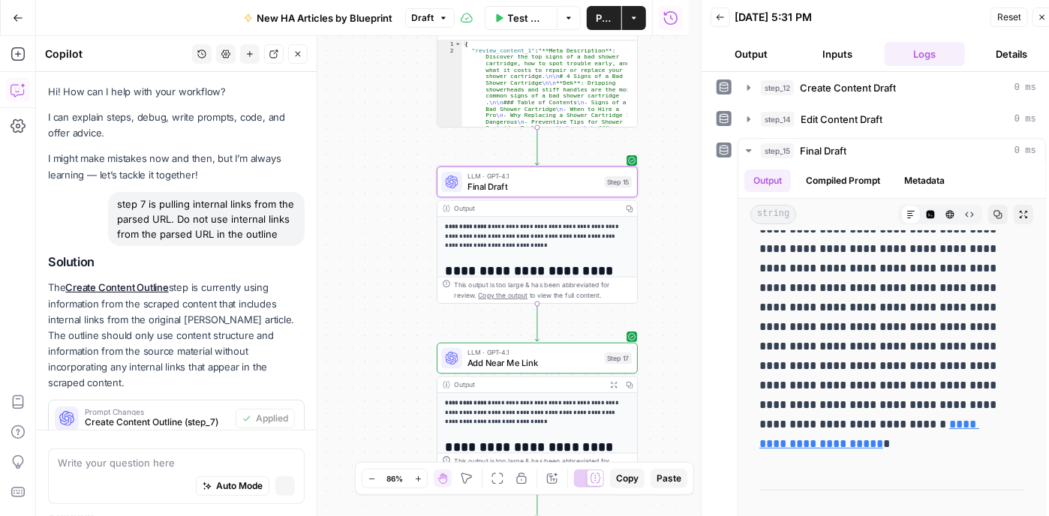
scroll to position [462, 0]
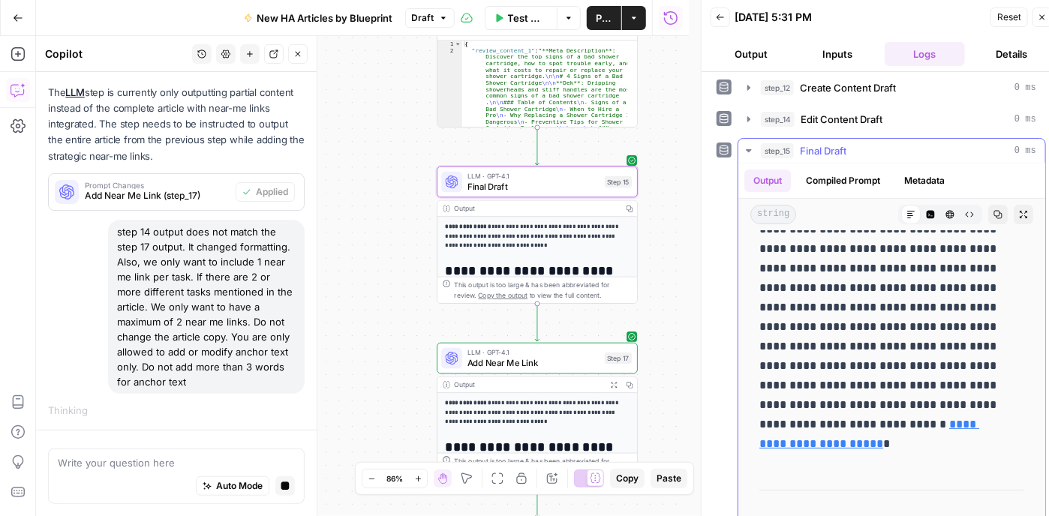
click at [747, 145] on icon "button" at bounding box center [749, 151] width 12 height 12
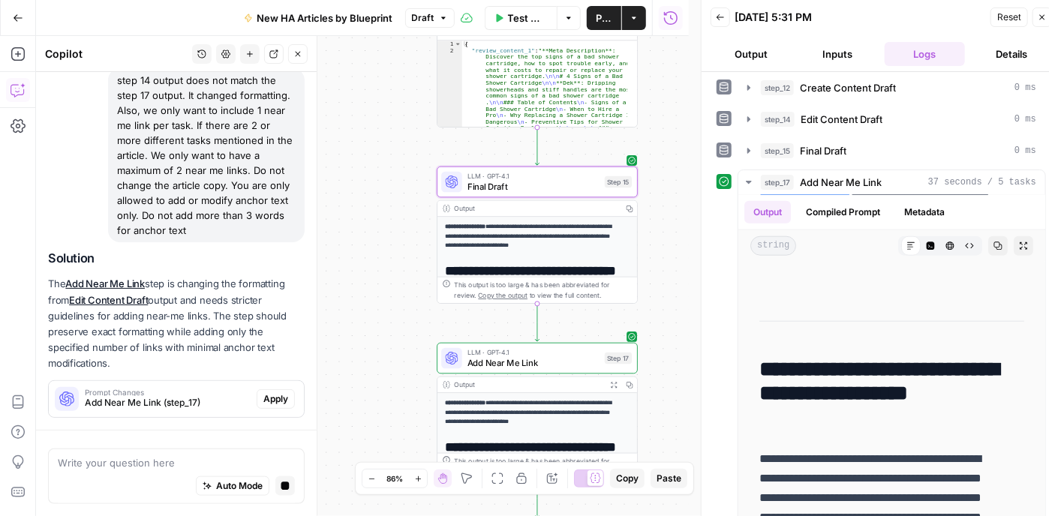
scroll to position [615, 0]
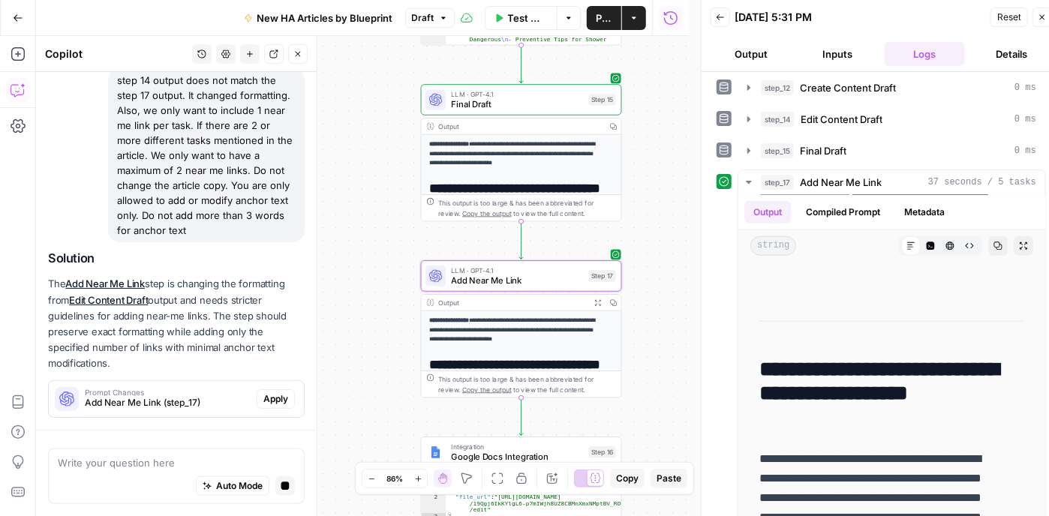
click at [263, 398] on span "Apply" at bounding box center [275, 399] width 25 height 14
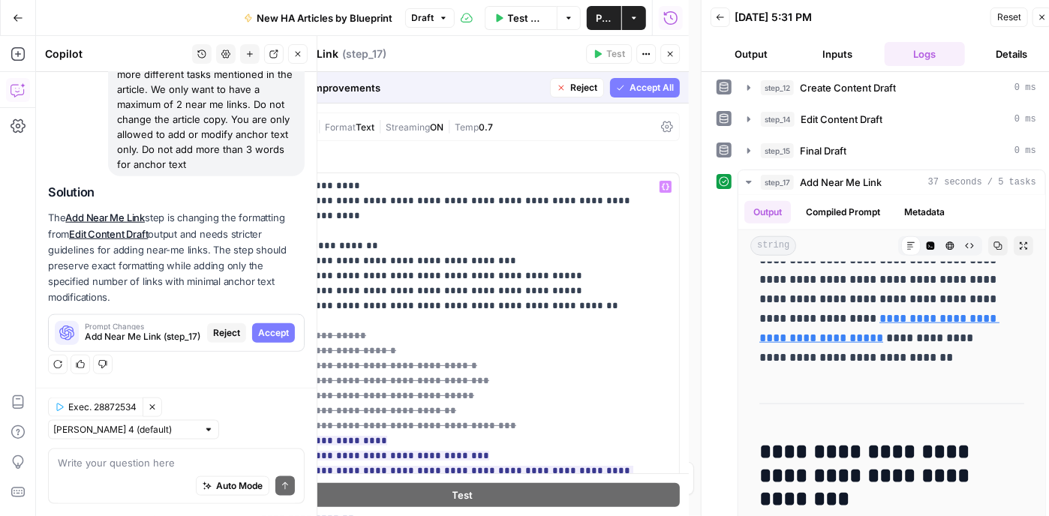
scroll to position [900, 0]
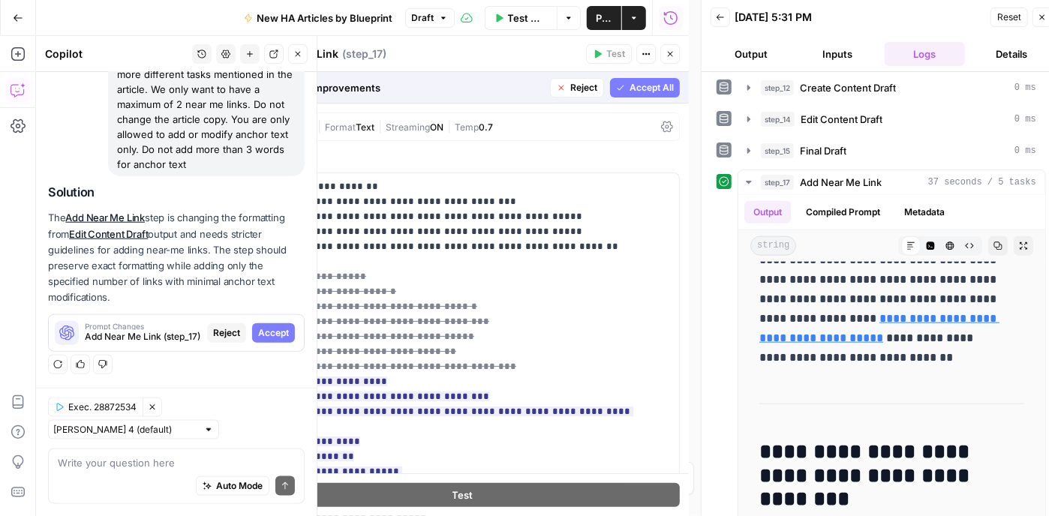
click at [630, 82] on span "Accept All" at bounding box center [652, 88] width 44 height 14
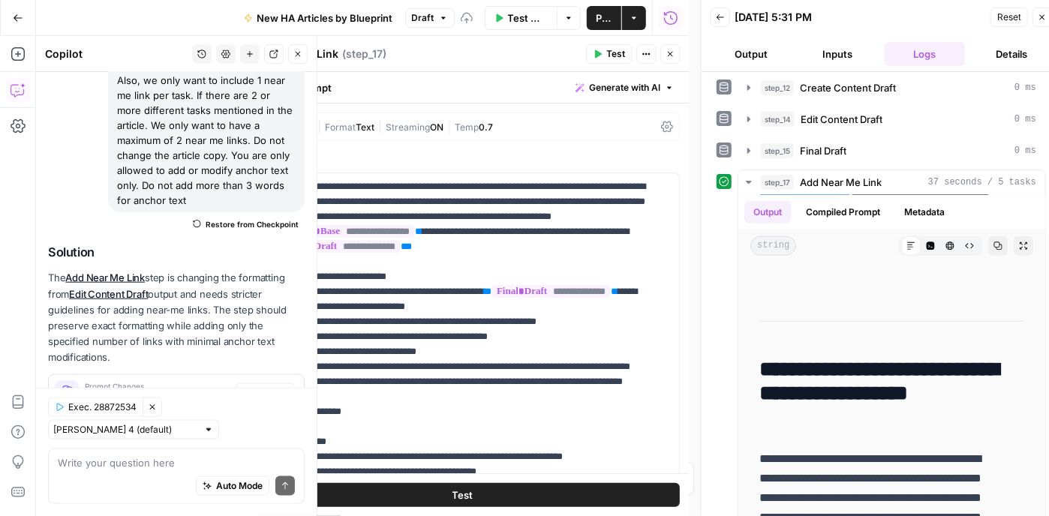
scroll to position [0, 0]
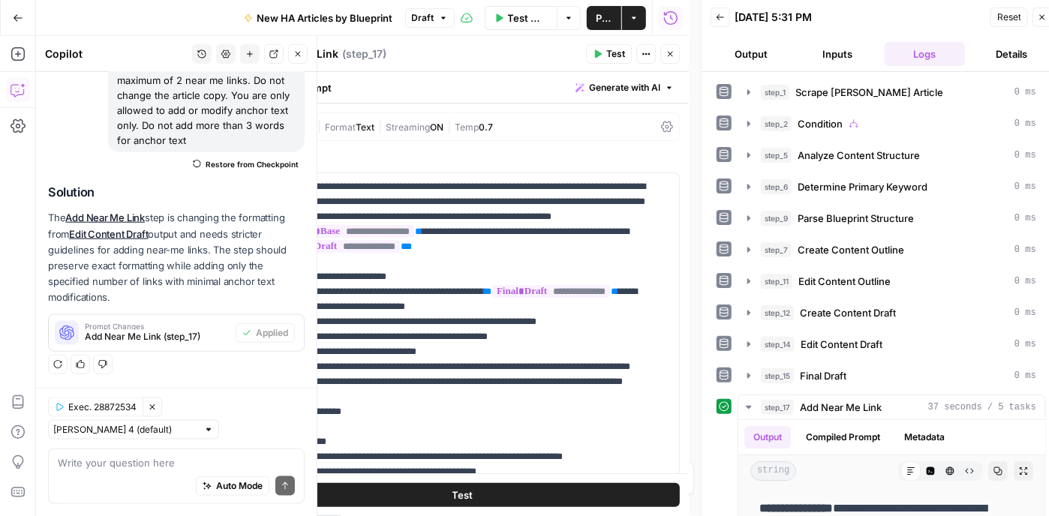
click at [472, 125] on span "Temp" at bounding box center [467, 127] width 24 height 11
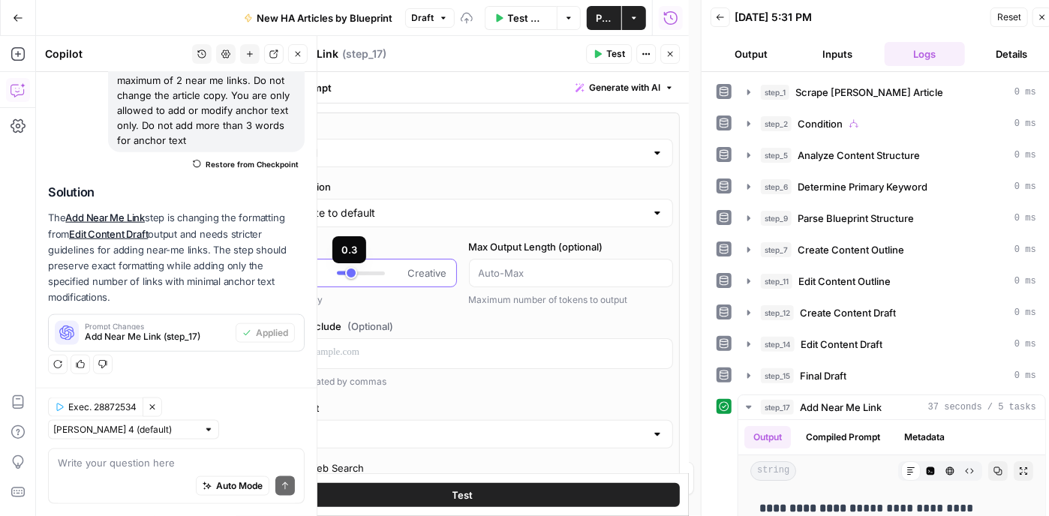
type input "***"
drag, startPoint x: 365, startPoint y: 267, endPoint x: 344, endPoint y: 274, distance: 21.4
click at [344, 274] on div at bounding box center [361, 273] width 48 height 15
click at [672, 54] on icon "button" at bounding box center [670, 54] width 9 height 9
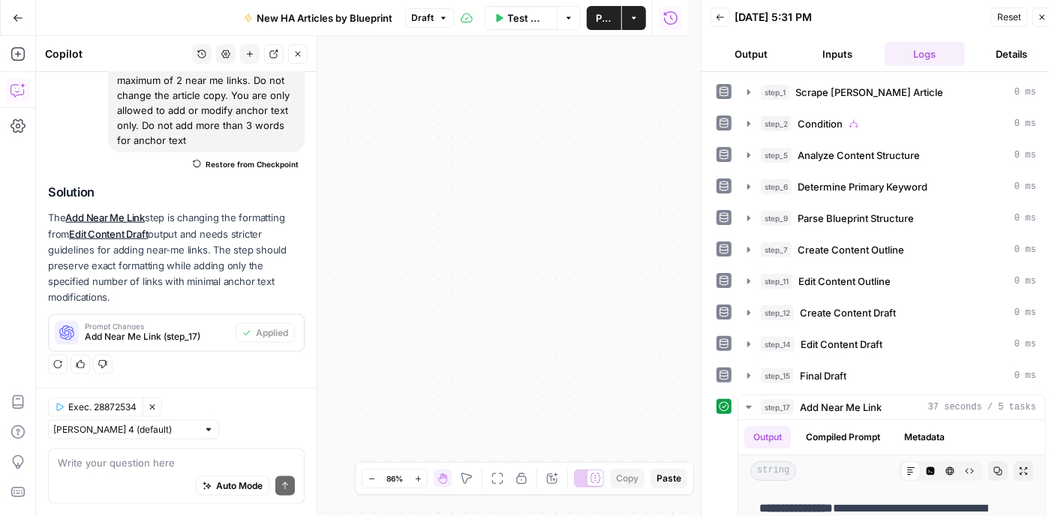
click at [1008, 17] on span "Reset" at bounding box center [1009, 18] width 24 height 14
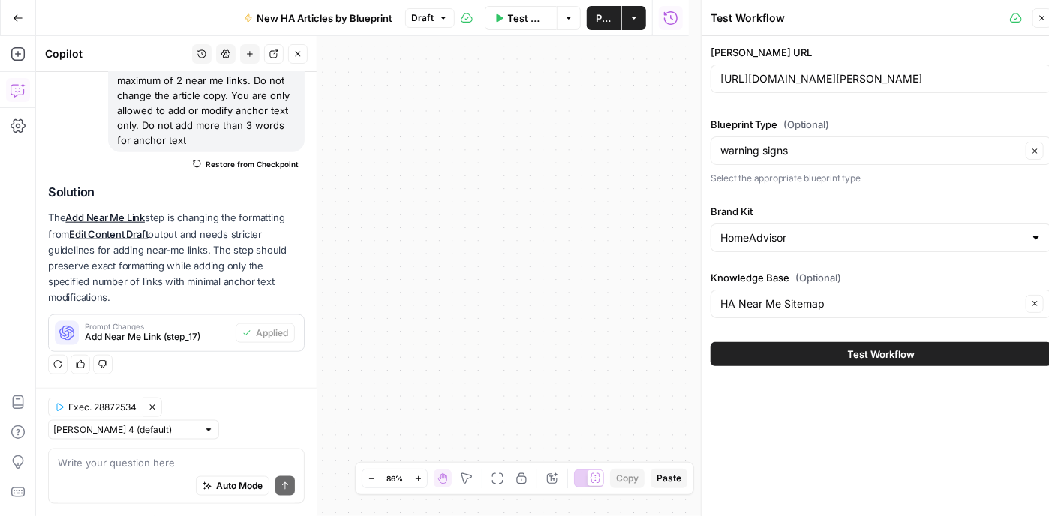
click at [910, 350] on span "Test Workflow" at bounding box center [882, 354] width 68 height 15
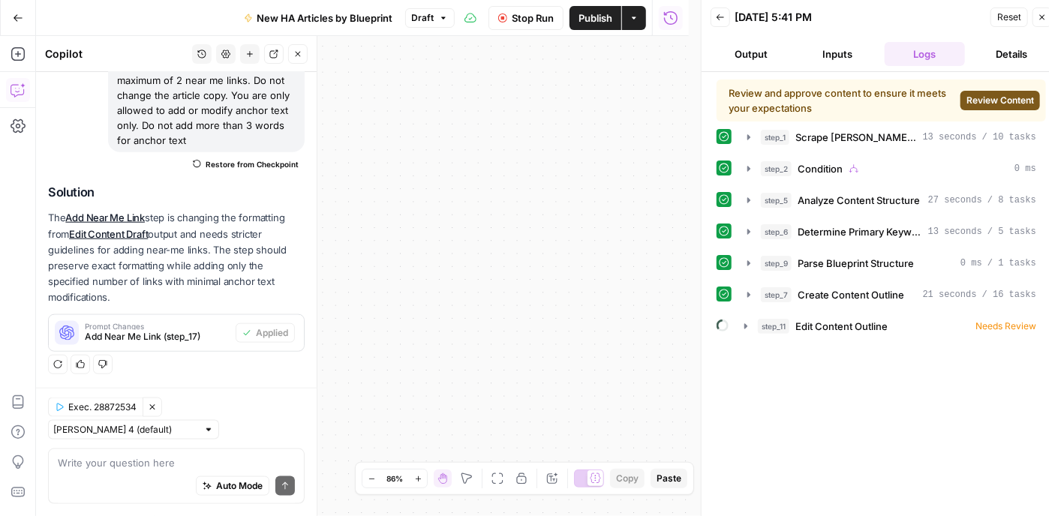
click at [1007, 94] on span "Review Content" at bounding box center [1000, 101] width 68 height 14
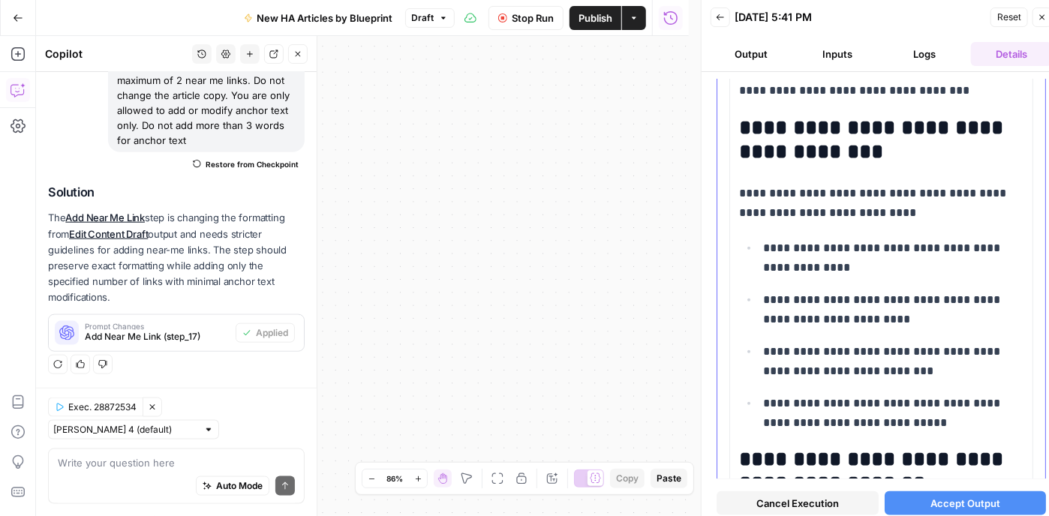
scroll to position [2956, 0]
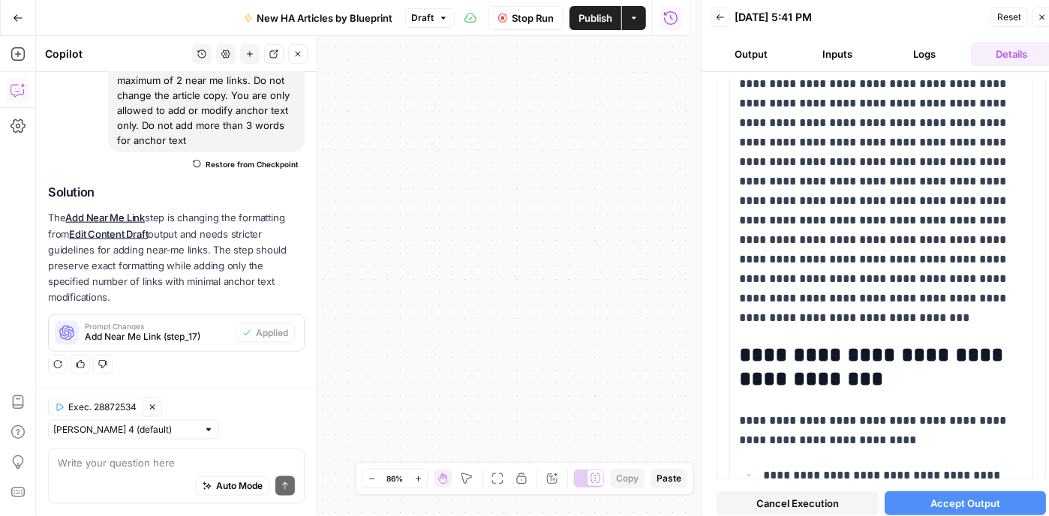
click at [973, 498] on span "Accept Output" at bounding box center [965, 503] width 70 height 15
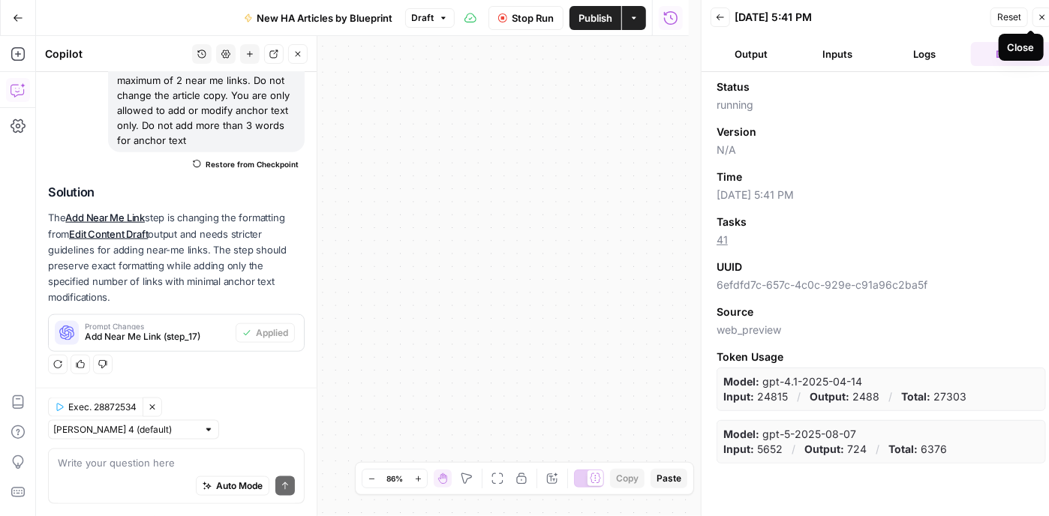
click at [936, 55] on button "Logs" at bounding box center [925, 54] width 81 height 24
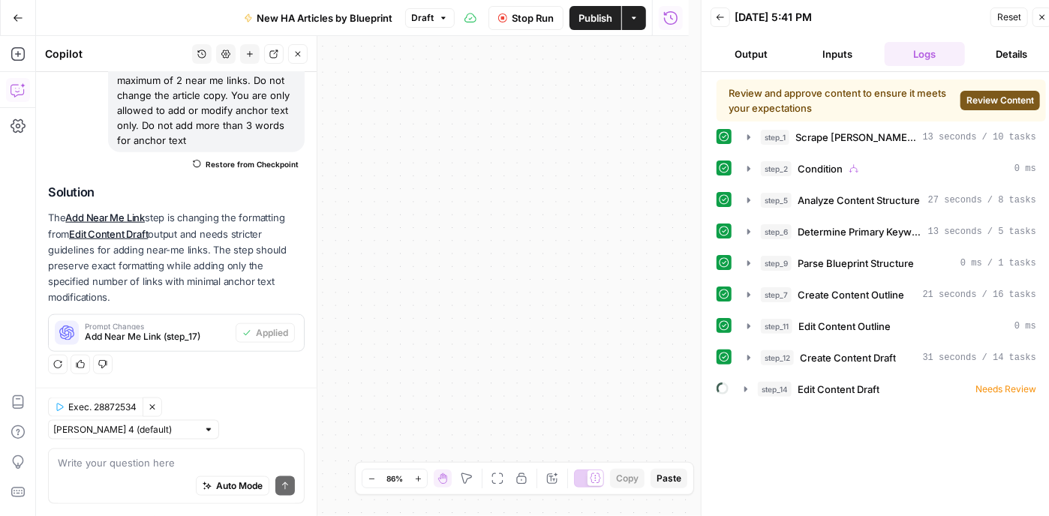
click at [978, 92] on button "Review Content" at bounding box center [1000, 101] width 80 height 20
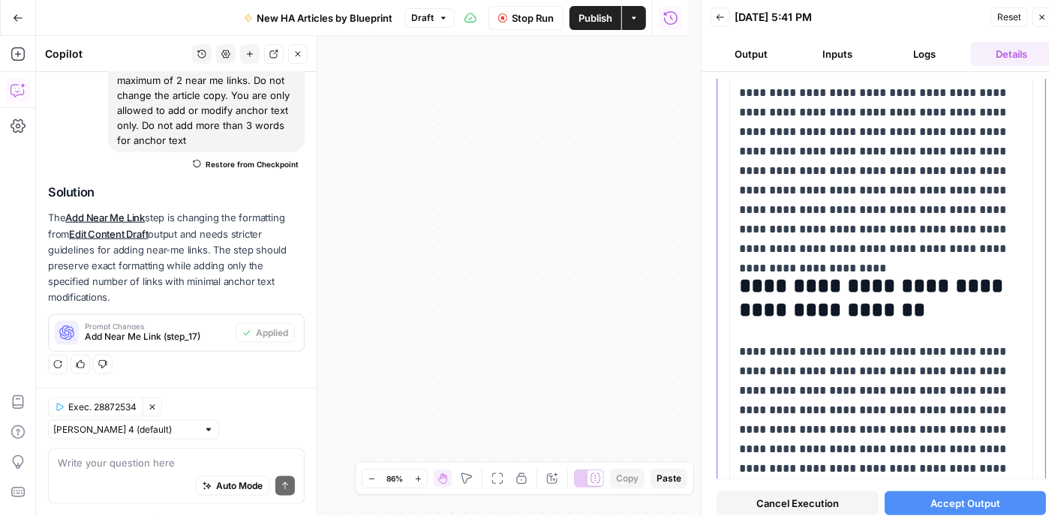
scroll to position [3076, 0]
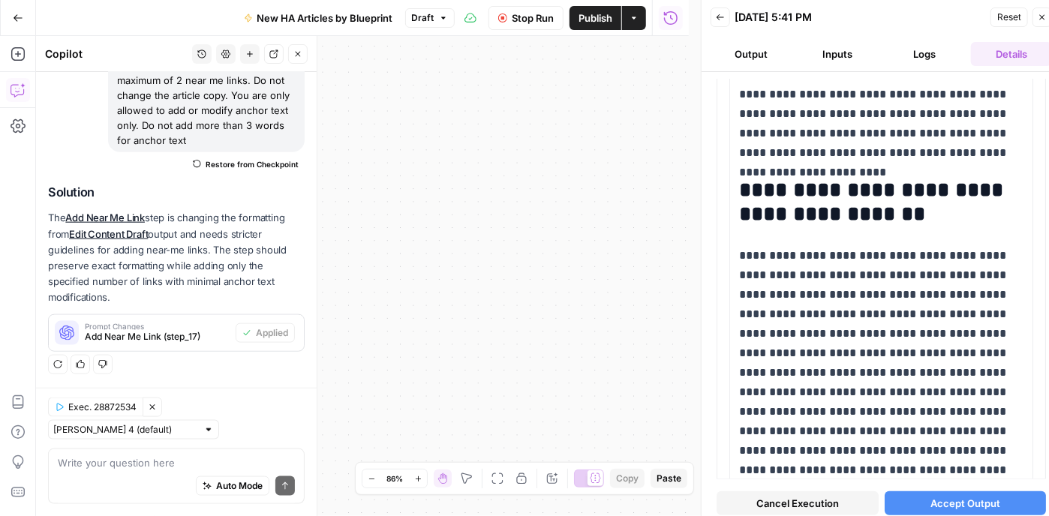
click at [975, 501] on span "Accept Output" at bounding box center [965, 503] width 70 height 15
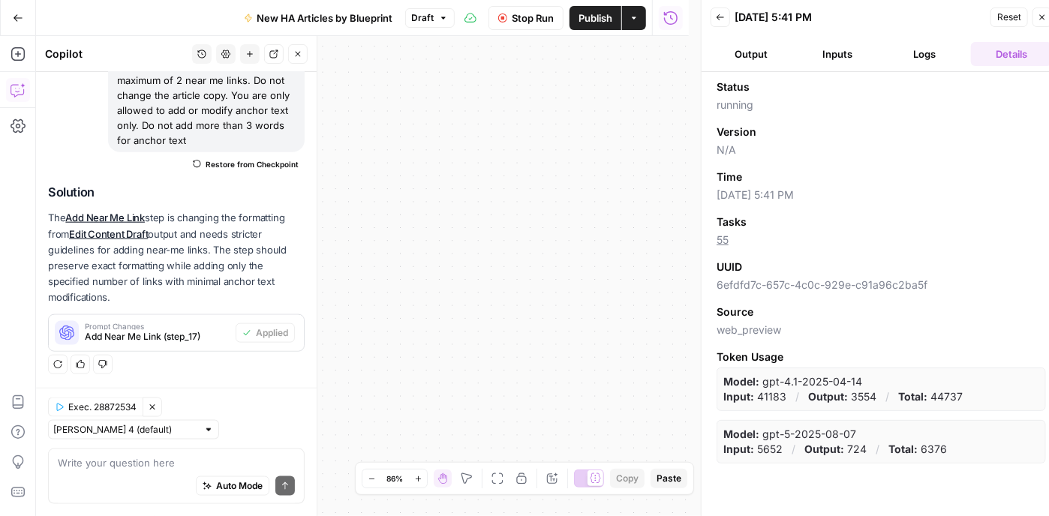
click at [930, 61] on button "Logs" at bounding box center [925, 54] width 81 height 24
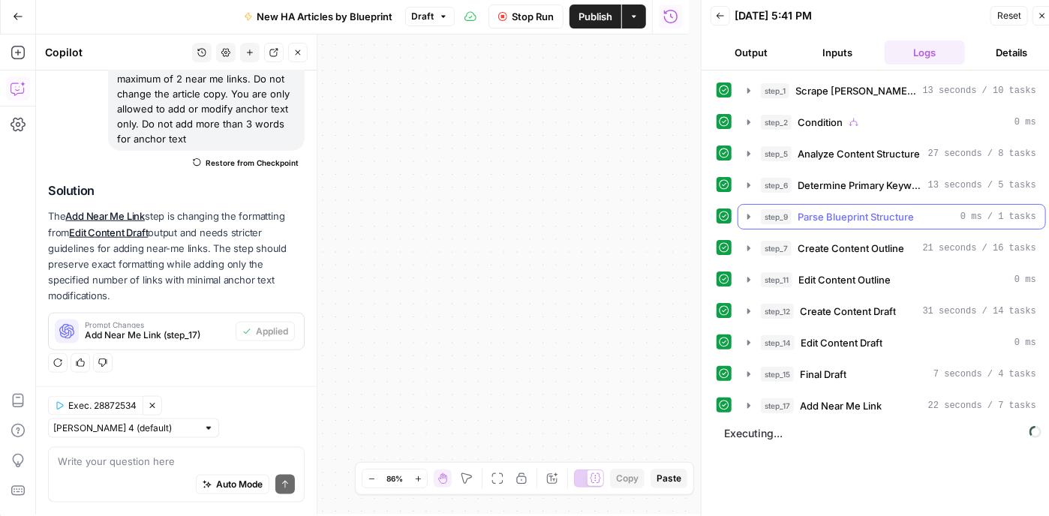
scroll to position [11, 0]
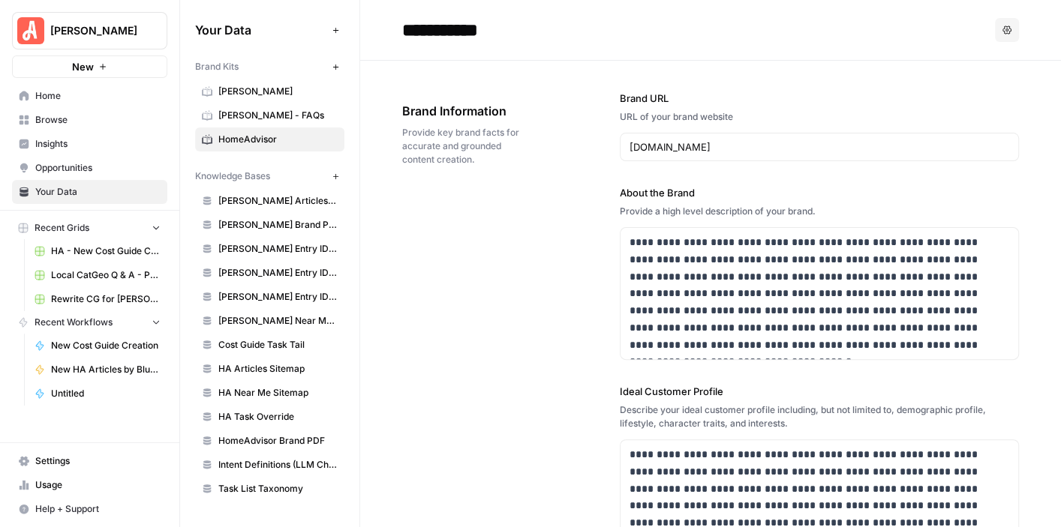
scroll to position [1273, 0]
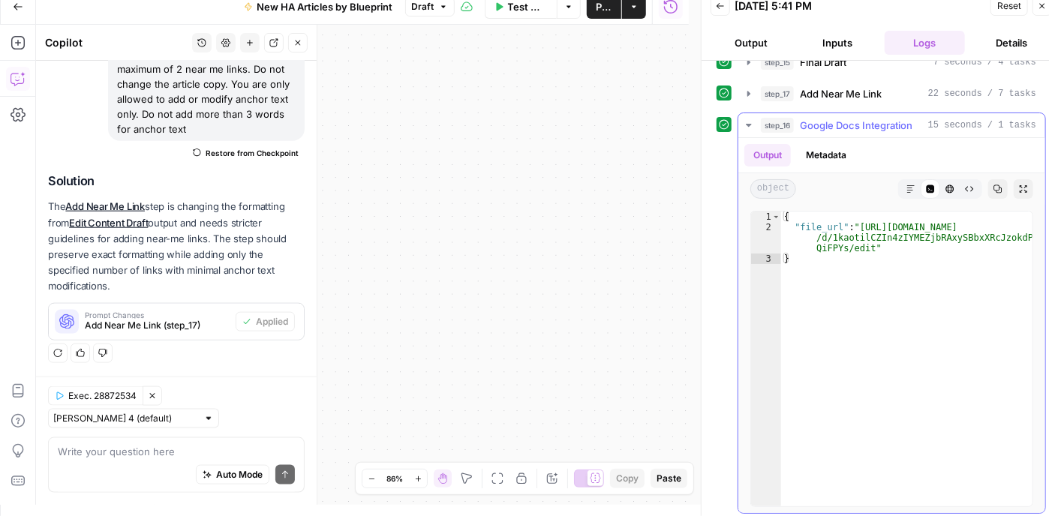
scroll to position [303, 0]
type textarea "**********"
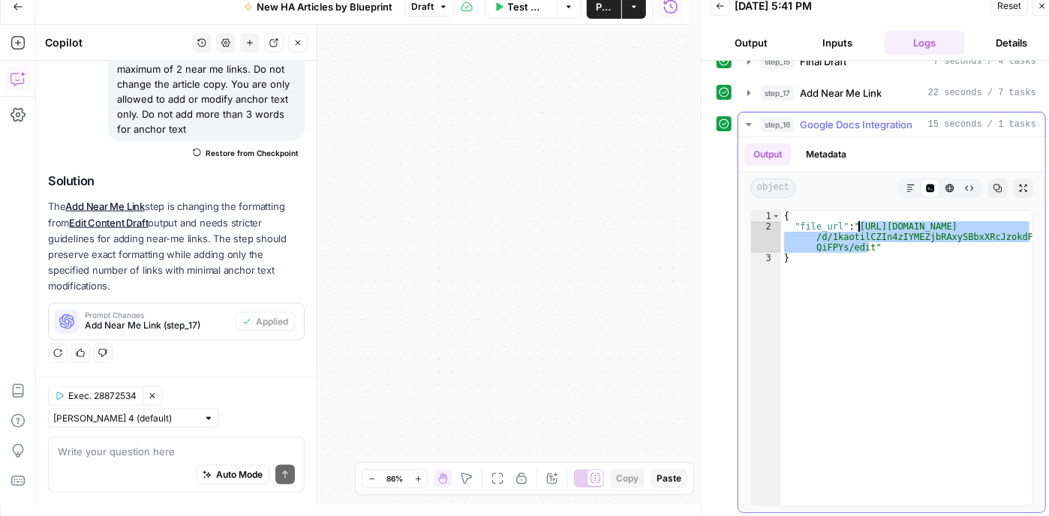
drag, startPoint x: 867, startPoint y: 245, endPoint x: 858, endPoint y: 223, distance: 23.5
click at [858, 223] on div "{ "file_url" : "[URL][DOMAIN_NAME] /d/1kaotilCZIn4zIYMEZjbRAxySBbxXRcJzokdPL Qi…" at bounding box center [906, 369] width 251 height 317
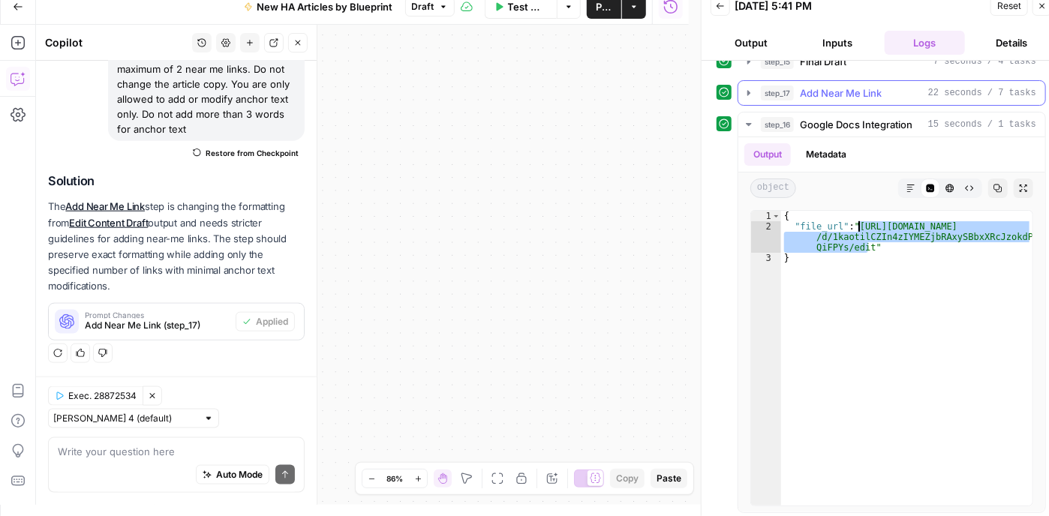
click at [750, 87] on icon "button" at bounding box center [749, 93] width 12 height 12
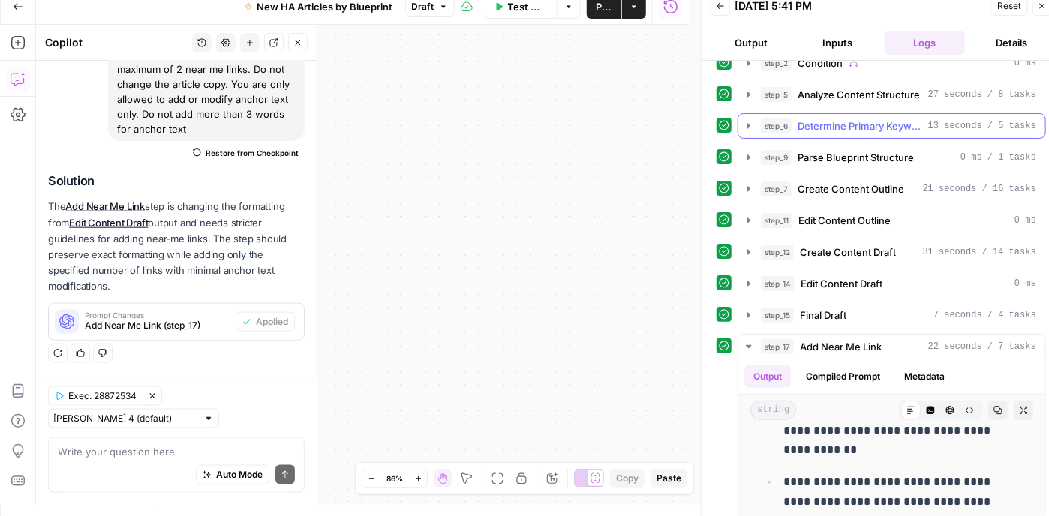
scroll to position [78, 0]
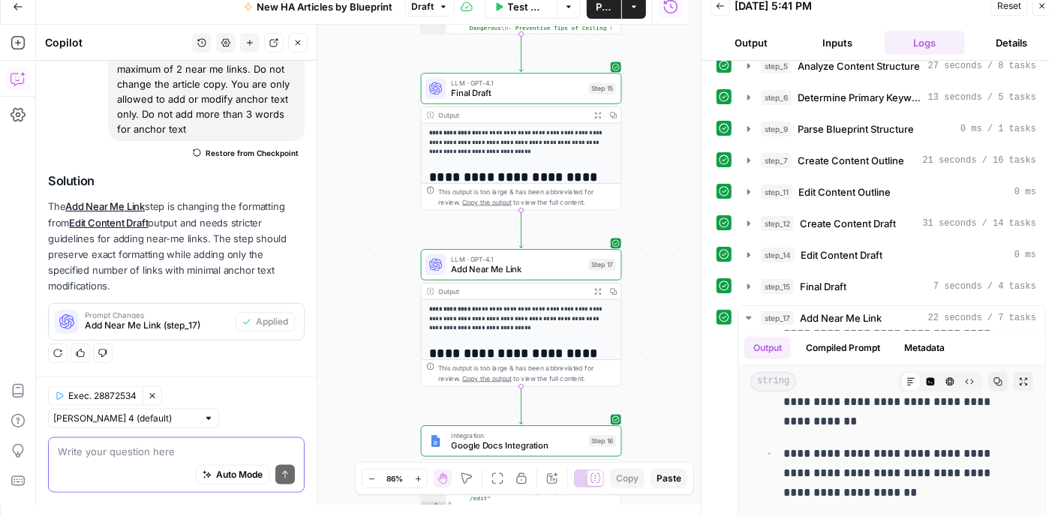
click at [182, 454] on textarea at bounding box center [176, 451] width 237 height 15
click at [204, 440] on div "Write your question here Auto Mode Send" at bounding box center [176, 465] width 257 height 56
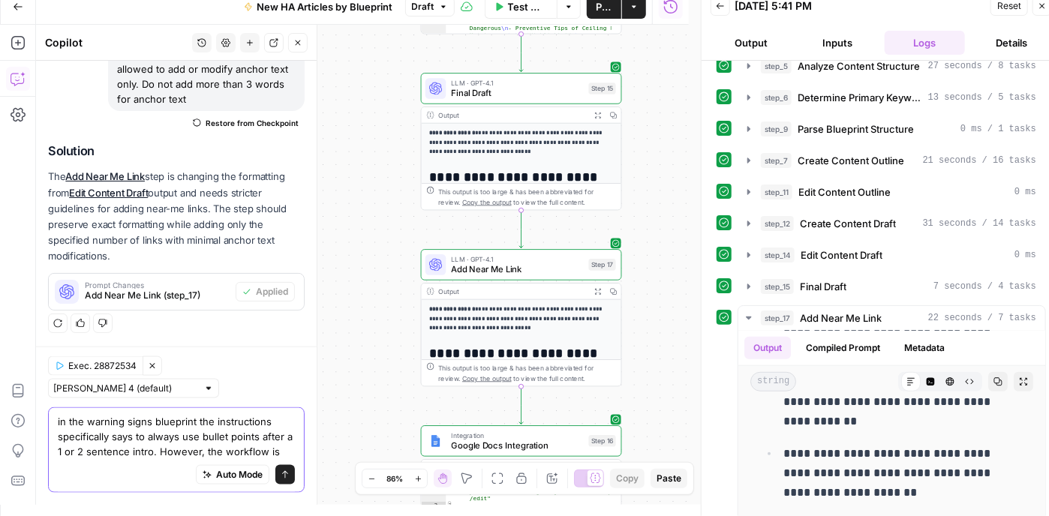
scroll to position [797, 0]
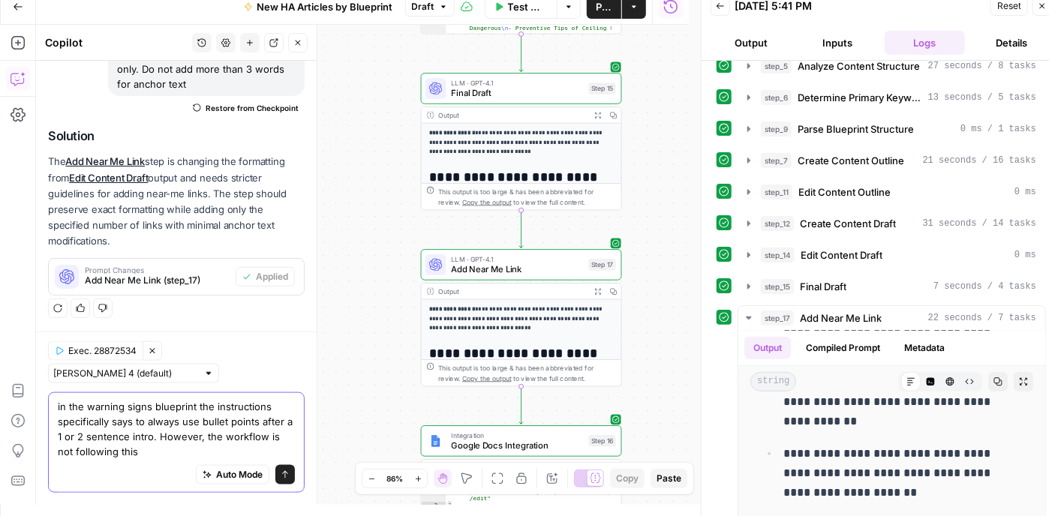
type textarea "in the warning signs blueprint the instructions specifically says to always use…"
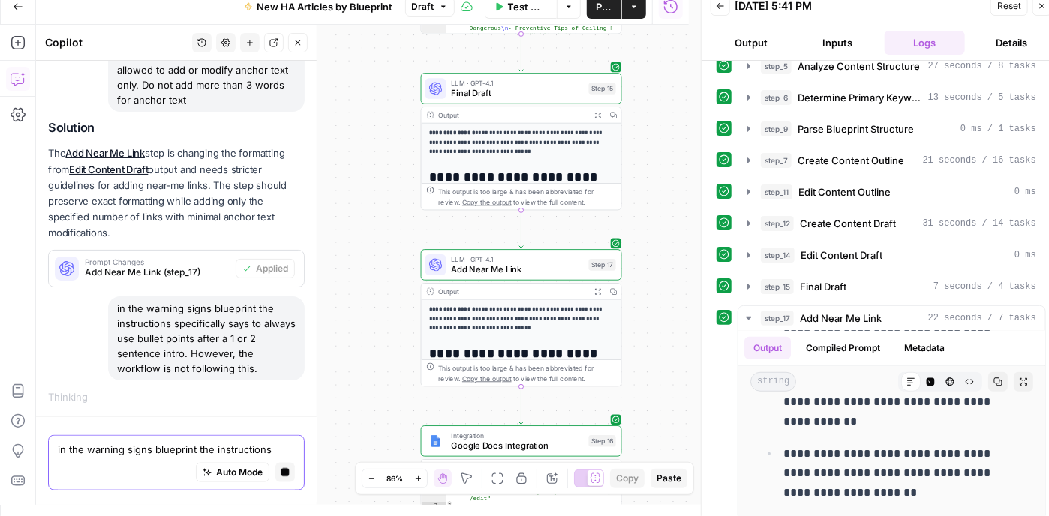
scroll to position [732, 0]
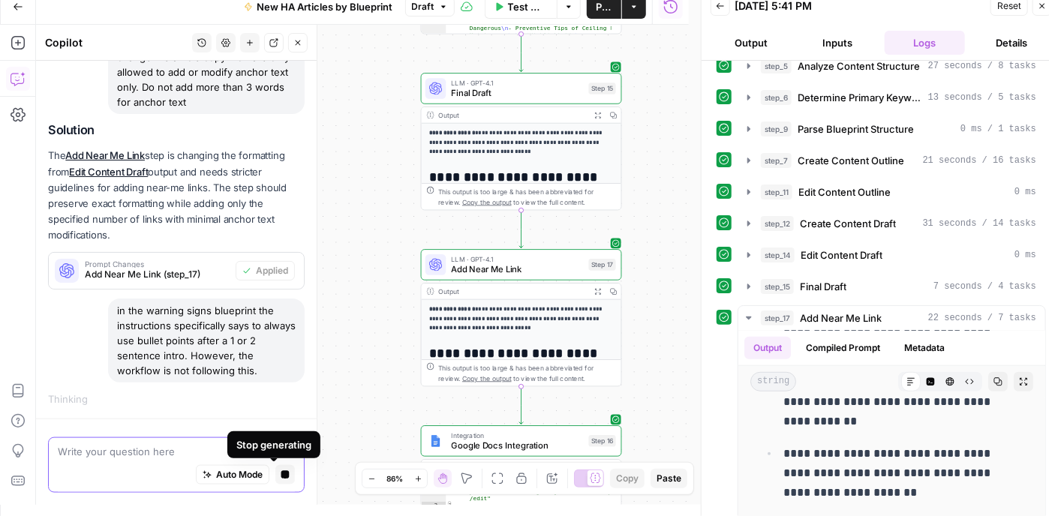
click at [281, 479] on icon "button" at bounding box center [285, 474] width 9 height 9
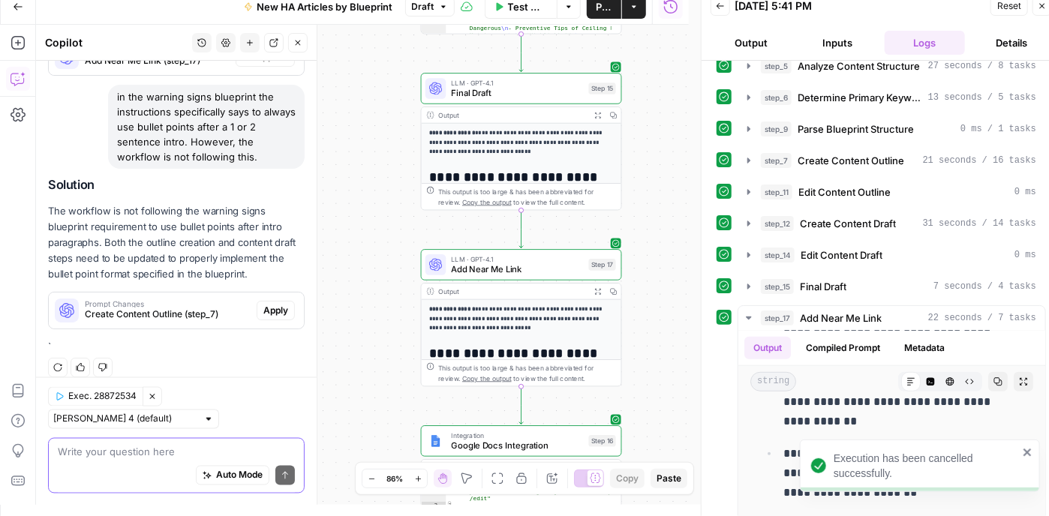
scroll to position [1050, 0]
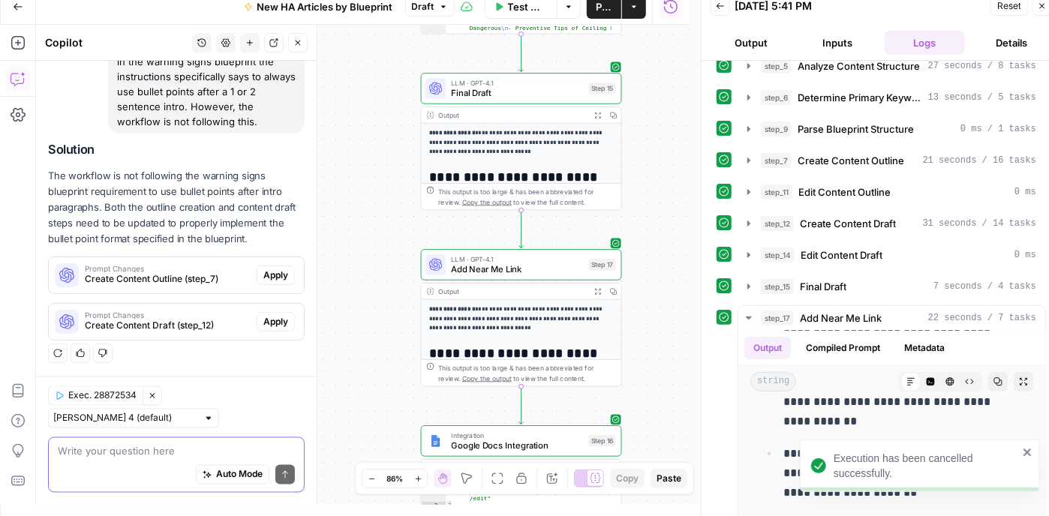
click at [158, 453] on textarea at bounding box center [176, 451] width 237 height 15
type textarea "n"
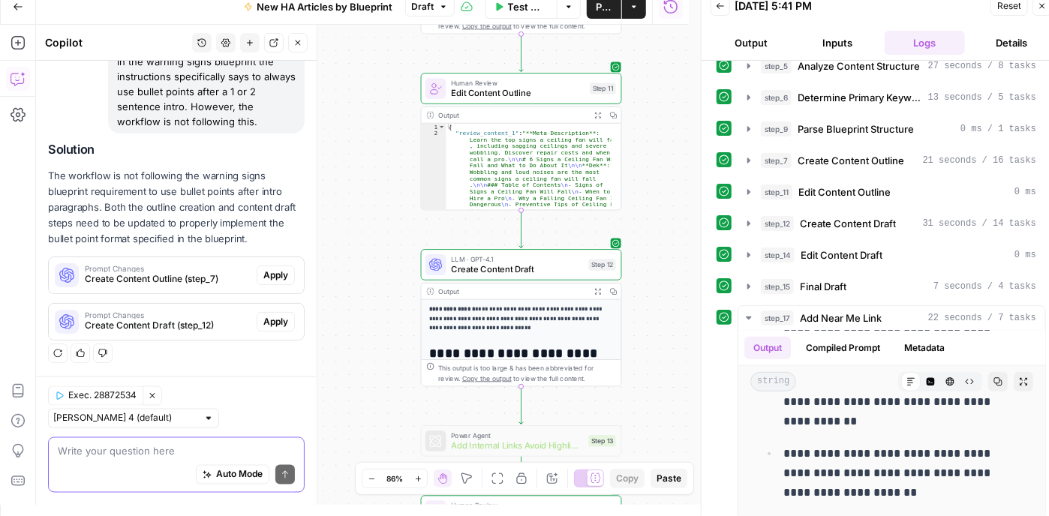
scroll to position [975, 0]
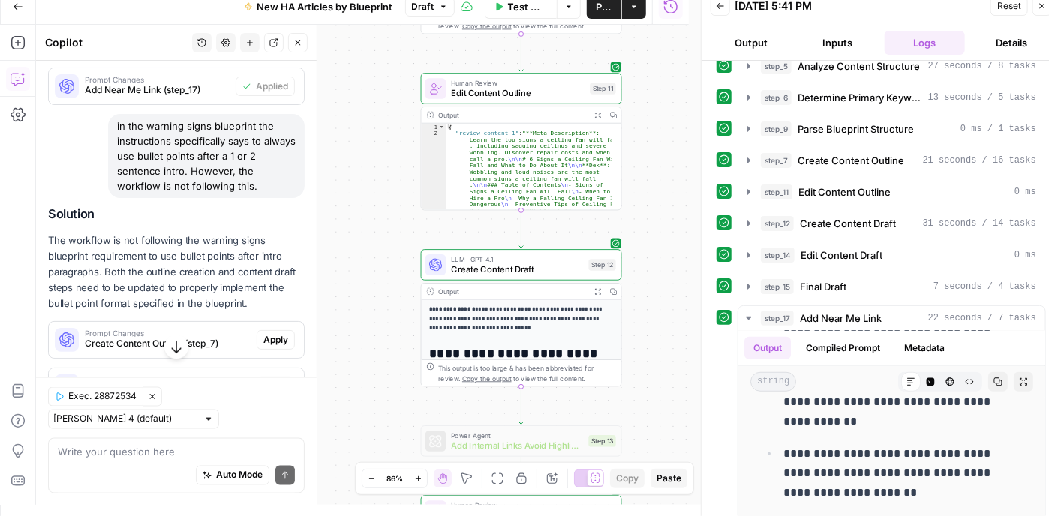
drag, startPoint x: 256, startPoint y: 199, endPoint x: 113, endPoint y: 140, distance: 155.1
click at [113, 140] on div "in the warning signs blueprint the instructions specifically says to always use…" at bounding box center [206, 156] width 197 height 84
copy div "in the warning signs blueprint the instructions specifically says to always use…"
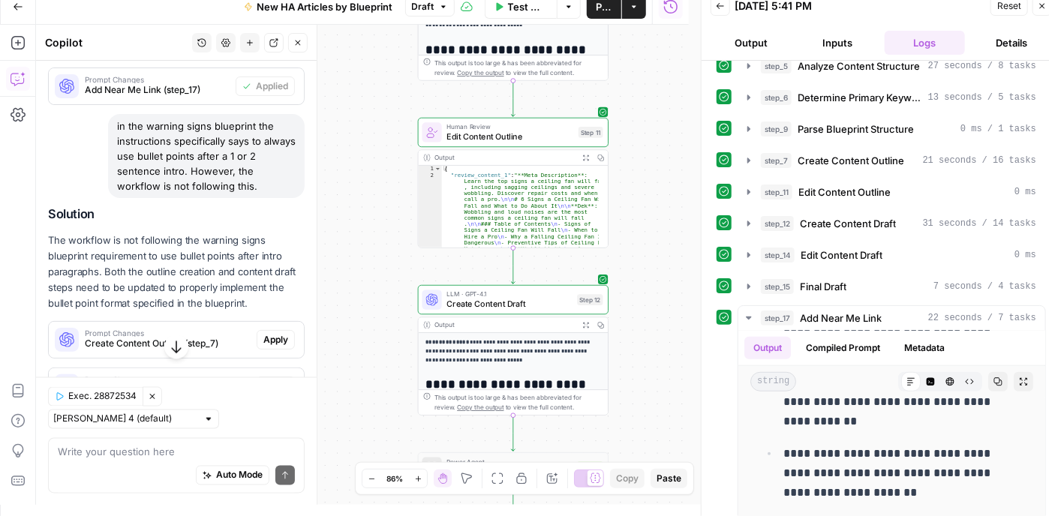
scroll to position [1050, 0]
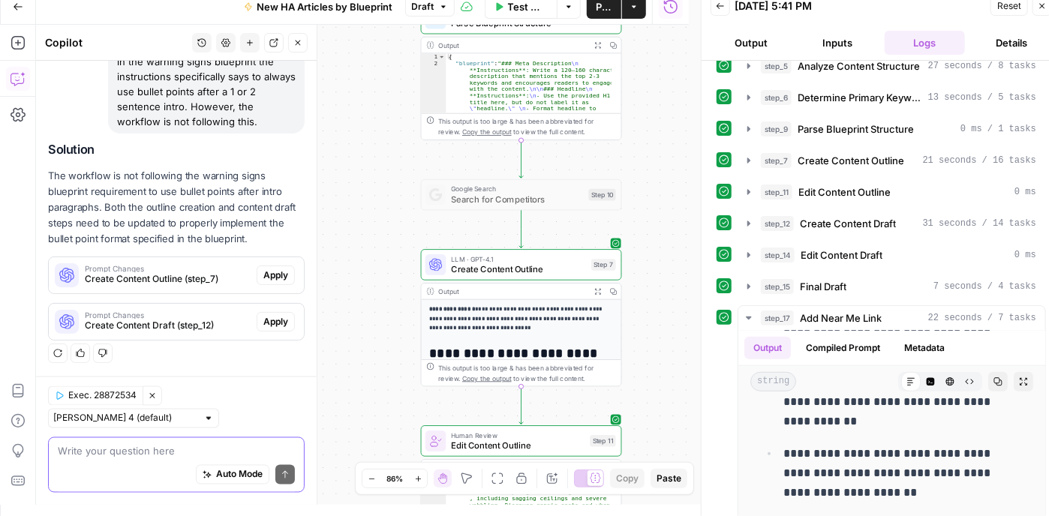
click at [168, 447] on textarea at bounding box center [176, 451] width 237 height 15
paste textarea "in the warning signs blueprint the instructions specifically says to always use…"
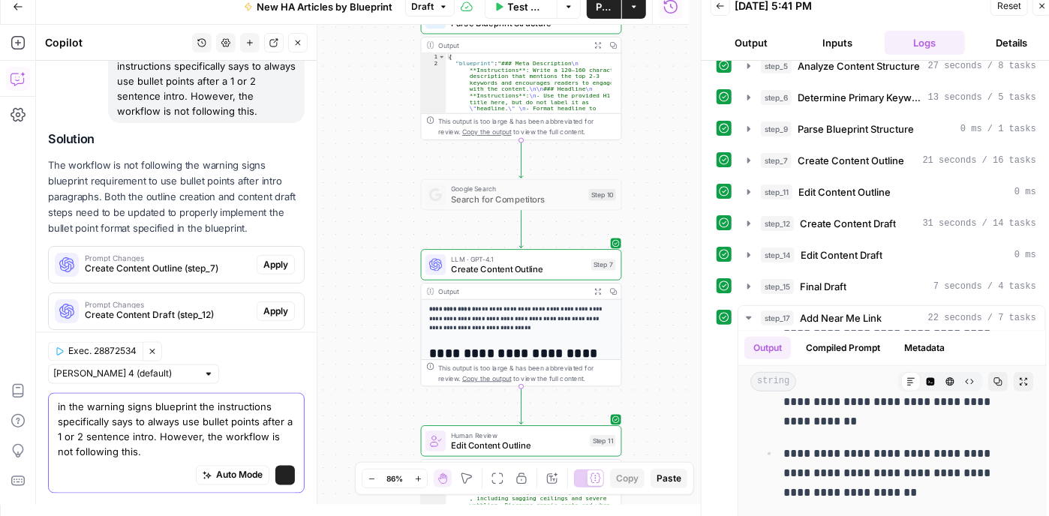
scroll to position [1095, 0]
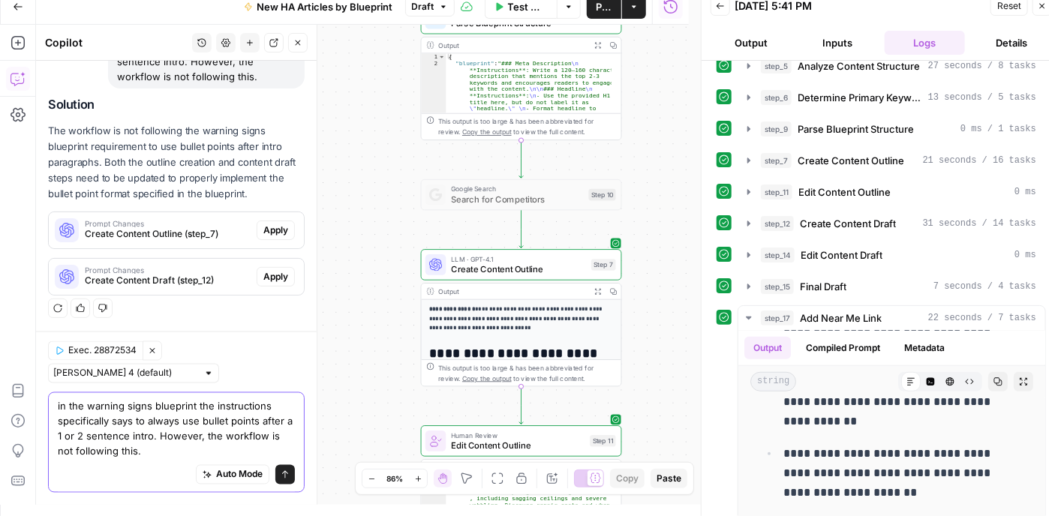
click at [158, 435] on textarea "in the warning signs blueprint the instructions specifically says to always use…" at bounding box center [176, 429] width 237 height 60
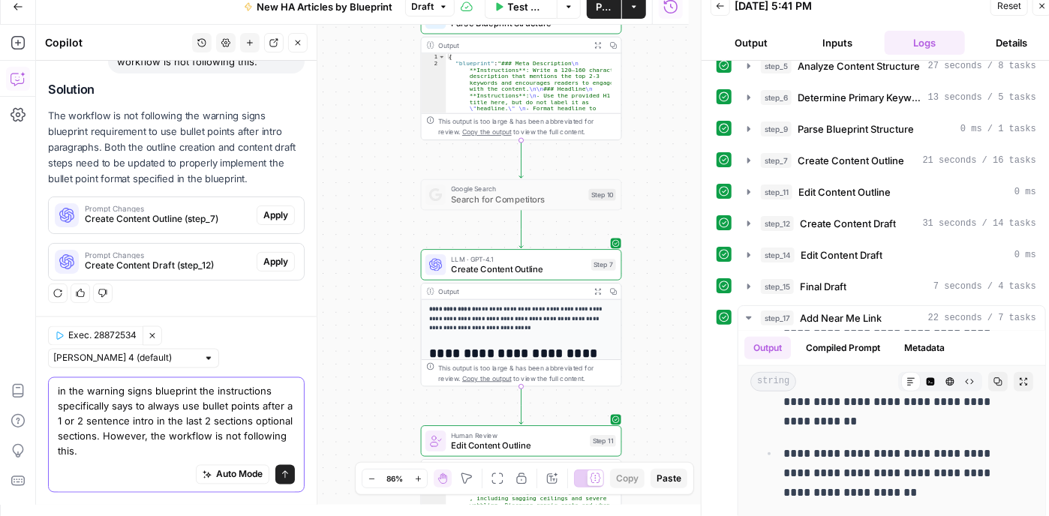
click at [136, 442] on textarea "in the warning signs blueprint the instructions specifically says to always use…" at bounding box center [176, 421] width 237 height 75
click at [141, 444] on textarea "in the warning signs blueprint the instructions specifically says to always use…" at bounding box center [176, 421] width 237 height 75
paste textarea "## Why [Task] Is Dangerous <Optional h2> **Instructions**: - Skip if the topic …"
type textarea "in the warning signs blueprint the instructions specifically says to always use…"
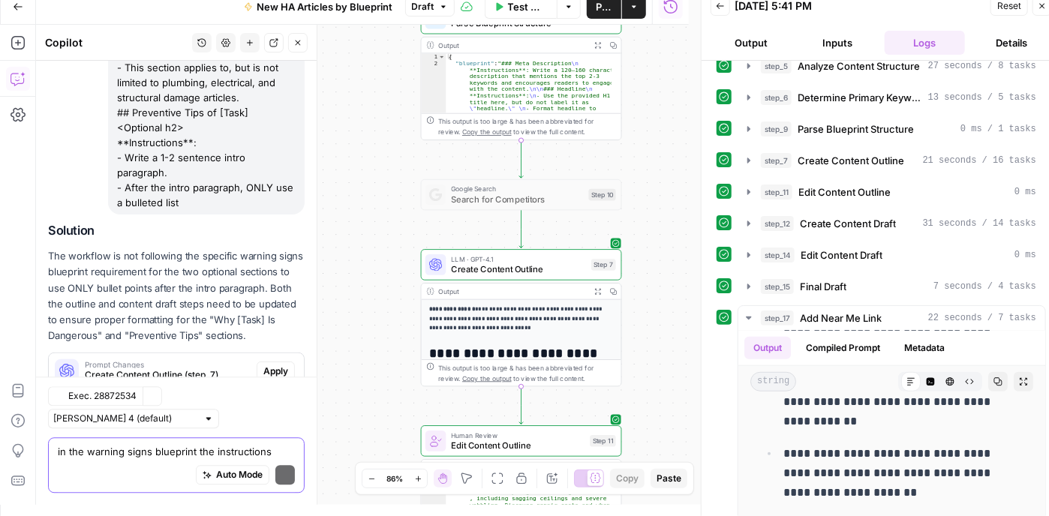
scroll to position [1697, 0]
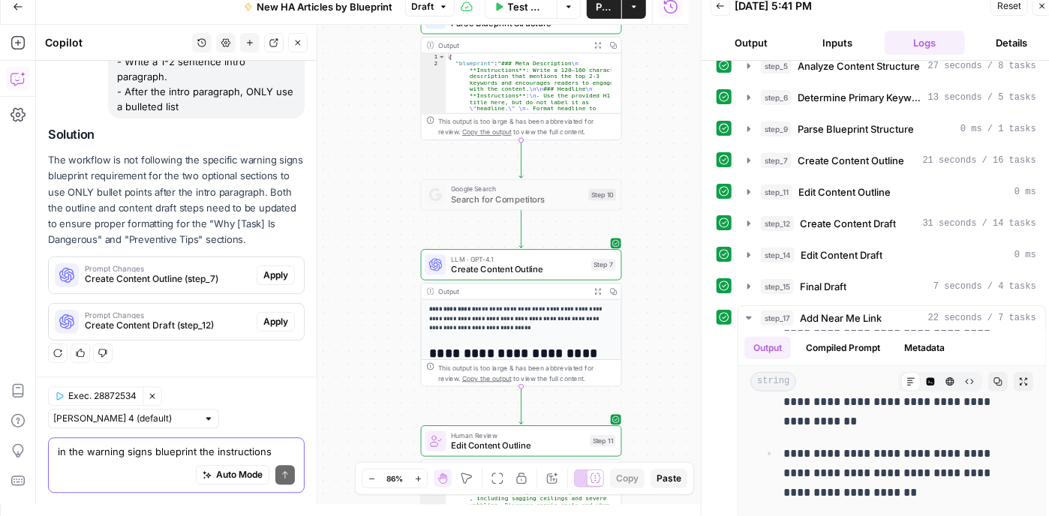
click at [205, 449] on textarea "in the warning signs blueprint the instructions specifically says to always use…" at bounding box center [176, 451] width 237 height 15
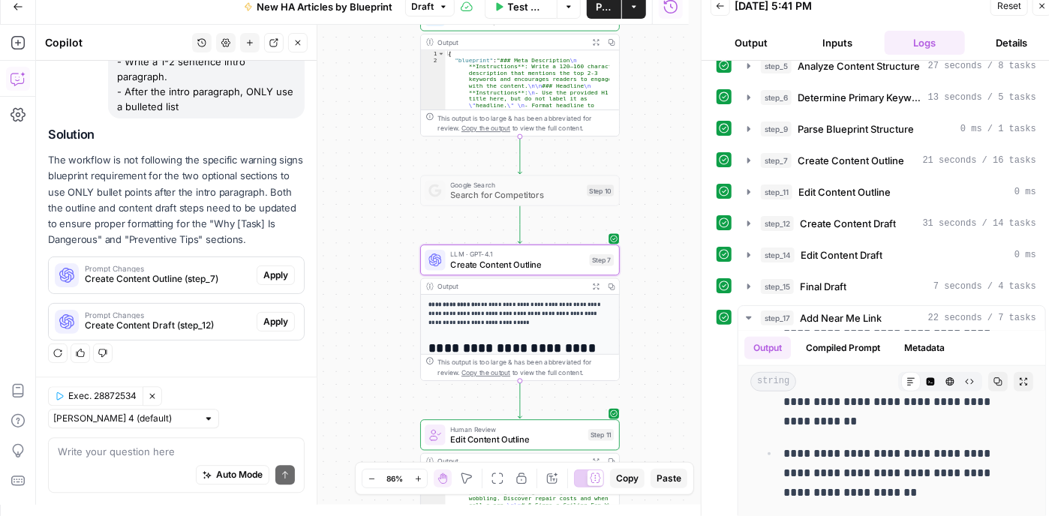
click at [196, 275] on span "Create Content Outline (step_7)" at bounding box center [168, 279] width 166 height 14
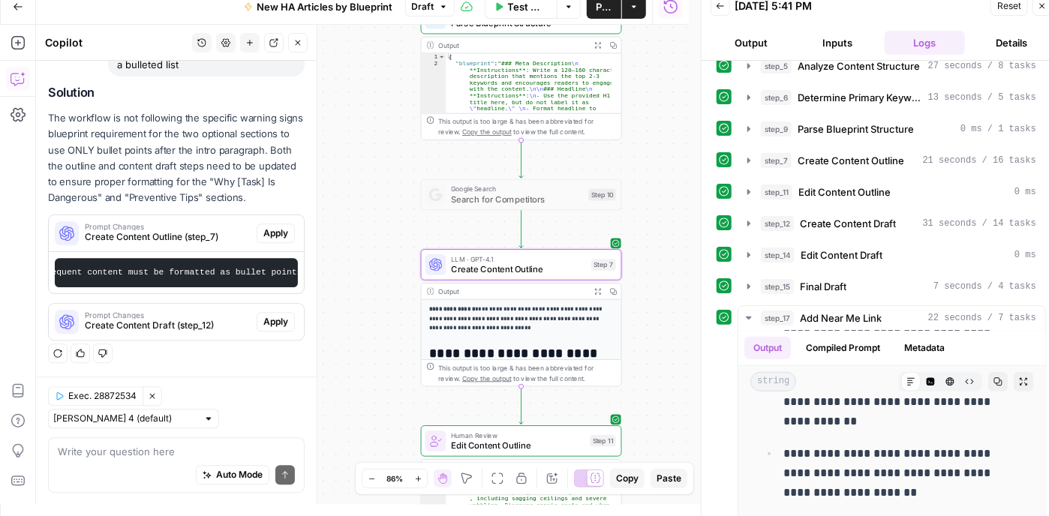
scroll to position [0, 1710]
click at [204, 443] on div "Write your question here Auto Mode Send" at bounding box center [176, 465] width 257 height 56
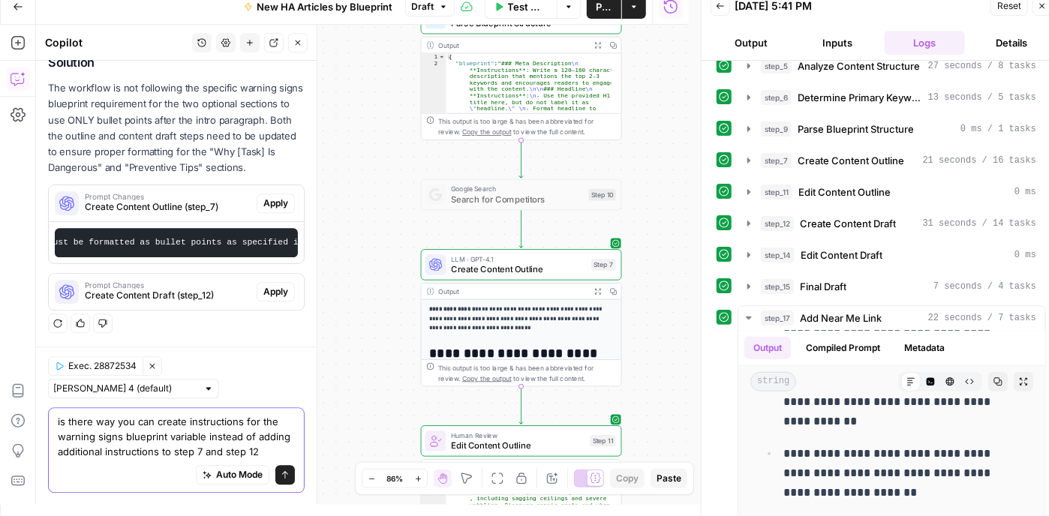
scroll to position [1795, 0]
type textarea "is there way you can create instructions for the warning signs blueprint variab…"
click at [275, 477] on button "Send" at bounding box center [285, 475] width 20 height 20
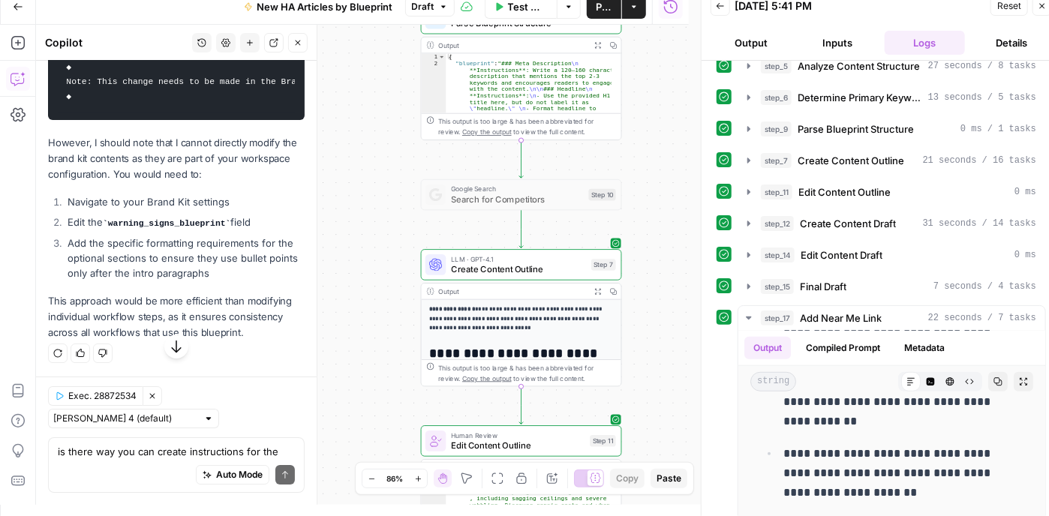
scroll to position [2322, 0]
click at [141, 456] on textarea "is there way you can create instructions for the warning signs blueprint variab…" at bounding box center [176, 451] width 237 height 15
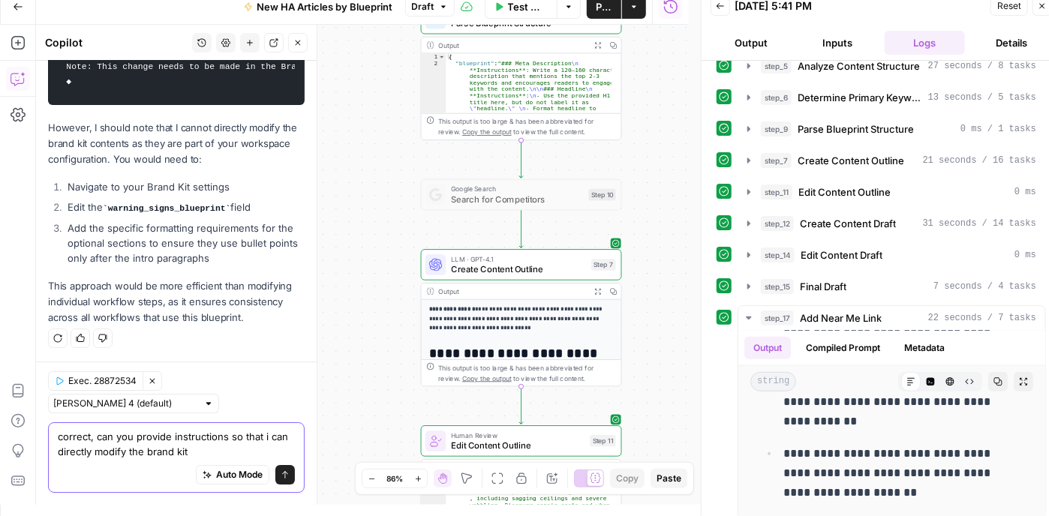
type textarea "correct, can you provide instructions so that i can directly modify the brand k…"
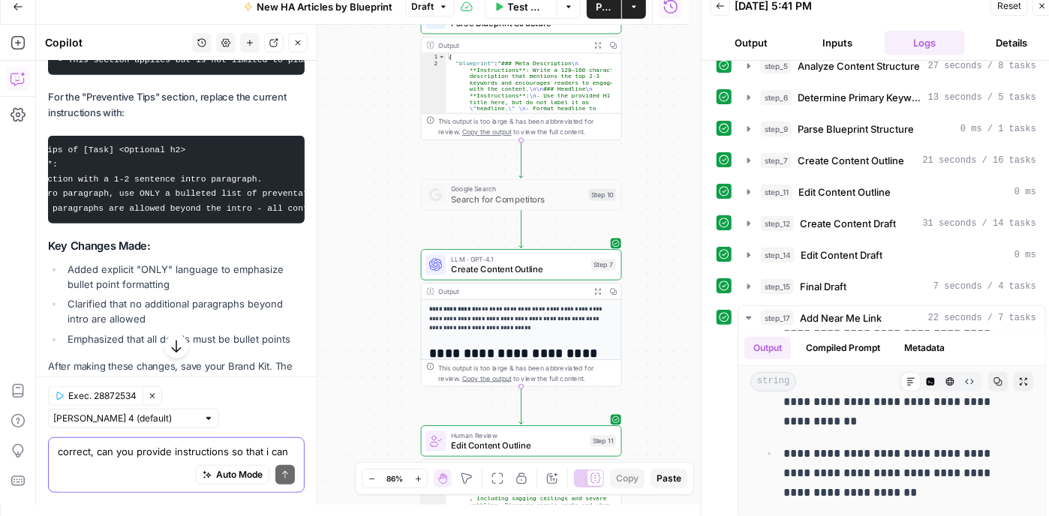
scroll to position [0, 0]
click at [56, 75] on pre "## Why [Task] Is Dangerous <Optional h2> **Instructions**: - Start this section…" at bounding box center [176, 16] width 257 height 117
drag, startPoint x: 59, startPoint y: 109, endPoint x: 266, endPoint y: 110, distance: 207.1
click at [266, 75] on pre "## Why [Task] Is Dangerous <Optional h2> **Instructions**: - Start this section…" at bounding box center [176, 16] width 257 height 117
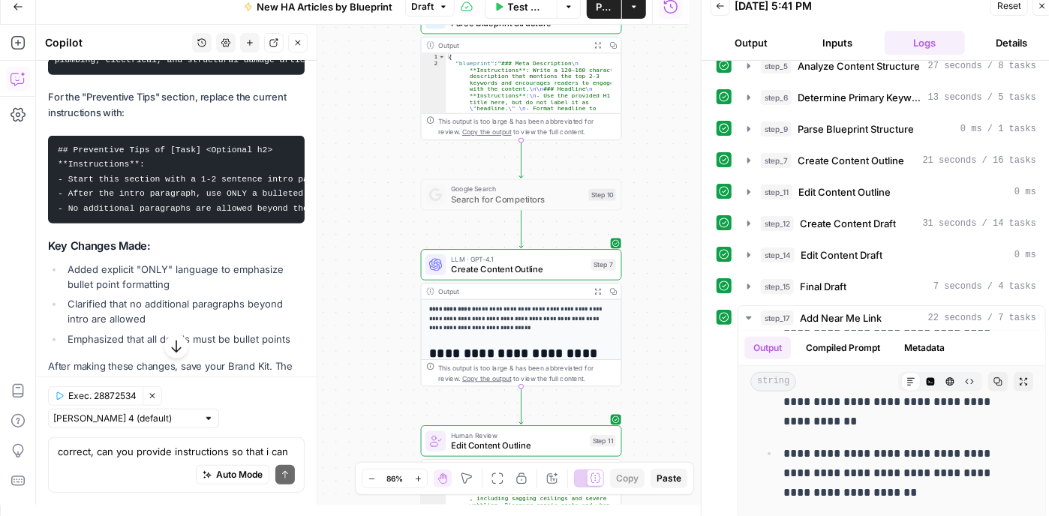
copy code "- No additional paragraphs are allowed beyond the intro - all details must be b…"
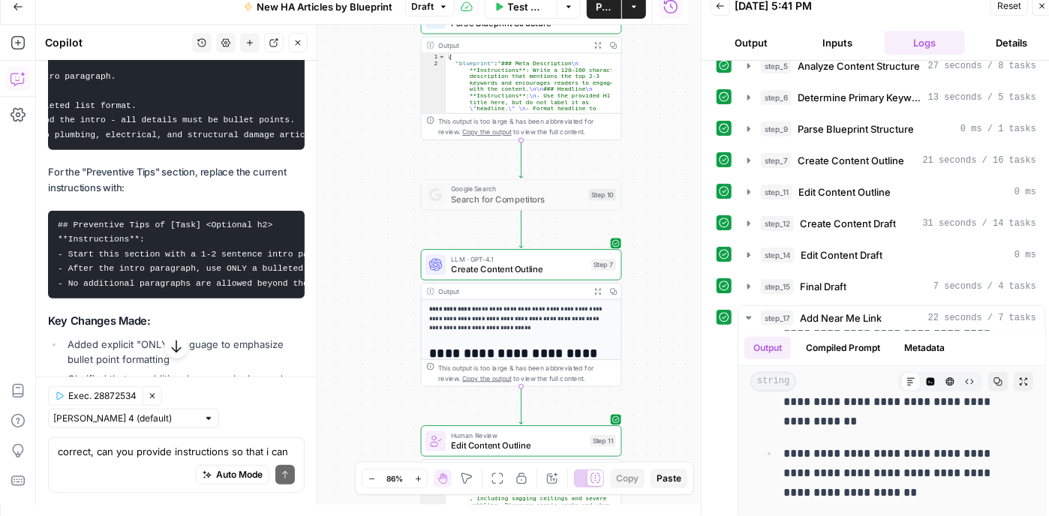
drag, startPoint x: 59, startPoint y: 108, endPoint x: 278, endPoint y: 203, distance: 237.9
click at [288, 150] on pre "## Why [Task] Is Dangerous <Optional h2> **Instructions**: - Start this section…" at bounding box center [176, 91] width 257 height 117
copy code "## Why [Task] Is Dangerous <Optional h2> **Instructions**: - Start this section…"
click at [202, 299] on pre "## Preventive Tips of [Task] <Optional h2> **Instructions**: - Start this secti…" at bounding box center [176, 255] width 257 height 88
click at [186, 288] on code "## Preventive Tips of [Task] <Optional h2> **Instructions**: - Start this secti…" at bounding box center [293, 255] width 470 height 68
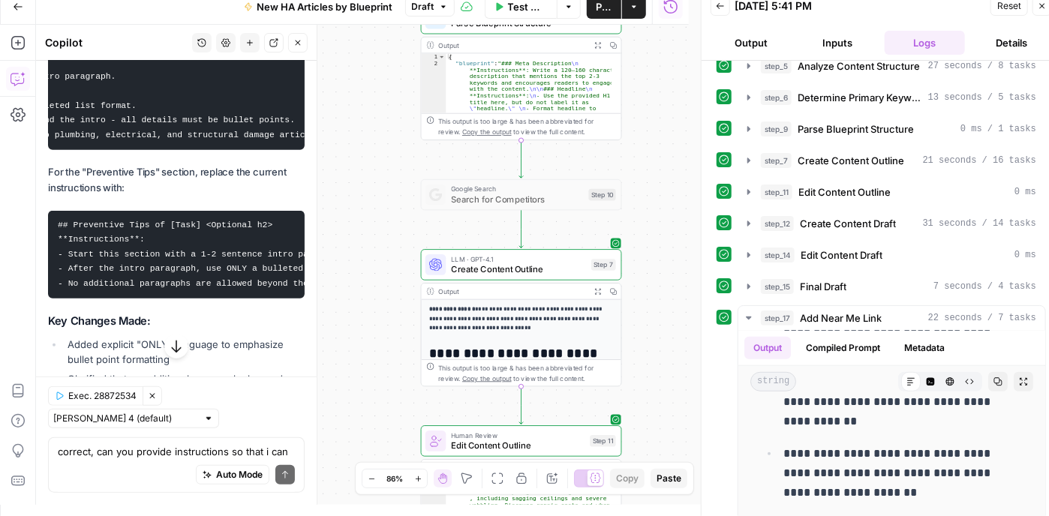
click at [199, 288] on code "## Preventive Tips of [Task] <Optional h2> **Instructions**: - Start this secti…" at bounding box center [293, 255] width 470 height 68
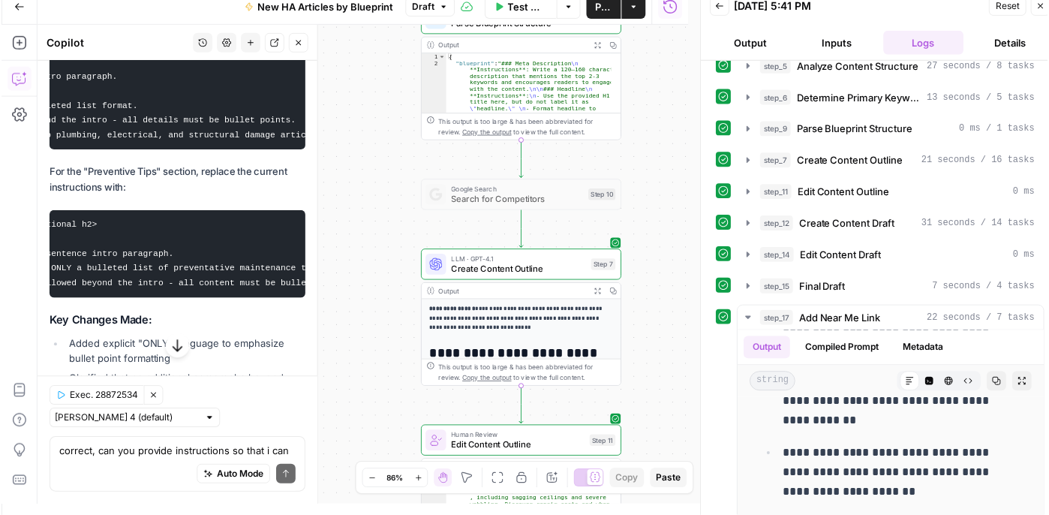
scroll to position [0, 205]
drag, startPoint x: 57, startPoint y: 293, endPoint x: 285, endPoint y: 352, distance: 235.5
click at [285, 299] on pre "## Preventive Tips of [Task] <Optional h2> **Instructions**: - Start this secti…" at bounding box center [176, 255] width 257 height 88
copy code "## Preventive Tips of [Task] <Optional h2> **Instructions**: - Start this secti…"
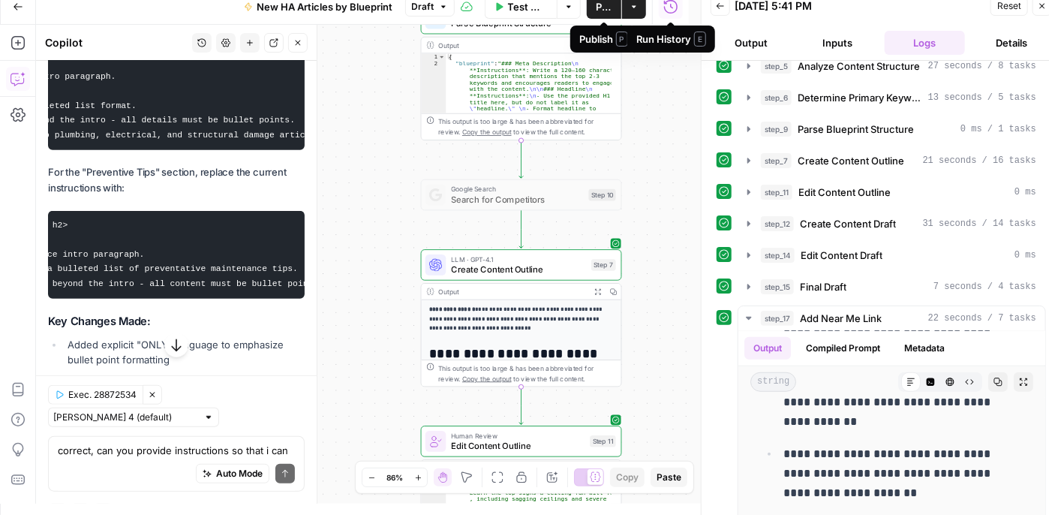
click at [599, 11] on span "Publish" at bounding box center [604, 6] width 17 height 15
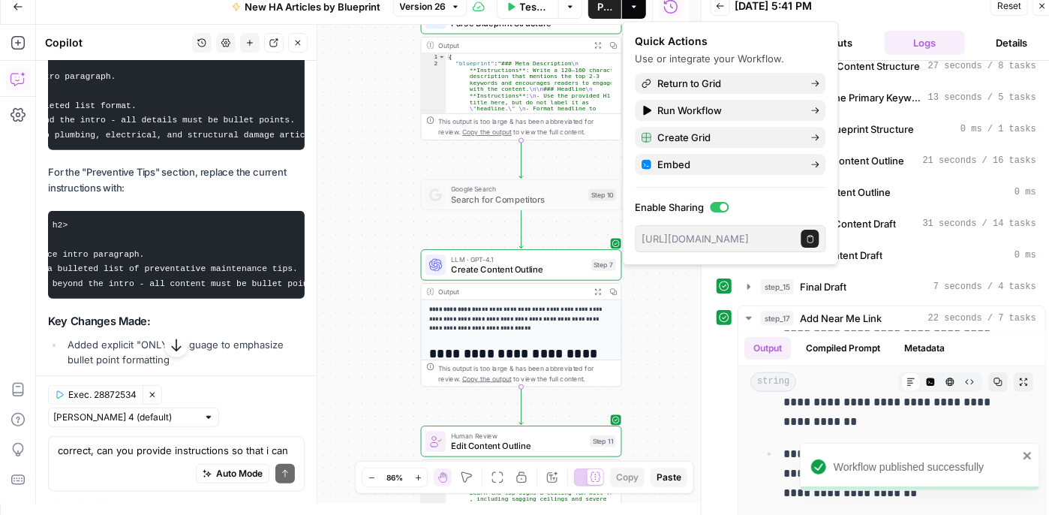
click at [20, 2] on icon "button" at bounding box center [18, 7] width 11 height 11
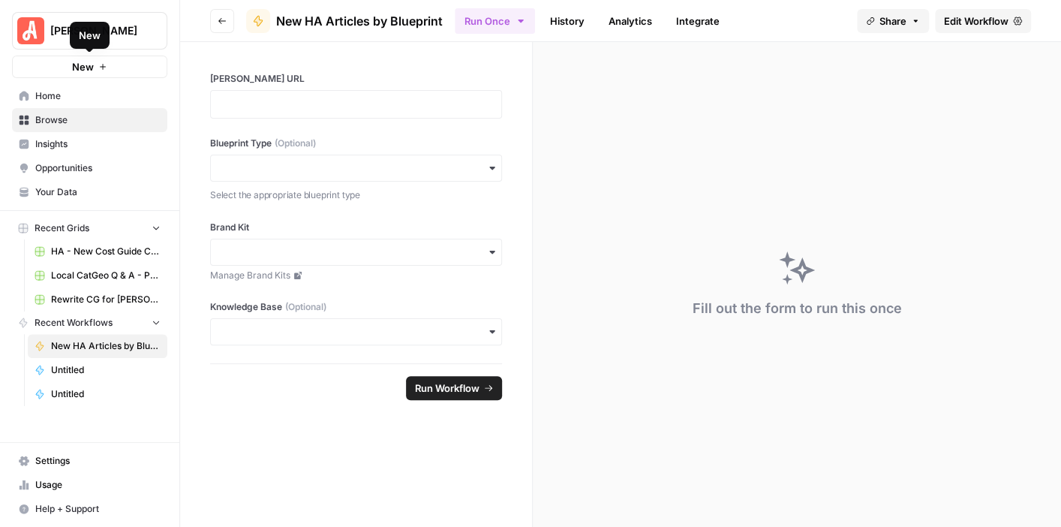
click at [59, 20] on button "[PERSON_NAME]" at bounding box center [89, 31] width 155 height 38
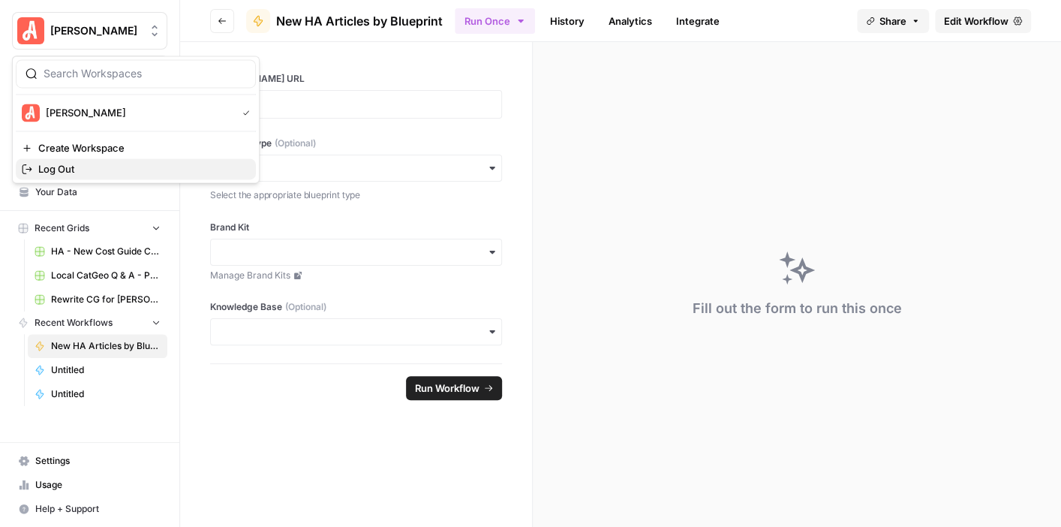
click at [119, 164] on span "Log Out" at bounding box center [141, 168] width 206 height 15
